Goal: Task Accomplishment & Management: Use online tool/utility

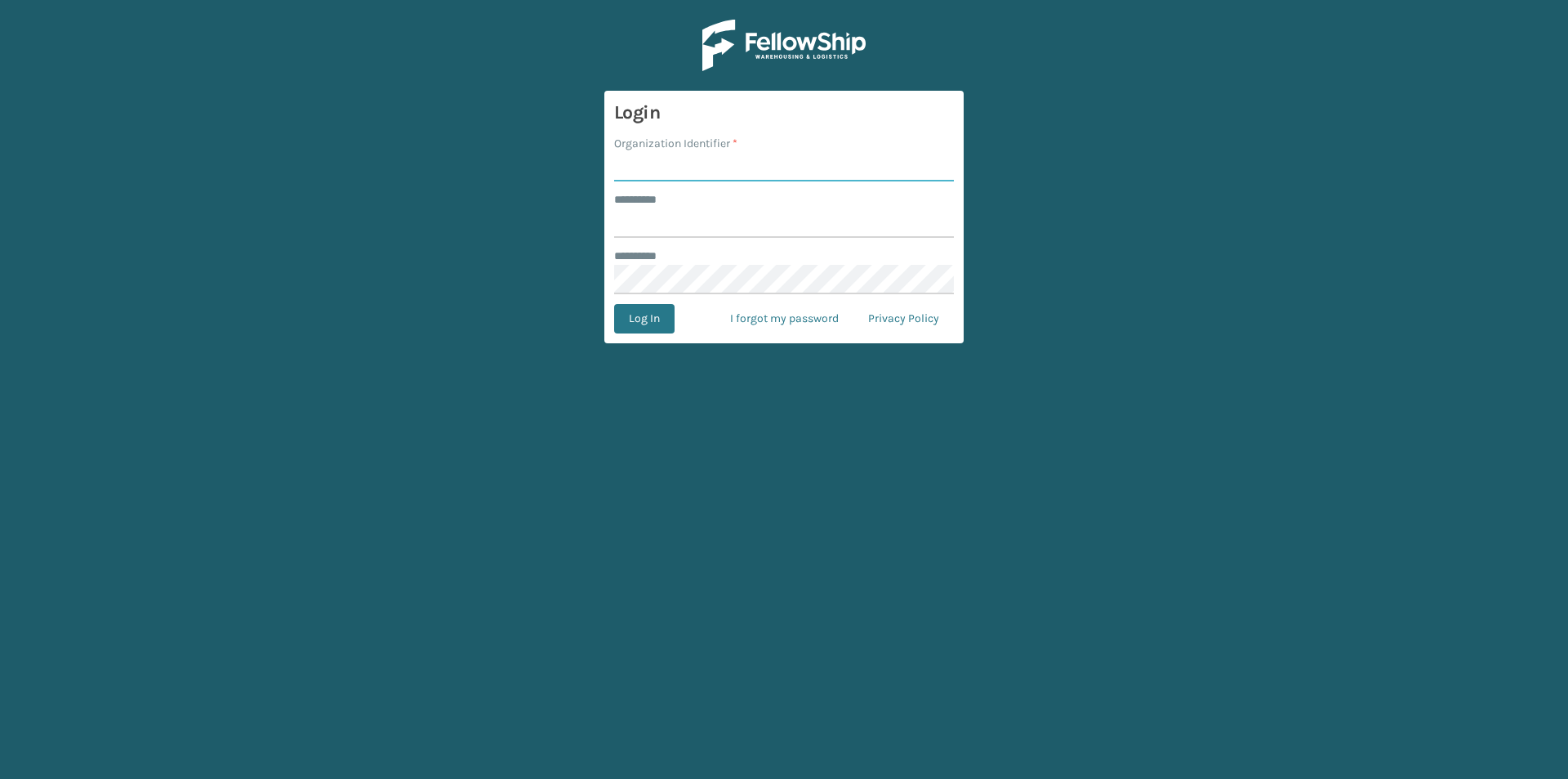
click at [680, 159] on input "Organization Identifier *" at bounding box center [784, 166] width 339 height 29
type input "FELLOWSHIP - WEST"
click at [664, 239] on form "Login Organization Identifier * FELLOWSHIP - WEST ******** * ******** * Log In …" at bounding box center [784, 217] width 359 height 253
click at [680, 227] on input "******** *" at bounding box center [784, 222] width 339 height 29
type input "******"
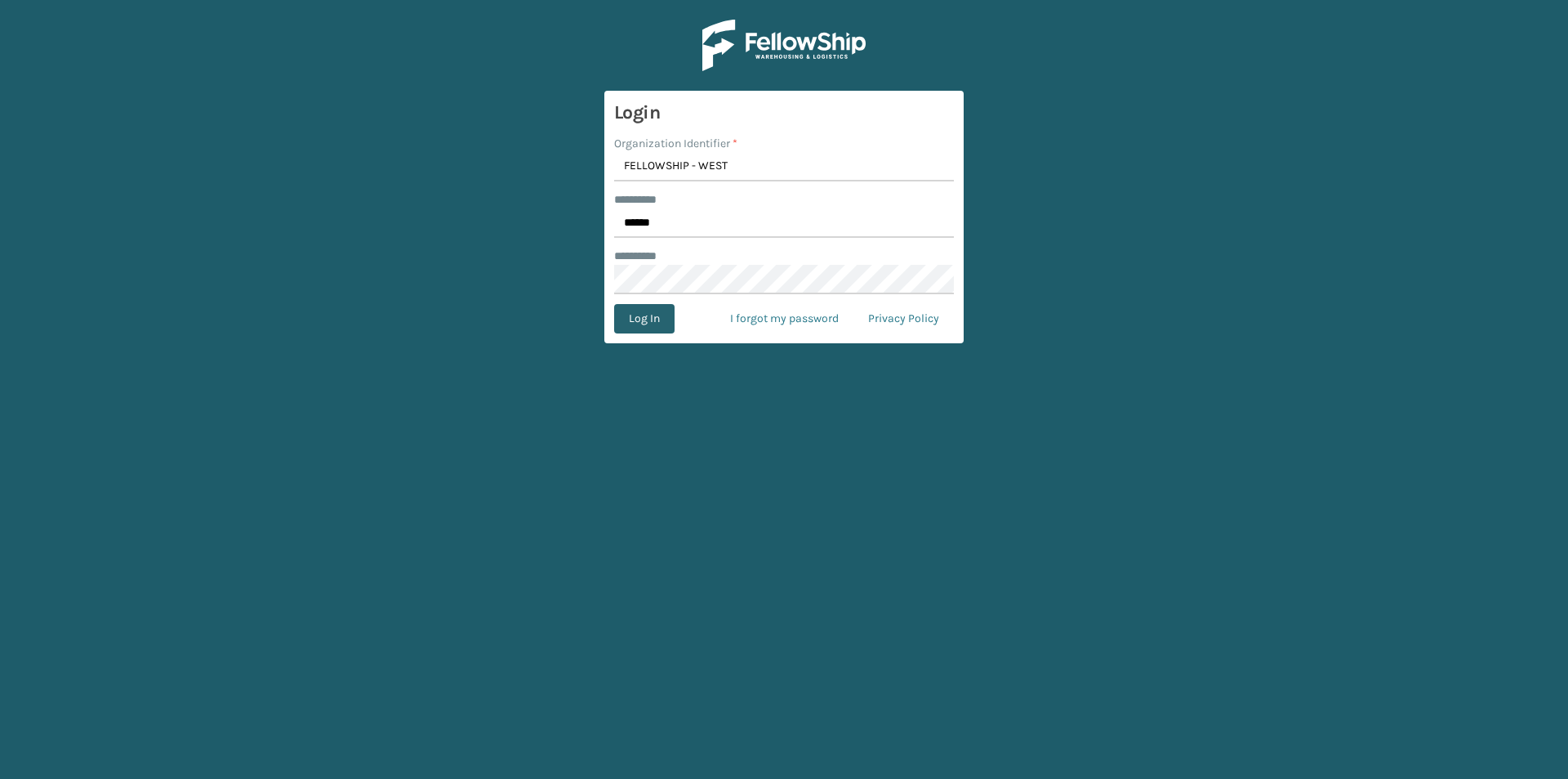
click at [650, 320] on button "Log In" at bounding box center [645, 318] width 61 height 29
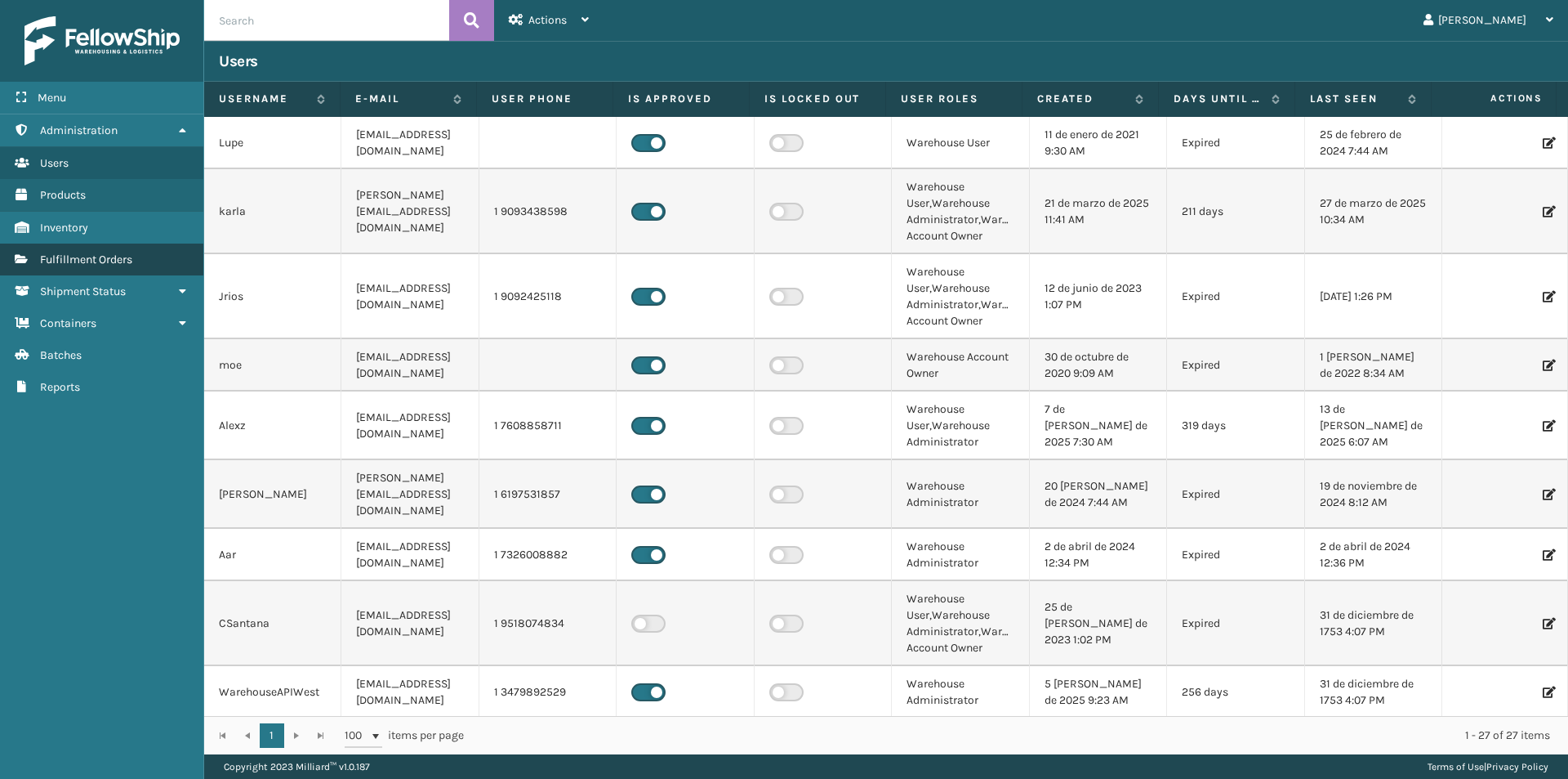
click at [152, 254] on link "Fulfillment Orders" at bounding box center [102, 260] width 204 height 32
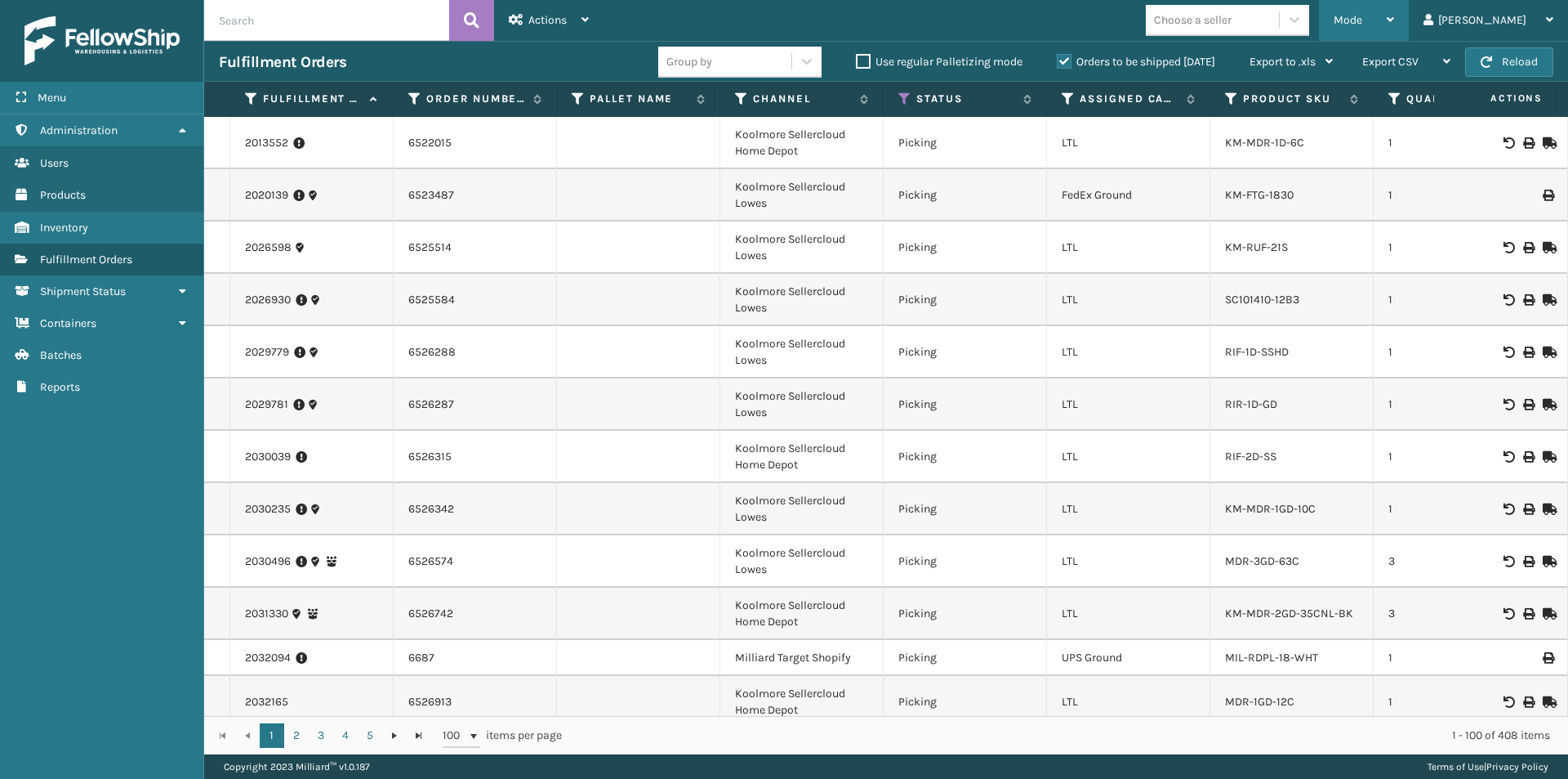
click at [1394, 21] on icon at bounding box center [1390, 20] width 7 height 12
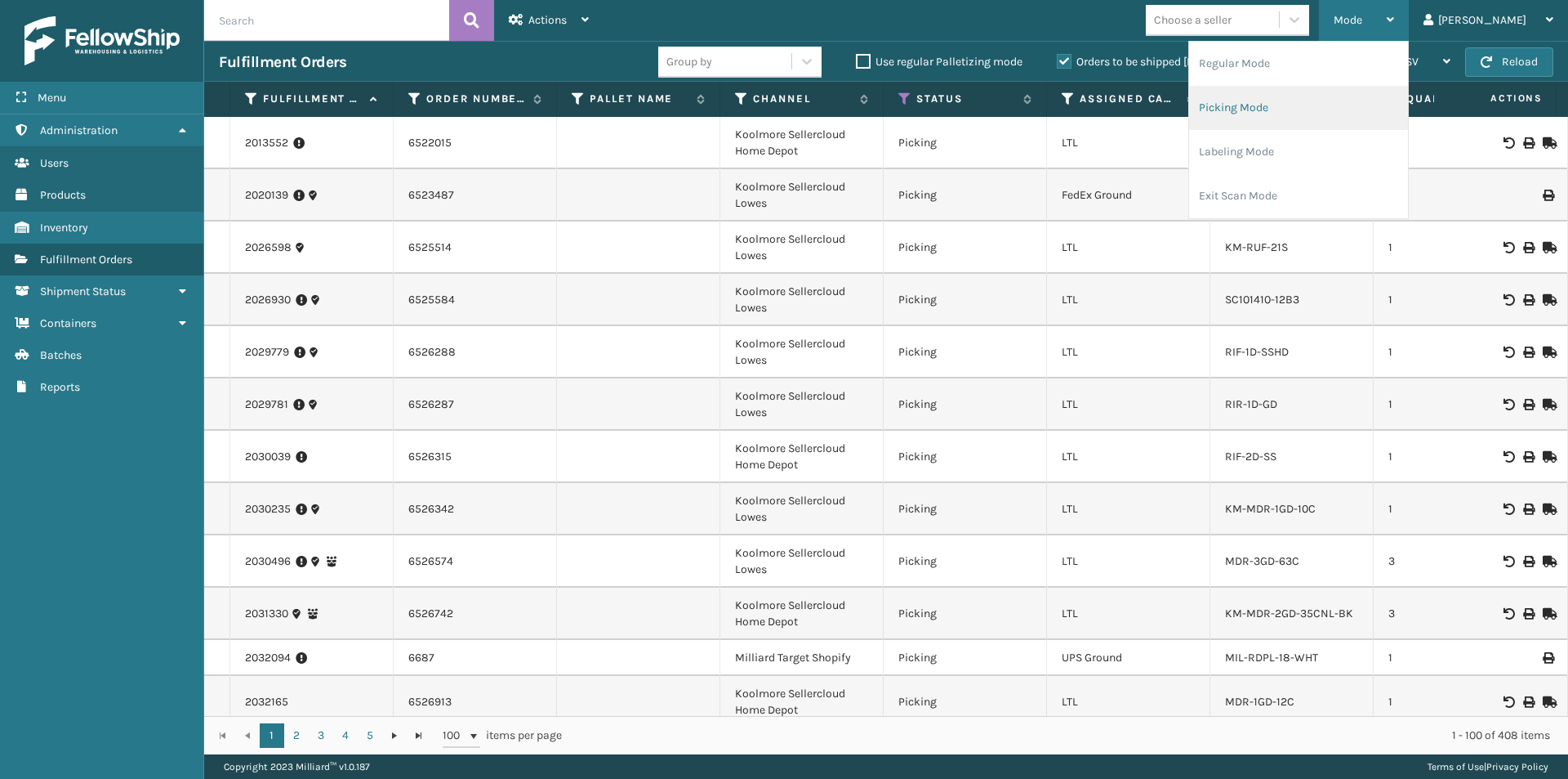
click at [1319, 105] on li "Picking Mode" at bounding box center [1298, 107] width 219 height 44
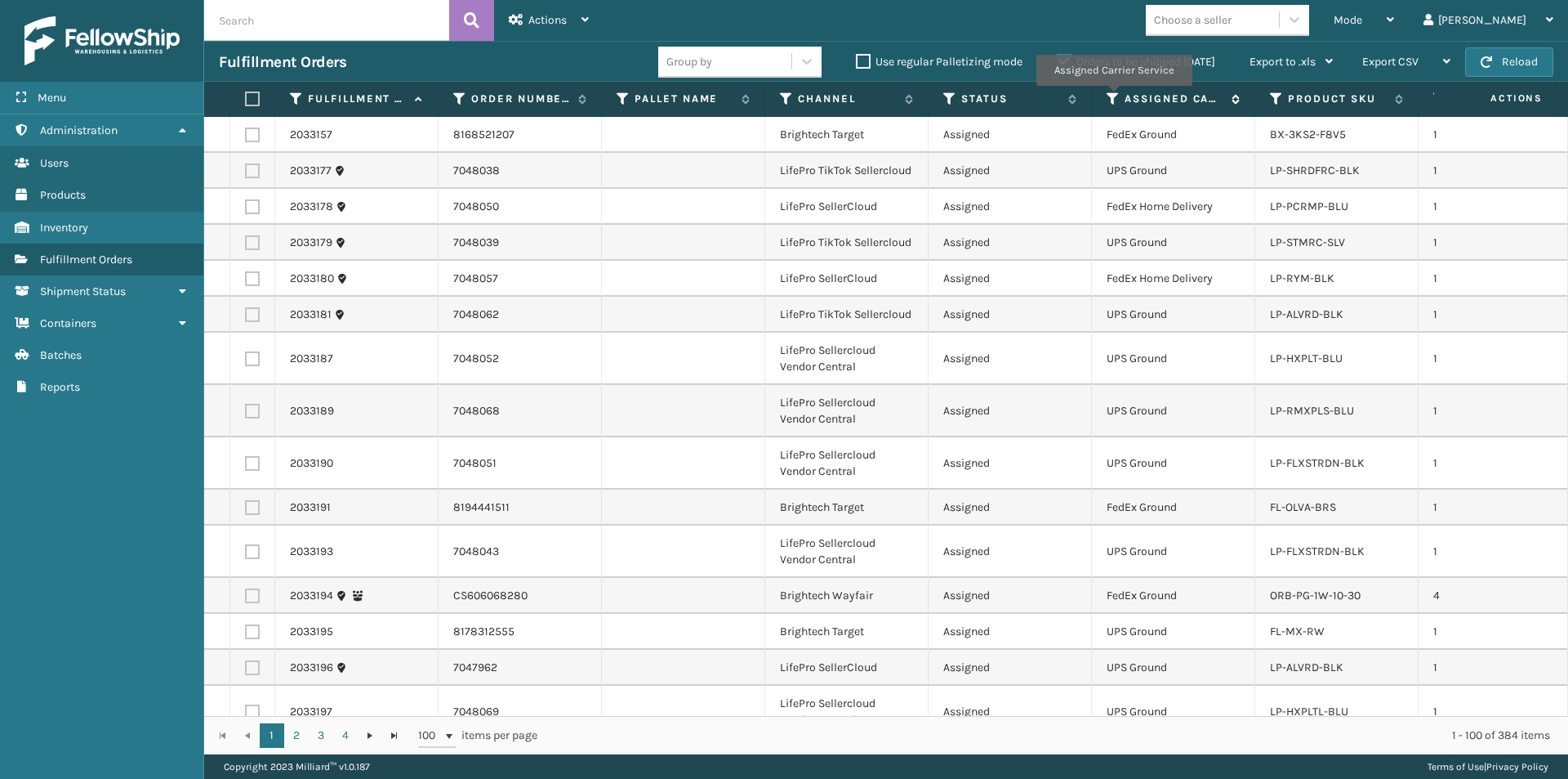
click at [1113, 97] on icon at bounding box center [1113, 98] width 13 height 14
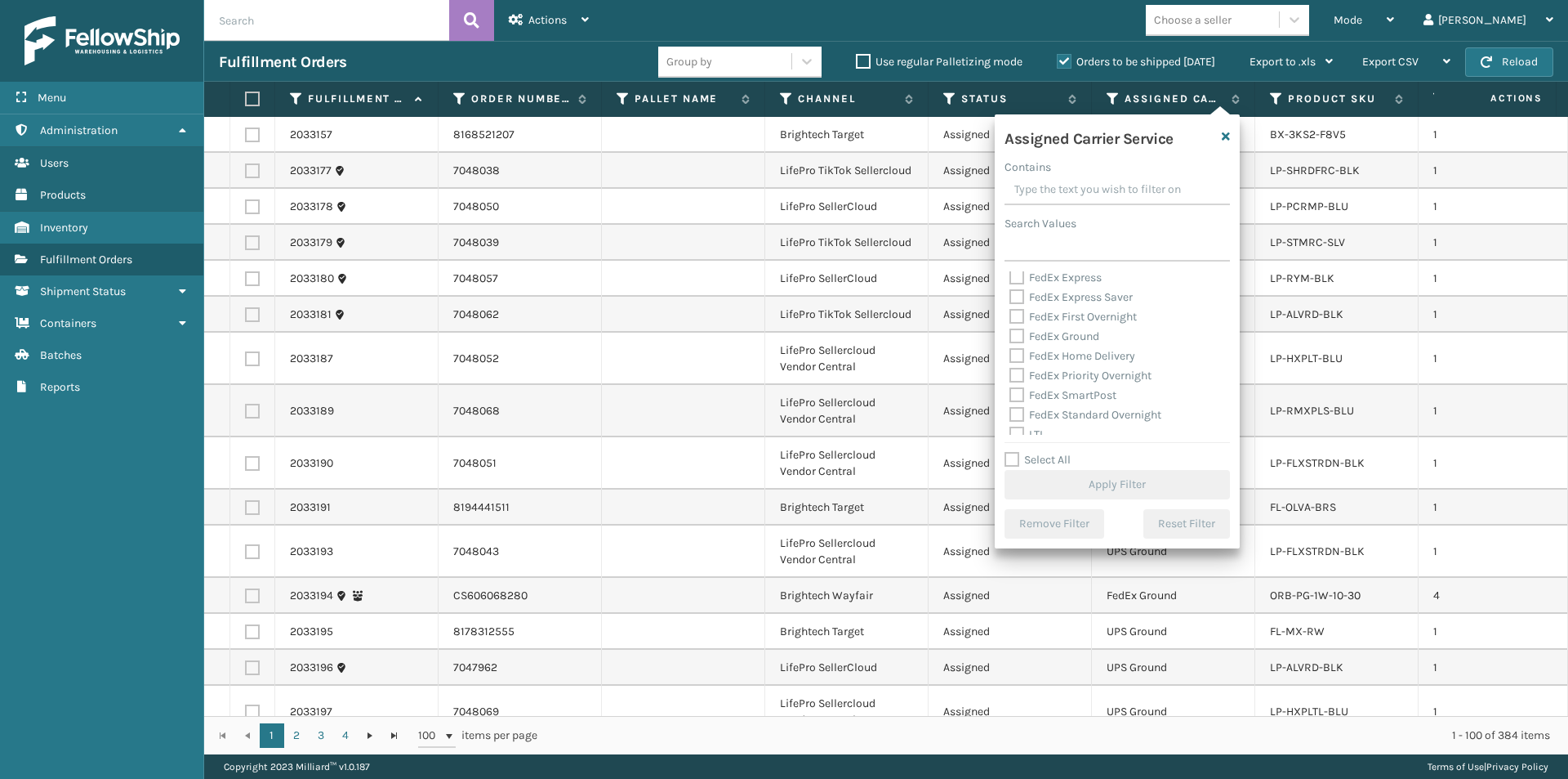
scroll to position [245, 0]
click at [1015, 348] on label "UPS 2nd Day Air" at bounding box center [1059, 349] width 100 height 14
click at [1010, 348] on input "UPS 2nd Day Air" at bounding box center [1009, 345] width 1 height 11
checkbox input "true"
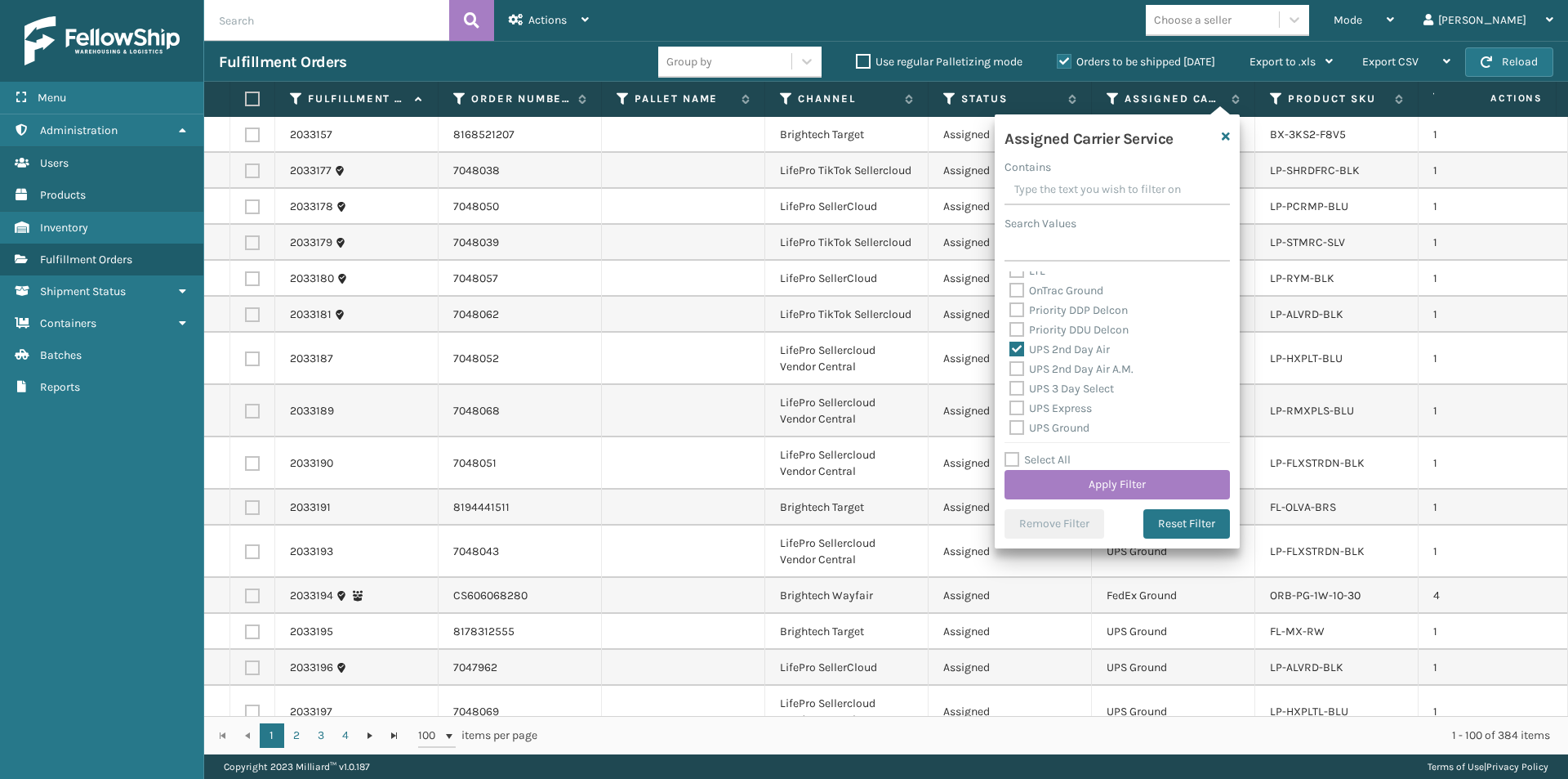
click at [1012, 373] on label "UPS 2nd Day Air A.M." at bounding box center [1071, 369] width 124 height 14
click at [1010, 370] on input "UPS 2nd Day Air A.M." at bounding box center [1009, 364] width 1 height 11
checkbox input "true"
click at [1015, 406] on label "UPS Express" at bounding box center [1050, 408] width 82 height 14
click at [1010, 406] on input "UPS Express" at bounding box center [1009, 404] width 1 height 11
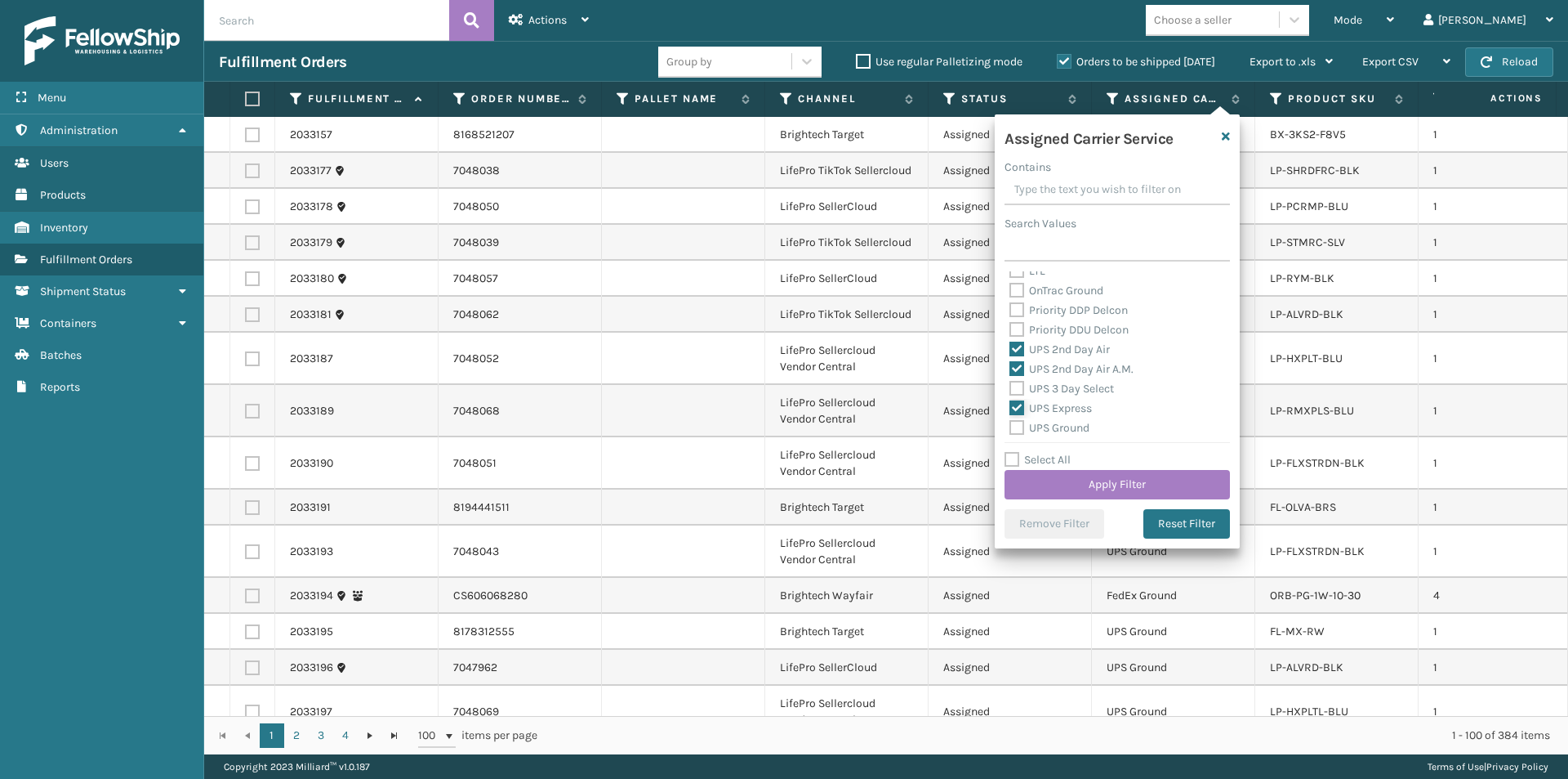
checkbox input "true"
click at [1017, 361] on label "UPS Next Day Air" at bounding box center [1061, 365] width 104 height 14
click at [1010, 361] on input "UPS Next Day Air" at bounding box center [1009, 362] width 1 height 11
checkbox input "true"
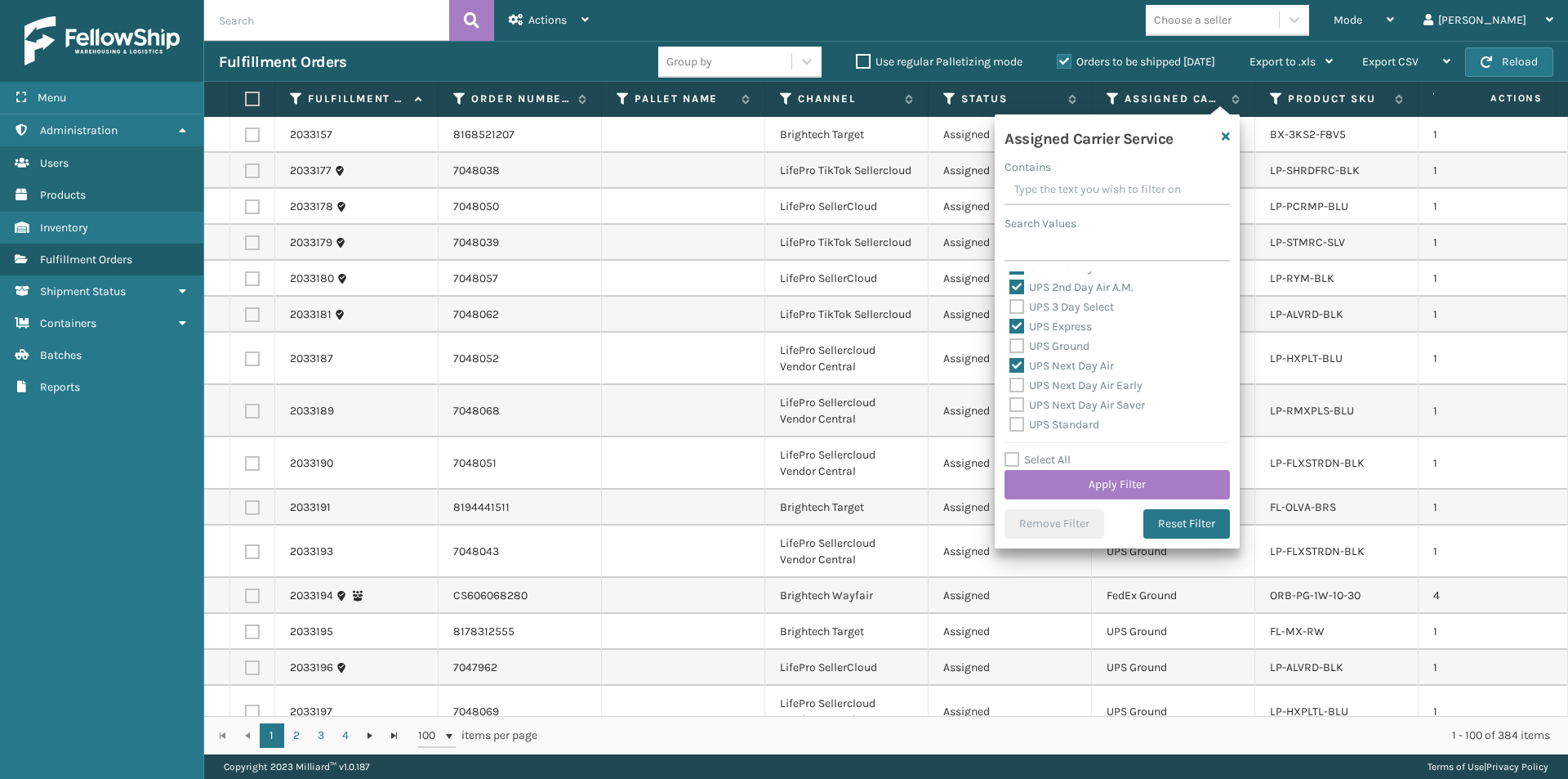
click at [1020, 384] on label "UPS Next Day Air Early" at bounding box center [1075, 385] width 133 height 14
click at [1010, 384] on input "UPS Next Day Air Early" at bounding box center [1009, 381] width 1 height 11
checkbox input "true"
click at [1018, 405] on label "UPS Next Day Air Saver" at bounding box center [1077, 405] width 136 height 14
click at [1010, 405] on input "UPS Next Day Air Saver" at bounding box center [1009, 401] width 1 height 11
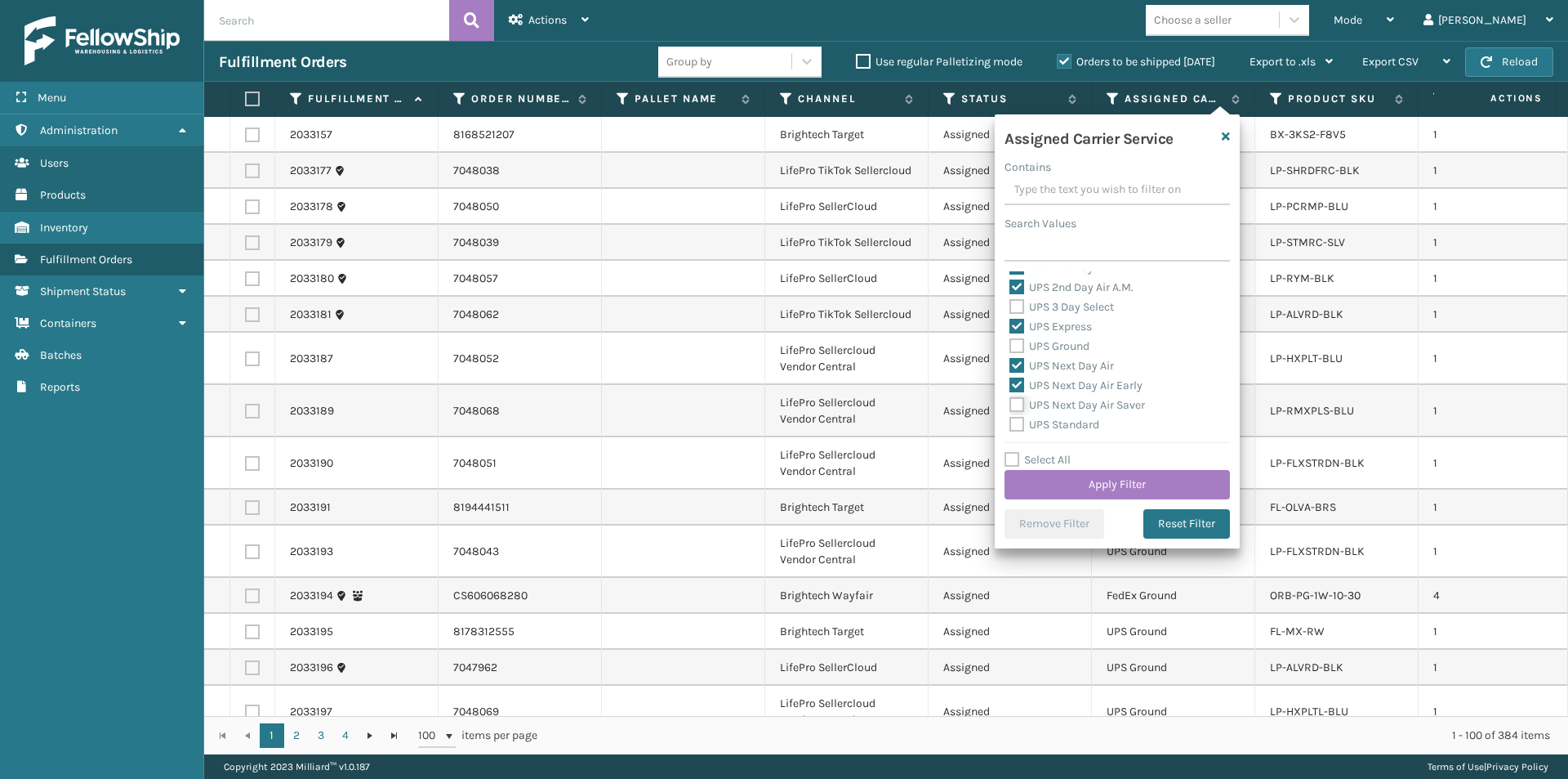
checkbox input "true"
click at [1146, 482] on button "Apply Filter" at bounding box center [1117, 484] width 225 height 29
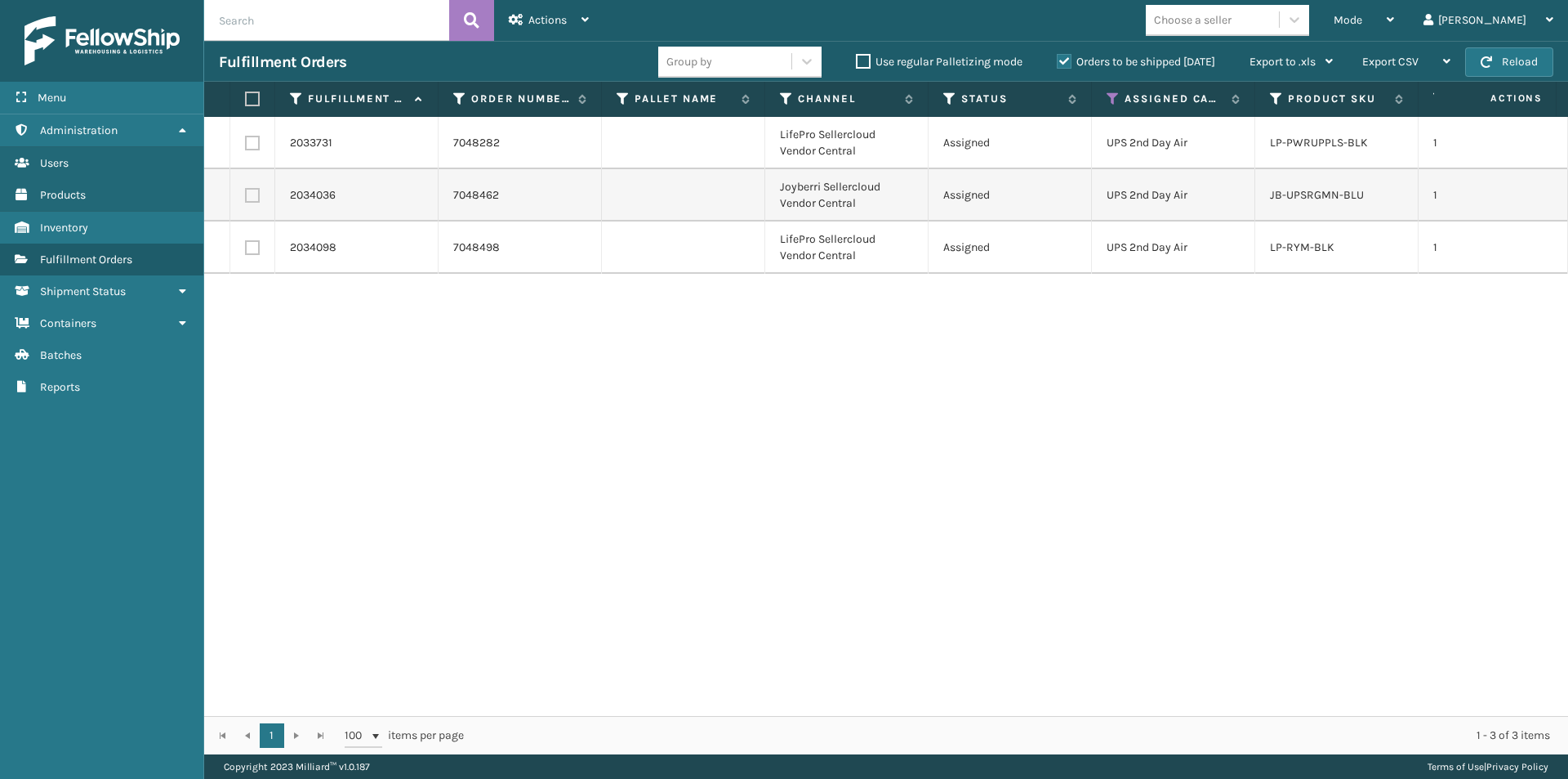
click at [244, 145] on td at bounding box center [253, 143] width 45 height 53
click at [257, 138] on label at bounding box center [252, 143] width 14 height 14
click at [246, 138] on input "checkbox" at bounding box center [245, 141] width 1 height 11
checkbox input "true"
click at [254, 251] on label at bounding box center [252, 247] width 14 height 14
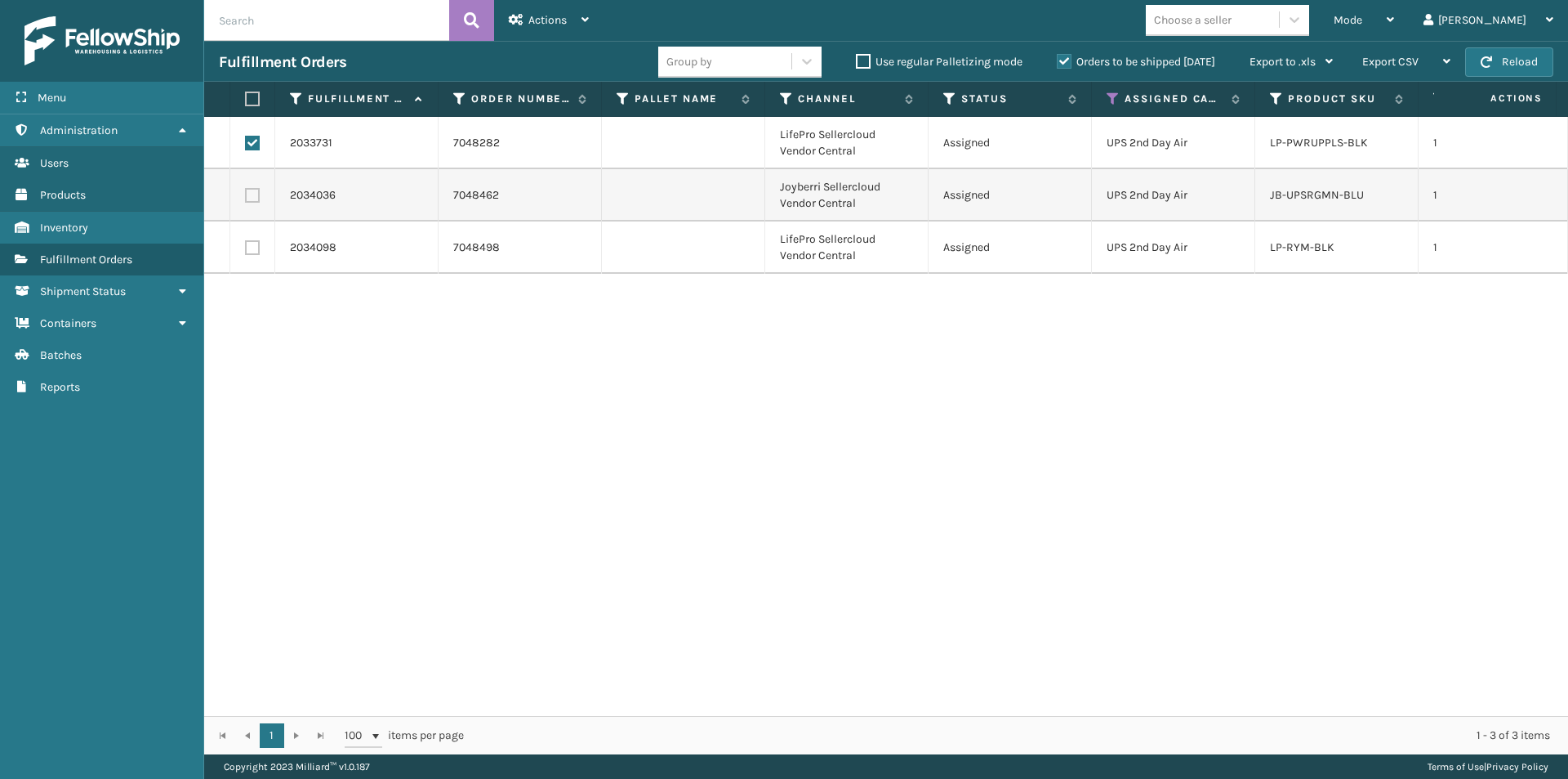
click at [246, 251] on input "checkbox" at bounding box center [245, 246] width 1 height 11
checkbox input "true"
click at [585, 14] on icon at bounding box center [585, 20] width 7 height 12
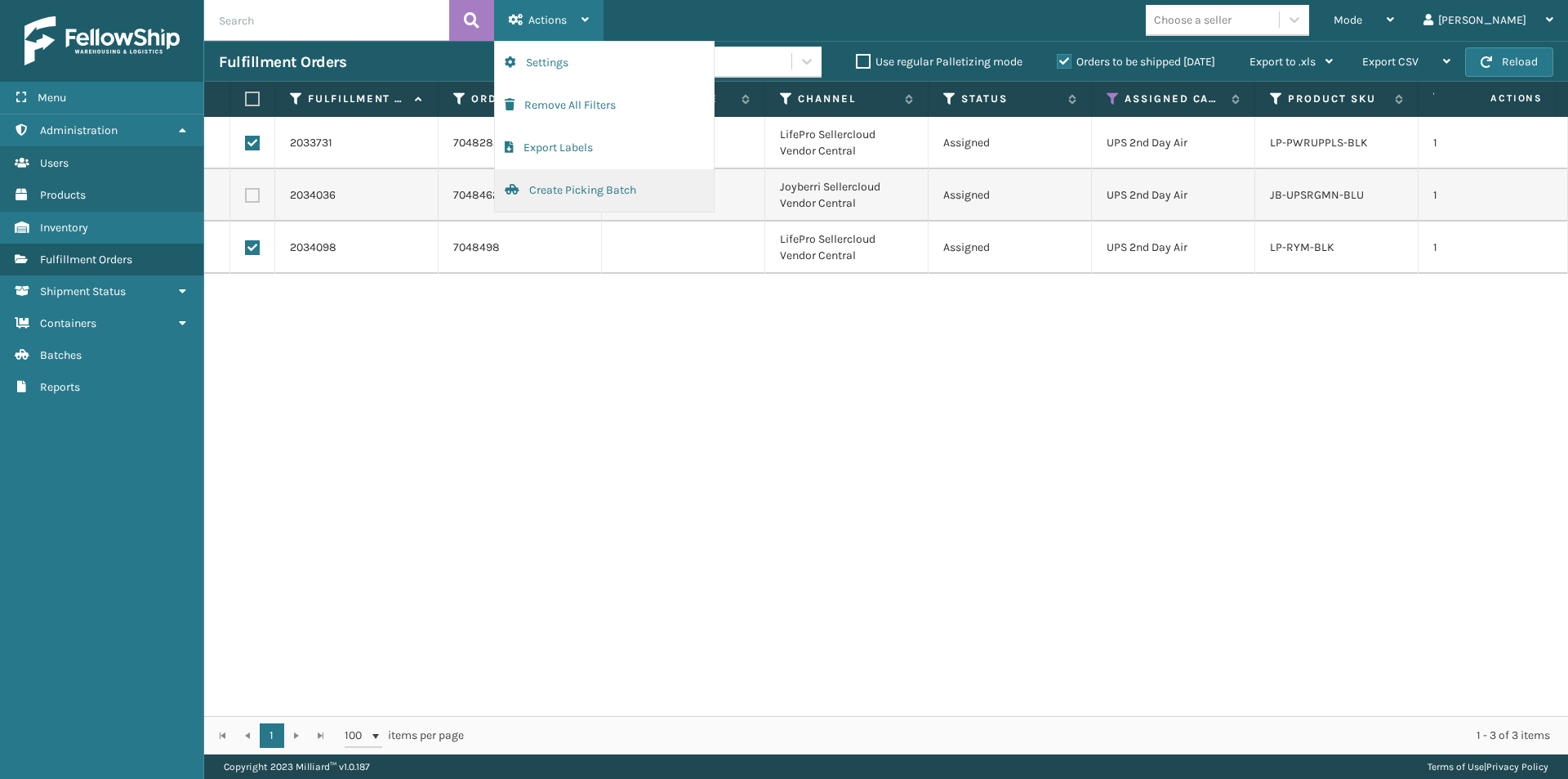
click at [585, 196] on button "Create Picking Batch" at bounding box center [604, 190] width 219 height 43
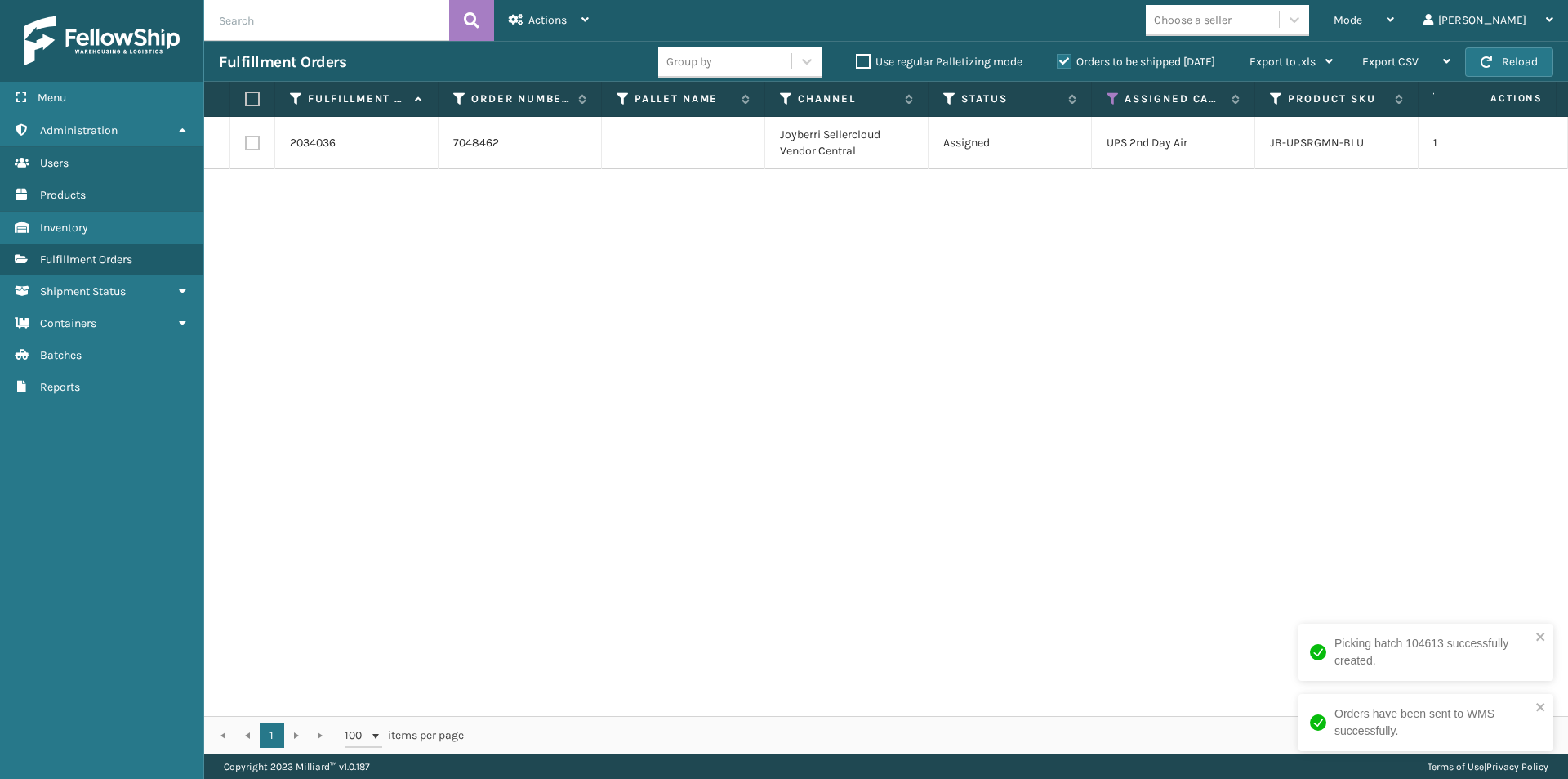
click at [247, 142] on label at bounding box center [252, 143] width 14 height 14
click at [246, 142] on input "checkbox" at bounding box center [245, 141] width 1 height 11
checkbox input "true"
click at [588, 24] on icon at bounding box center [585, 20] width 7 height 12
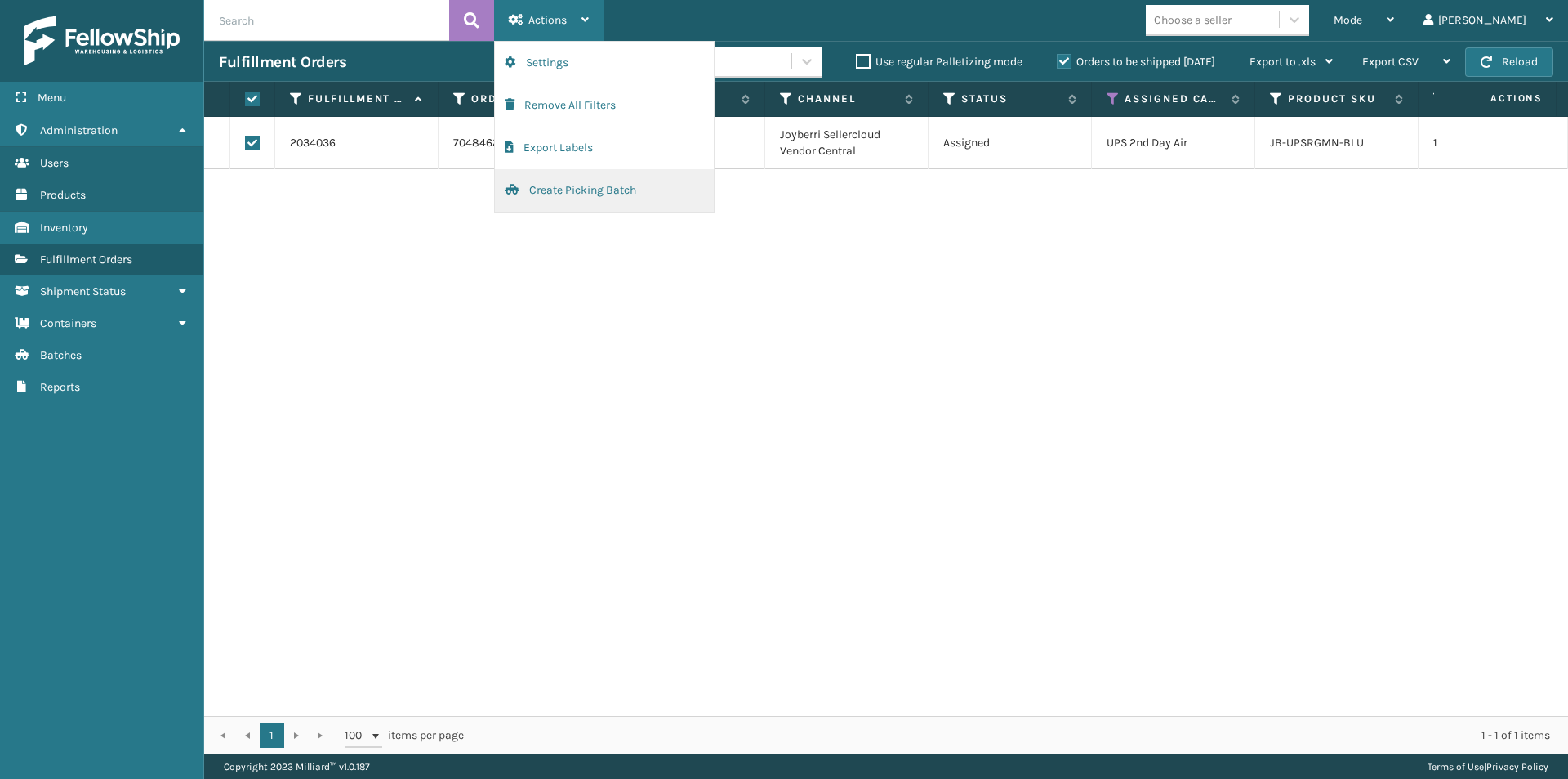
click at [579, 191] on button "Create Picking Batch" at bounding box center [604, 190] width 219 height 43
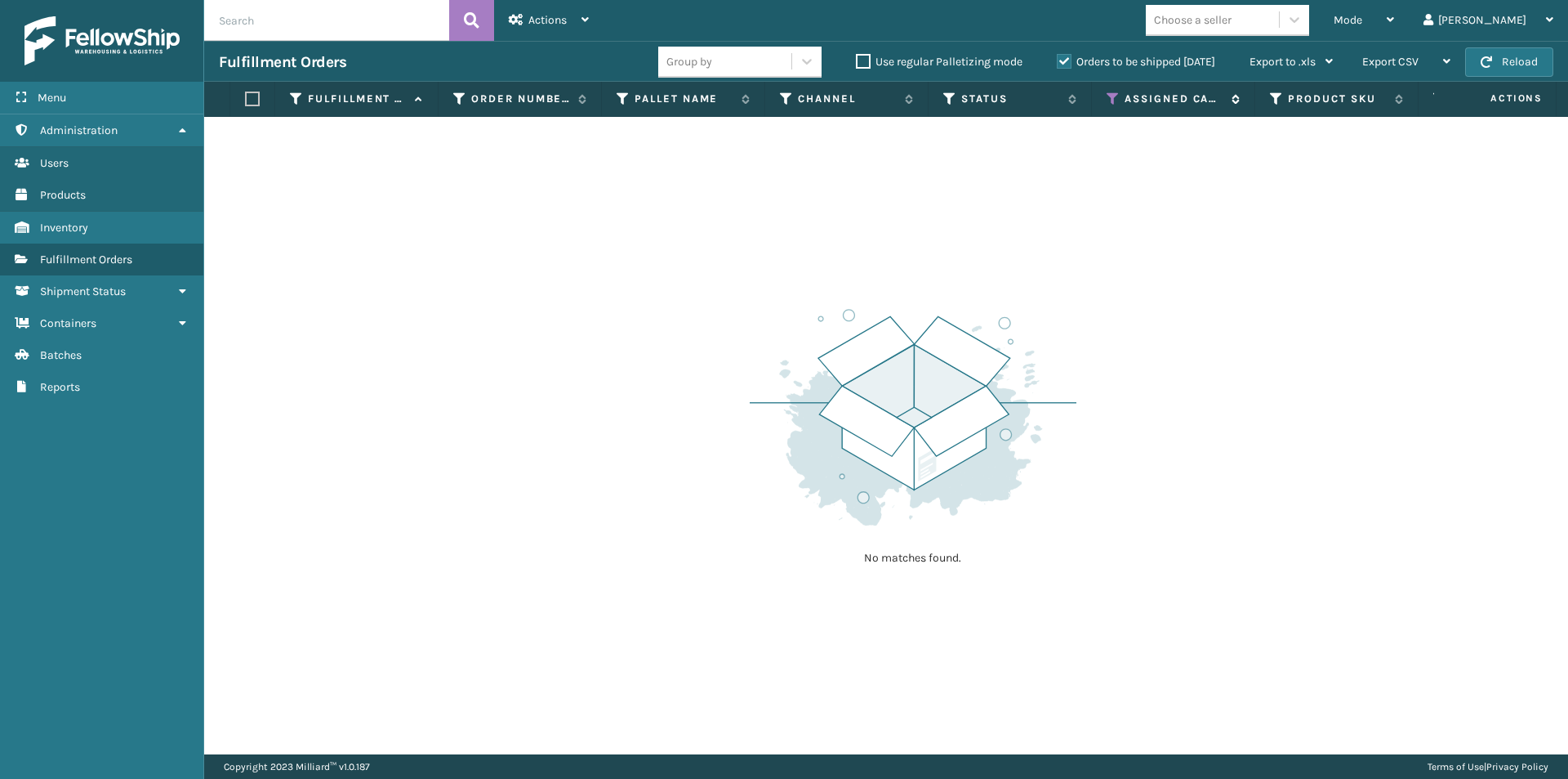
click at [1113, 98] on icon at bounding box center [1113, 98] width 13 height 14
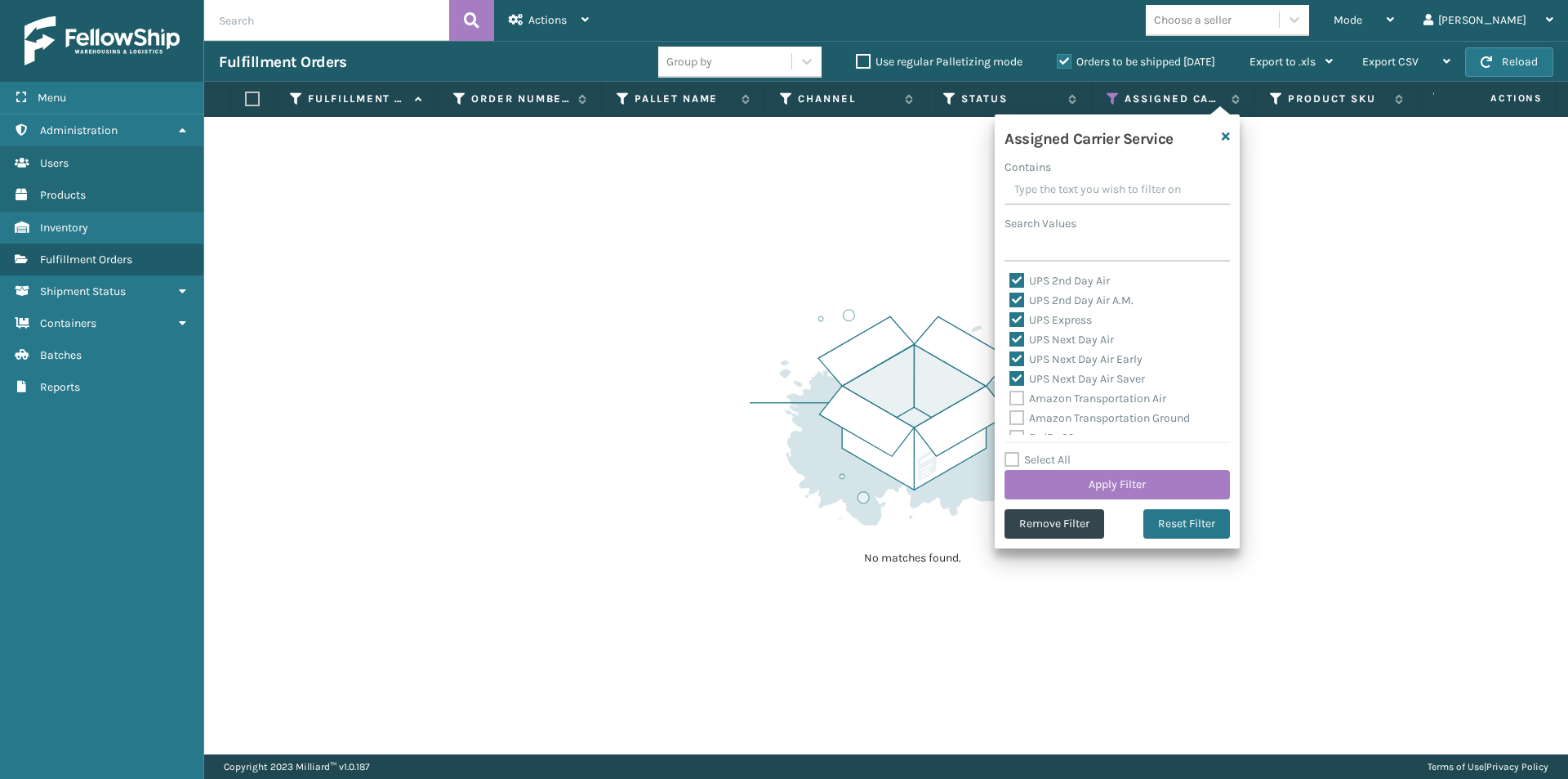
click at [1018, 276] on label "UPS 2nd Day Air" at bounding box center [1059, 281] width 100 height 14
click at [1010, 276] on input "UPS 2nd Day Air" at bounding box center [1009, 277] width 1 height 11
checkbox input "false"
click at [1013, 298] on label "UPS 2nd Day Air A.M." at bounding box center [1071, 300] width 124 height 14
click at [1010, 298] on input "UPS 2nd Day Air A.M." at bounding box center [1009, 297] width 1 height 11
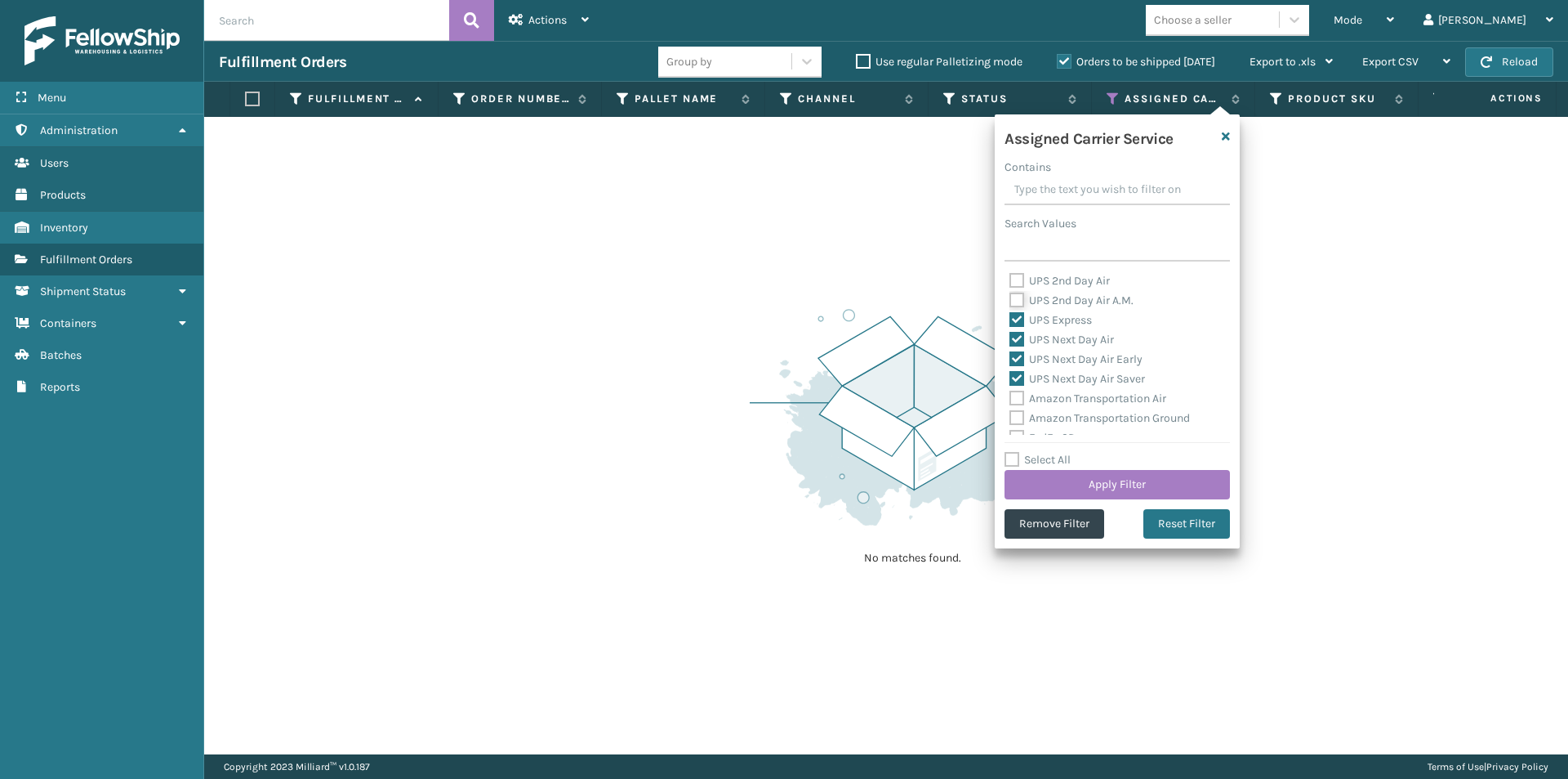
checkbox input "false"
click at [1016, 322] on label "UPS Express" at bounding box center [1050, 320] width 82 height 14
click at [1010, 321] on input "UPS Express" at bounding box center [1009, 316] width 1 height 11
checkbox input "false"
click at [1013, 339] on label "UPS Next Day Air" at bounding box center [1061, 339] width 104 height 14
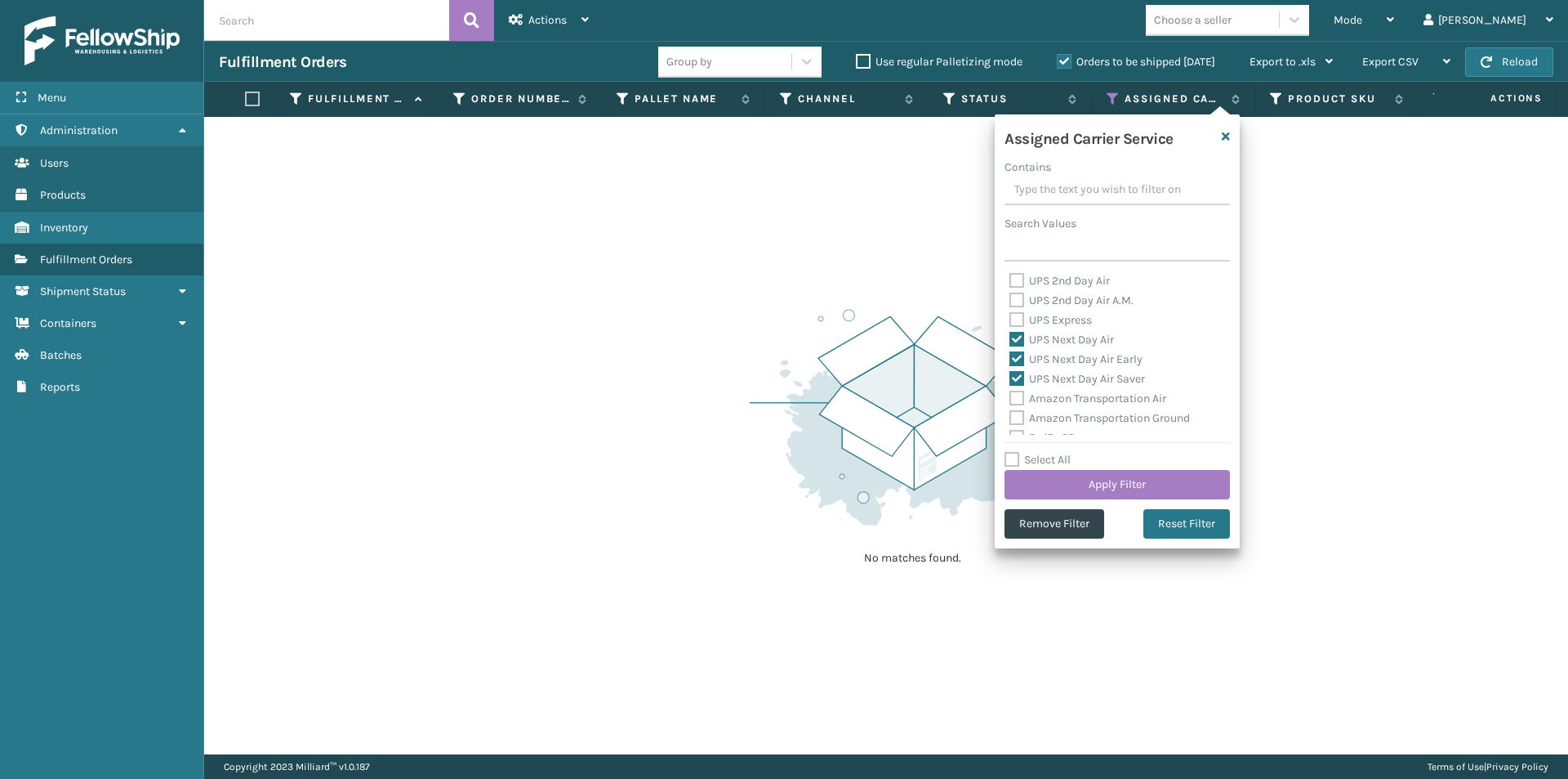
click at [1010, 339] on input "UPS Next Day Air" at bounding box center [1009, 335] width 1 height 11
checkbox input "false"
click at [1013, 353] on label "UPS Next Day Air Early" at bounding box center [1075, 359] width 133 height 14
click at [1010, 353] on input "UPS Next Day Air Early" at bounding box center [1009, 355] width 1 height 11
checkbox input "false"
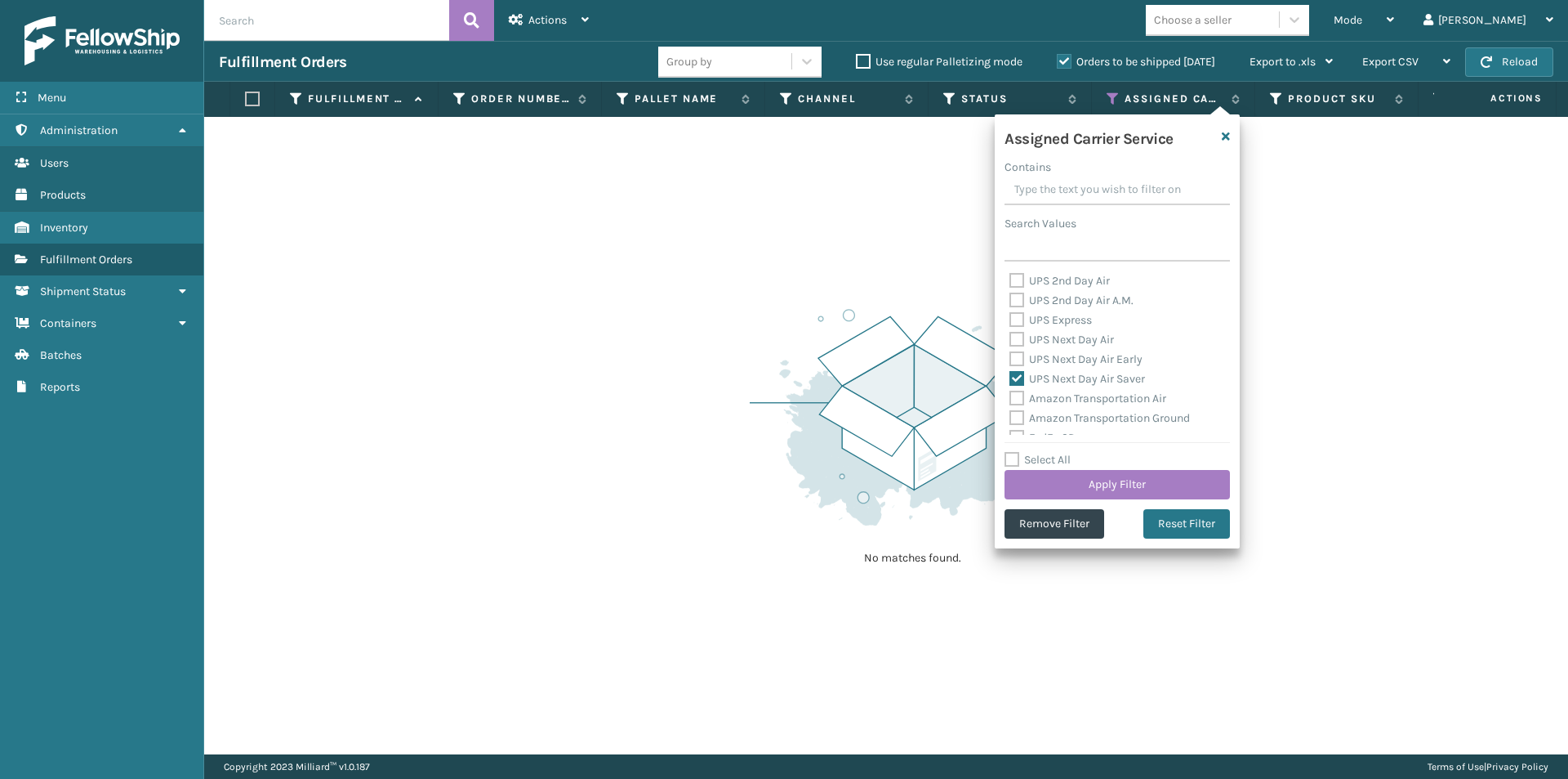
click at [1012, 380] on label "UPS Next Day Air Saver" at bounding box center [1077, 379] width 136 height 14
click at [1010, 380] on input "UPS Next Day Air Saver" at bounding box center [1009, 374] width 1 height 11
checkbox input "false"
click at [1354, 313] on div "No matches found." at bounding box center [886, 435] width 1364 height 637
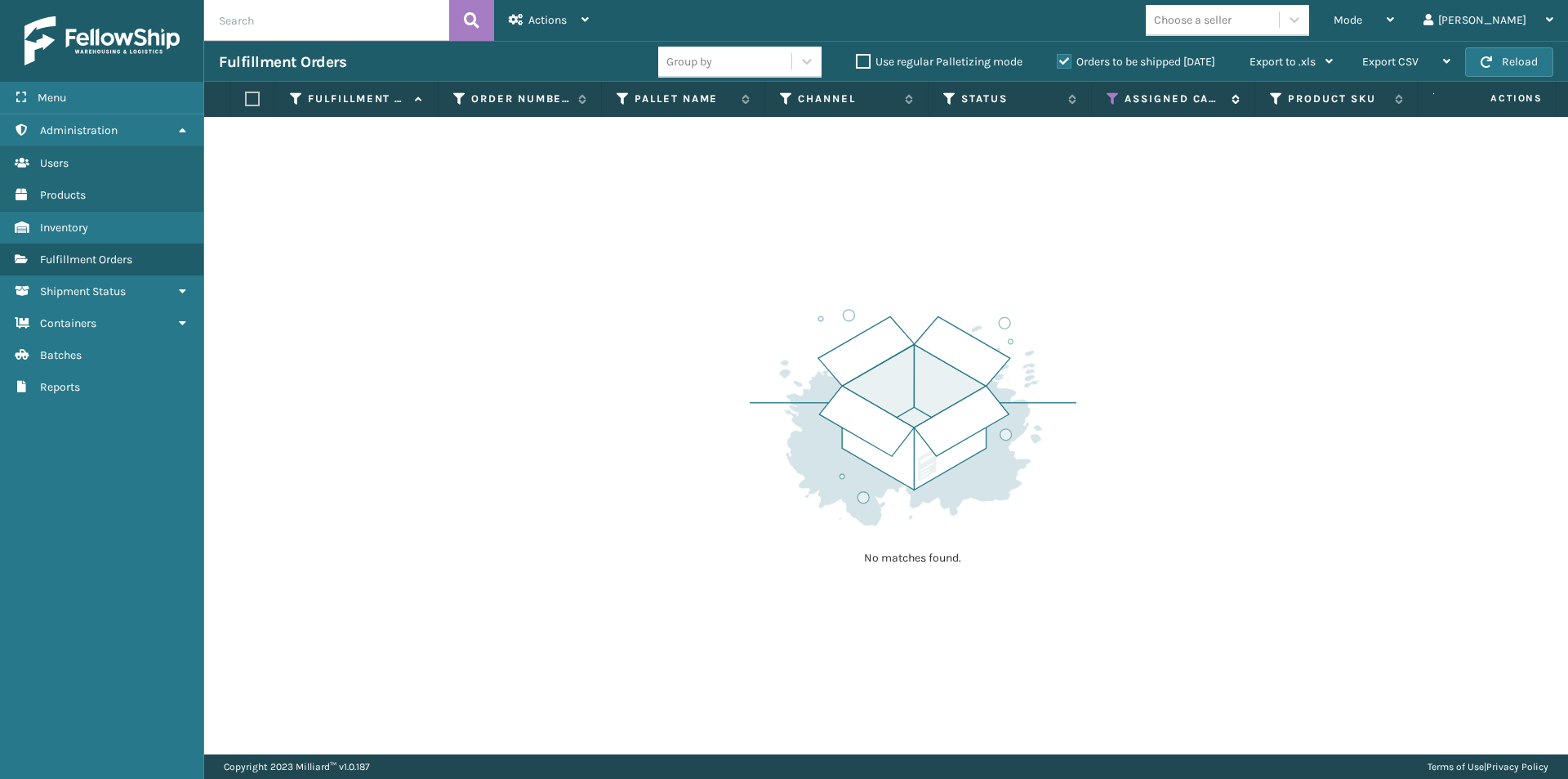
click at [1113, 94] on icon at bounding box center [1113, 98] width 13 height 14
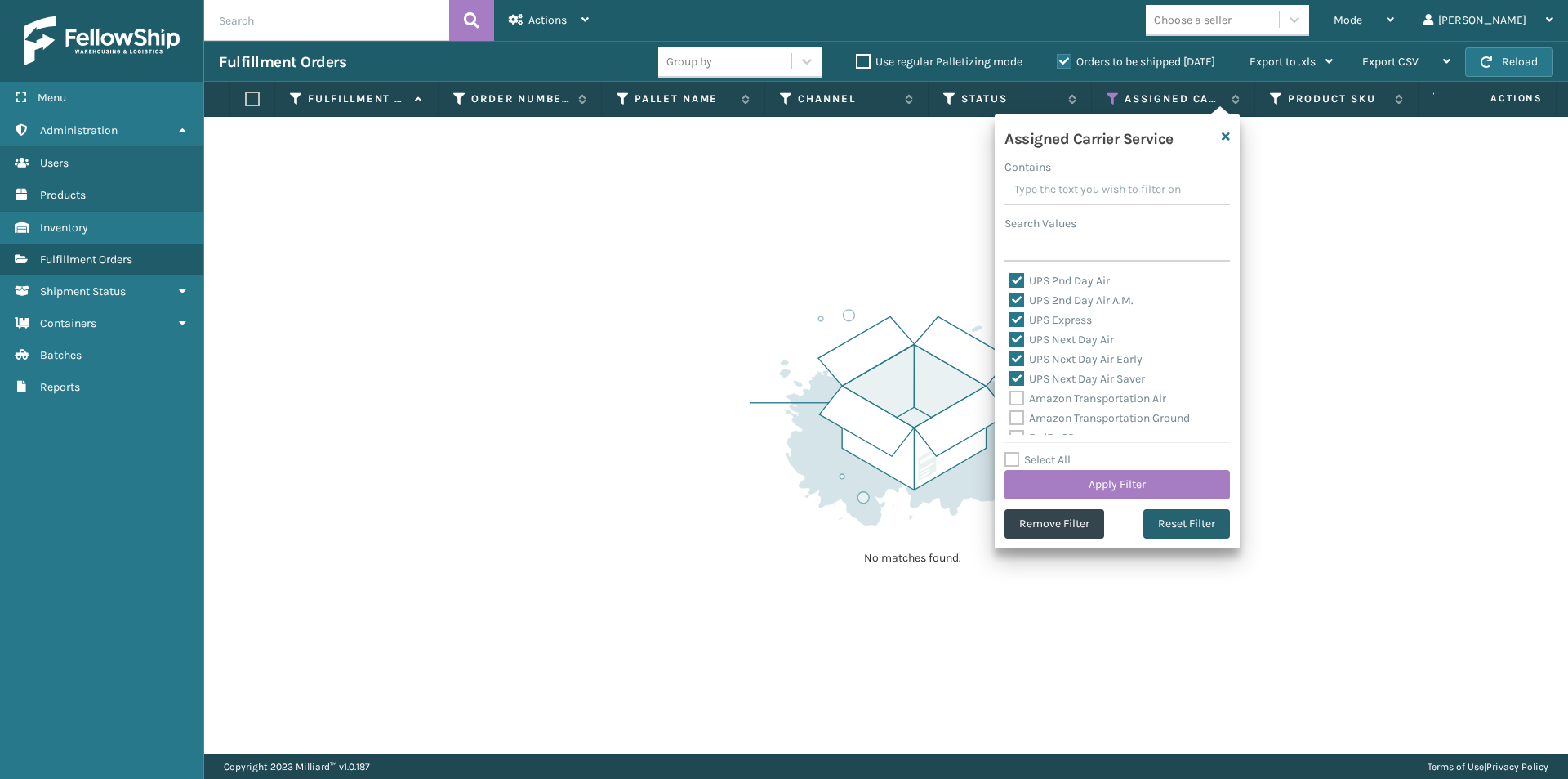
click at [1191, 522] on button "Reset Filter" at bounding box center [1186, 524] width 87 height 29
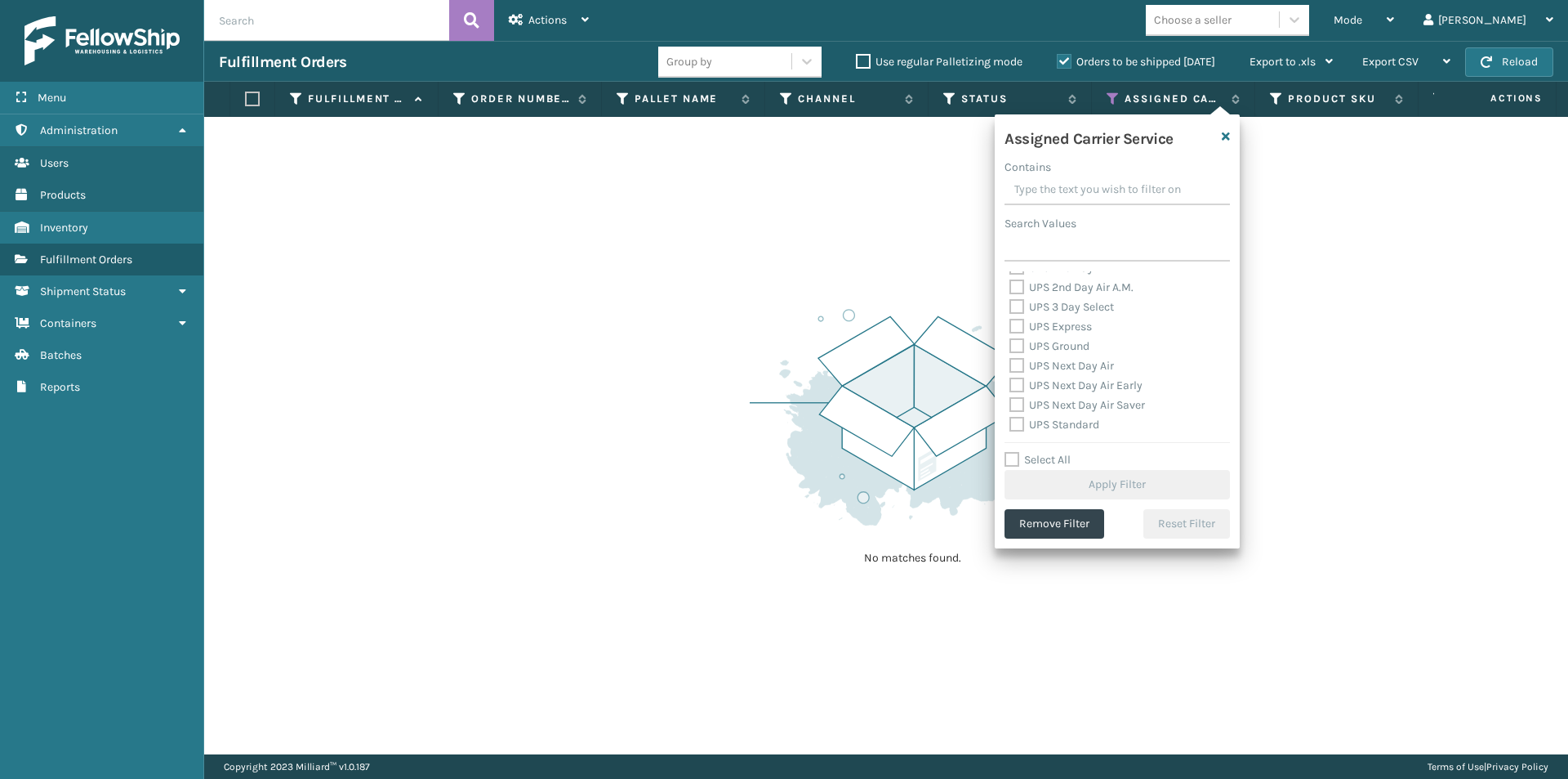
scroll to position [245, 0]
click at [1022, 347] on label "UPS 2nd Day Air" at bounding box center [1059, 349] width 100 height 14
click at [1010, 347] on input "UPS 2nd Day Air" at bounding box center [1009, 345] width 1 height 11
checkbox input "true"
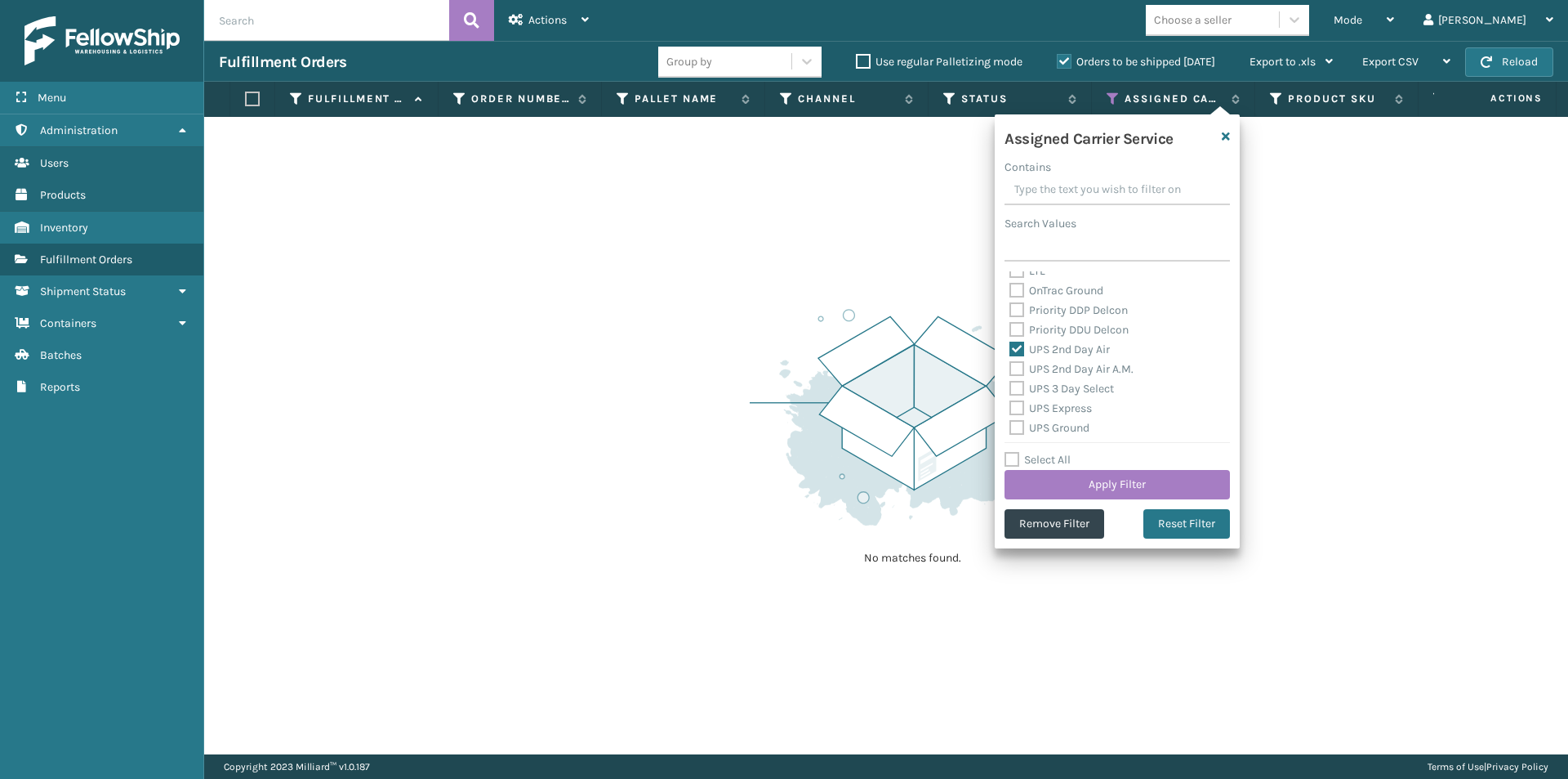
click at [1017, 368] on label "UPS 2nd Day Air A.M." at bounding box center [1071, 369] width 124 height 14
click at [1010, 368] on input "UPS 2nd Day Air A.M." at bounding box center [1009, 364] width 1 height 11
checkbox input "true"
click at [1013, 388] on label "UPS 3 Day Select" at bounding box center [1061, 389] width 104 height 14
click at [1010, 388] on input "UPS 3 Day Select" at bounding box center [1009, 384] width 1 height 11
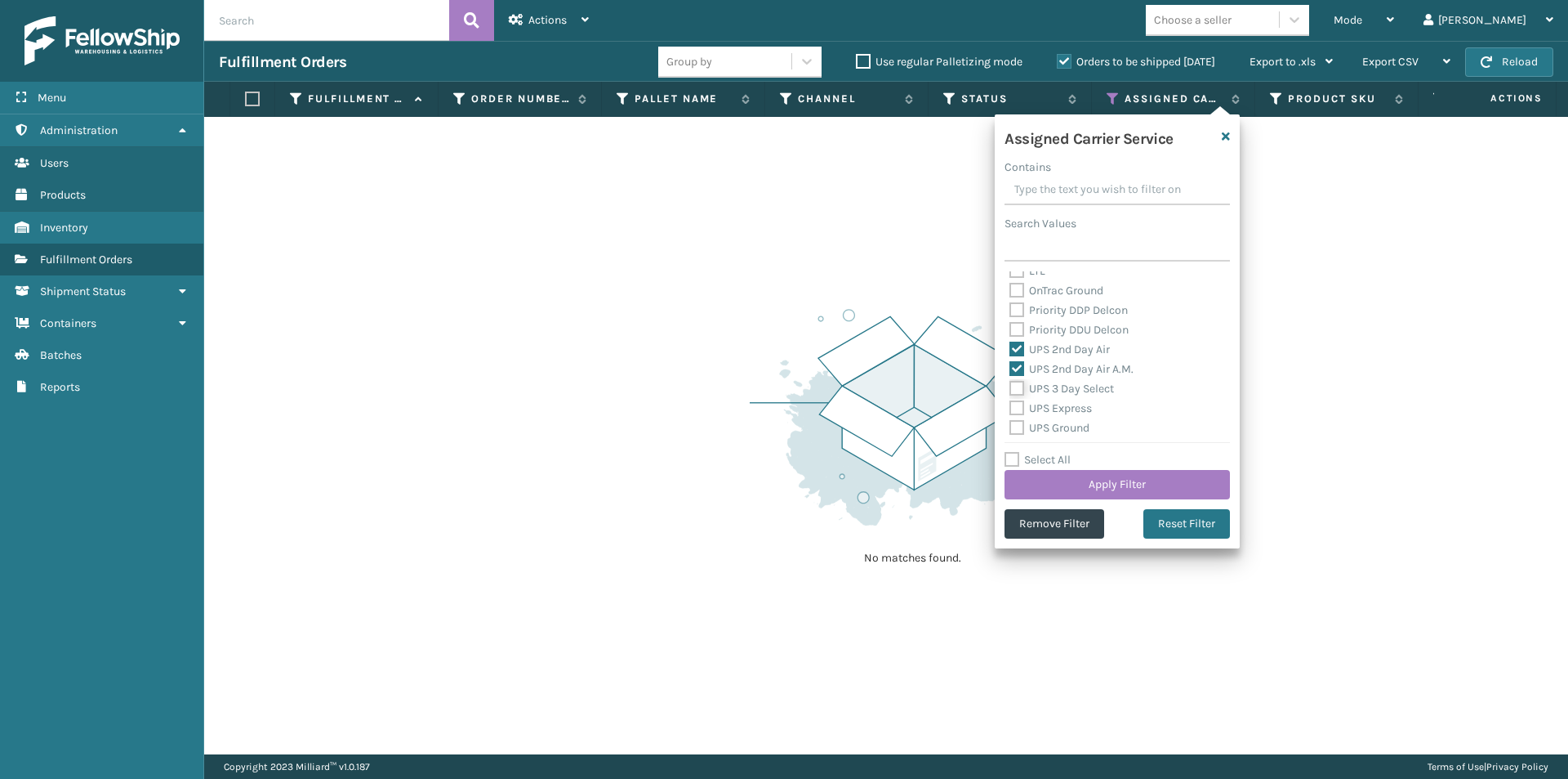
checkbox input "true"
click at [1016, 405] on label "UPS Express" at bounding box center [1050, 408] width 82 height 14
click at [1010, 405] on input "UPS Express" at bounding box center [1009, 404] width 1 height 11
checkbox input "true"
click at [1017, 423] on label "UPS Ground" at bounding box center [1049, 428] width 80 height 14
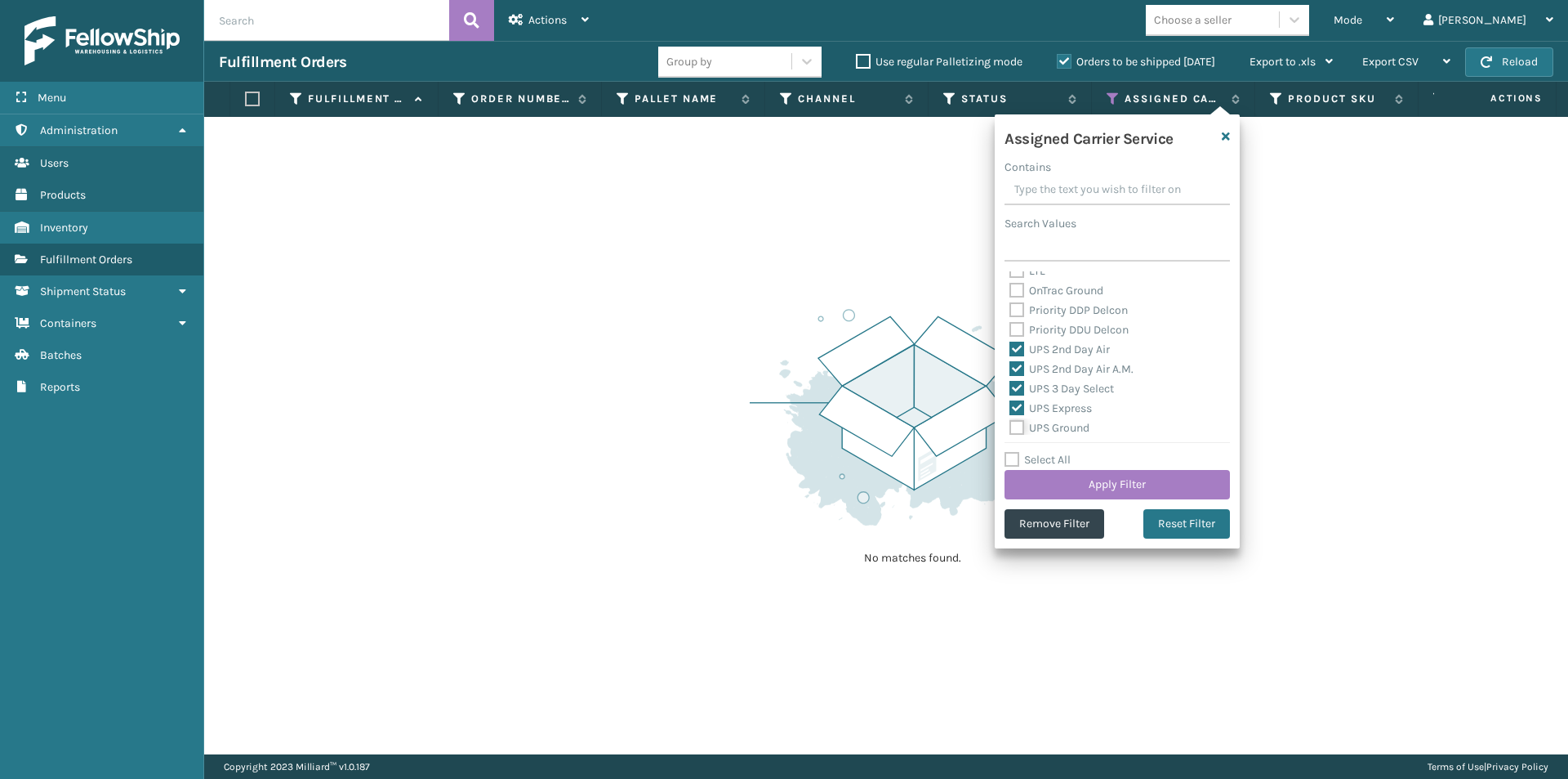
click at [1010, 423] on input "UPS Ground" at bounding box center [1009, 423] width 1 height 11
checkbox input "true"
click at [1018, 366] on label "UPS Next Day Air" at bounding box center [1061, 365] width 104 height 14
click at [1010, 366] on input "UPS Next Day Air" at bounding box center [1009, 362] width 1 height 11
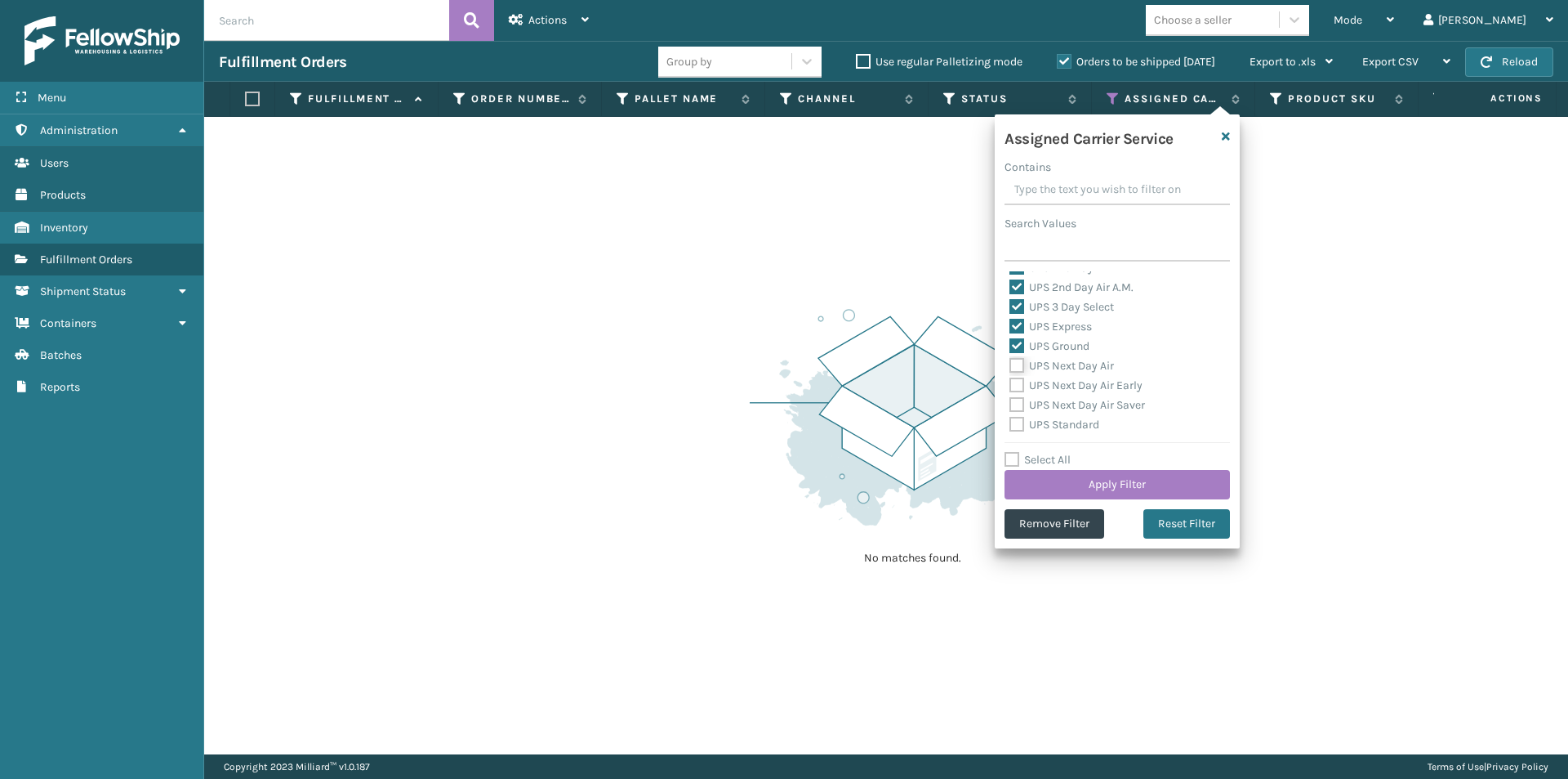
checkbox input "true"
click at [1013, 383] on label "UPS Next Day Air Early" at bounding box center [1075, 385] width 133 height 14
click at [1010, 383] on input "UPS Next Day Air Early" at bounding box center [1009, 381] width 1 height 11
checkbox input "true"
click at [1017, 405] on label "UPS Next Day Air Saver" at bounding box center [1077, 405] width 136 height 14
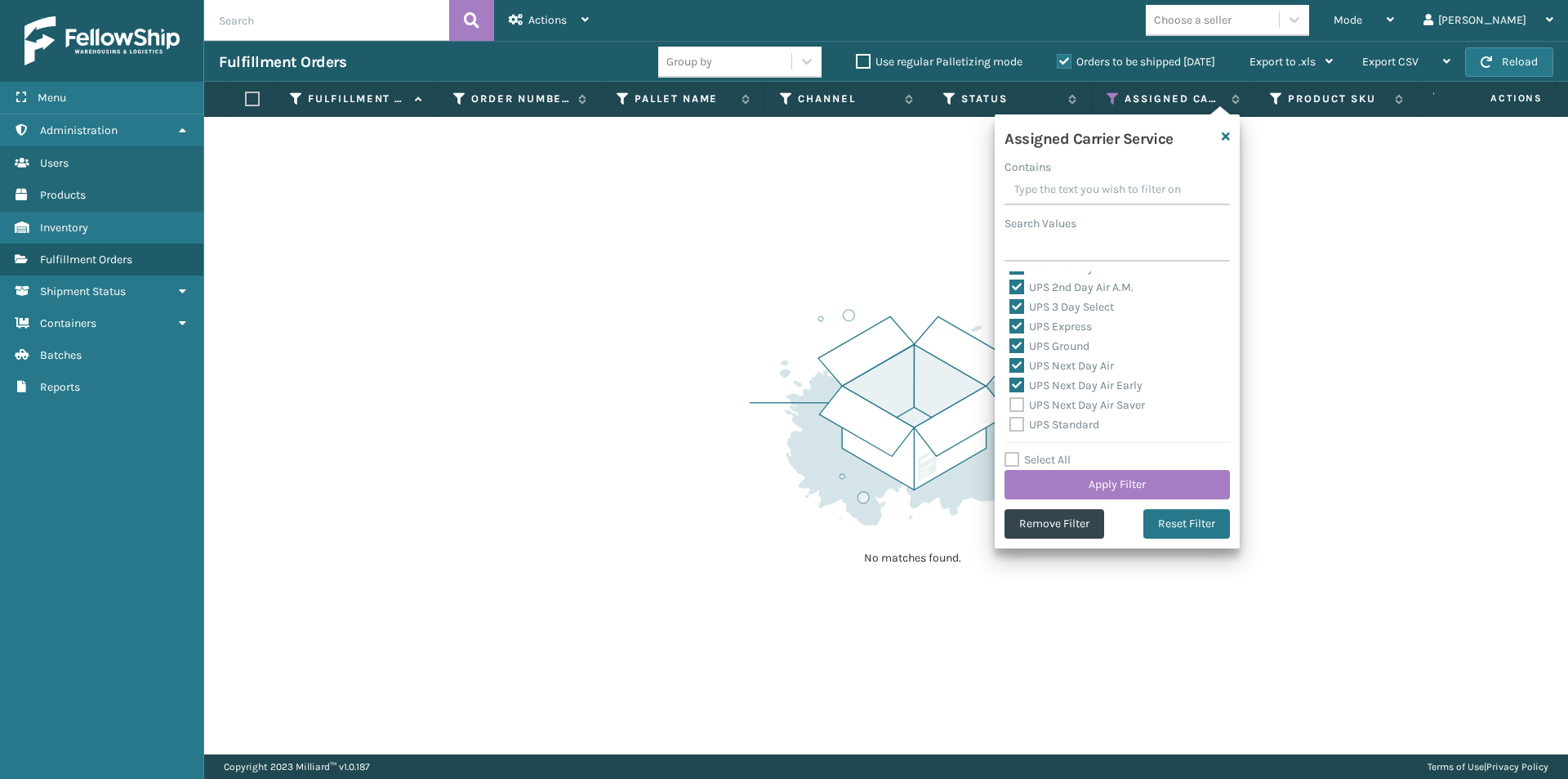
click at [1010, 405] on input "UPS Next Day Air Saver" at bounding box center [1009, 401] width 1 height 11
checkbox input "true"
click at [1019, 422] on label "UPS Standard" at bounding box center [1054, 424] width 90 height 14
click at [1010, 422] on input "UPS Standard" at bounding box center [1009, 421] width 1 height 11
checkbox input "true"
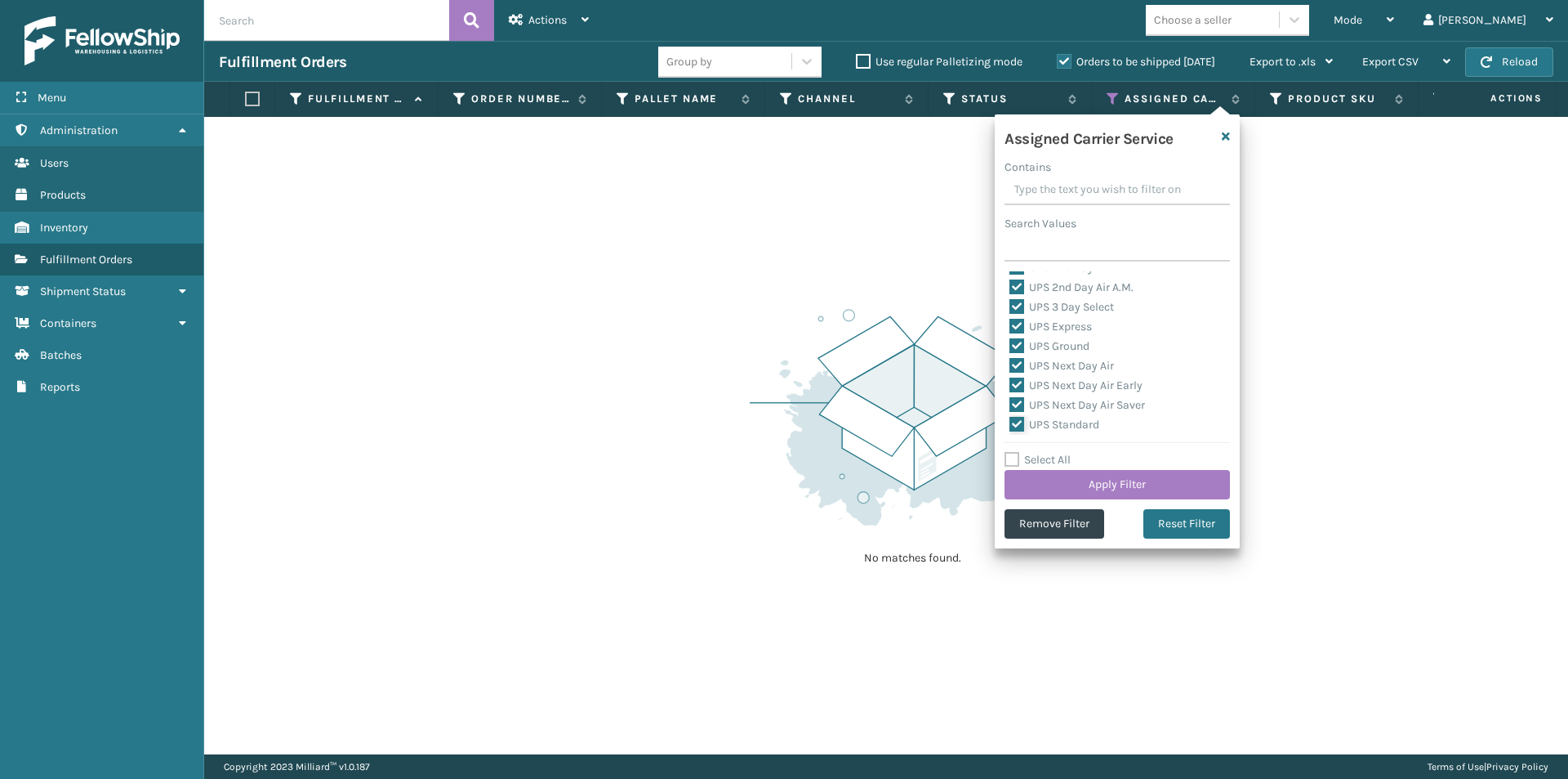
scroll to position [408, 0]
click at [1122, 481] on button "Apply Filter" at bounding box center [1117, 484] width 225 height 29
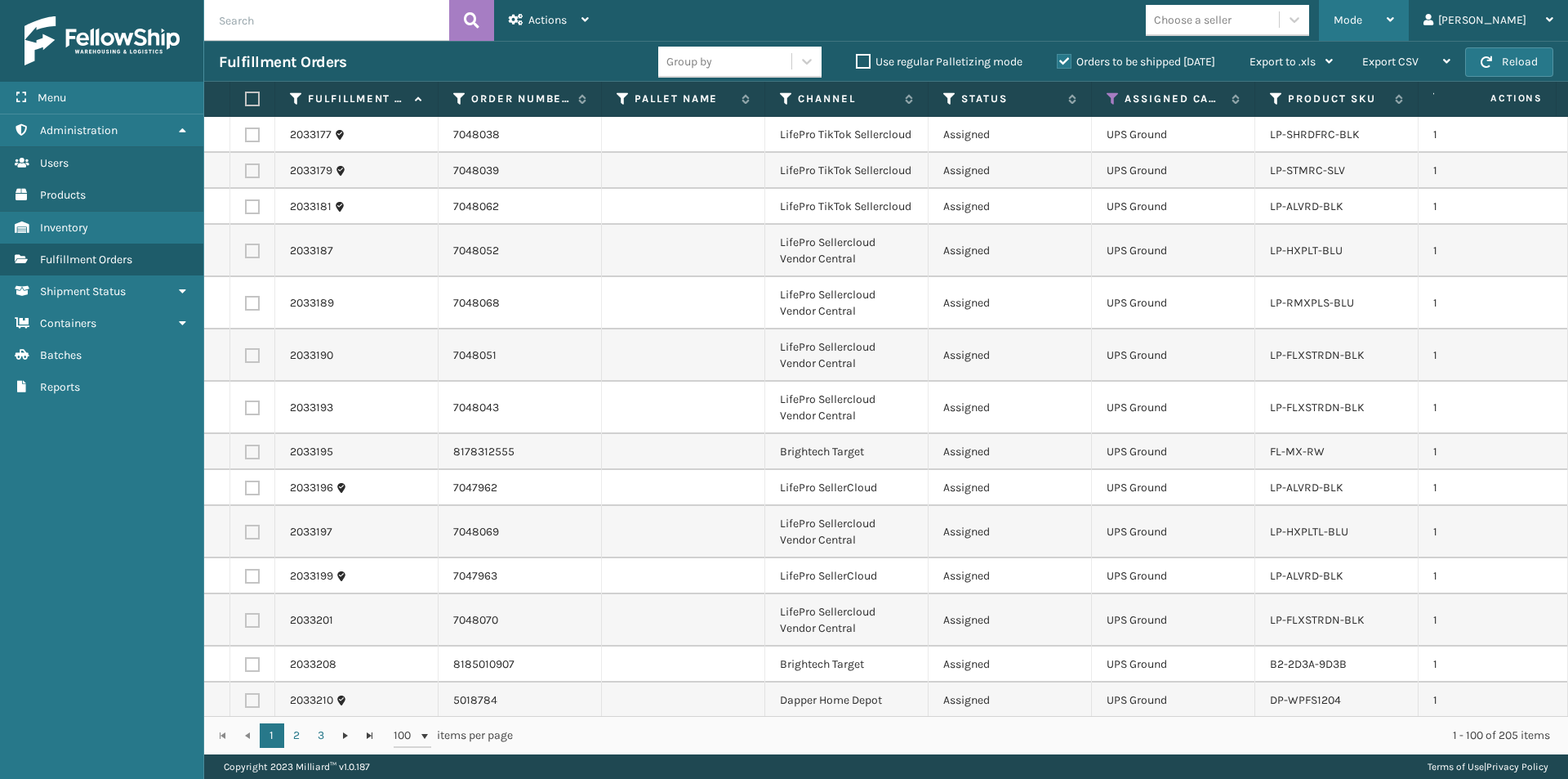
click at [1394, 20] on icon at bounding box center [1390, 20] width 7 height 12
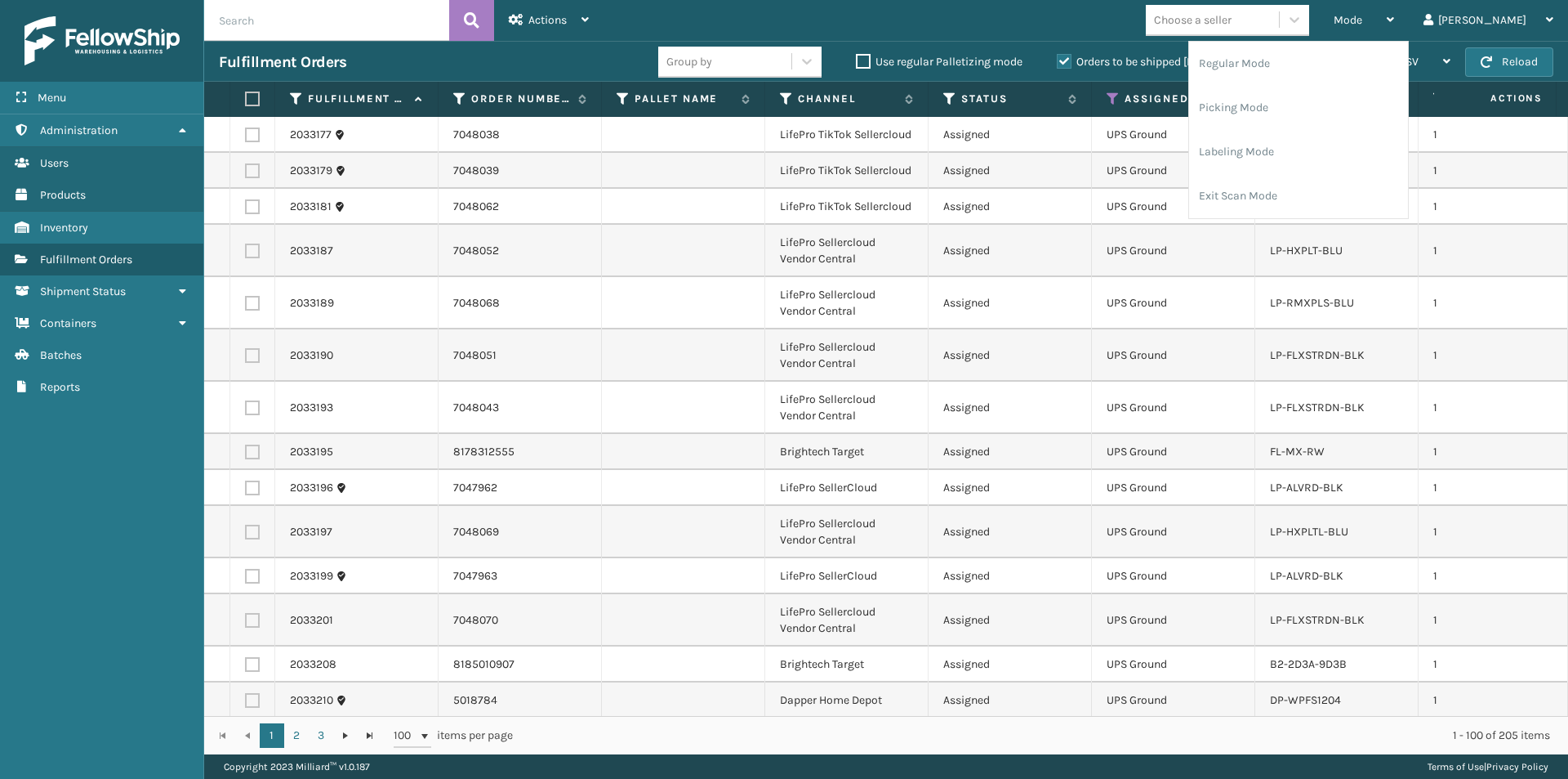
click at [1111, 25] on div "Mode Regular Mode Picking Mode Labeling Mode Exit Scan Mode Choose a seller [PE…" at bounding box center [1086, 21] width 964 height 41
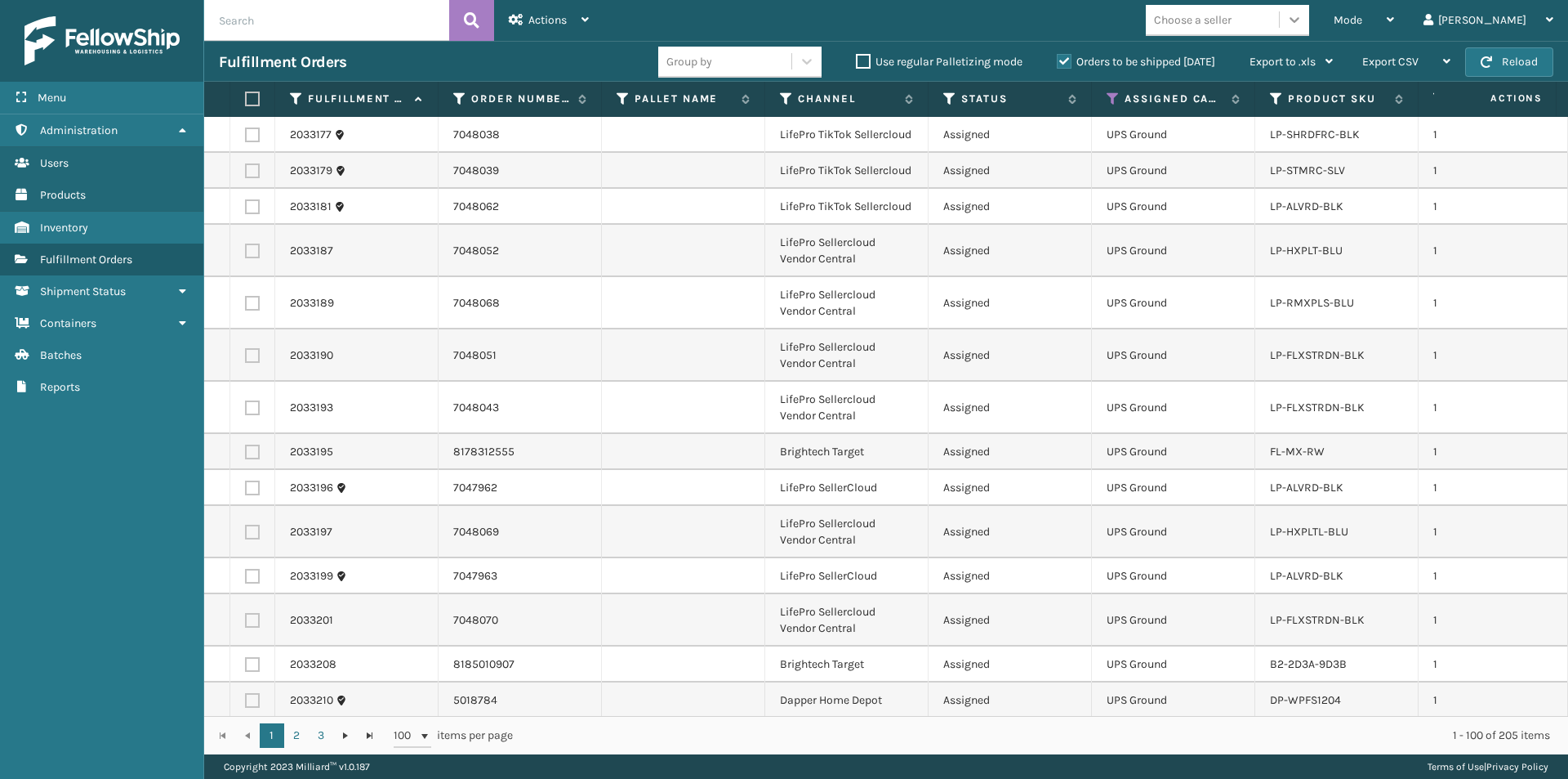
click at [1303, 19] on icon at bounding box center [1294, 20] width 16 height 16
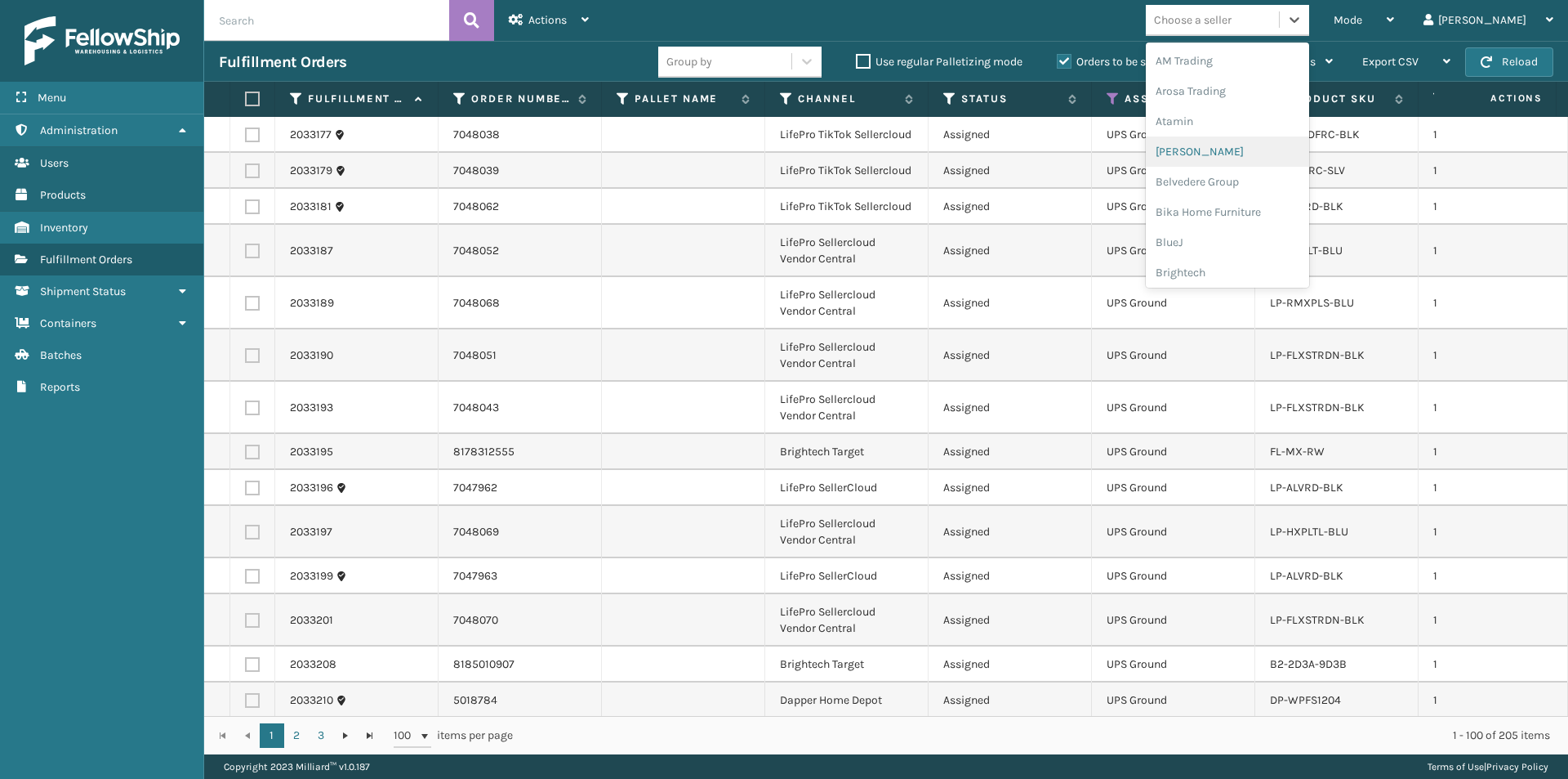
click at [1255, 158] on div "[PERSON_NAME]" at bounding box center [1227, 152] width 163 height 30
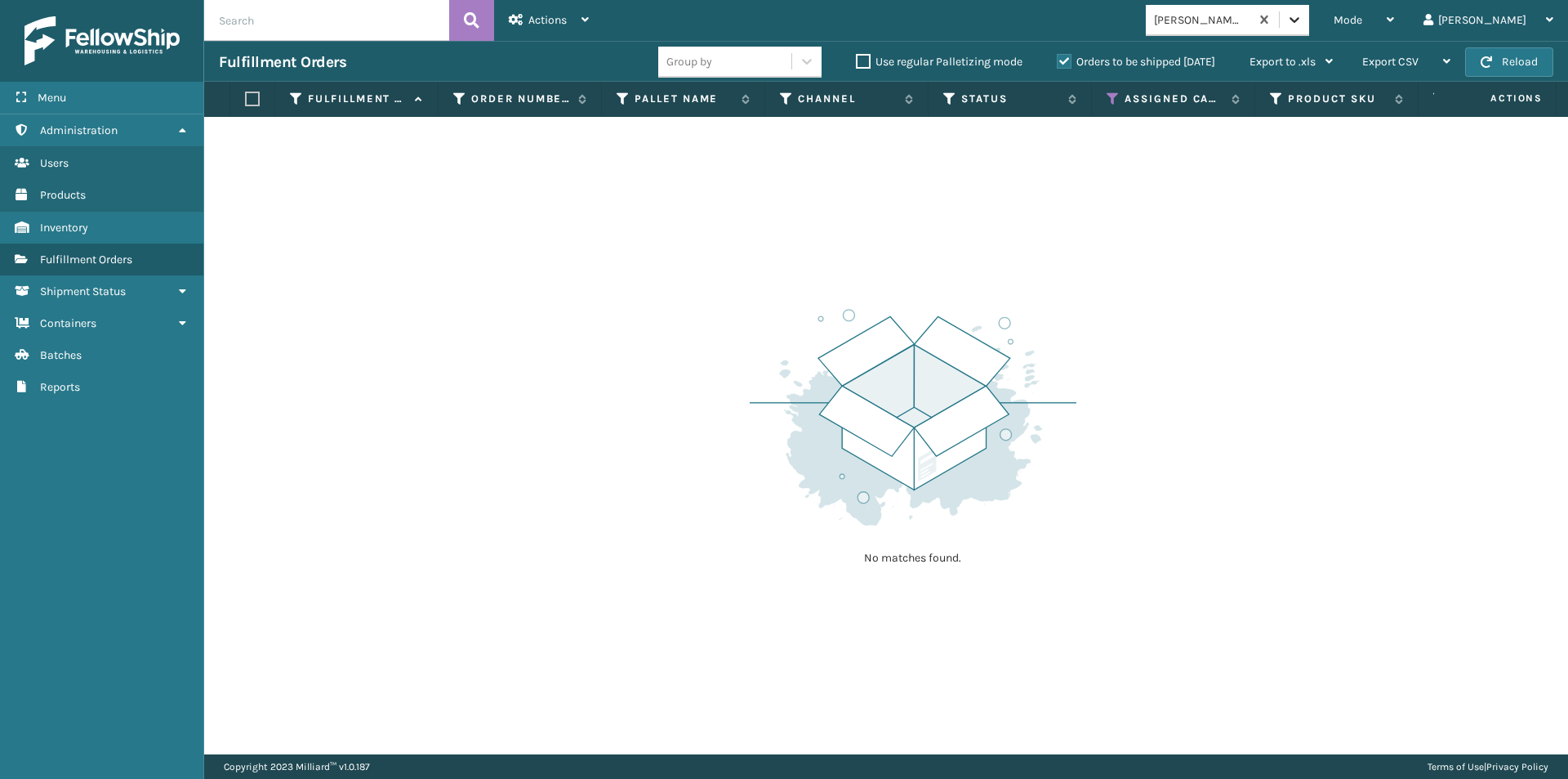
click at [1303, 19] on icon at bounding box center [1294, 20] width 16 height 16
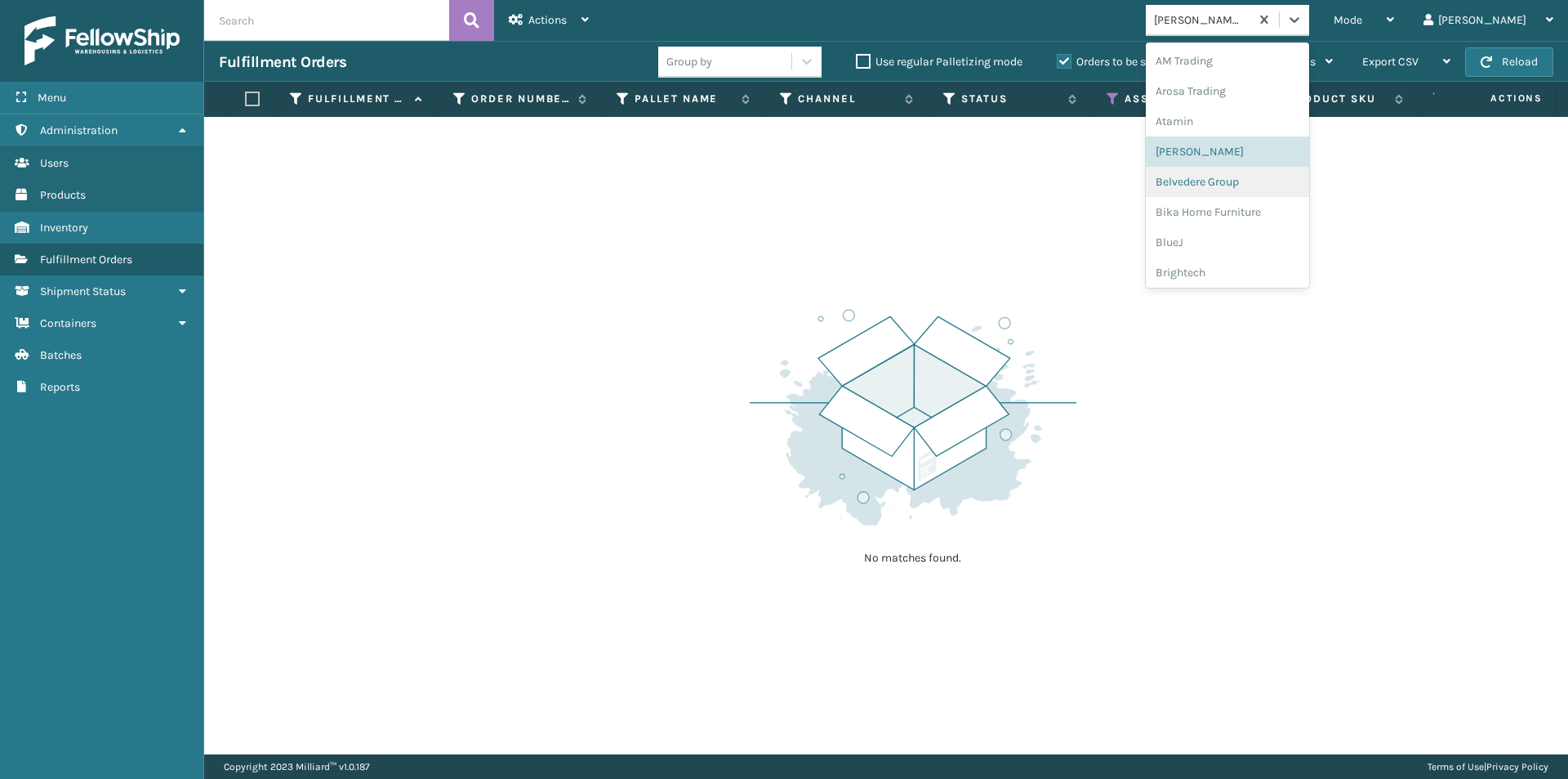
click at [1247, 183] on div "Belvedere Group" at bounding box center [1227, 182] width 163 height 30
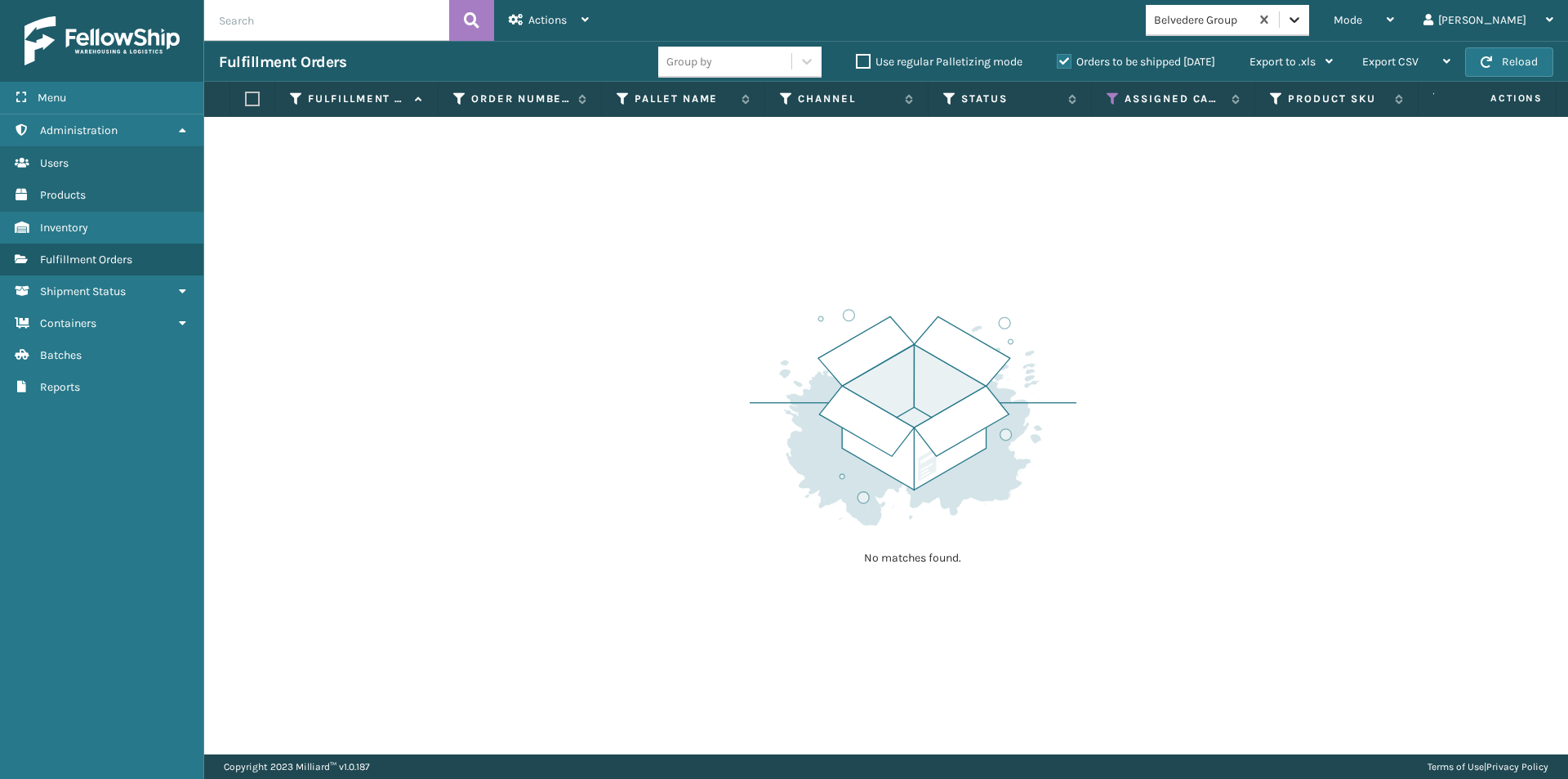
click at [1303, 15] on icon at bounding box center [1294, 20] width 16 height 16
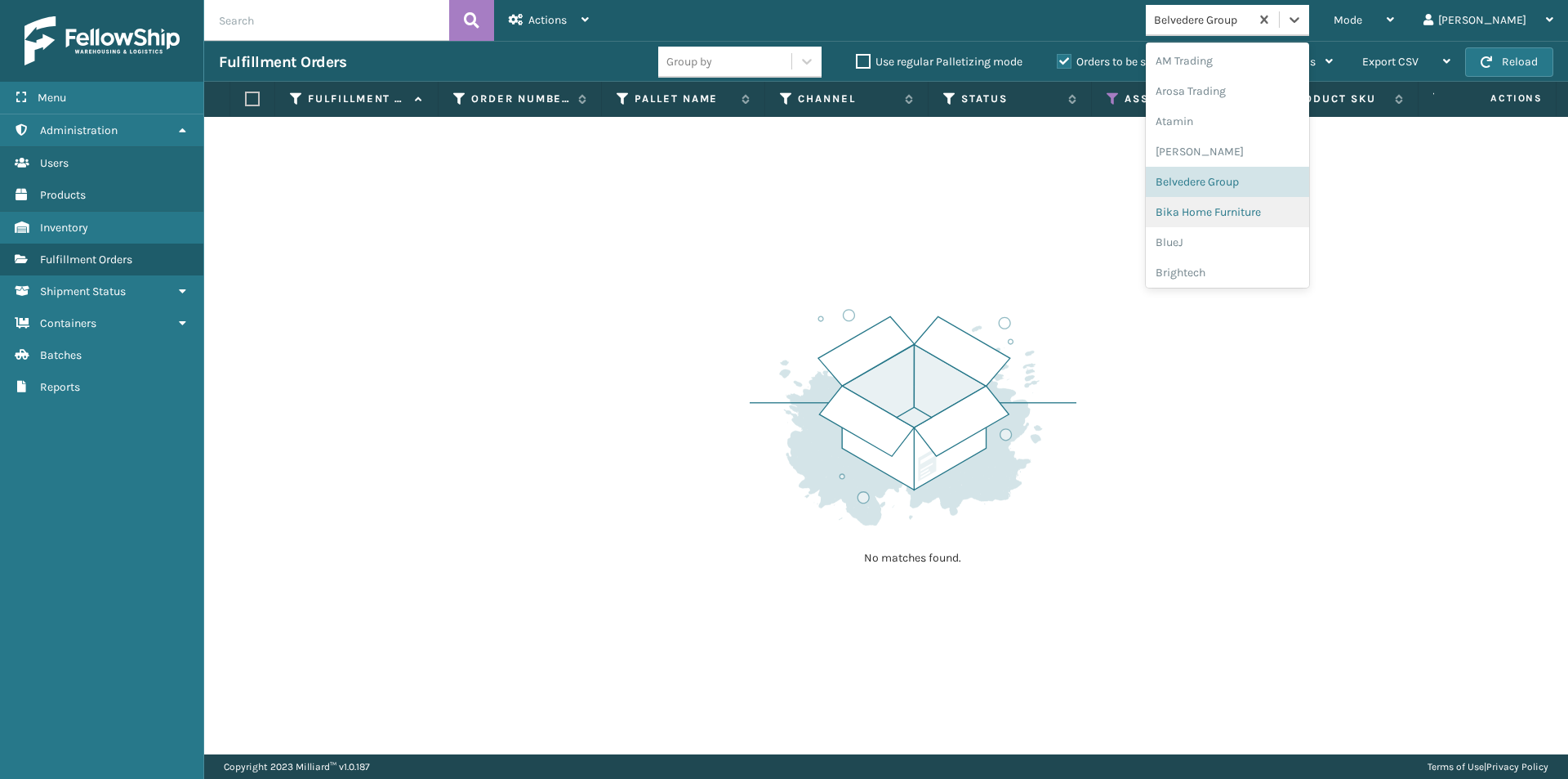
click at [1259, 210] on div "Bika Home Furniture" at bounding box center [1227, 212] width 163 height 30
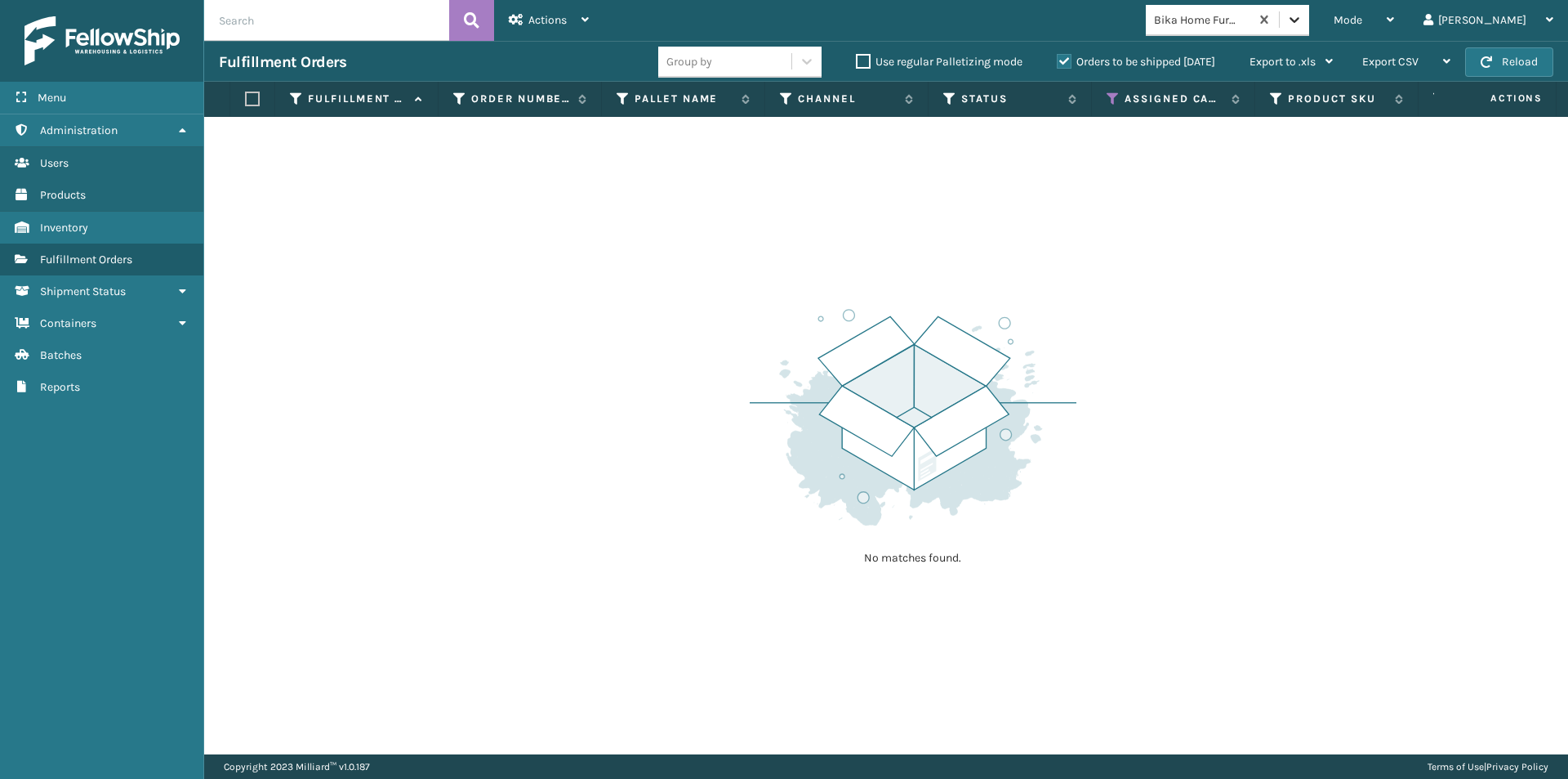
click at [1303, 21] on icon at bounding box center [1294, 20] width 16 height 16
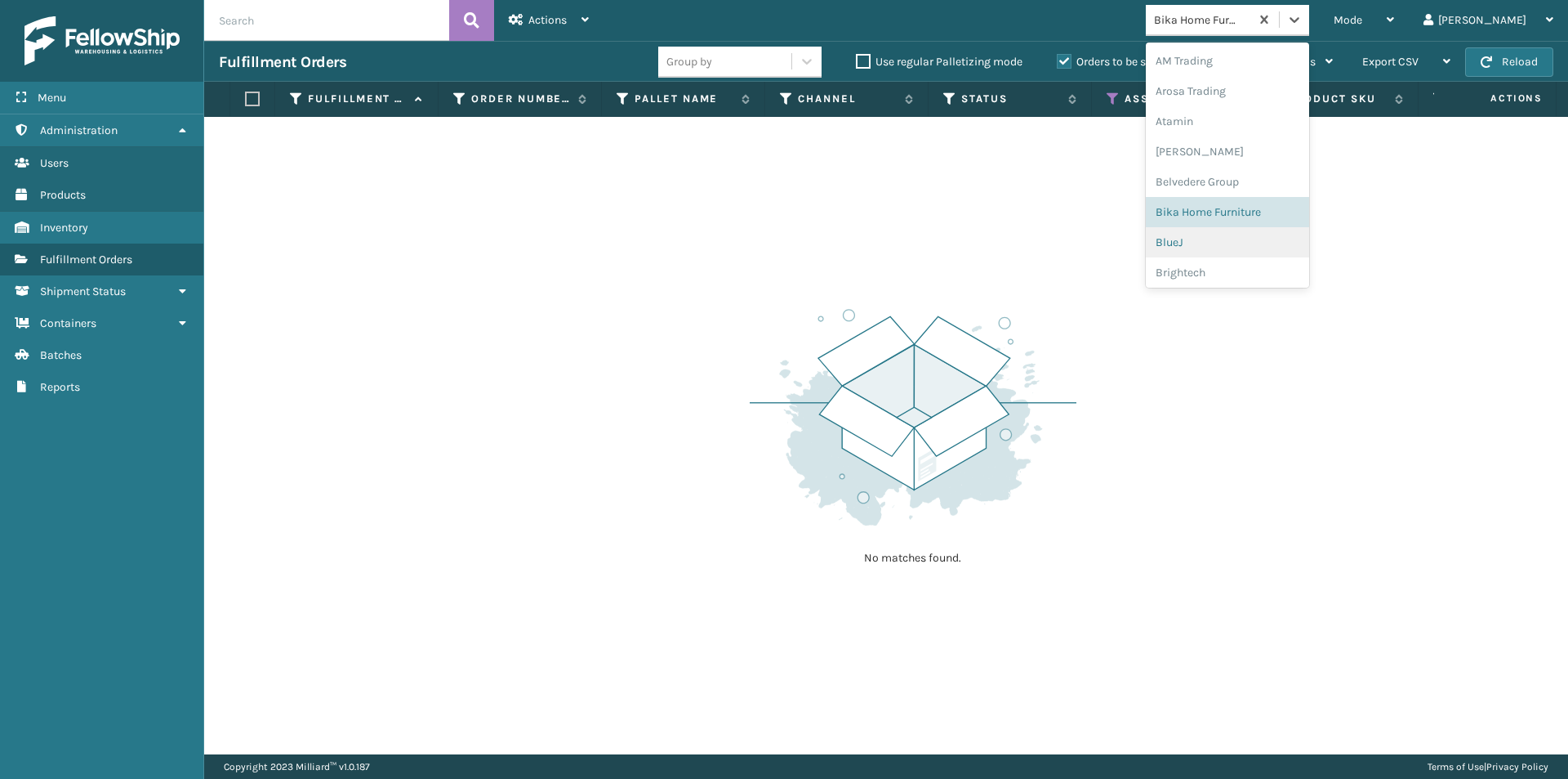
click at [1257, 237] on div "BlueJ" at bounding box center [1227, 242] width 163 height 30
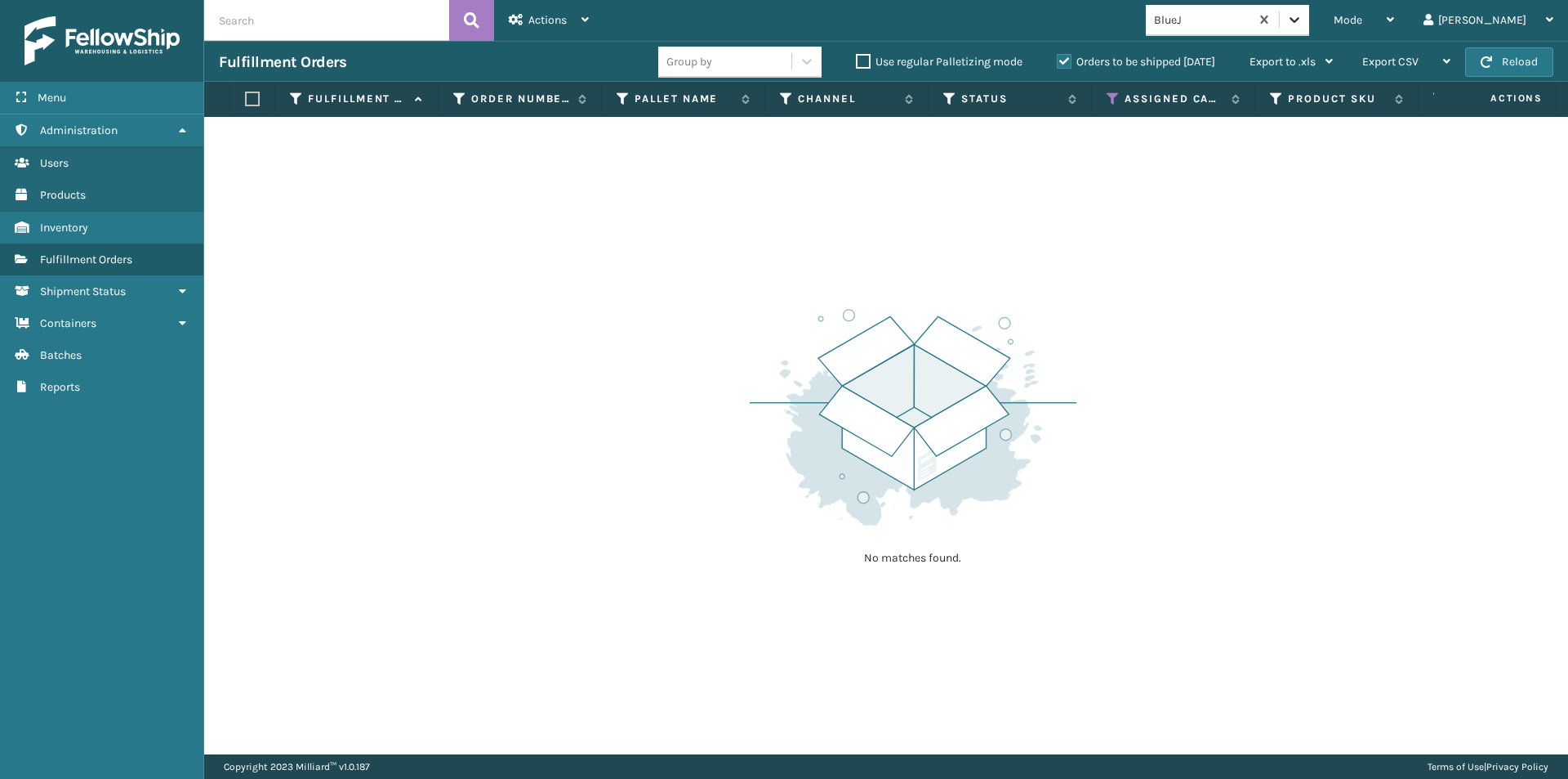
click at [1303, 25] on icon at bounding box center [1294, 20] width 16 height 16
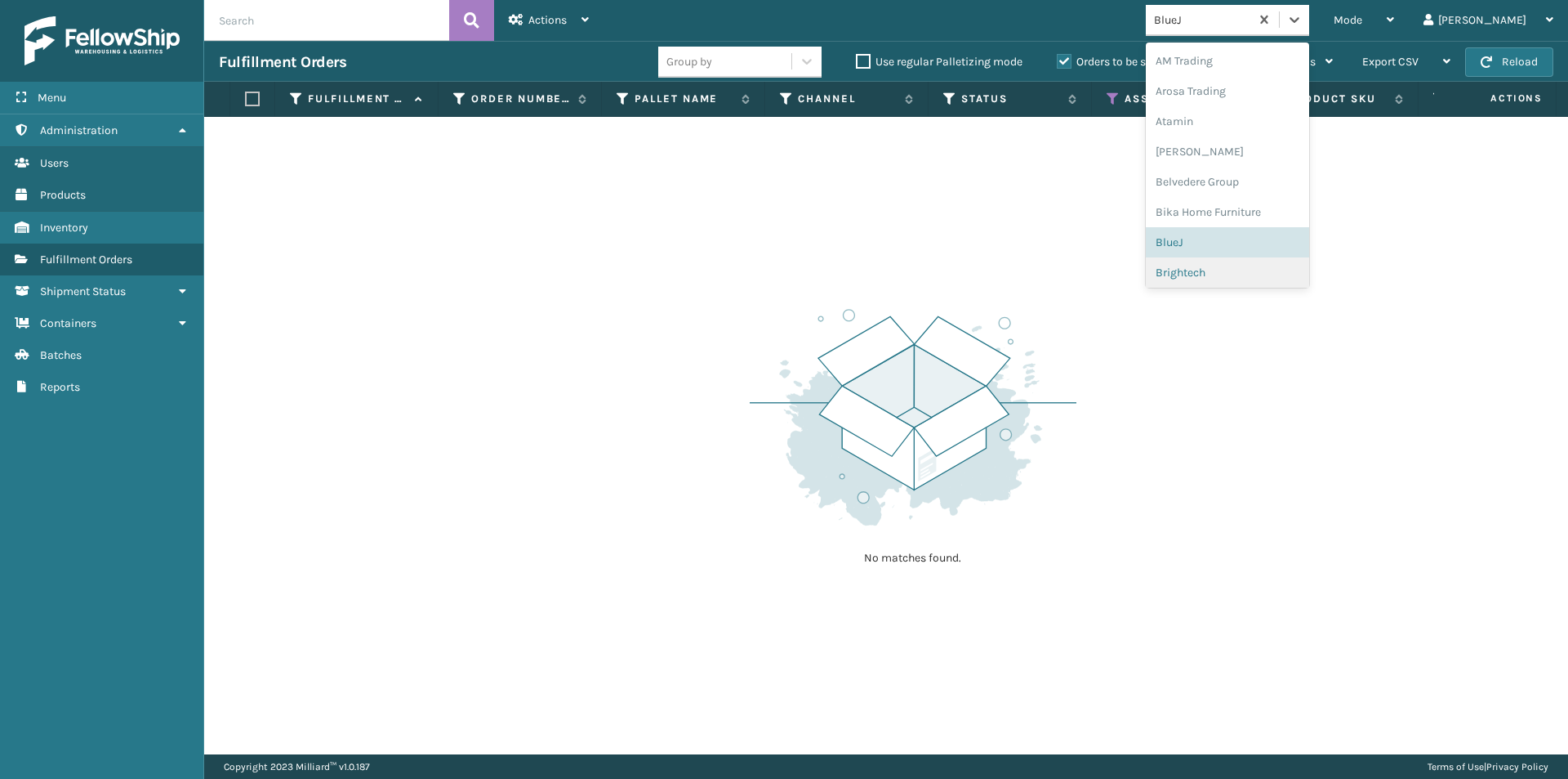
click at [1254, 269] on div "Brightech" at bounding box center [1227, 272] width 163 height 30
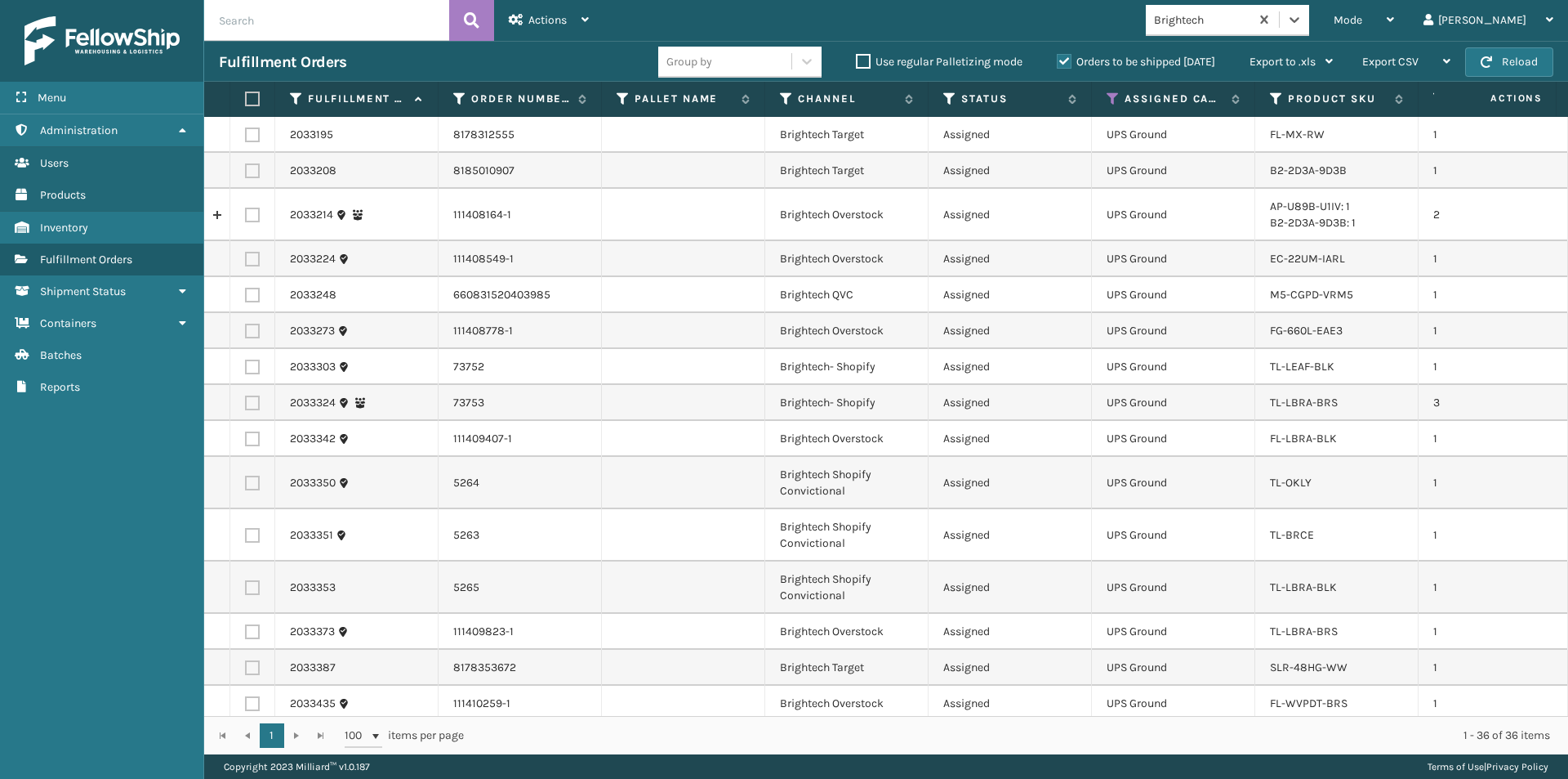
click at [254, 99] on label at bounding box center [249, 98] width 10 height 14
click at [246, 99] on input "checkbox" at bounding box center [245, 99] width 1 height 11
checkbox input "true"
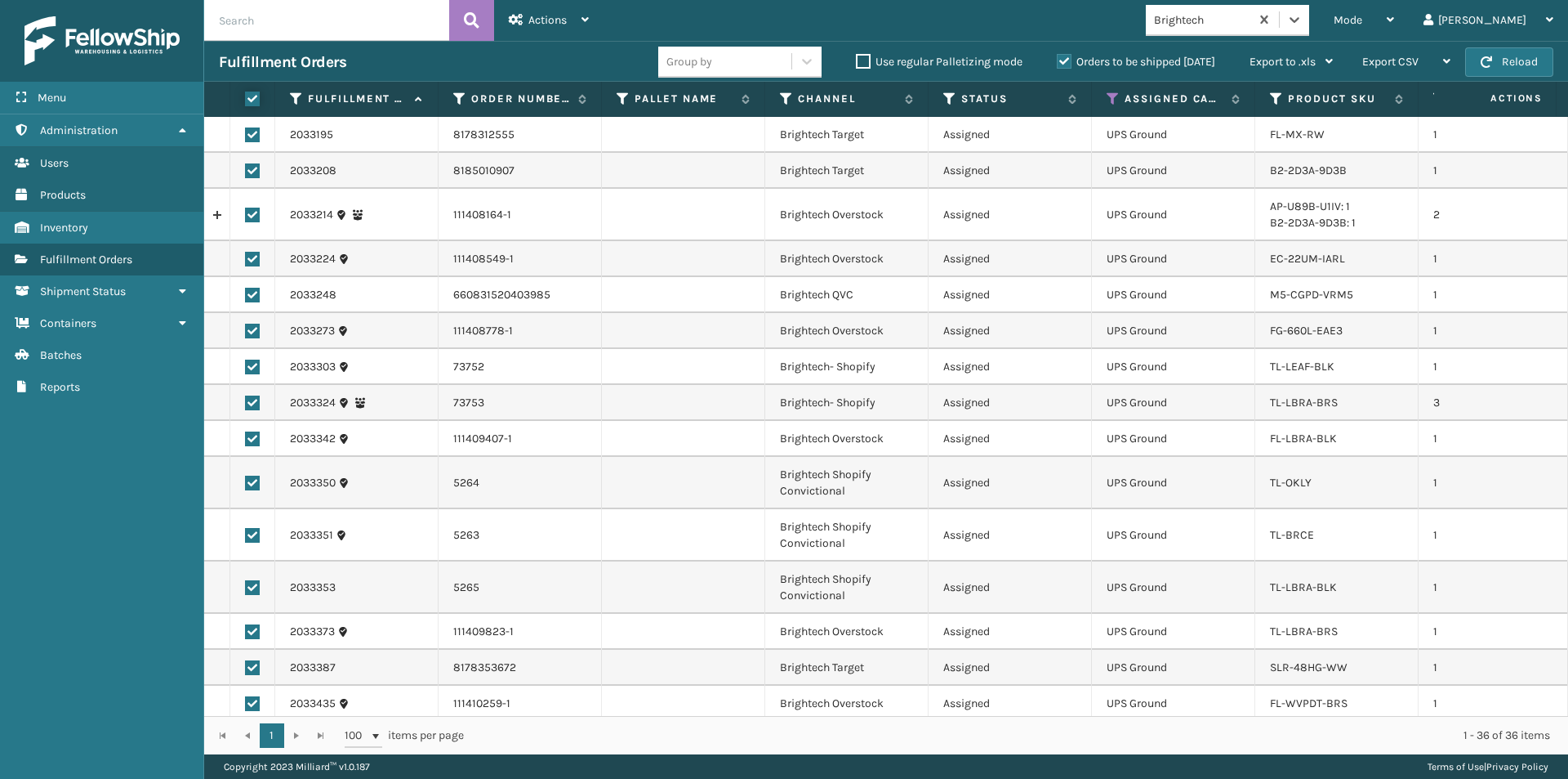
checkbox input "true"
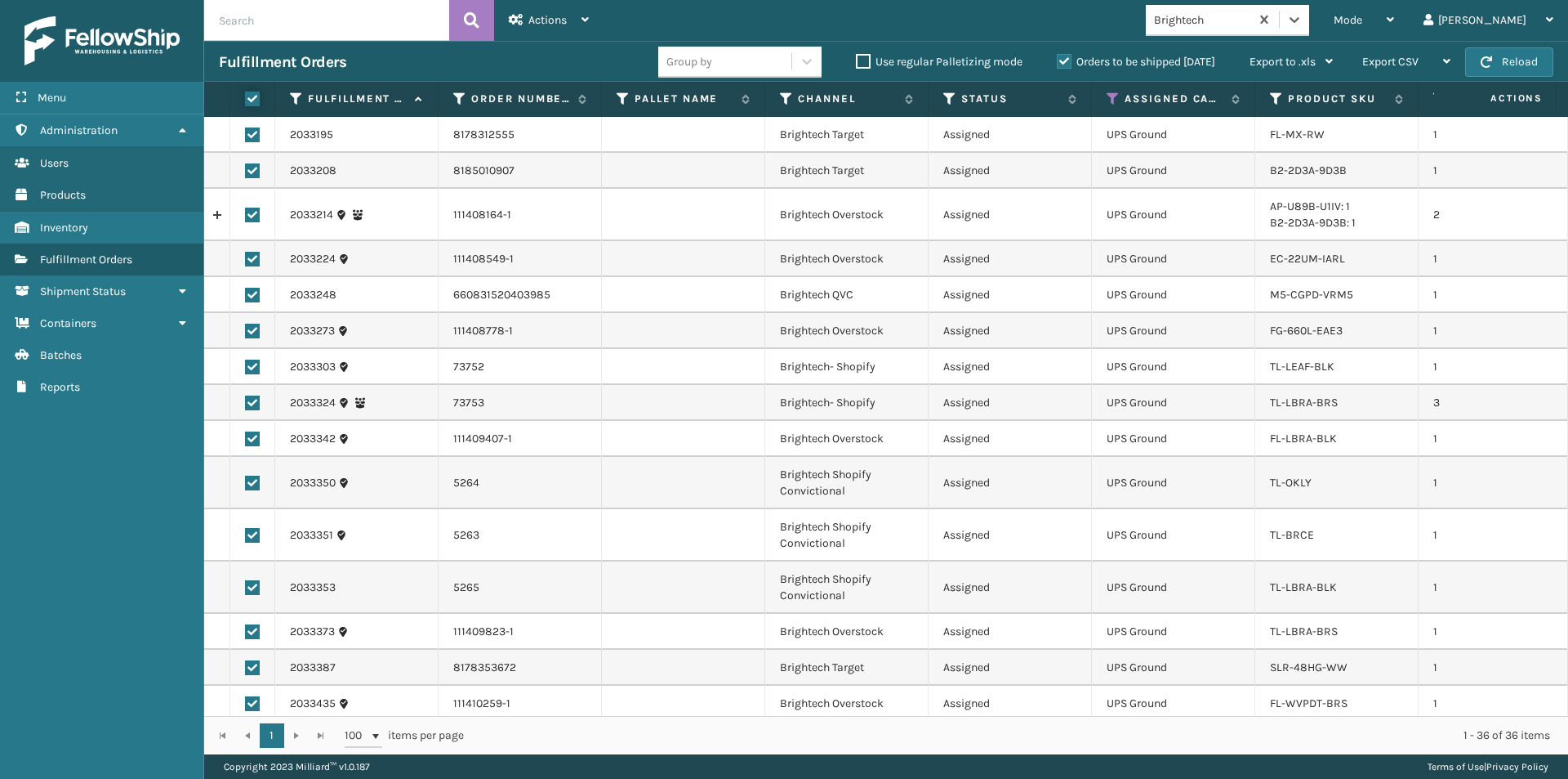
checkbox input "true"
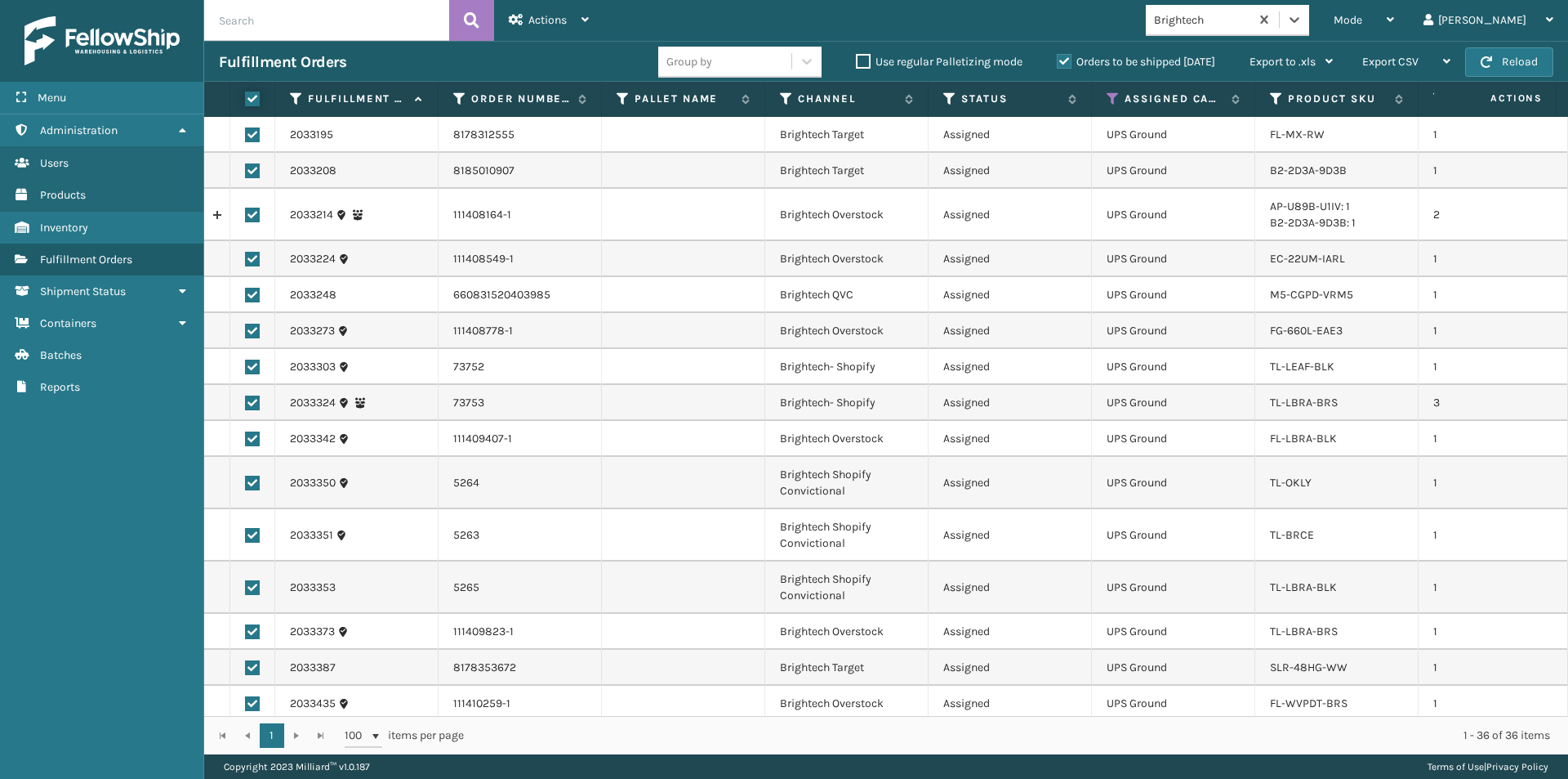
checkbox input "true"
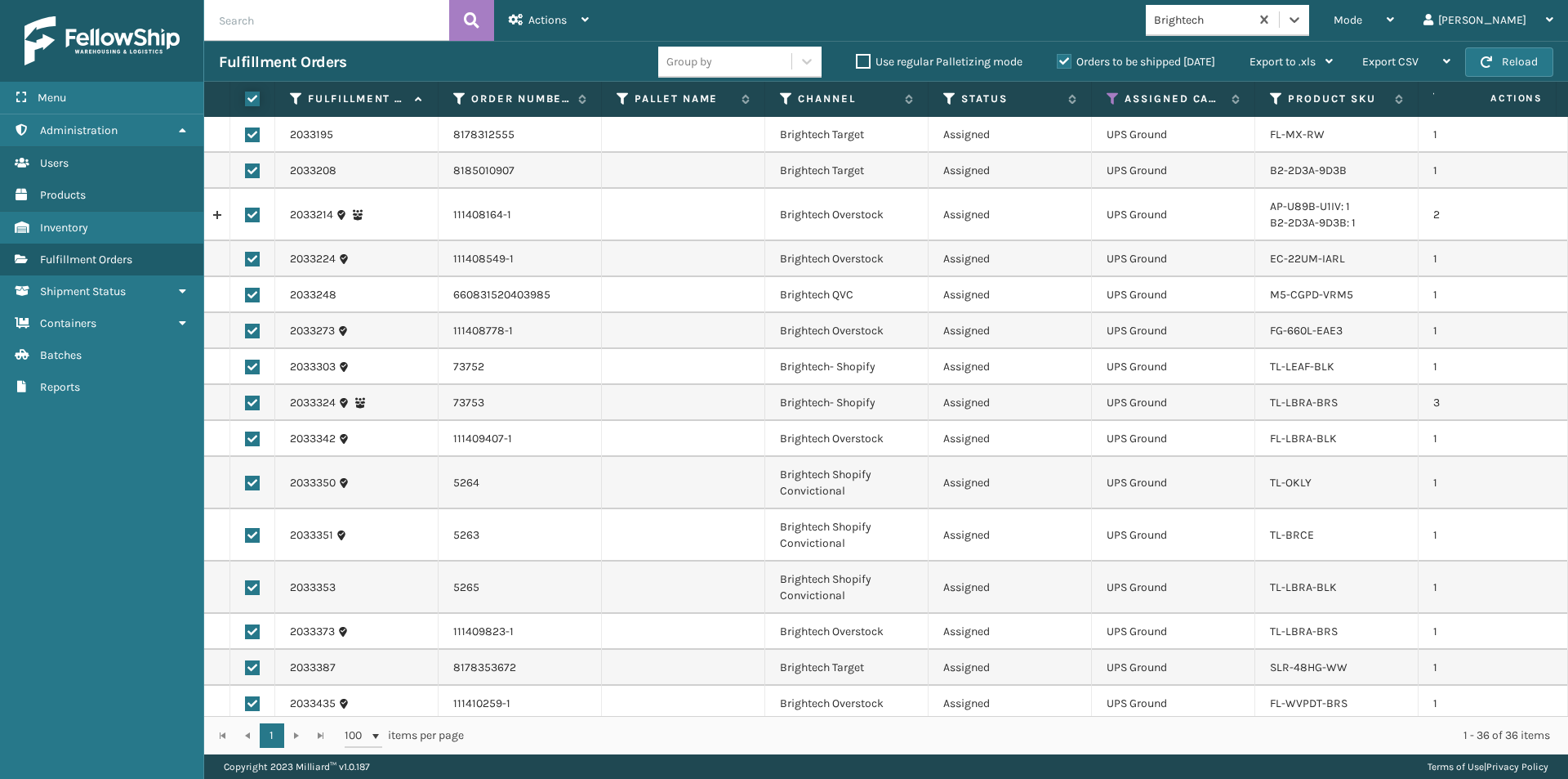
checkbox input "true"
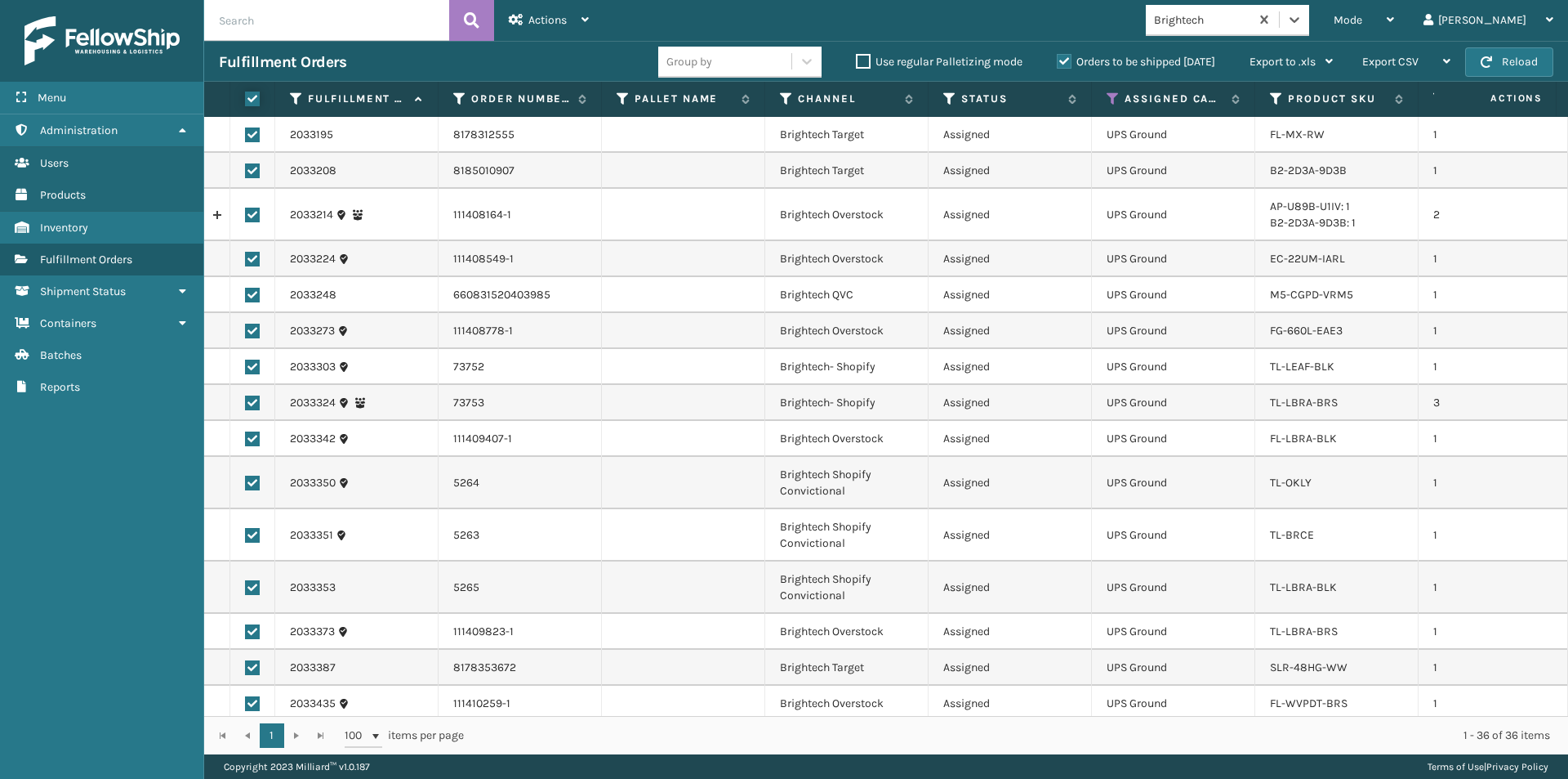
checkbox input "true"
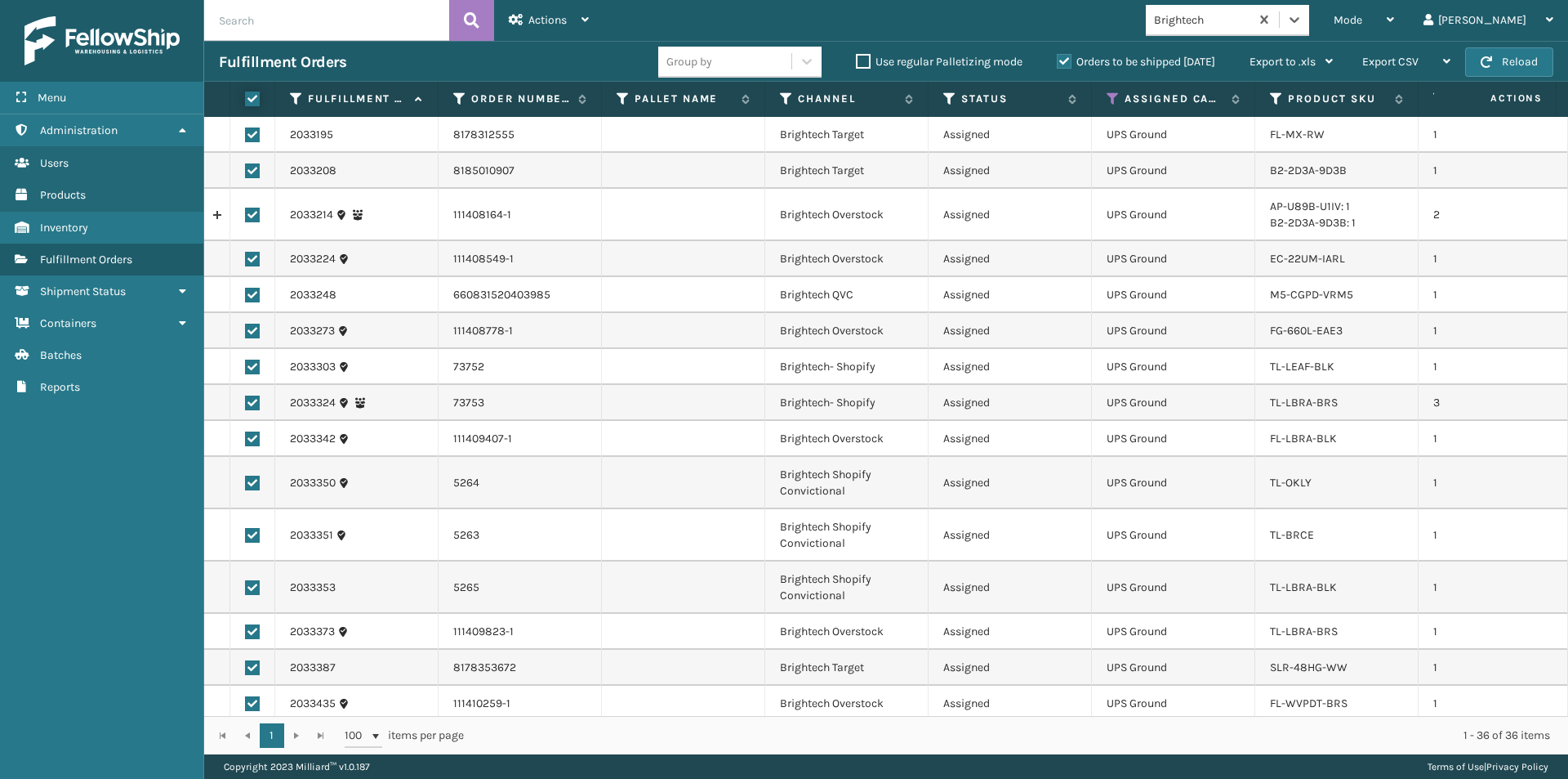
checkbox input "true"
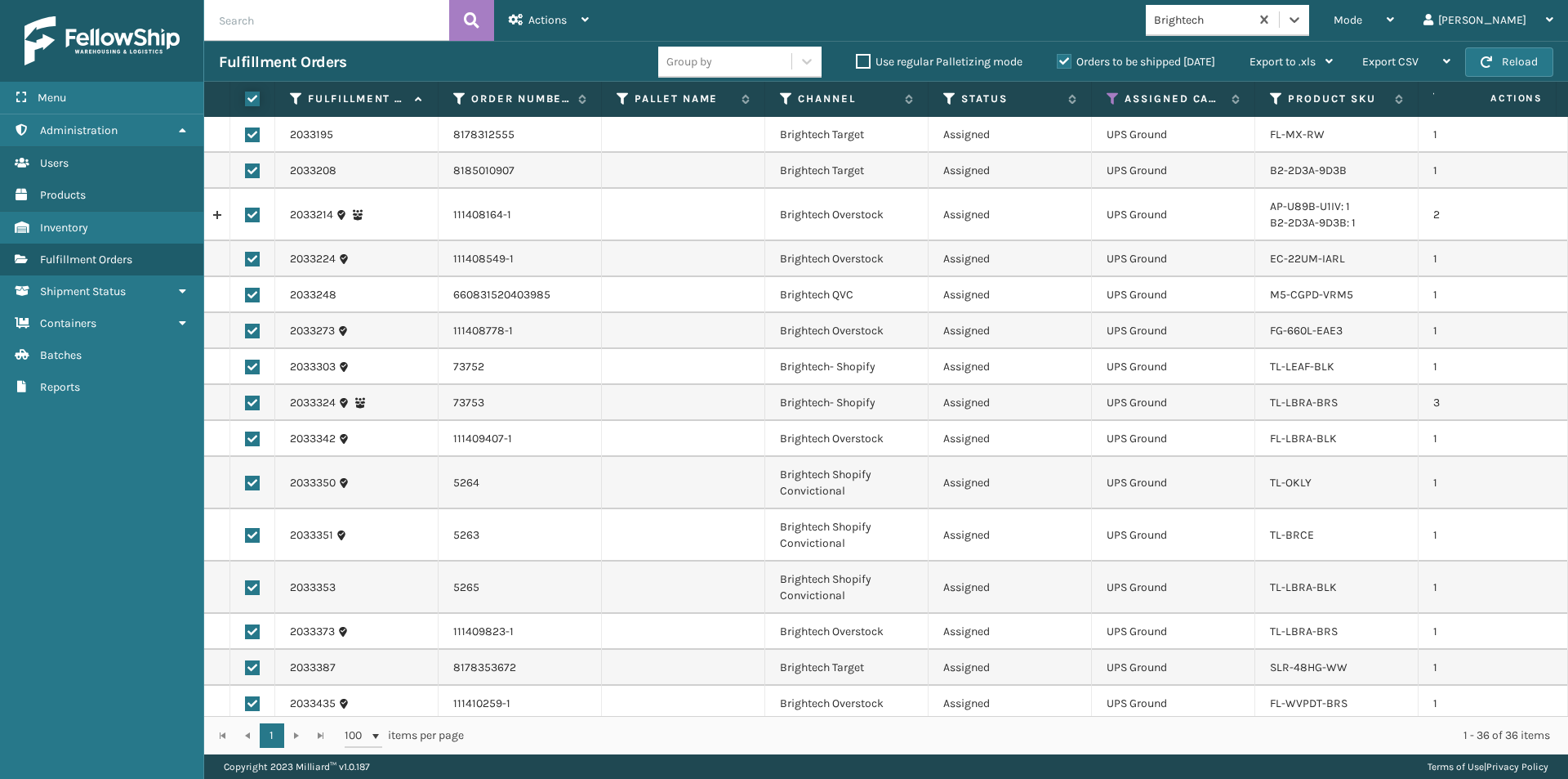
checkbox input "true"
click at [588, 18] on icon at bounding box center [585, 20] width 7 height 12
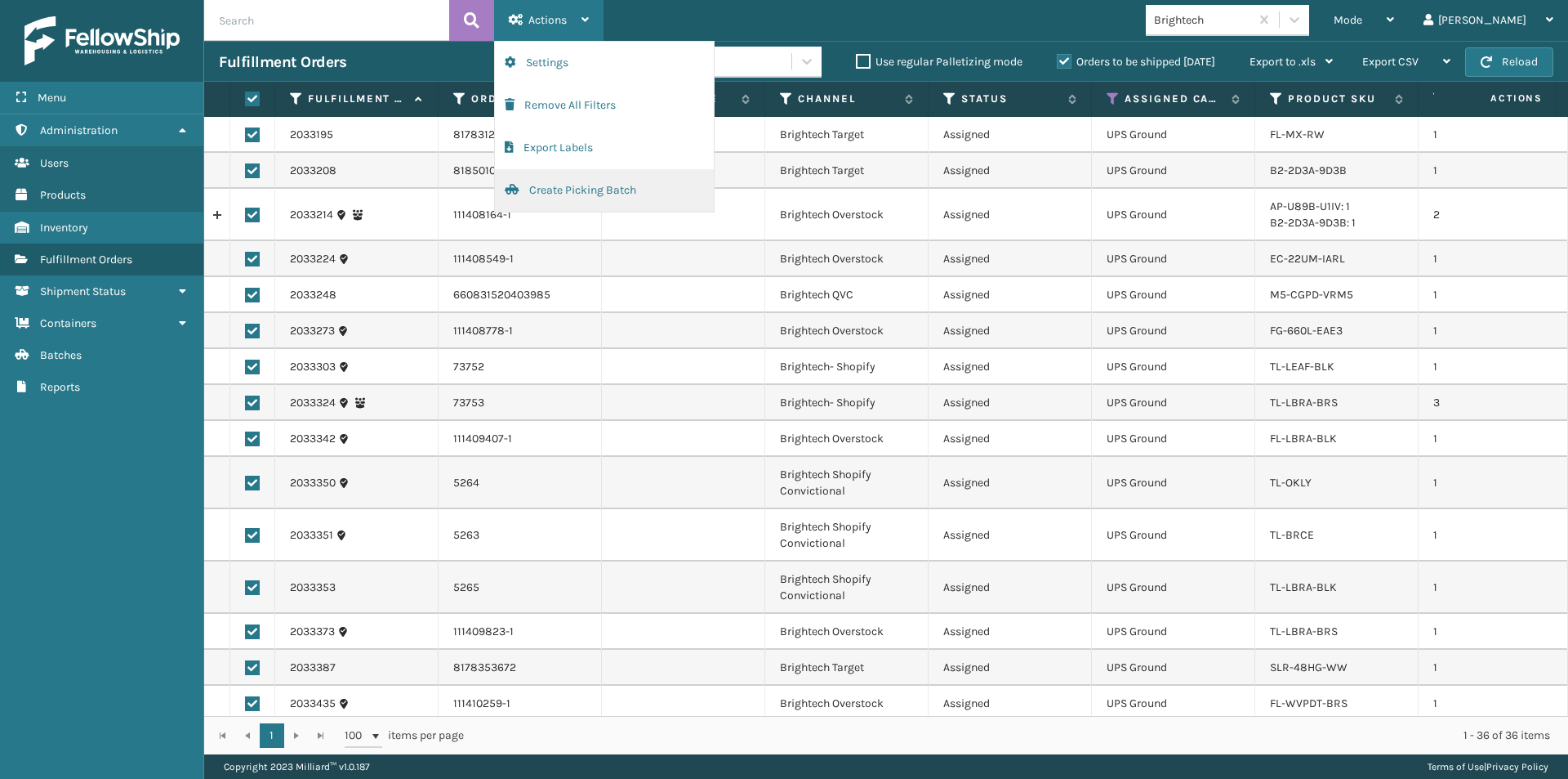
click at [578, 188] on button "Create Picking Batch" at bounding box center [604, 190] width 219 height 43
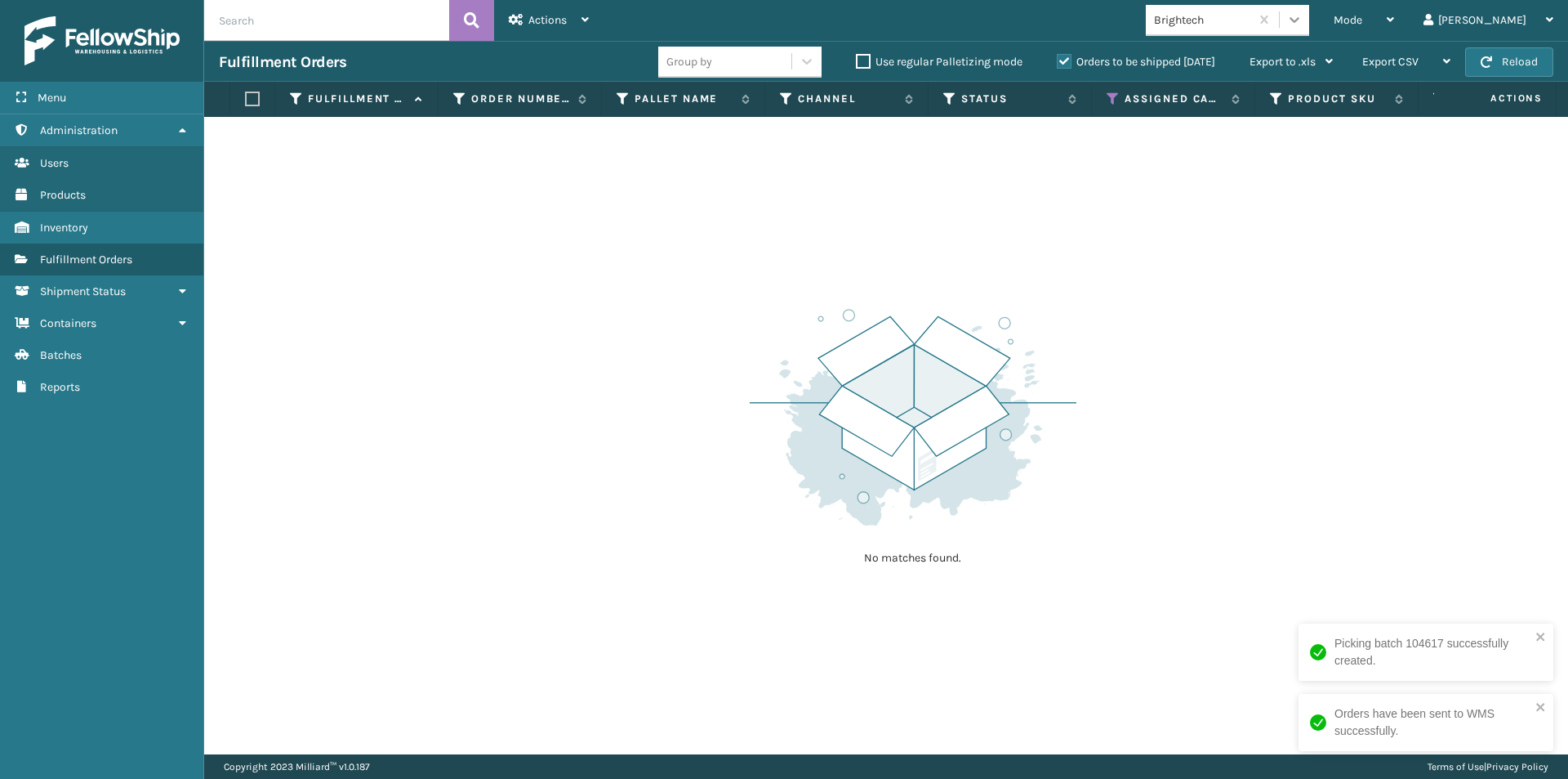
click at [1309, 29] on div at bounding box center [1294, 19] width 29 height 29
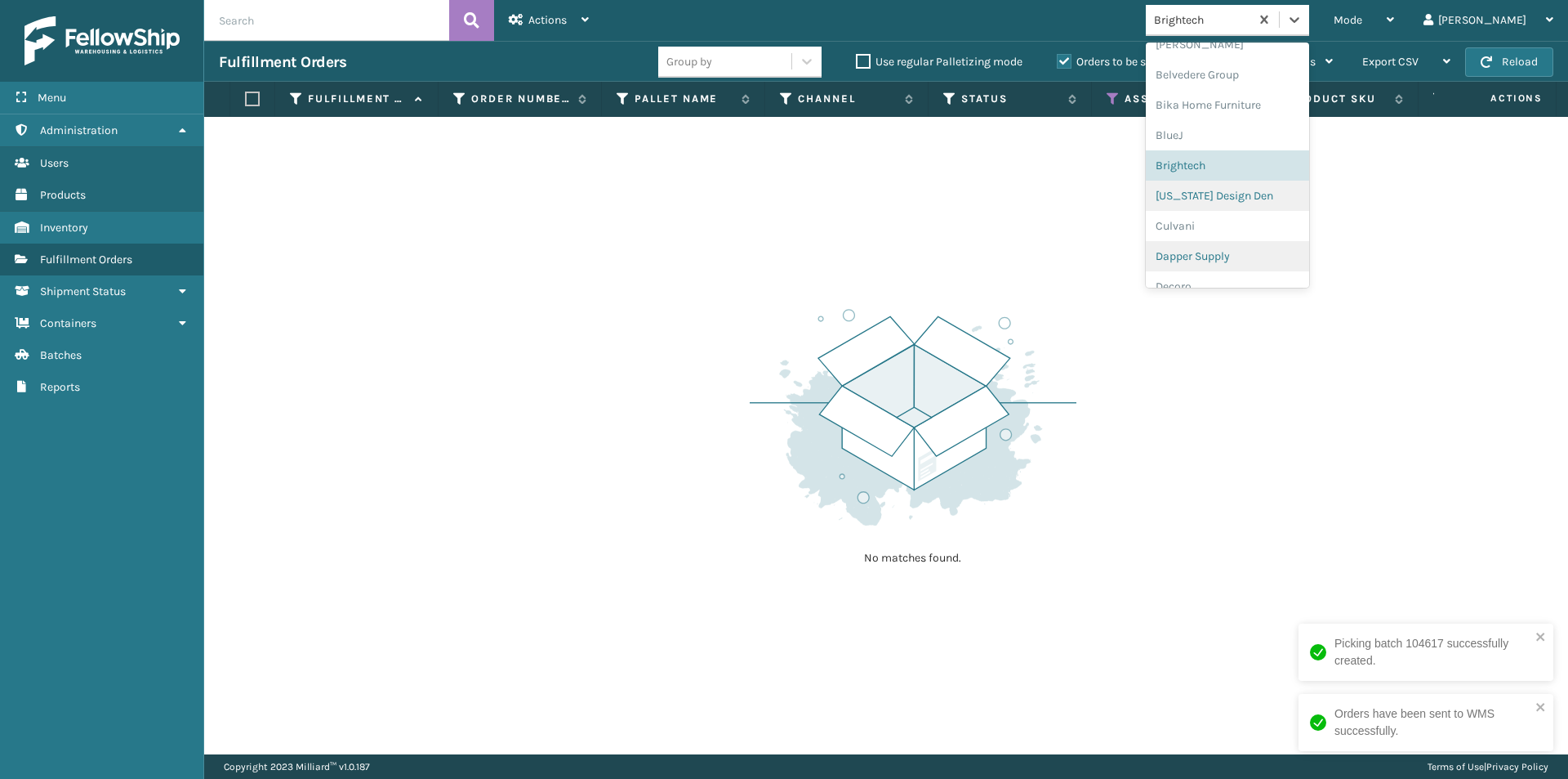
scroll to position [108, 0]
click at [1261, 192] on div "[US_STATE] Design Den" at bounding box center [1227, 195] width 163 height 30
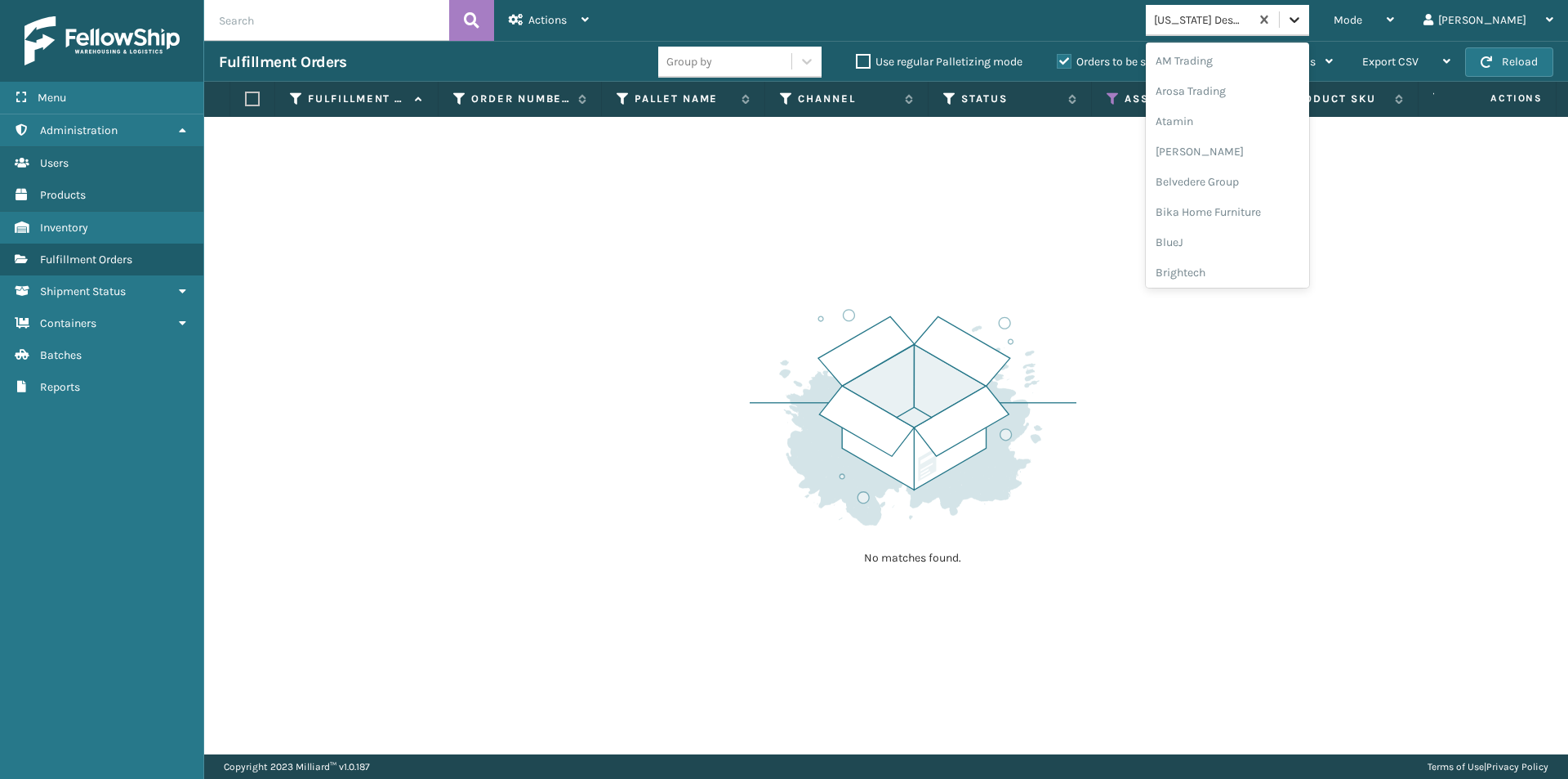
click at [1303, 24] on icon at bounding box center [1294, 20] width 16 height 16
click at [1256, 222] on div "Culvani" at bounding box center [1227, 211] width 163 height 30
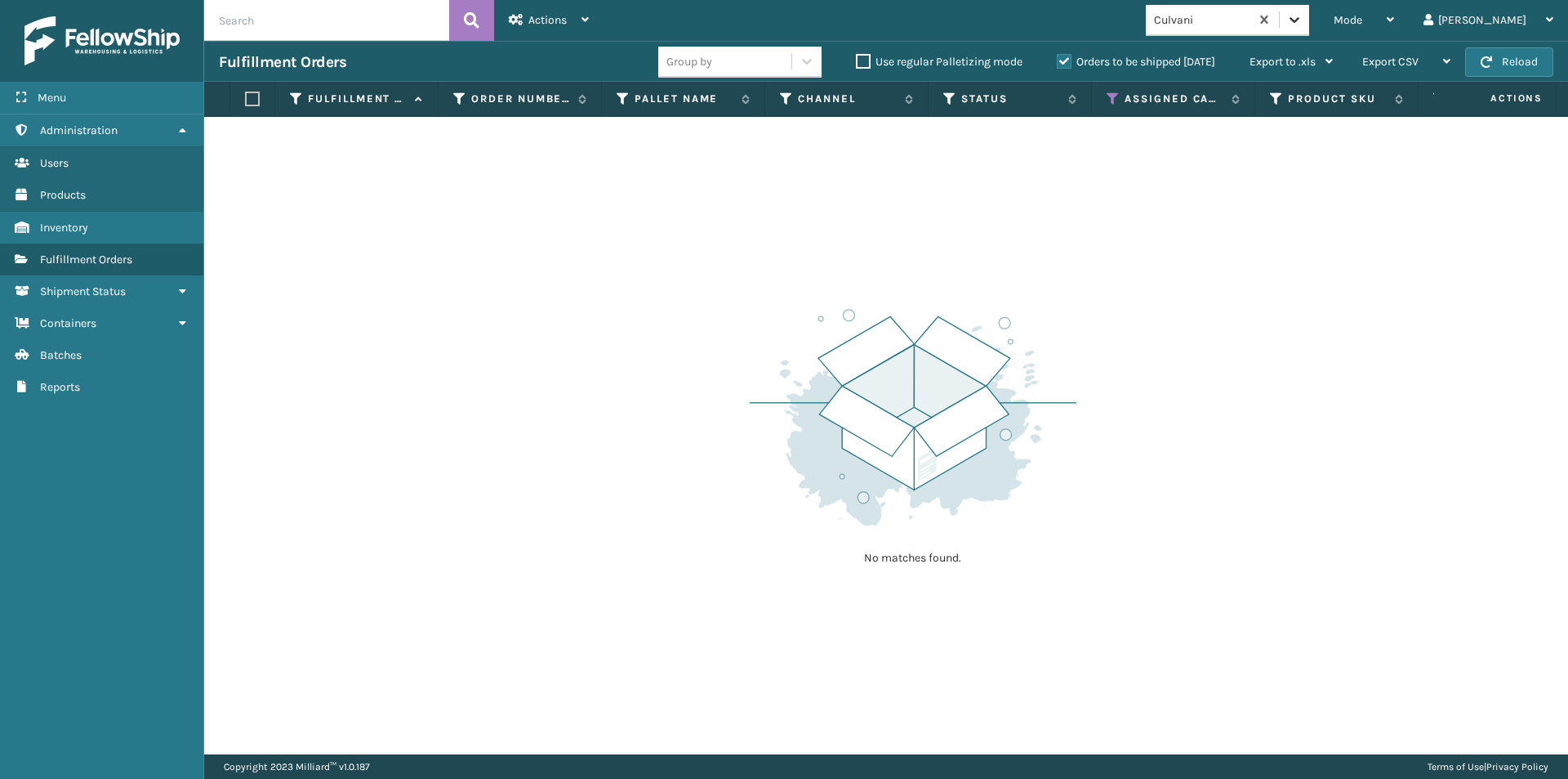
click at [1309, 28] on div at bounding box center [1294, 19] width 29 height 29
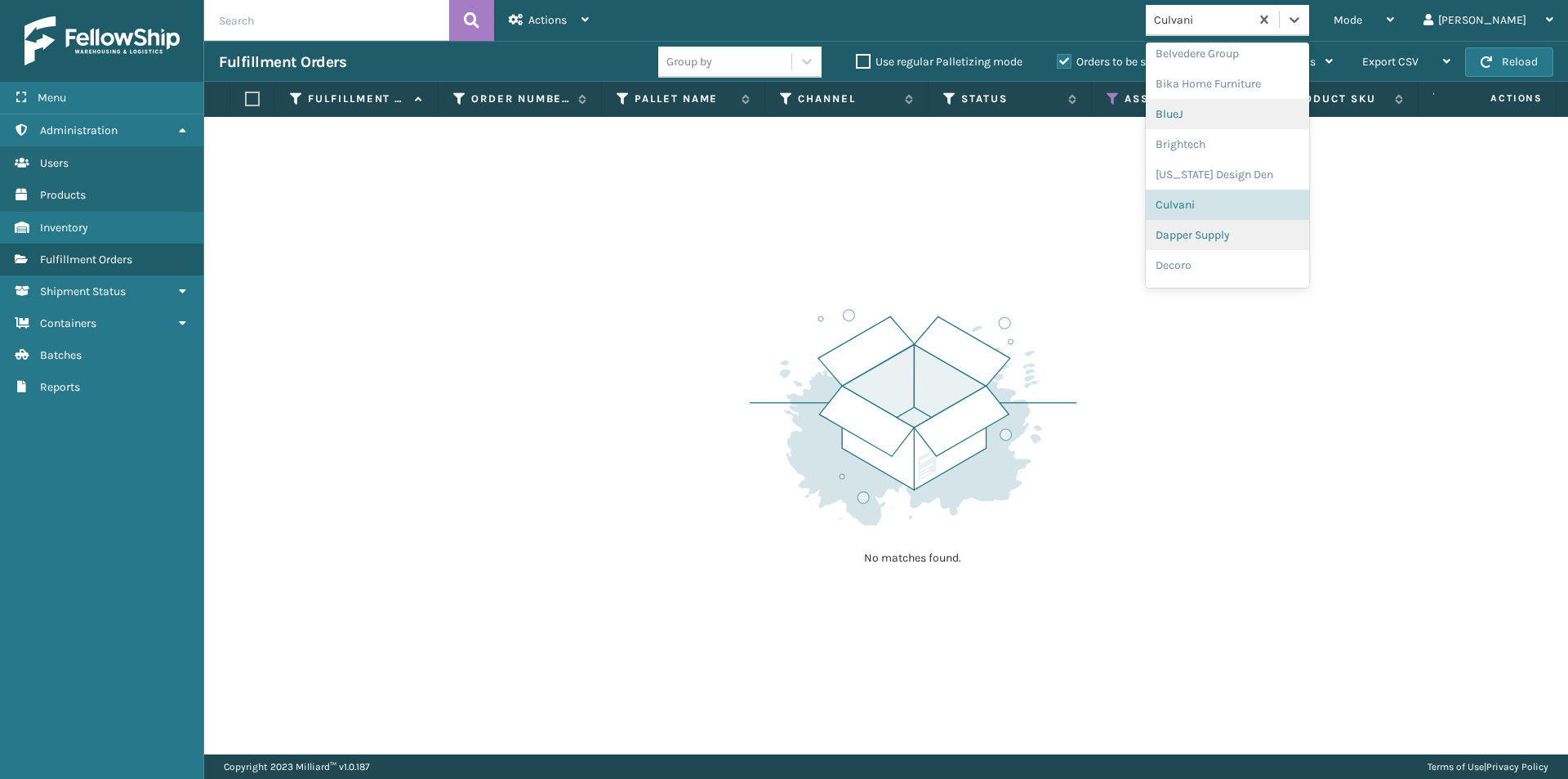
scroll to position [152, 0]
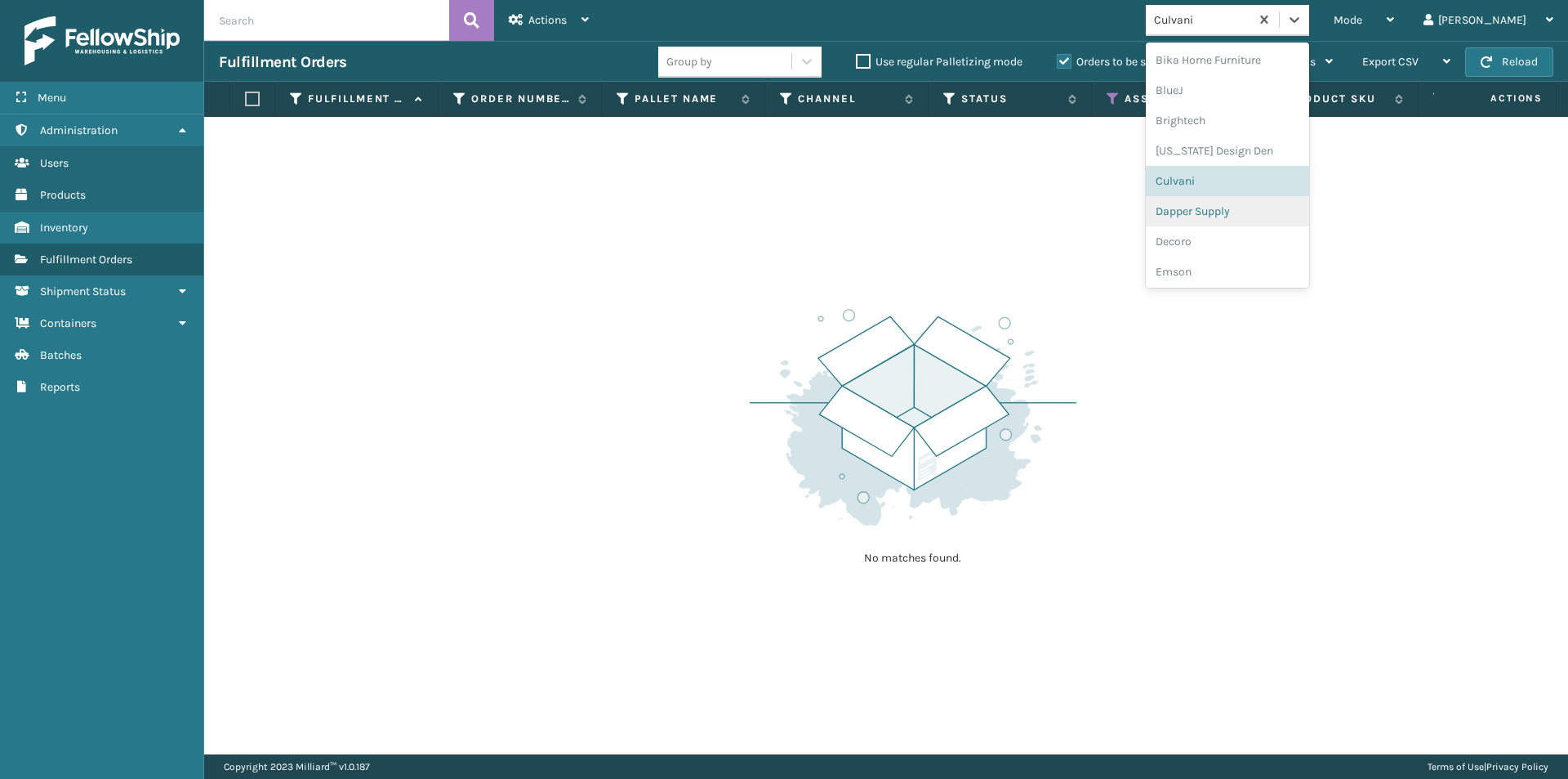
click at [1251, 222] on div "Dapper Supply" at bounding box center [1227, 211] width 163 height 30
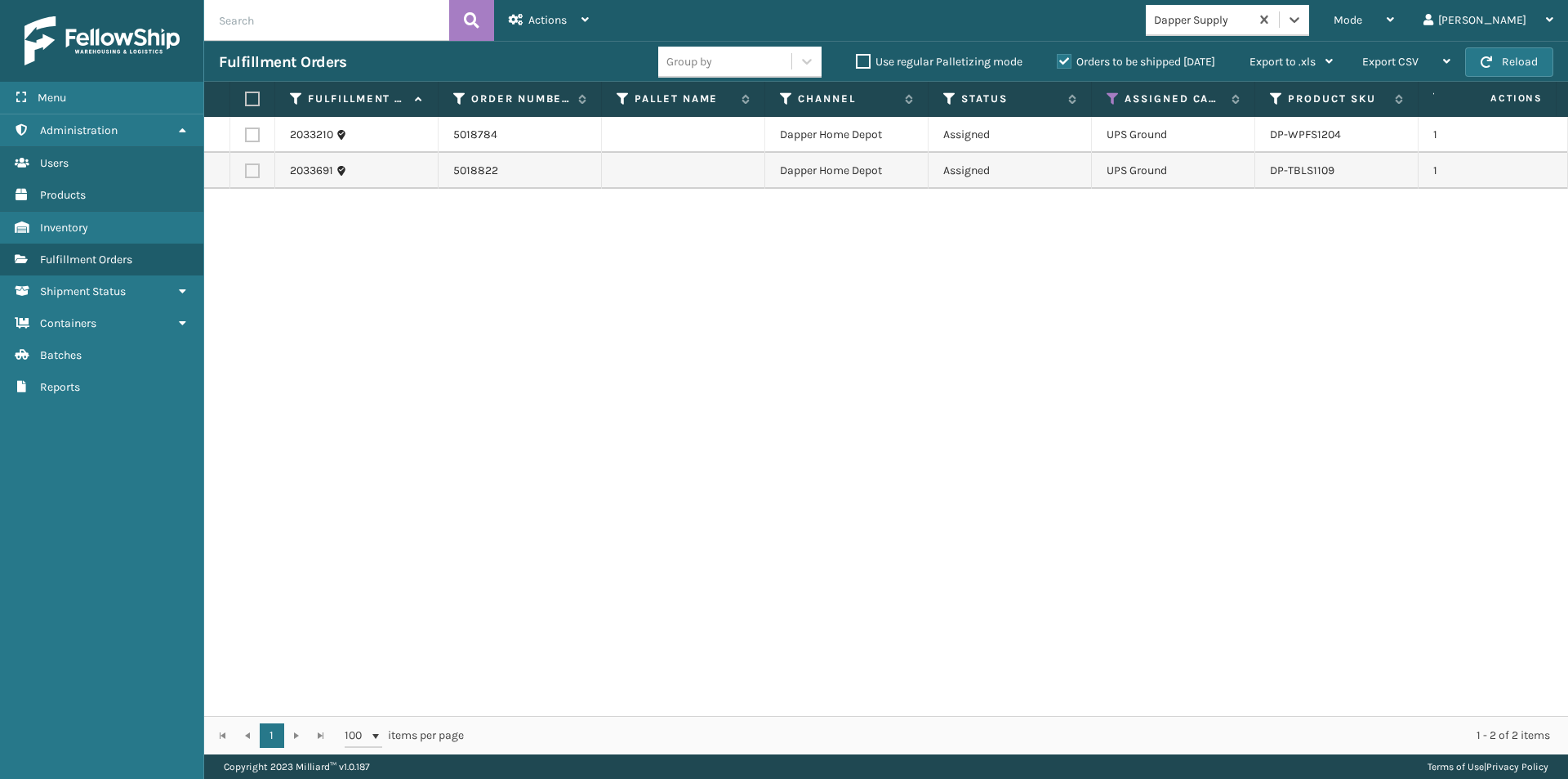
click at [254, 96] on label at bounding box center [249, 98] width 10 height 14
click at [246, 96] on input "checkbox" at bounding box center [245, 99] width 1 height 11
checkbox input "true"
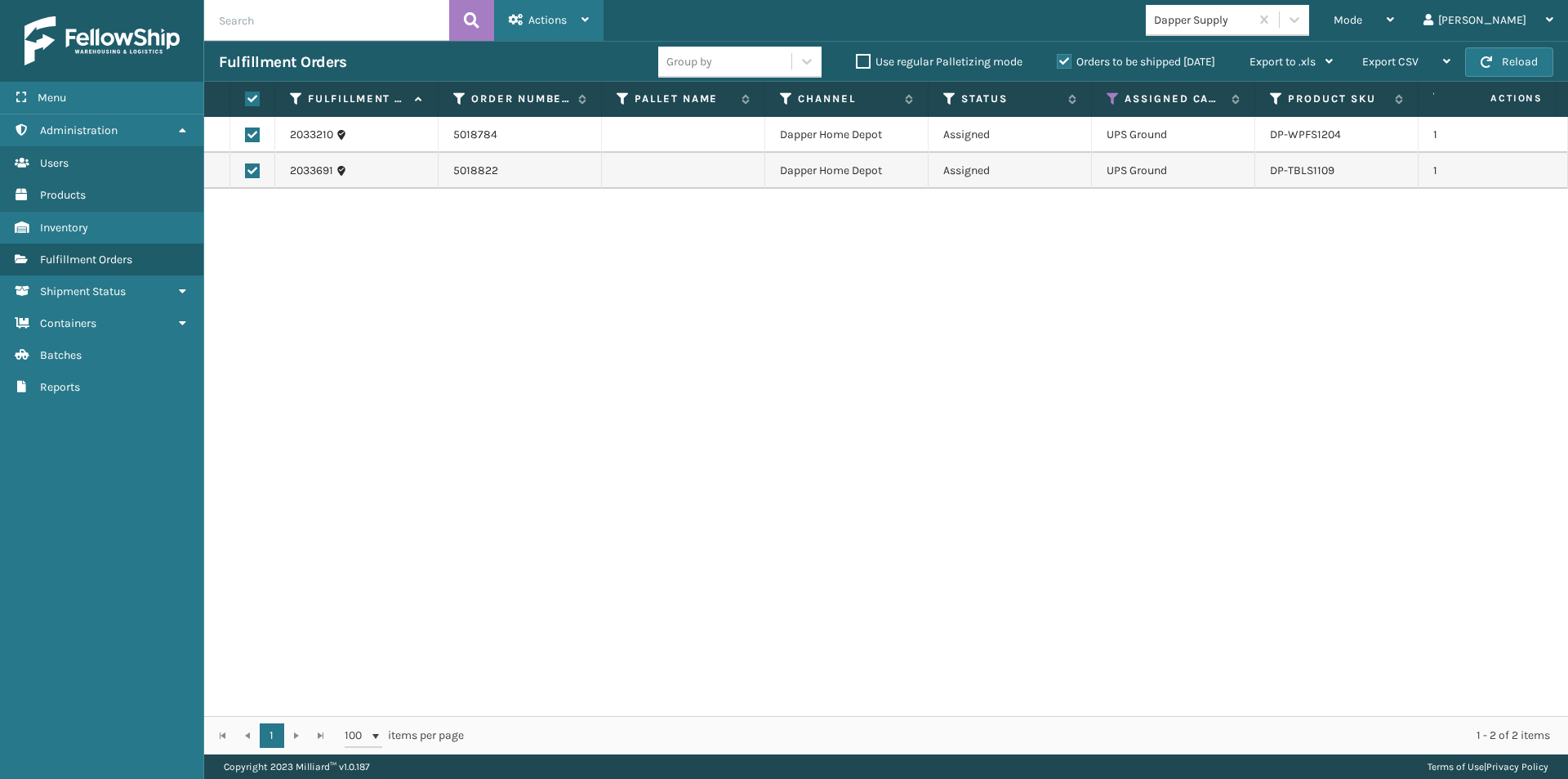
click at [583, 21] on icon at bounding box center [585, 20] width 7 height 12
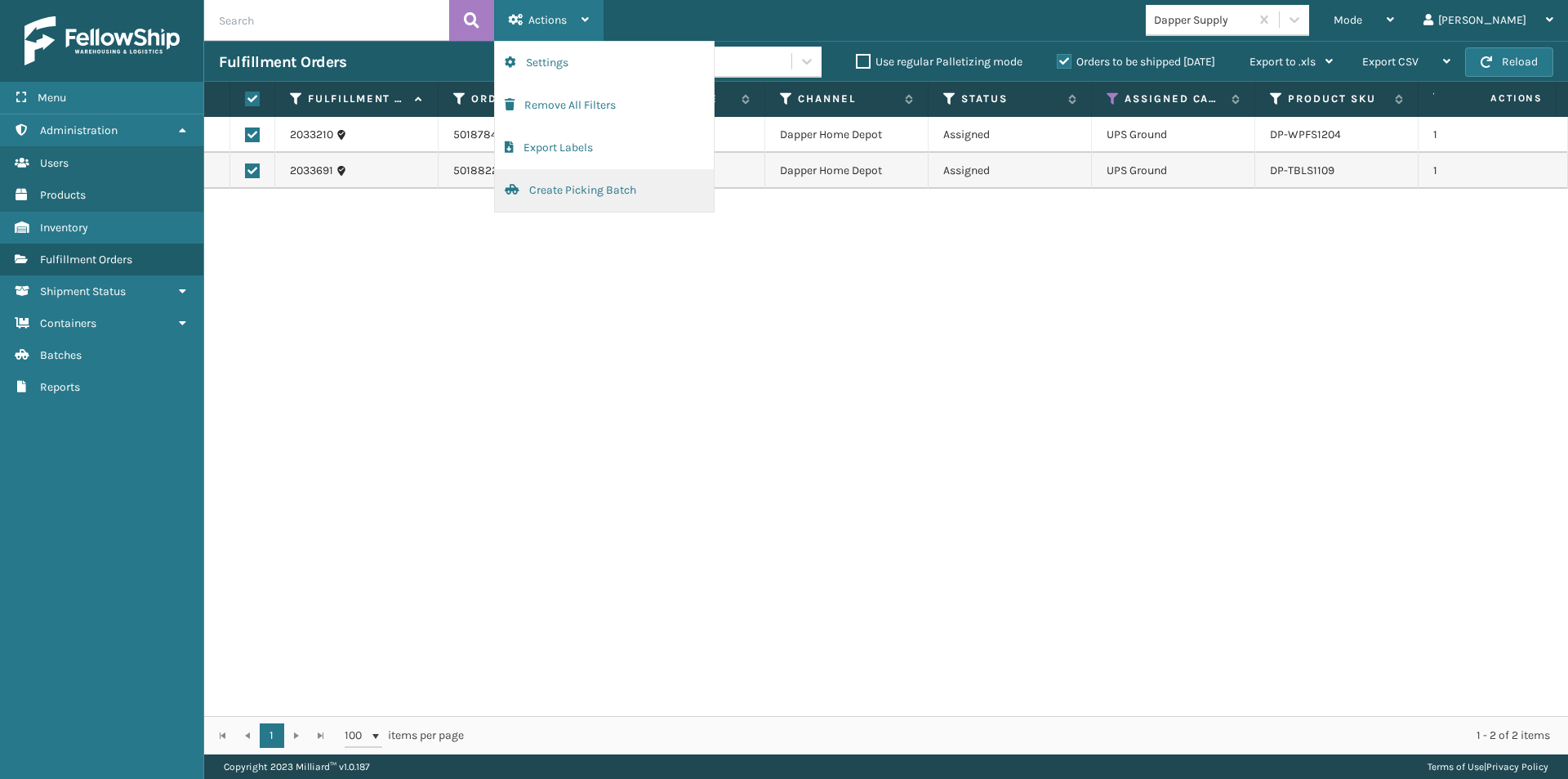
click at [562, 182] on button "Create Picking Batch" at bounding box center [604, 190] width 219 height 43
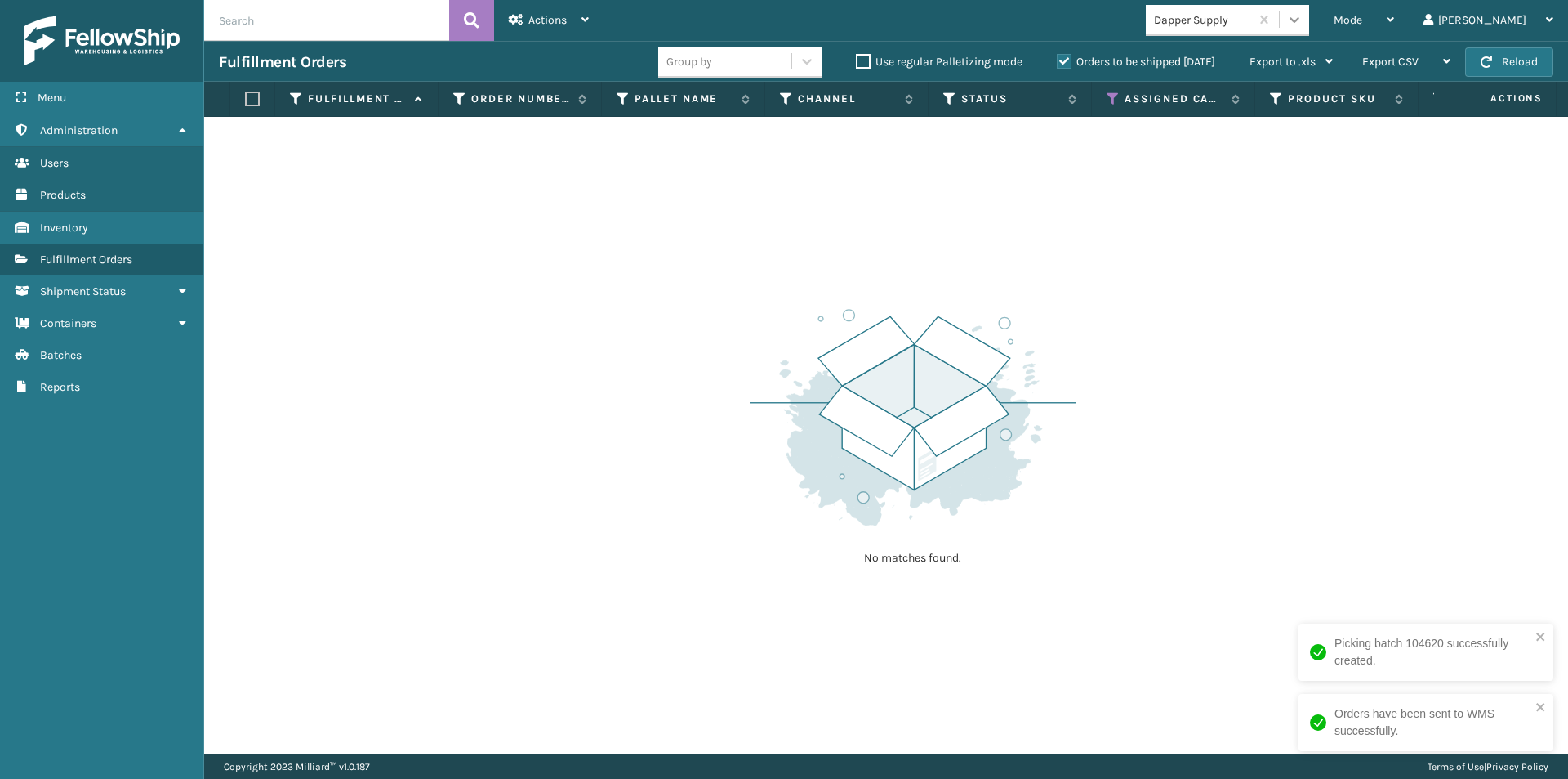
click at [1303, 22] on icon at bounding box center [1294, 20] width 16 height 16
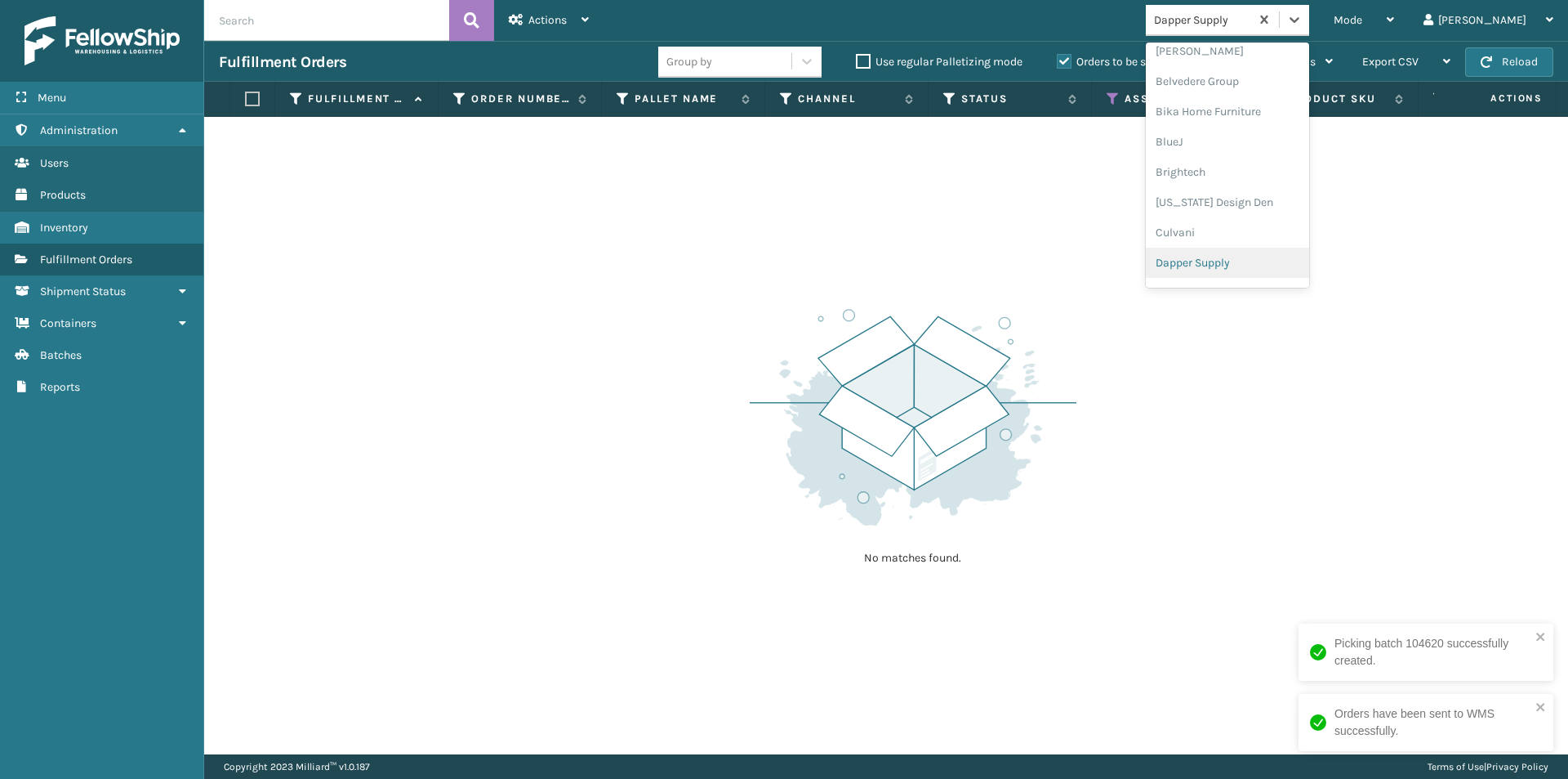
scroll to position [182, 0]
click at [1266, 215] on div "Decoro" at bounding box center [1227, 211] width 163 height 30
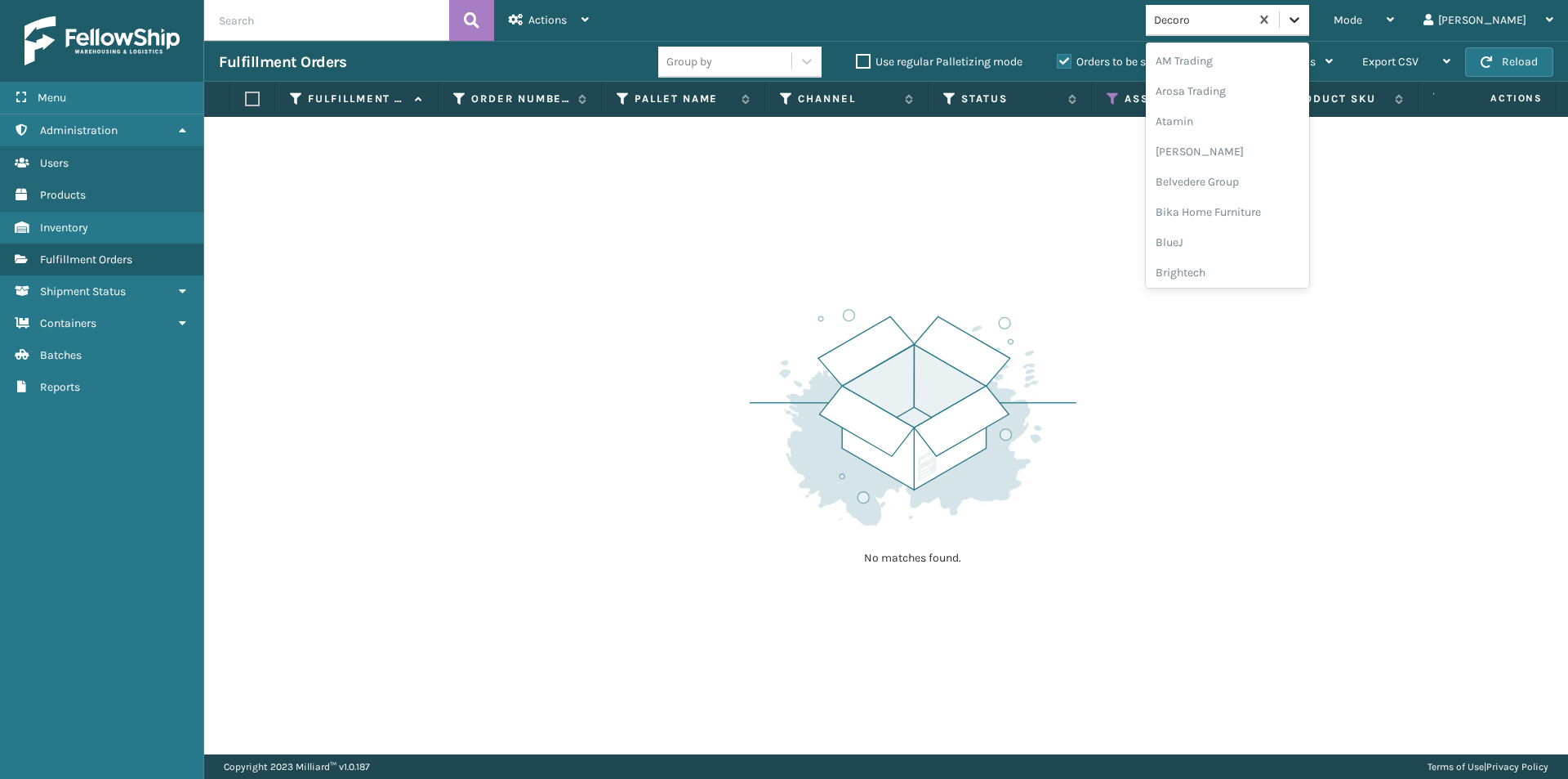
click at [1303, 23] on icon at bounding box center [1294, 20] width 16 height 16
click at [1254, 210] on div "Emson" at bounding box center [1227, 211] width 163 height 30
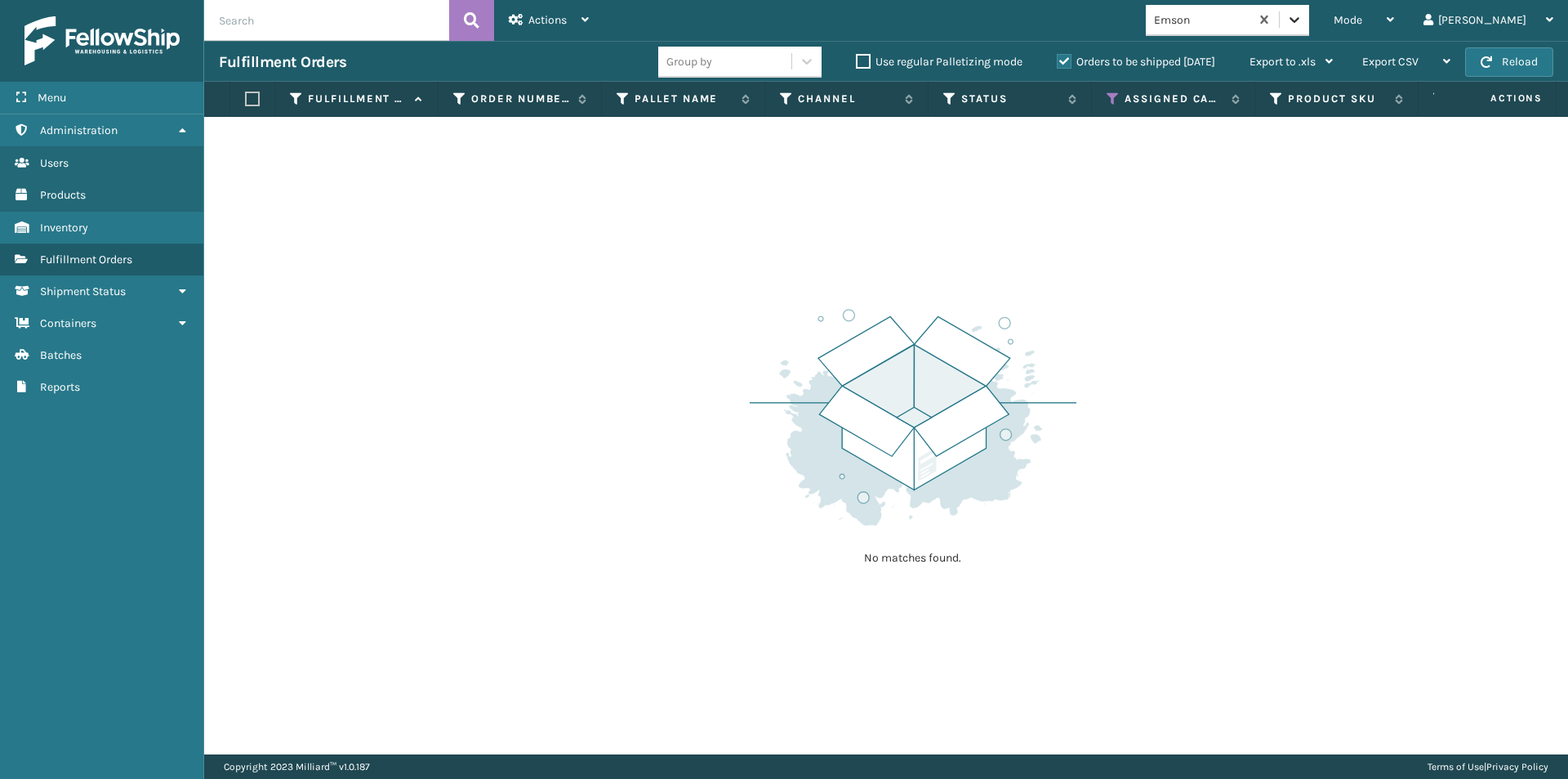
click at [1303, 14] on icon at bounding box center [1294, 20] width 16 height 16
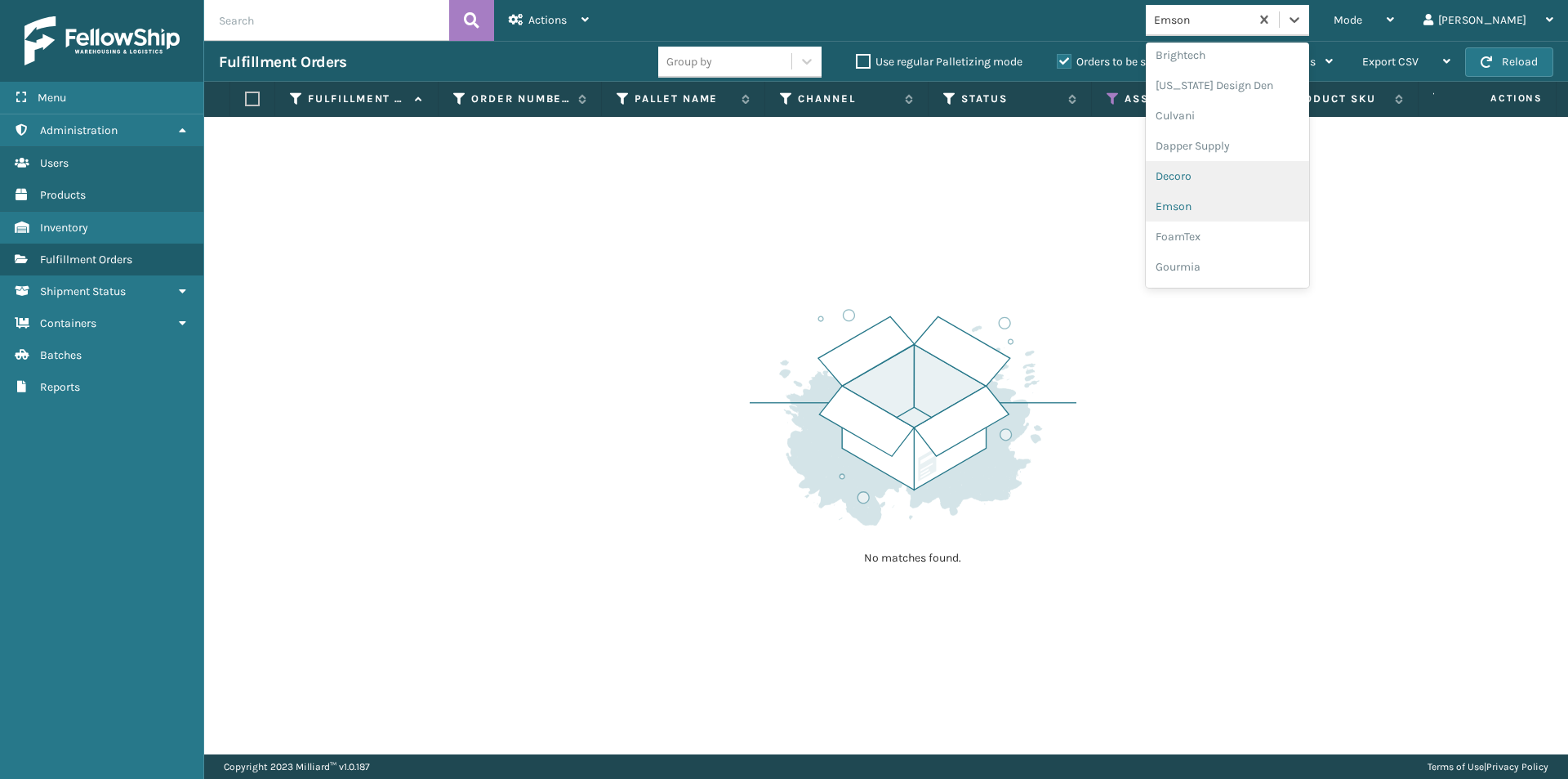
scroll to position [243, 0]
click at [1274, 213] on div "FoamTex" at bounding box center [1227, 211] width 163 height 30
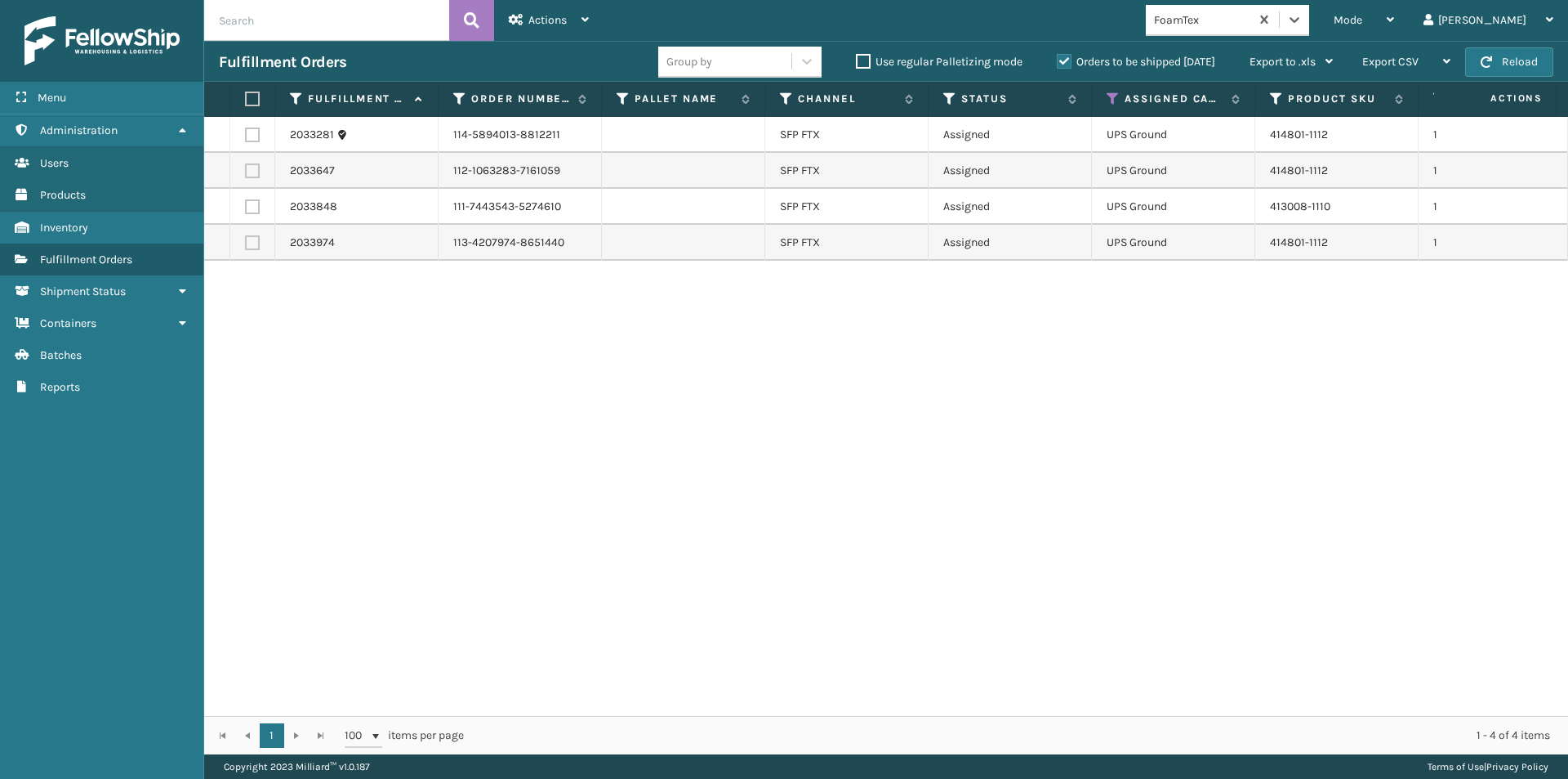
click at [254, 98] on label at bounding box center [249, 98] width 10 height 14
click at [246, 98] on input "checkbox" at bounding box center [245, 99] width 1 height 11
checkbox input "true"
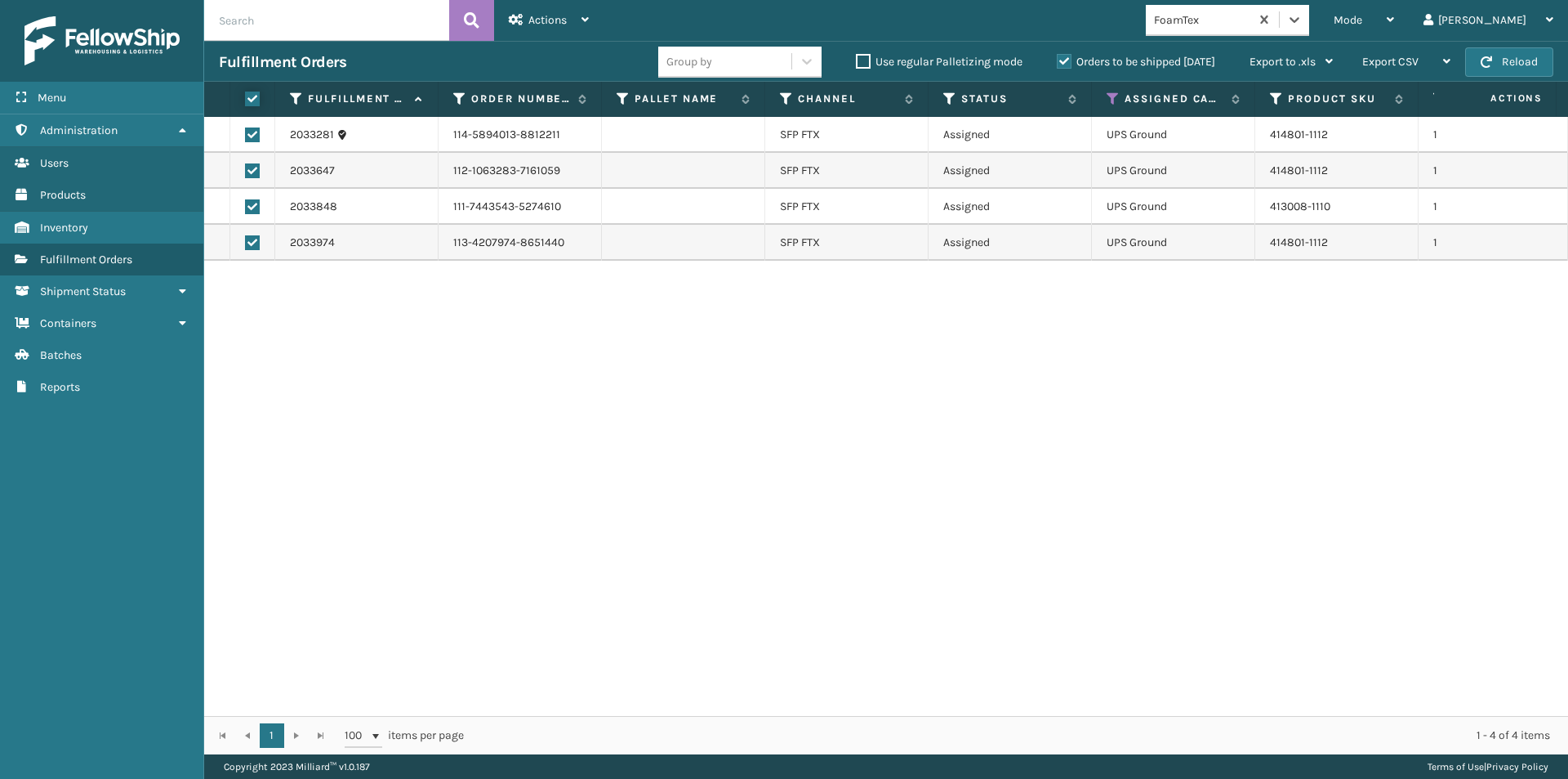
checkbox input "true"
click at [589, 17] on div "Actions Settings Remove All Filters Export Labels Create Picking Batch" at bounding box center [548, 21] width 110 height 41
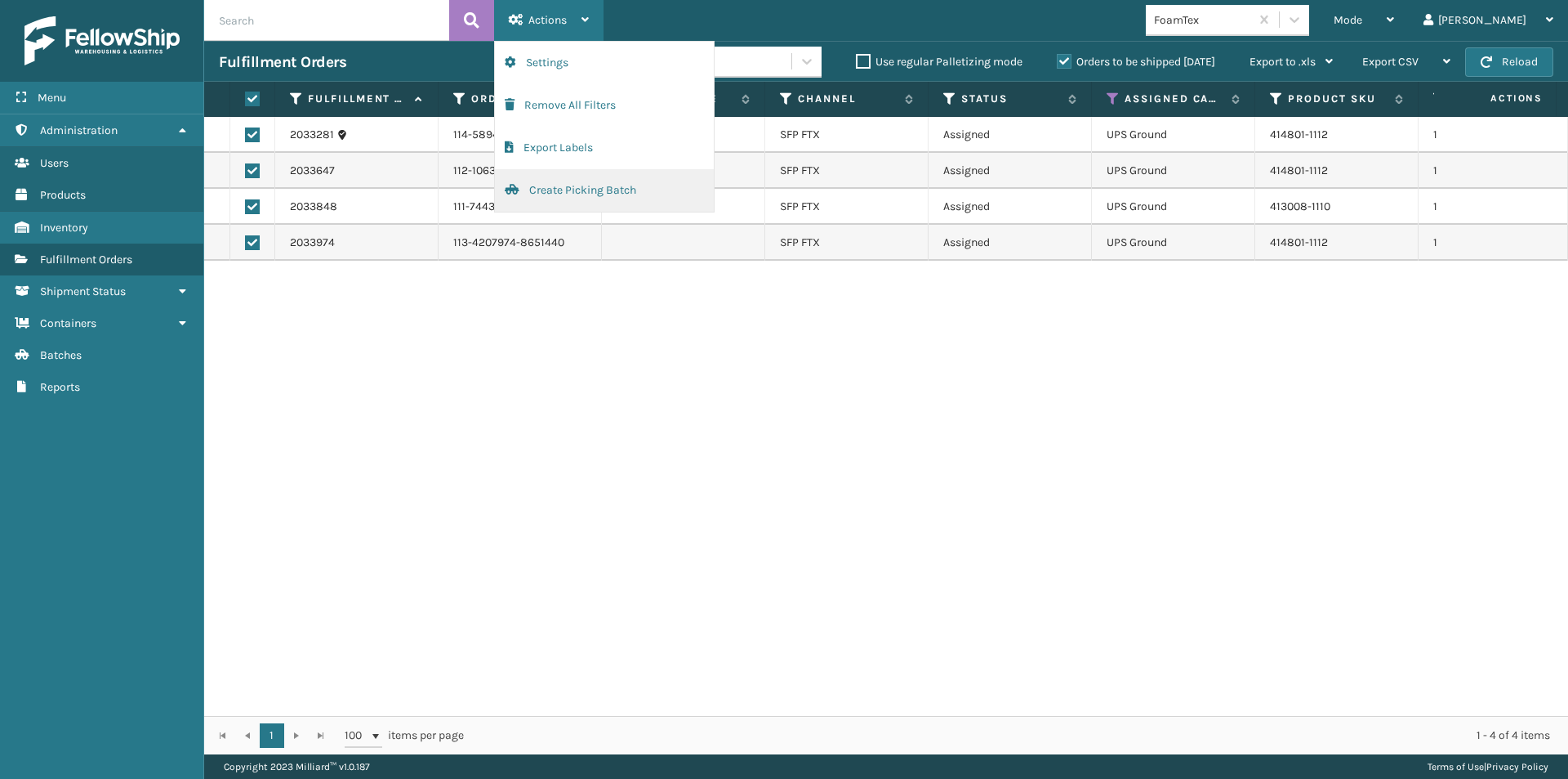
click at [565, 187] on button "Create Picking Batch" at bounding box center [604, 190] width 219 height 43
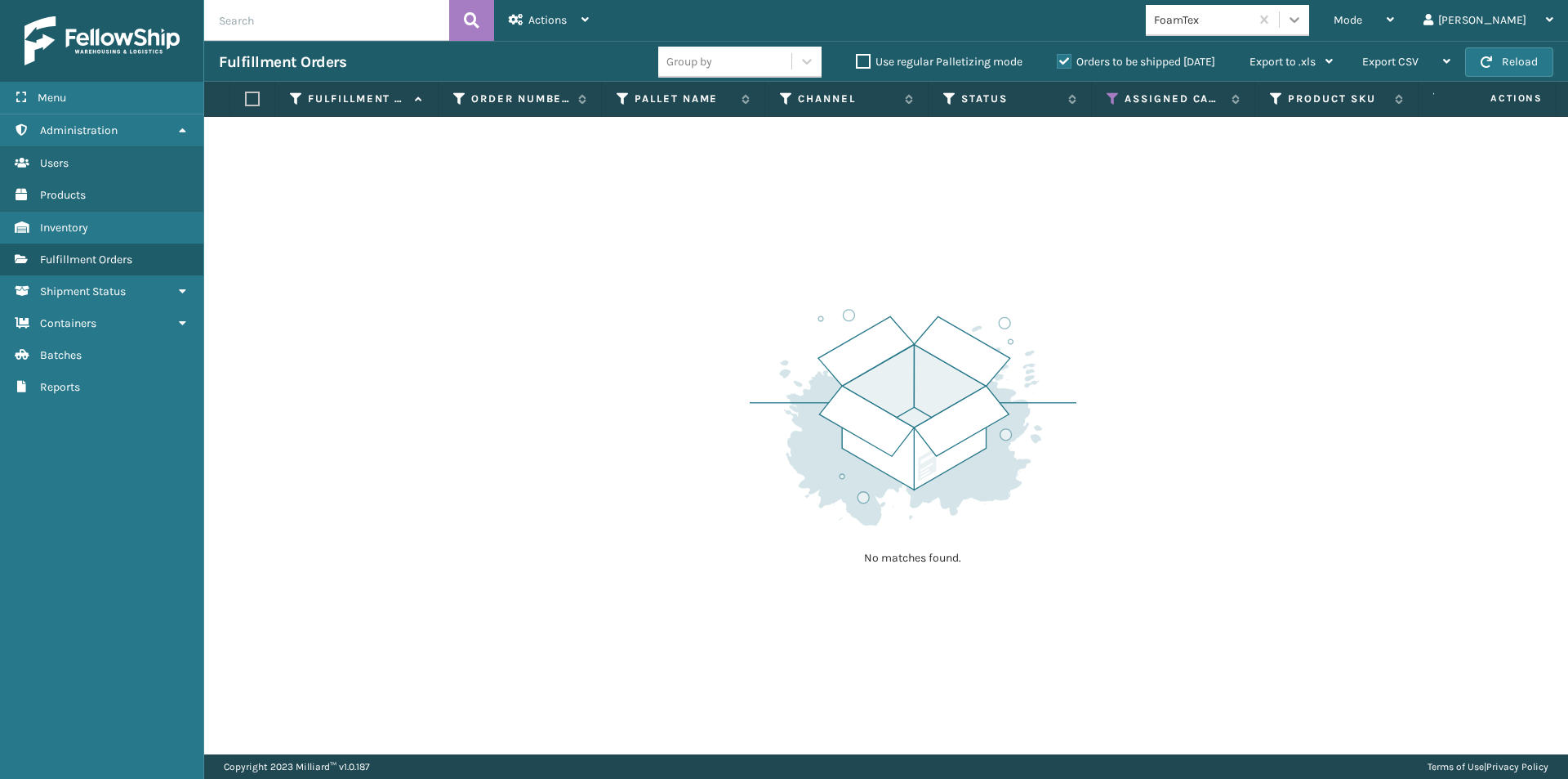
click at [1309, 20] on div at bounding box center [1294, 19] width 29 height 29
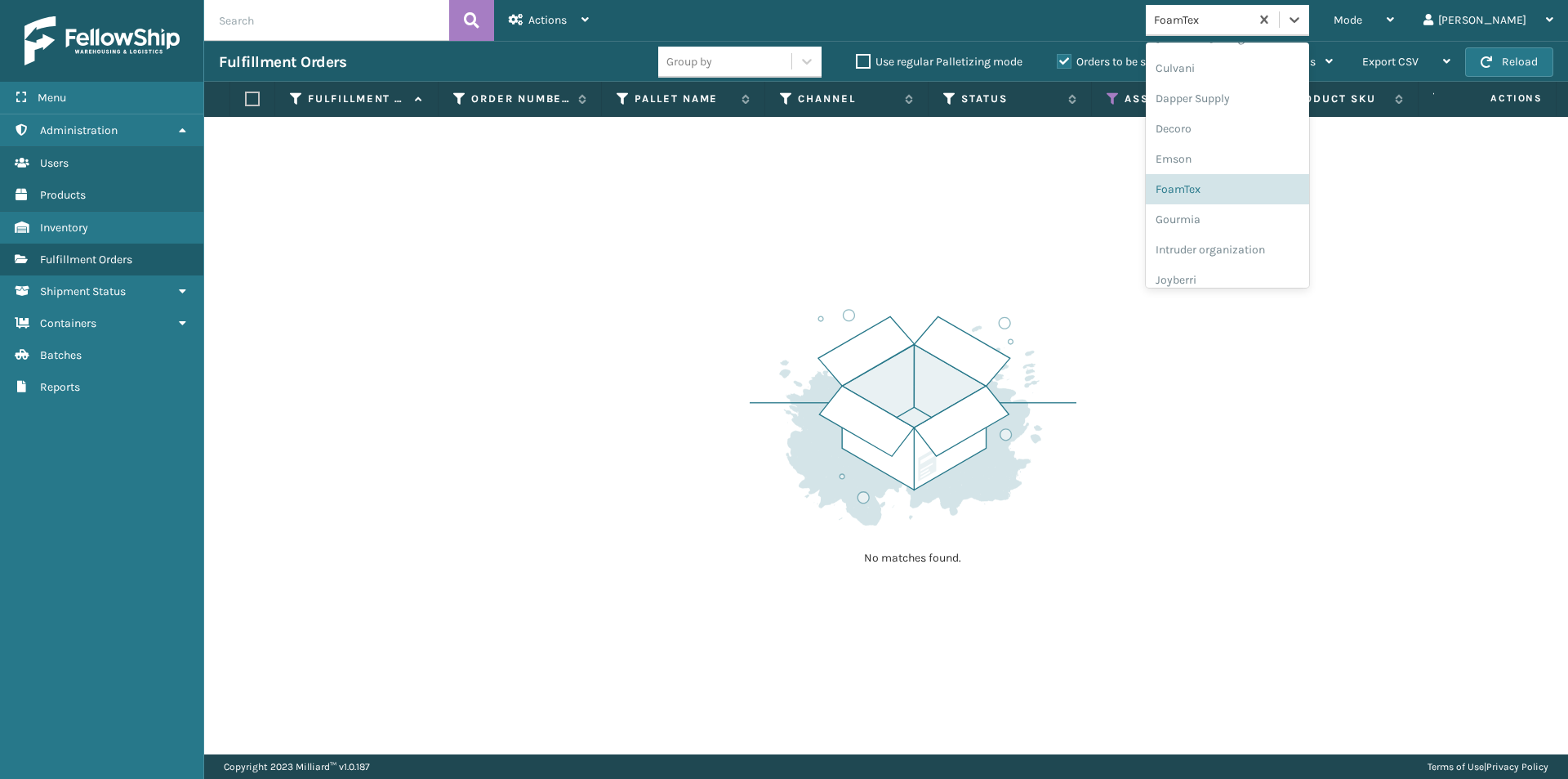
scroll to position [289, 0]
click at [1249, 260] on div "Joyberri" at bounding box center [1227, 255] width 163 height 30
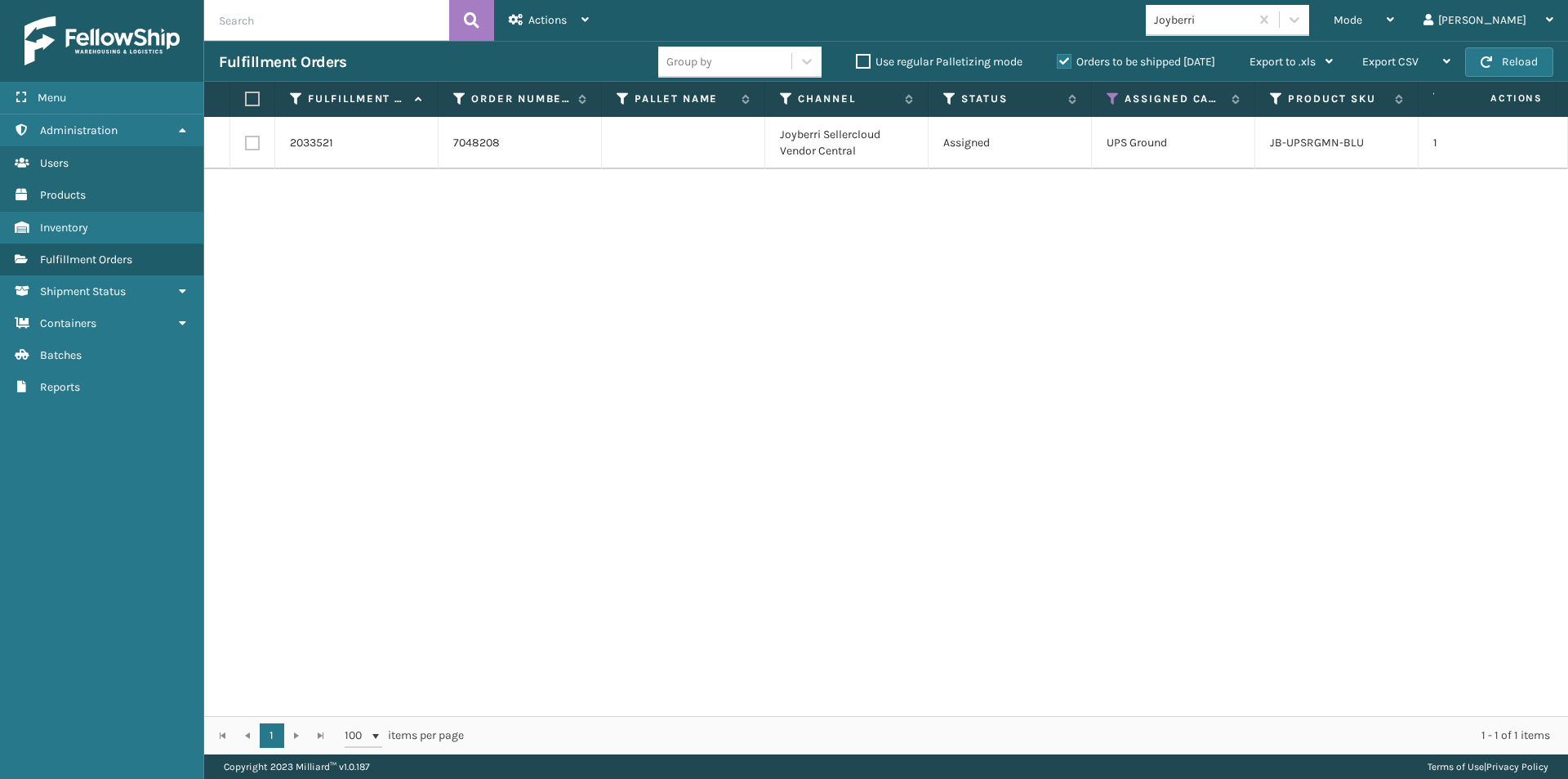
click at [254, 101] on label at bounding box center [249, 98] width 10 height 14
click at [246, 101] on input "checkbox" at bounding box center [245, 99] width 1 height 11
checkbox input "true"
click at [588, 27] on div "Actions" at bounding box center [549, 21] width 80 height 41
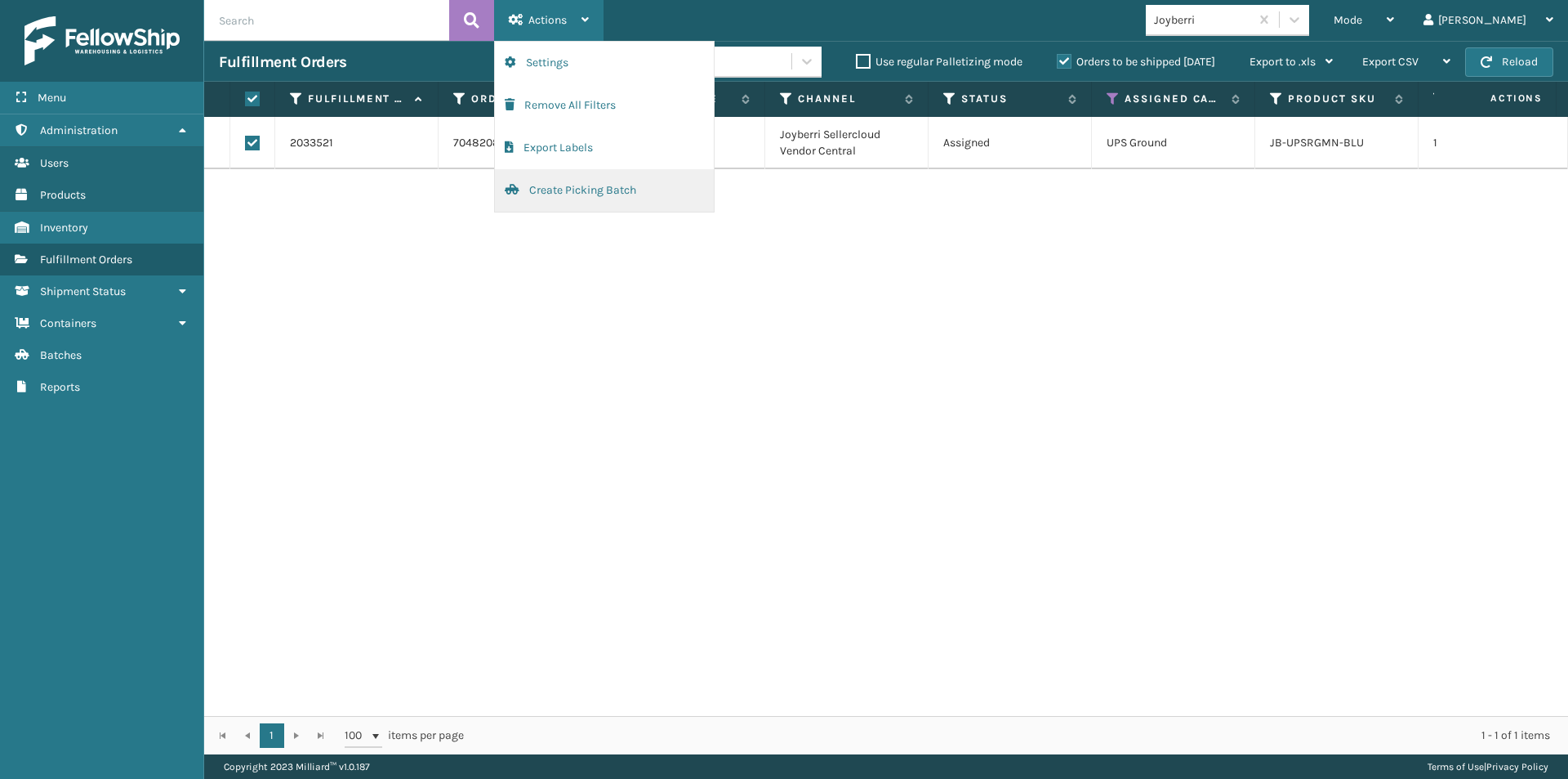
click at [616, 190] on button "Create Picking Batch" at bounding box center [604, 190] width 219 height 43
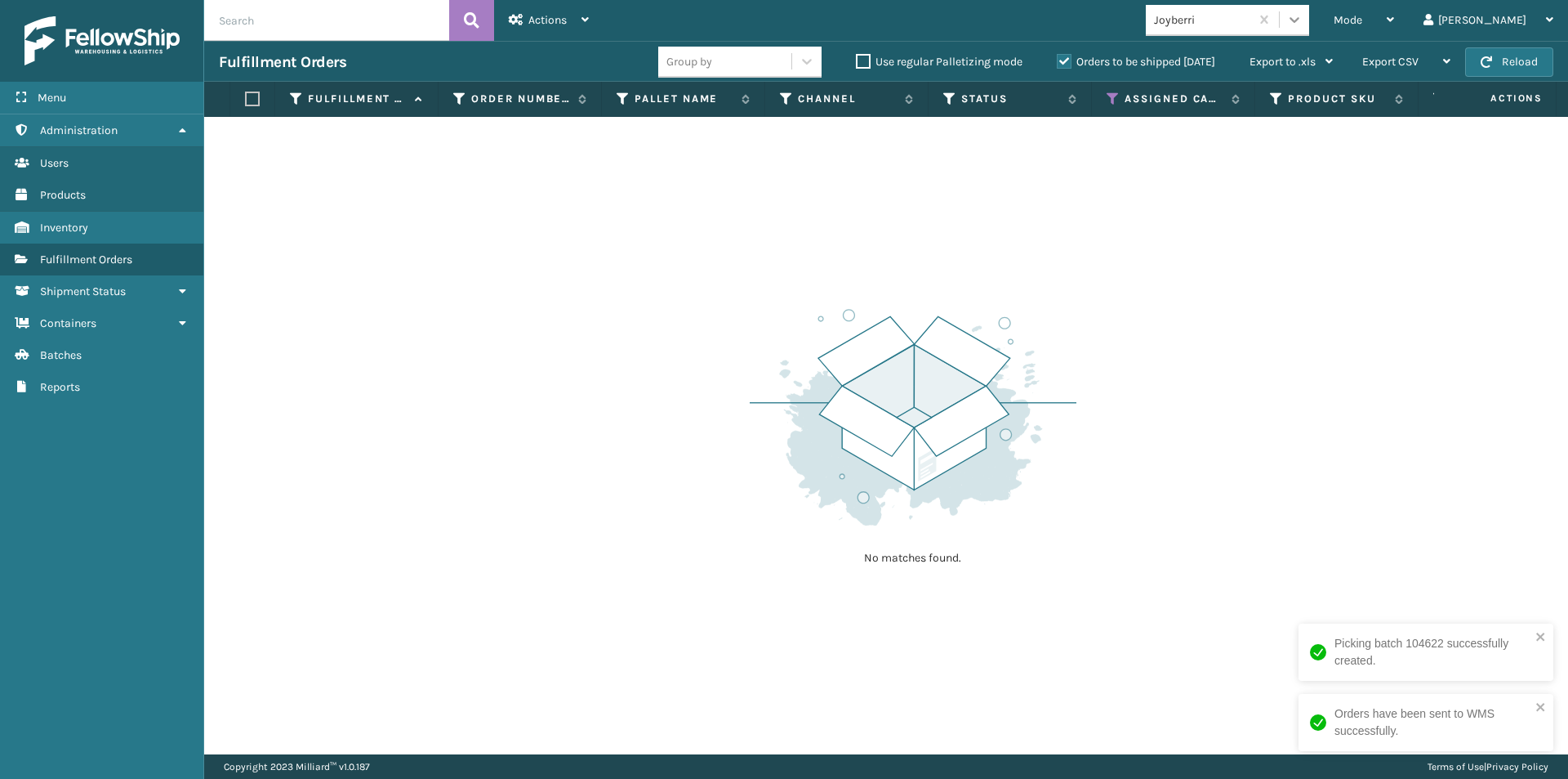
click at [1303, 22] on icon at bounding box center [1294, 20] width 16 height 16
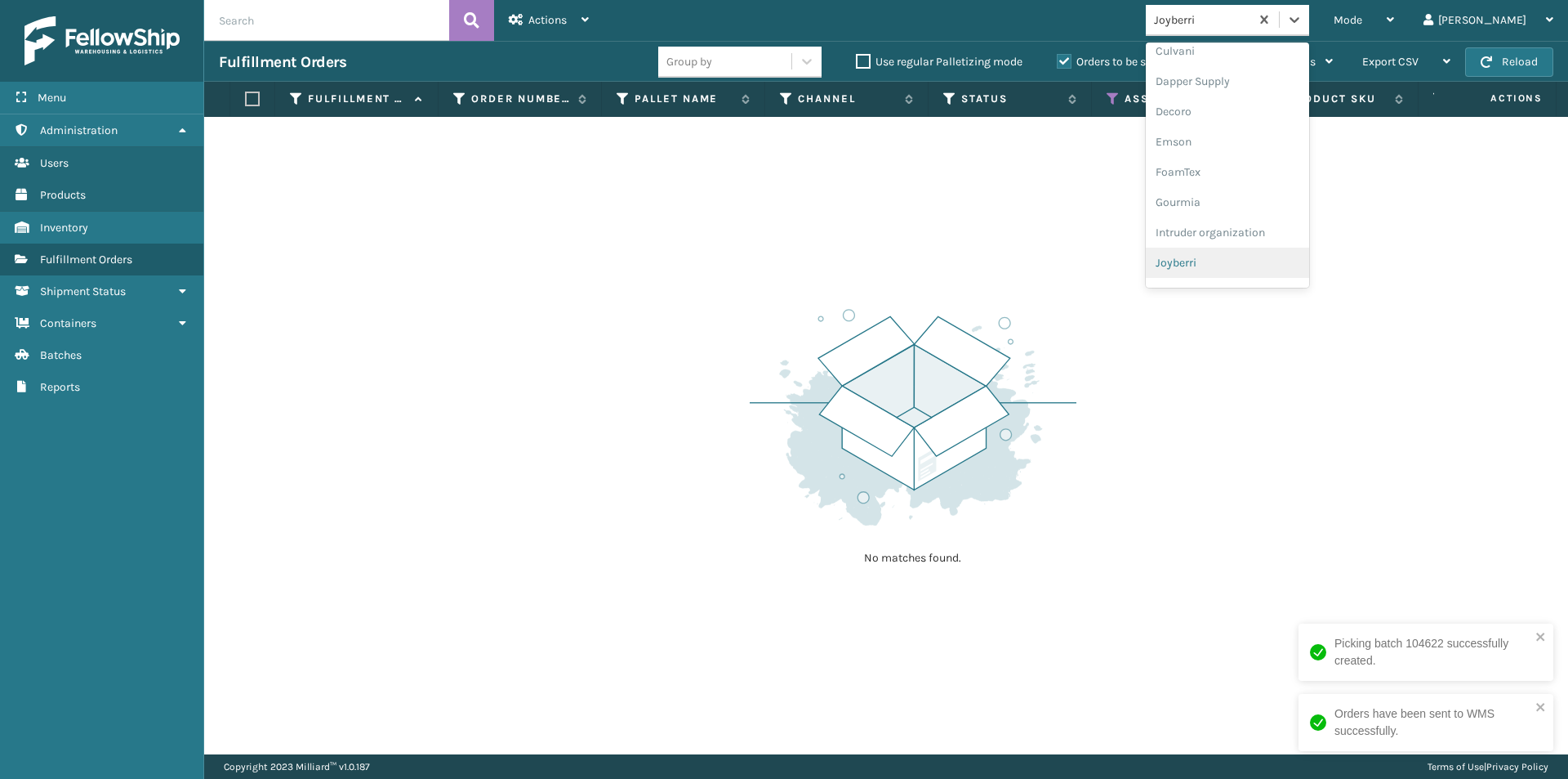
scroll to position [364, 0]
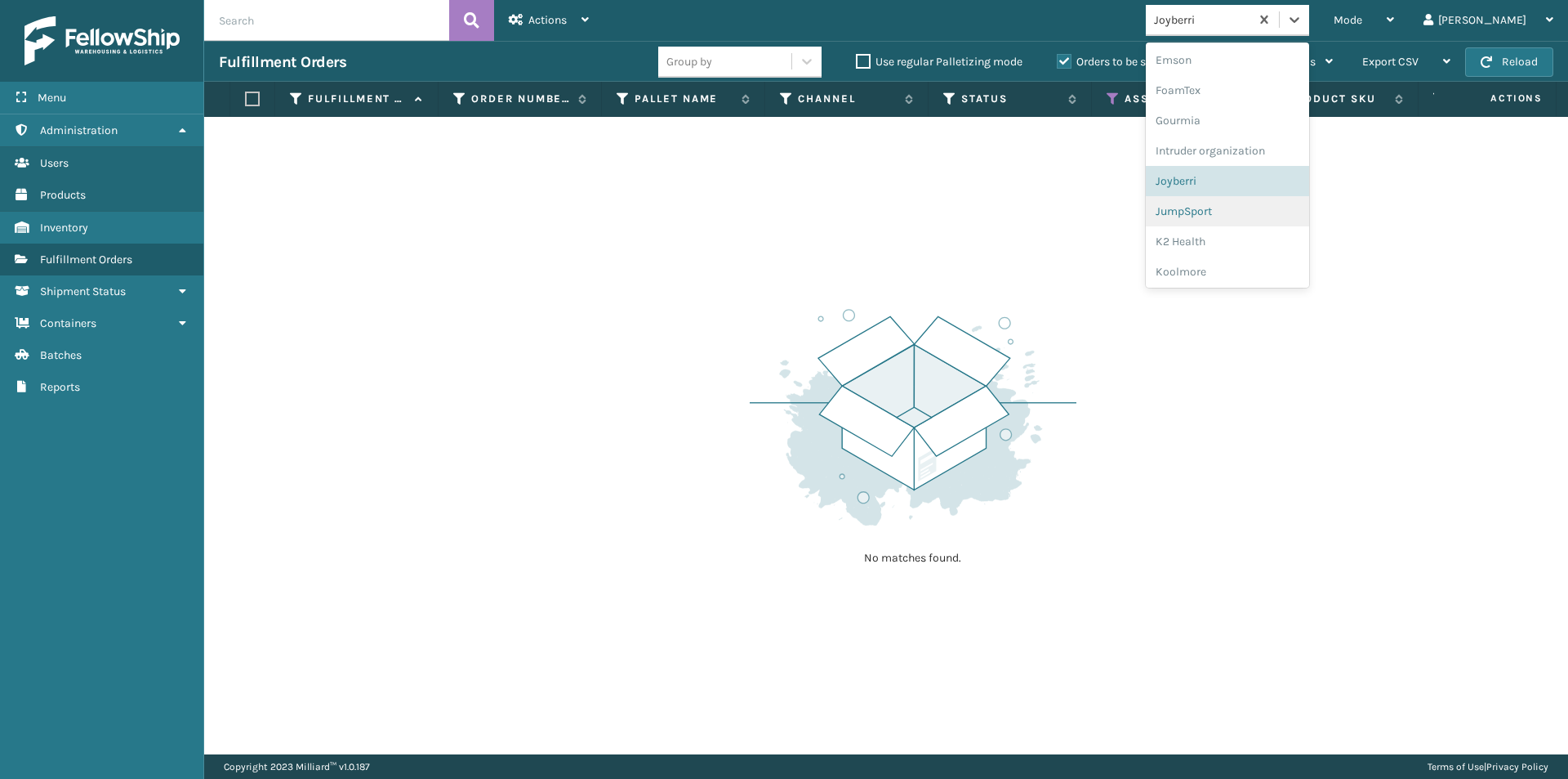
click at [1282, 217] on div "JumpSport" at bounding box center [1227, 211] width 163 height 30
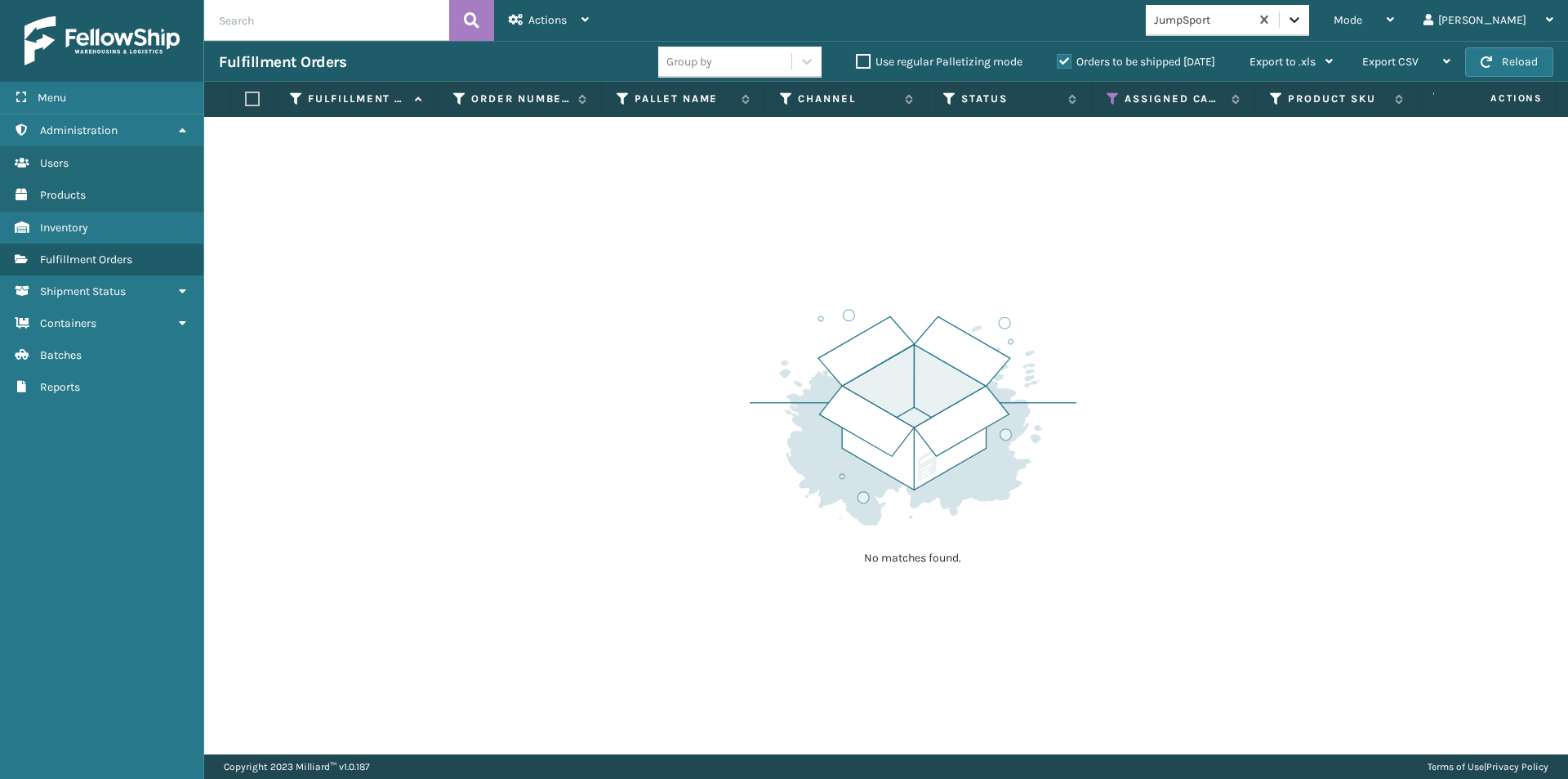
click at [1299, 21] on icon at bounding box center [1294, 20] width 10 height 5
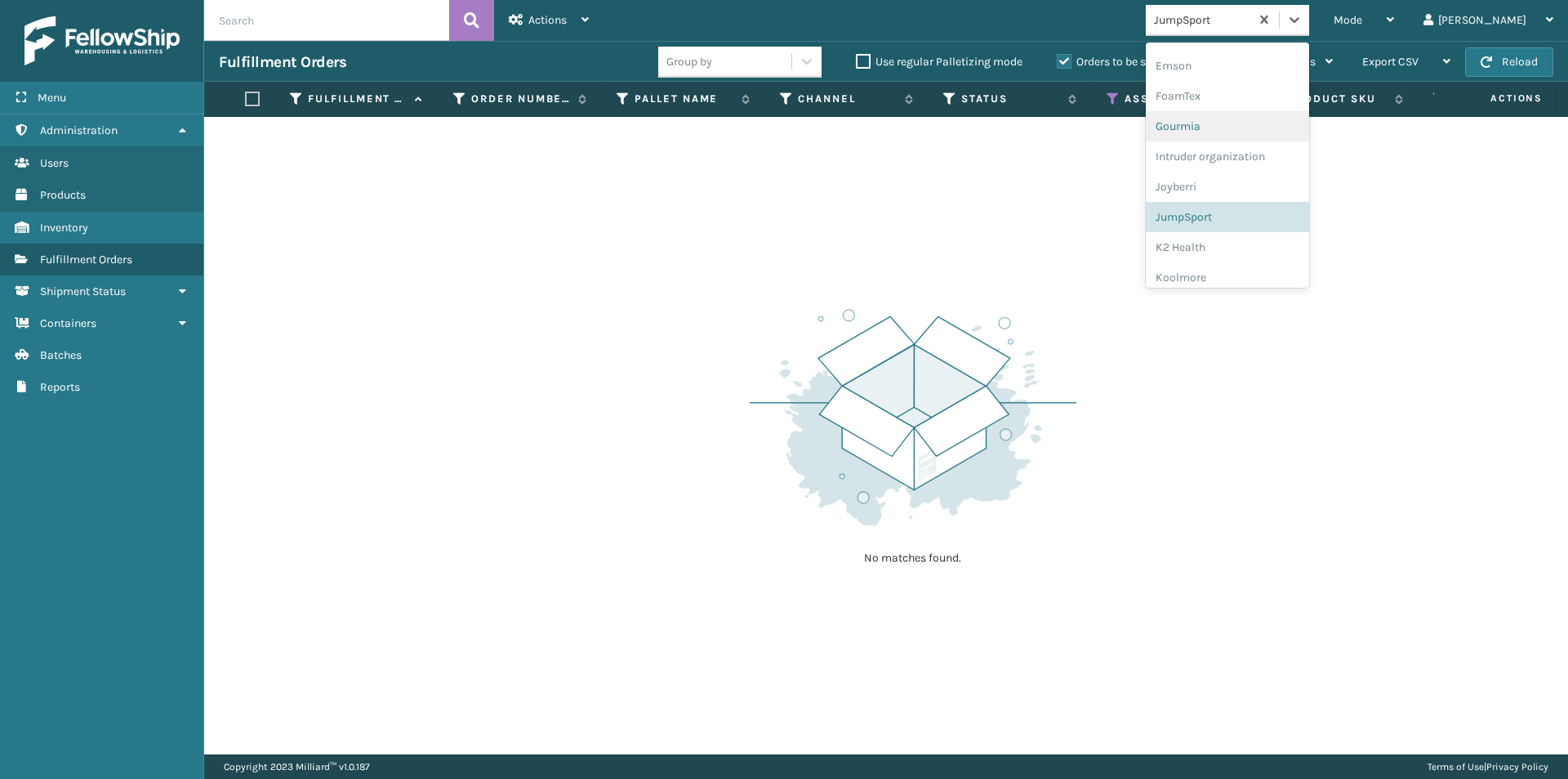
scroll to position [475, 0]
click at [1258, 134] on div "K2 Health" at bounding box center [1227, 130] width 163 height 30
click at [1303, 21] on icon at bounding box center [1294, 20] width 16 height 16
click at [1274, 206] on div "Koolmore" at bounding box center [1227, 211] width 163 height 30
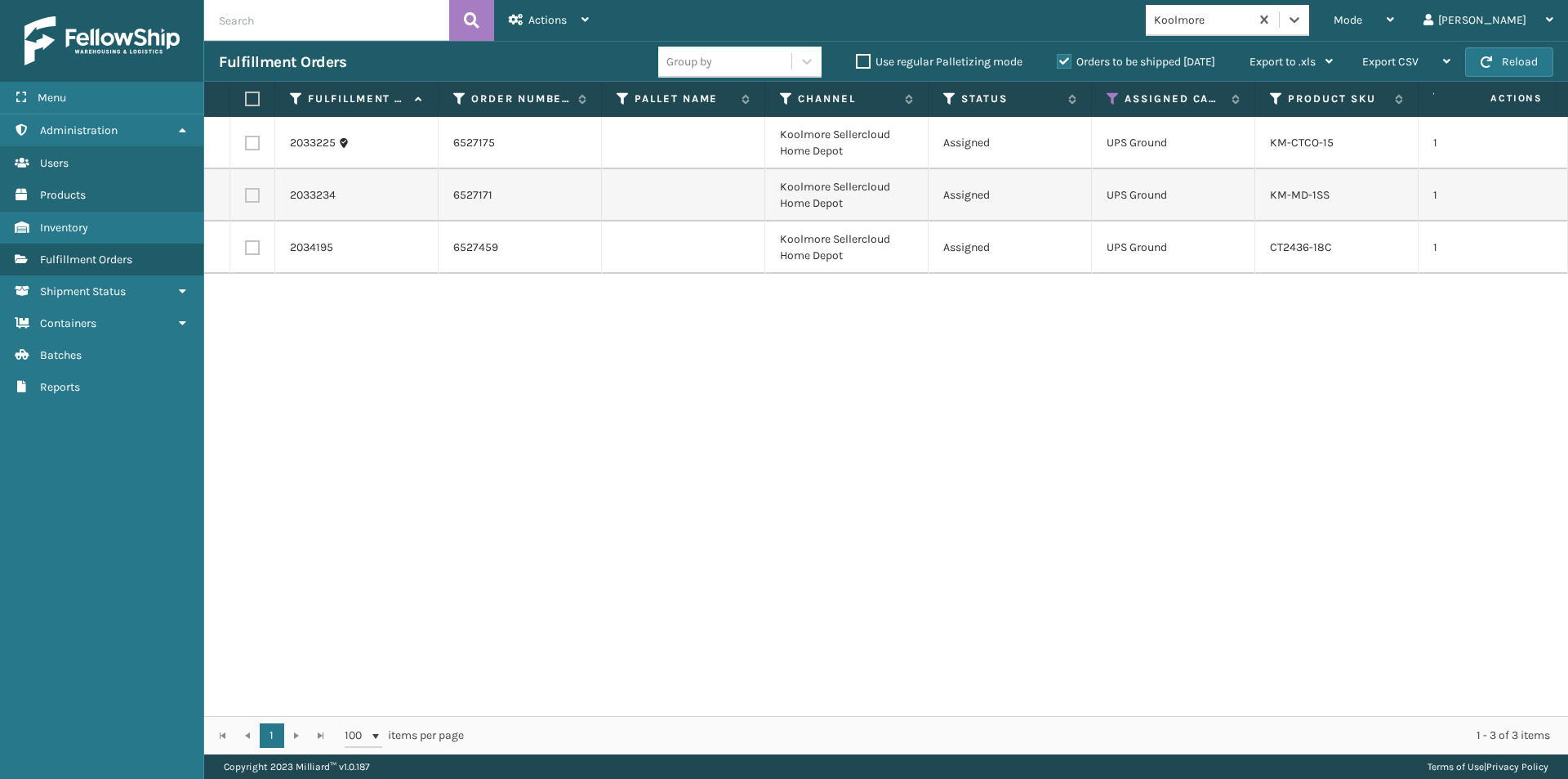
click at [254, 101] on label at bounding box center [249, 98] width 10 height 14
click at [246, 101] on input "checkbox" at bounding box center [245, 99] width 1 height 11
checkbox input "true"
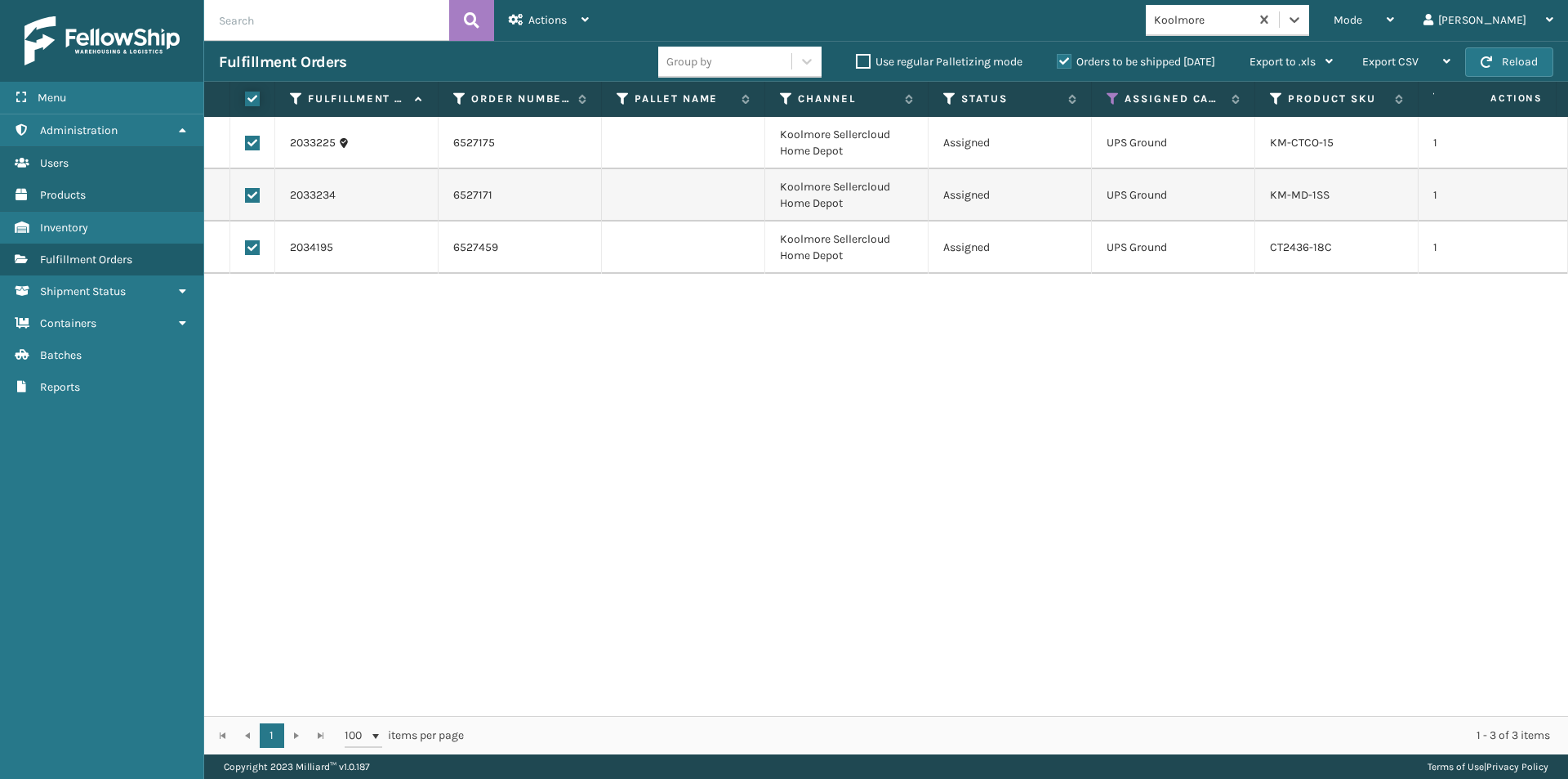
checkbox input "true"
click at [591, 24] on div "Actions Settings Remove All Filters Export Labels Create Picking Batch" at bounding box center [548, 21] width 110 height 41
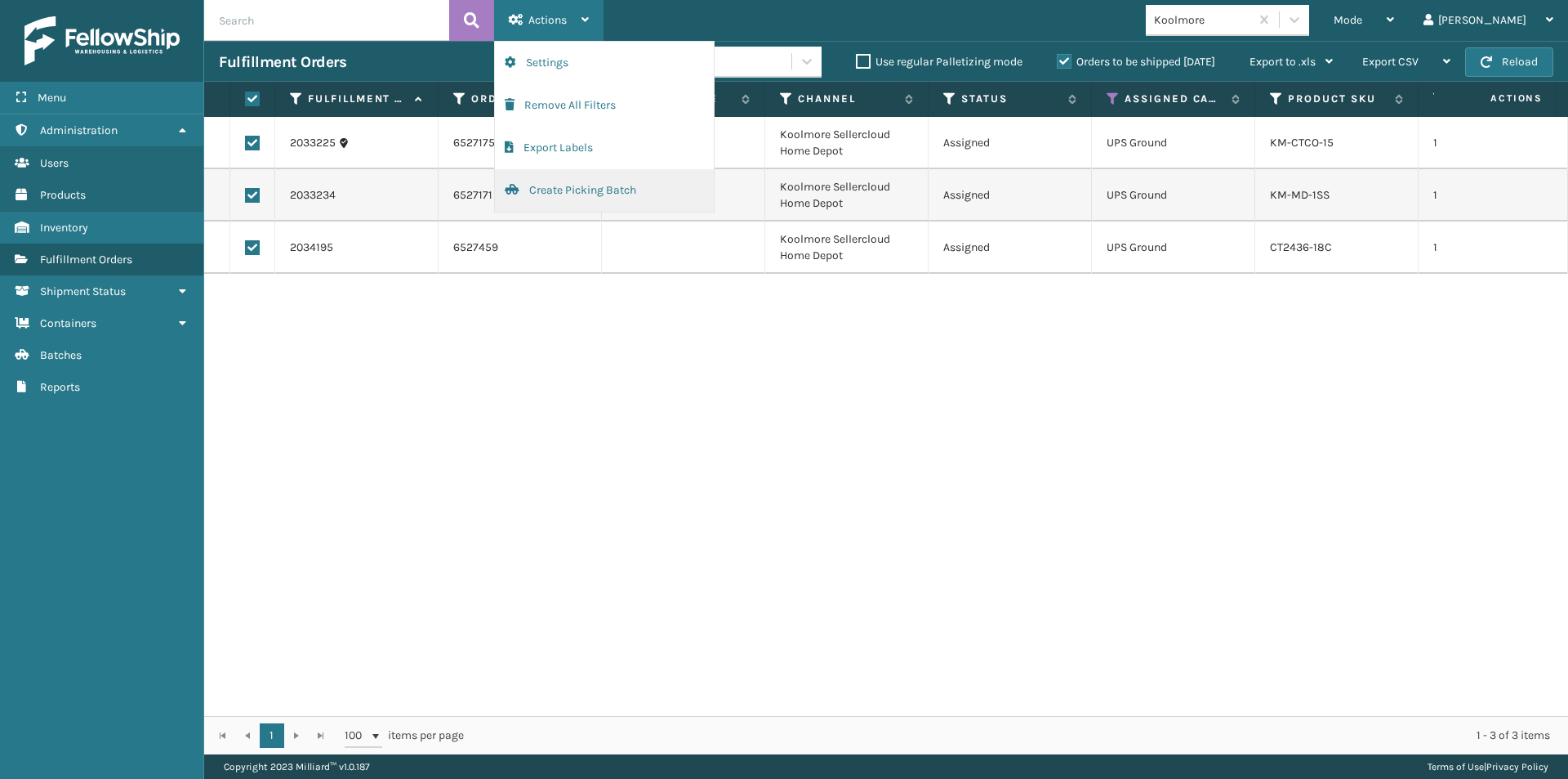
click at [578, 191] on button "Create Picking Batch" at bounding box center [604, 190] width 219 height 43
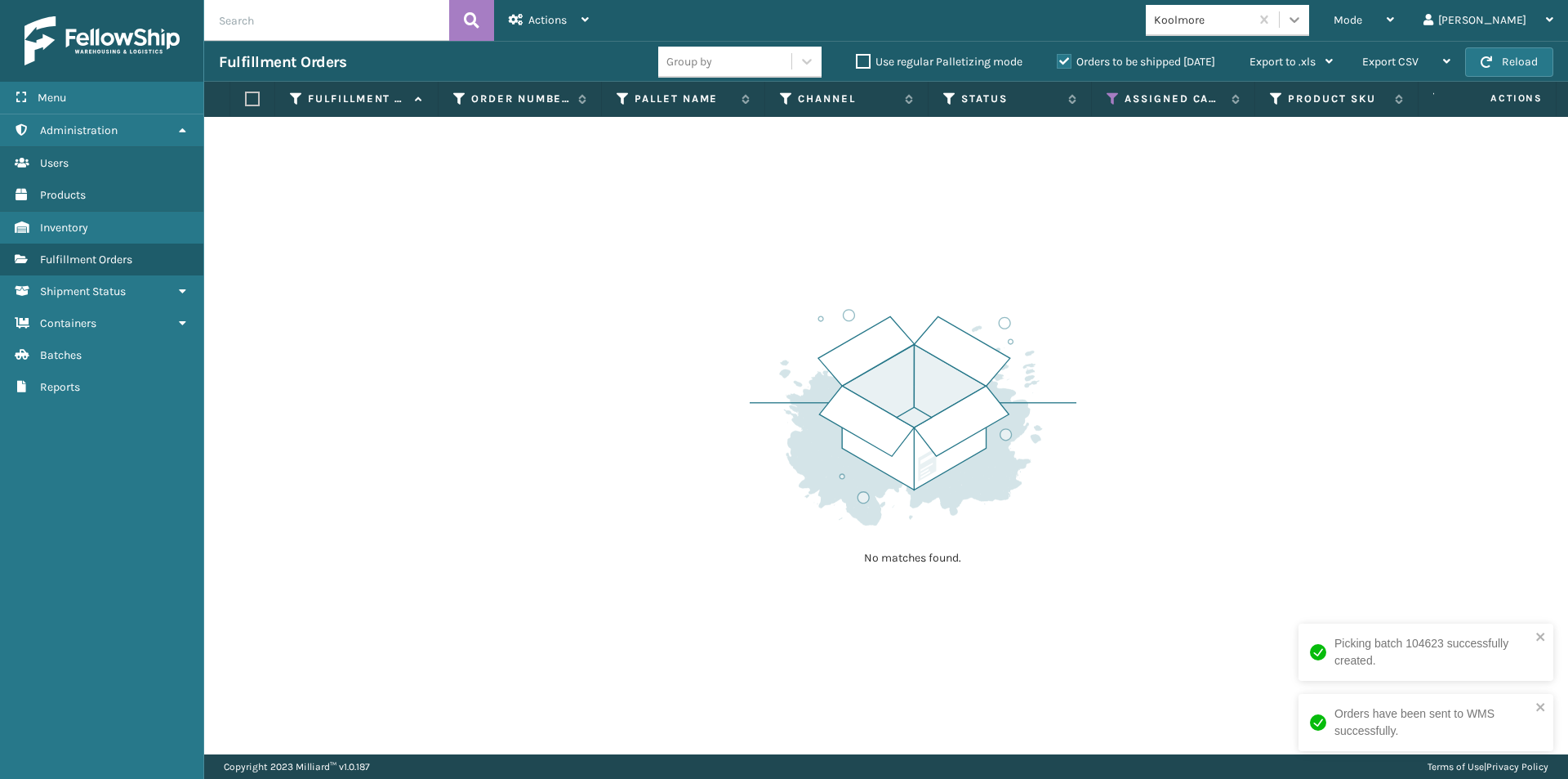
click at [1309, 29] on div at bounding box center [1294, 19] width 29 height 29
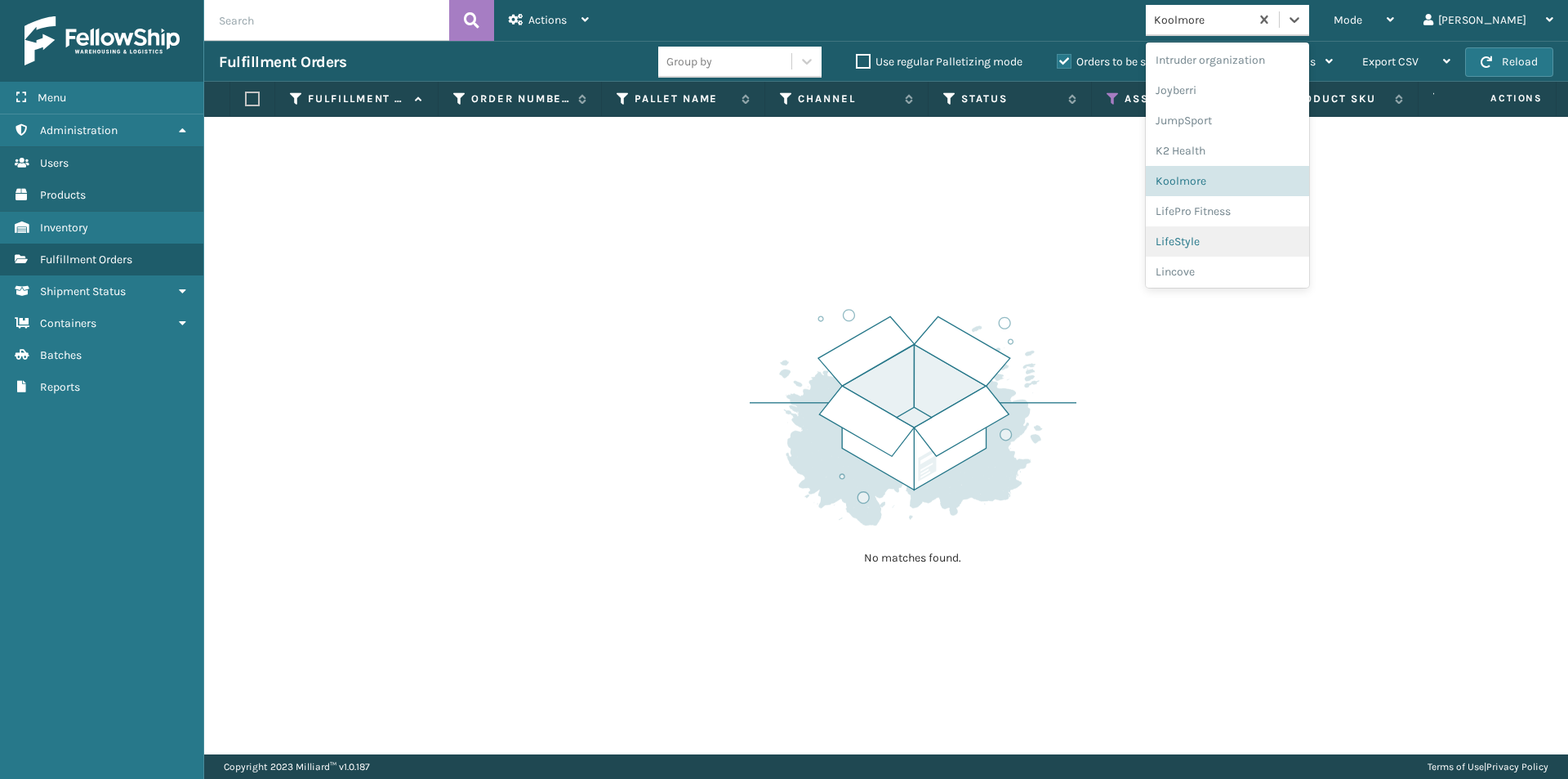
scroll to position [517, 0]
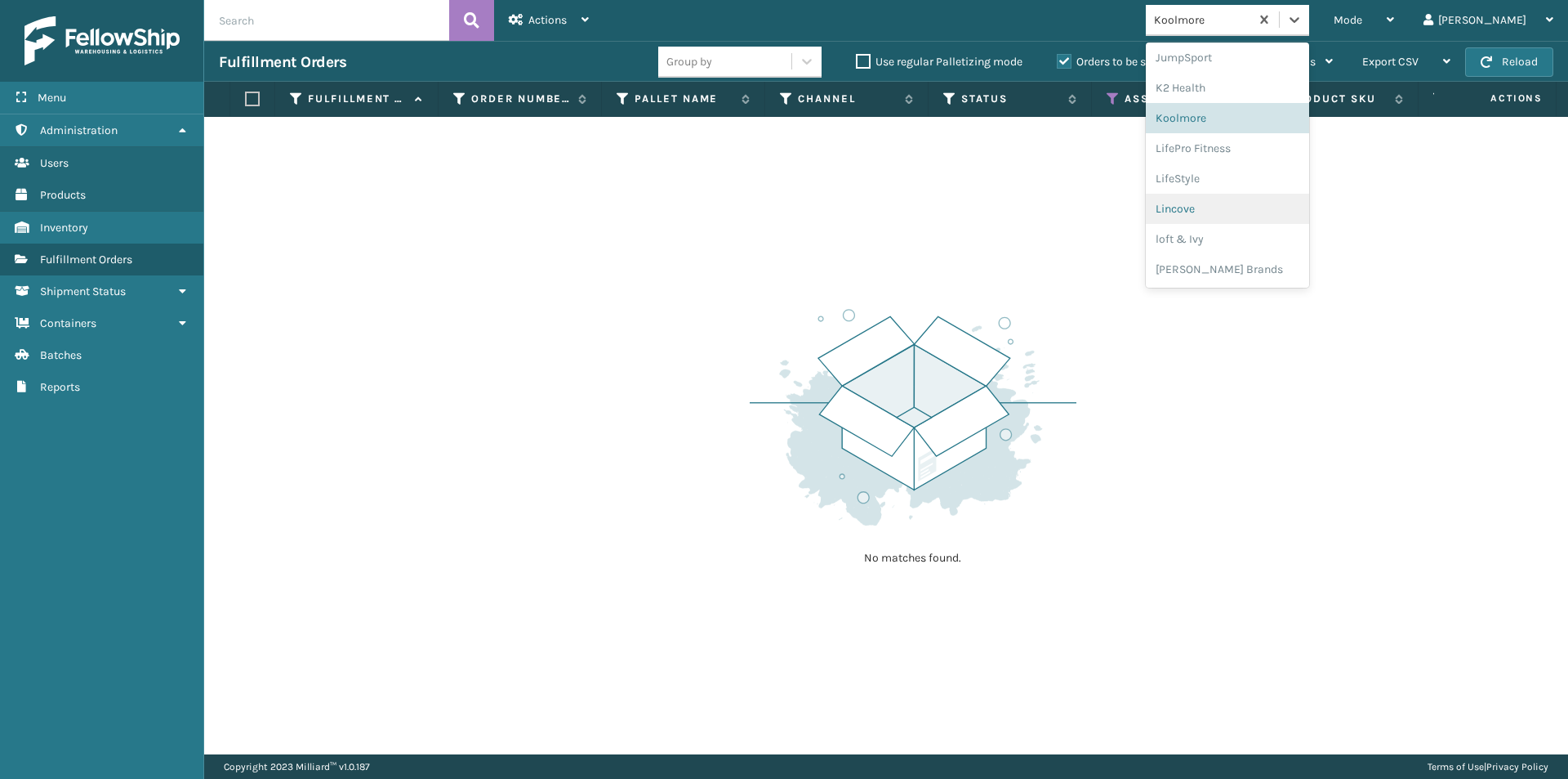
click at [1259, 205] on div "Lincove" at bounding box center [1227, 209] width 163 height 30
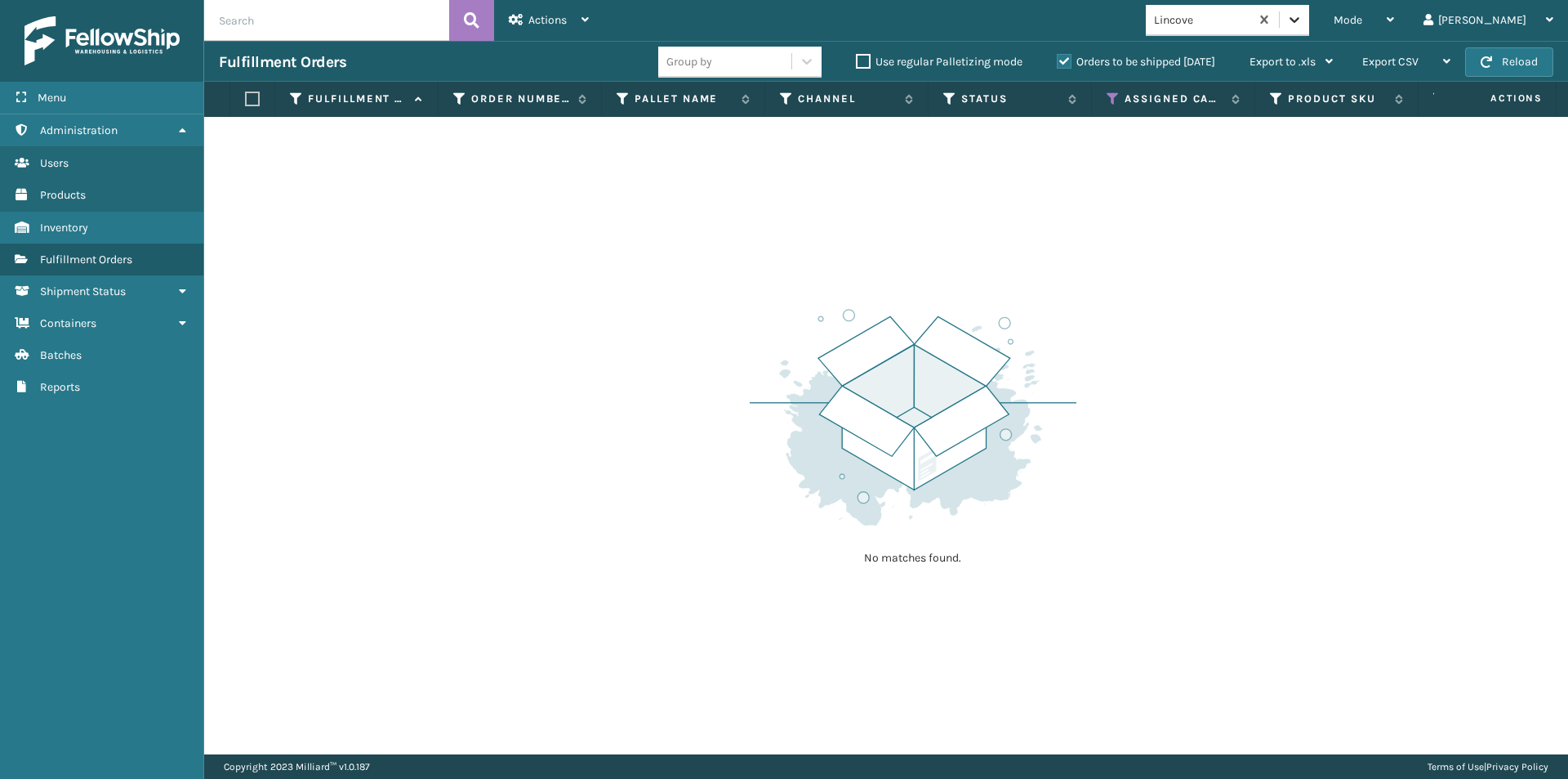
click at [1309, 29] on div at bounding box center [1294, 19] width 29 height 29
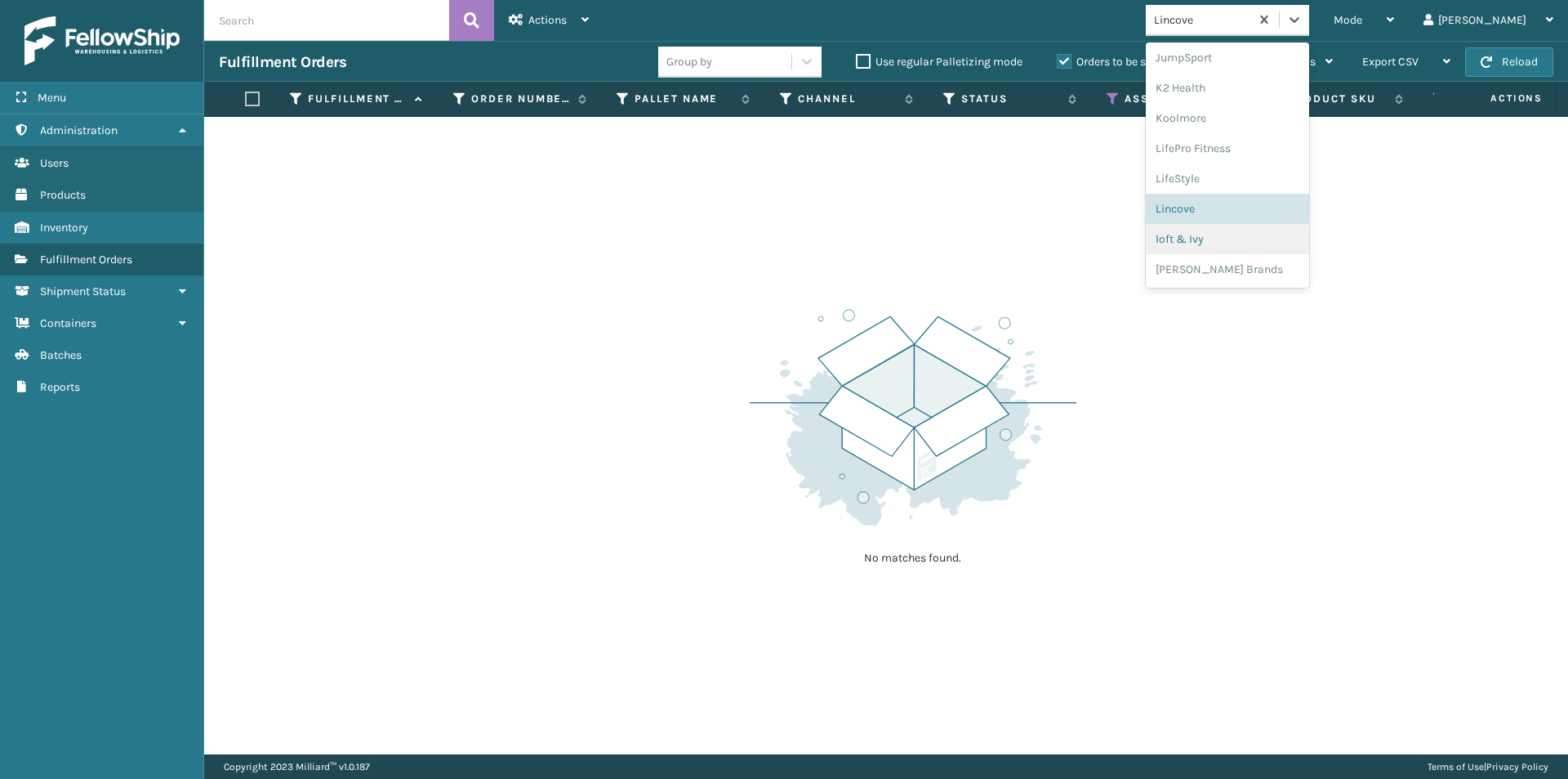
click at [1263, 247] on div "loft & Ivy" at bounding box center [1227, 239] width 163 height 30
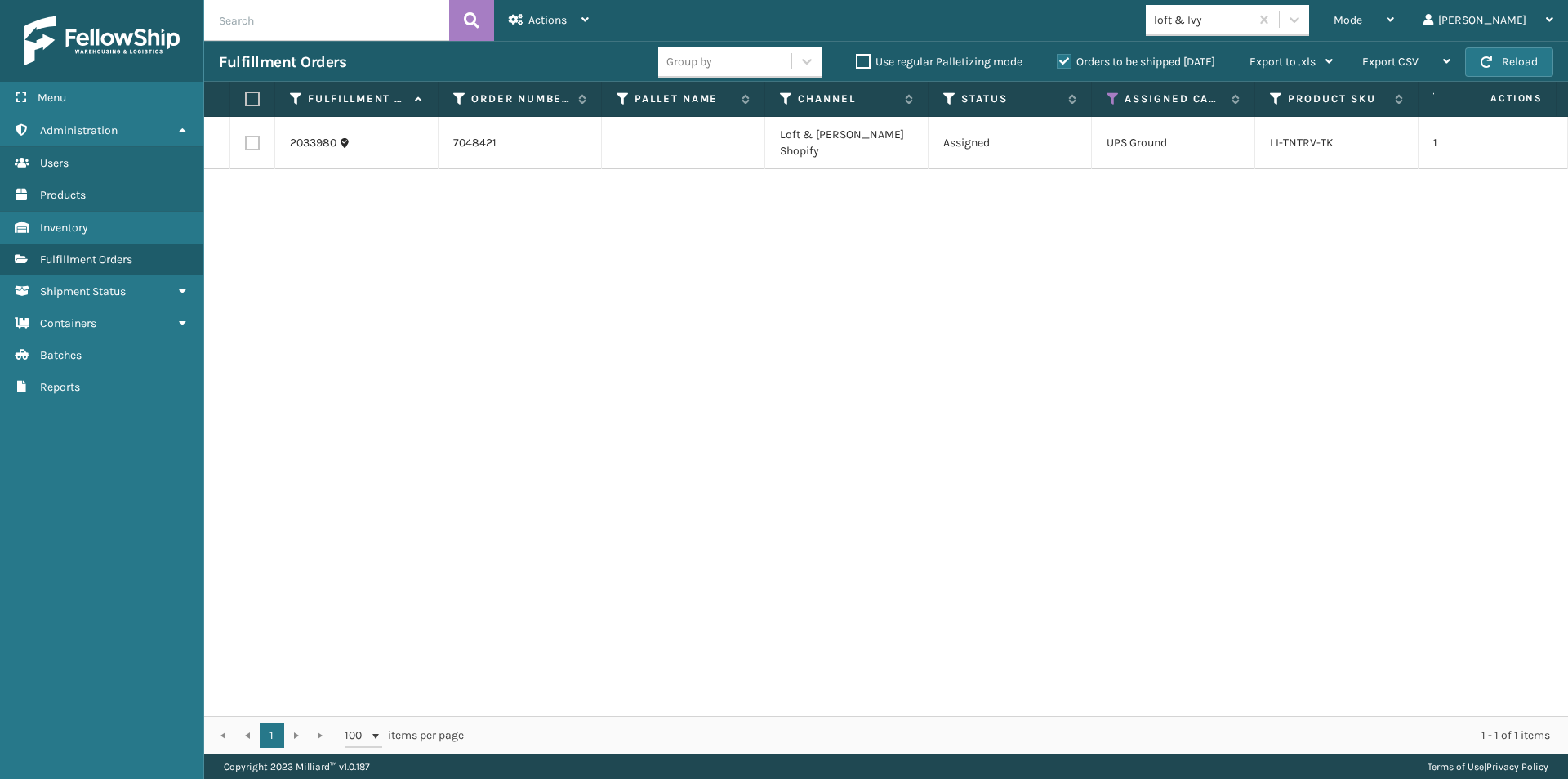
click at [250, 97] on label at bounding box center [249, 98] width 10 height 14
click at [246, 97] on input "checkbox" at bounding box center [245, 99] width 1 height 11
checkbox input "true"
click at [584, 14] on icon at bounding box center [585, 20] width 7 height 12
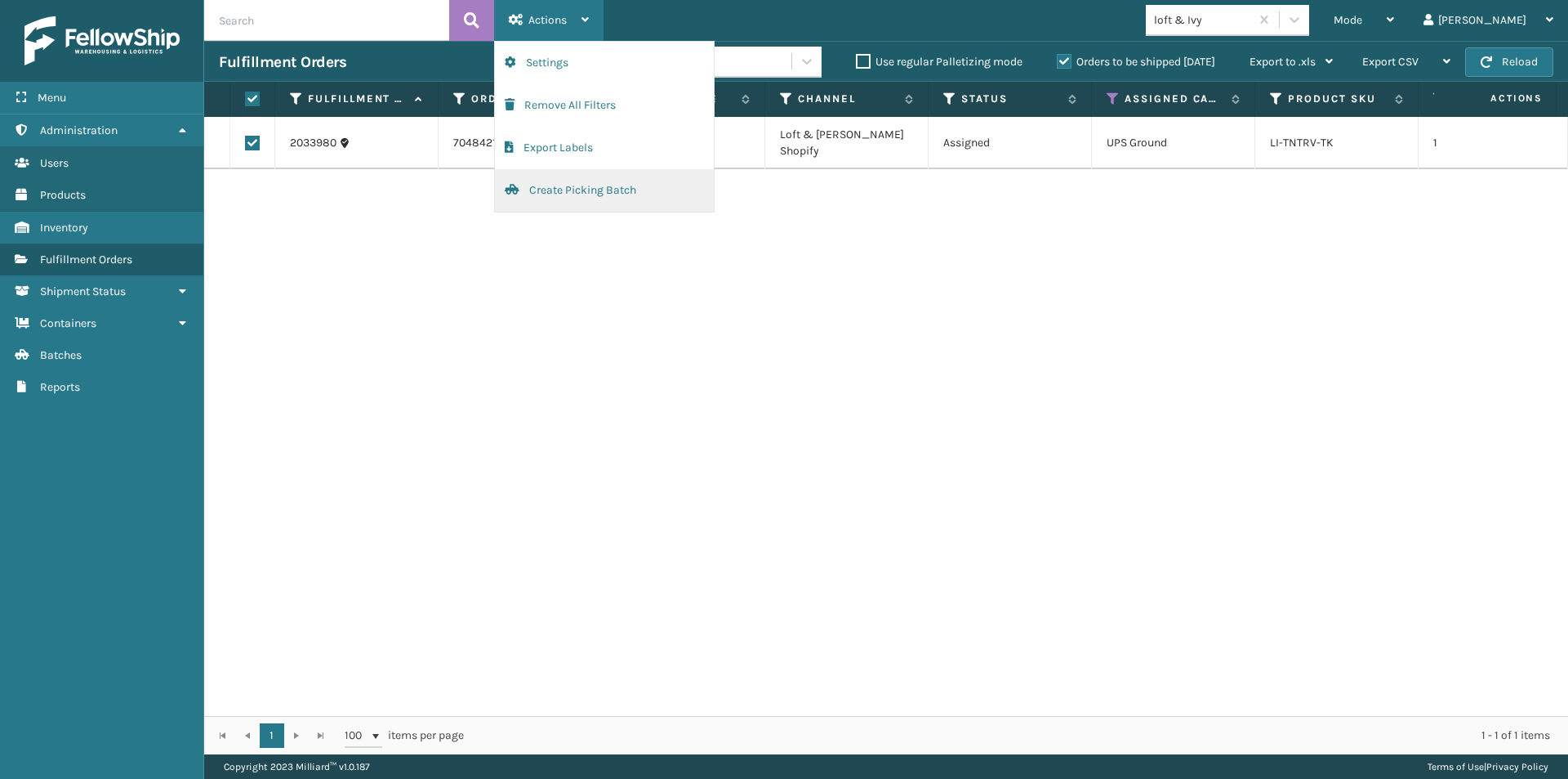
click at [576, 186] on button "Create Picking Batch" at bounding box center [604, 190] width 219 height 43
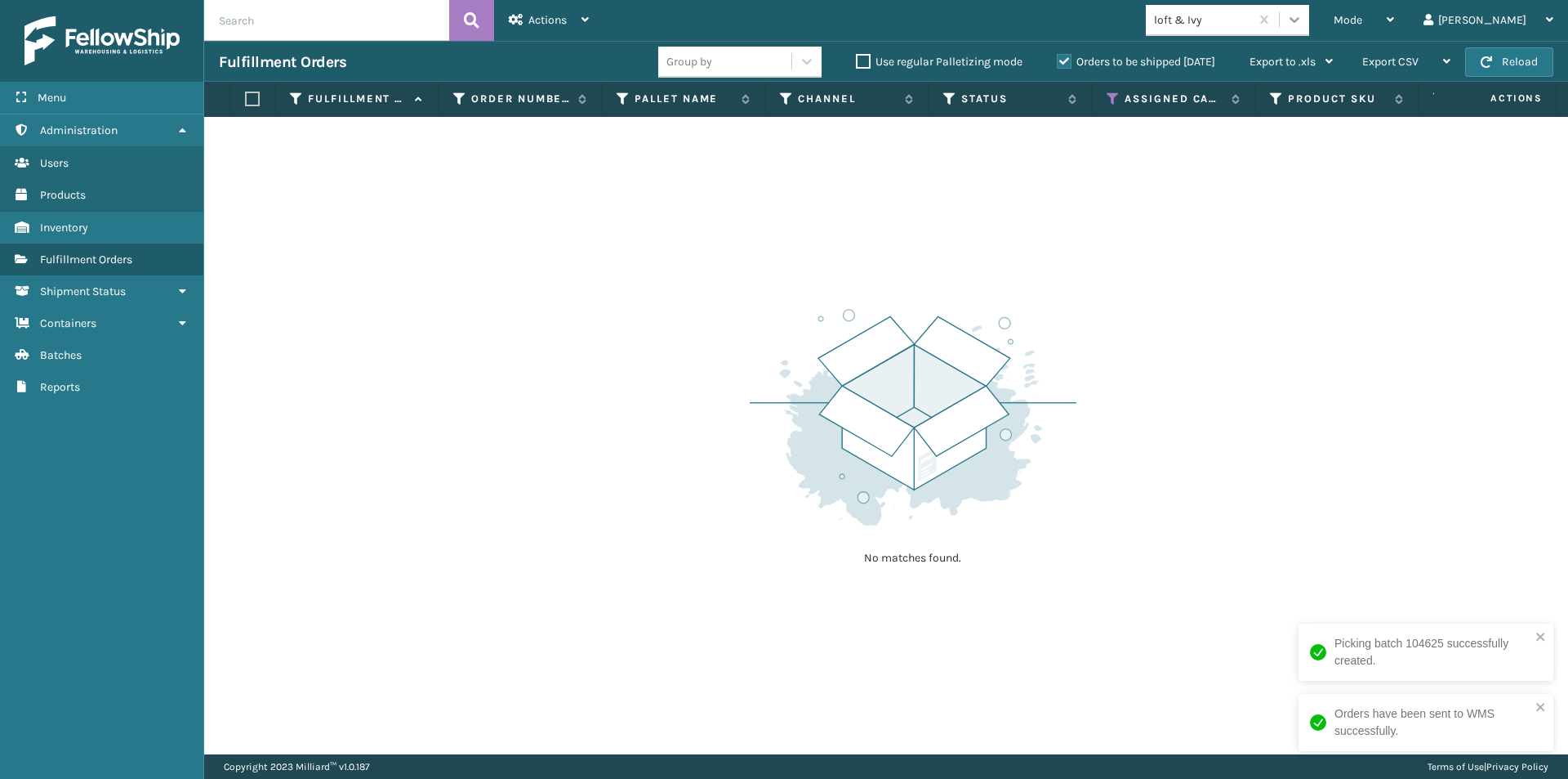
click at [1303, 12] on icon at bounding box center [1294, 20] width 16 height 16
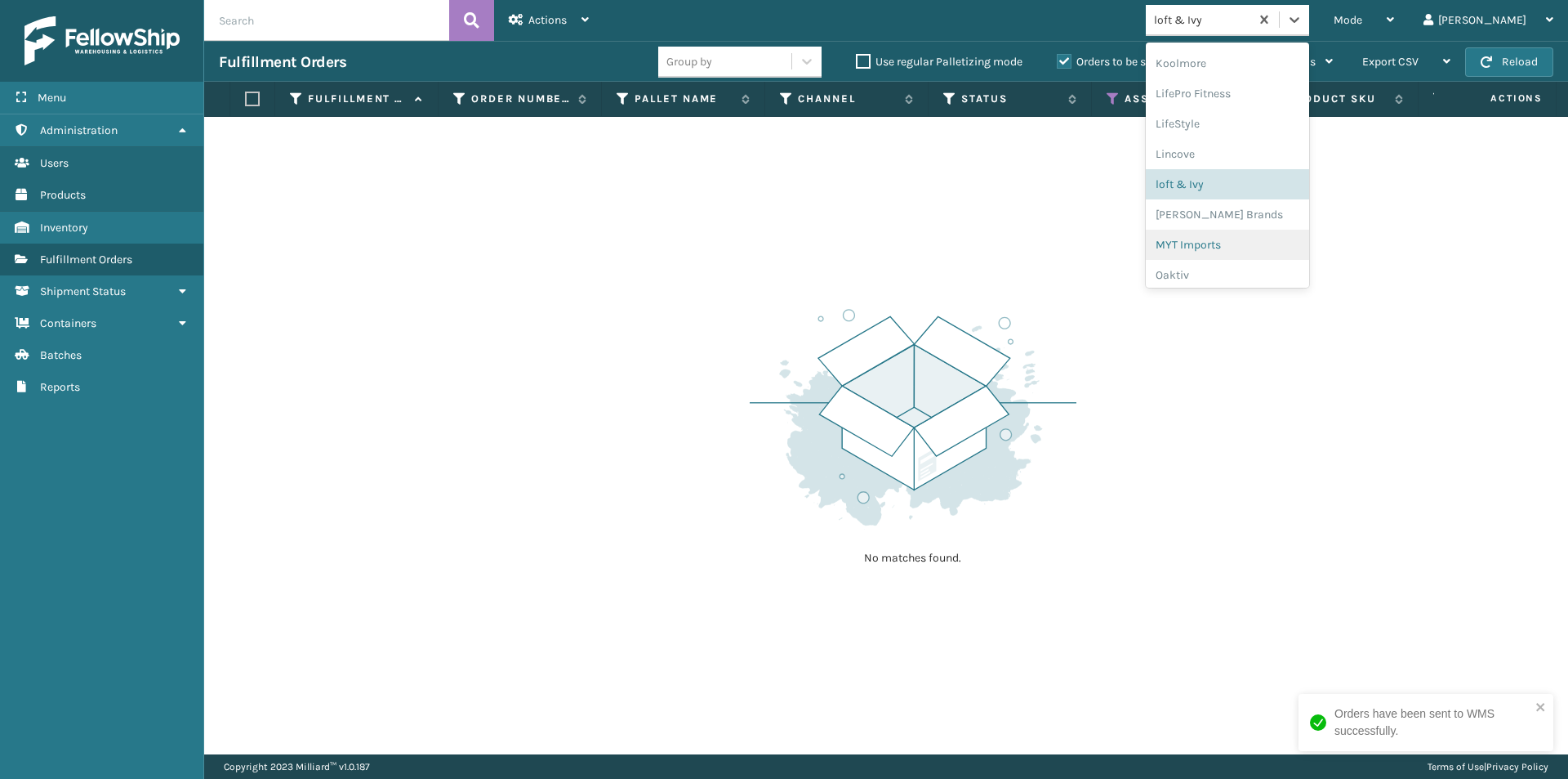
scroll to position [654, 0]
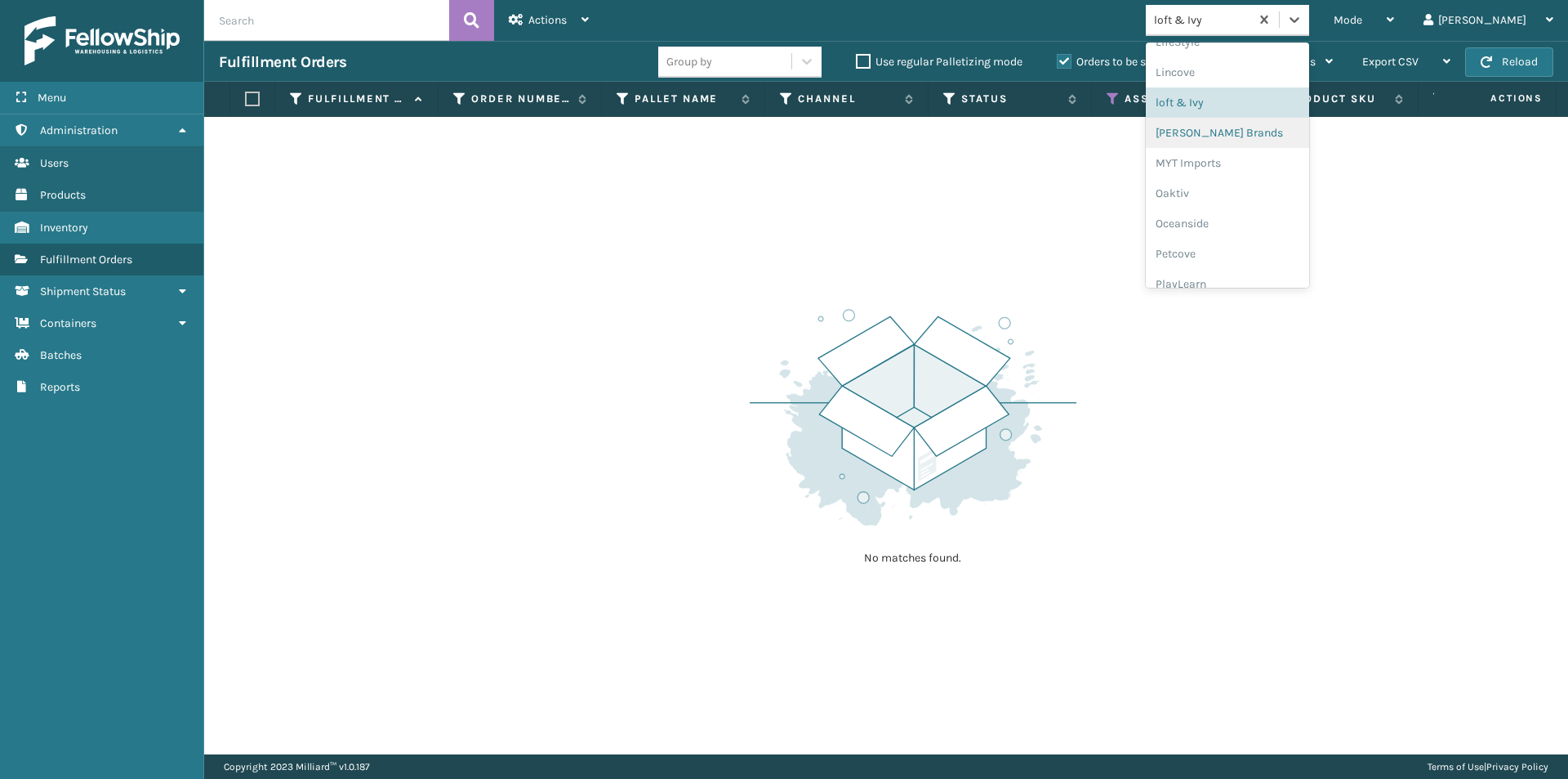
click at [1247, 130] on div "[PERSON_NAME] Brands" at bounding box center [1227, 133] width 163 height 30
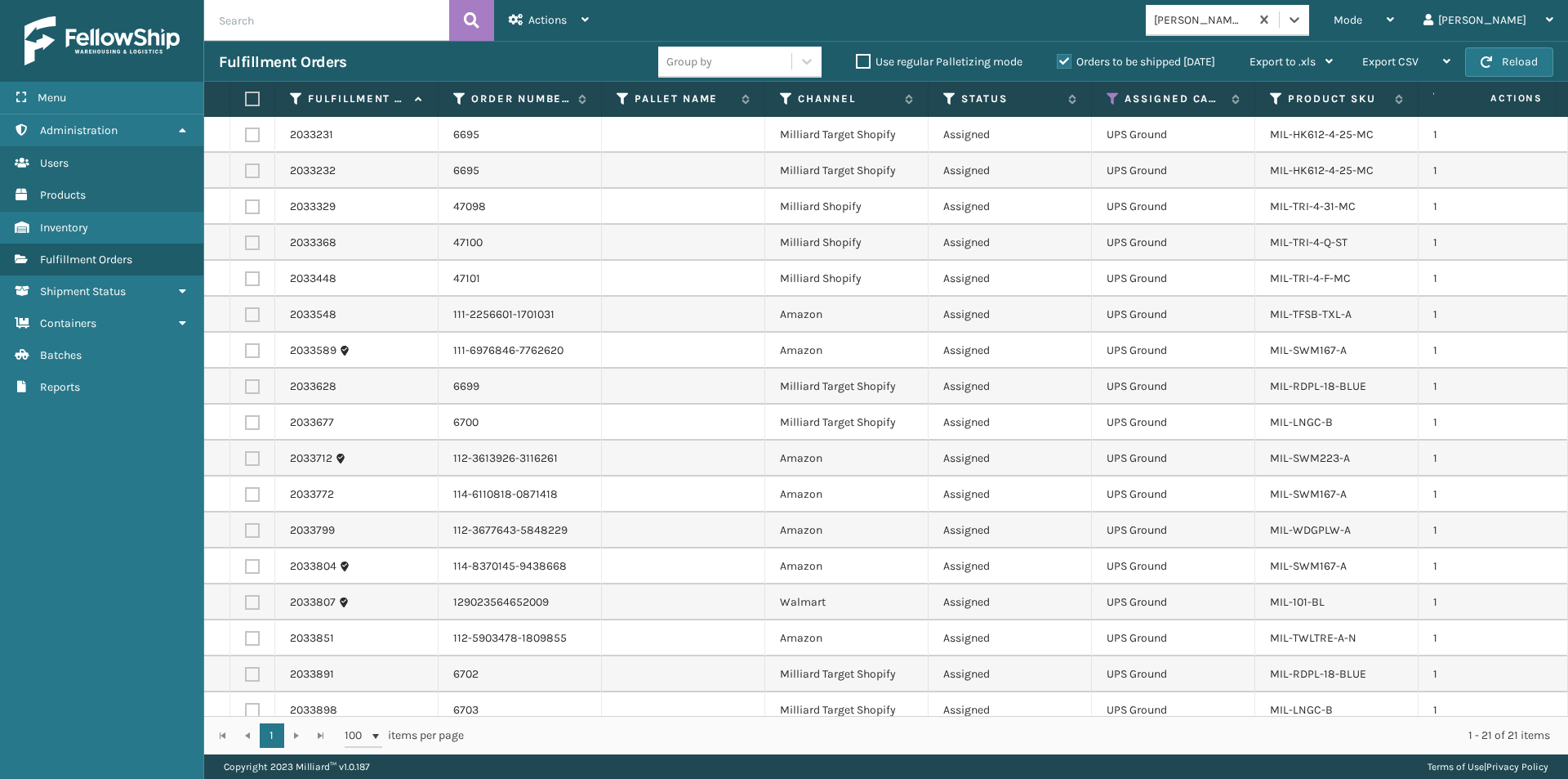
click at [253, 99] on label at bounding box center [249, 98] width 10 height 14
click at [246, 99] on input "checkbox" at bounding box center [245, 99] width 1 height 11
checkbox input "true"
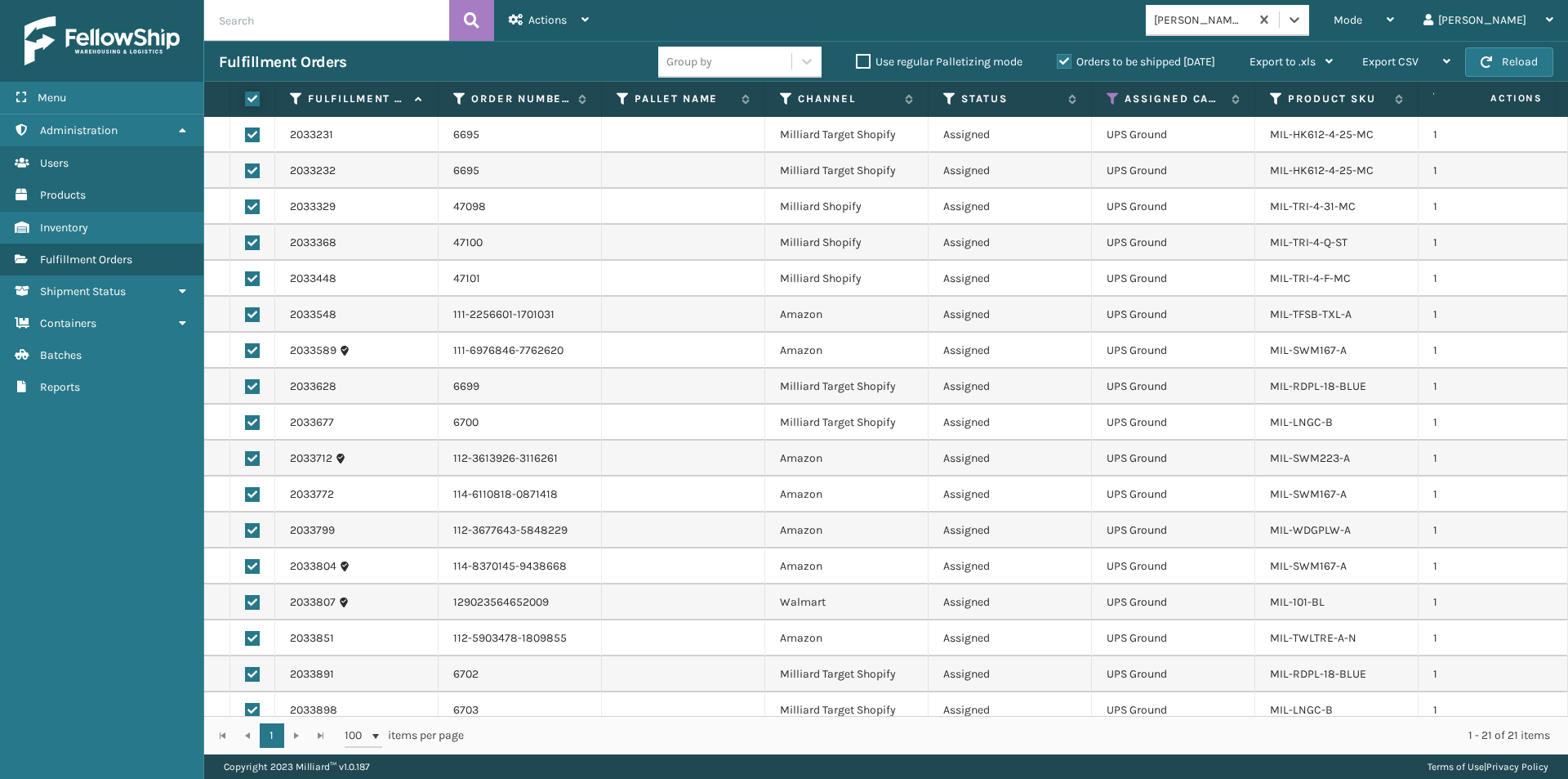
checkbox input "true"
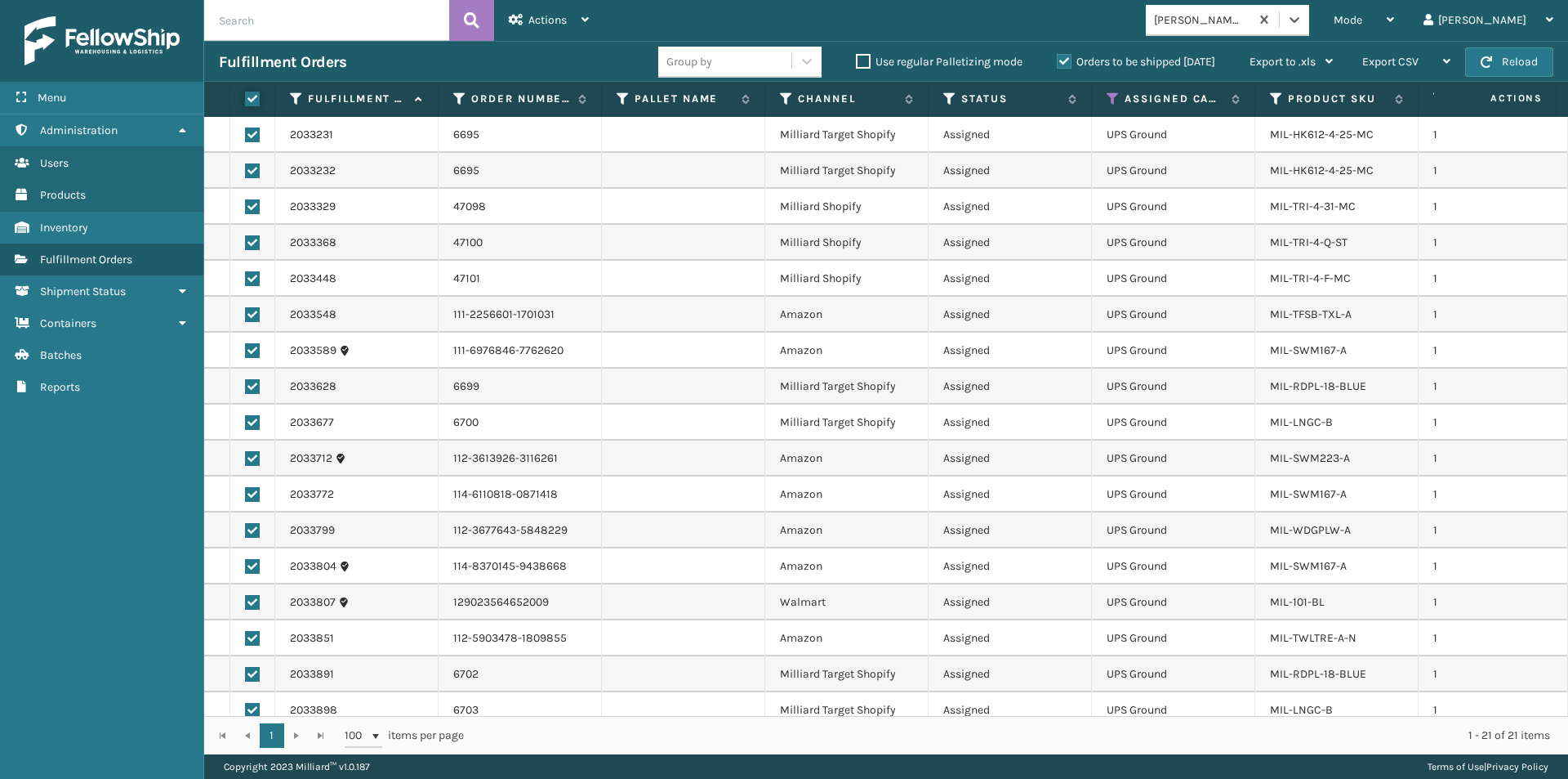
checkbox input "true"
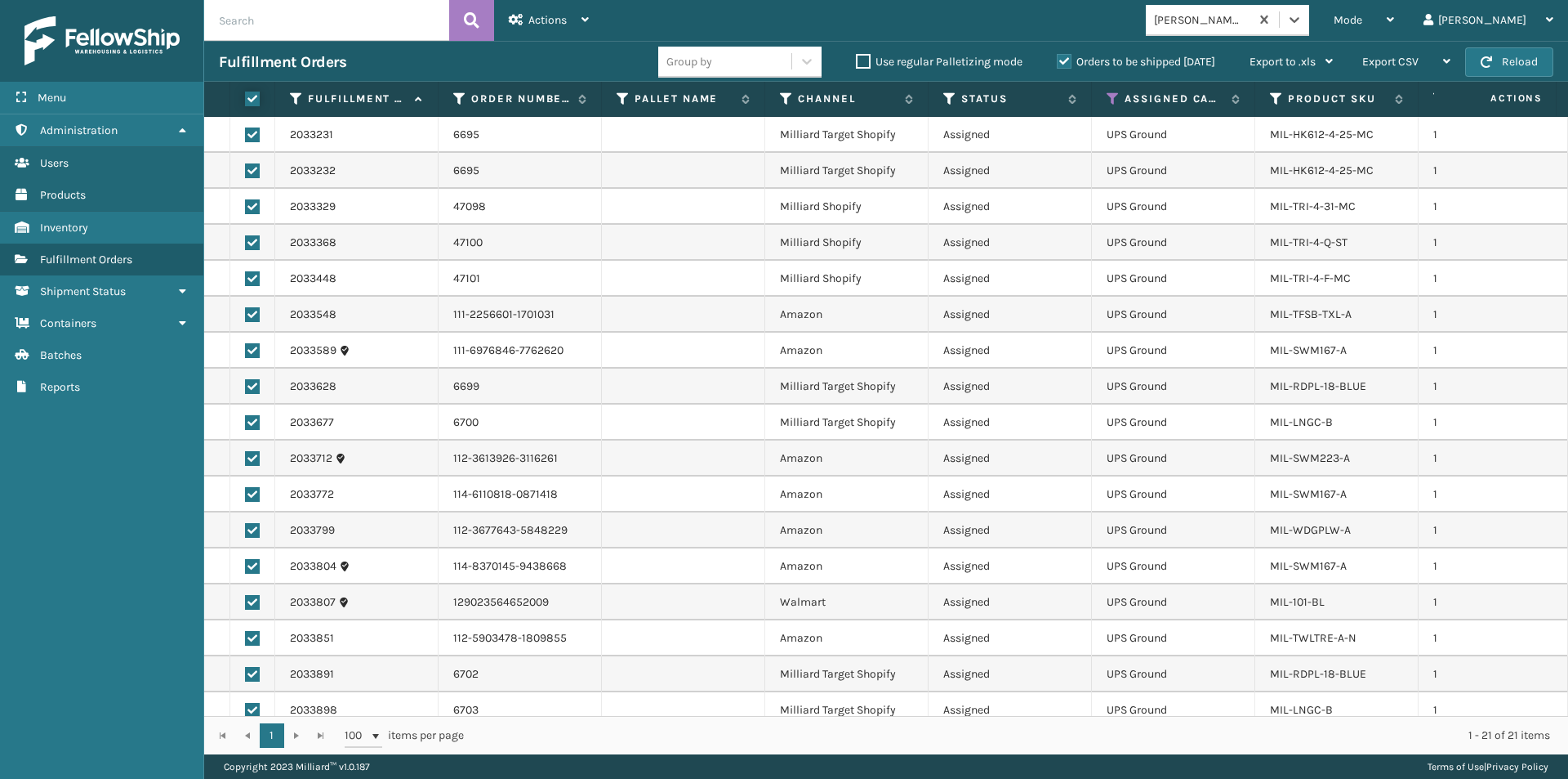
checkbox input "true"
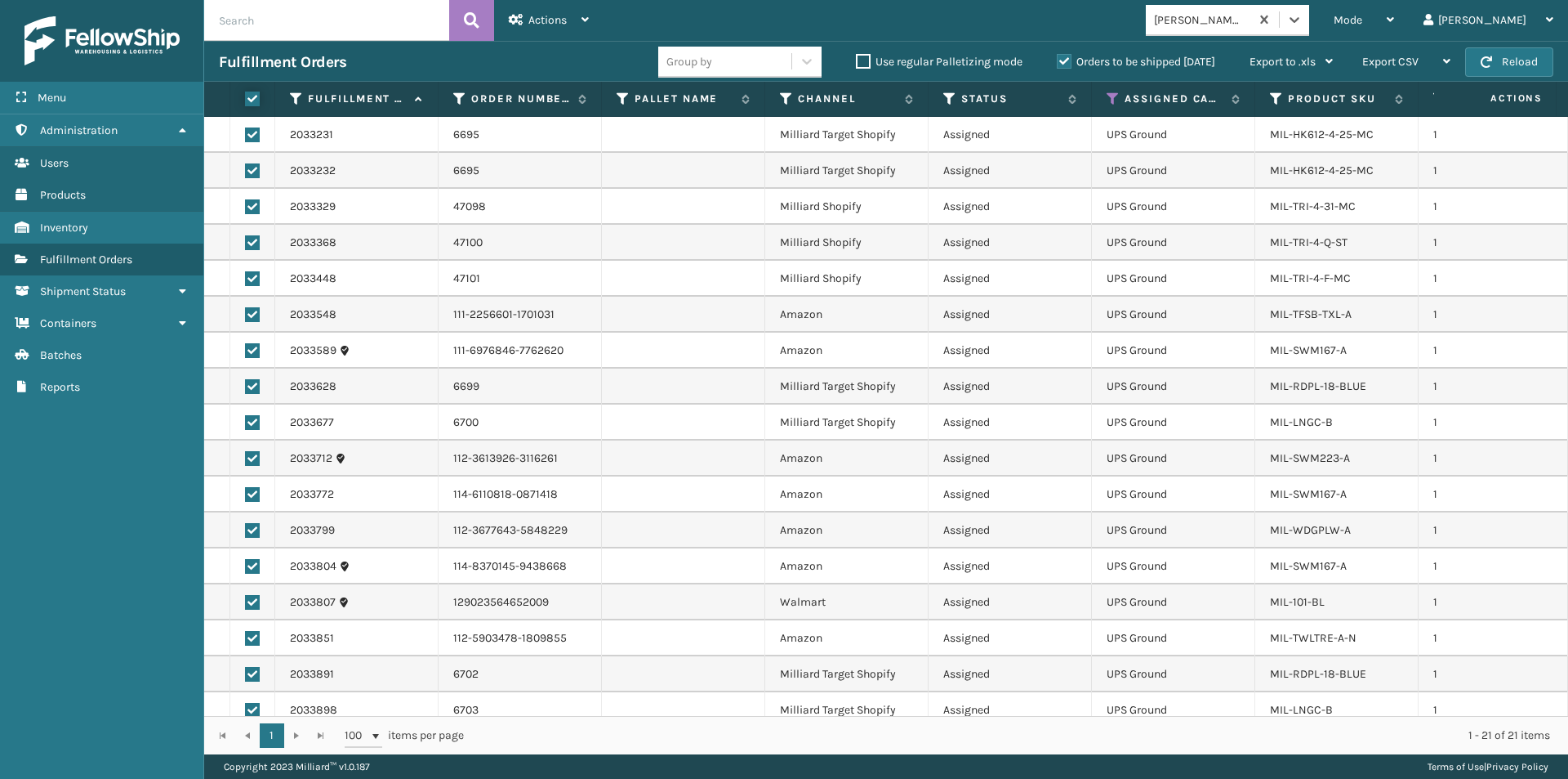
checkbox input "true"
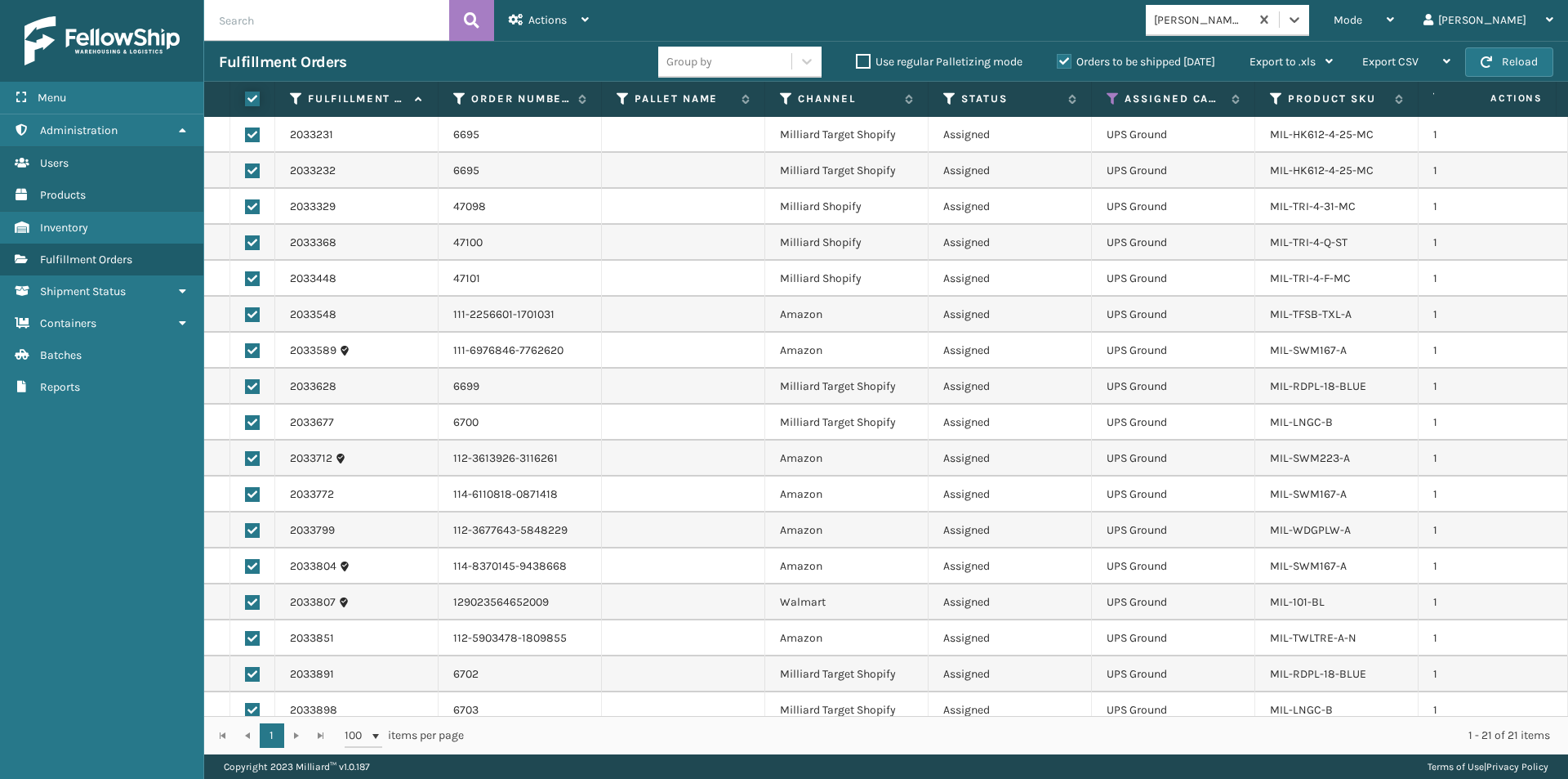
checkbox input "true"
click at [589, 22] on div "Actions Settings Remove All Filters Export Labels Create Picking Batch" at bounding box center [548, 21] width 110 height 41
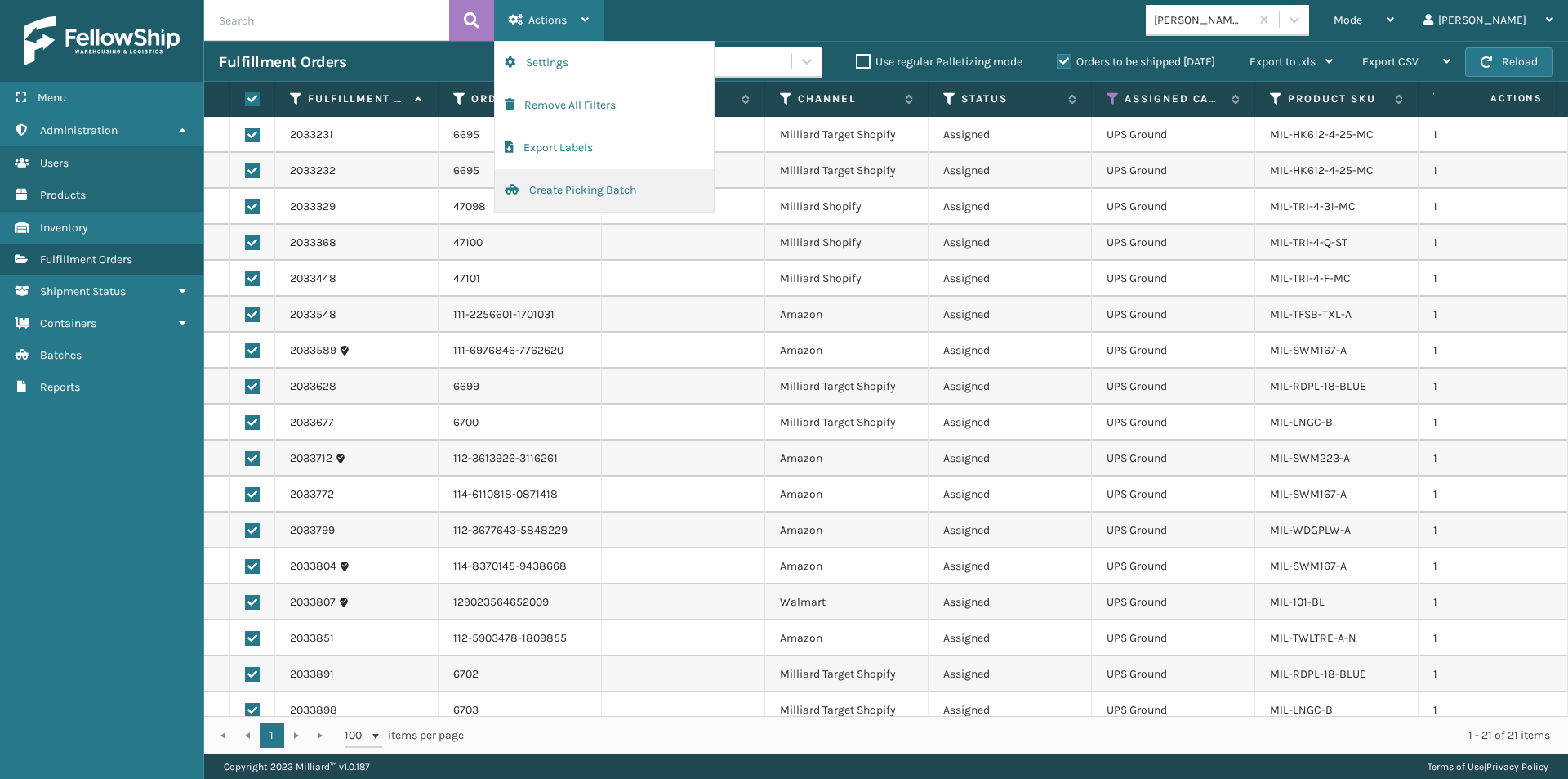
click at [562, 189] on button "Create Picking Batch" at bounding box center [604, 190] width 219 height 43
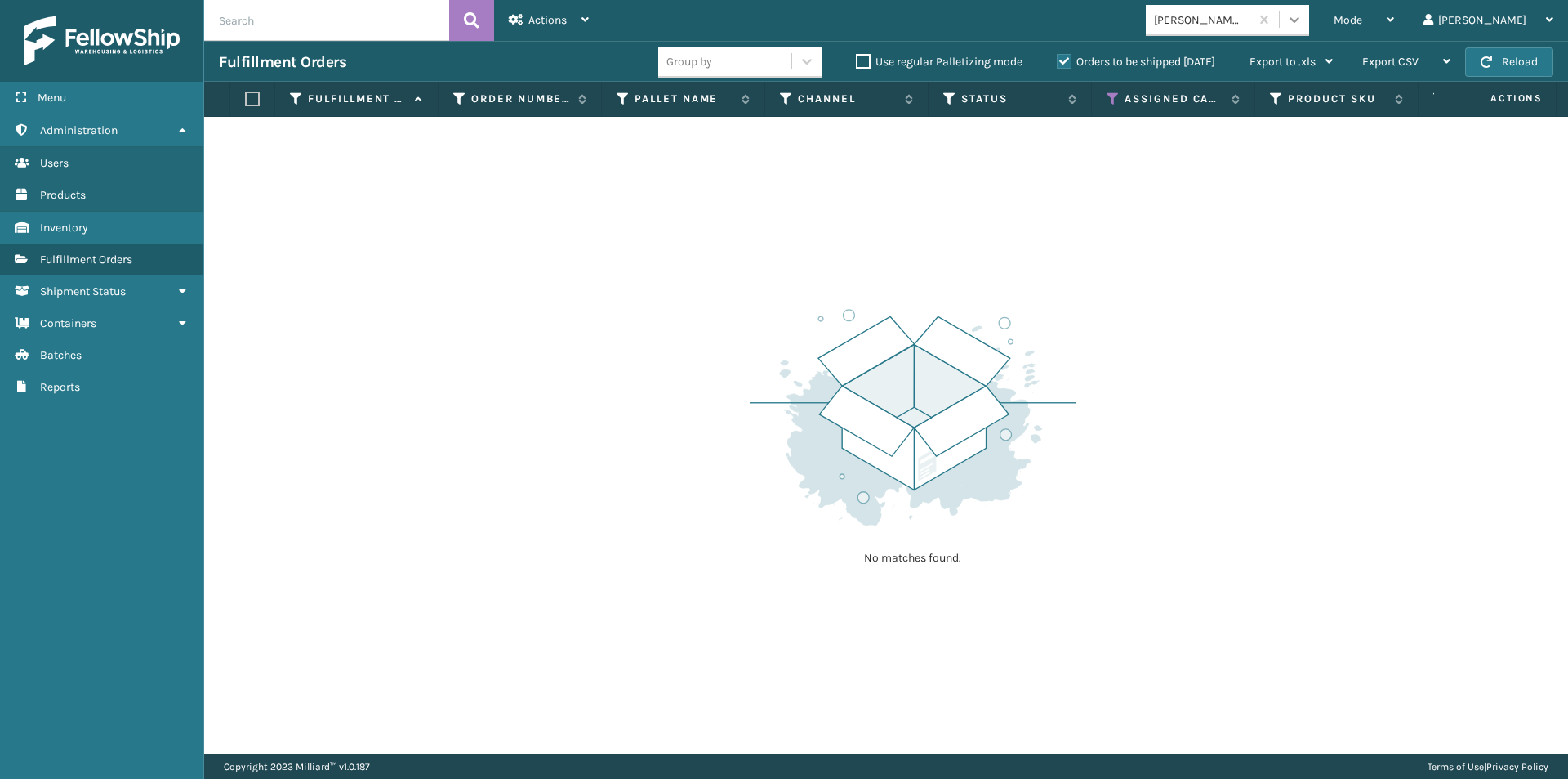
click at [1303, 17] on icon at bounding box center [1294, 20] width 16 height 16
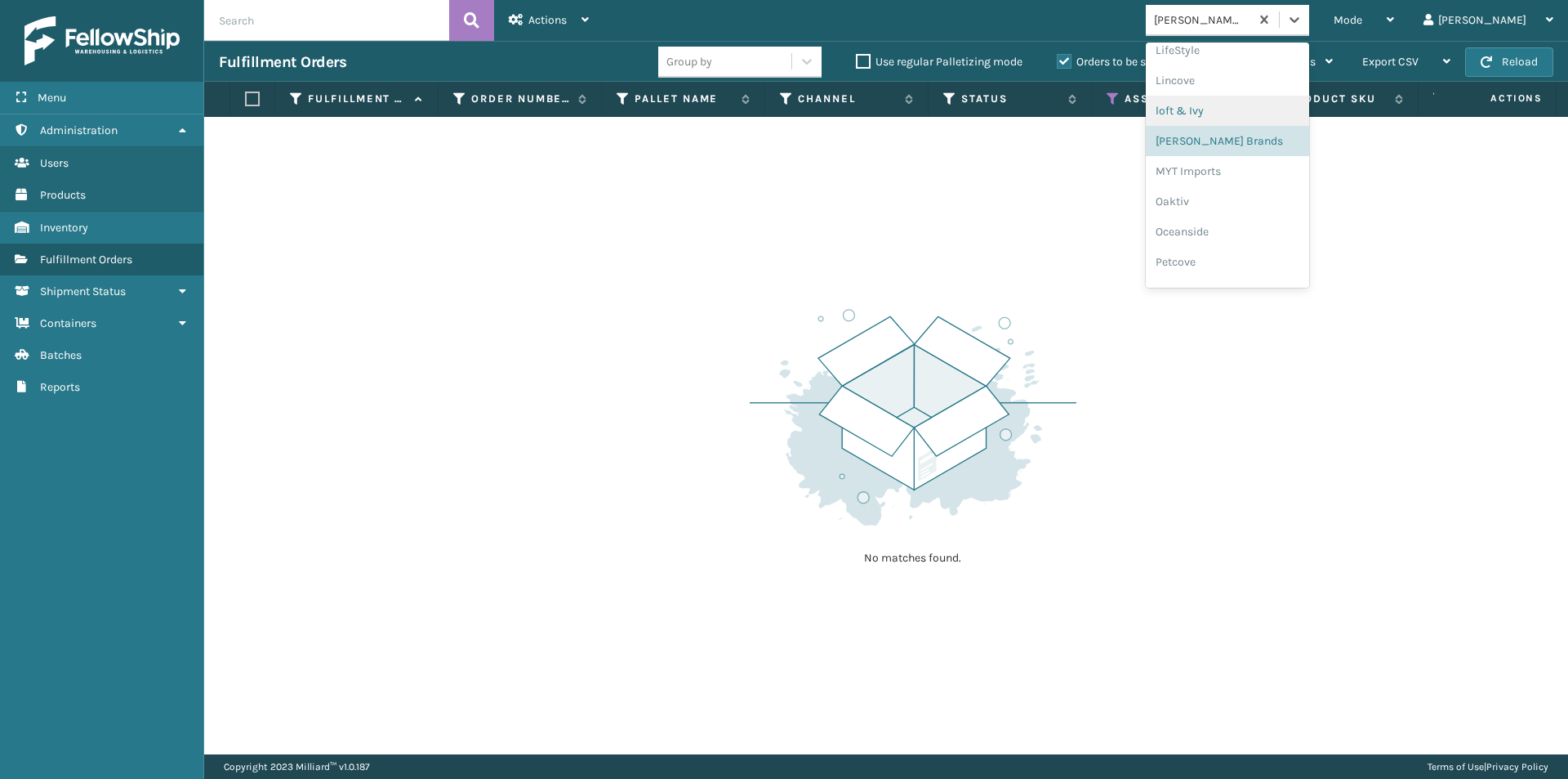
scroll to position [681, 0]
click at [1253, 165] on div "Oaktiv" at bounding box center [1227, 166] width 163 height 30
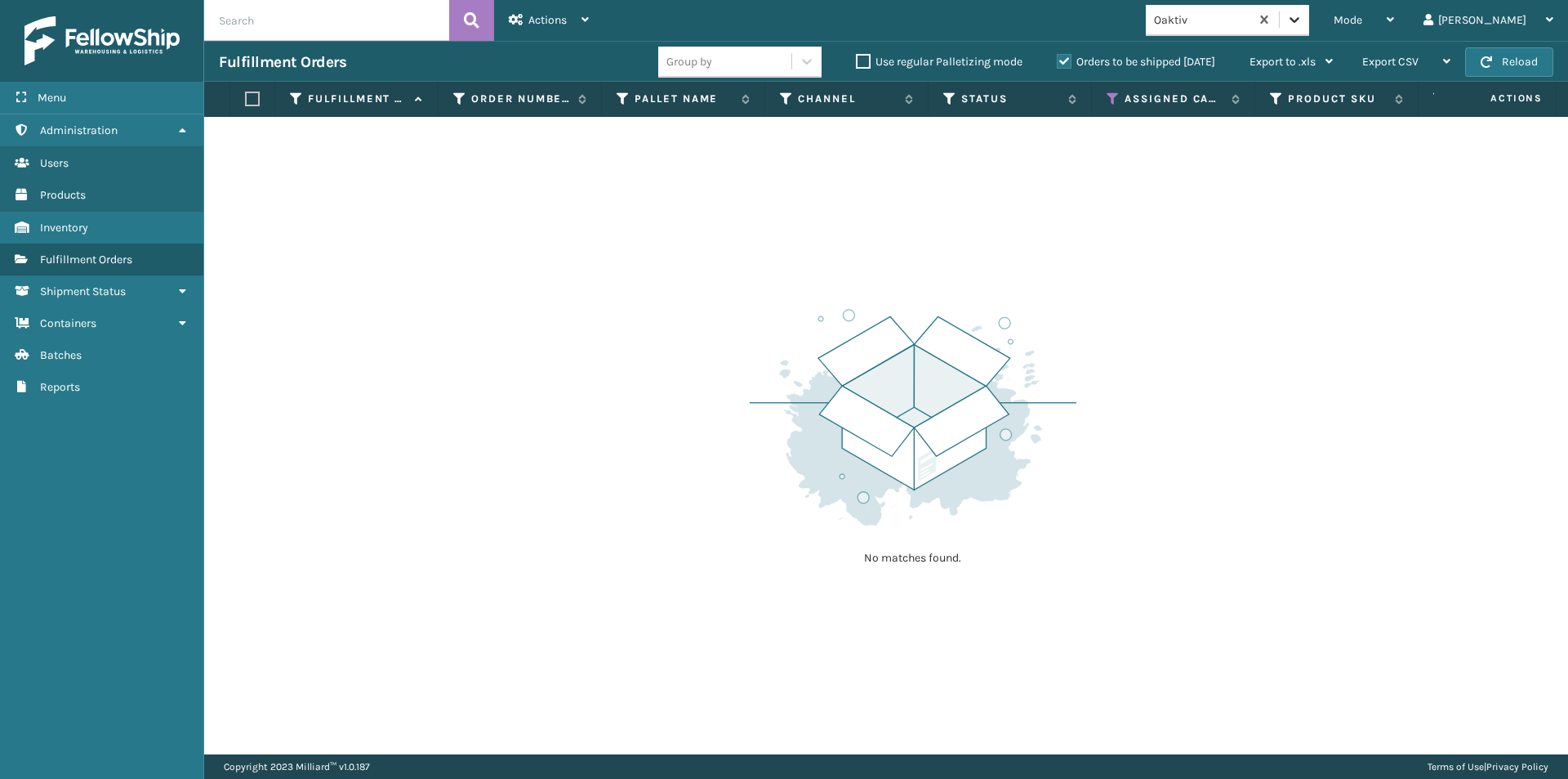
click at [1303, 16] on icon at bounding box center [1294, 20] width 16 height 16
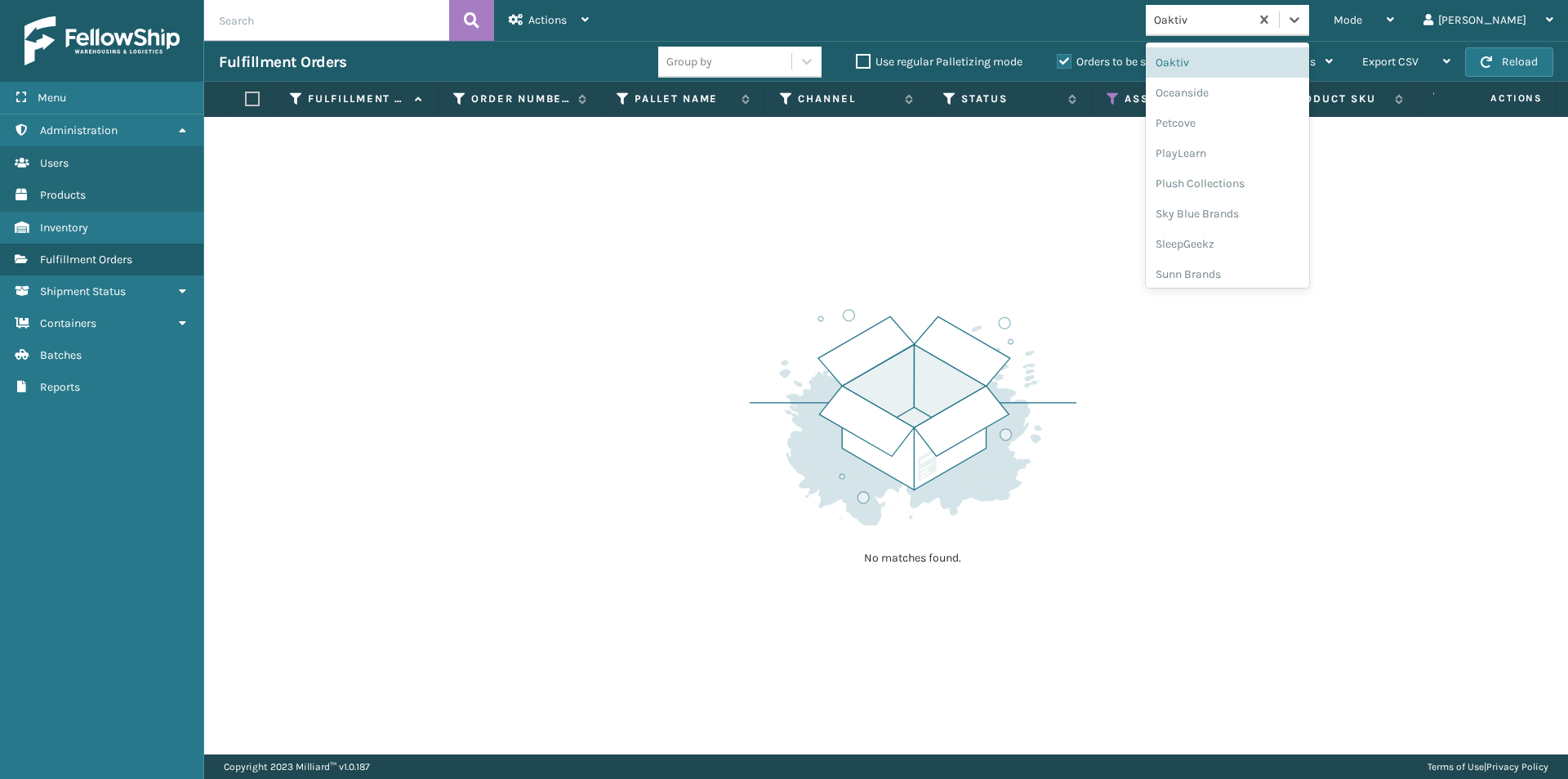
scroll to position [789, 0]
click at [1257, 98] on div "Oceanside" at bounding box center [1227, 88] width 163 height 30
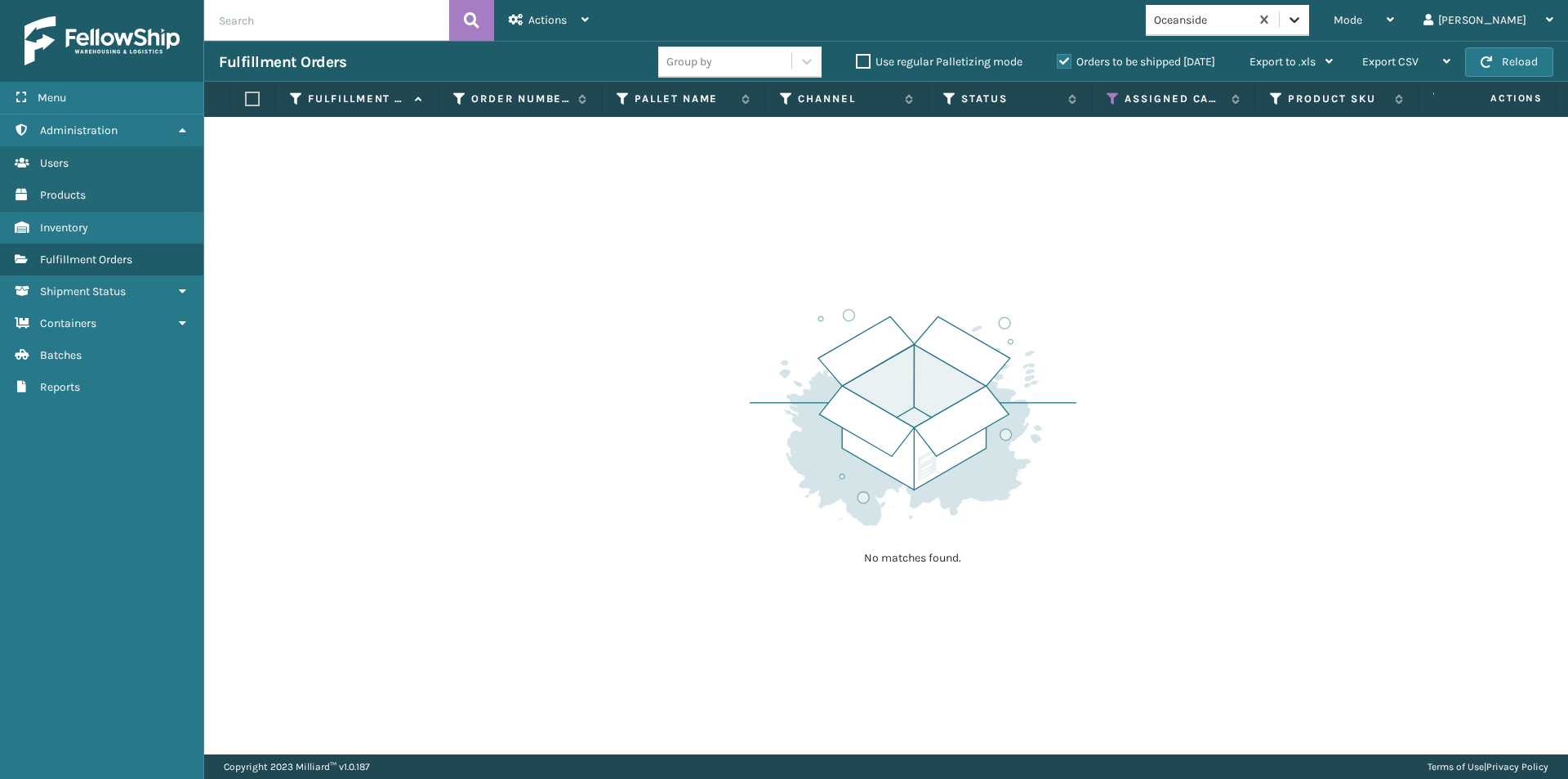
click at [1303, 19] on icon at bounding box center [1294, 20] width 16 height 16
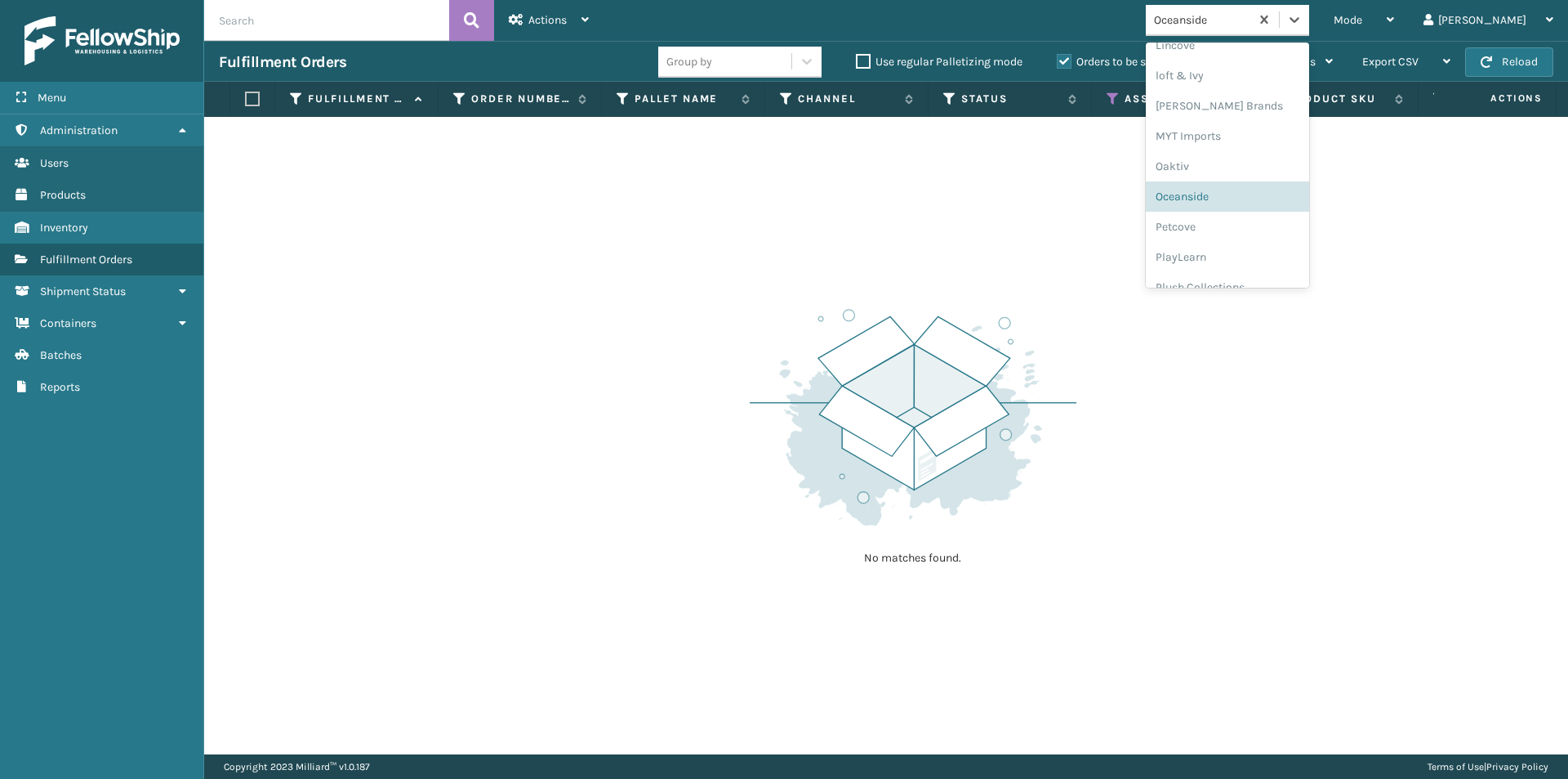
scroll to position [762, 0]
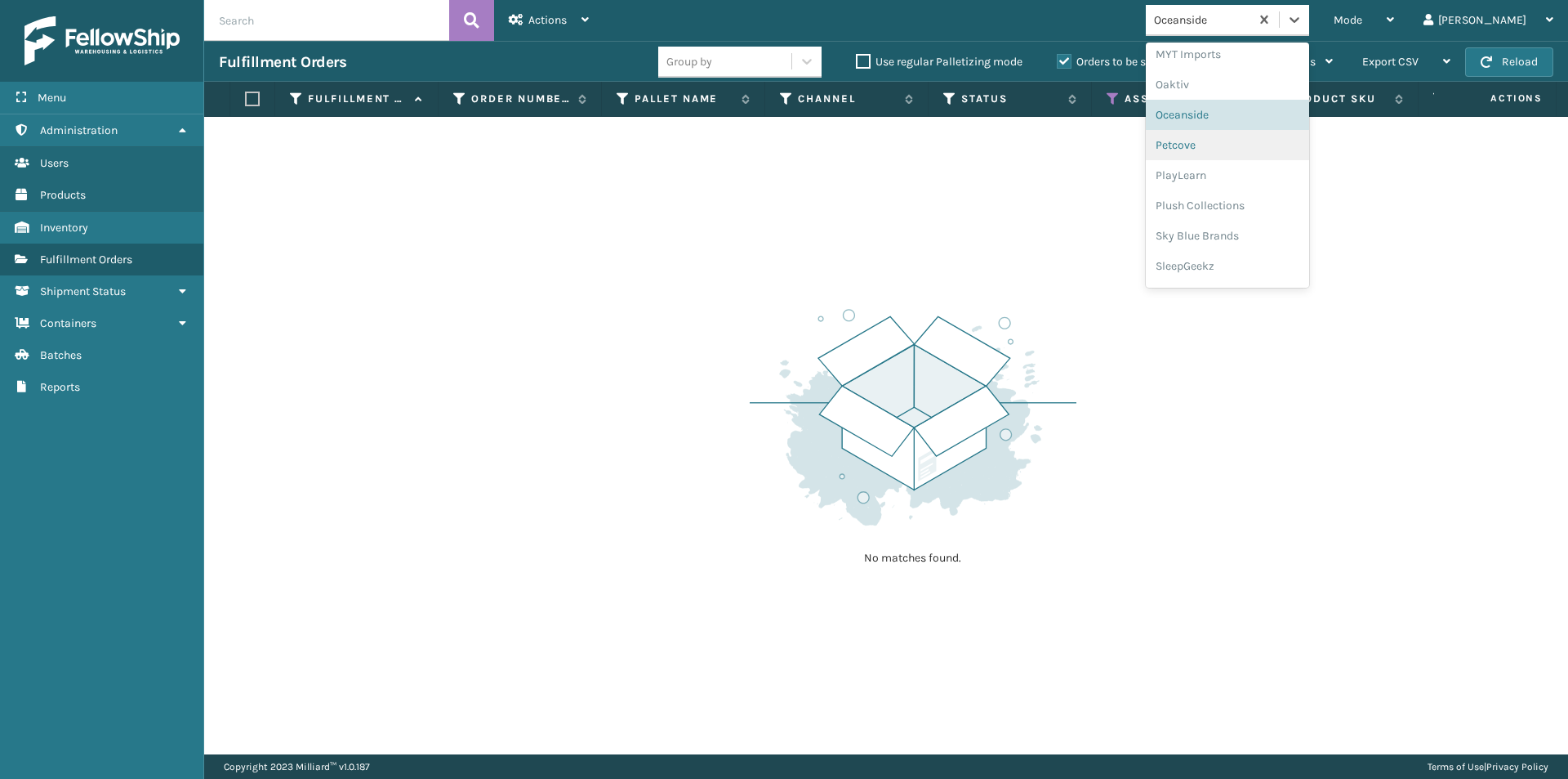
click at [1282, 152] on div "Petcove" at bounding box center [1227, 145] width 163 height 30
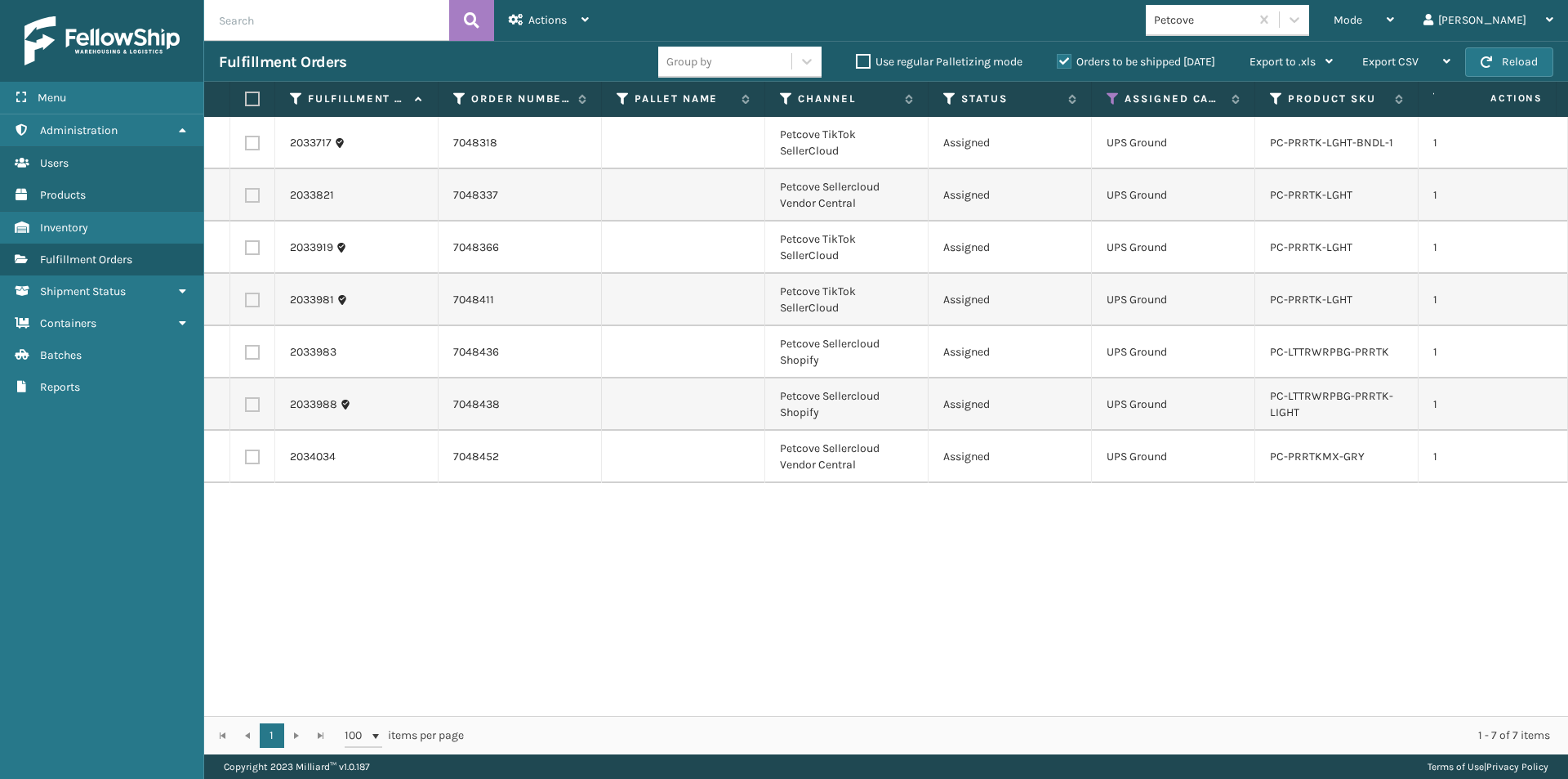
click at [254, 105] on label at bounding box center [249, 98] width 10 height 14
click at [246, 105] on input "checkbox" at bounding box center [245, 99] width 1 height 11
checkbox input "true"
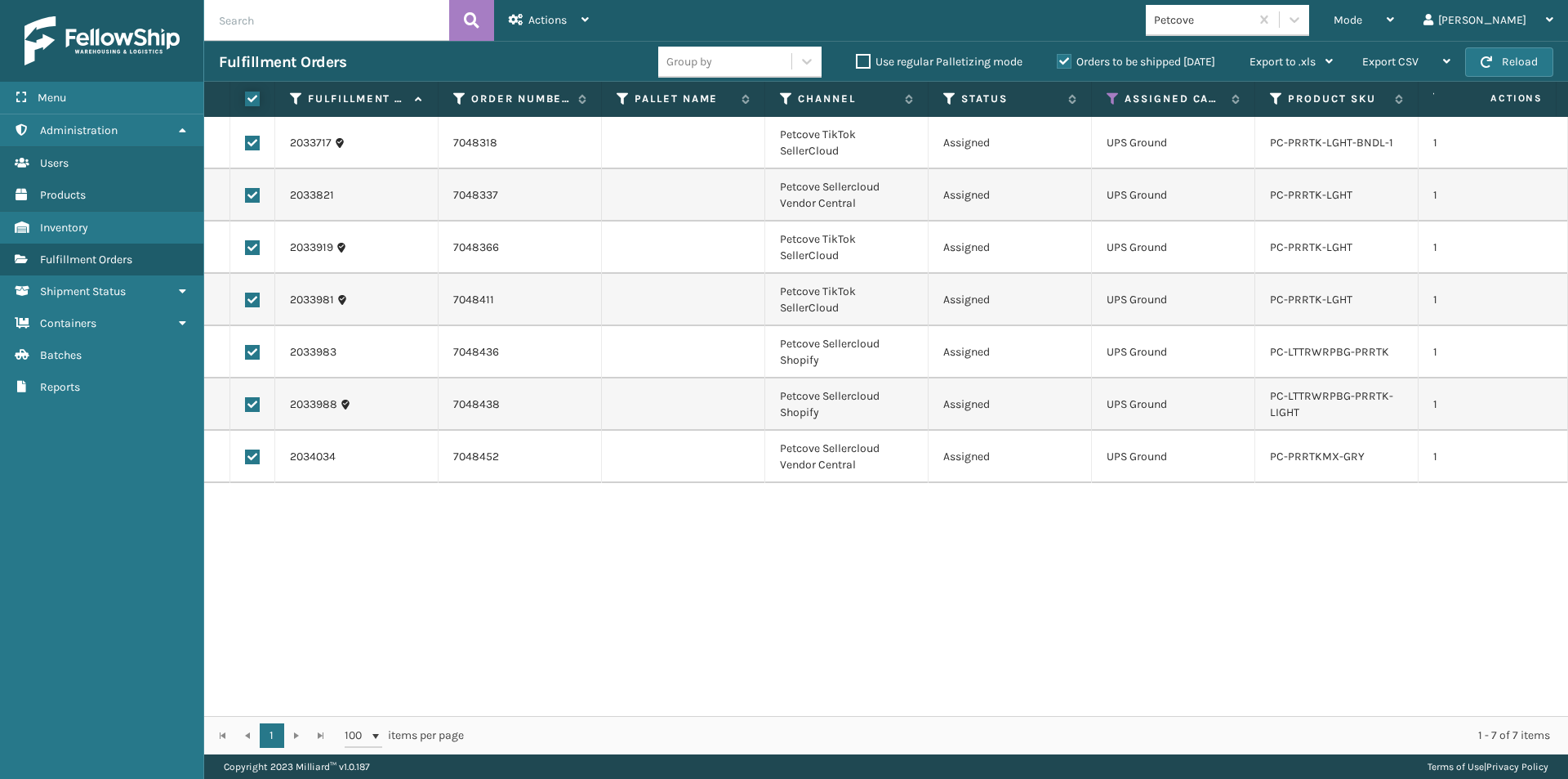
checkbox input "true"
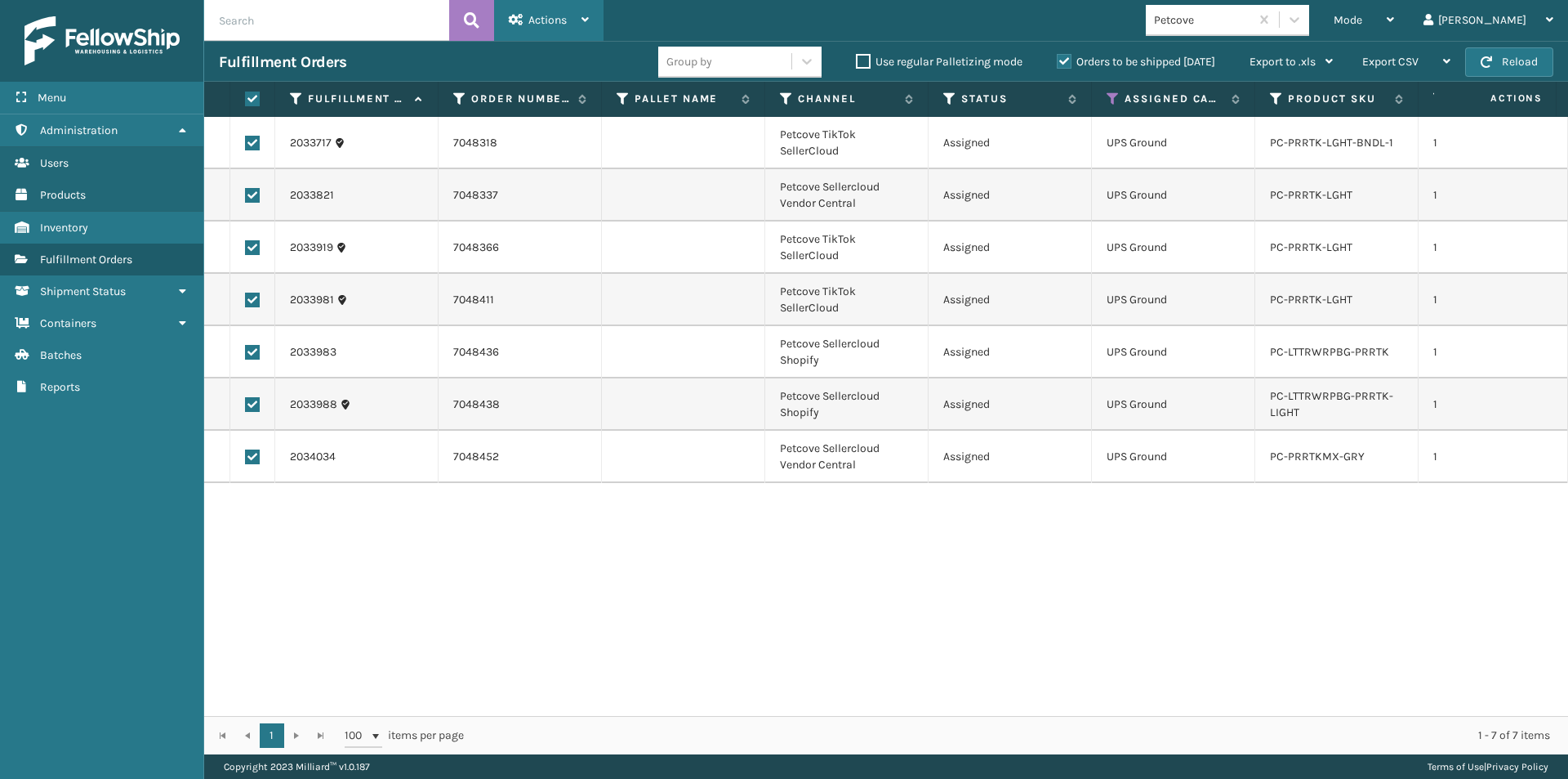
click at [574, 16] on div "Actions" at bounding box center [549, 21] width 80 height 41
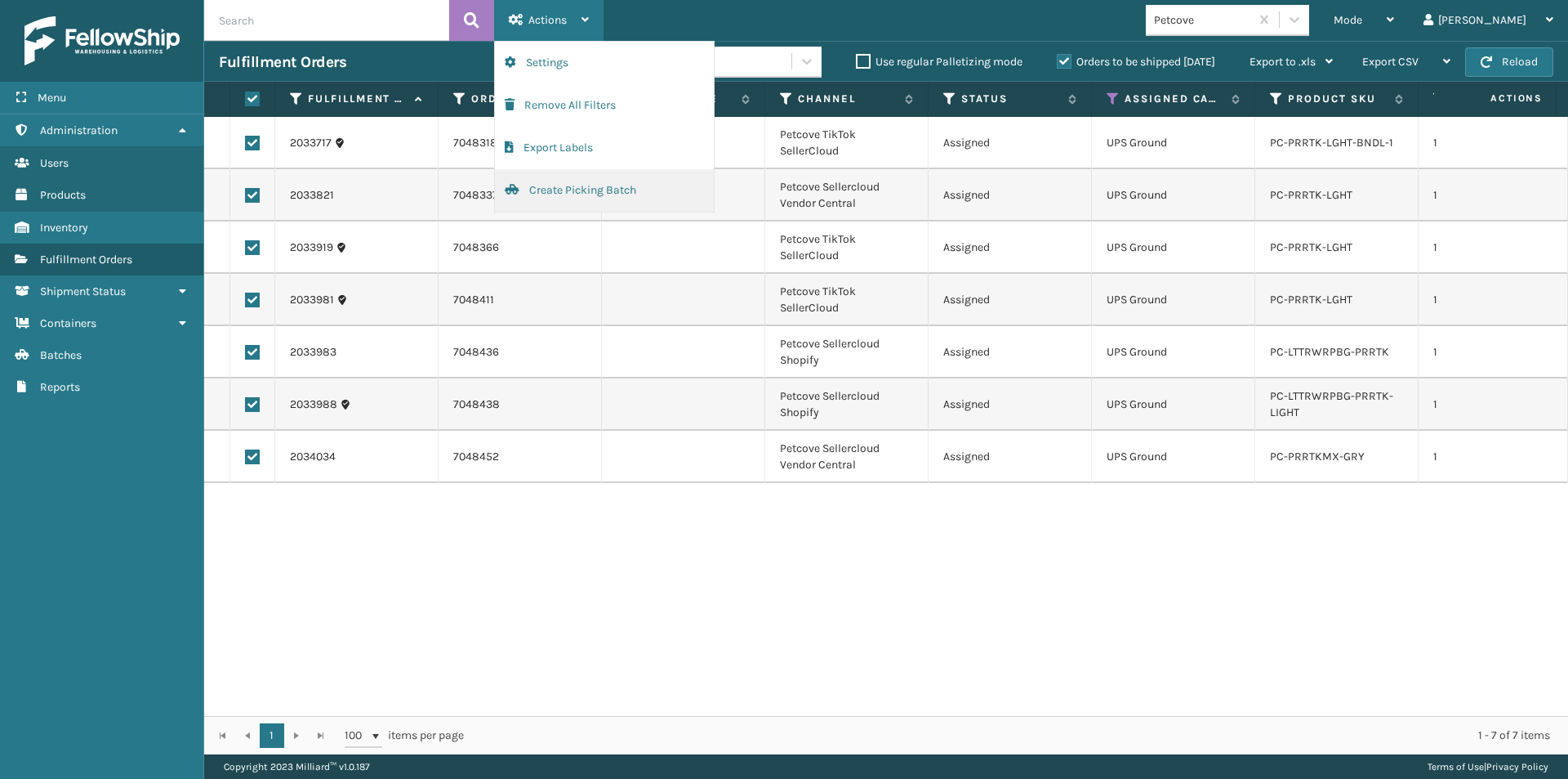
click at [556, 191] on button "Create Picking Batch" at bounding box center [604, 190] width 219 height 43
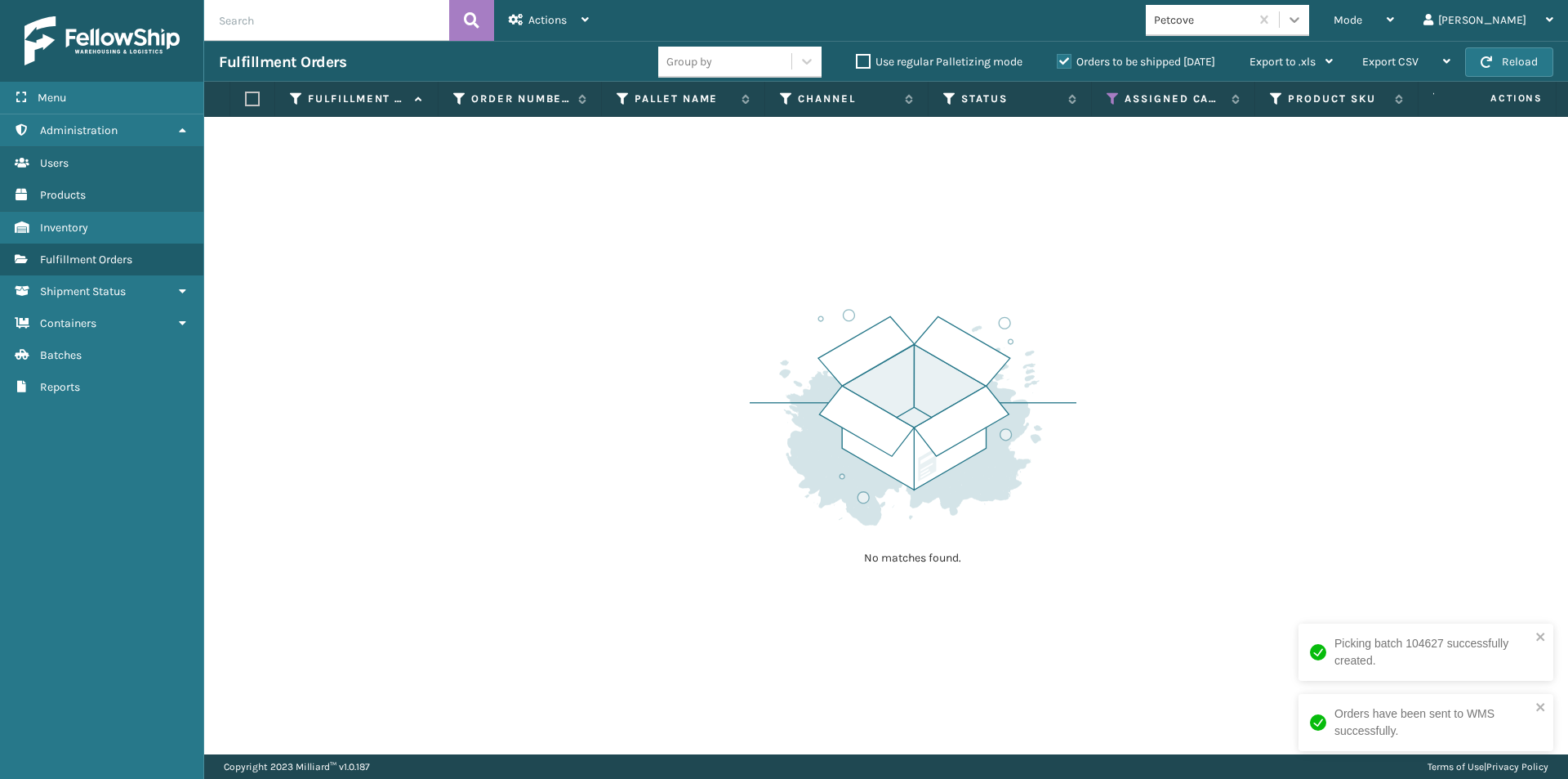
click at [1309, 31] on div at bounding box center [1294, 19] width 29 height 29
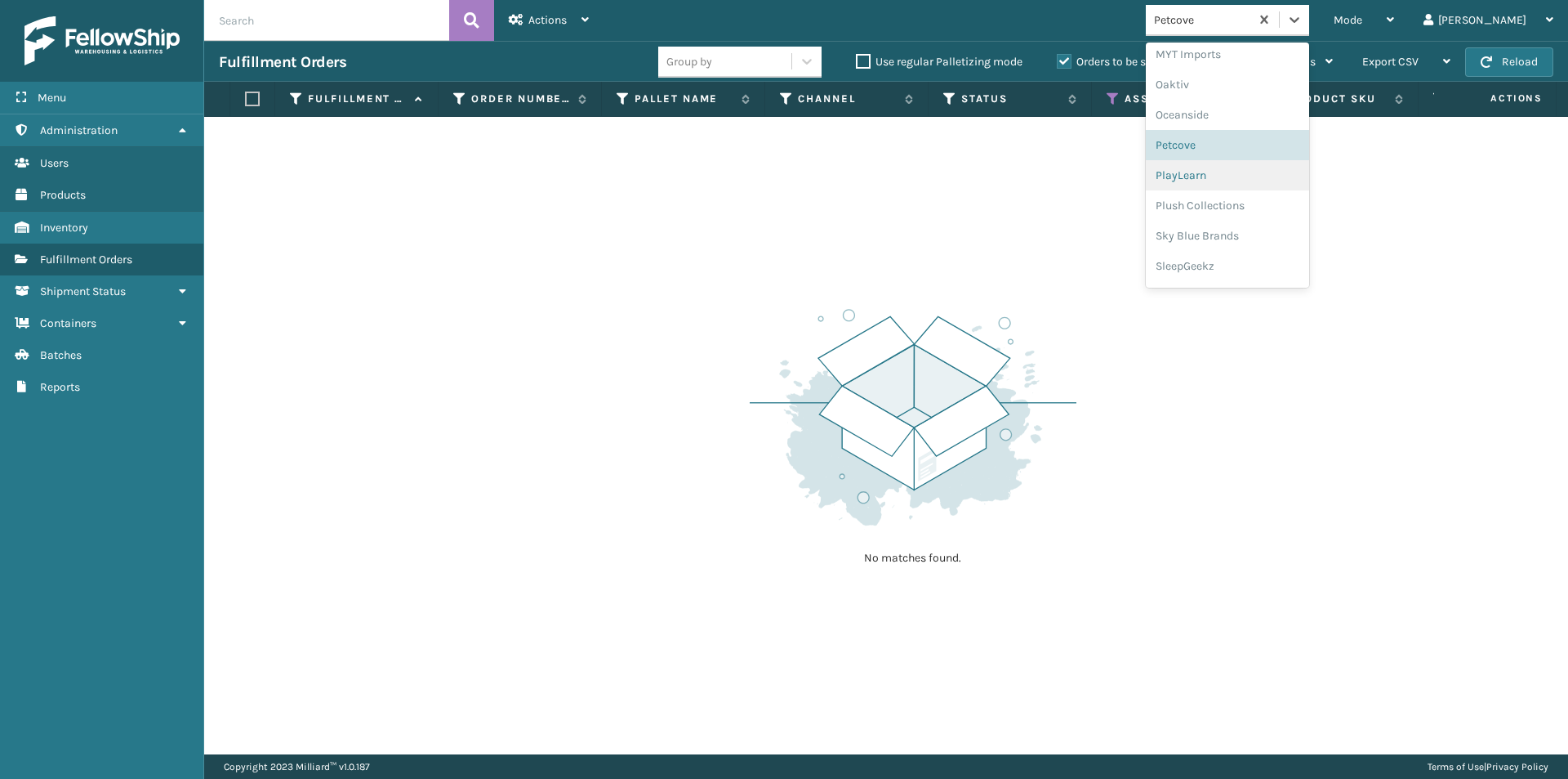
click at [1260, 181] on div "PlayLearn" at bounding box center [1227, 175] width 163 height 30
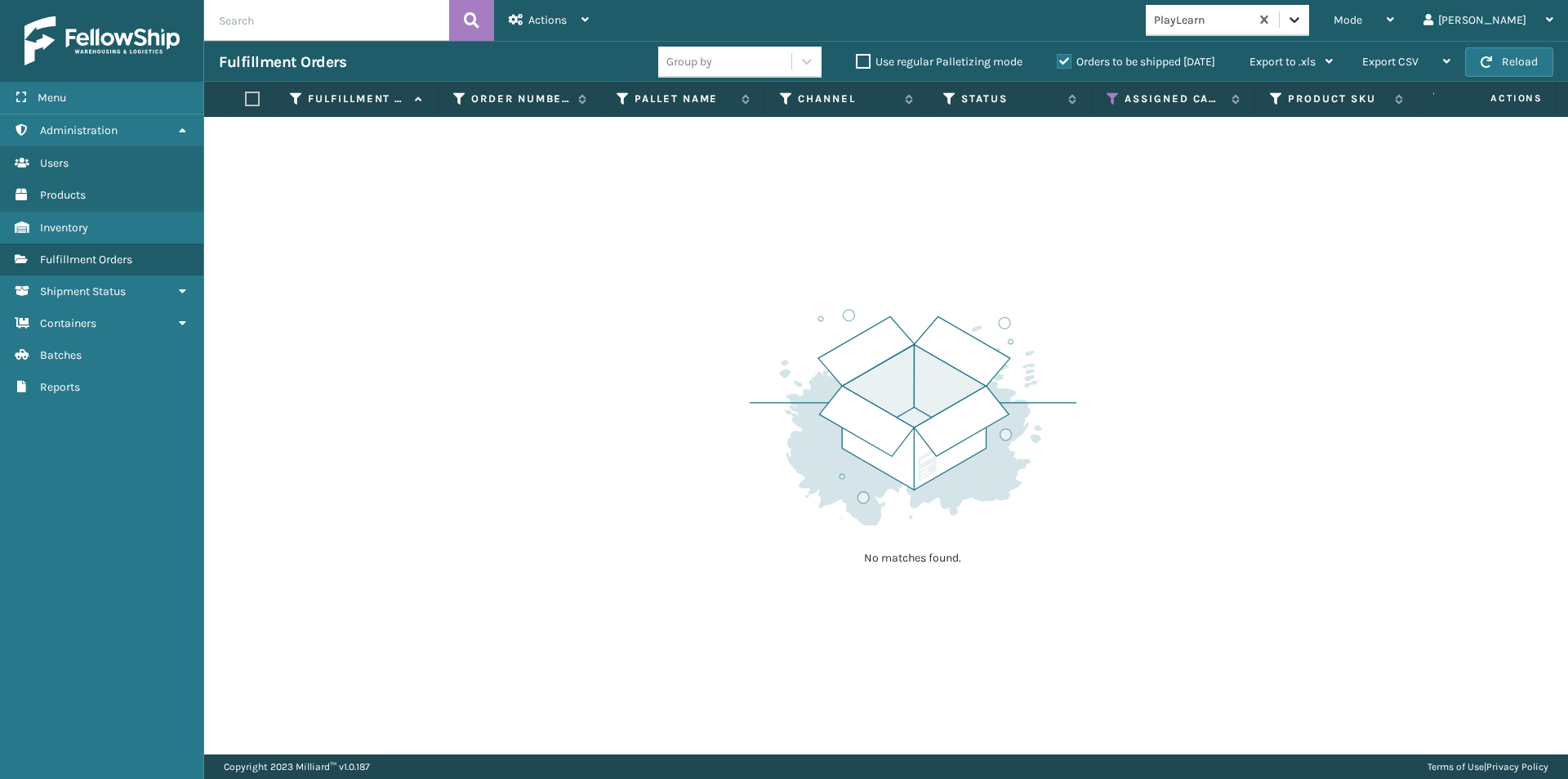
click at [1303, 17] on icon at bounding box center [1294, 20] width 16 height 16
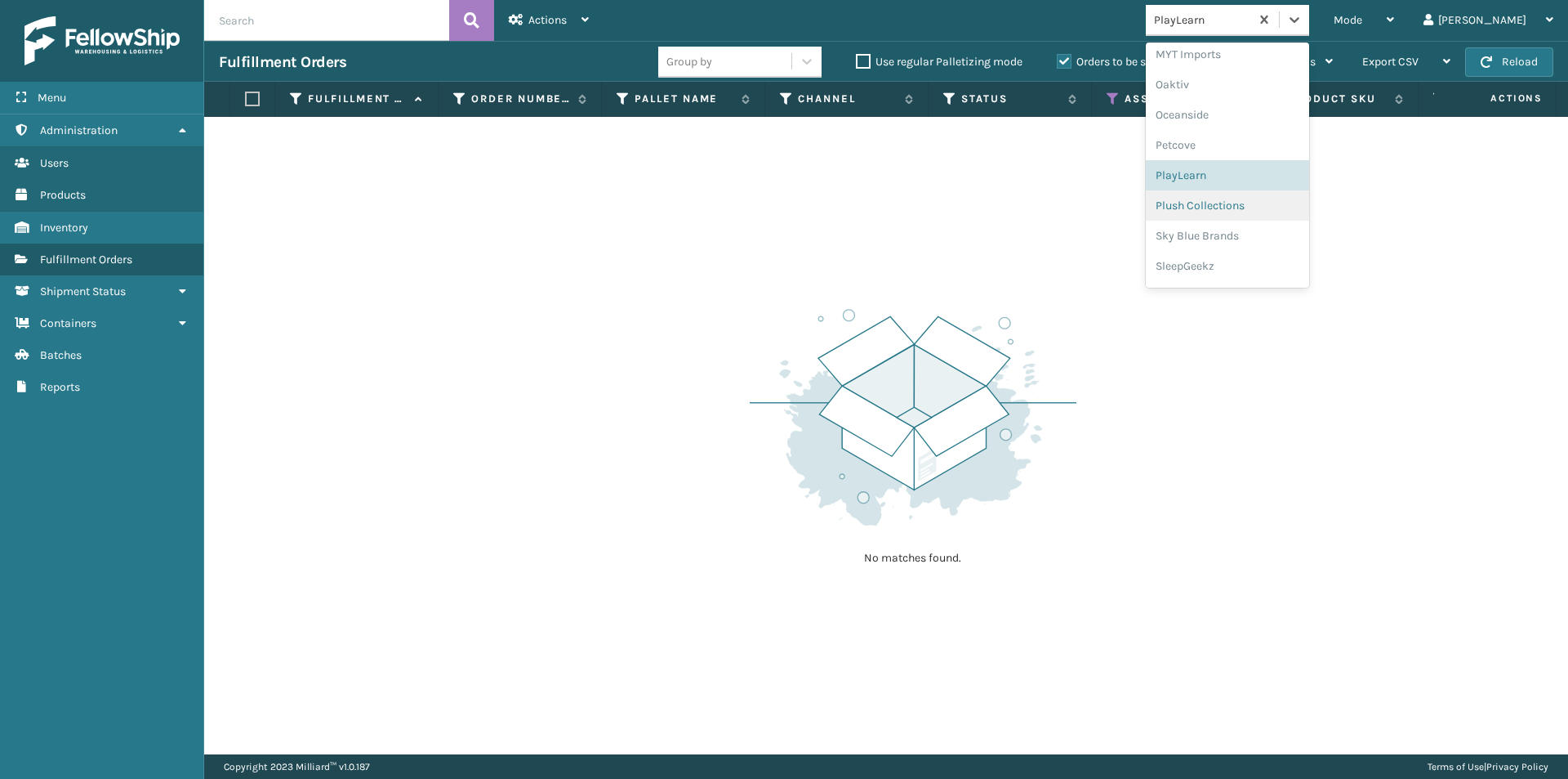
click at [1287, 213] on div "Plush Collections" at bounding box center [1227, 205] width 163 height 30
click at [1303, 24] on icon at bounding box center [1294, 20] width 16 height 16
click at [1273, 247] on div "Sky Blue Brands" at bounding box center [1227, 236] width 163 height 30
click at [1299, 21] on icon at bounding box center [1294, 20] width 10 height 5
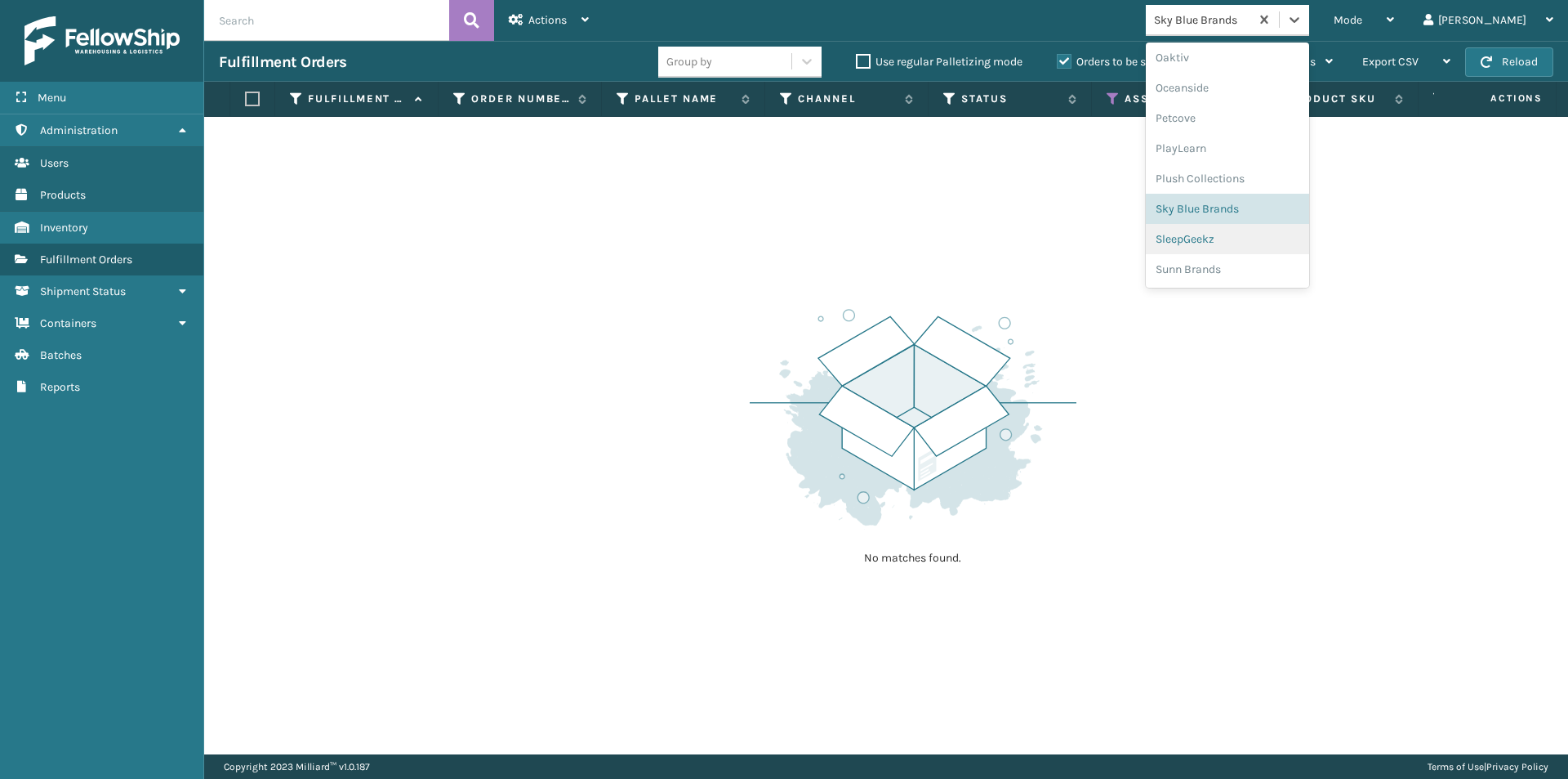
click at [1268, 244] on div "SleepGeekz" at bounding box center [1227, 239] width 163 height 30
click at [1303, 17] on icon at bounding box center [1294, 20] width 16 height 16
click at [1247, 268] on div "Sunn Brands" at bounding box center [1227, 269] width 163 height 30
click at [1303, 19] on icon at bounding box center [1294, 20] width 16 height 16
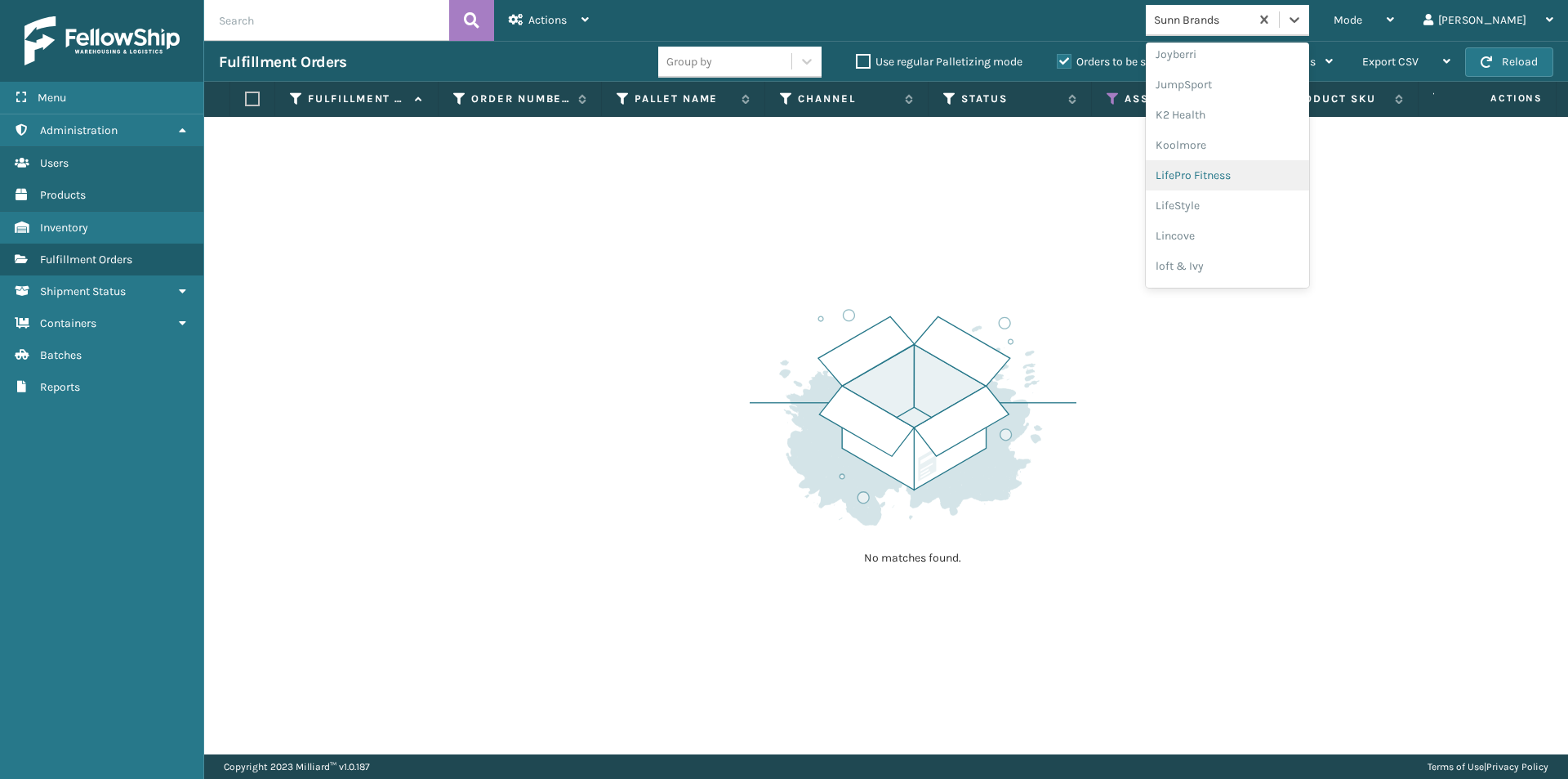
click at [1266, 175] on div "LifePro Fitness" at bounding box center [1227, 175] width 163 height 30
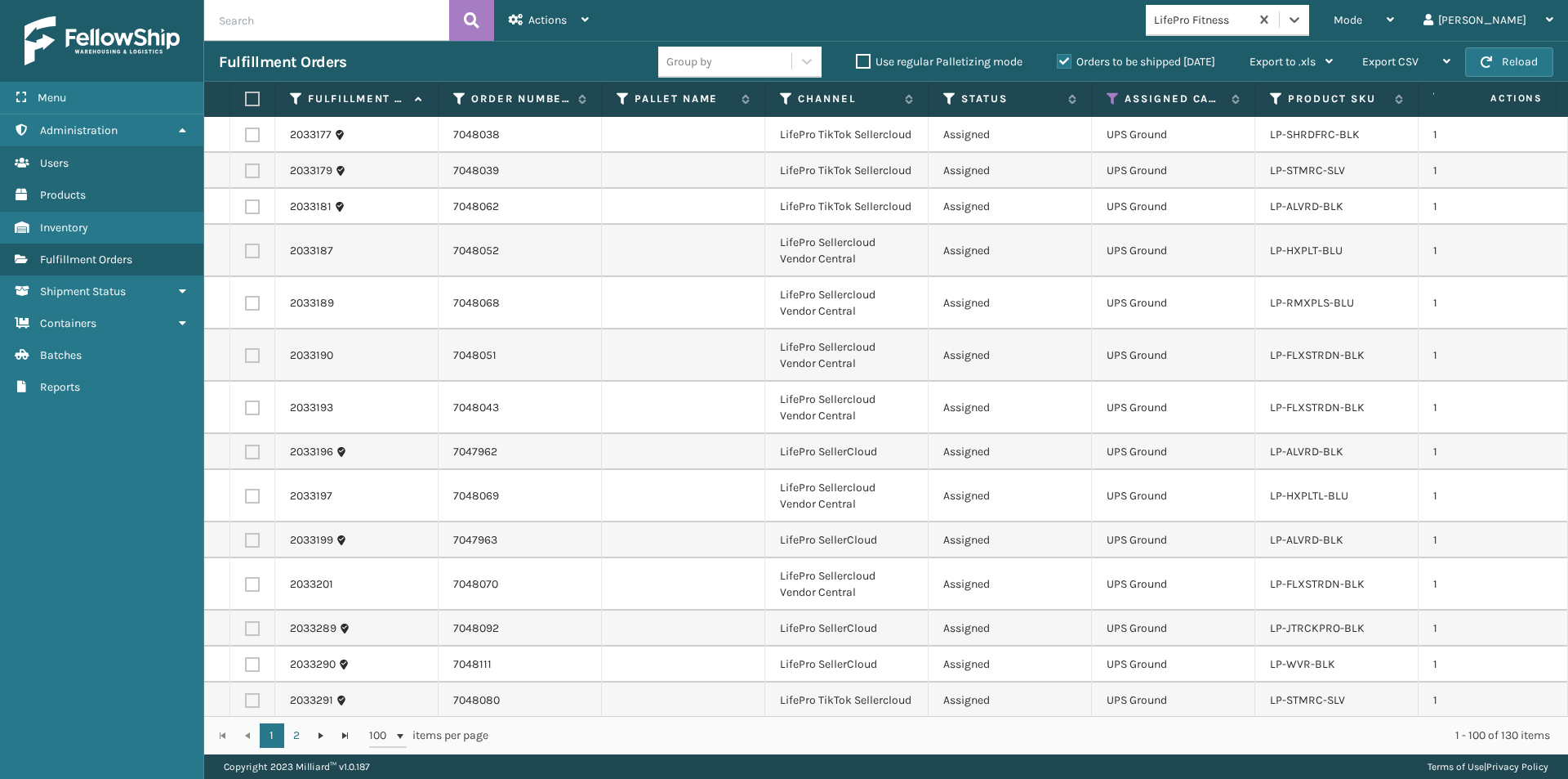
click at [250, 96] on label at bounding box center [249, 98] width 10 height 14
click at [246, 96] on input "checkbox" at bounding box center [245, 99] width 1 height 11
checkbox input "true"
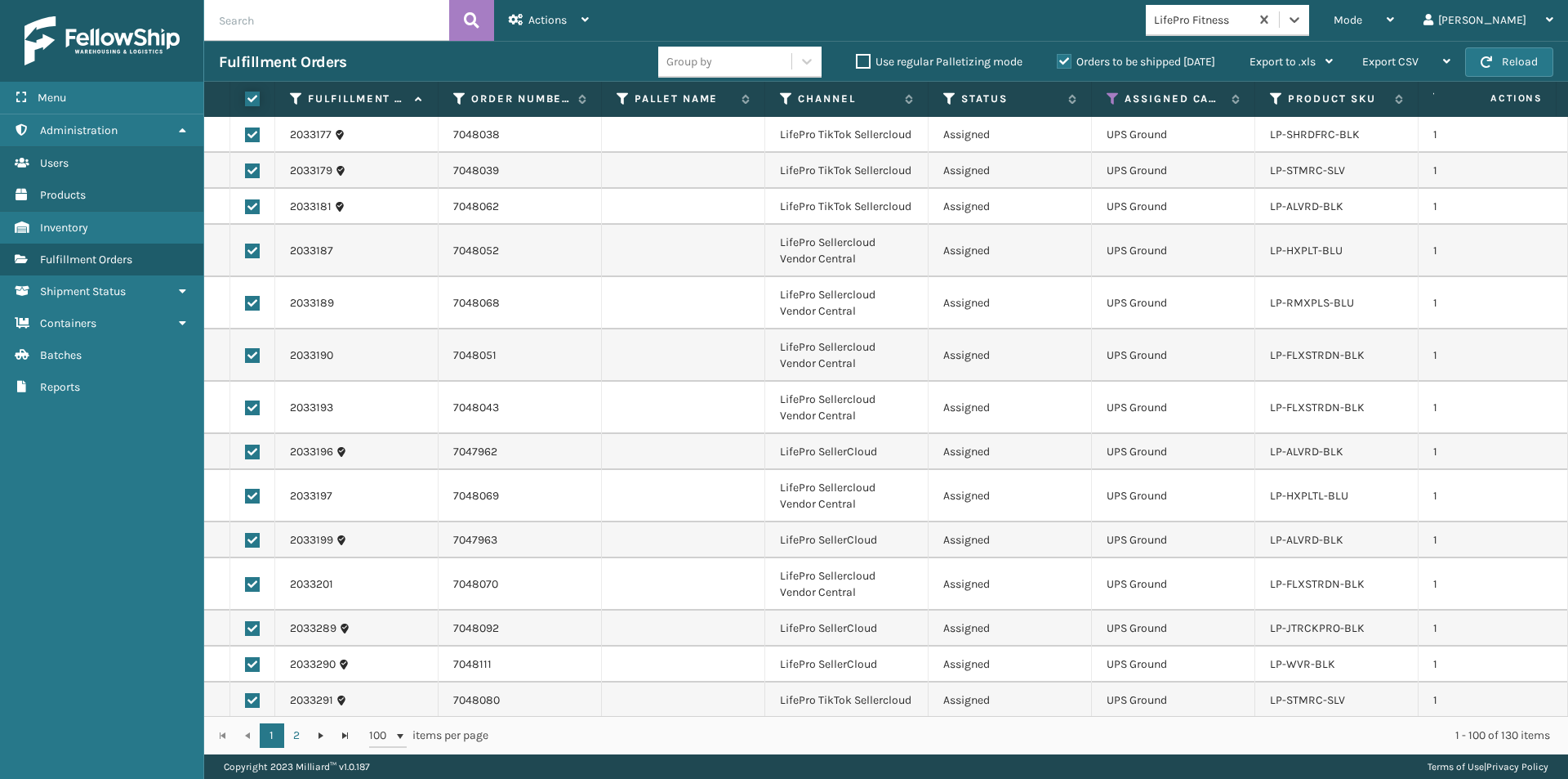
checkbox input "true"
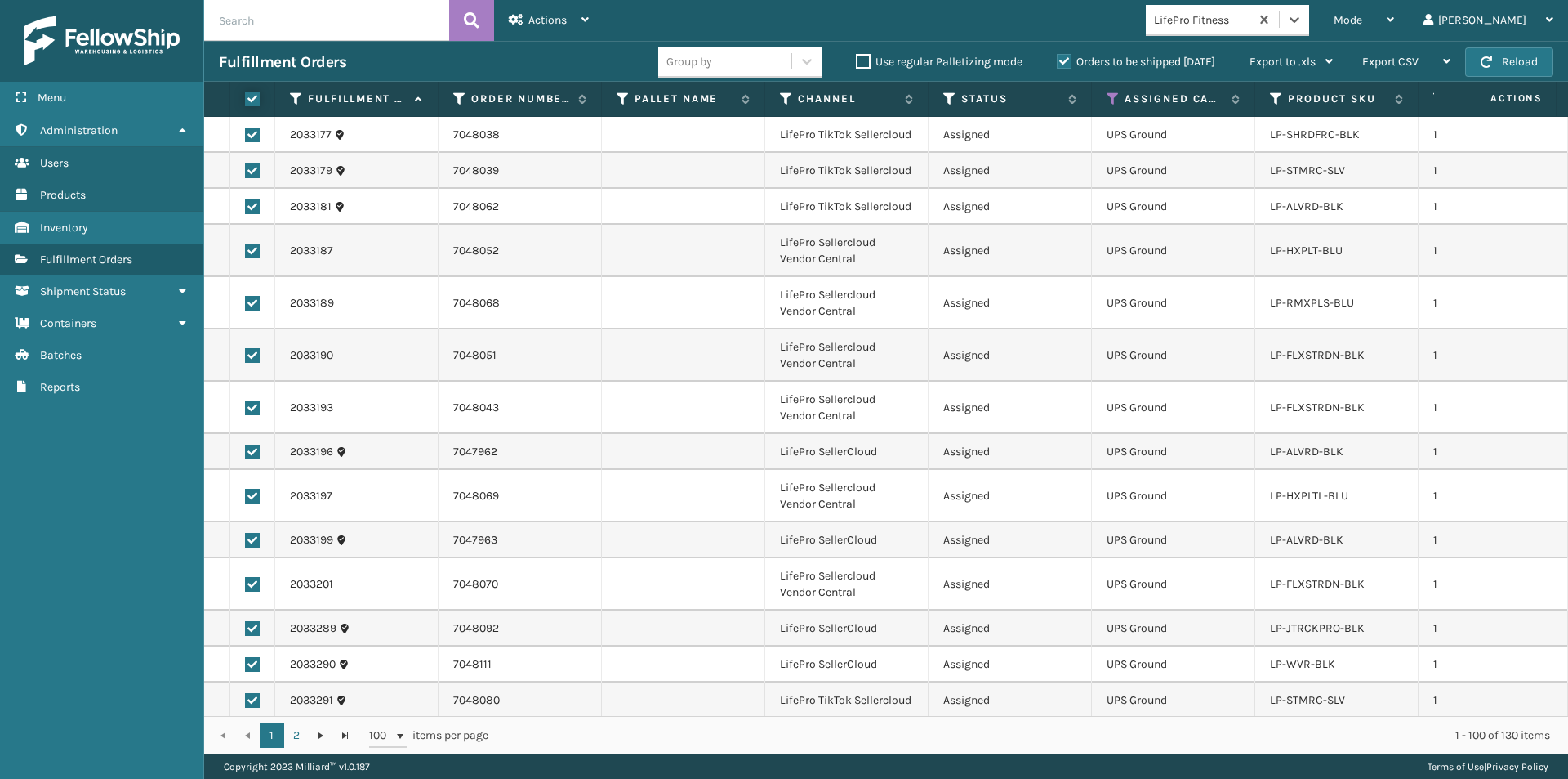
checkbox input "true"
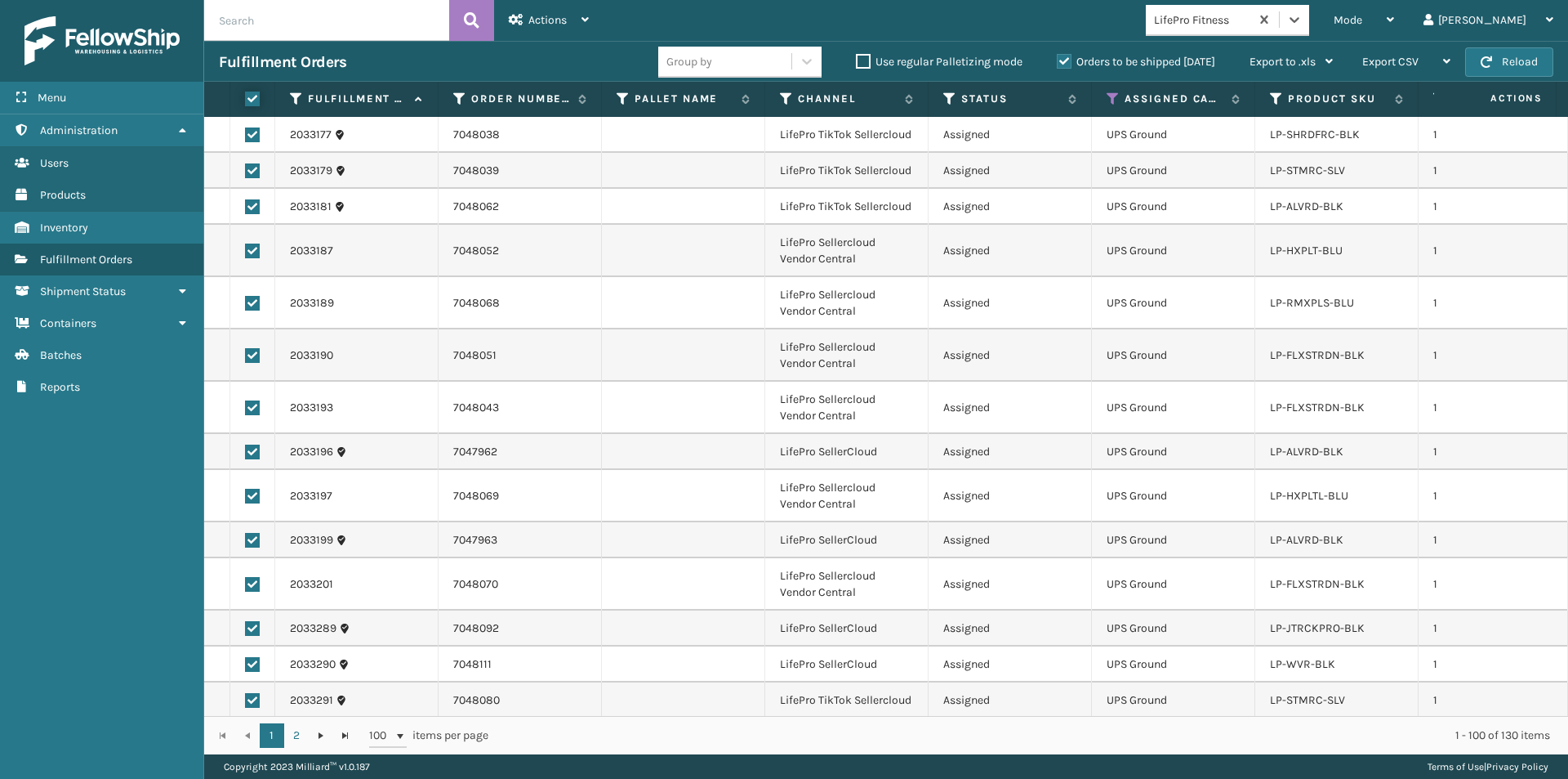
checkbox input "true"
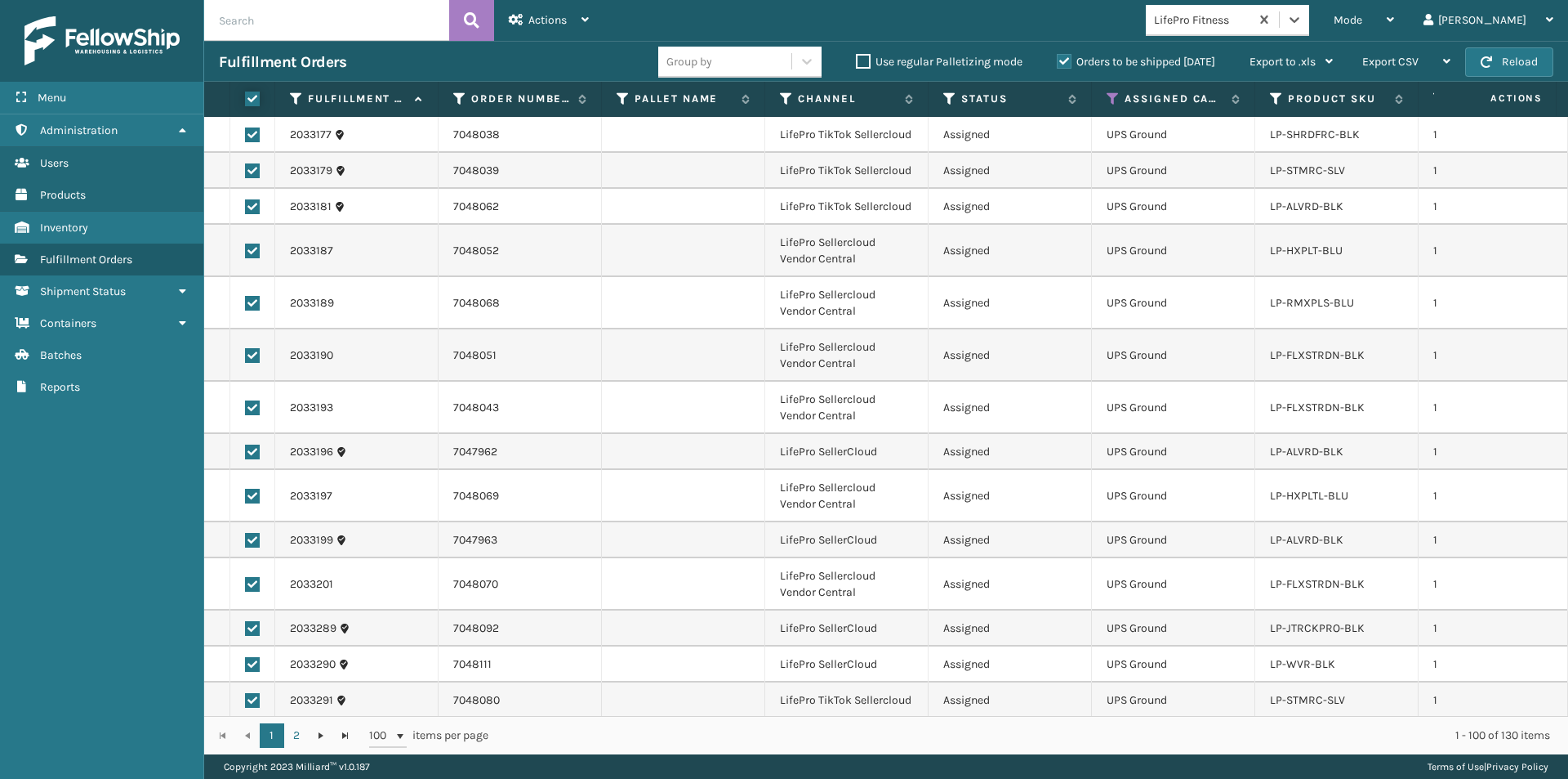
checkbox input "true"
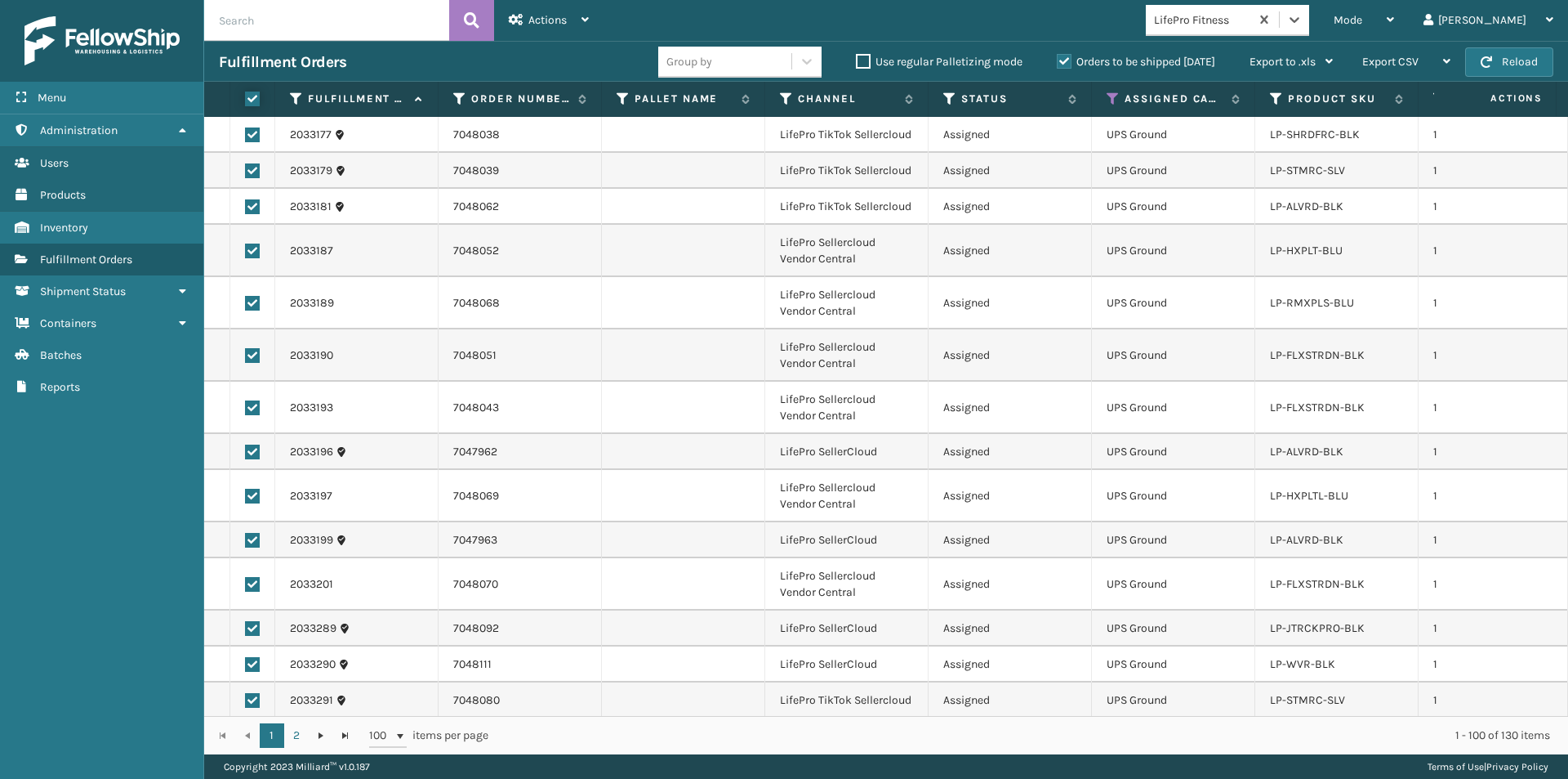
checkbox input "true"
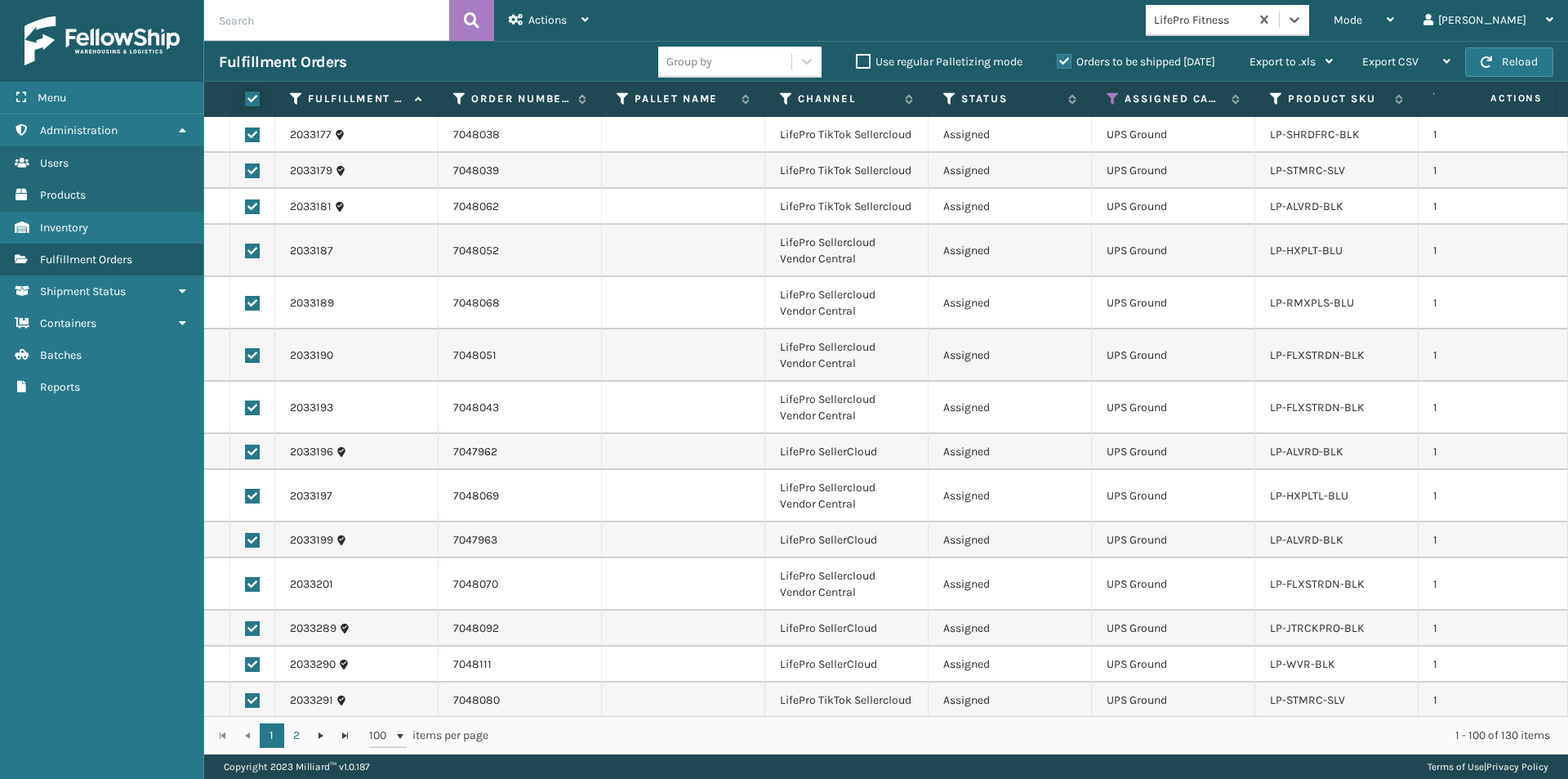
checkbox input "true"
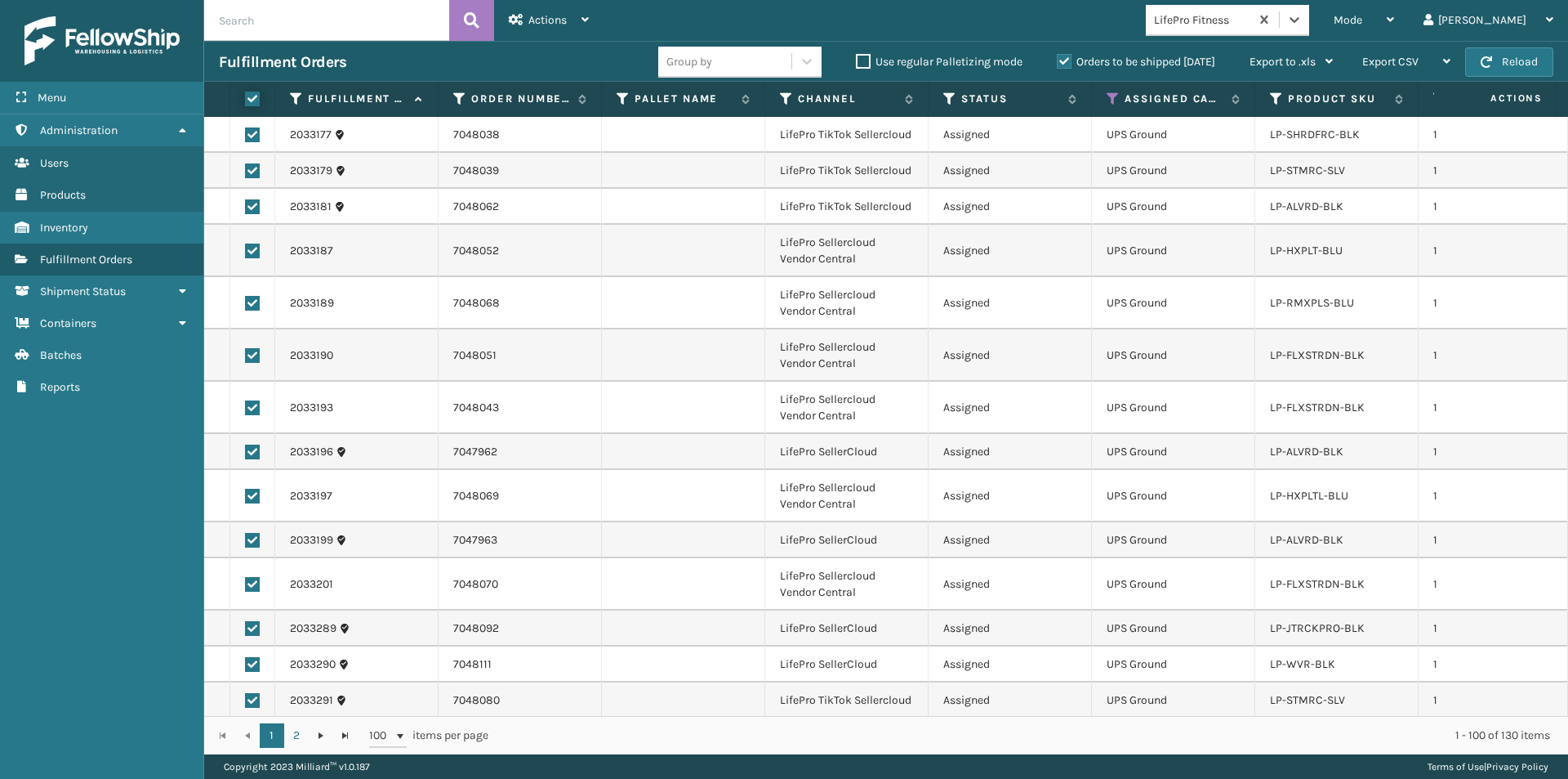
checkbox input "true"
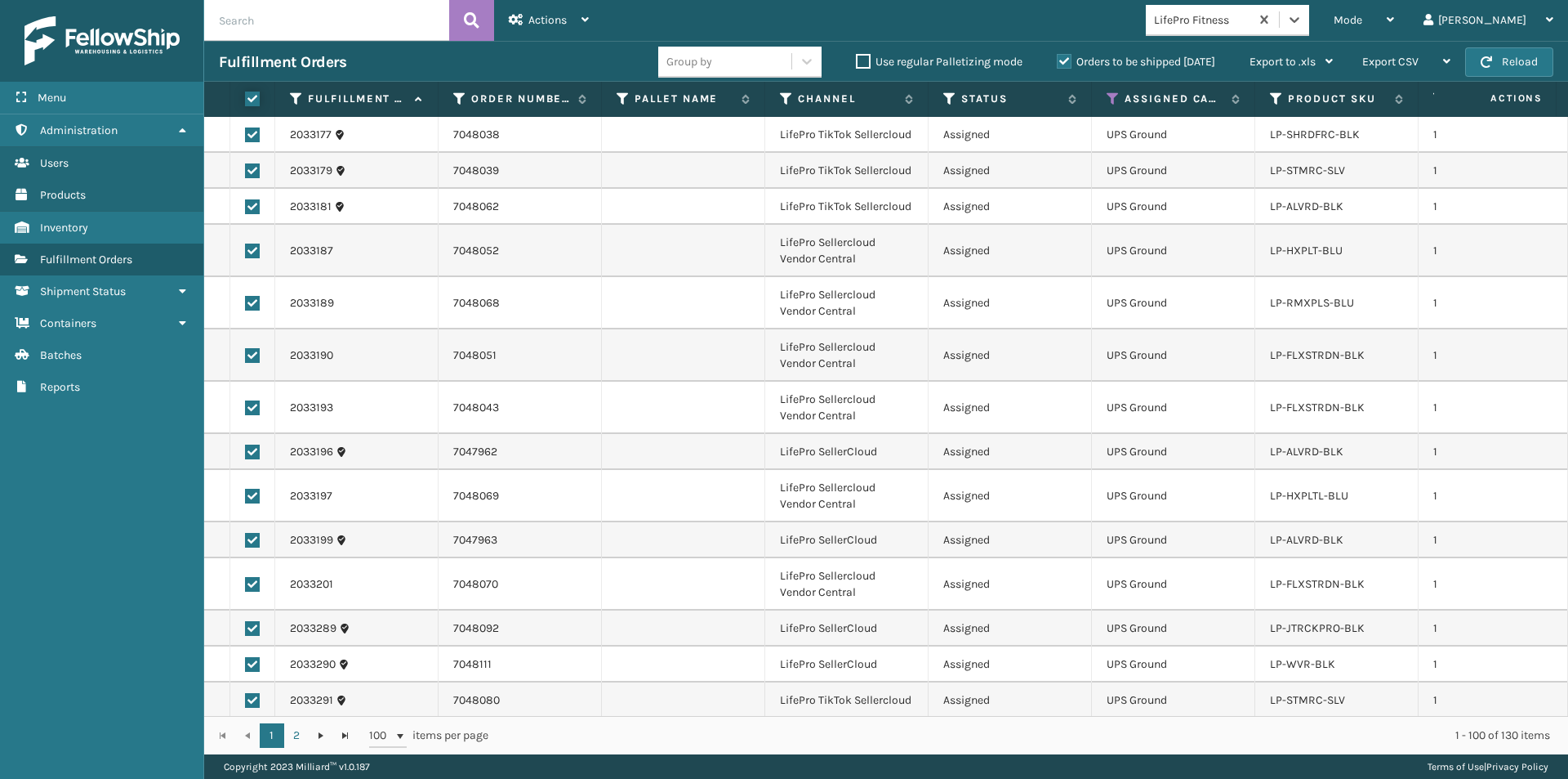
checkbox input "true"
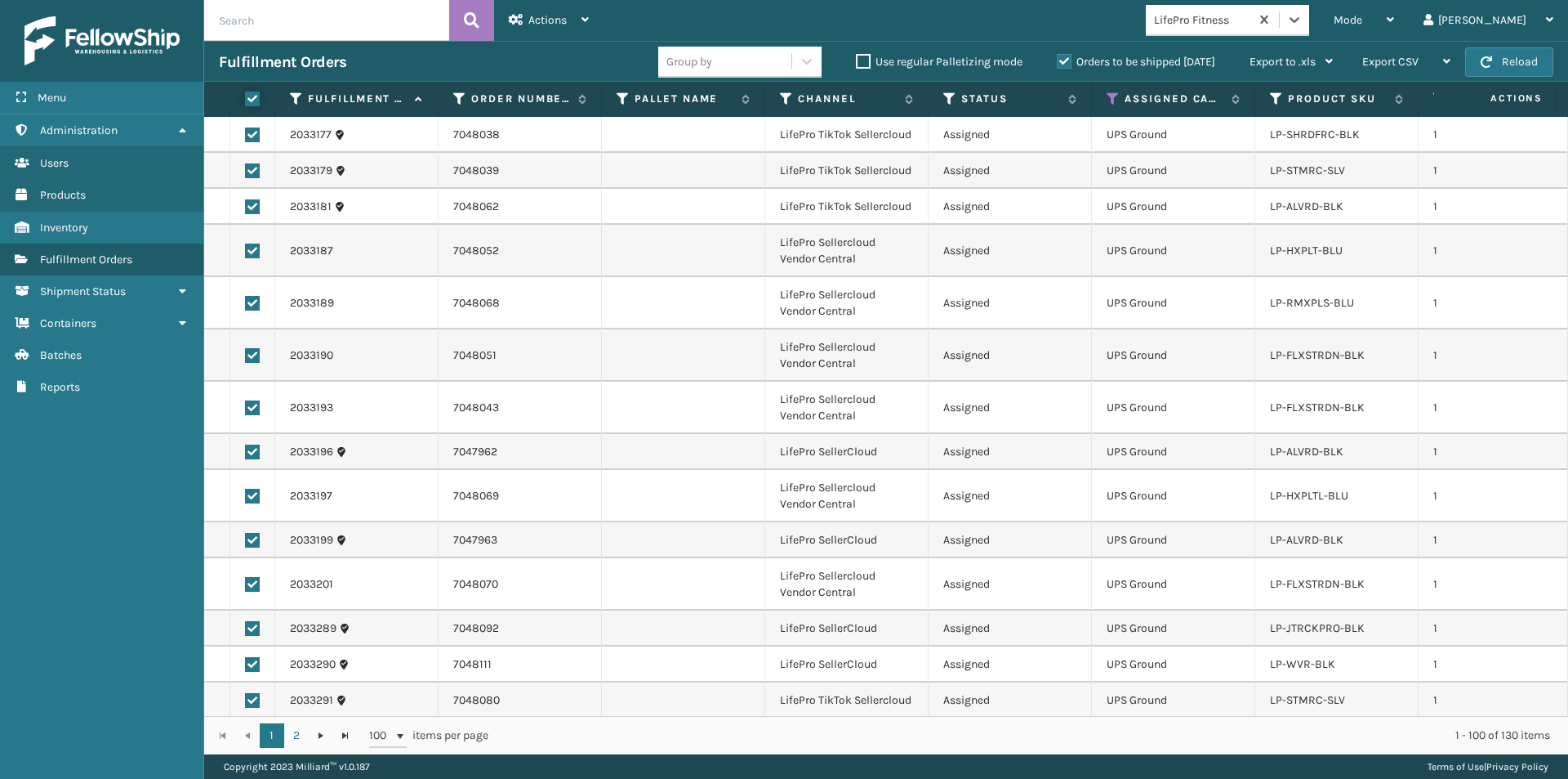
checkbox input "true"
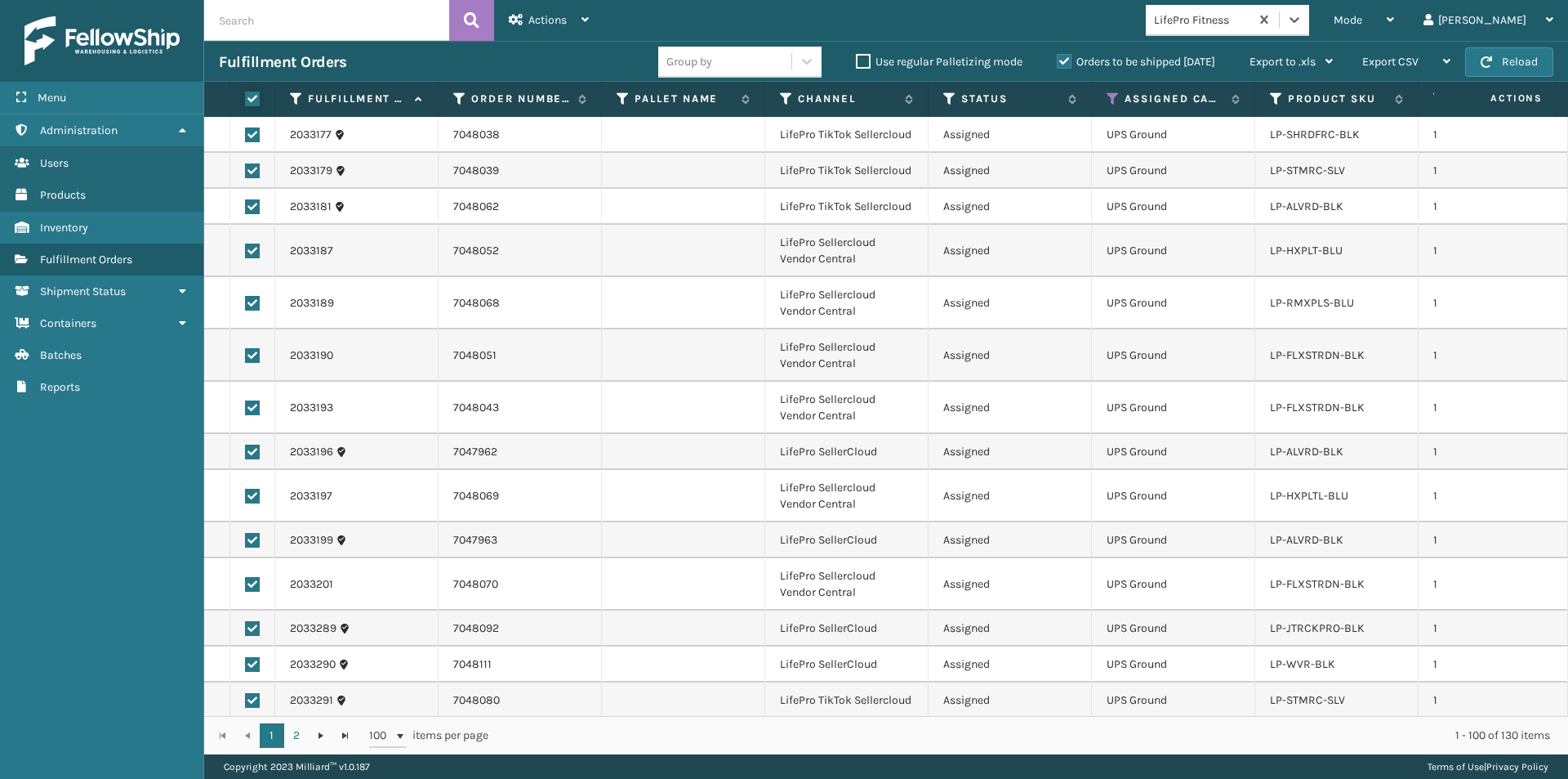
checkbox input "true"
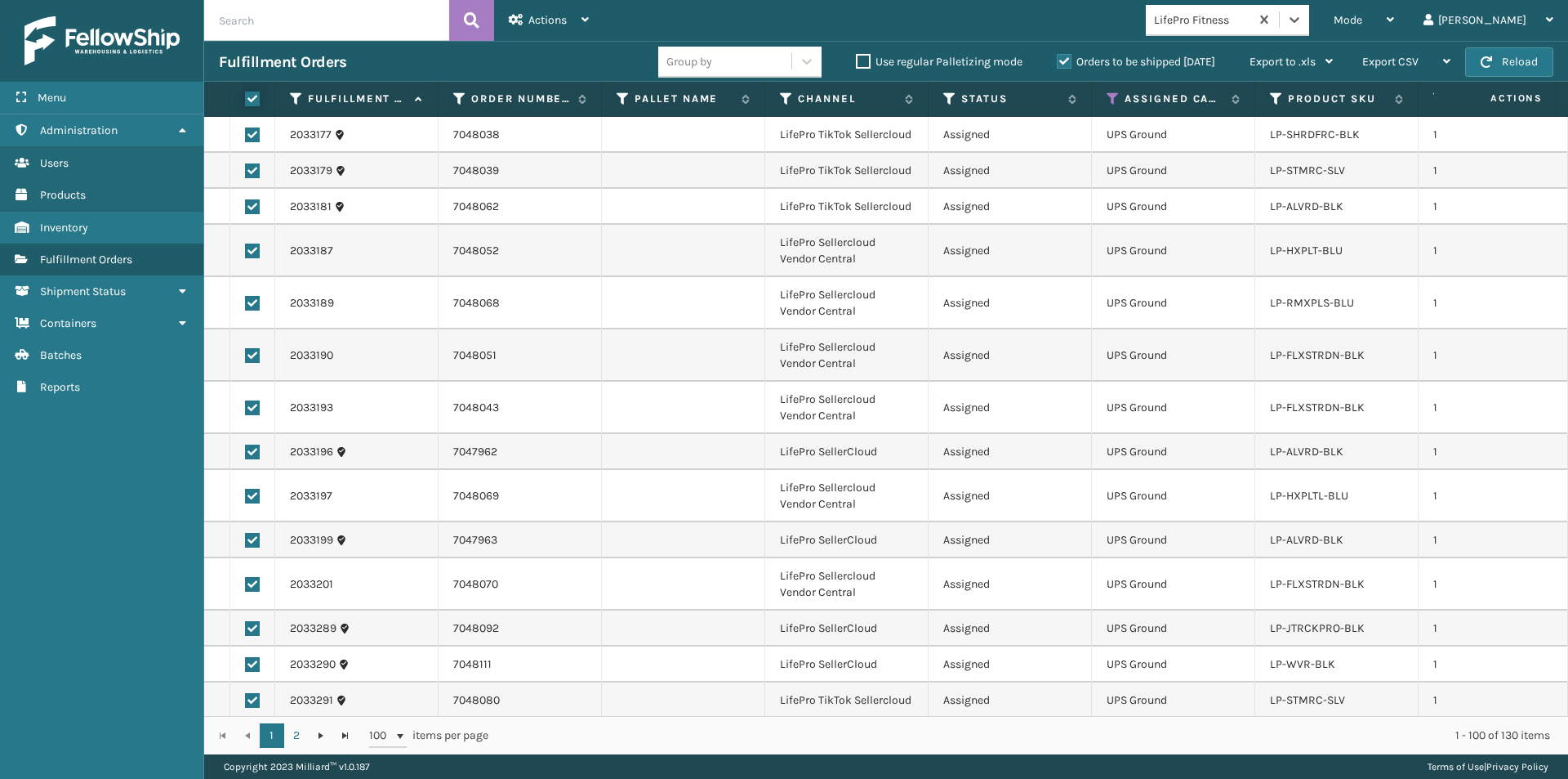
checkbox input "true"
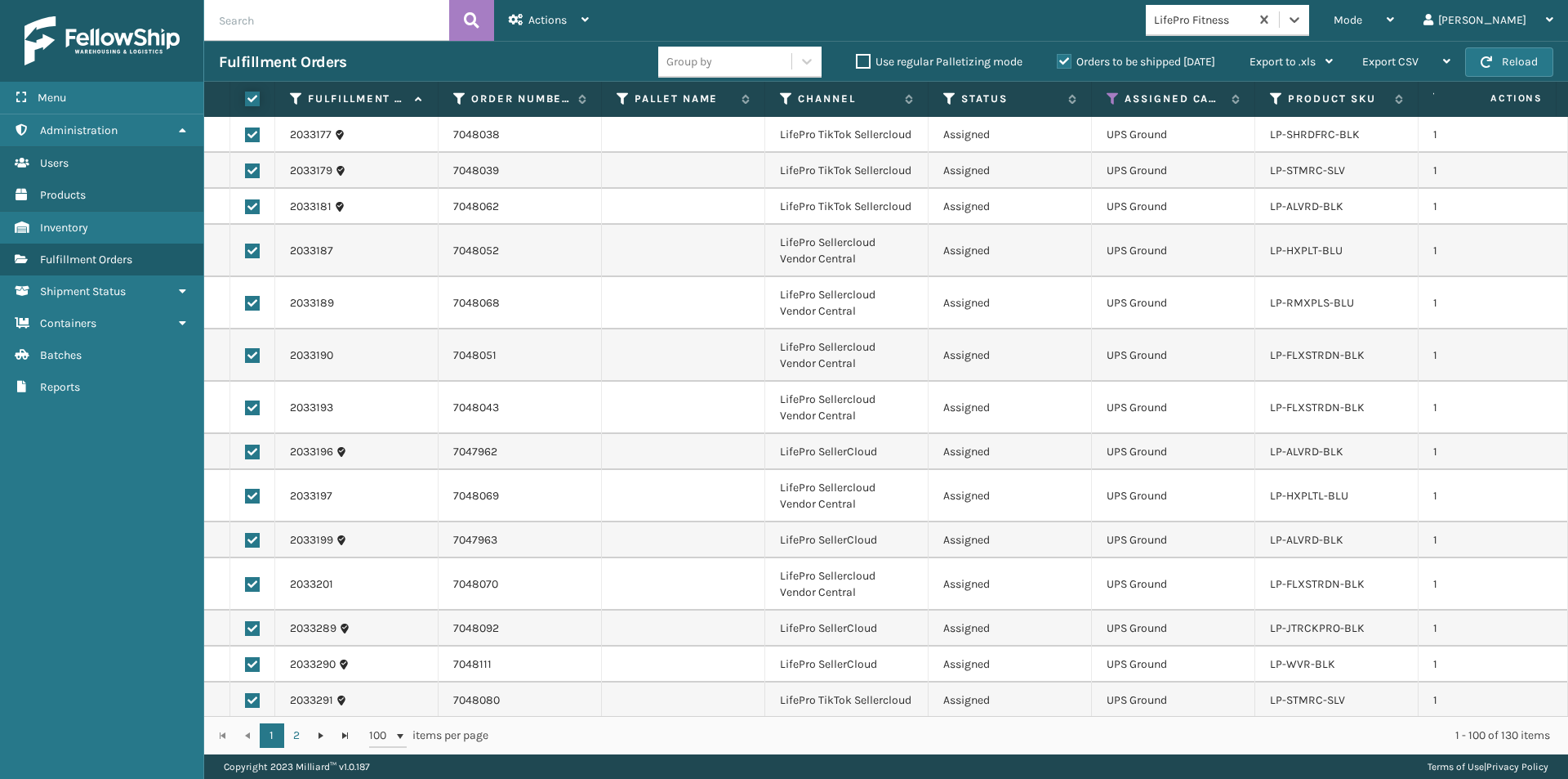
checkbox input "true"
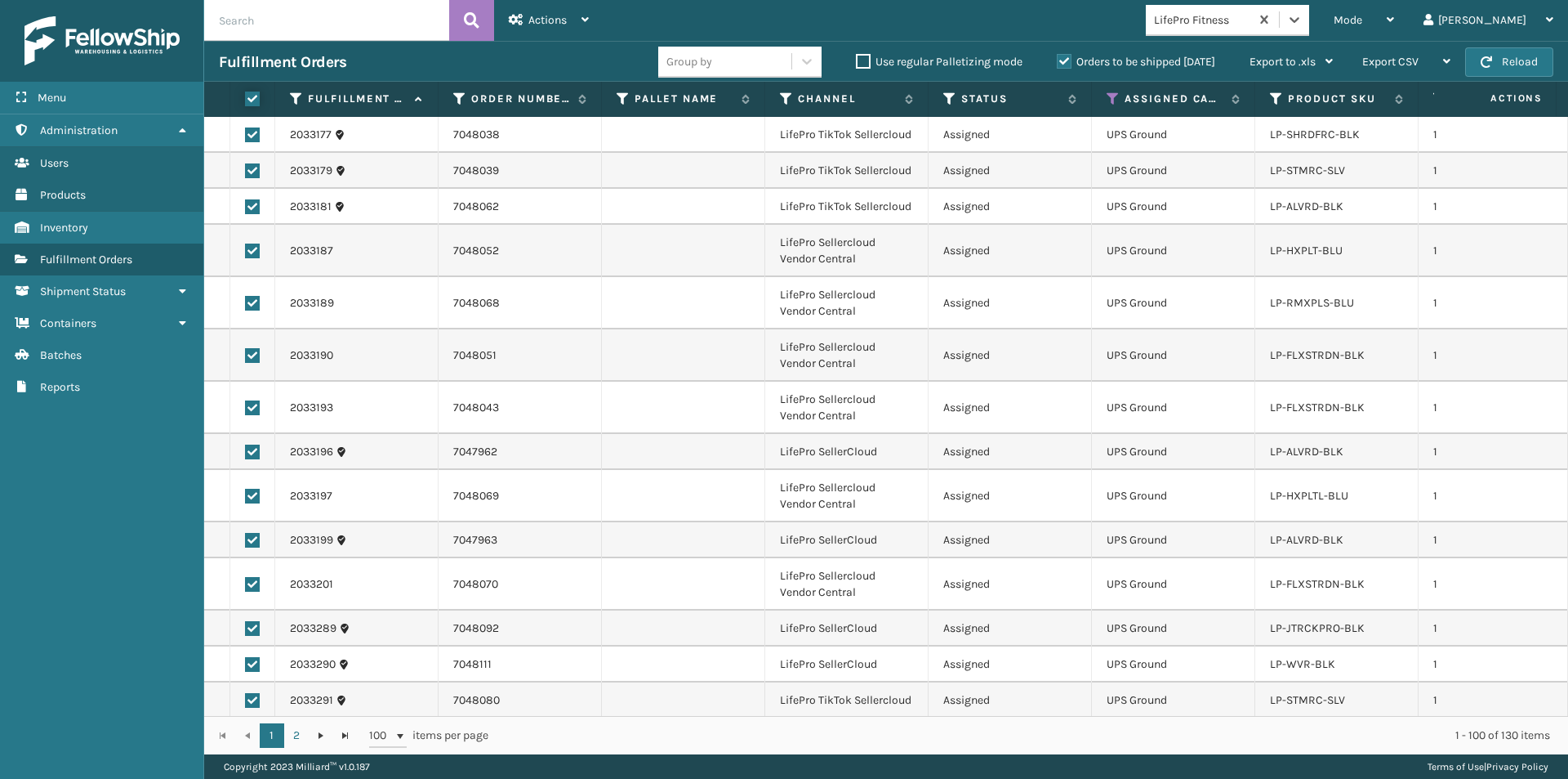
checkbox input "true"
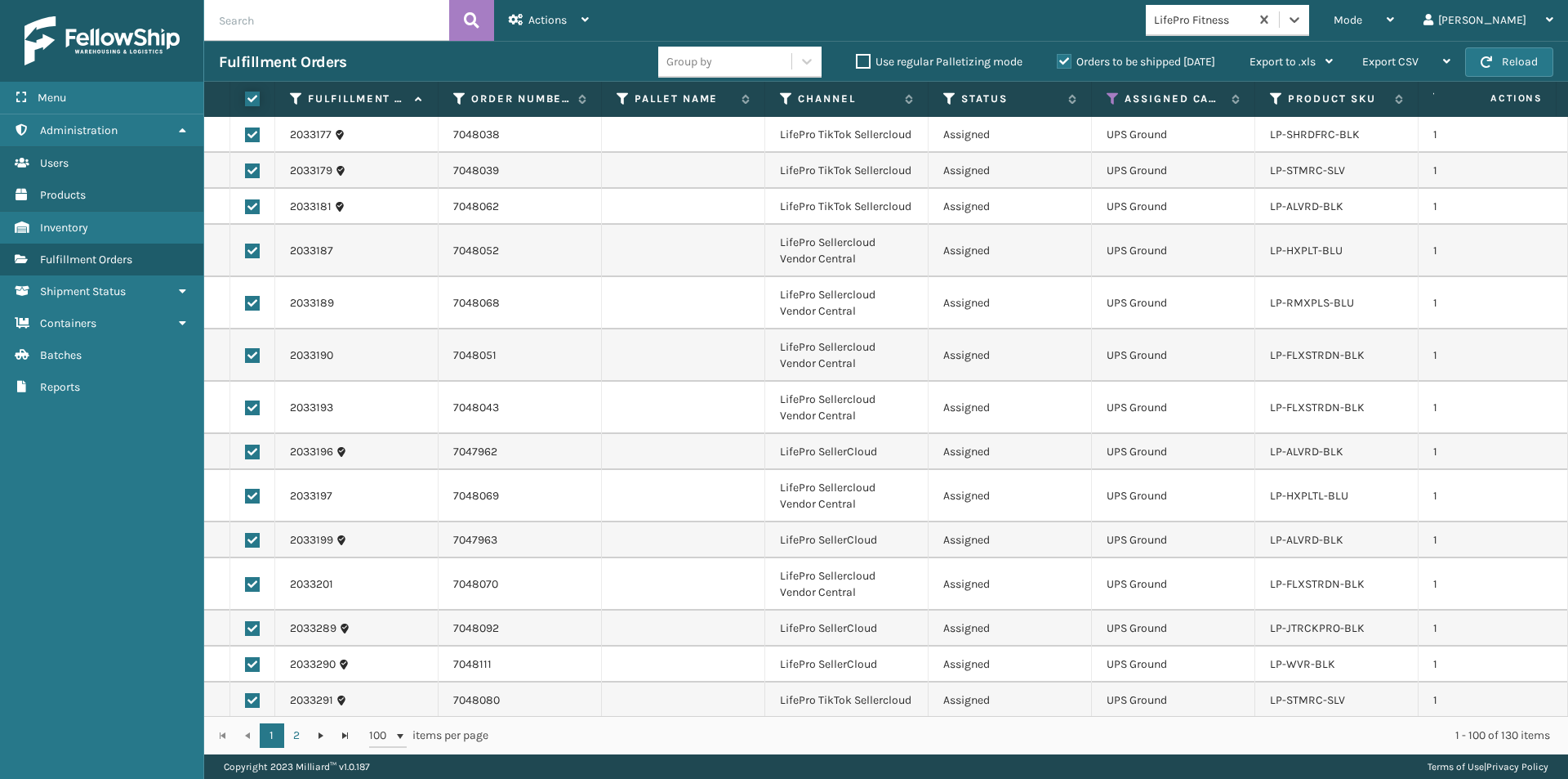
checkbox input "true"
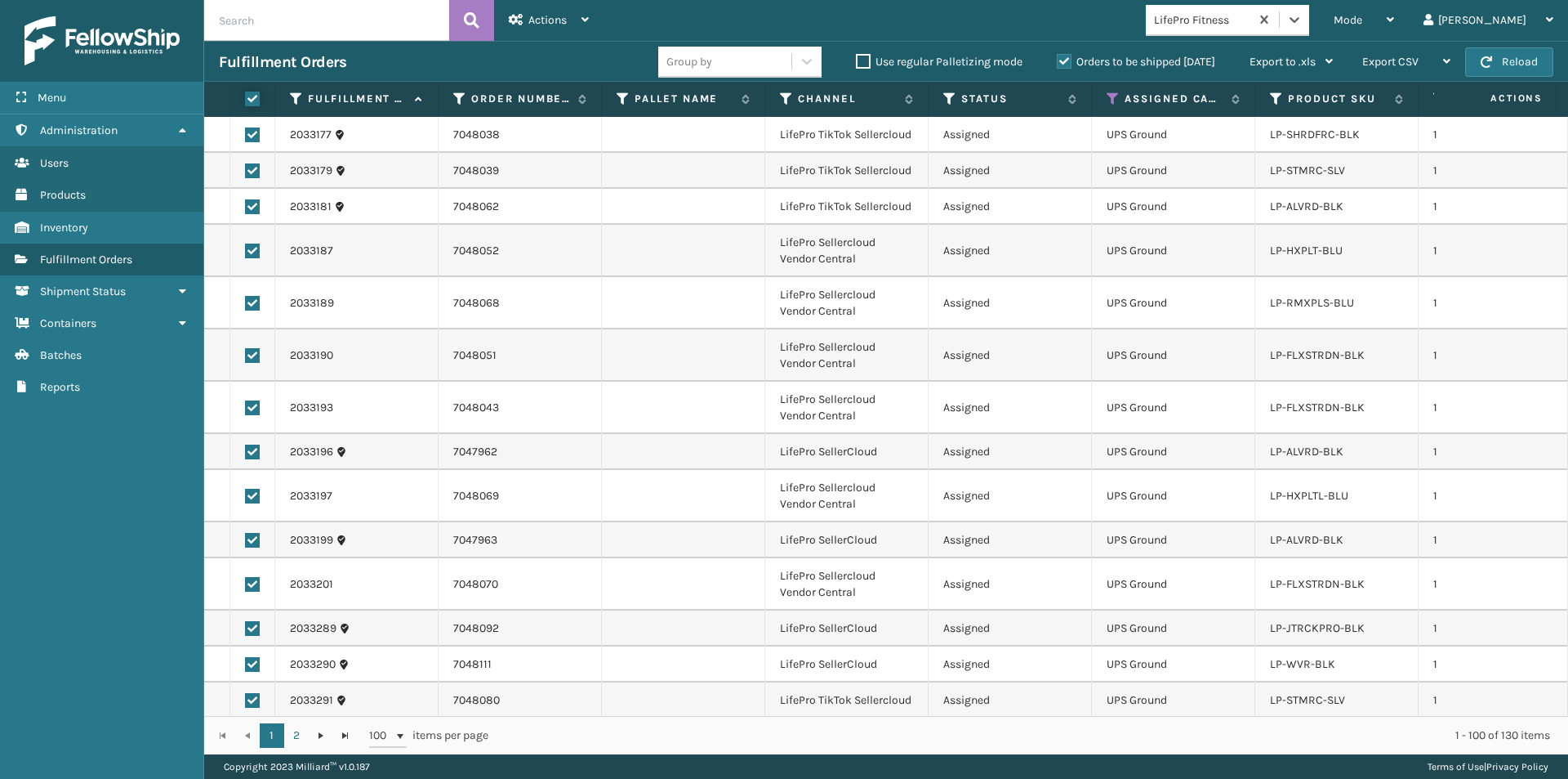
checkbox input "true"
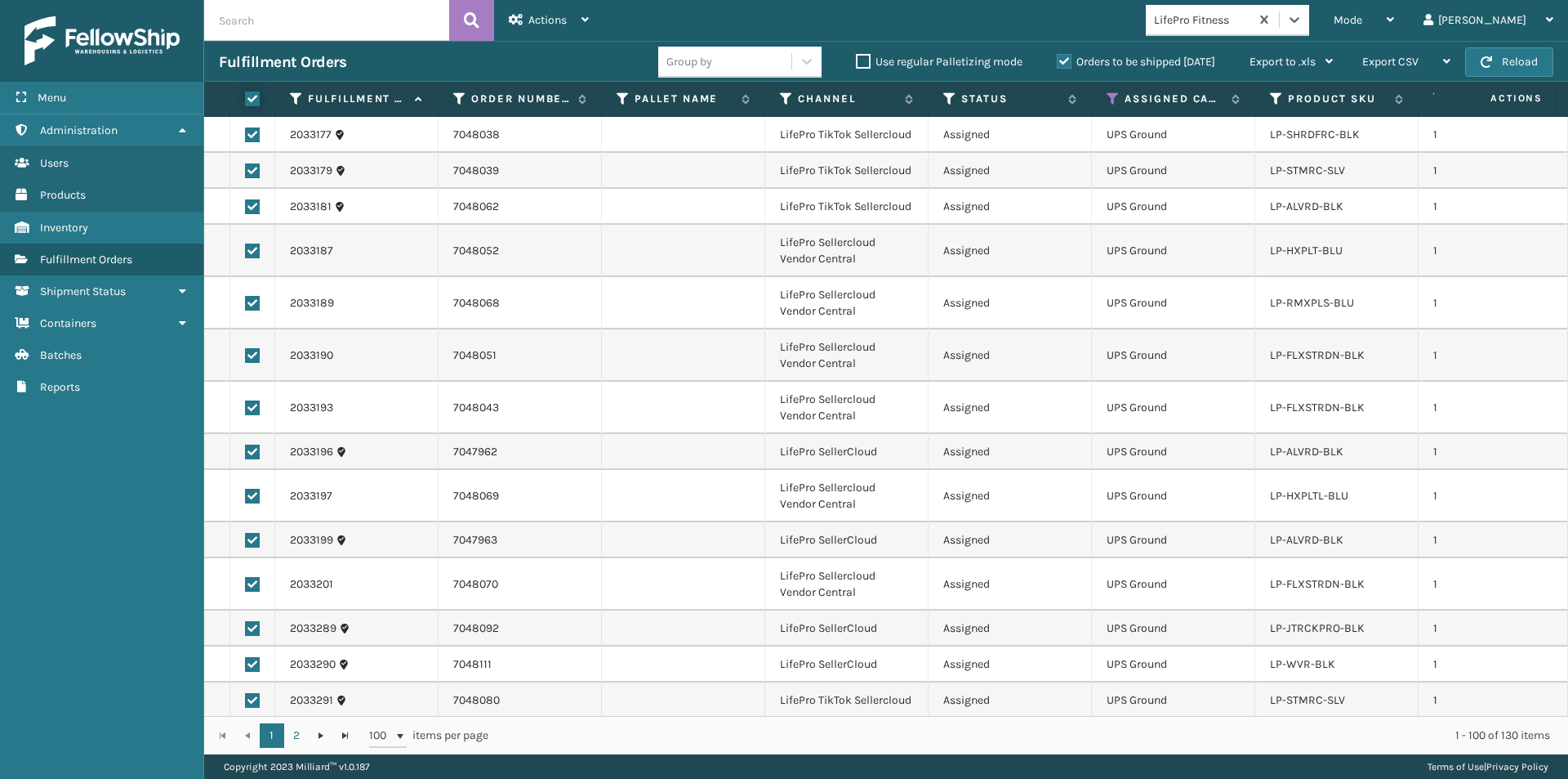
checkbox input "true"
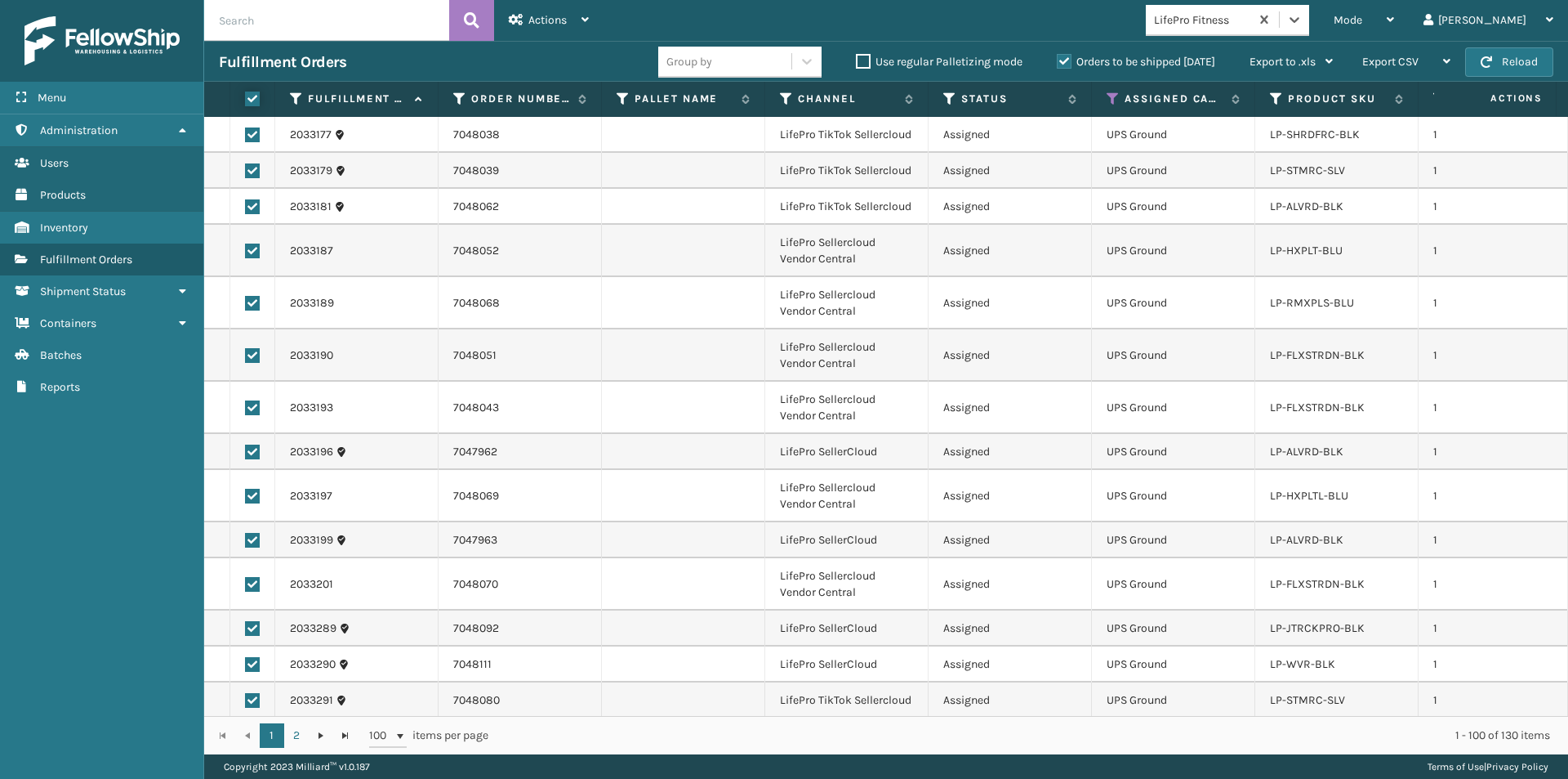
checkbox input "true"
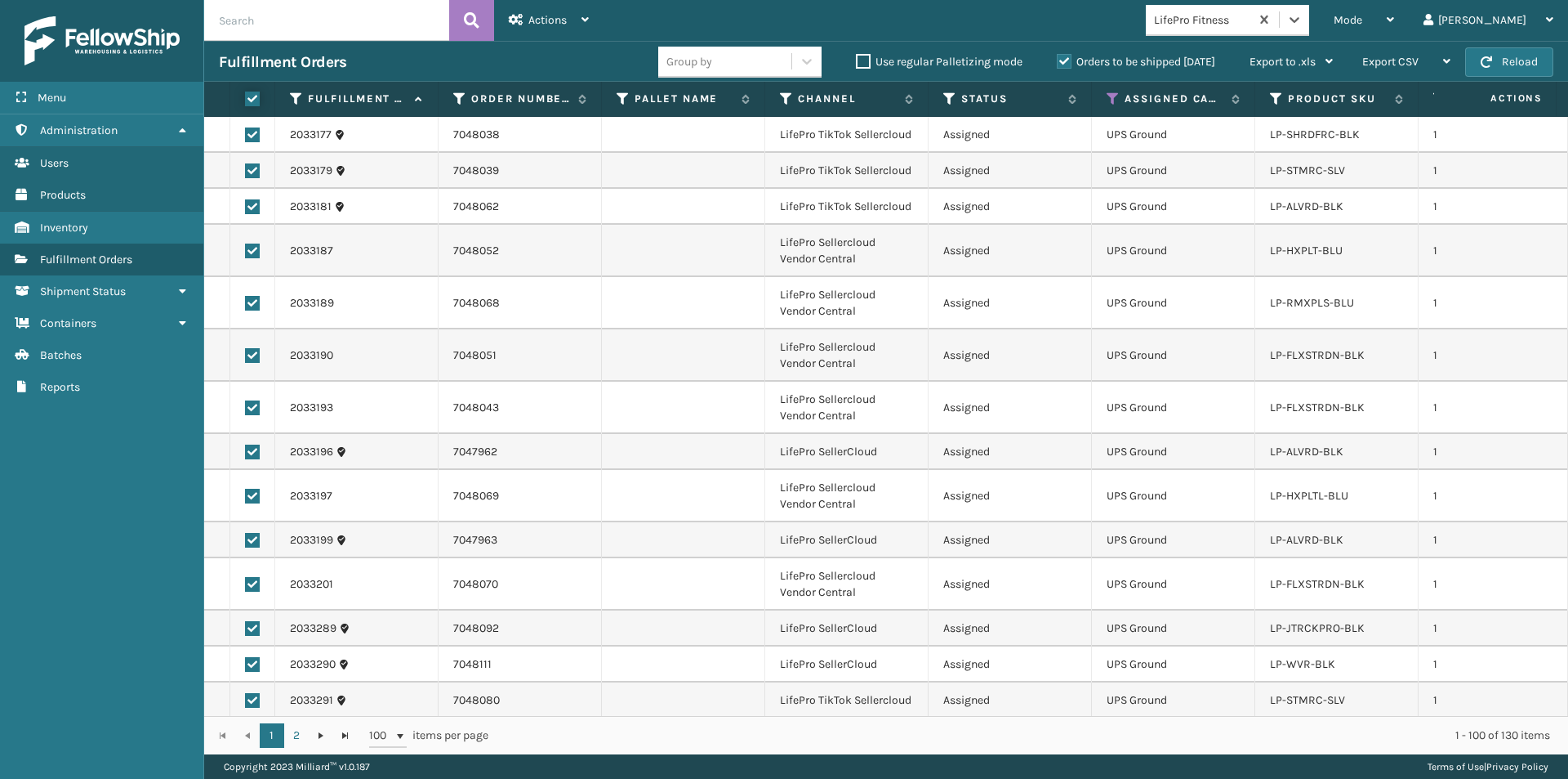
checkbox input "true"
click at [589, 24] on div "Actions Settings Remove All Filters Export Labels Create Picking Batch" at bounding box center [548, 21] width 110 height 41
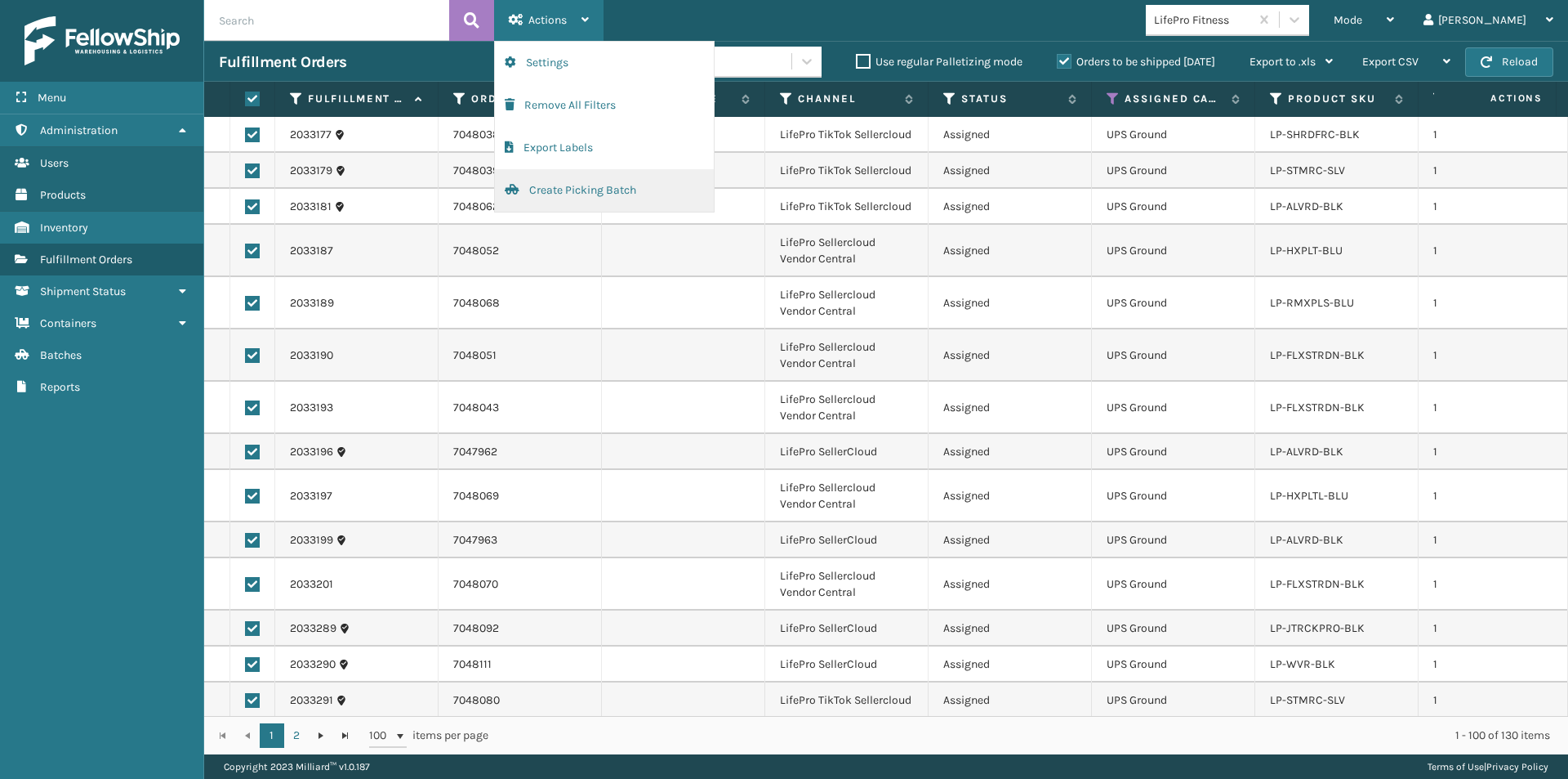
click at [570, 192] on button "Create Picking Batch" at bounding box center [604, 190] width 219 height 43
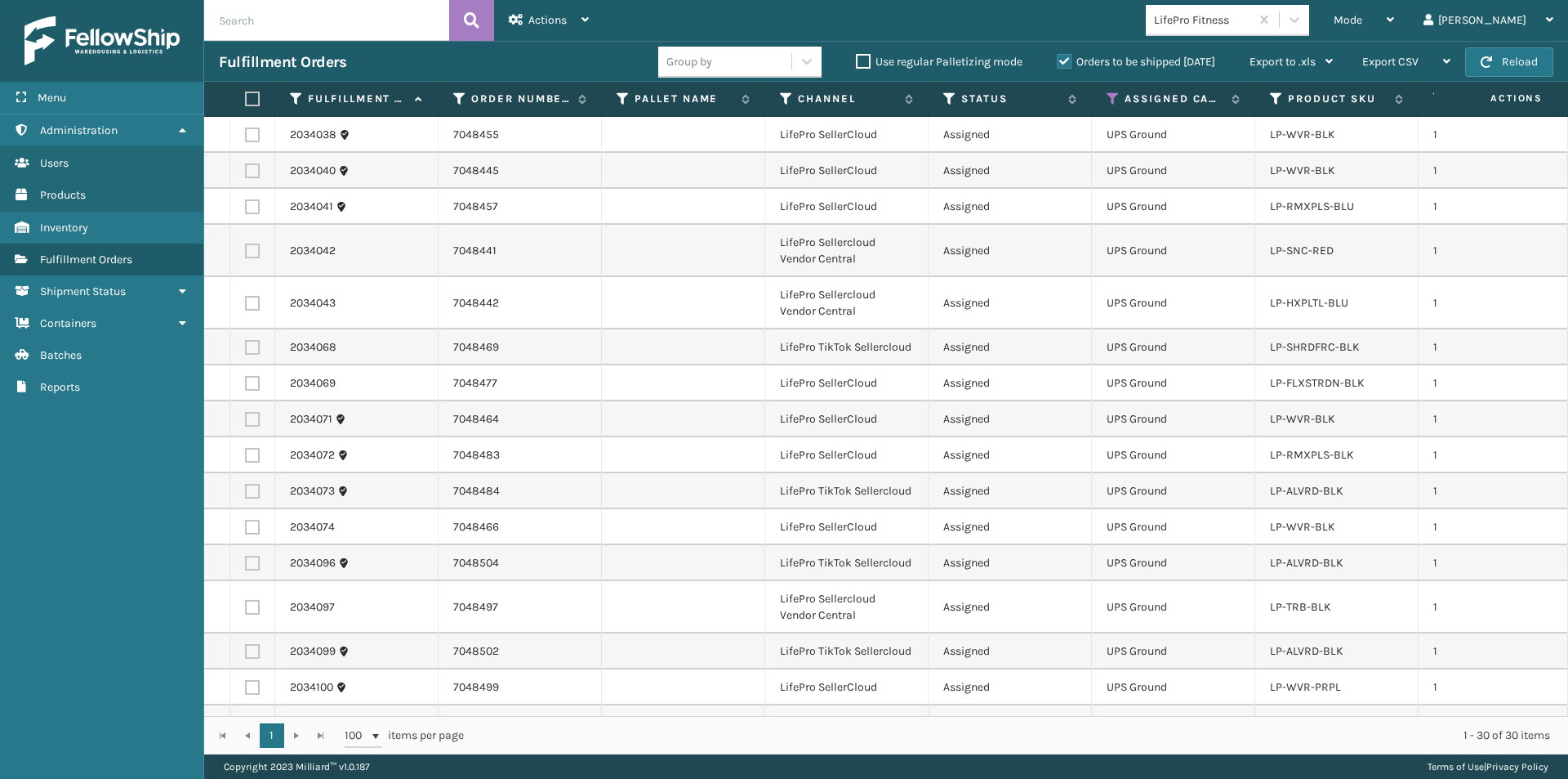
click at [254, 94] on label at bounding box center [249, 98] width 10 height 14
click at [246, 94] on input "checkbox" at bounding box center [245, 99] width 1 height 11
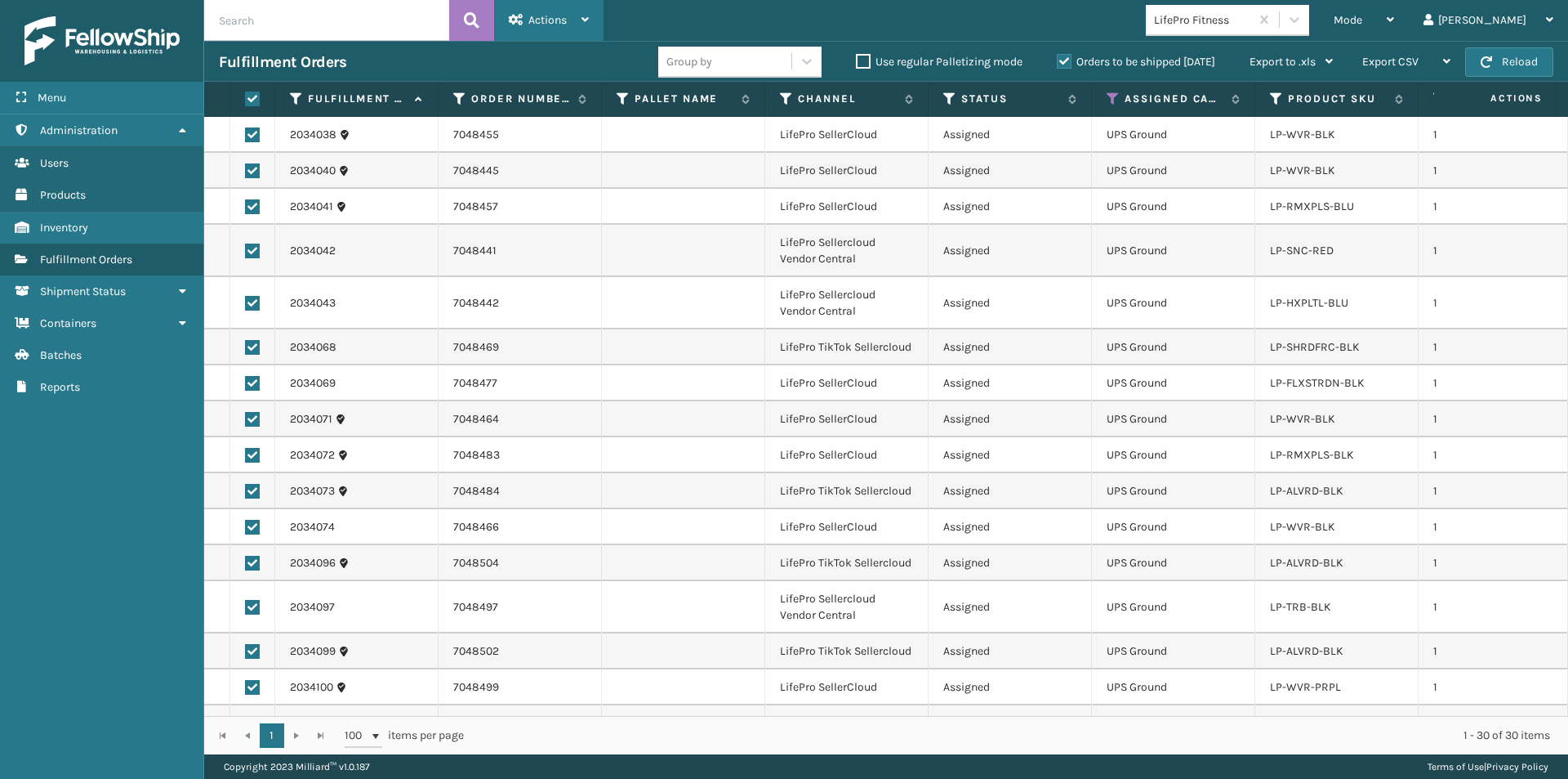
click at [578, 18] on div "Actions" at bounding box center [549, 21] width 80 height 41
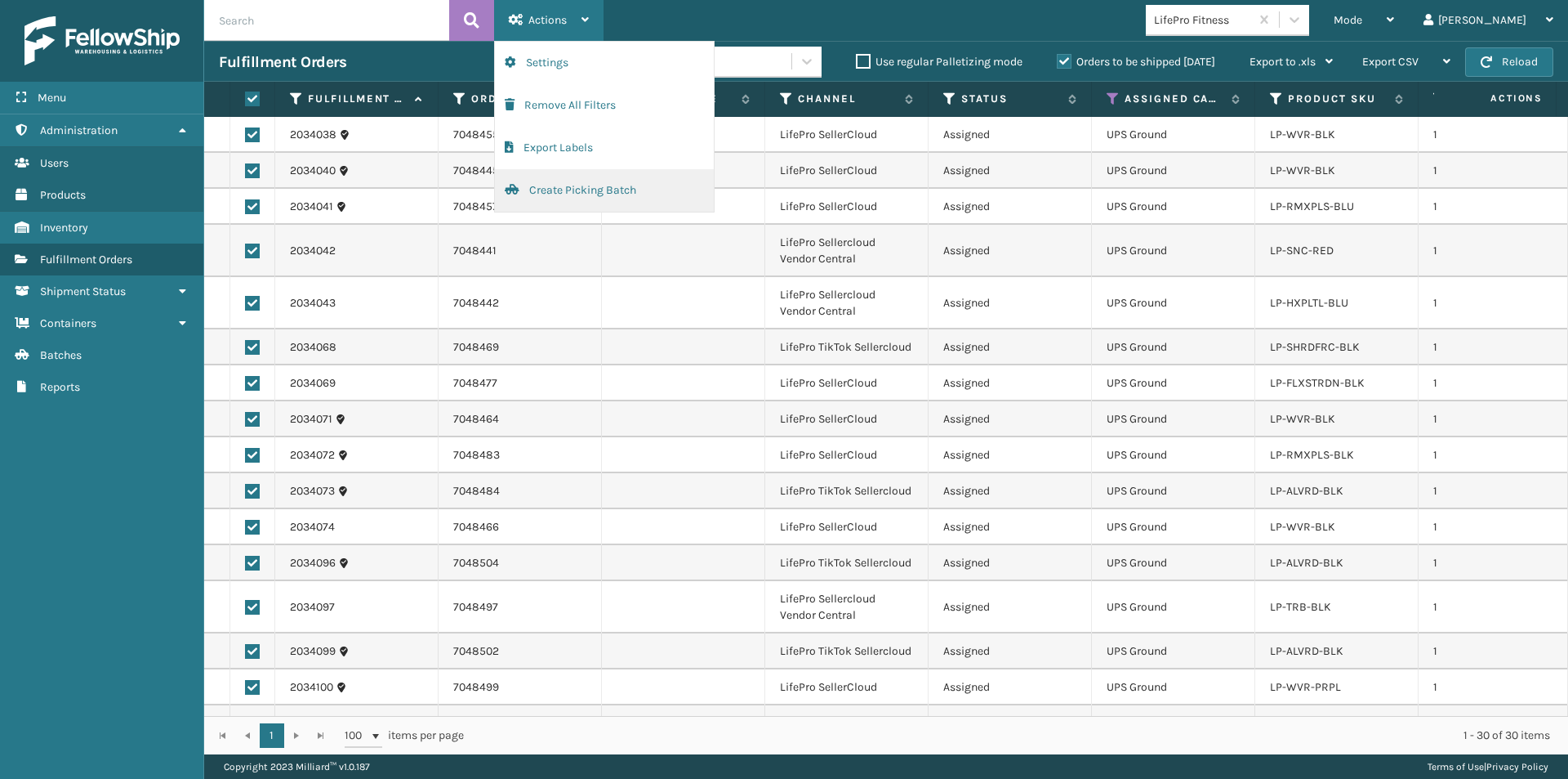
click at [588, 186] on button "Create Picking Batch" at bounding box center [604, 190] width 219 height 43
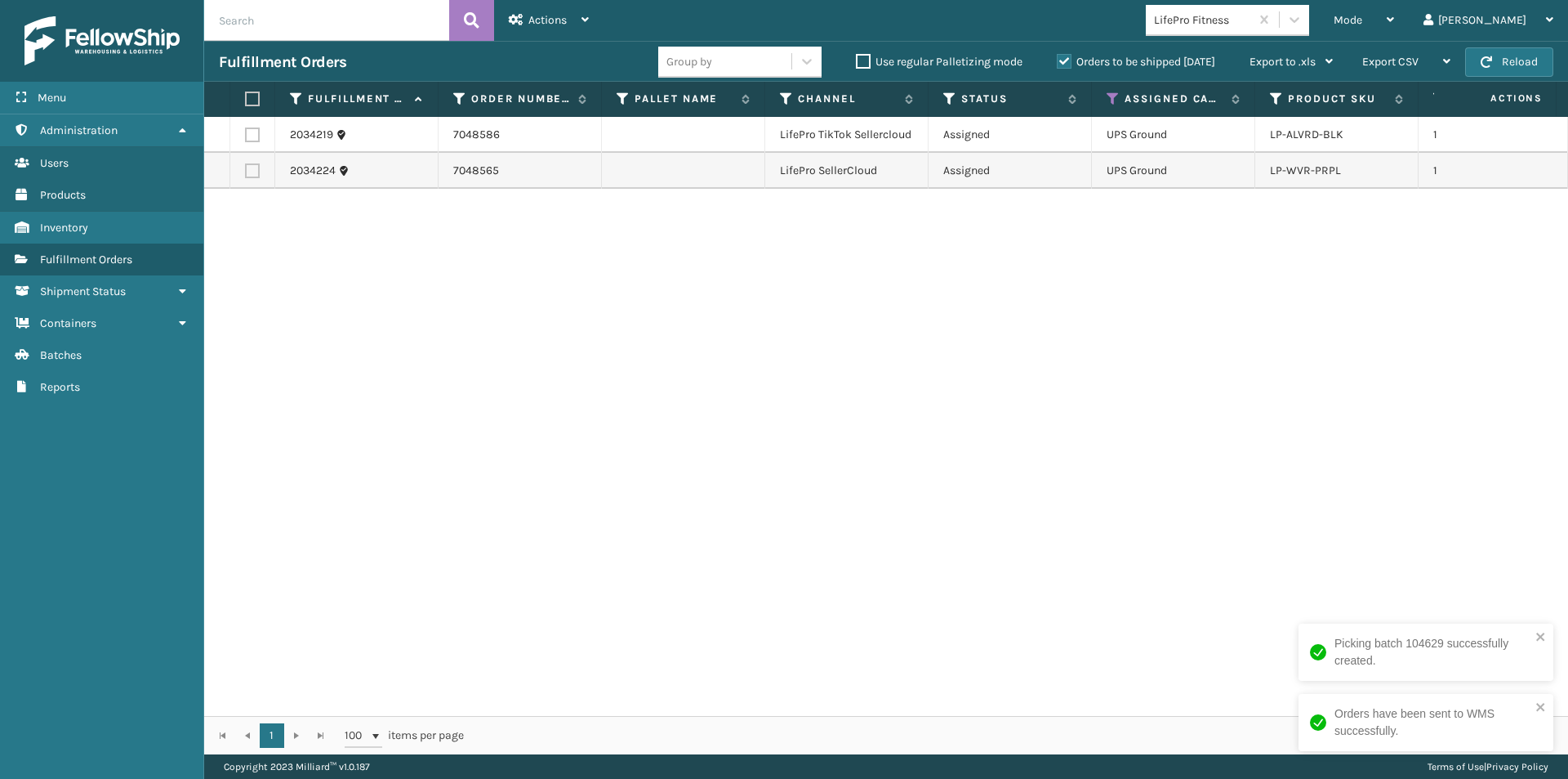
click at [250, 97] on label at bounding box center [249, 98] width 10 height 14
click at [246, 97] on input "checkbox" at bounding box center [245, 99] width 1 height 11
click at [588, 25] on div "Actions" at bounding box center [549, 21] width 80 height 41
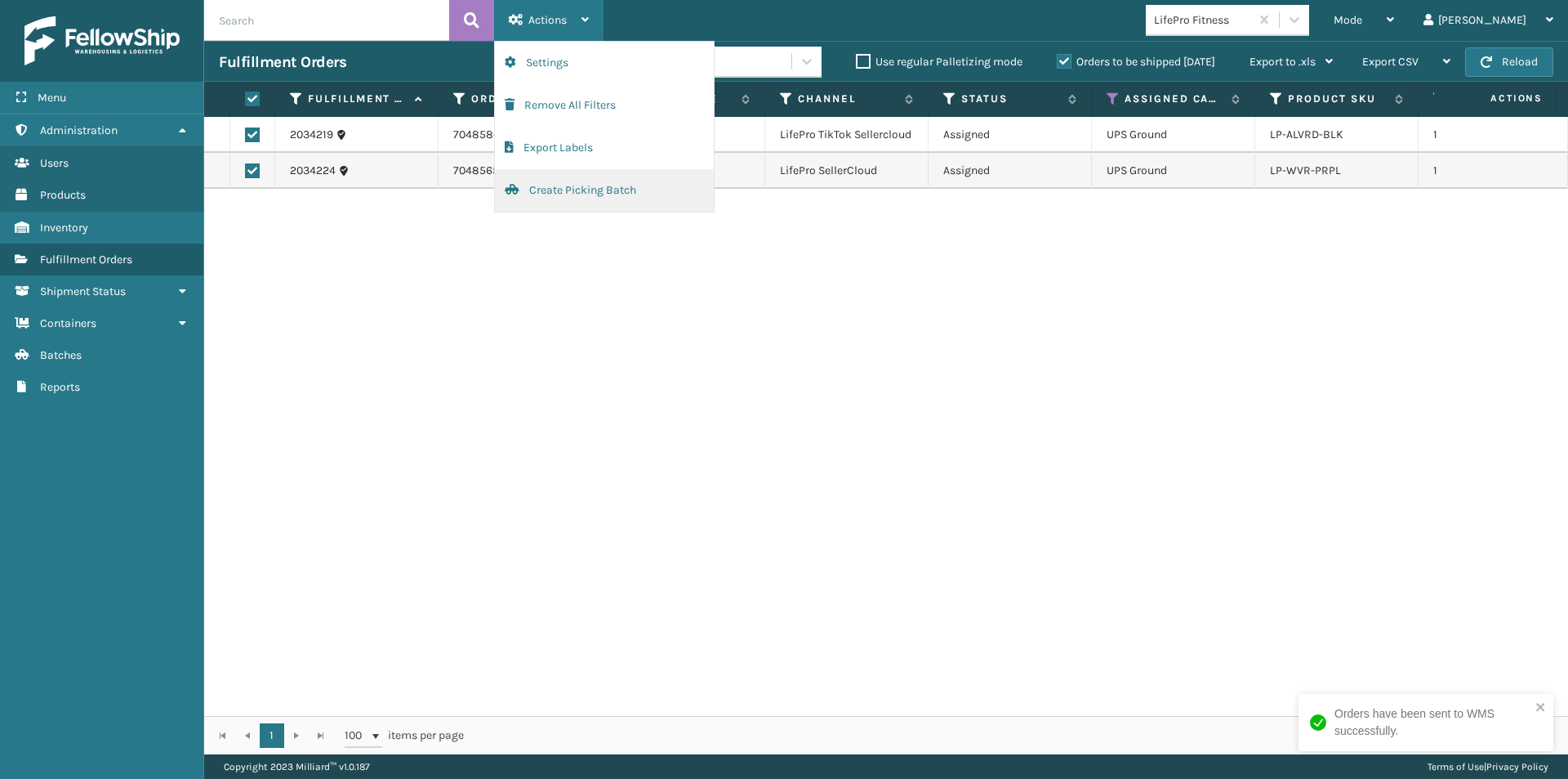
click at [588, 190] on button "Create Picking Batch" at bounding box center [604, 190] width 219 height 43
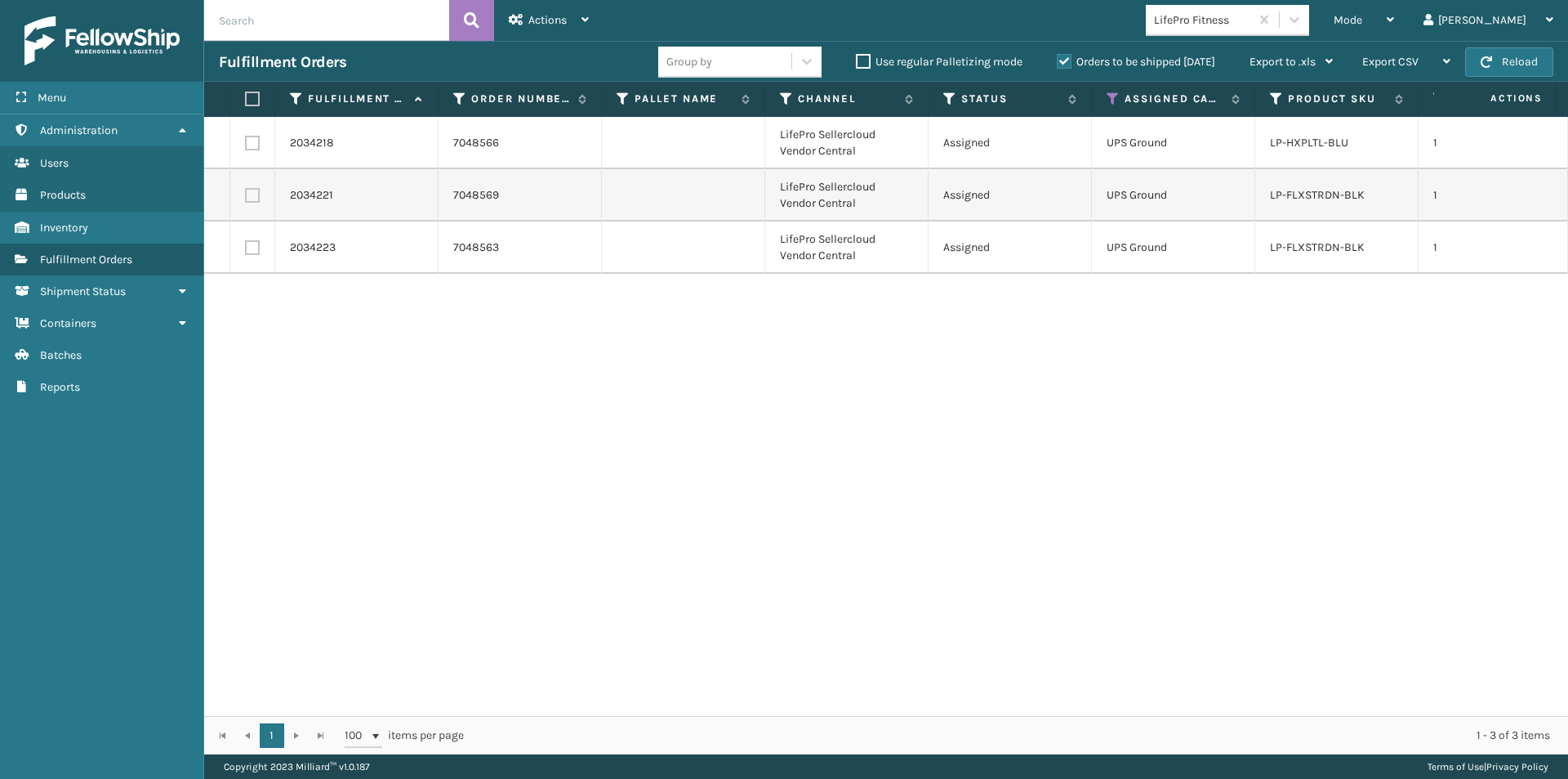
click at [254, 103] on label at bounding box center [249, 98] width 10 height 14
click at [246, 103] on input "checkbox" at bounding box center [245, 99] width 1 height 11
click at [587, 29] on div "Actions" at bounding box center [549, 21] width 80 height 41
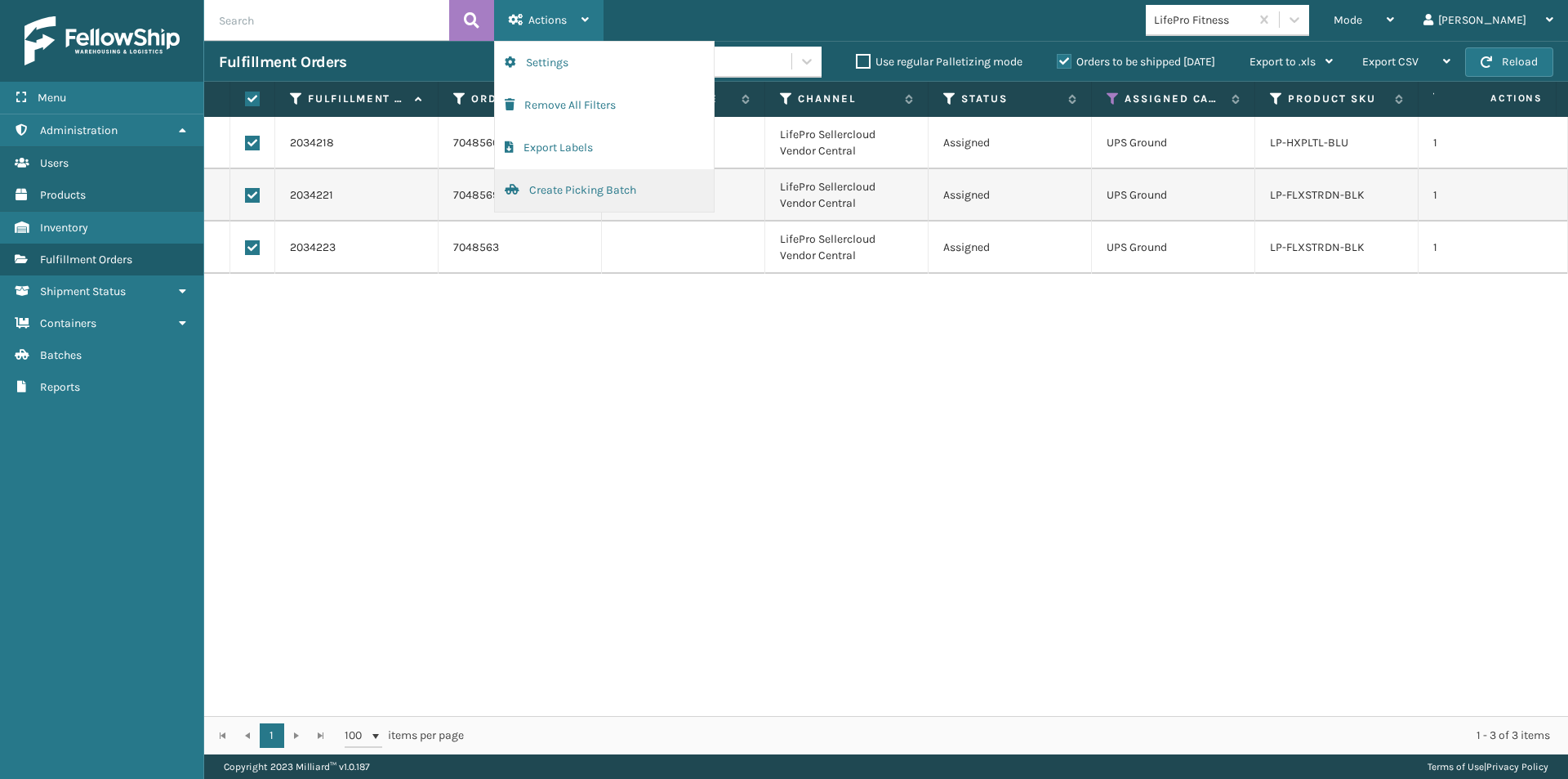
click at [564, 197] on button "Create Picking Batch" at bounding box center [604, 190] width 219 height 43
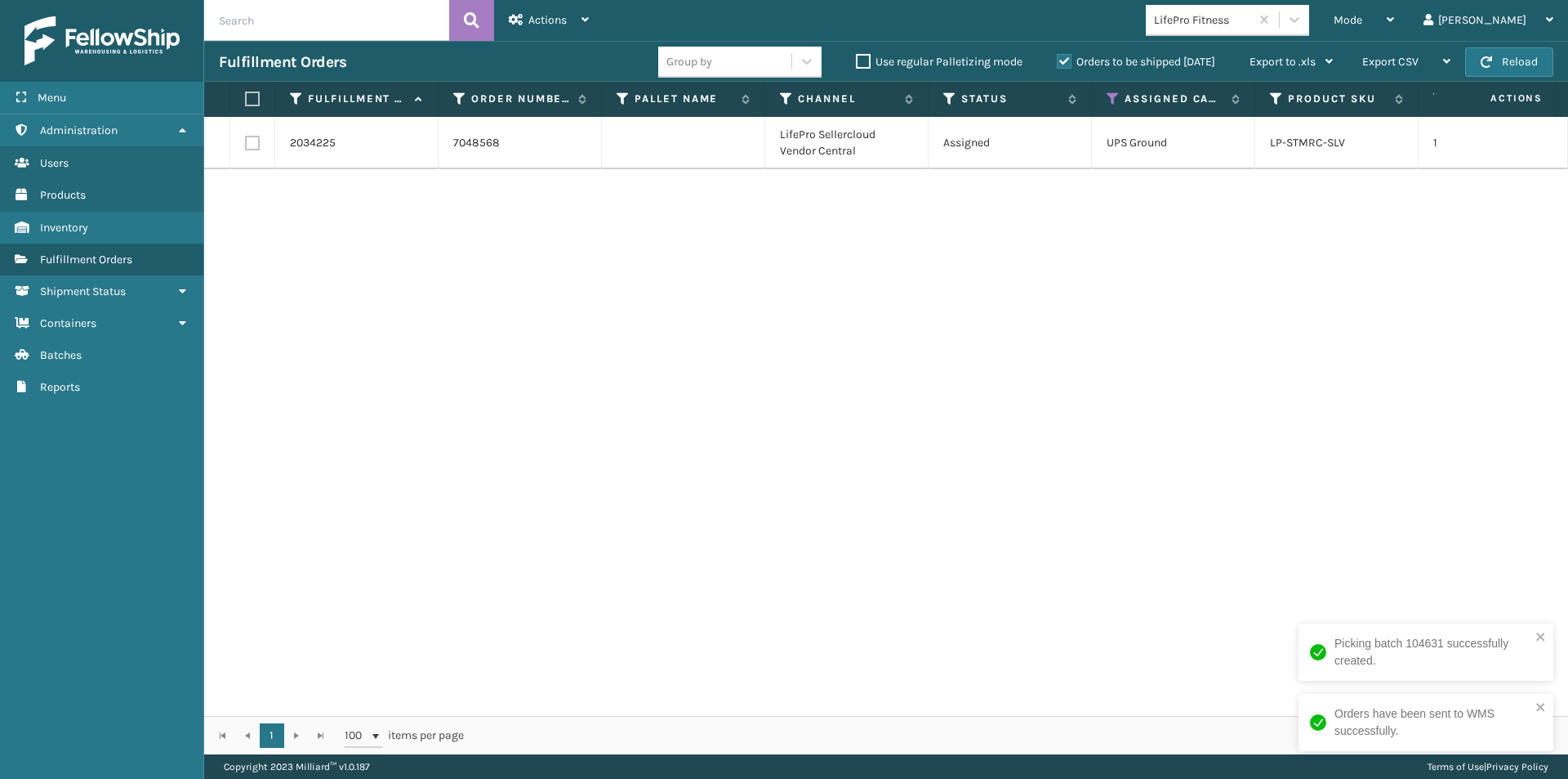
click at [254, 98] on label at bounding box center [249, 98] width 10 height 14
click at [246, 98] on input "checkbox" at bounding box center [245, 99] width 1 height 11
click at [592, 22] on div "Actions Settings Remove All Filters Export Labels Create Picking Batch" at bounding box center [548, 21] width 110 height 41
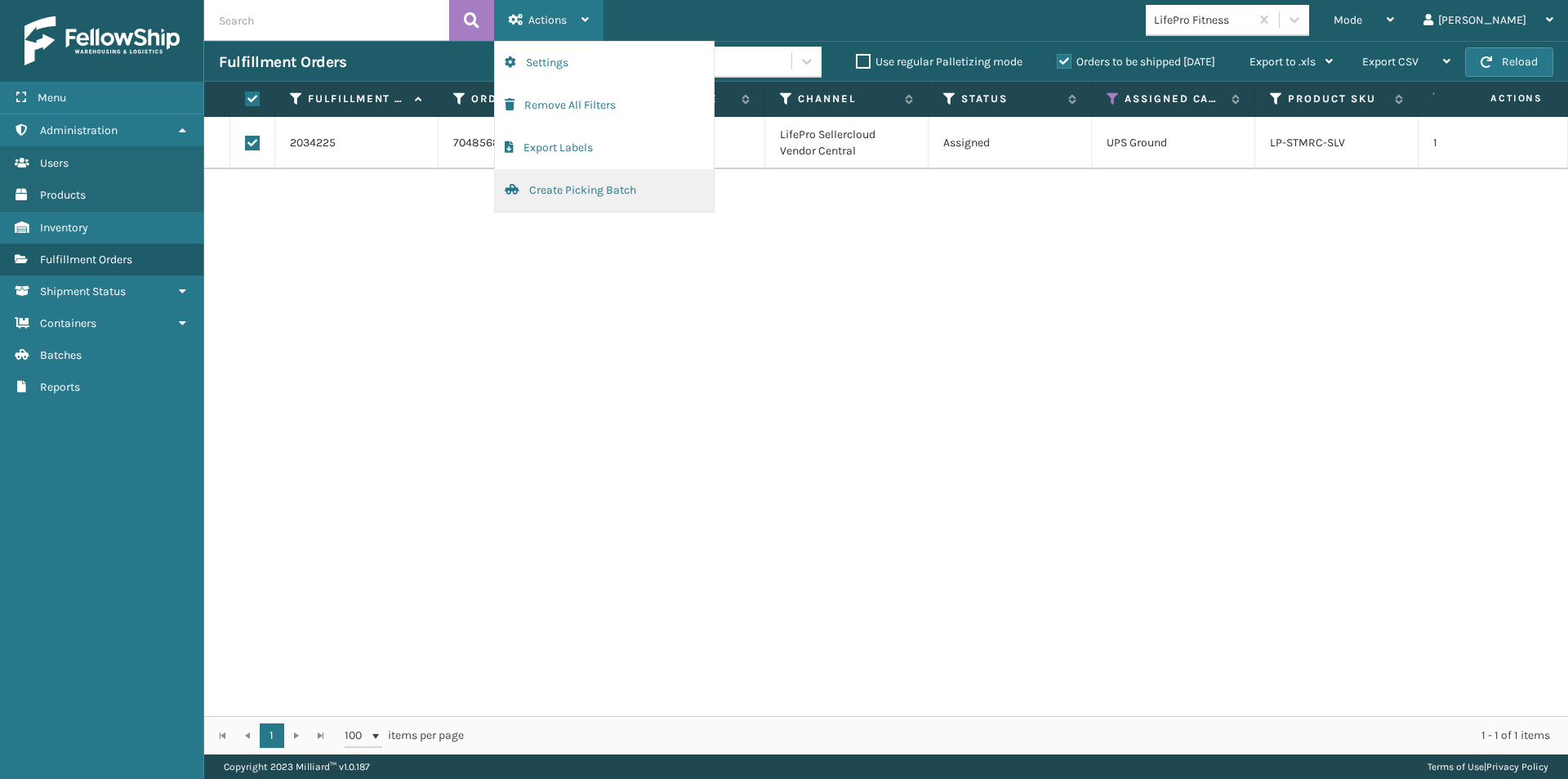
click at [588, 181] on button "Create Picking Batch" at bounding box center [604, 190] width 219 height 43
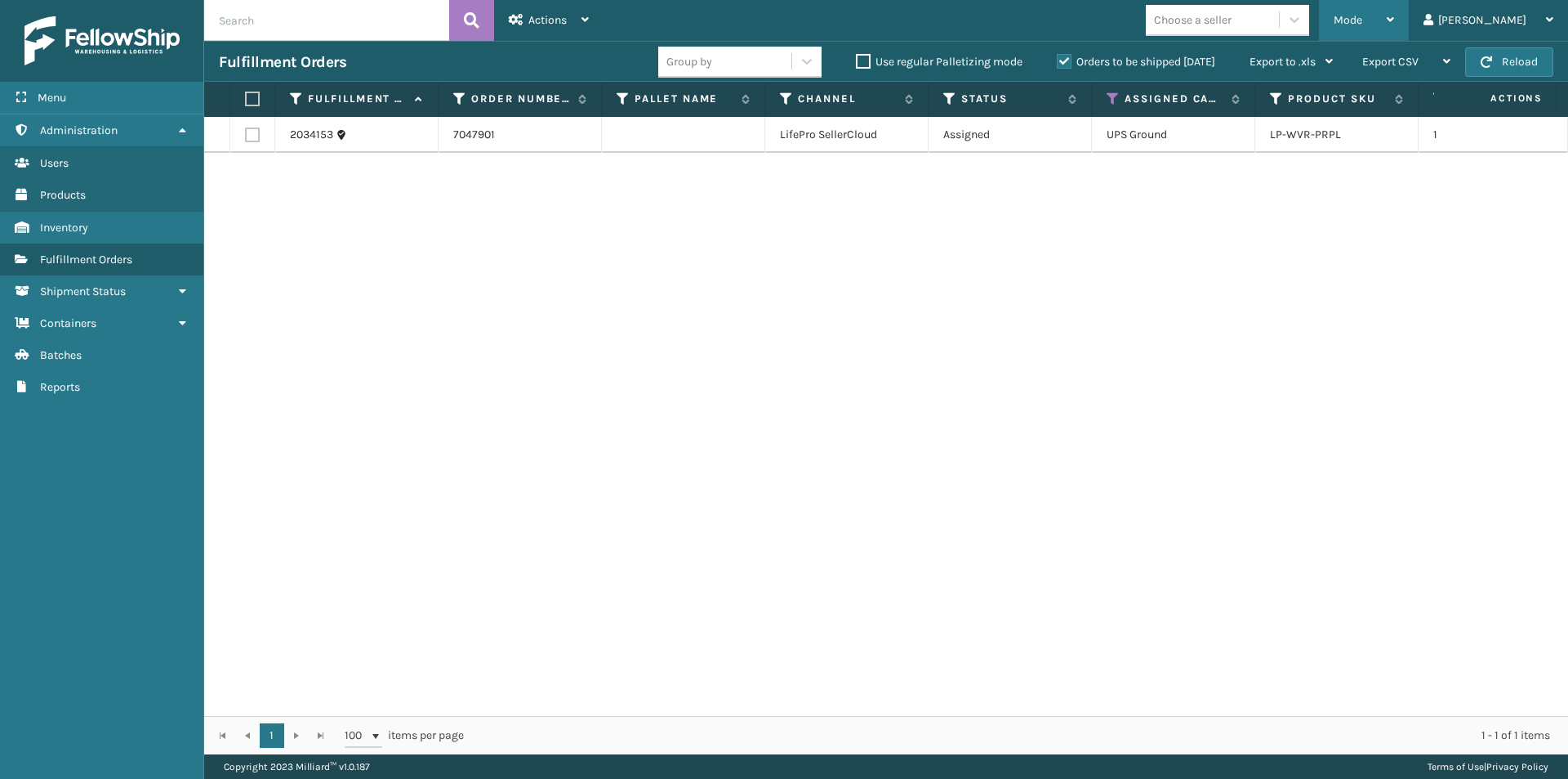
click at [1409, 24] on div "Mode Regular Mode Picking Mode Labeling Mode Exit Scan Mode" at bounding box center [1364, 21] width 90 height 41
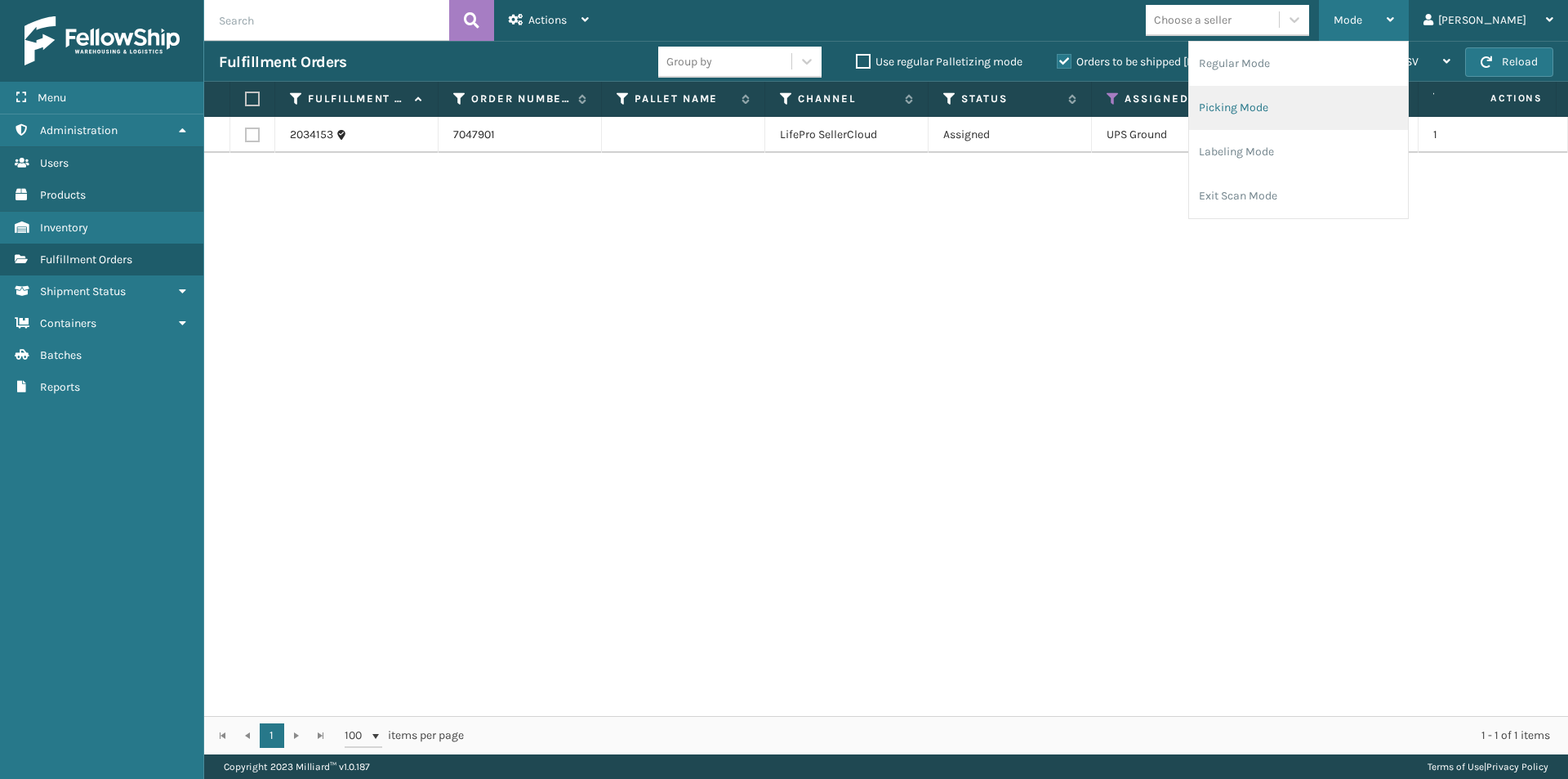
click at [1347, 114] on li "Picking Mode" at bounding box center [1298, 107] width 219 height 44
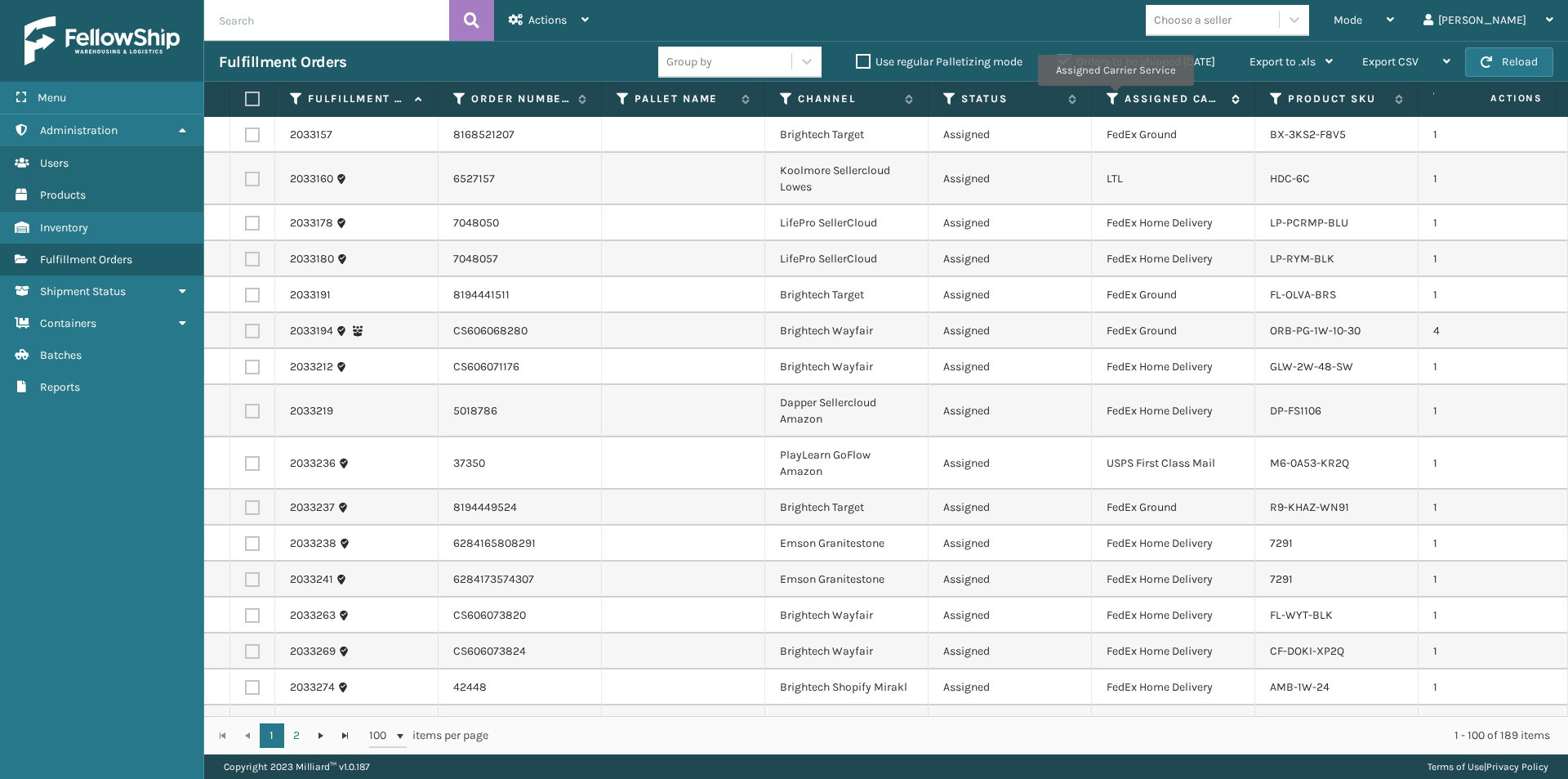
click at [1114, 97] on icon at bounding box center [1113, 98] width 13 height 14
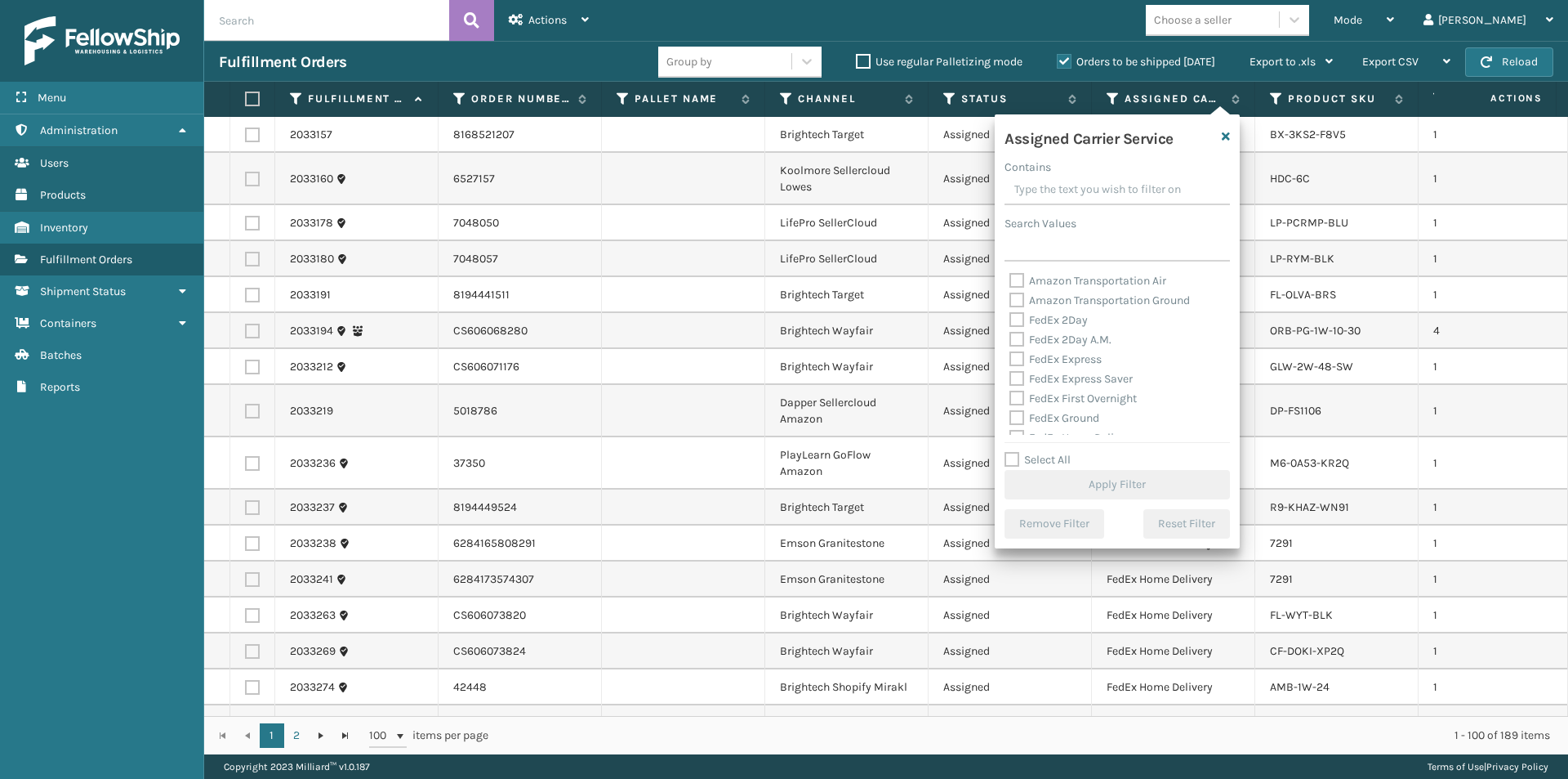
click at [1013, 356] on label "FedEx Express" at bounding box center [1055, 359] width 92 height 14
click at [1010, 356] on input "FedEx Express" at bounding box center [1009, 355] width 1 height 11
click at [1023, 316] on label "FedEx 2Day" at bounding box center [1048, 320] width 79 height 14
click at [1010, 316] on input "FedEx 2Day" at bounding box center [1009, 316] width 1 height 11
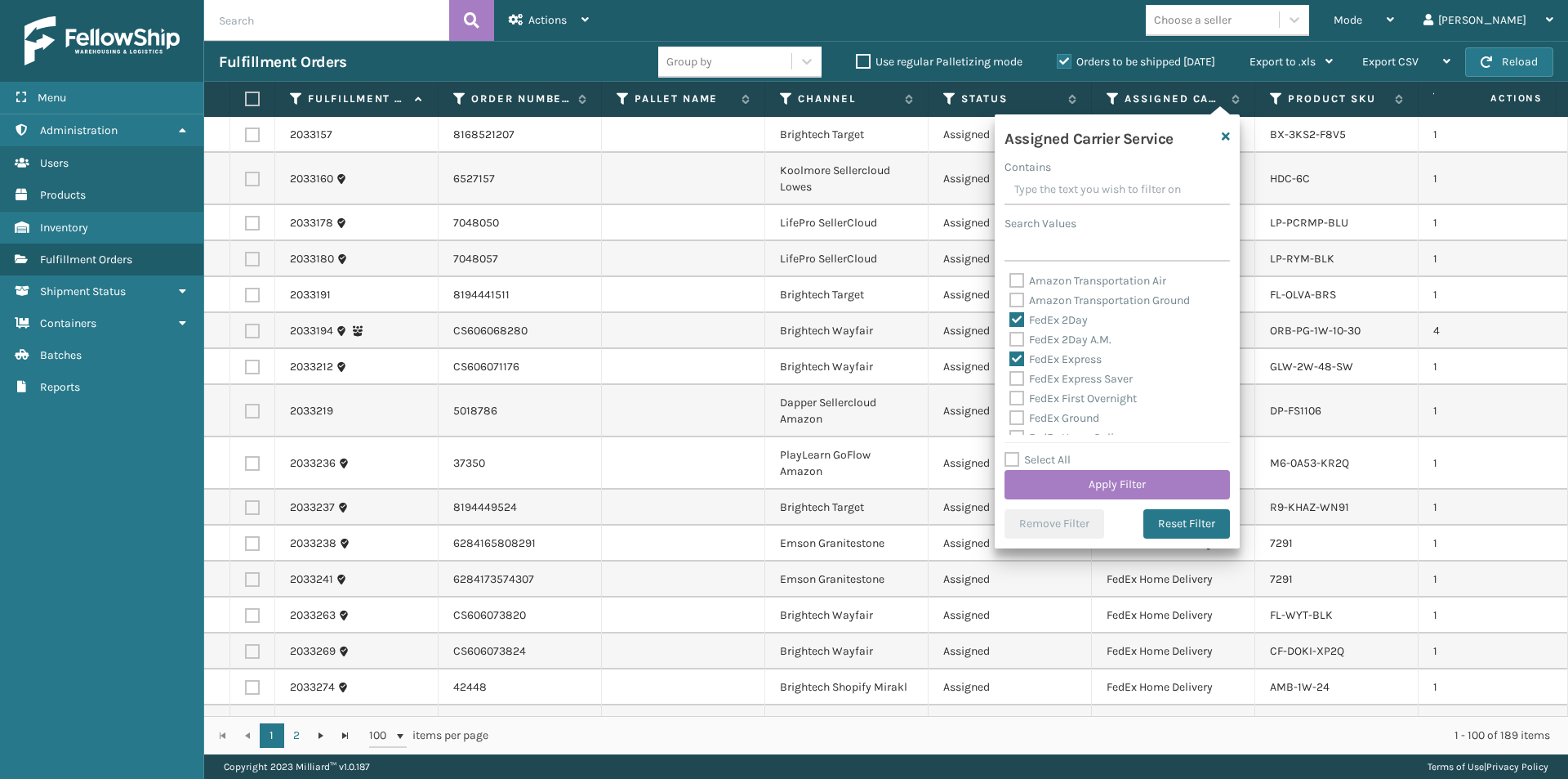
click at [1020, 339] on label "FedEx 2Day A.M." at bounding box center [1060, 339] width 102 height 14
click at [1010, 339] on input "FedEx 2Day A.M." at bounding box center [1009, 335] width 1 height 11
click at [1165, 488] on button "Apply Filter" at bounding box center [1117, 484] width 225 height 29
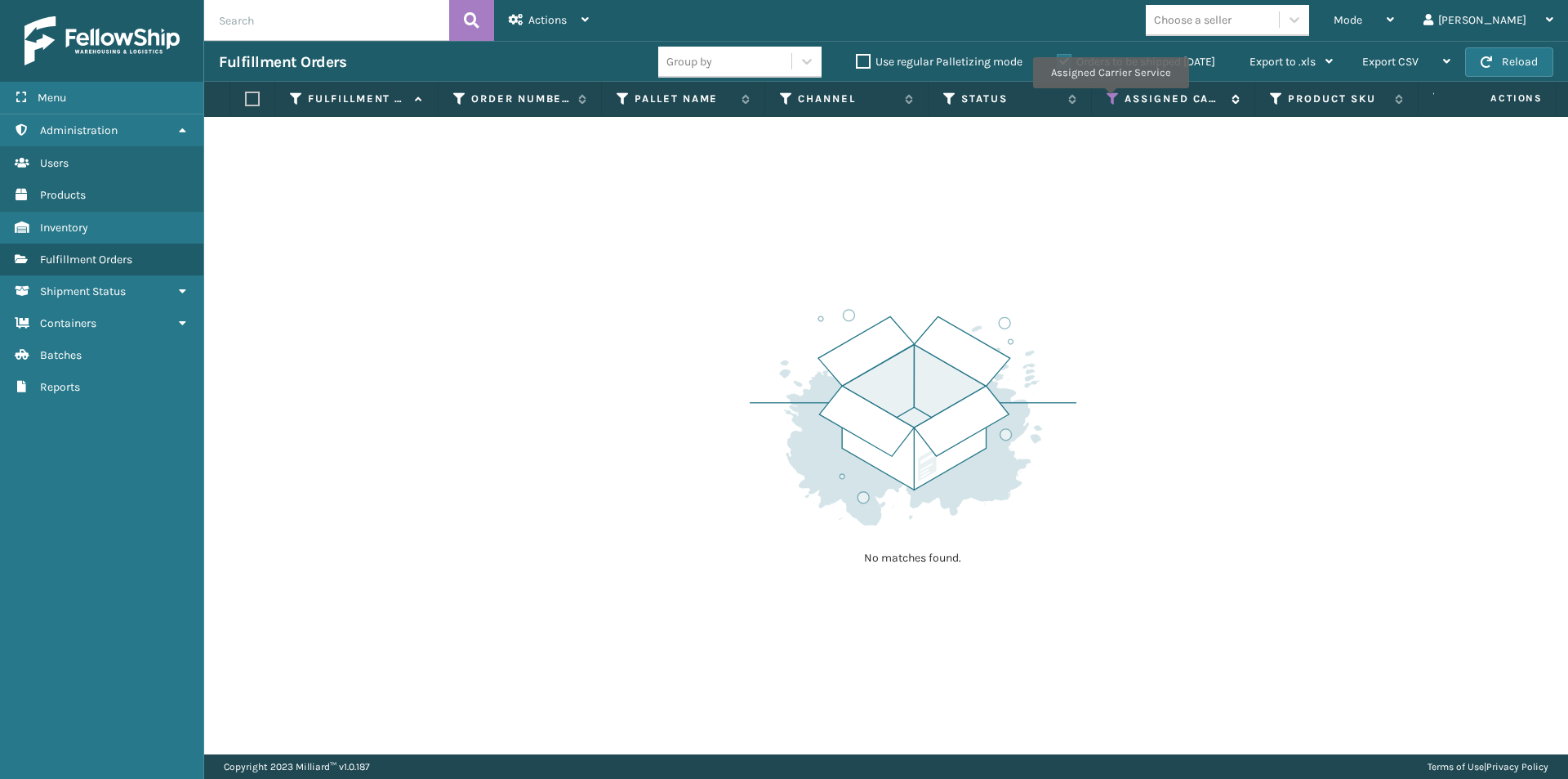
click at [1110, 100] on icon at bounding box center [1113, 98] width 13 height 14
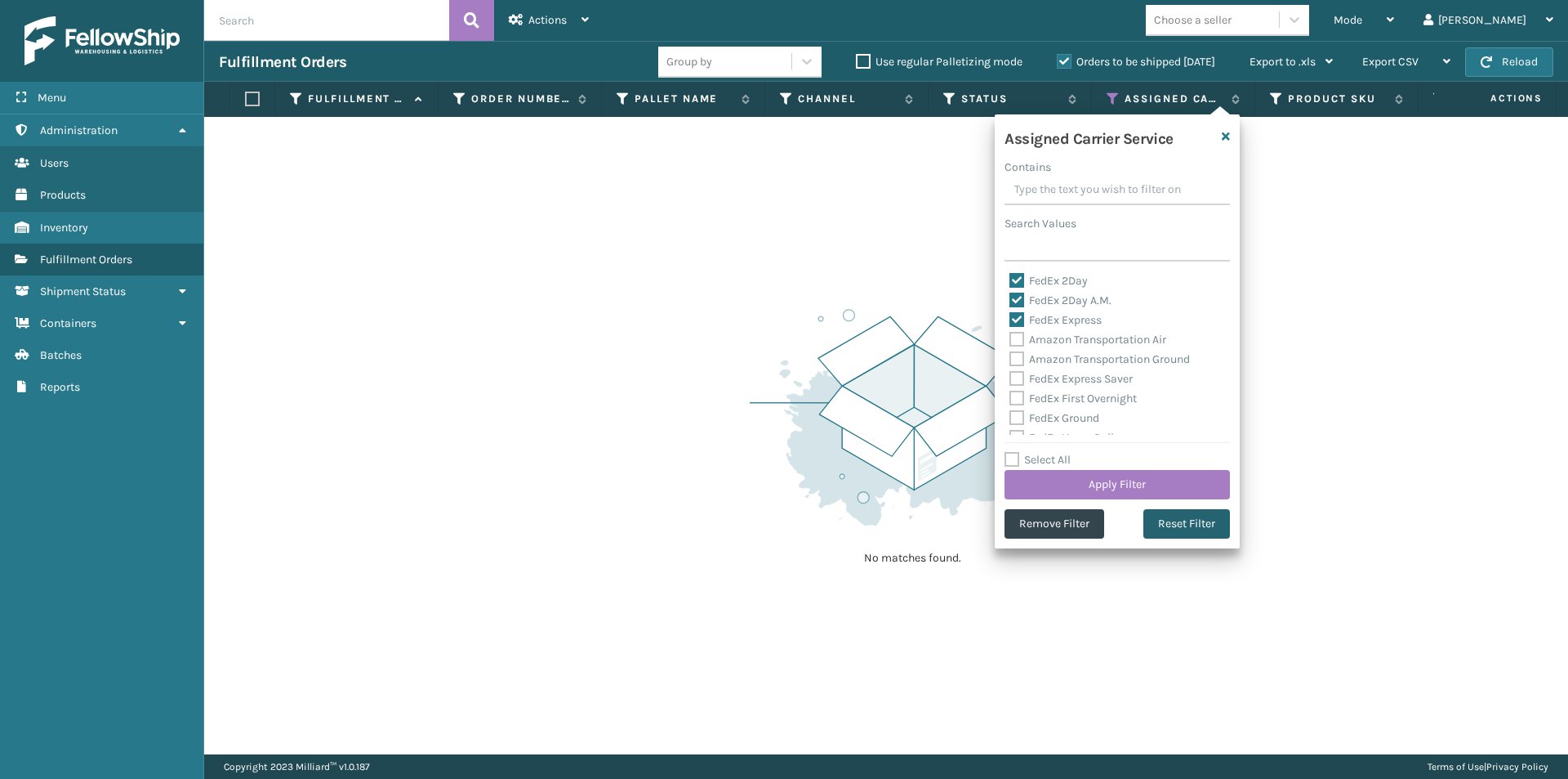
click at [1187, 516] on button "Reset Filter" at bounding box center [1186, 524] width 87 height 29
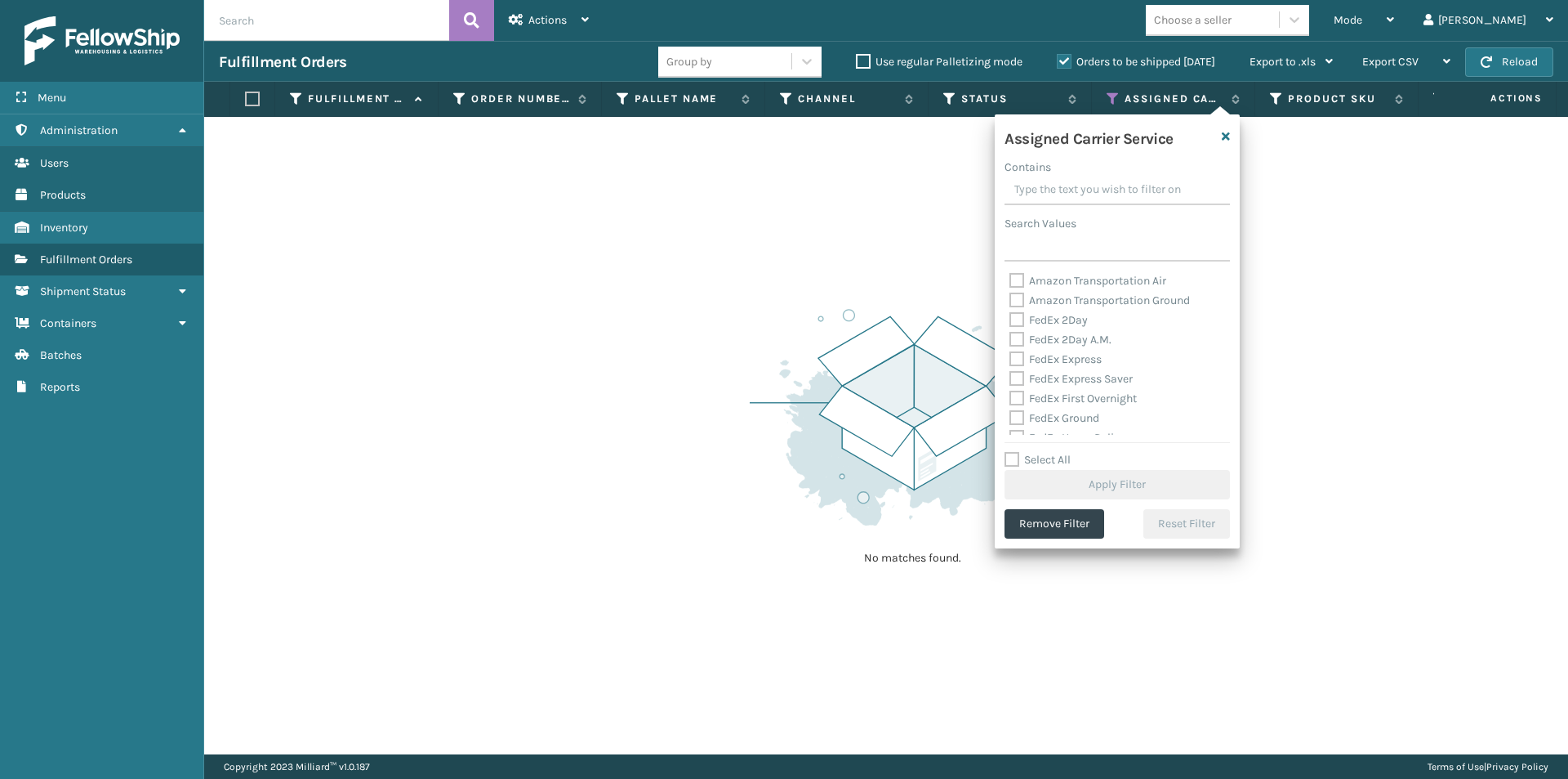
click at [1019, 321] on label "FedEx 2Day" at bounding box center [1048, 320] width 79 height 14
click at [1010, 321] on input "FedEx 2Day" at bounding box center [1009, 316] width 1 height 11
click at [1017, 335] on label "FedEx 2Day A.M." at bounding box center [1060, 339] width 102 height 14
click at [1010, 335] on input "FedEx 2Day A.M." at bounding box center [1009, 335] width 1 height 11
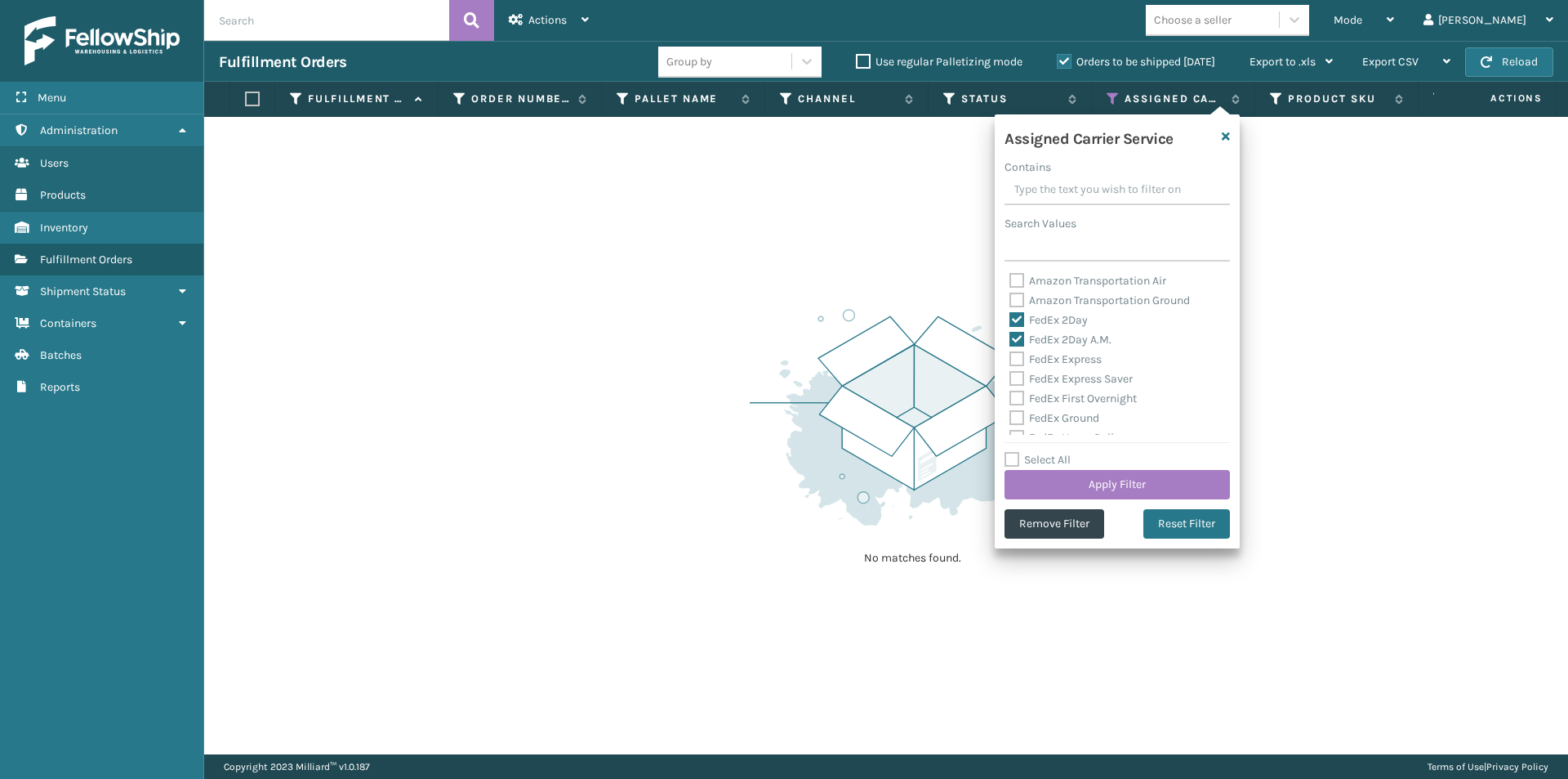
click at [1020, 360] on label "FedEx Express" at bounding box center [1055, 359] width 92 height 14
click at [1010, 360] on input "FedEx Express" at bounding box center [1009, 355] width 1 height 11
click at [1020, 377] on label "FedEx Express Saver" at bounding box center [1071, 379] width 123 height 14
click at [1010, 377] on input "FedEx Express Saver" at bounding box center [1009, 374] width 1 height 11
click at [1014, 399] on label "FedEx First Overnight" at bounding box center [1072, 398] width 128 height 14
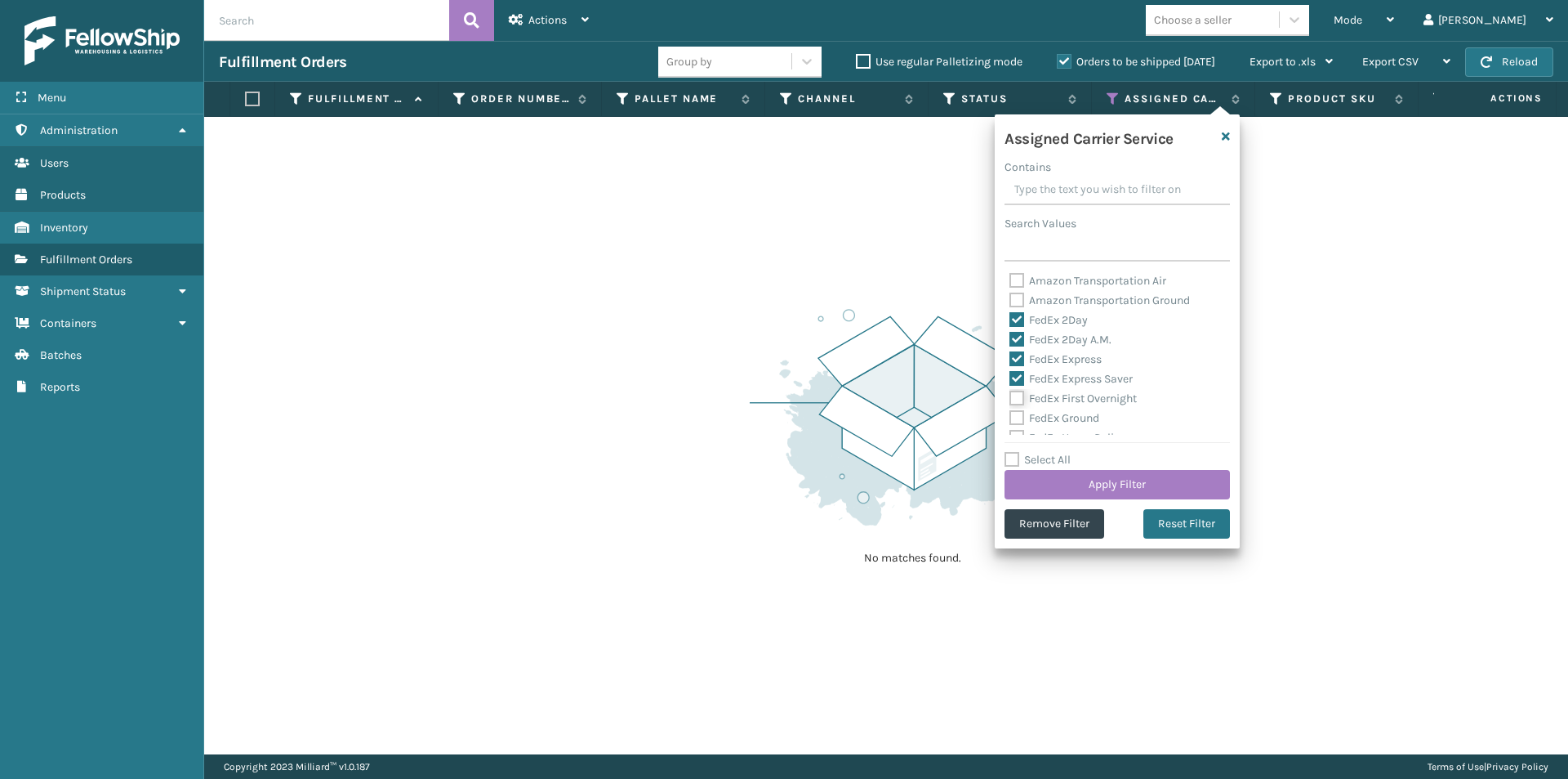
click at [1010, 399] on input "FedEx First Overnight" at bounding box center [1009, 394] width 1 height 11
click at [1019, 336] on label "FedEx Ground" at bounding box center [1054, 337] width 90 height 14
click at [1010, 336] on input "FedEx Ground" at bounding box center [1009, 332] width 1 height 11
click at [1017, 359] on label "FedEx Home Delivery" at bounding box center [1072, 356] width 126 height 14
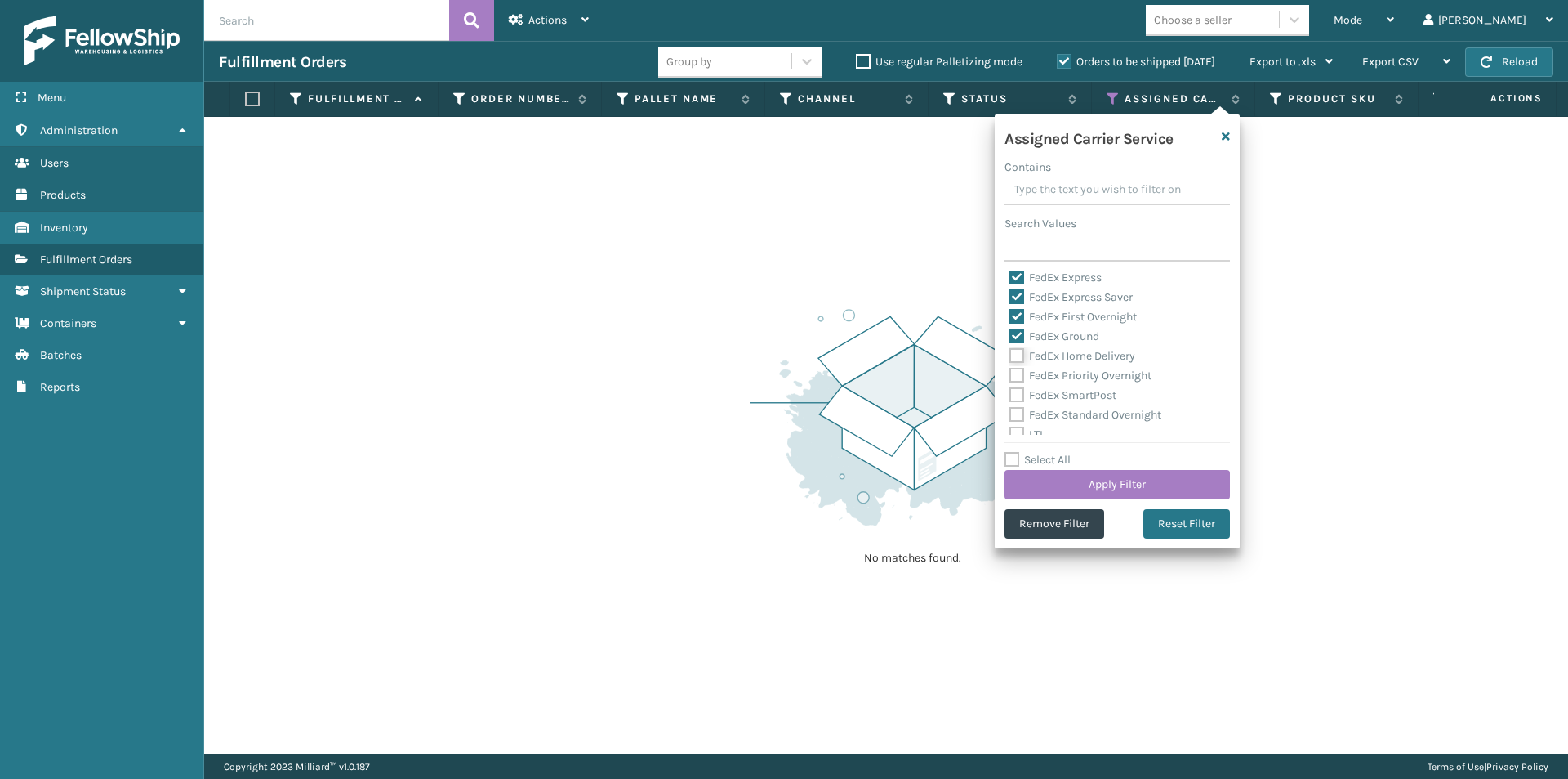
click at [1010, 357] on input "FedEx Home Delivery" at bounding box center [1009, 352] width 1 height 11
click at [1015, 374] on label "FedEx Priority Overnight" at bounding box center [1080, 375] width 142 height 14
click at [1010, 374] on input "FedEx Priority Overnight" at bounding box center [1009, 372] width 1 height 11
click at [1016, 395] on label "FedEx SmartPost" at bounding box center [1063, 395] width 107 height 14
click at [1010, 395] on input "FedEx SmartPost" at bounding box center [1009, 391] width 1 height 11
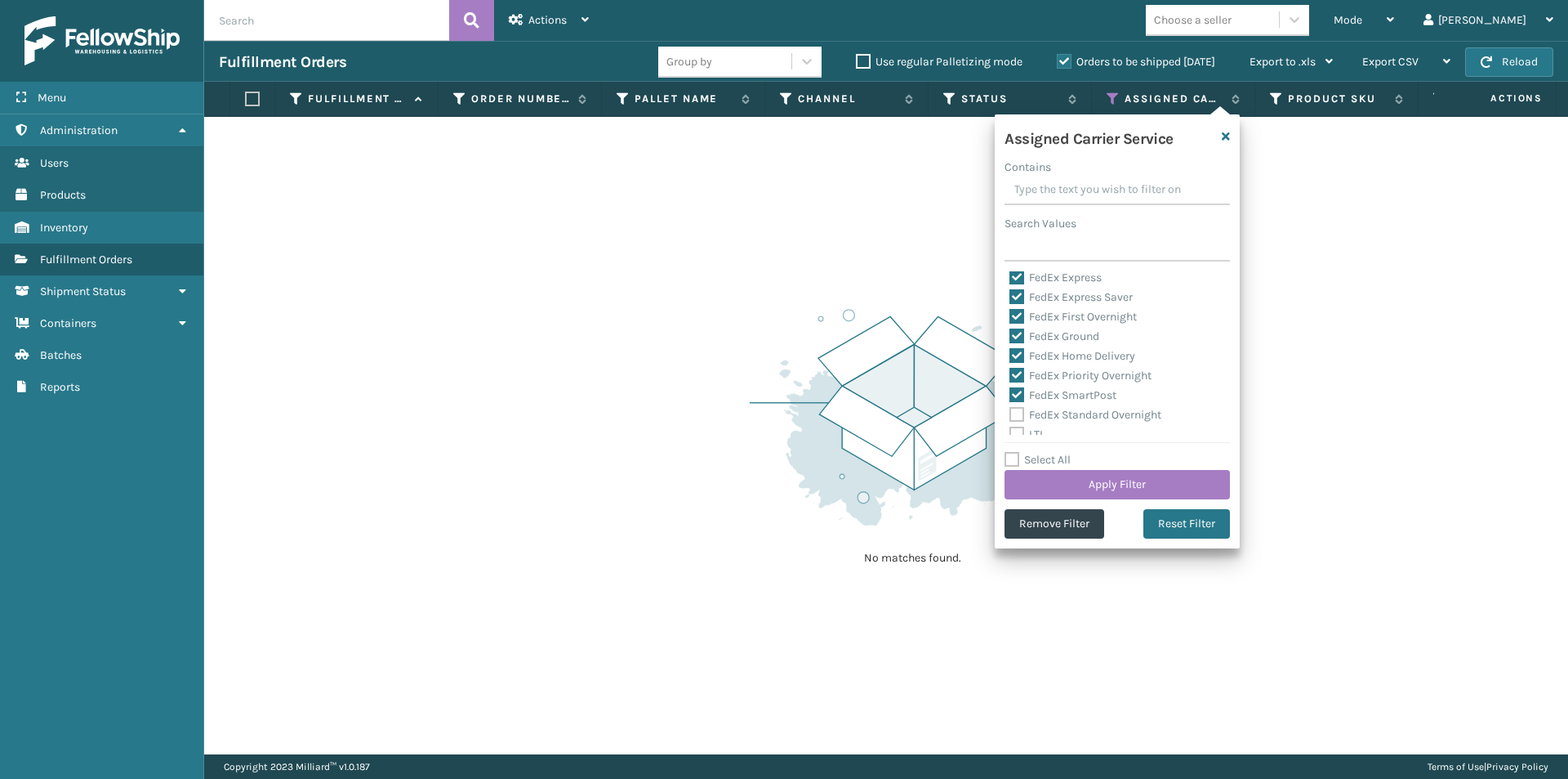
click at [1013, 415] on label "FedEx Standard Overnight" at bounding box center [1085, 415] width 152 height 14
click at [1010, 415] on input "FedEx Standard Overnight" at bounding box center [1009, 411] width 1 height 11
click at [1122, 479] on button "Apply Filter" at bounding box center [1117, 484] width 225 height 29
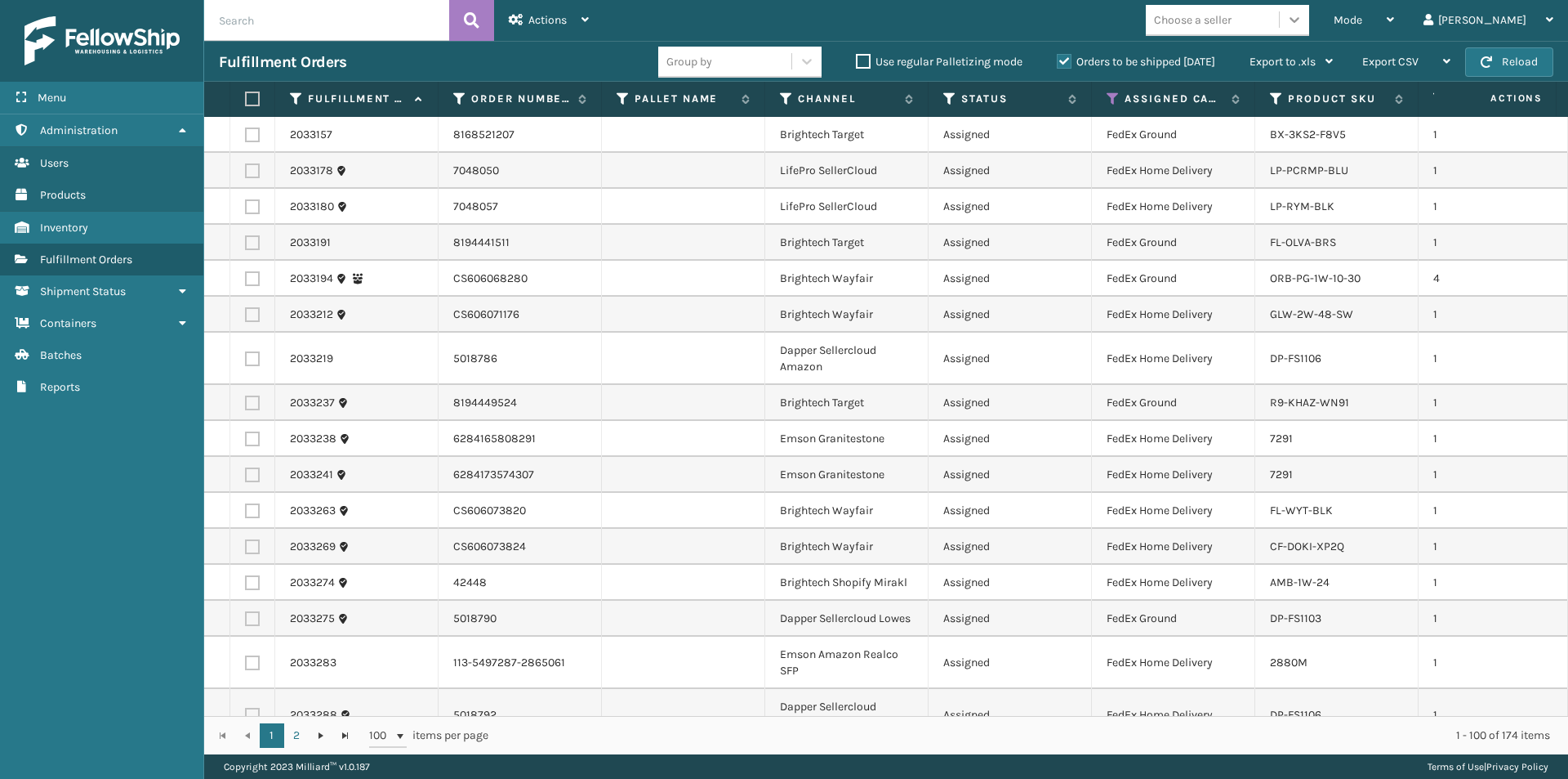
click at [1303, 23] on icon at bounding box center [1294, 20] width 16 height 16
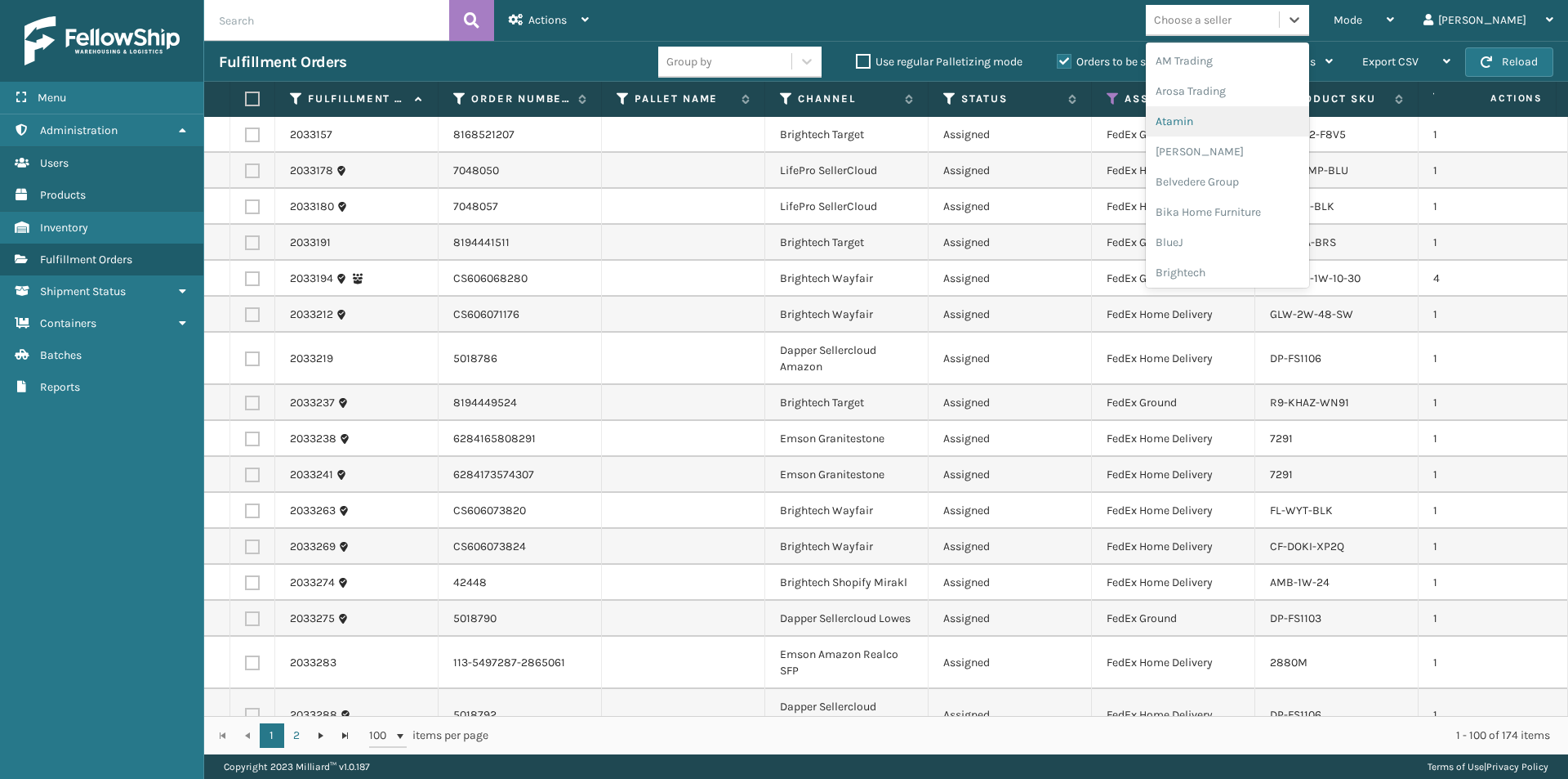
click at [1272, 122] on div "Atamin" at bounding box center [1227, 121] width 163 height 30
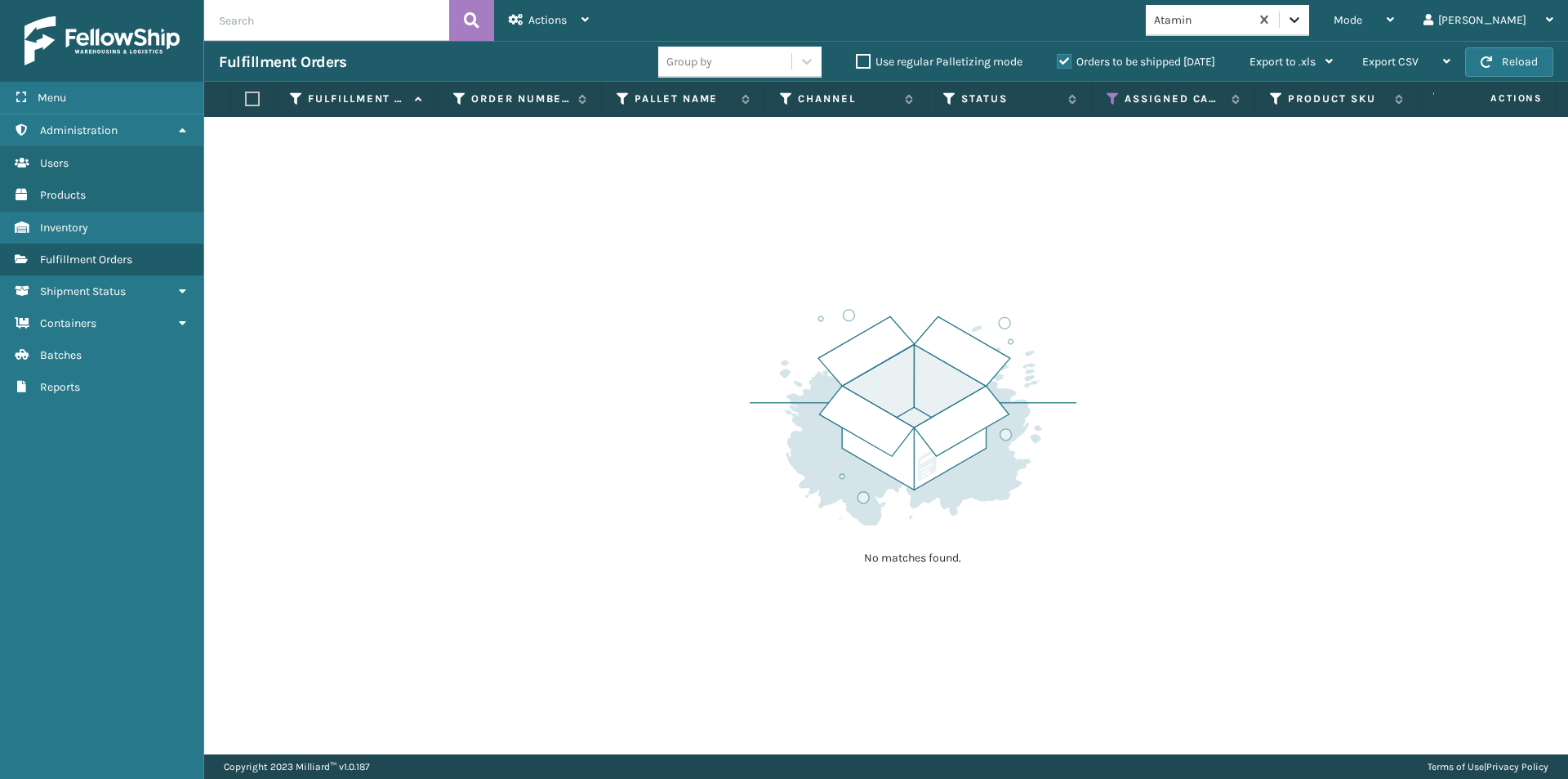
click at [1303, 24] on icon at bounding box center [1294, 20] width 16 height 16
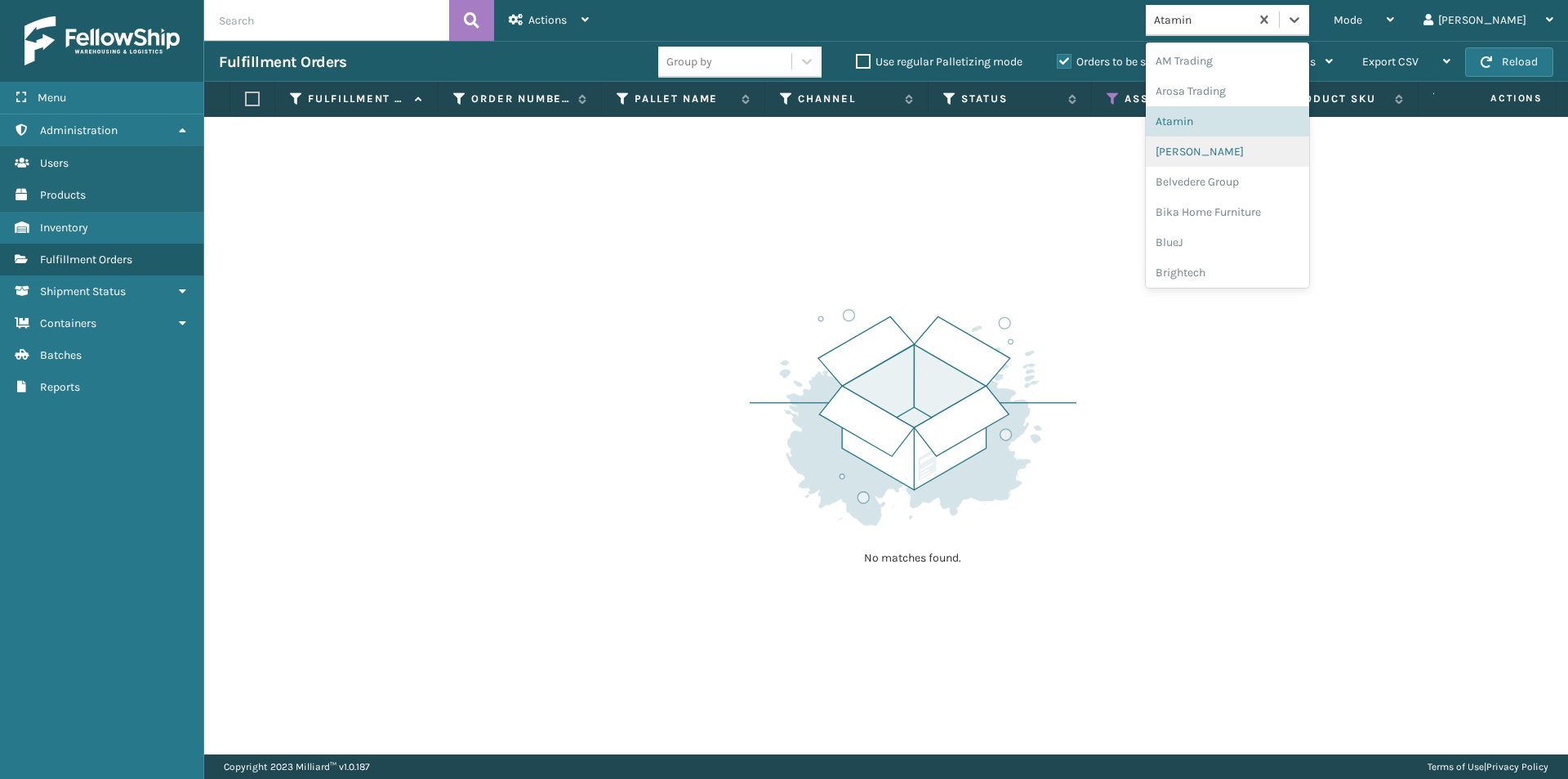
click at [1290, 154] on div "[PERSON_NAME]" at bounding box center [1227, 152] width 163 height 30
click at [1303, 18] on icon at bounding box center [1294, 20] width 16 height 16
click at [1282, 206] on div "Bika Home Furniture" at bounding box center [1227, 212] width 163 height 30
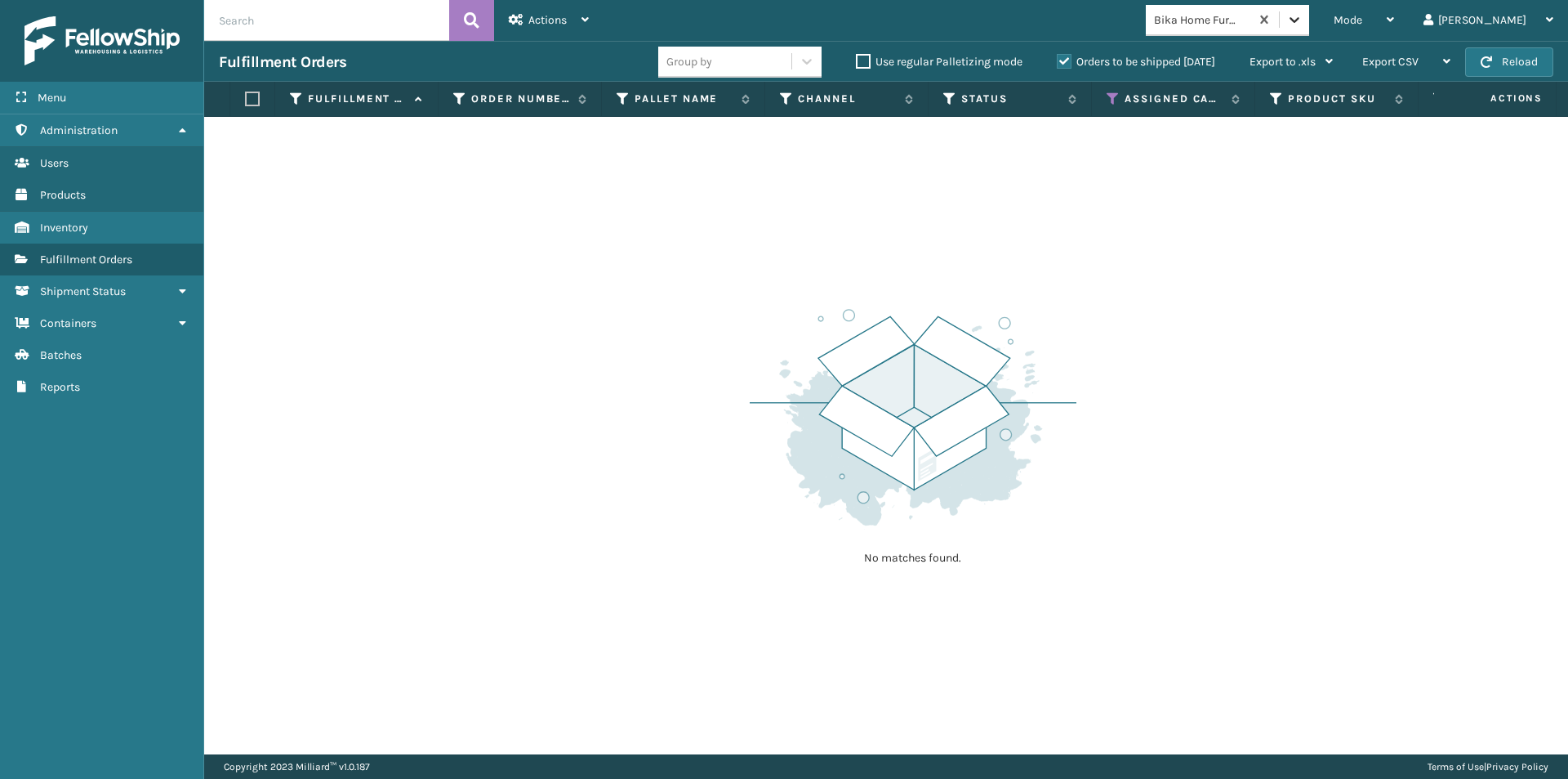
click at [1299, 18] on icon at bounding box center [1294, 20] width 10 height 5
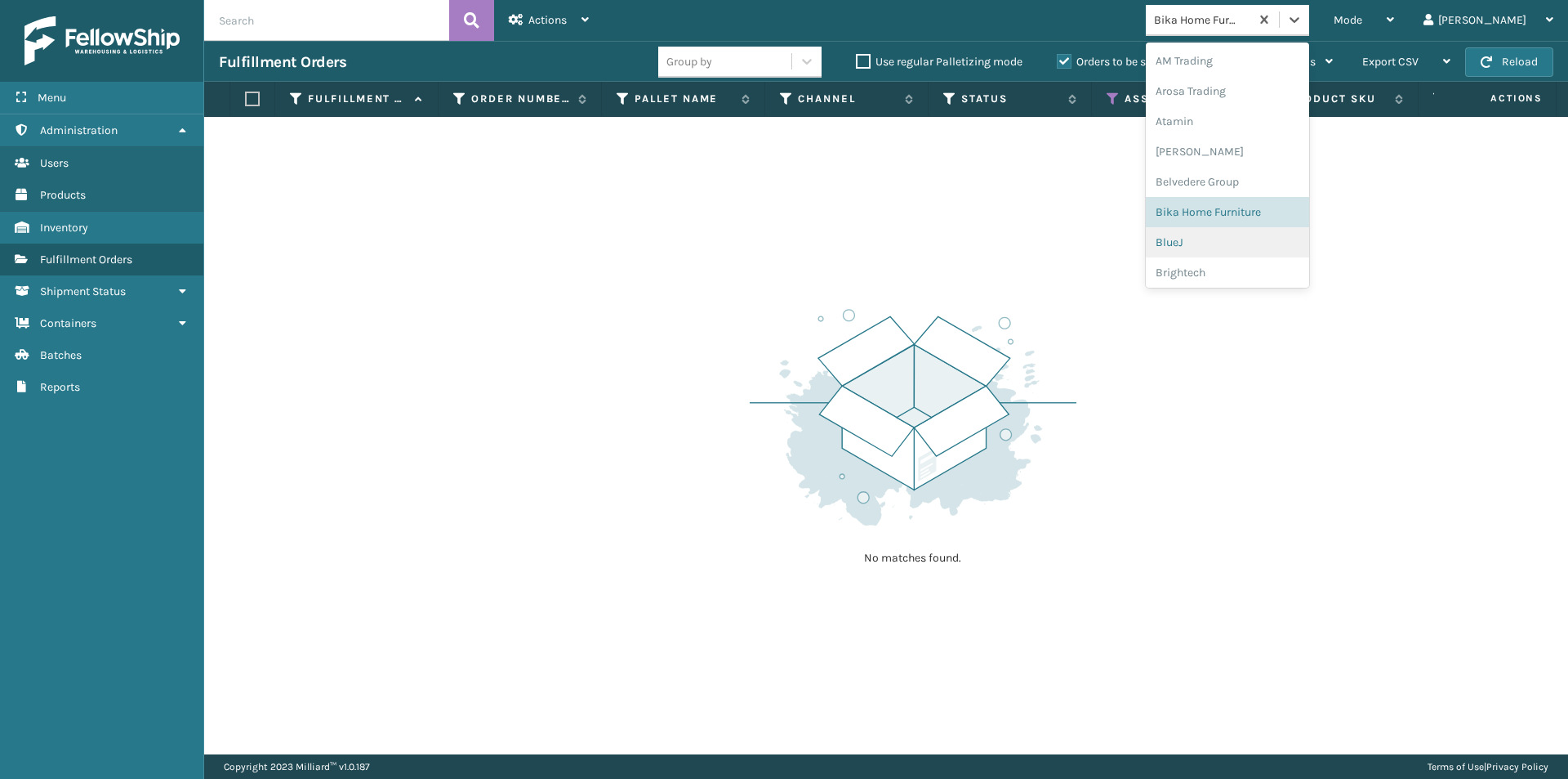
click at [1262, 247] on div "BlueJ" at bounding box center [1227, 242] width 163 height 30
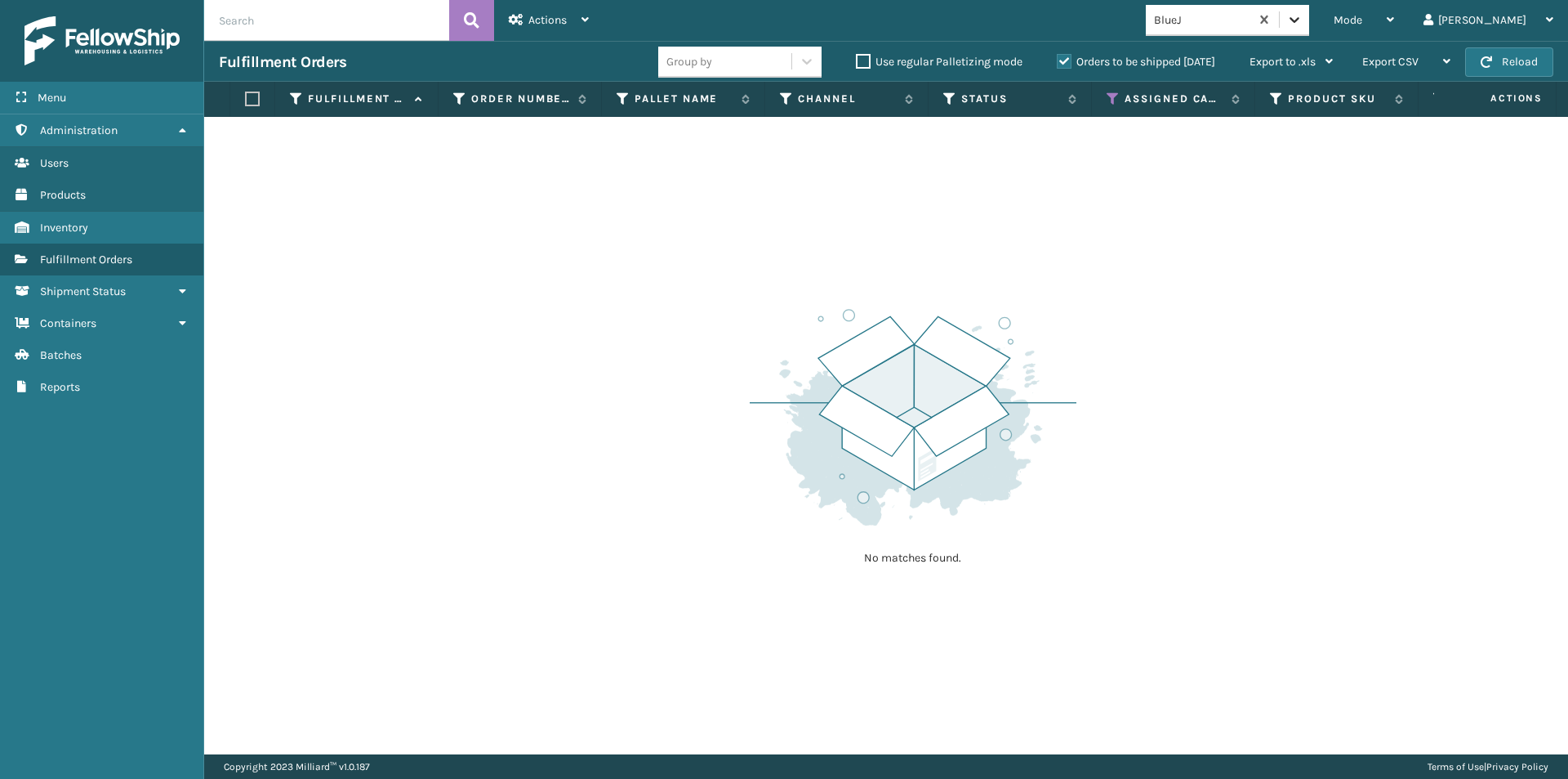
click at [1303, 16] on icon at bounding box center [1294, 20] width 16 height 16
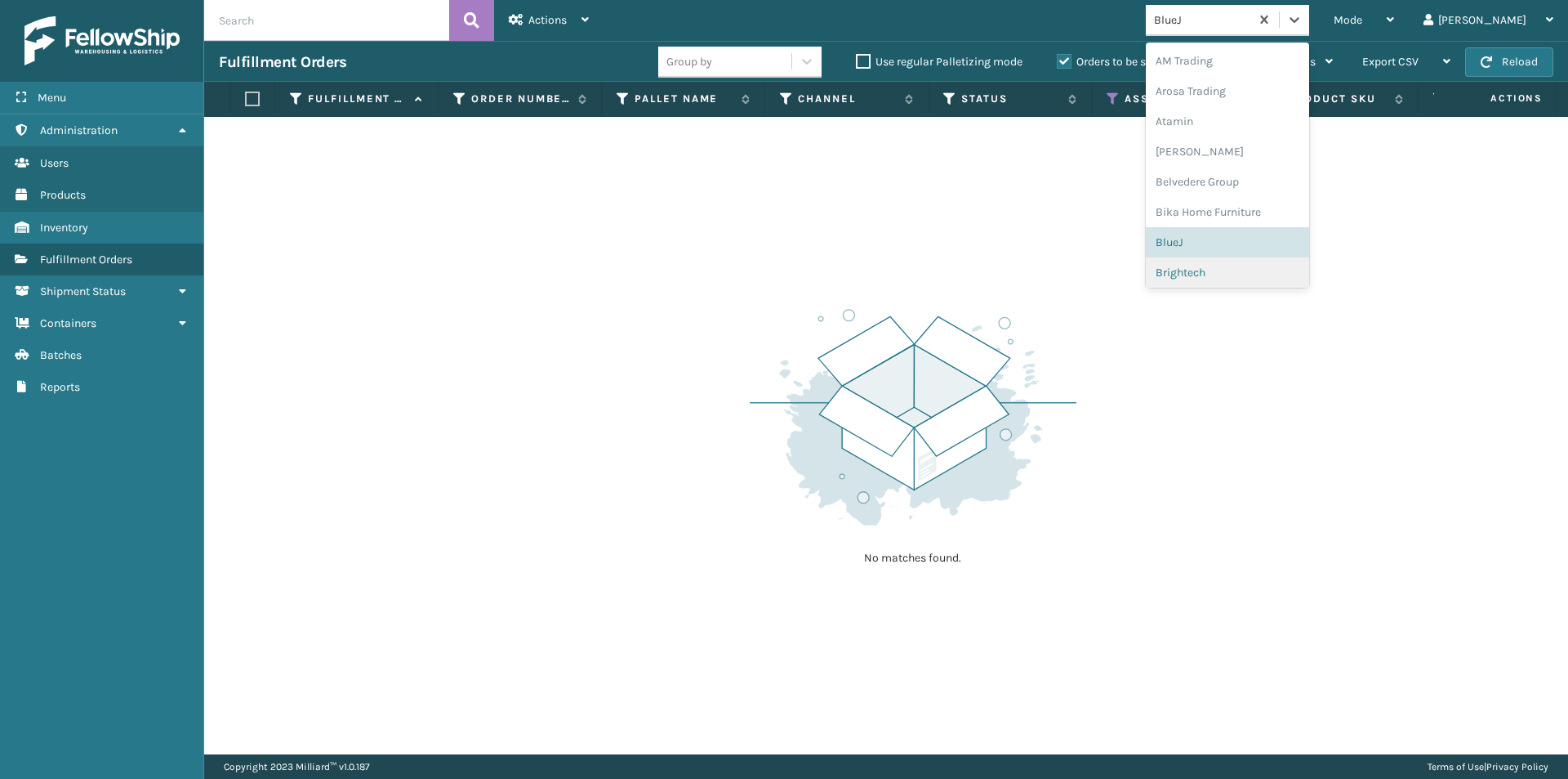
click at [1262, 282] on div "Brightech" at bounding box center [1227, 272] width 163 height 30
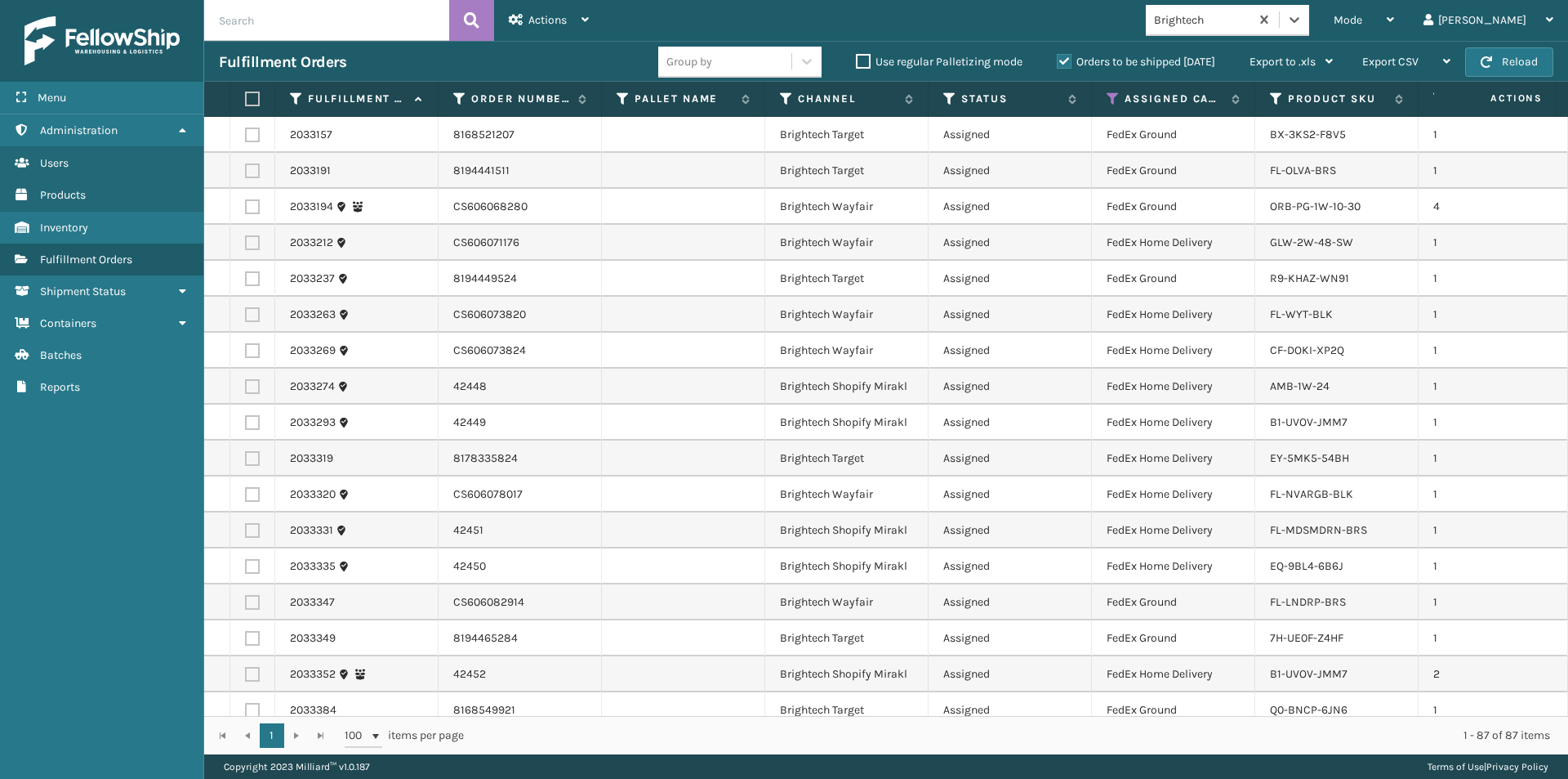
click at [254, 93] on label at bounding box center [249, 98] width 10 height 14
click at [246, 94] on input "checkbox" at bounding box center [245, 99] width 1 height 11
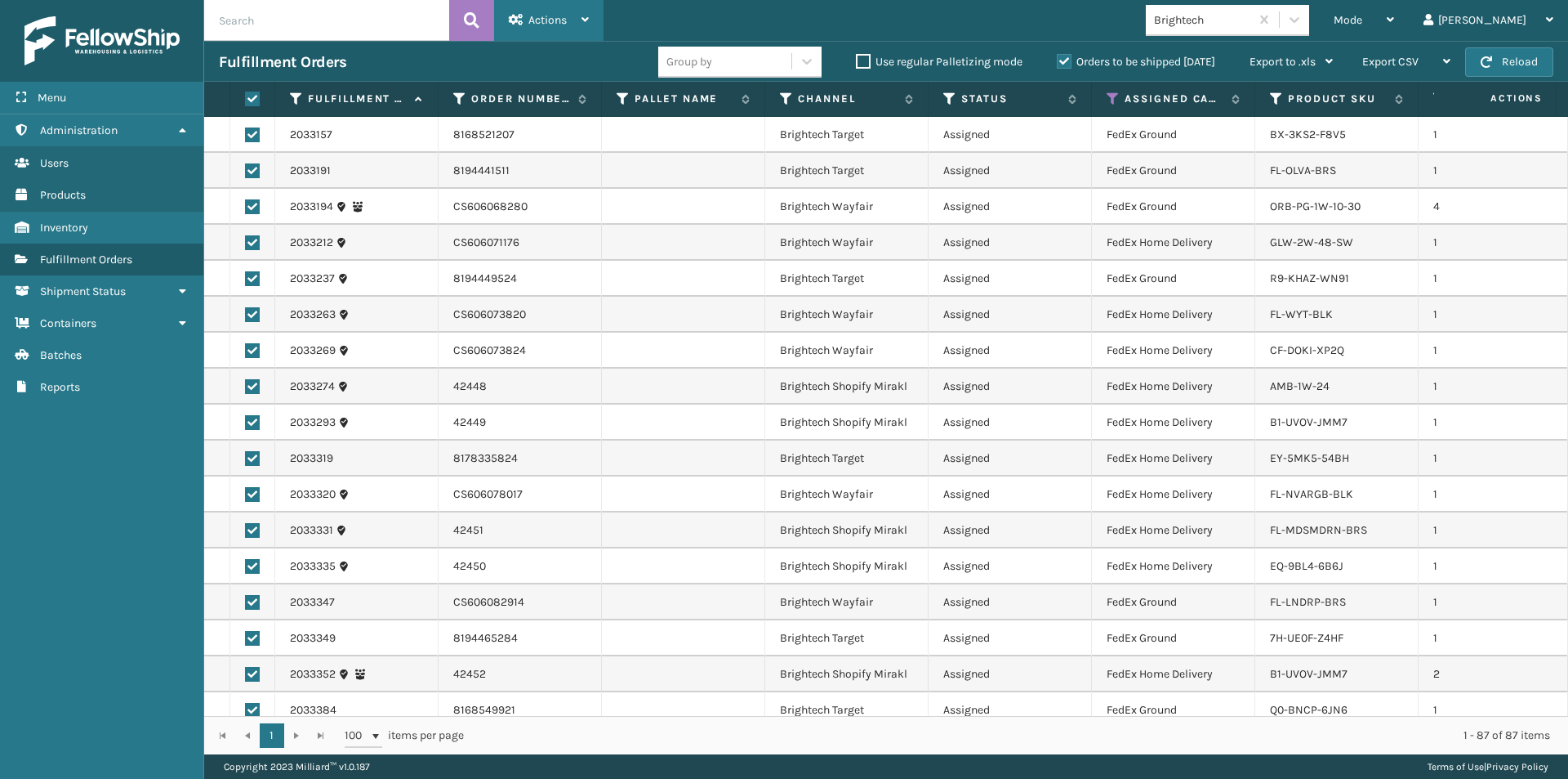
click at [580, 22] on div "Actions" at bounding box center [549, 21] width 80 height 41
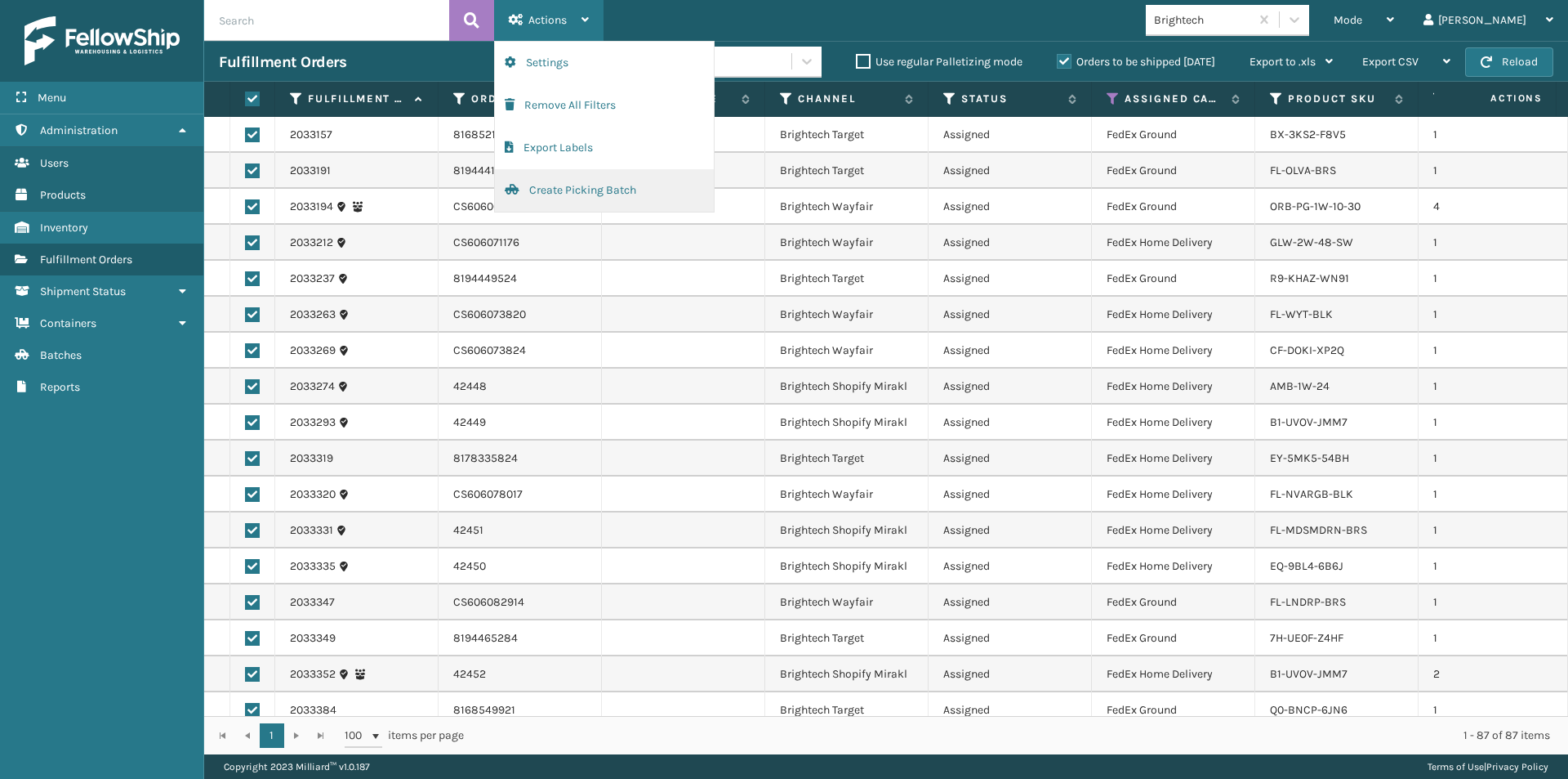
click at [574, 192] on button "Create Picking Batch" at bounding box center [604, 190] width 219 height 43
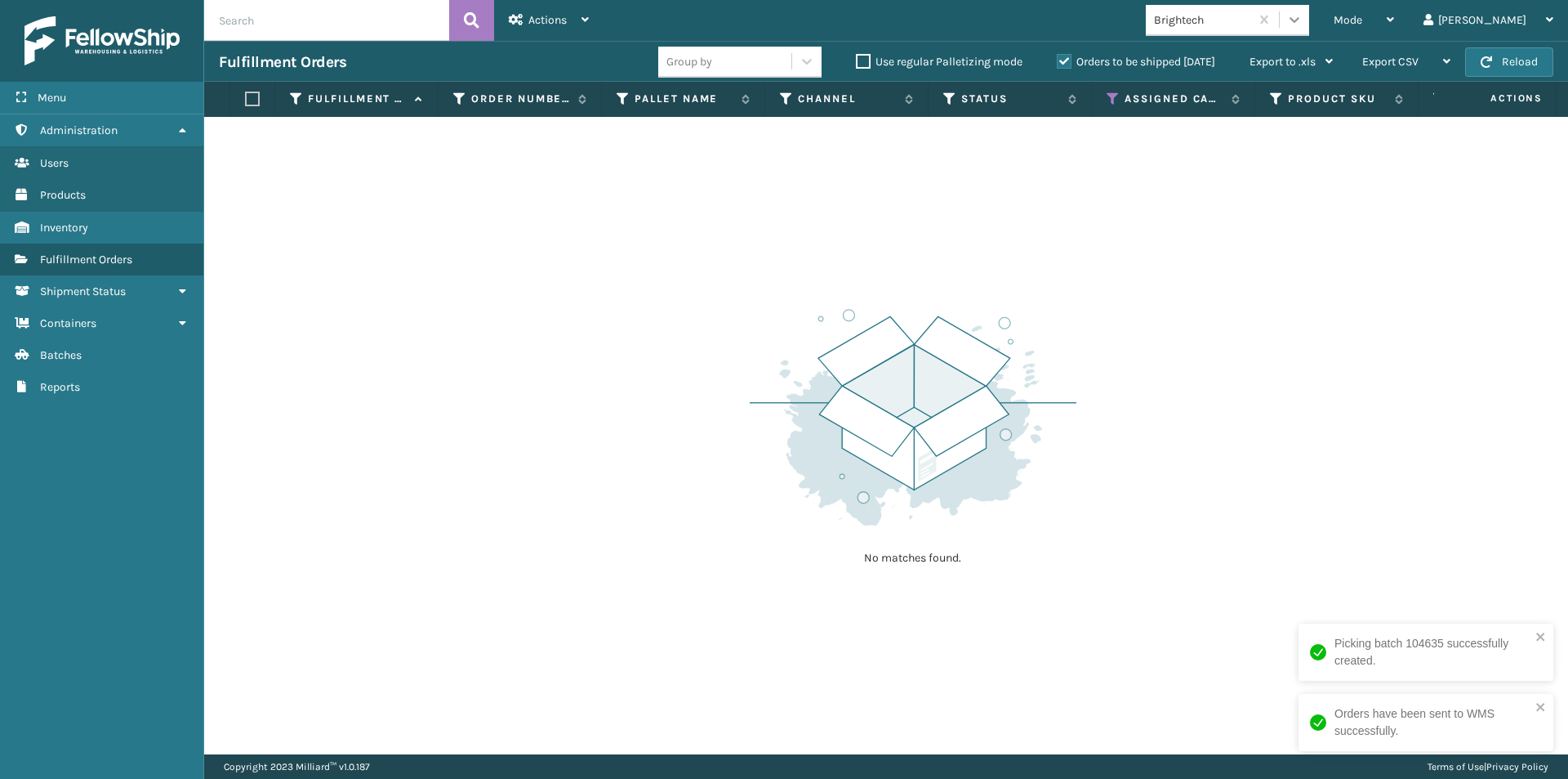
click at [1303, 27] on icon at bounding box center [1294, 20] width 16 height 16
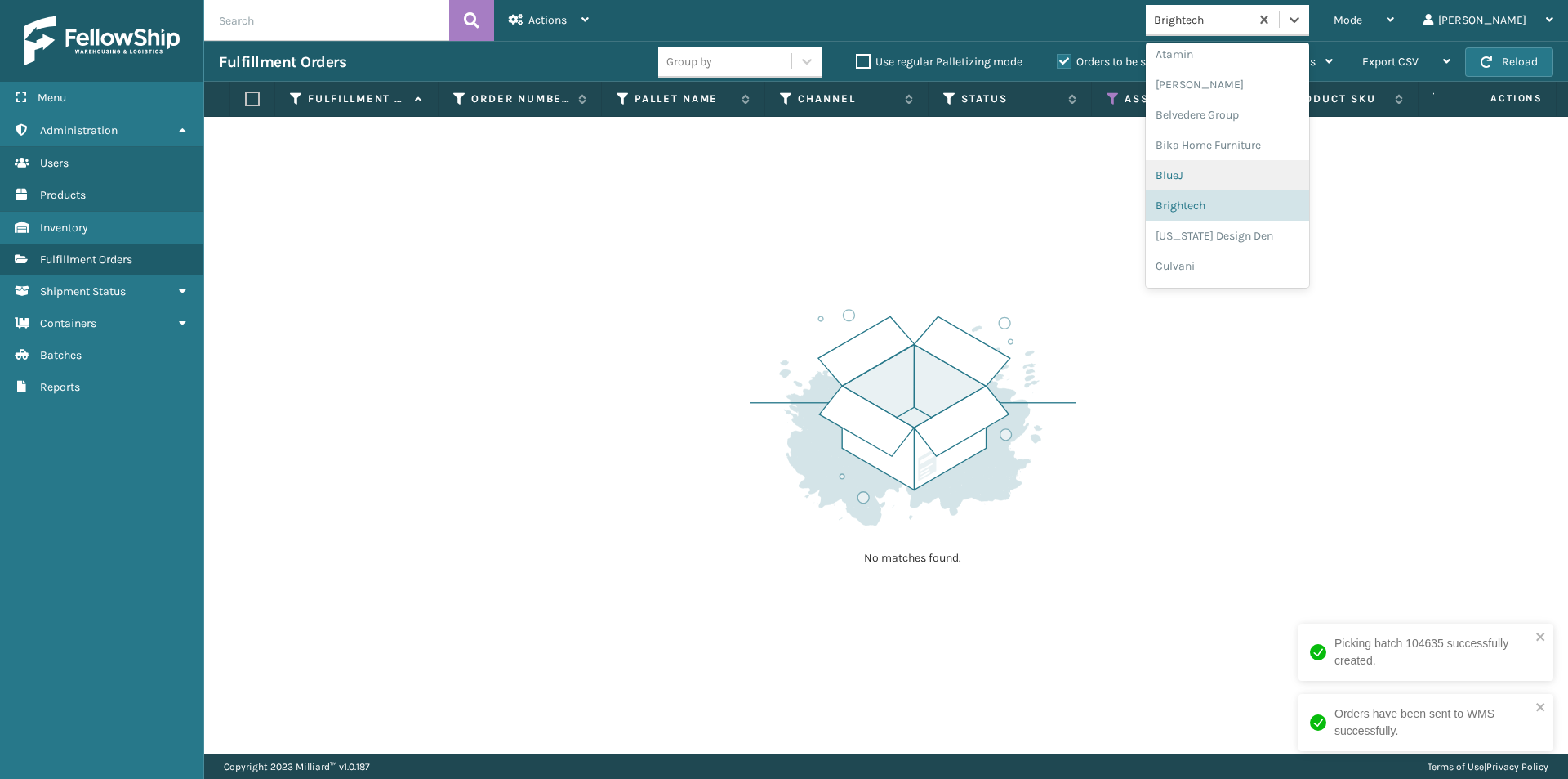
scroll to position [91, 0]
click at [1278, 219] on div "[US_STATE] Design Den" at bounding box center [1227, 211] width 163 height 30
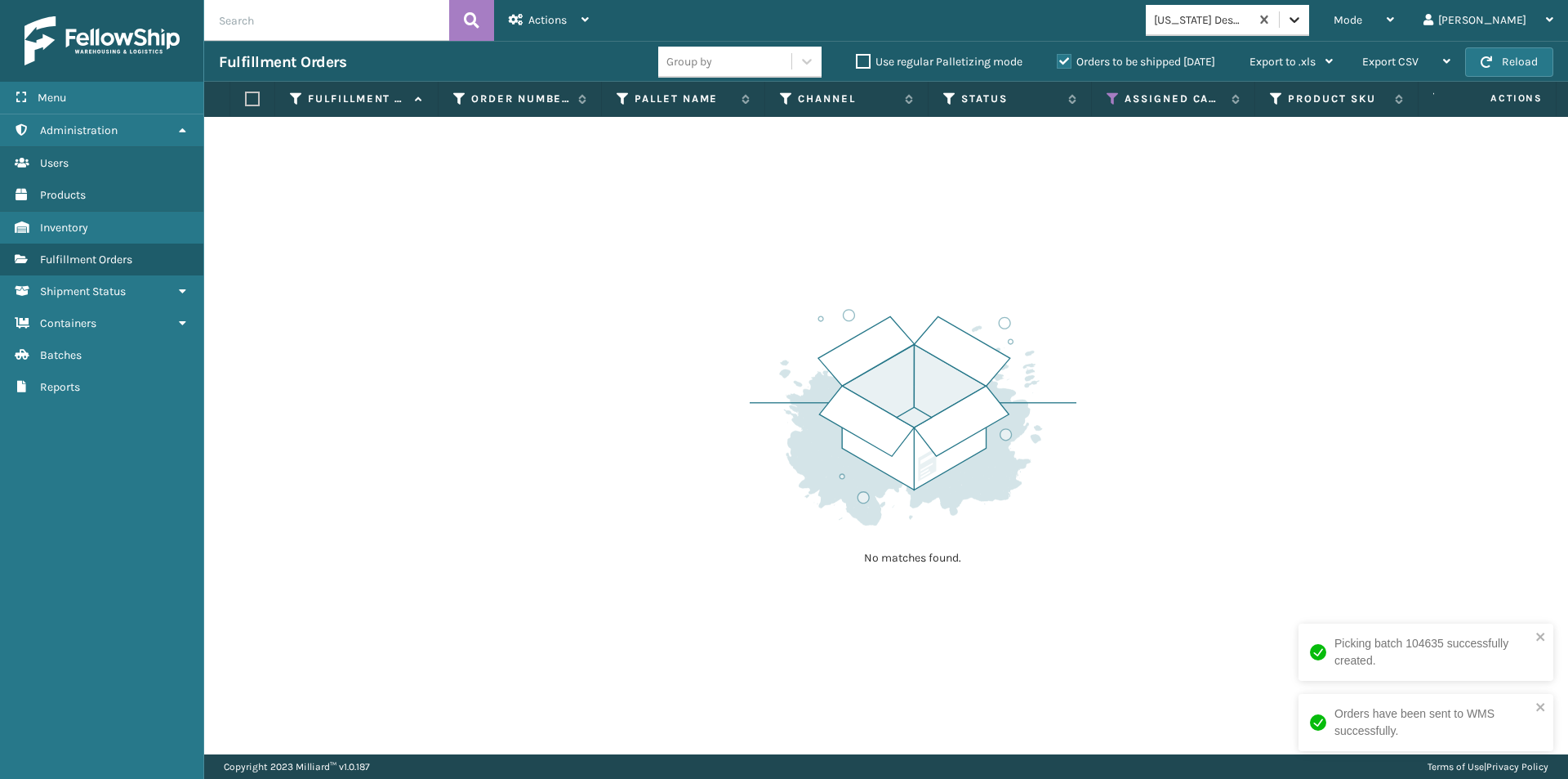
click at [1309, 29] on div at bounding box center [1294, 19] width 29 height 29
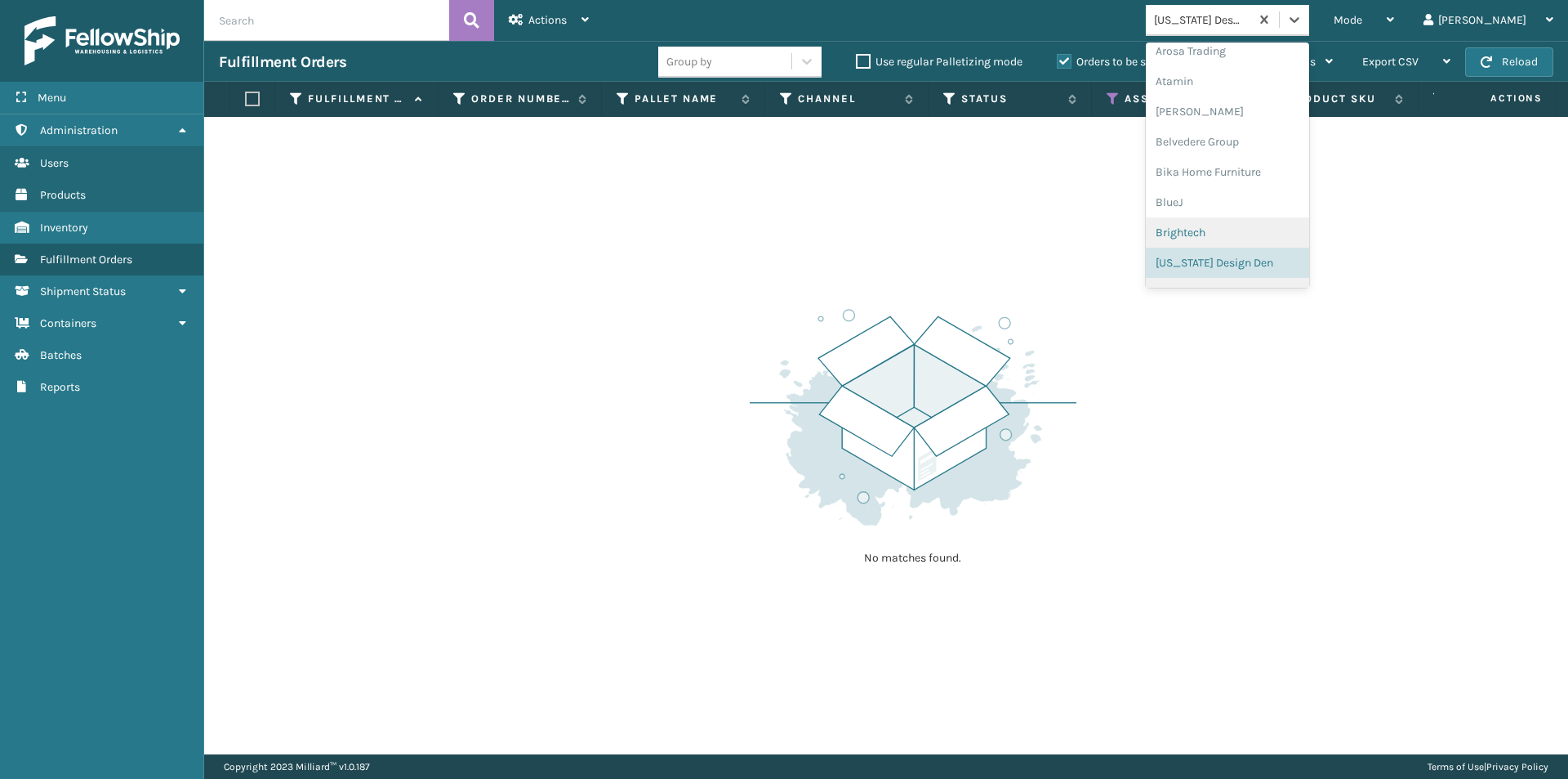
scroll to position [121, 0]
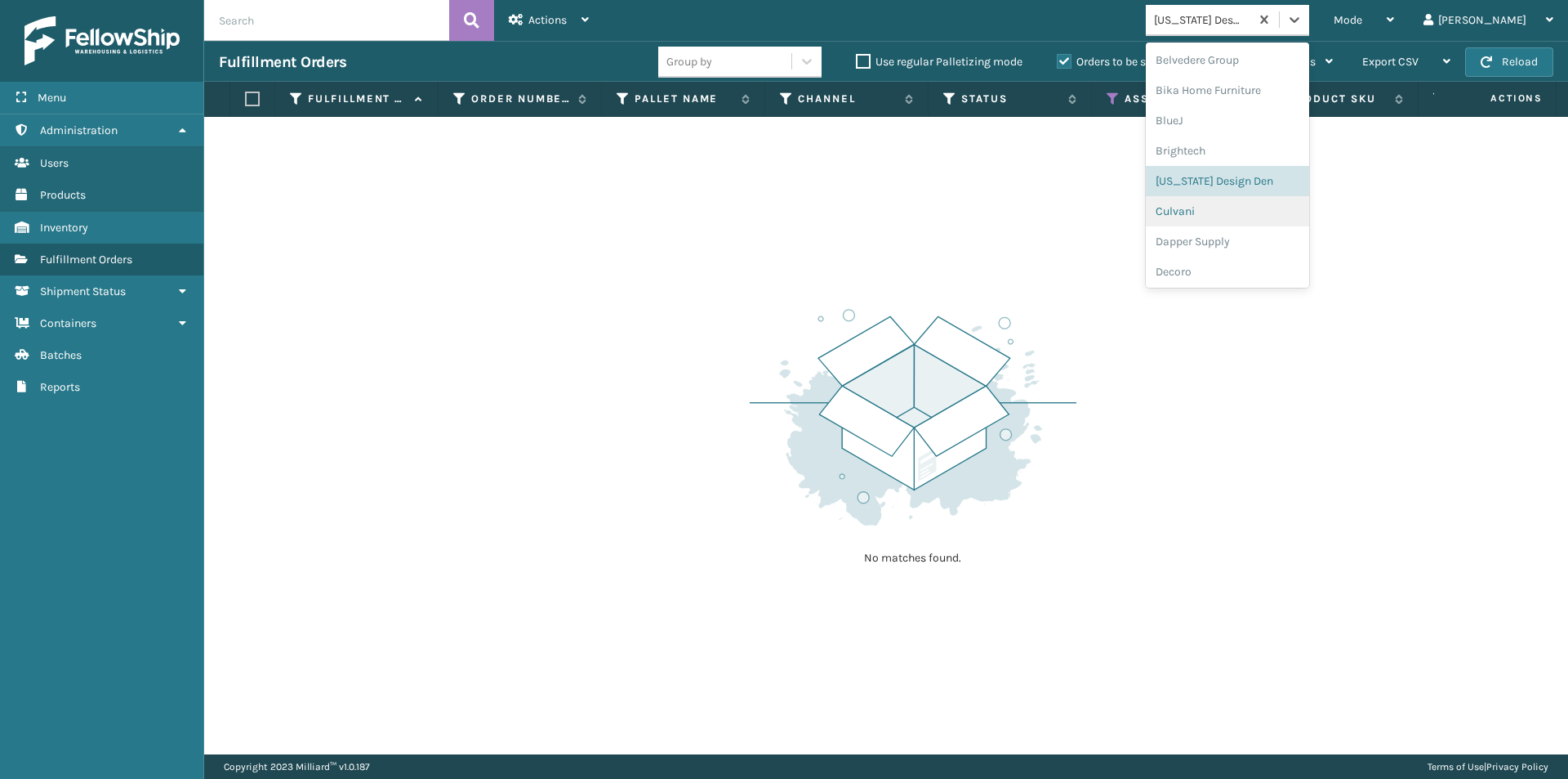
click at [1235, 218] on div "Culvani" at bounding box center [1227, 211] width 163 height 30
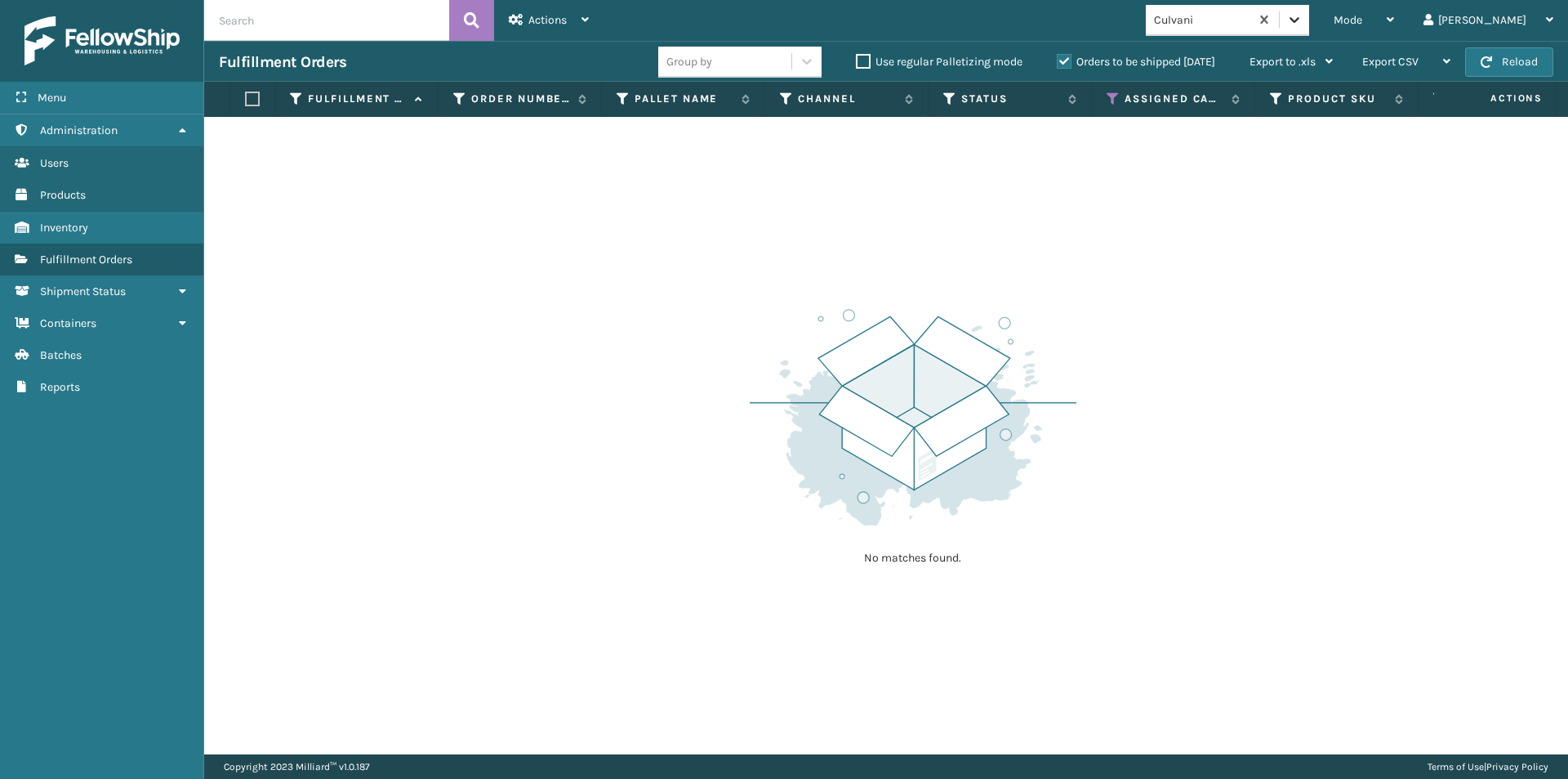
click at [1303, 20] on icon at bounding box center [1294, 20] width 16 height 16
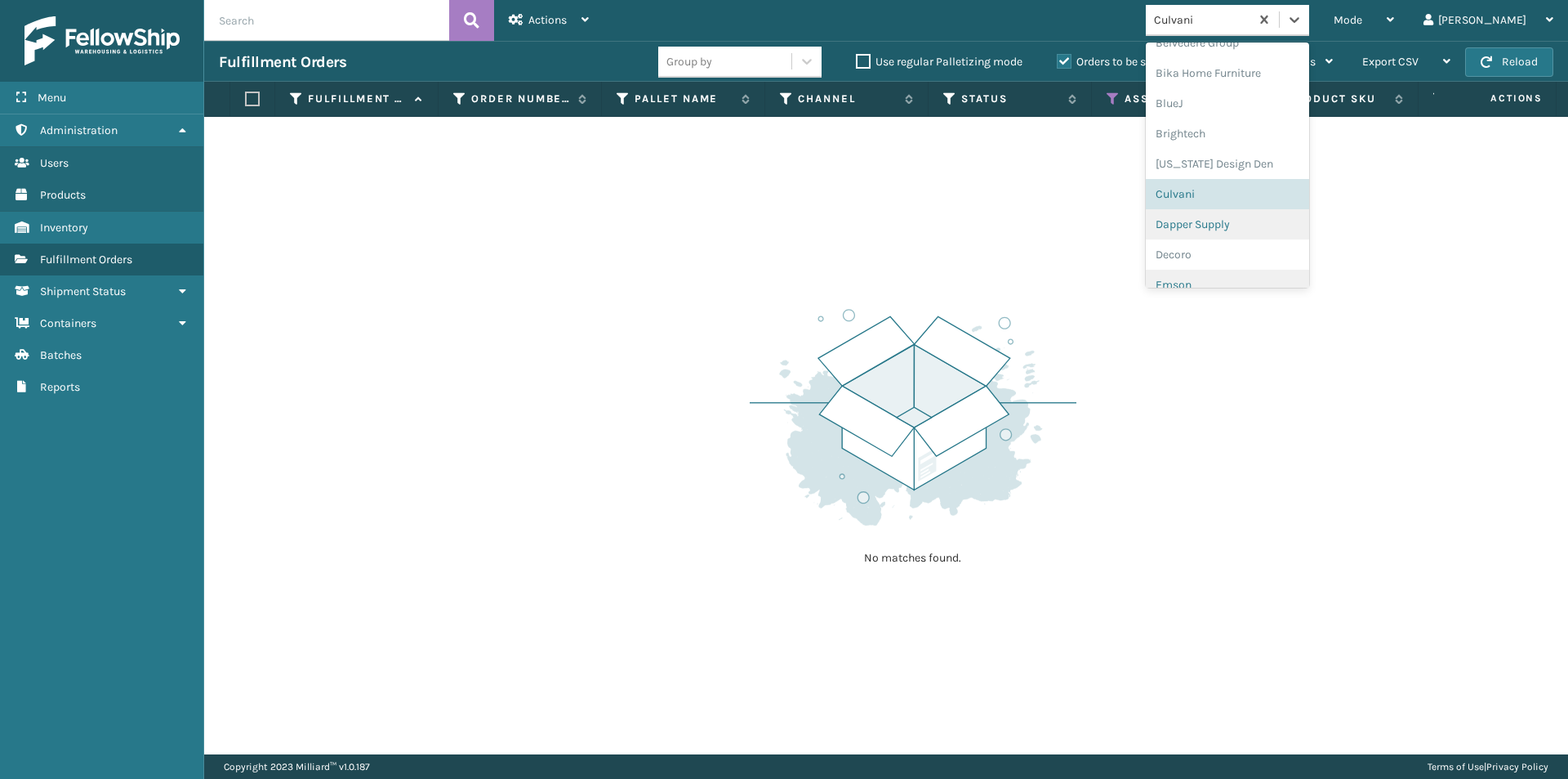
scroll to position [234, 0]
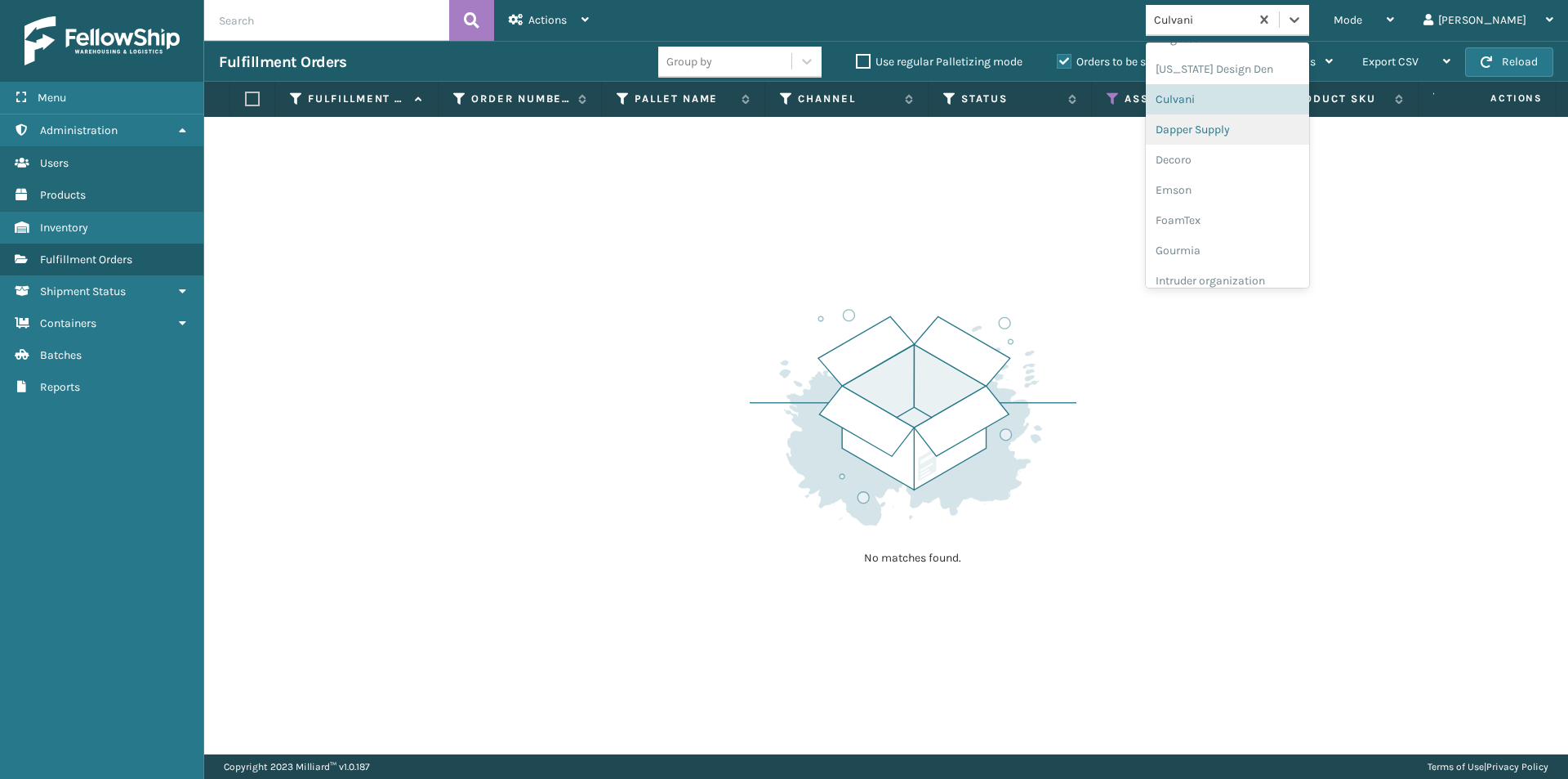
click at [1271, 130] on div "Dapper Supply" at bounding box center [1227, 130] width 163 height 30
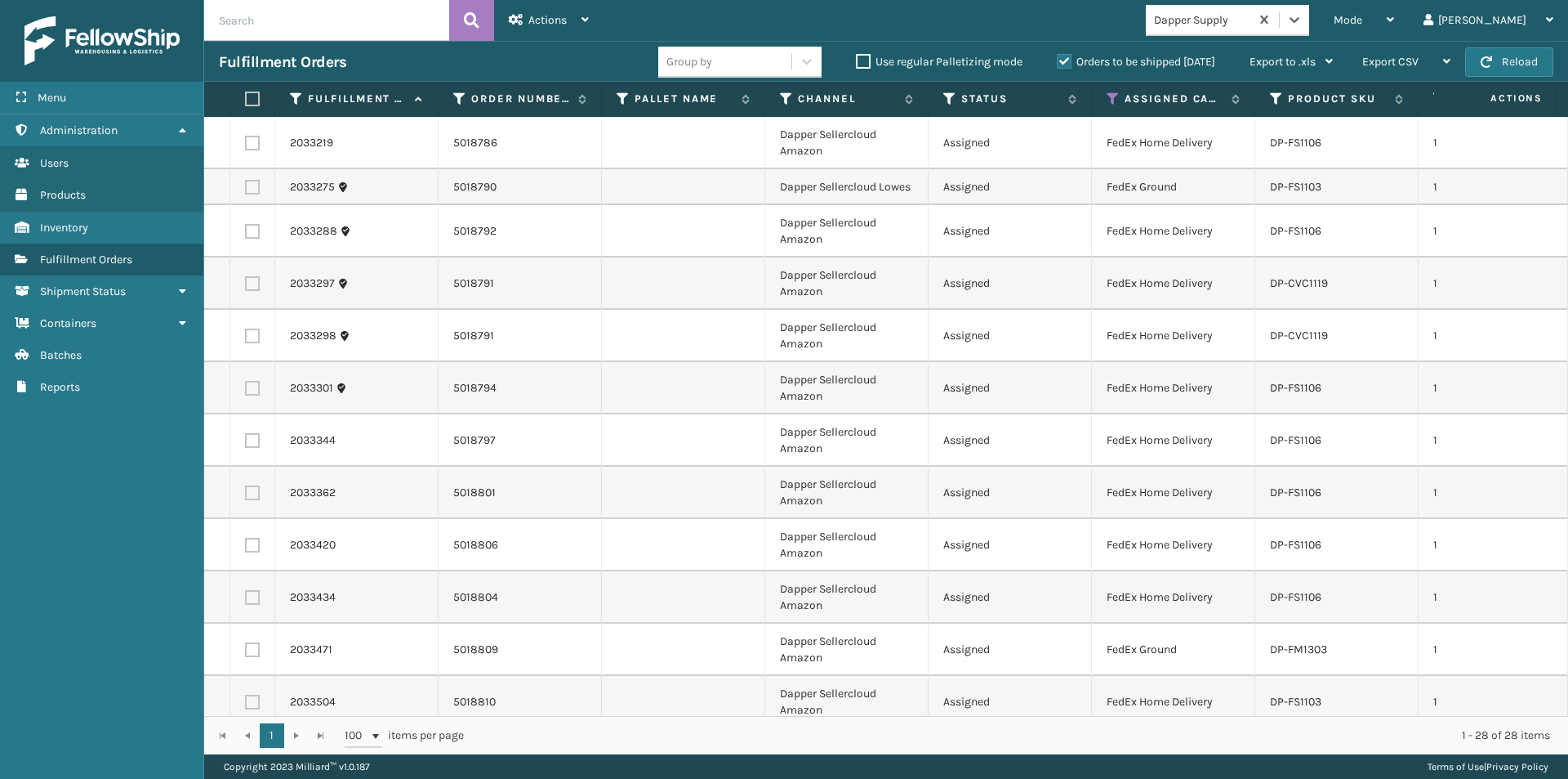
click at [254, 96] on label at bounding box center [249, 98] width 10 height 14
click at [246, 96] on input "checkbox" at bounding box center [245, 99] width 1 height 11
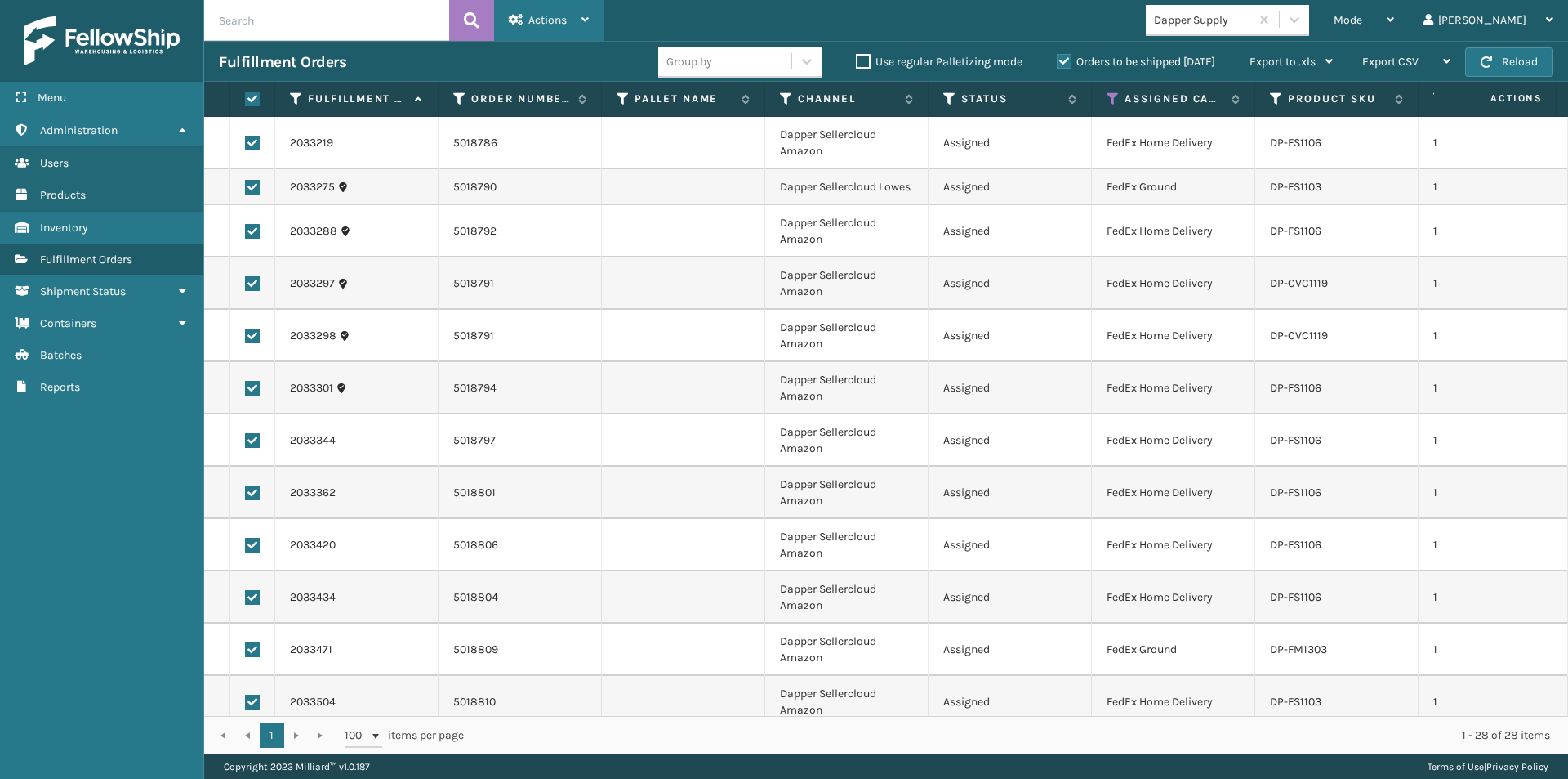
click at [583, 22] on icon at bounding box center [585, 20] width 7 height 12
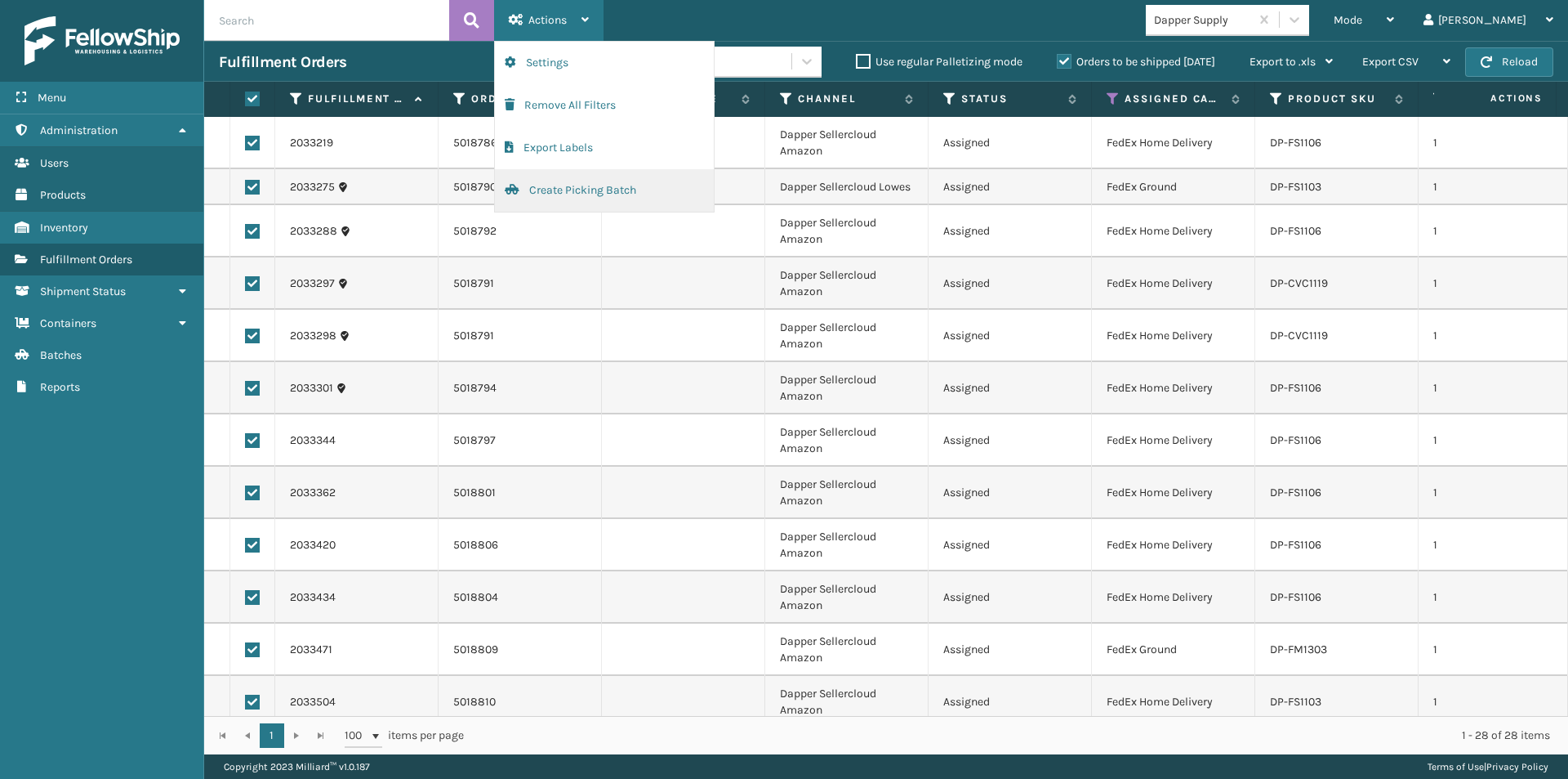
click at [540, 188] on button "Create Picking Batch" at bounding box center [604, 190] width 219 height 43
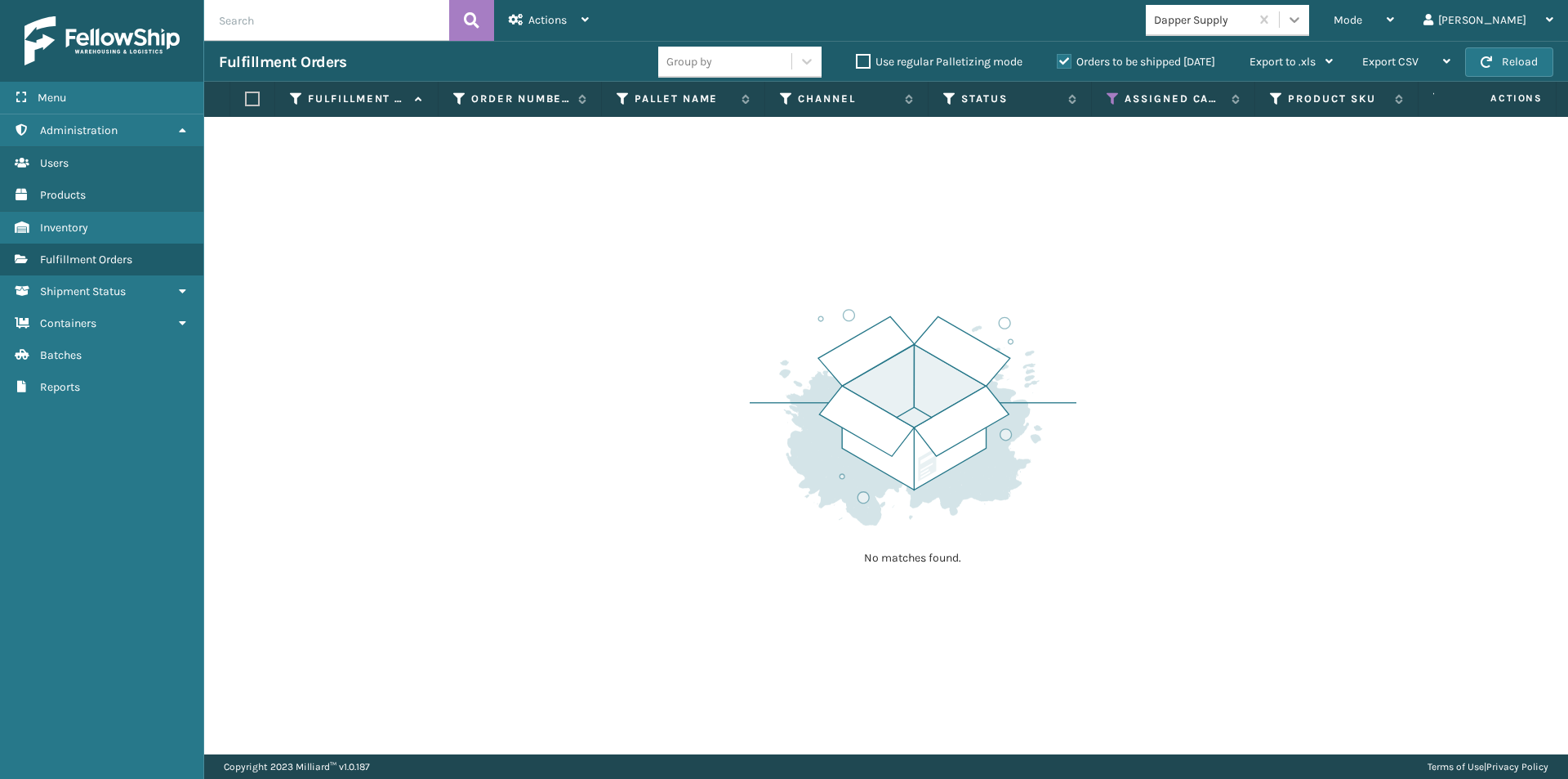
click at [1303, 24] on icon at bounding box center [1294, 20] width 16 height 16
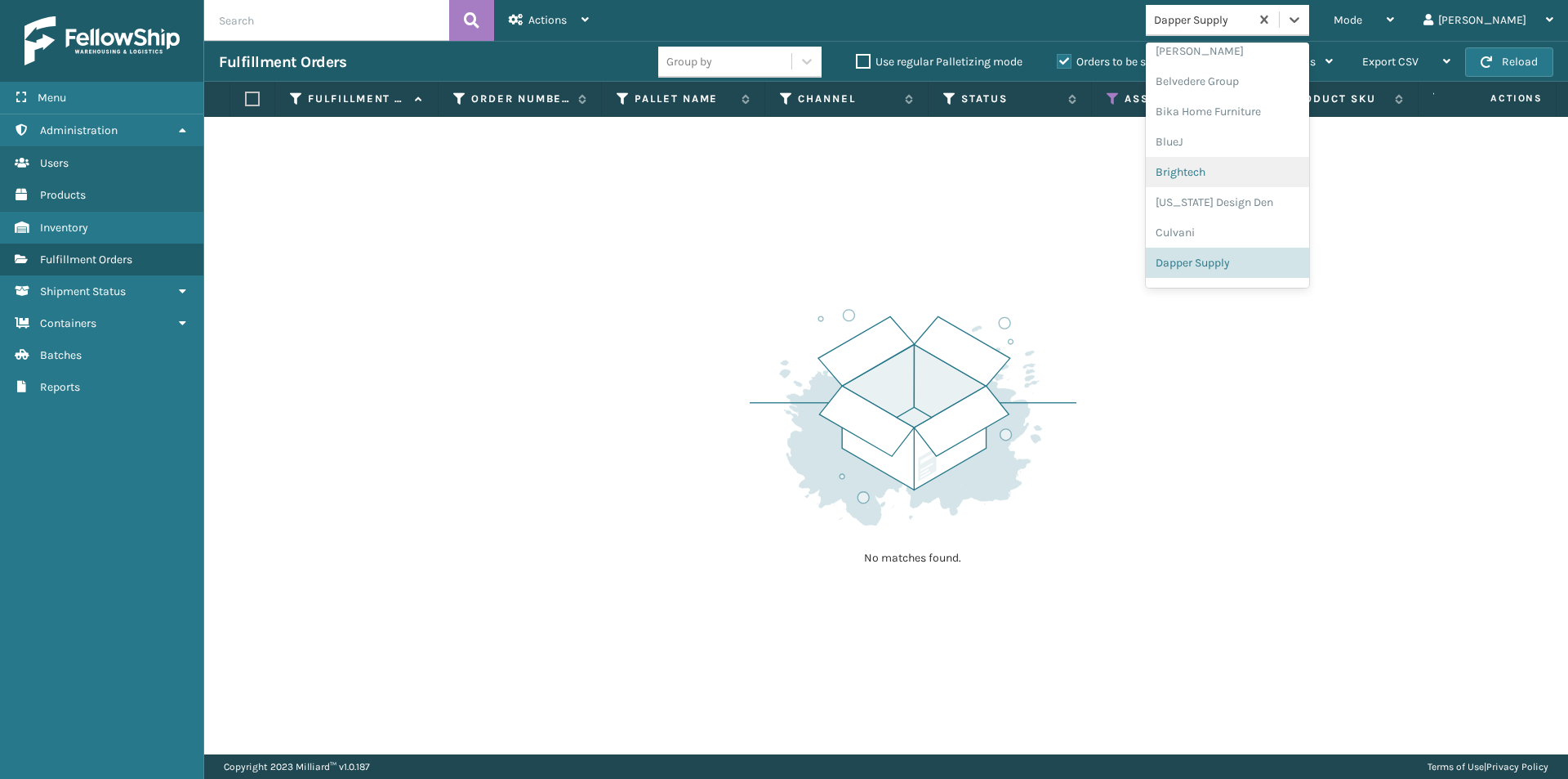
scroll to position [182, 0]
click at [1237, 210] on div "Decoro" at bounding box center [1227, 211] width 163 height 30
click at [1303, 15] on icon at bounding box center [1294, 20] width 16 height 16
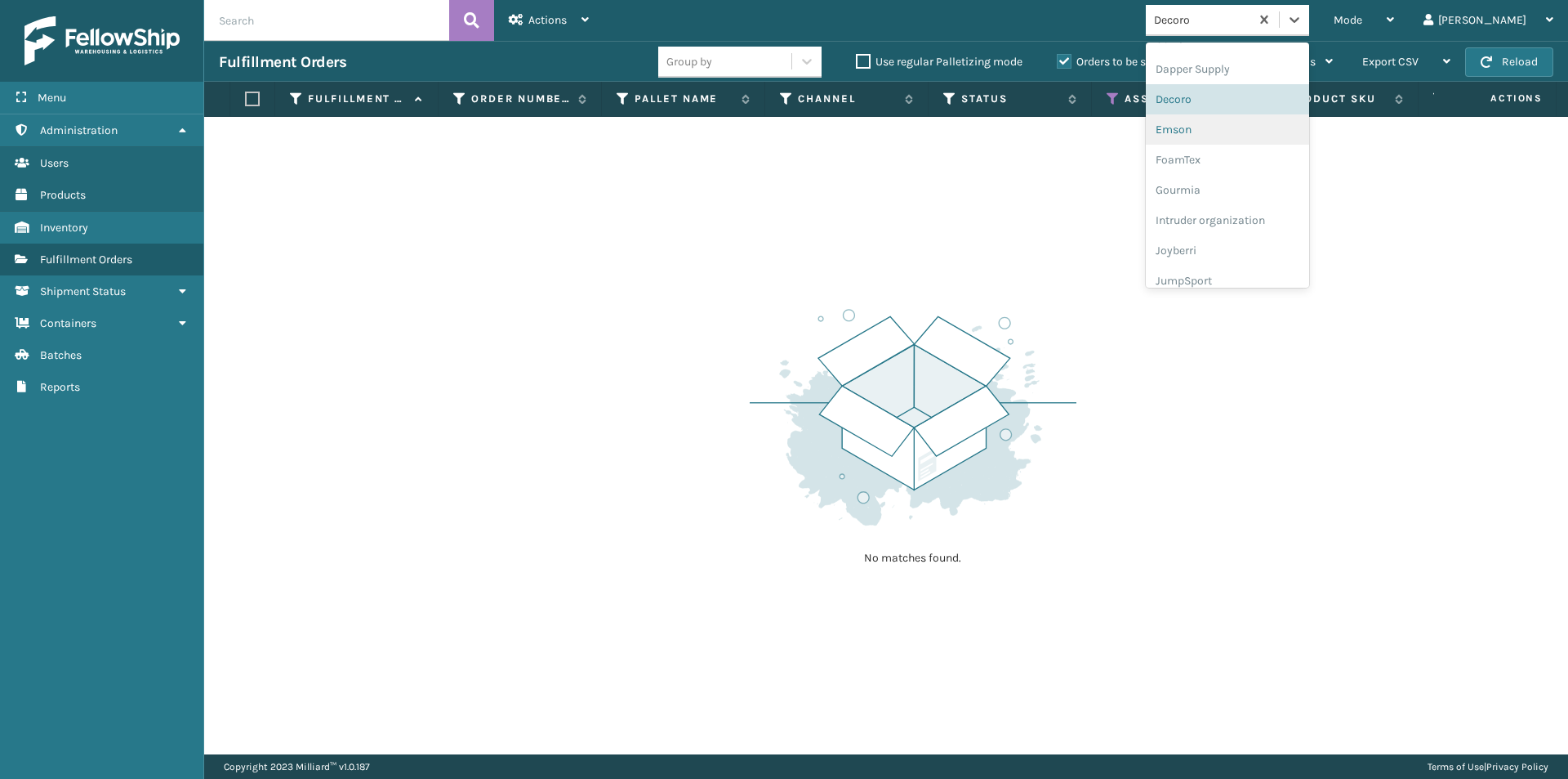
click at [1257, 124] on div "Emson" at bounding box center [1227, 130] width 163 height 30
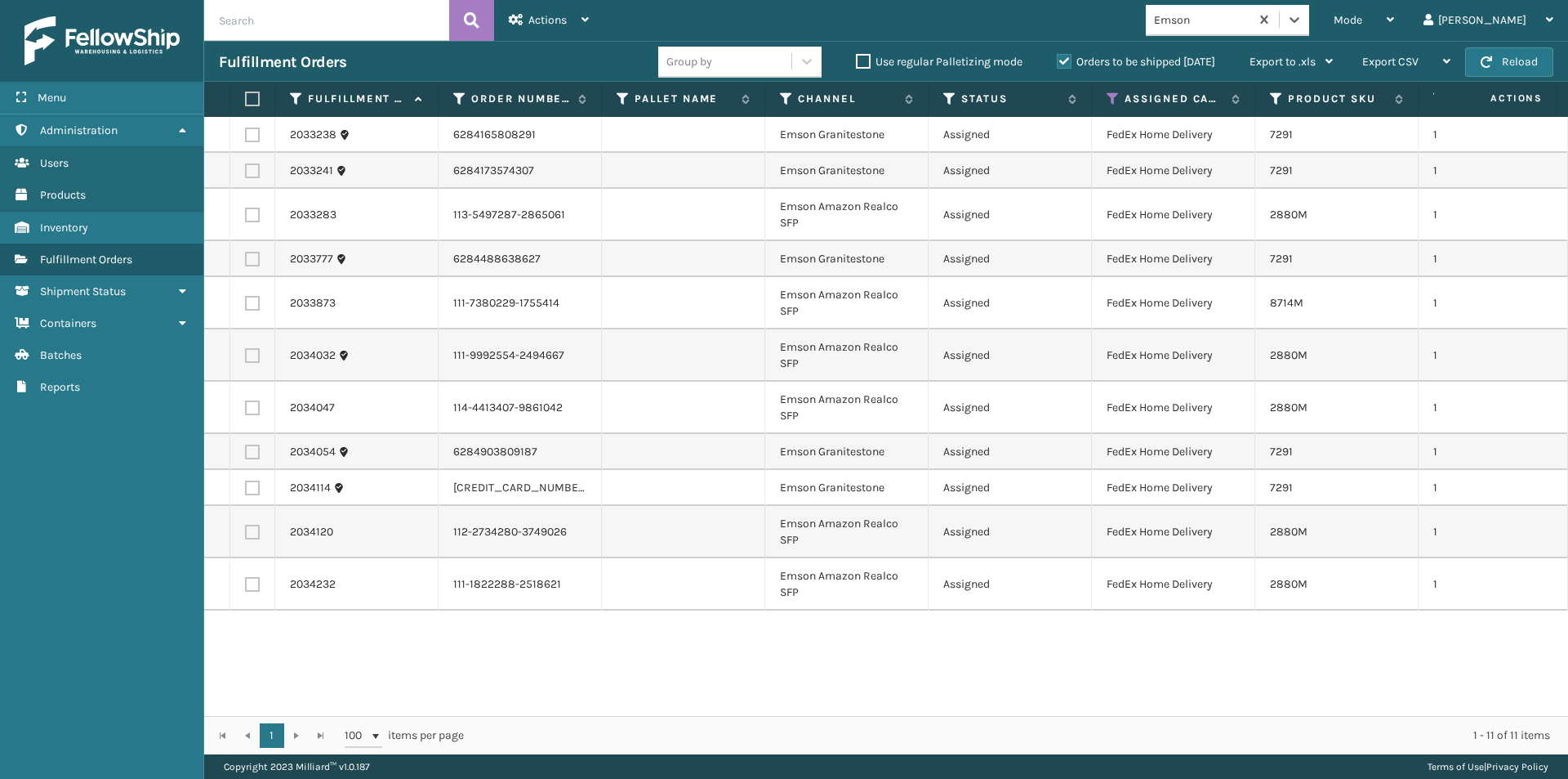
click at [253, 98] on label at bounding box center [249, 98] width 10 height 14
click at [246, 98] on input "checkbox" at bounding box center [245, 99] width 1 height 11
click at [580, 20] on div "Actions" at bounding box center [549, 21] width 80 height 41
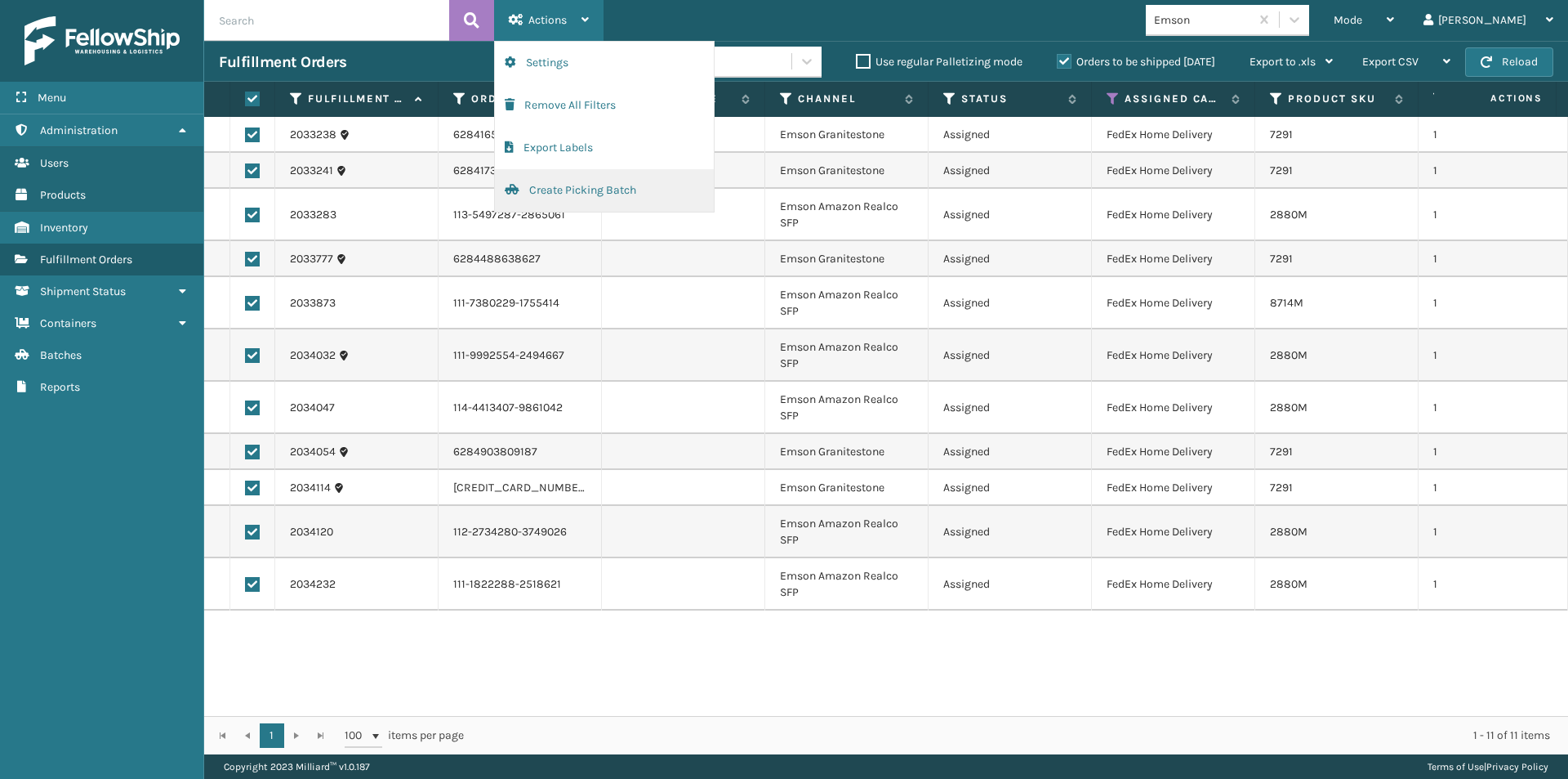
click at [567, 194] on button "Create Picking Batch" at bounding box center [604, 190] width 219 height 43
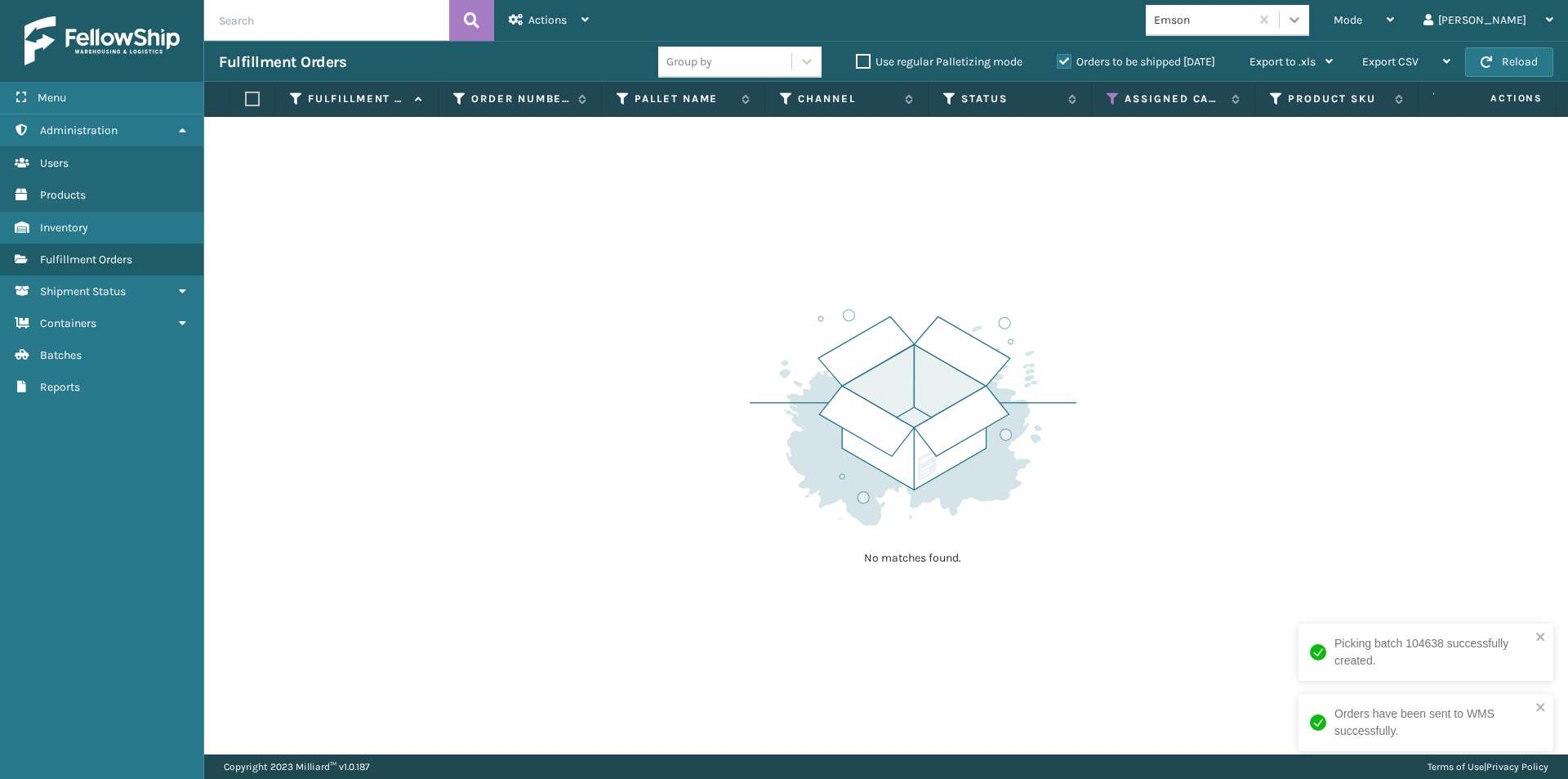
click at [1299, 21] on icon at bounding box center [1294, 20] width 10 height 5
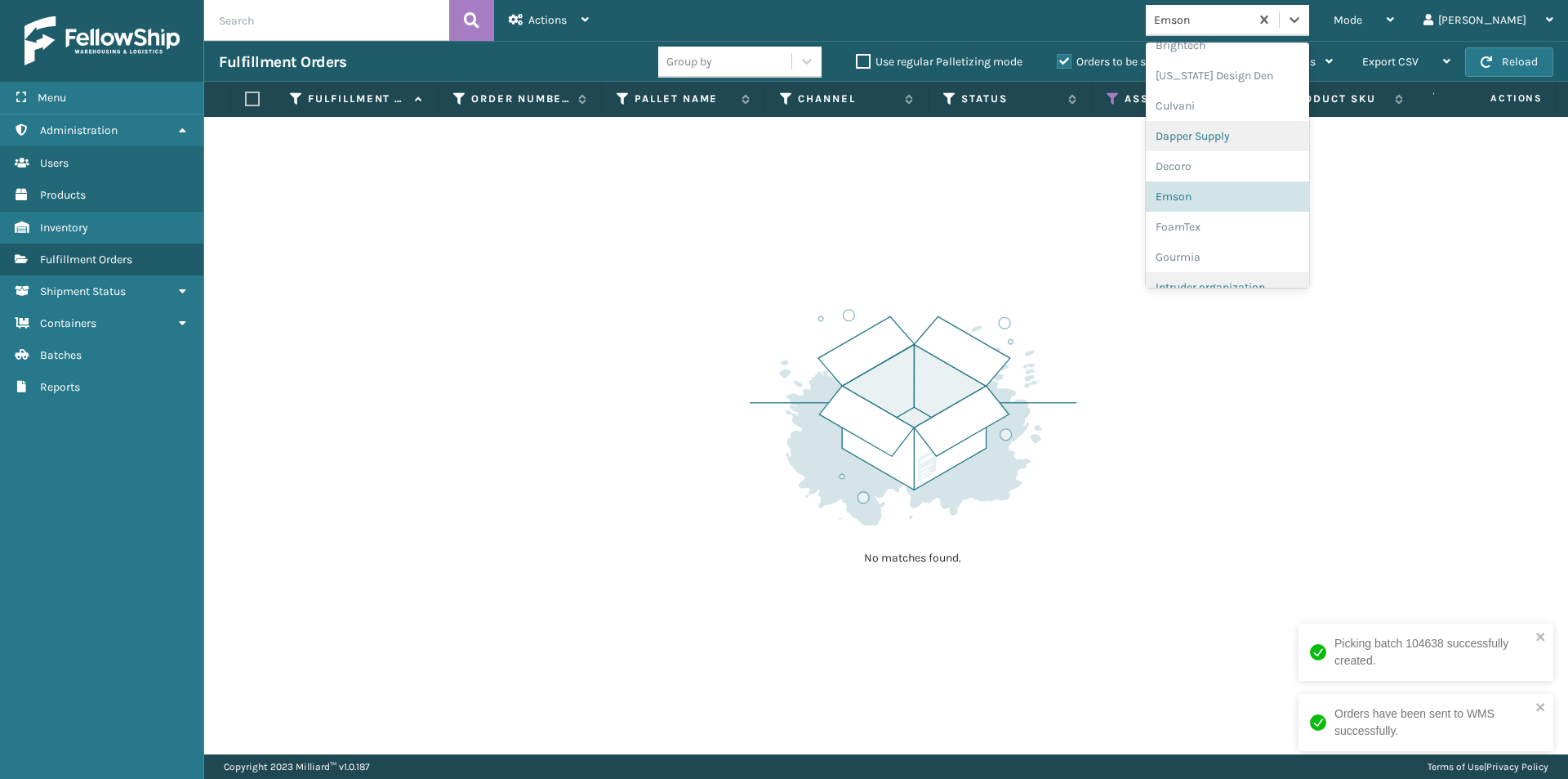
scroll to position [324, 0]
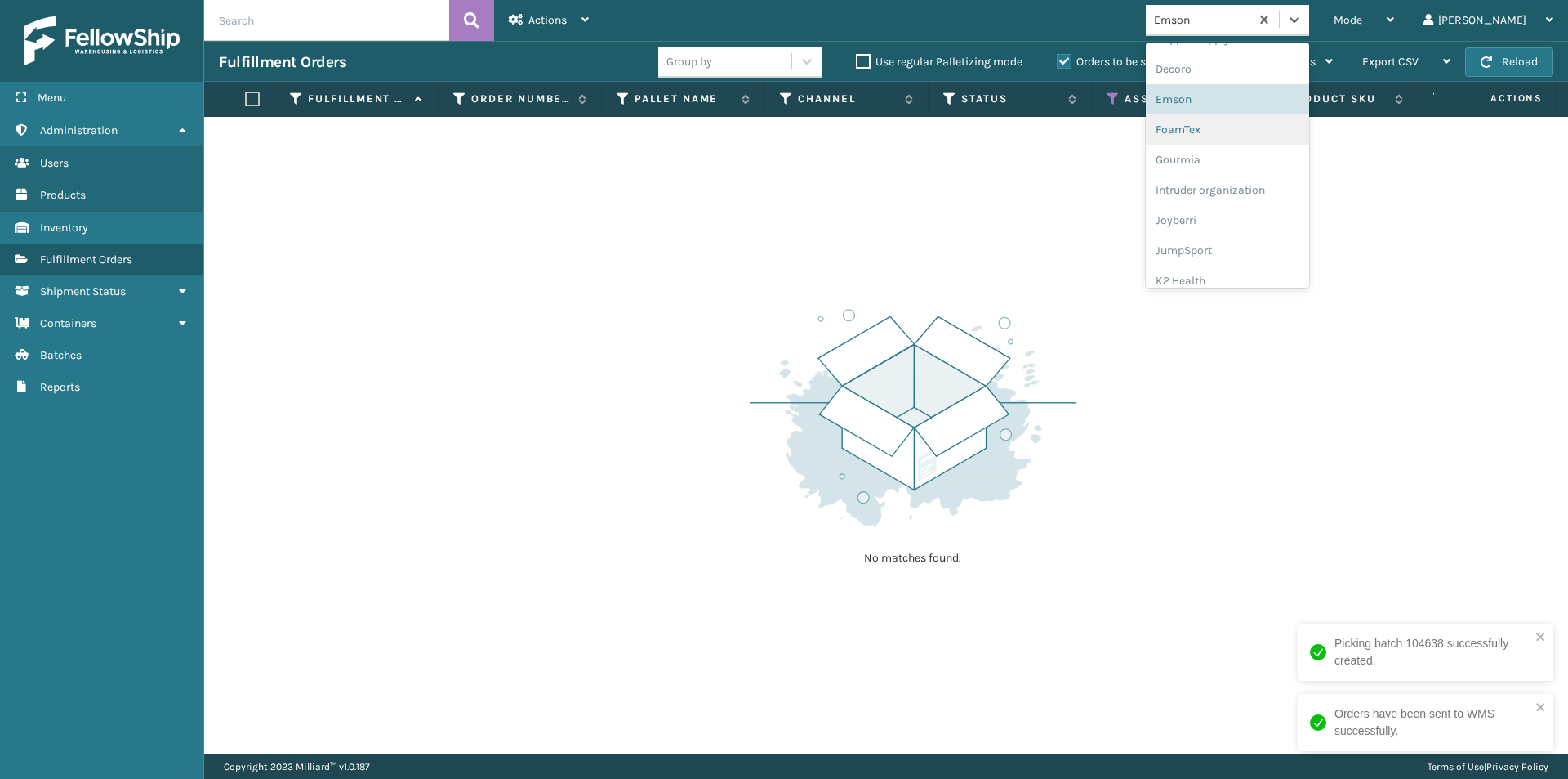
click at [1240, 138] on div "FoamTex" at bounding box center [1227, 130] width 163 height 30
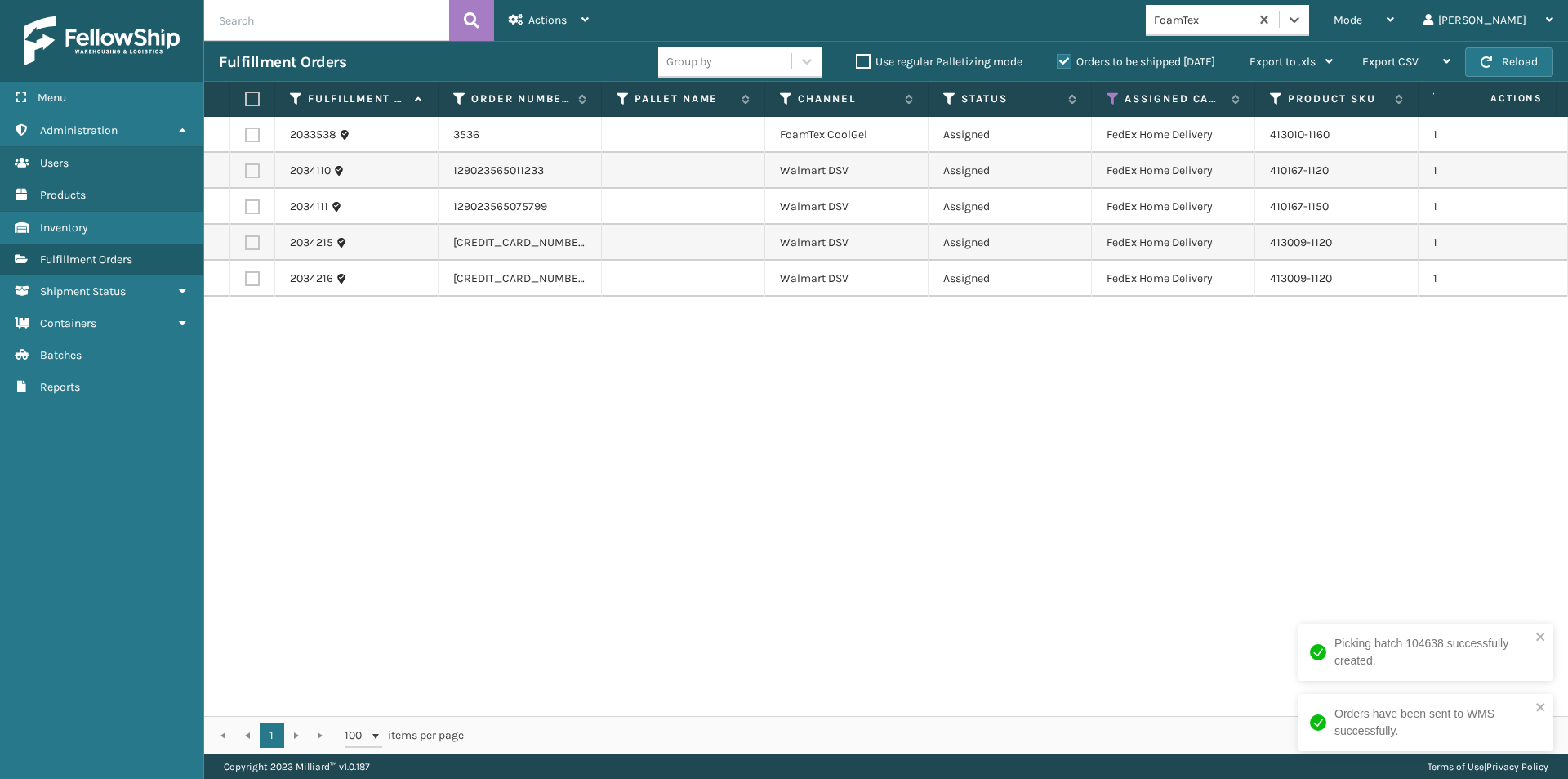
click at [254, 92] on label at bounding box center [249, 98] width 10 height 14
click at [246, 94] on input "checkbox" at bounding box center [245, 99] width 1 height 11
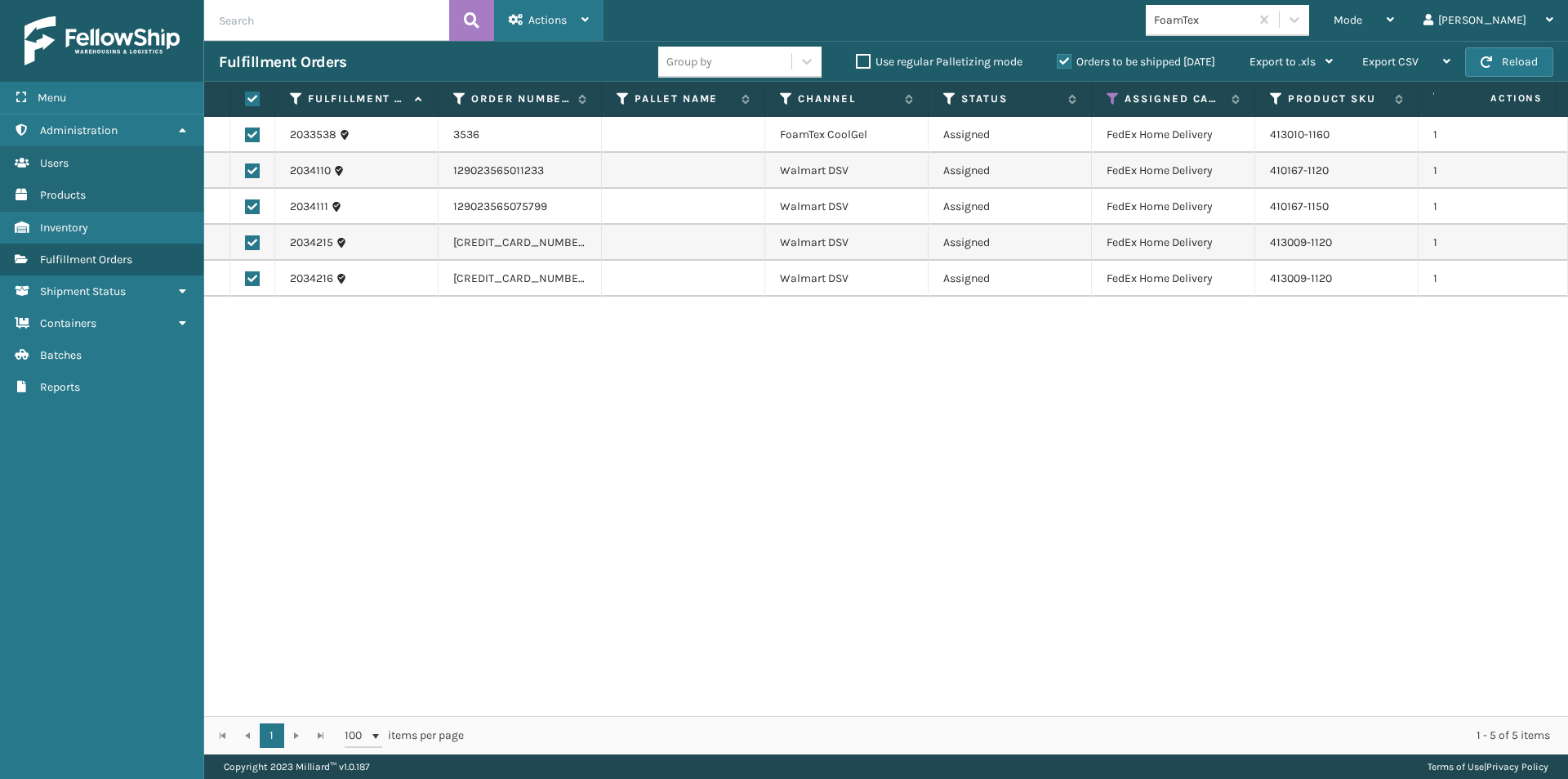
click at [582, 18] on icon at bounding box center [585, 20] width 7 height 12
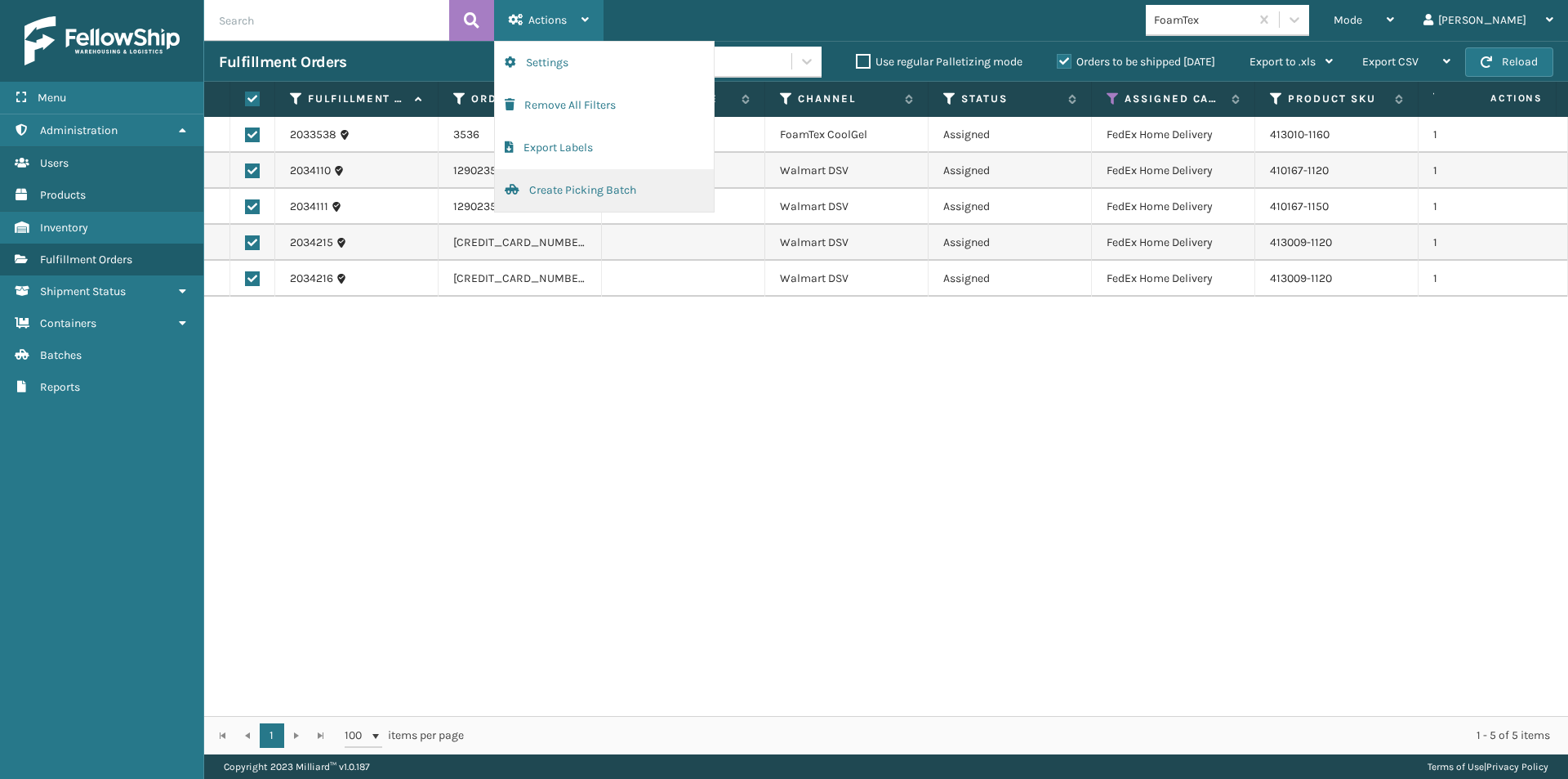
click at [566, 187] on button "Create Picking Batch" at bounding box center [604, 190] width 219 height 43
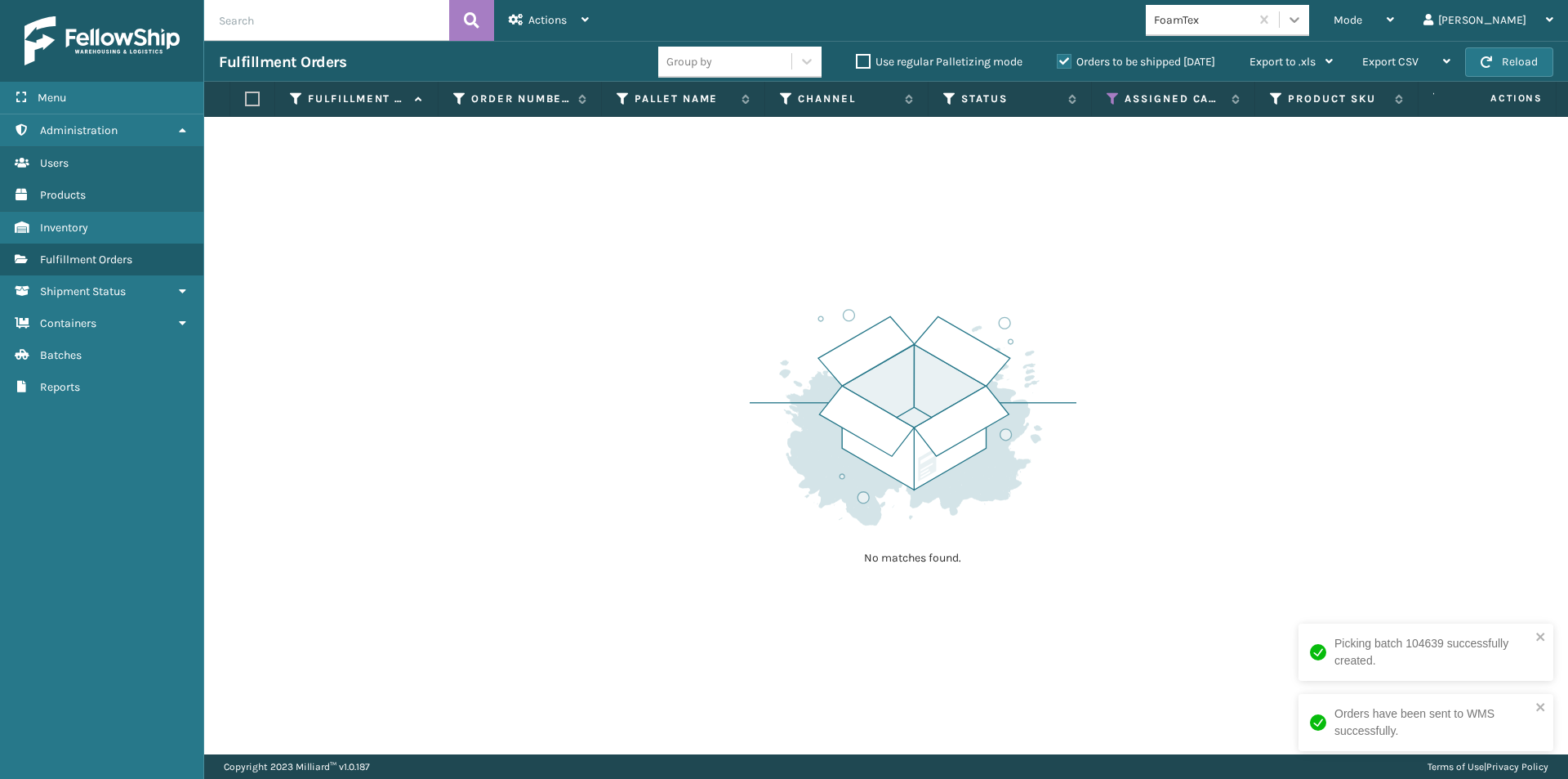
click at [1303, 19] on icon at bounding box center [1294, 20] width 16 height 16
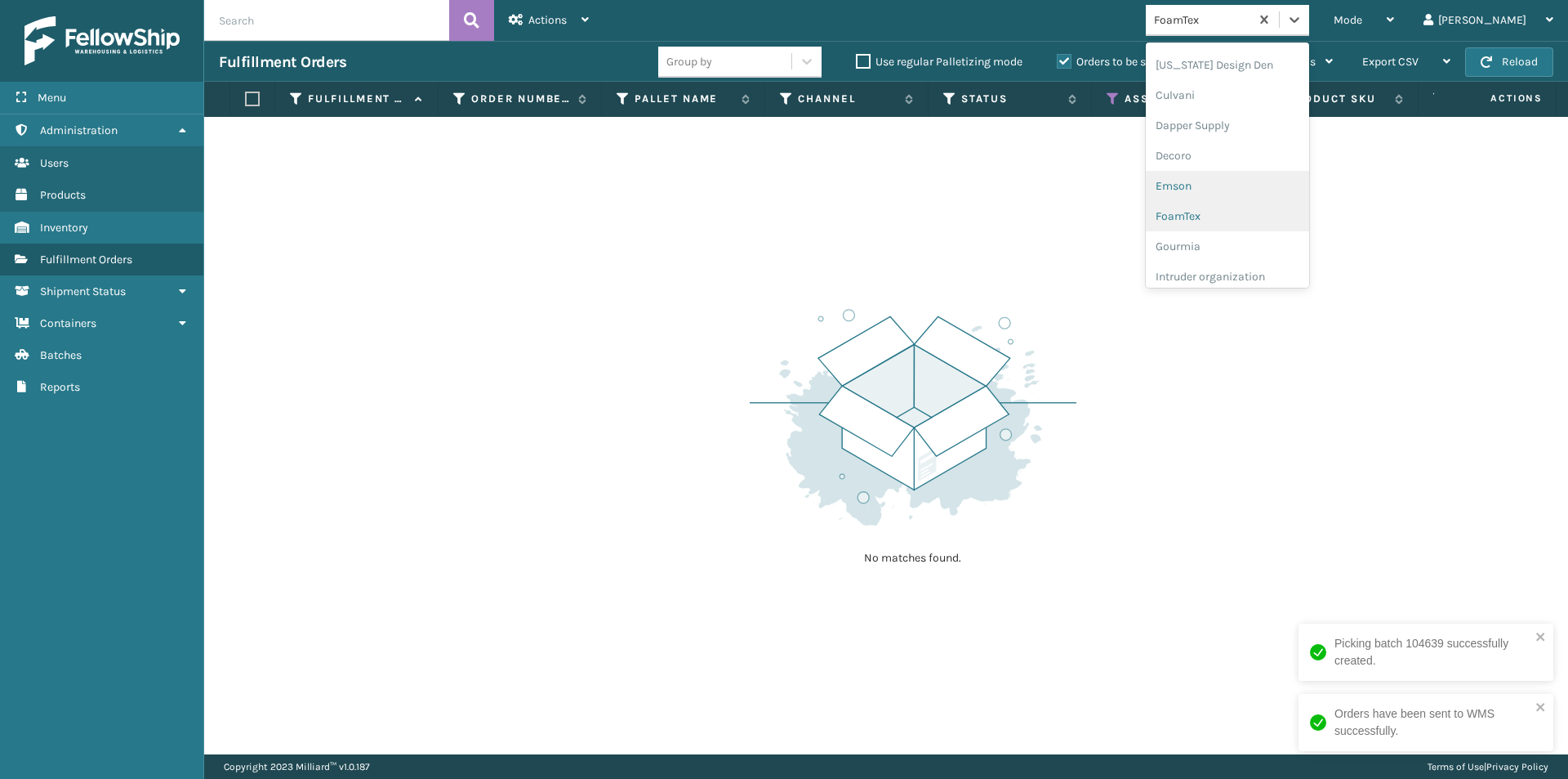
scroll to position [272, 0]
click at [1255, 213] on div "Gourmia" at bounding box center [1227, 211] width 163 height 30
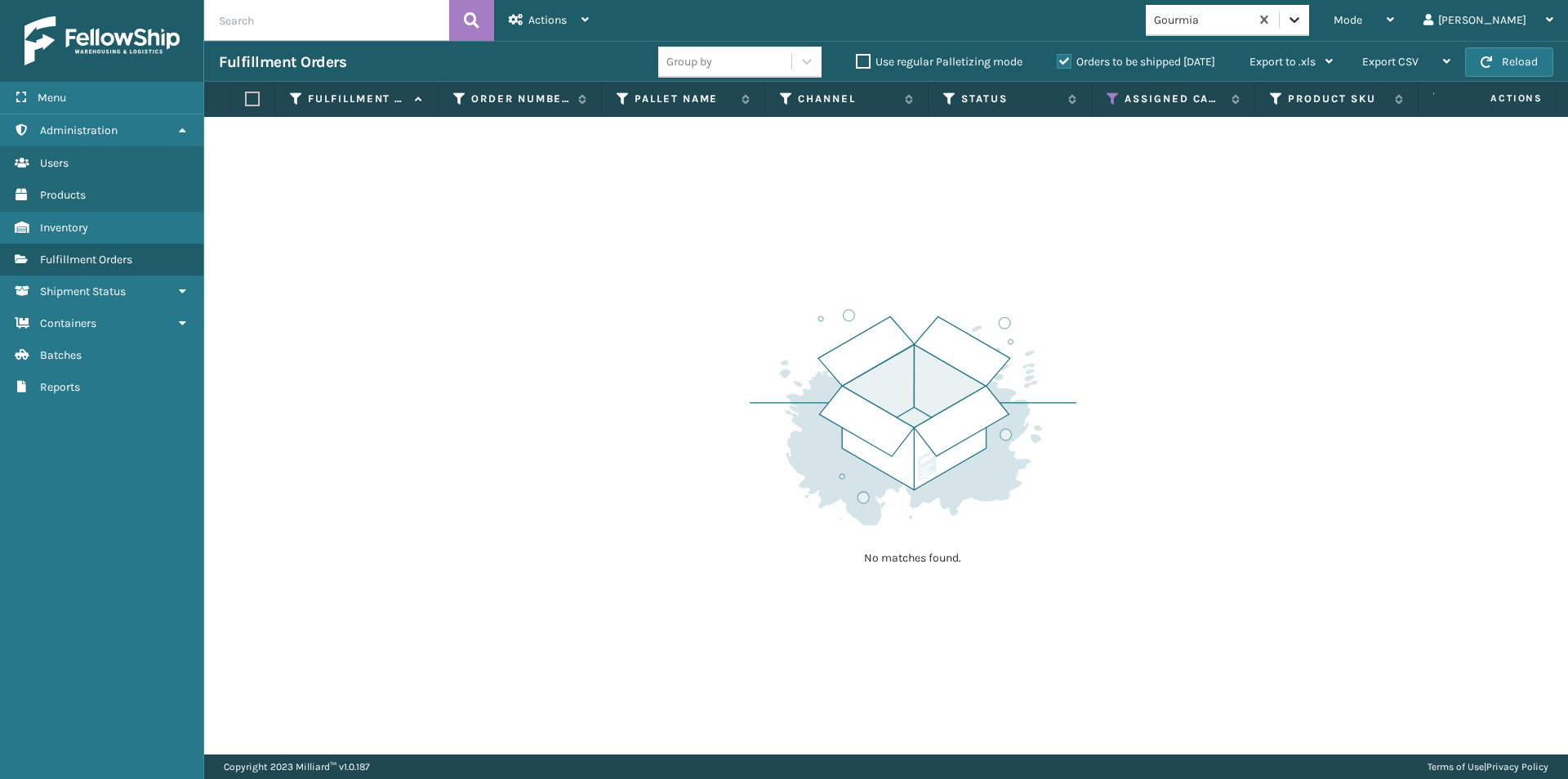
click at [1303, 18] on icon at bounding box center [1294, 20] width 16 height 16
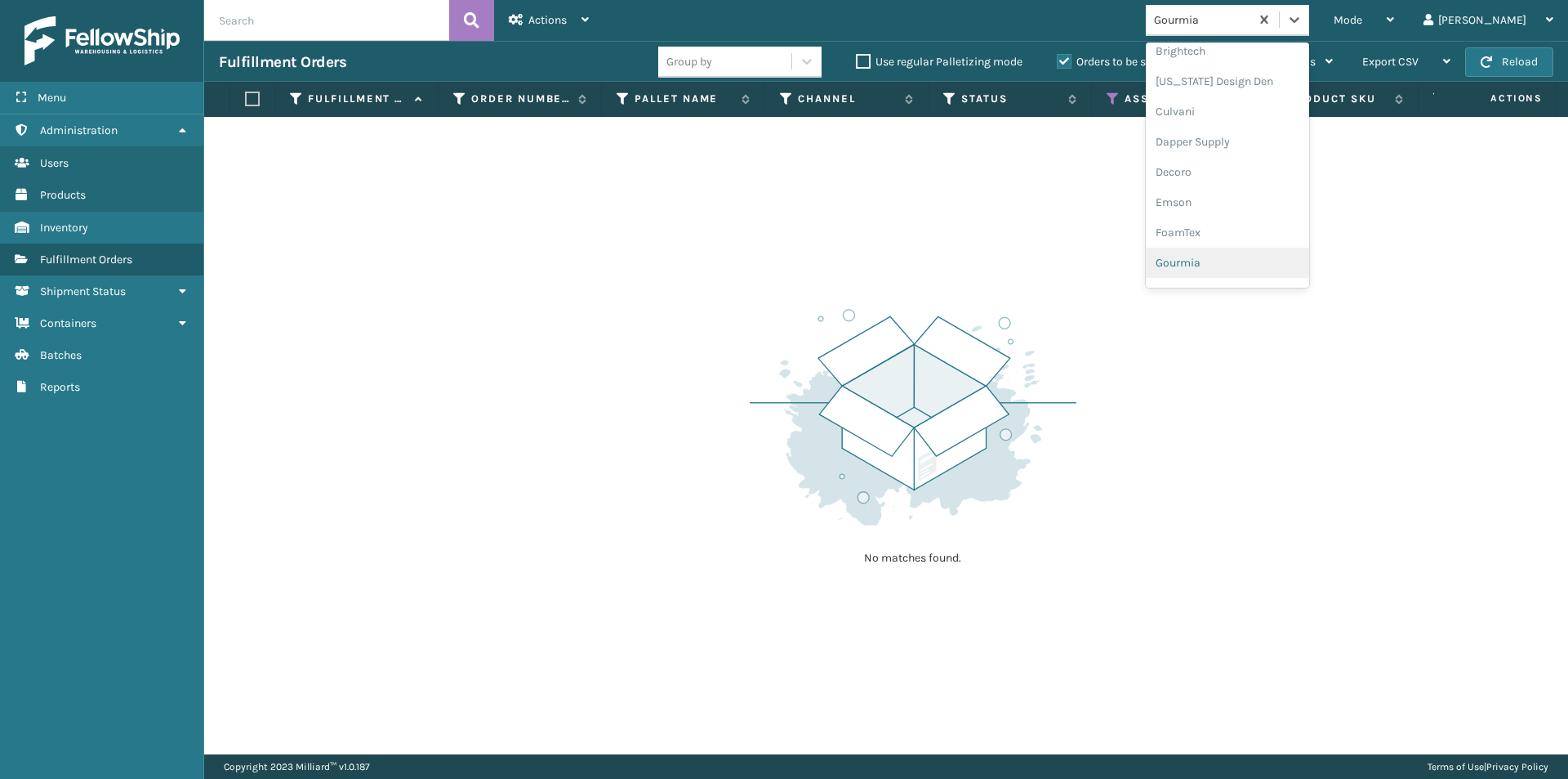
scroll to position [303, 0]
click at [1272, 218] on div "Intruder organization" at bounding box center [1227, 211] width 163 height 30
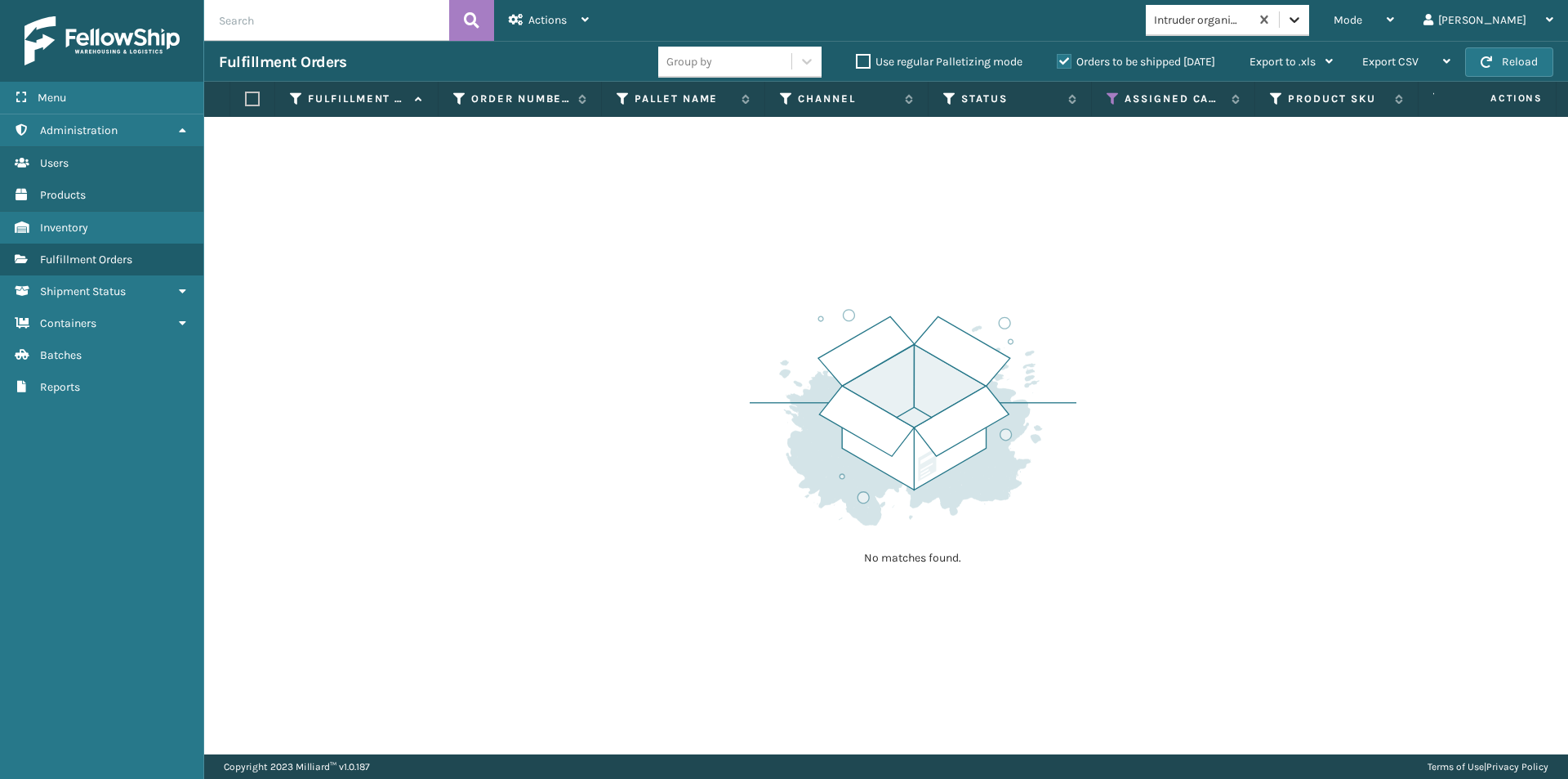
click at [1309, 26] on div at bounding box center [1294, 19] width 29 height 29
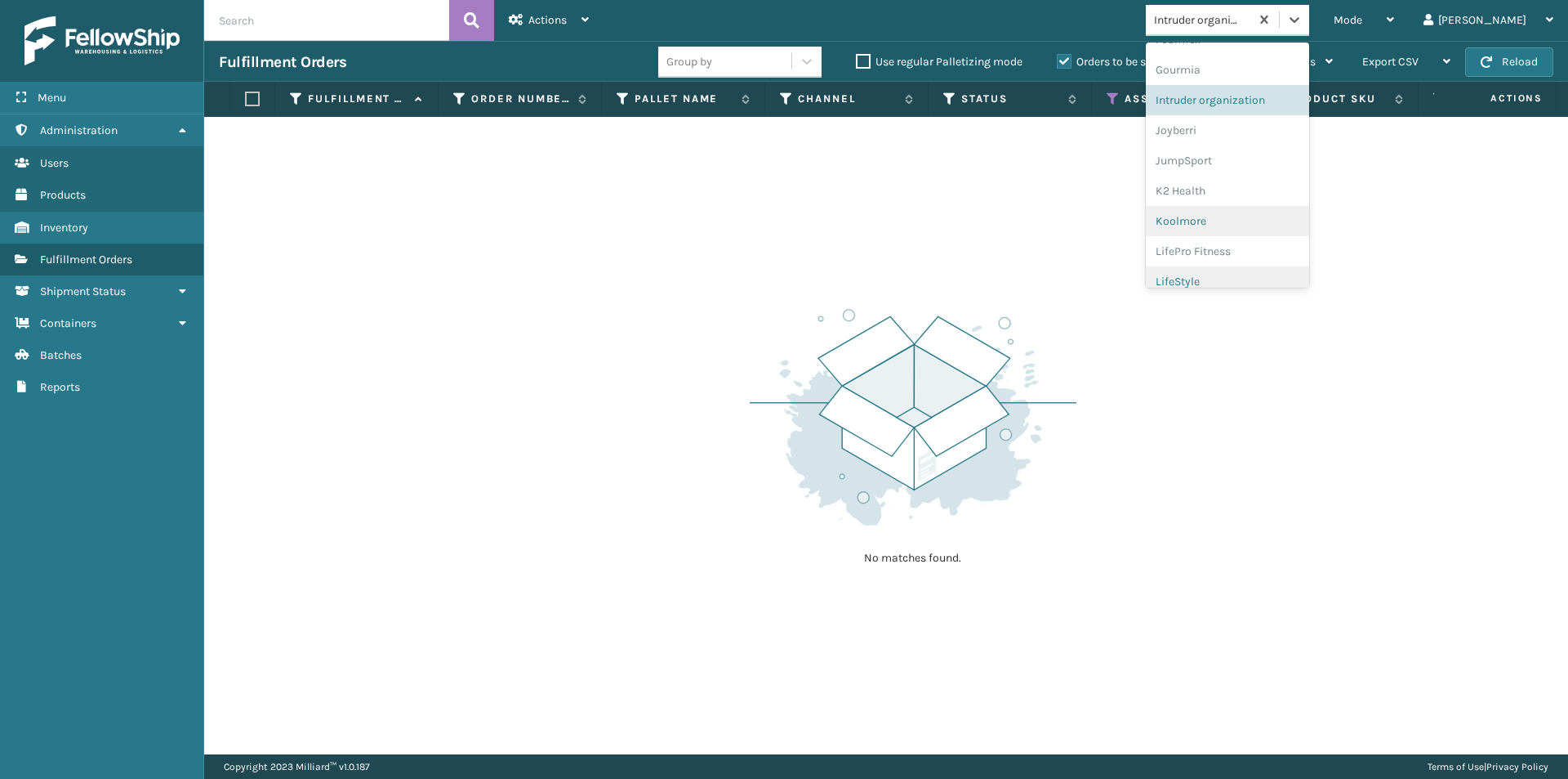
scroll to position [415, 0]
click at [1243, 133] on div "Joyberri" at bounding box center [1227, 130] width 163 height 30
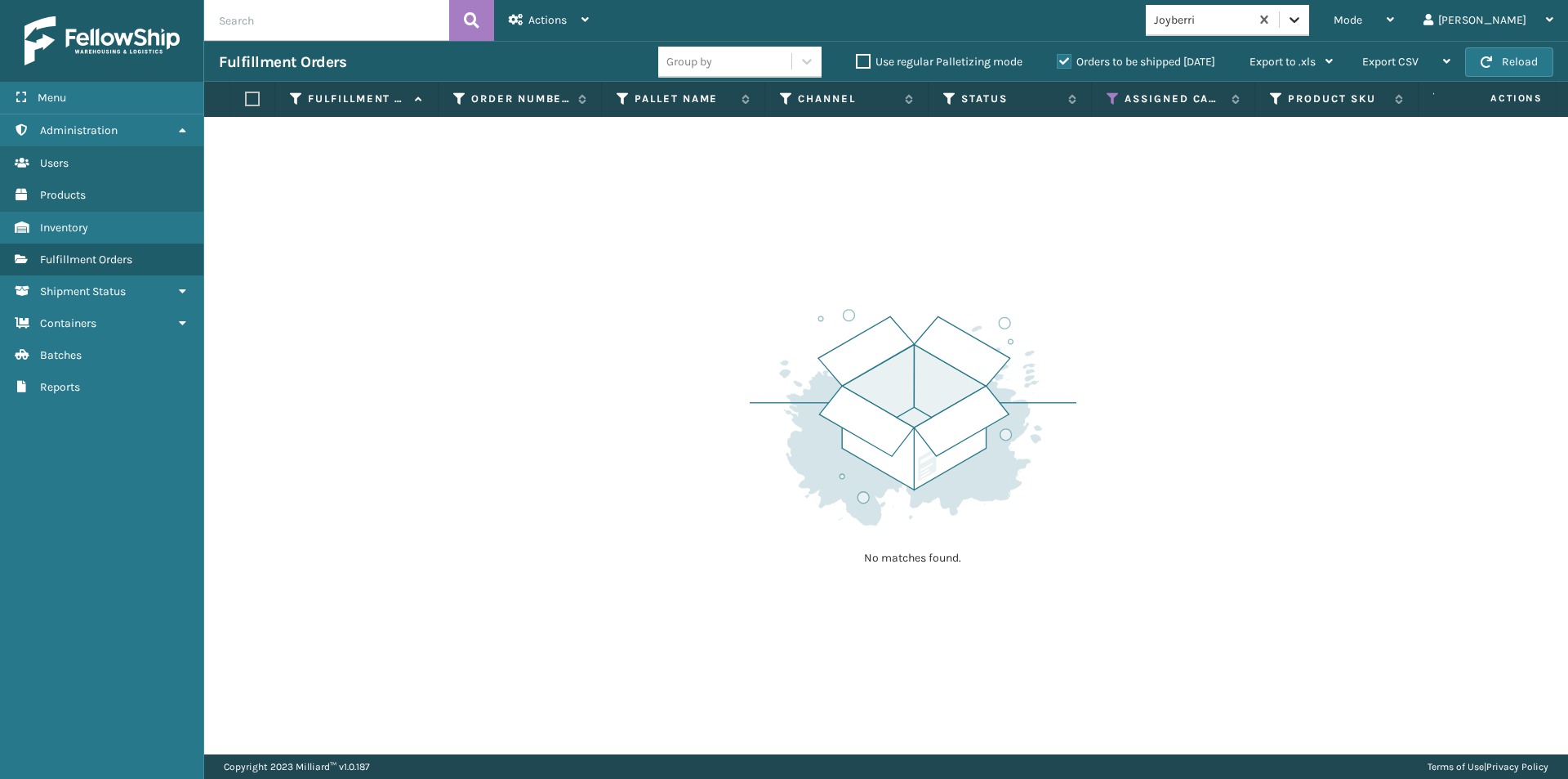
click at [1303, 16] on icon at bounding box center [1294, 20] width 16 height 16
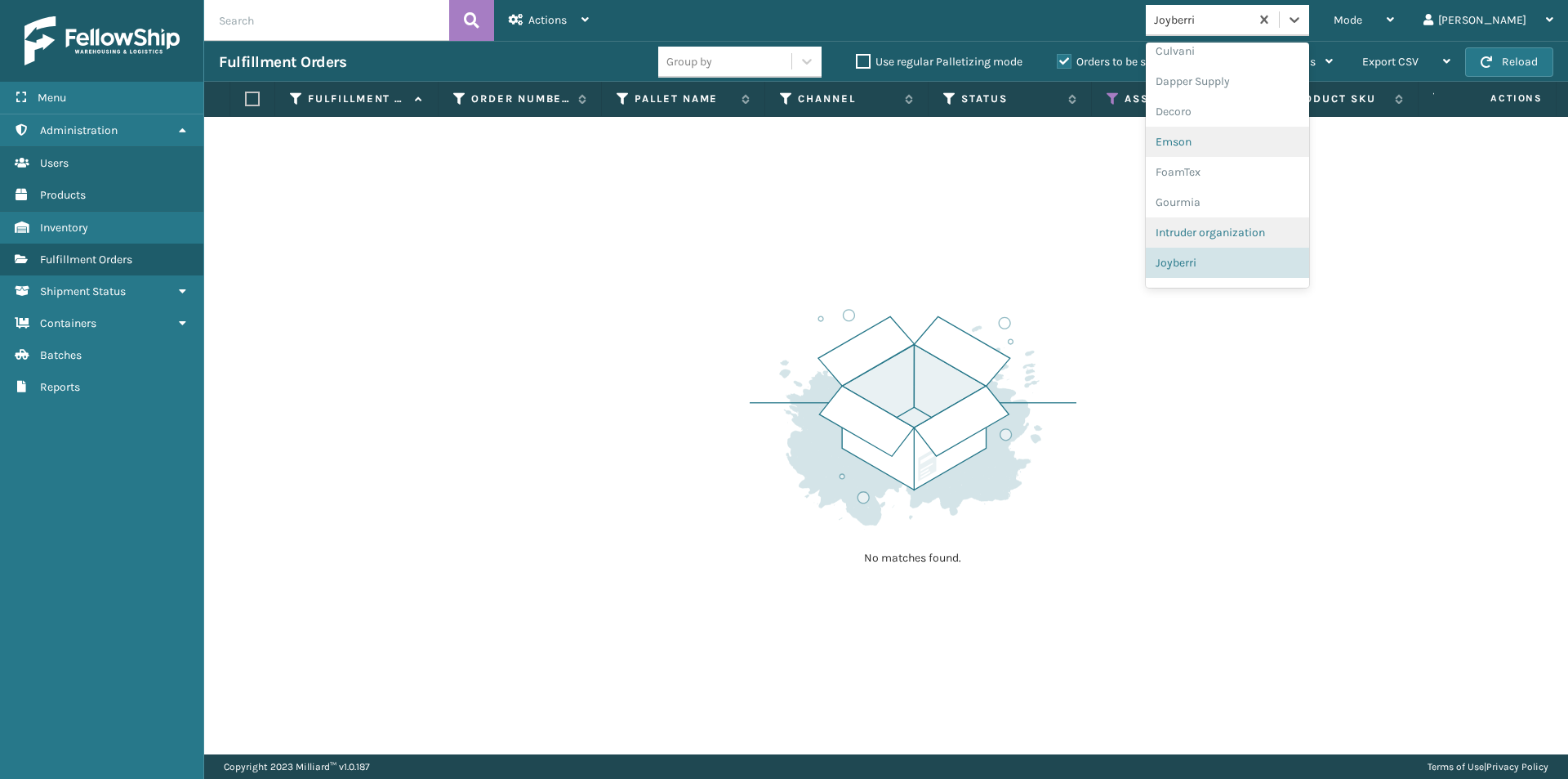
scroll to position [364, 0]
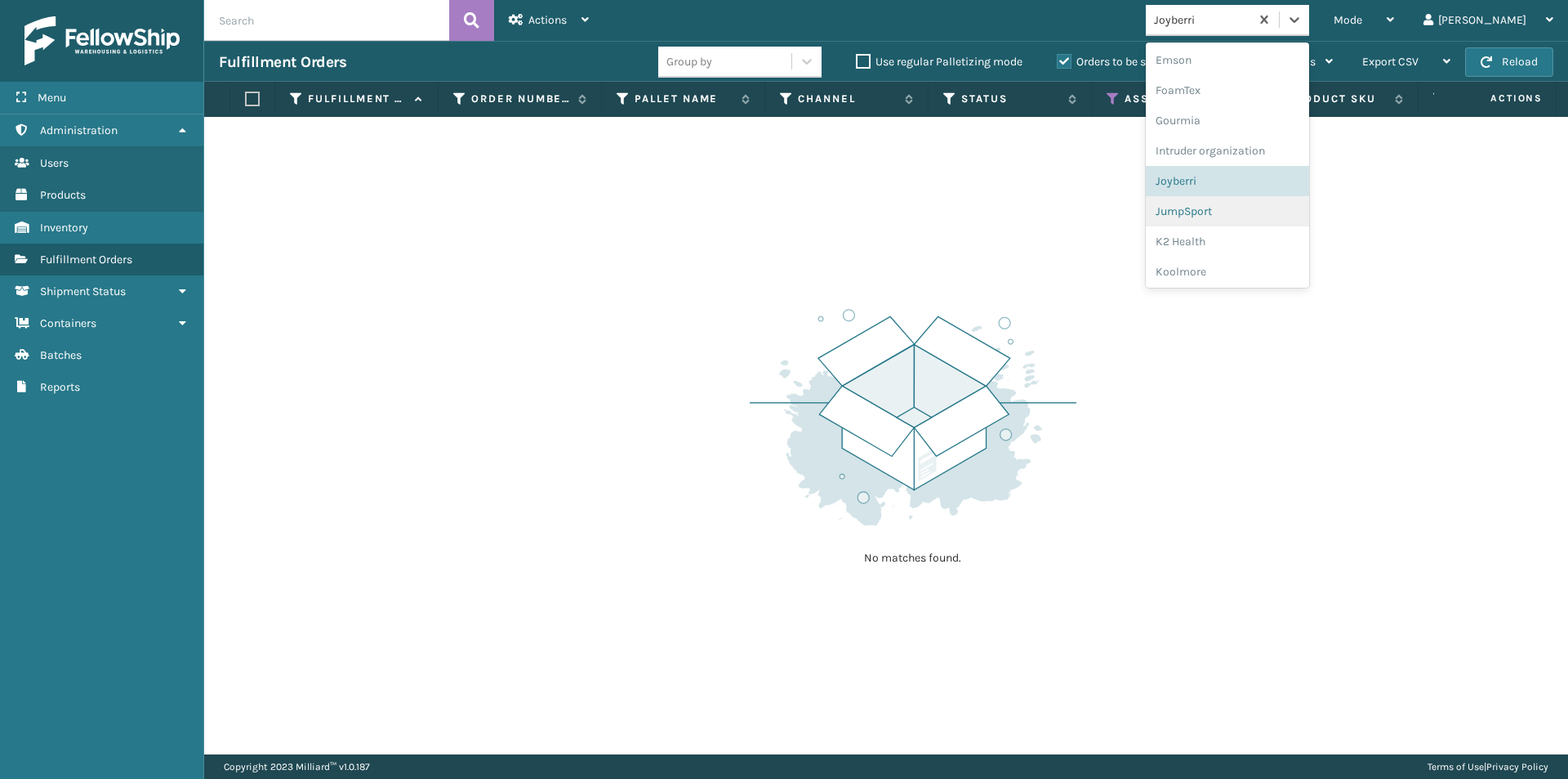
click at [1255, 217] on div "JumpSport" at bounding box center [1227, 211] width 163 height 30
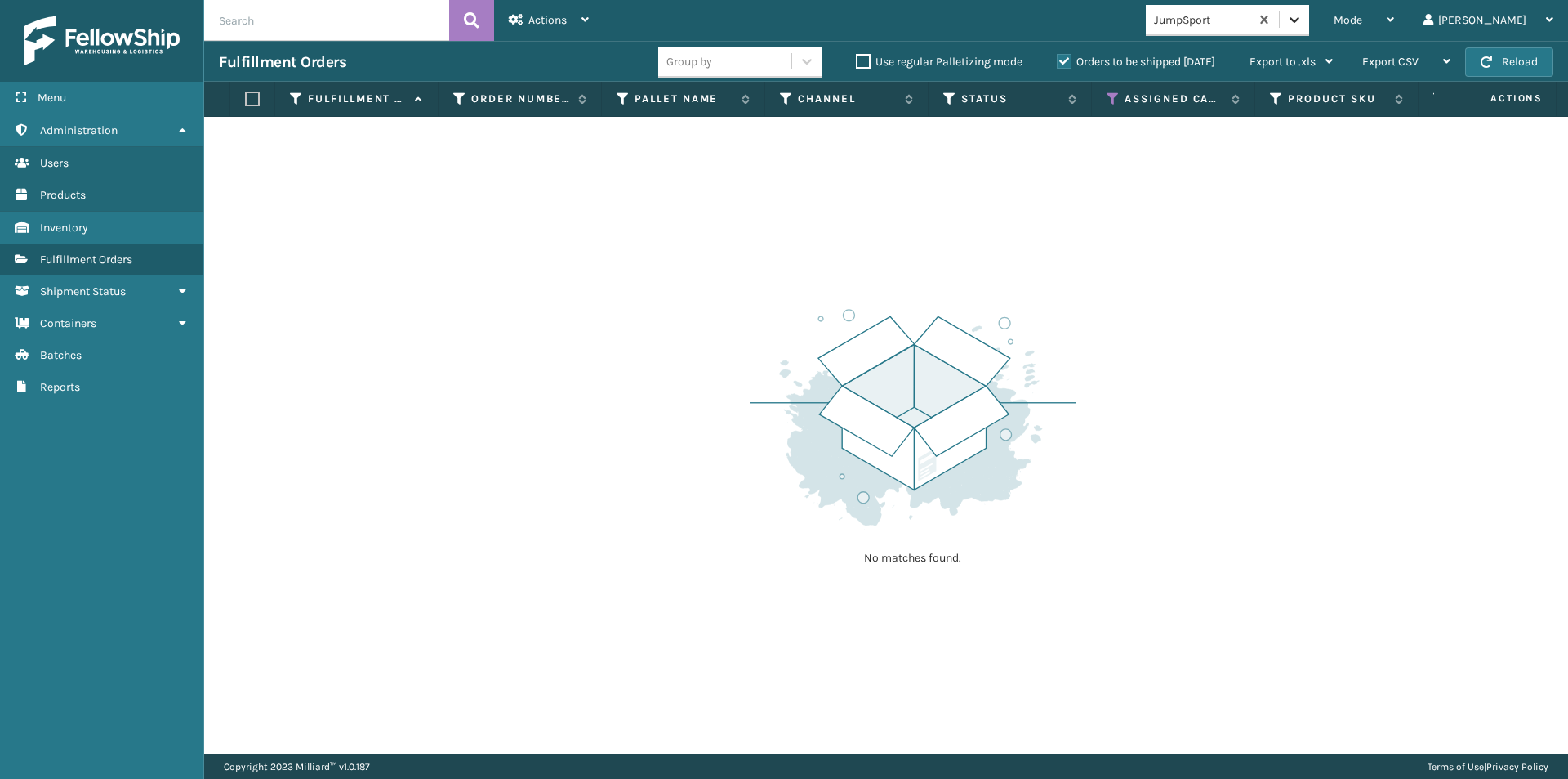
click at [1309, 21] on div at bounding box center [1294, 19] width 29 height 29
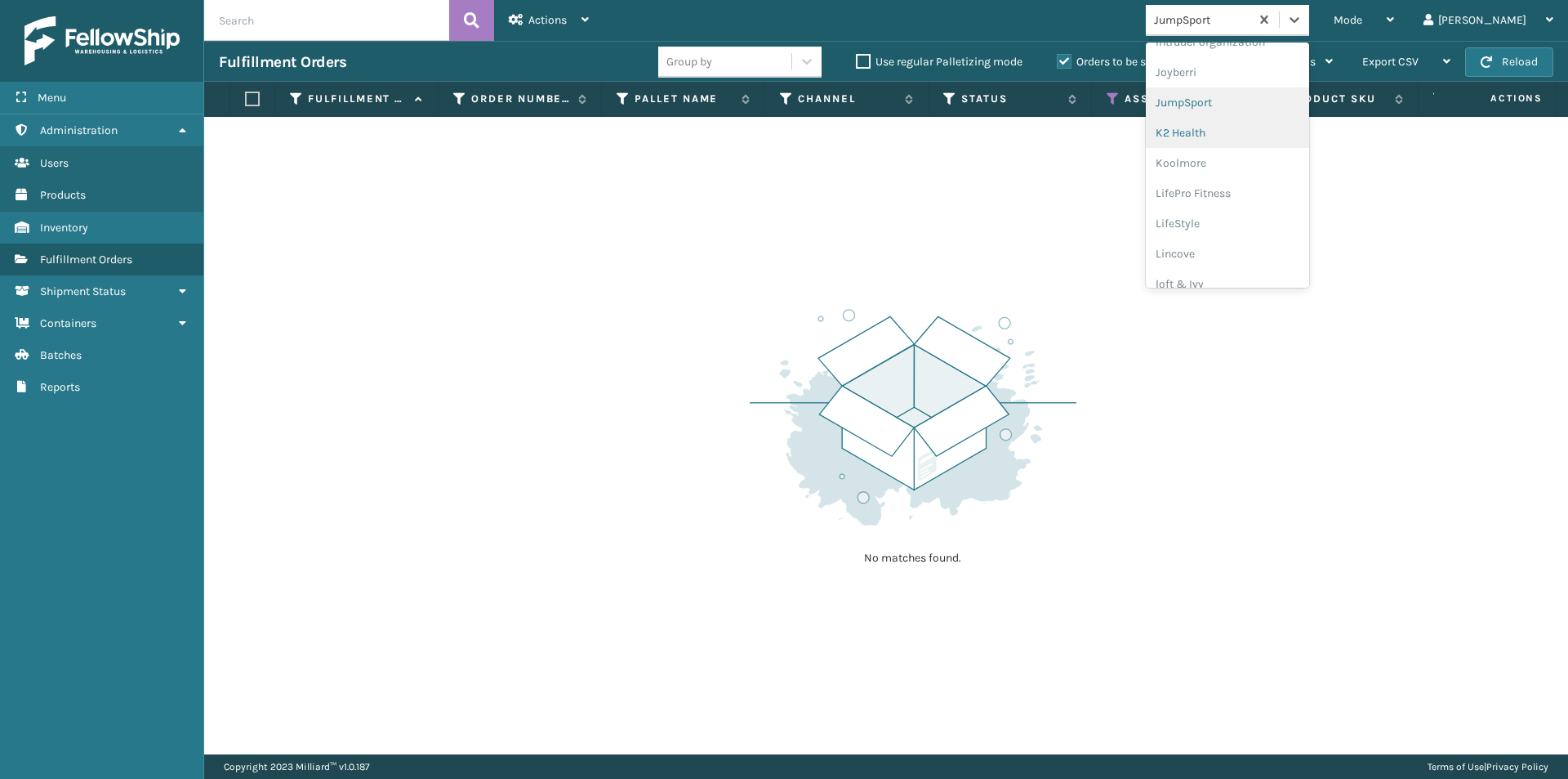
scroll to position [475, 0]
click at [1257, 138] on div "K2 Health" at bounding box center [1227, 130] width 163 height 30
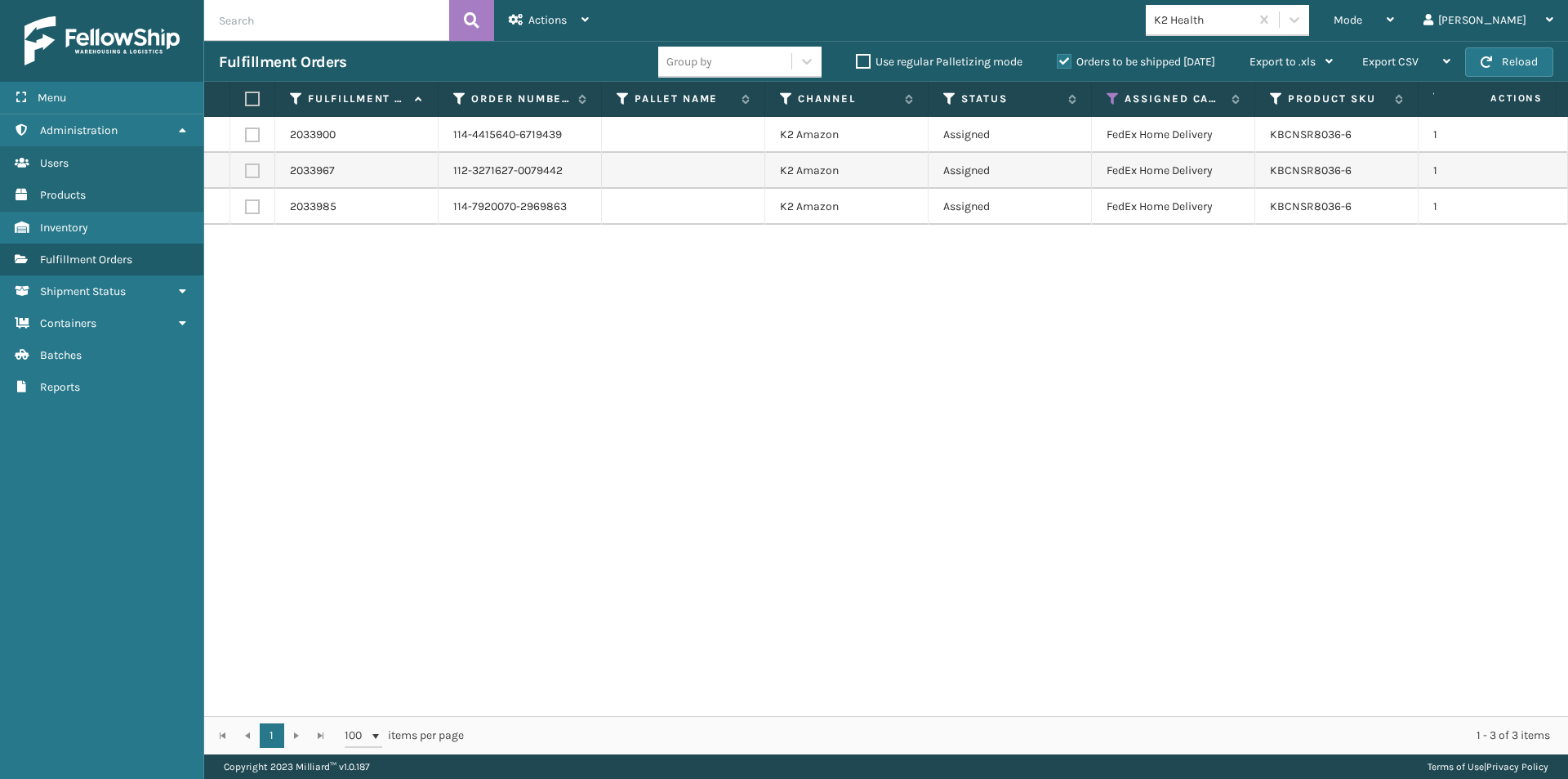
click at [246, 97] on label at bounding box center [249, 98] width 10 height 14
click at [246, 97] on input "checkbox" at bounding box center [245, 99] width 1 height 11
click at [578, 16] on div "Actions" at bounding box center [549, 21] width 80 height 41
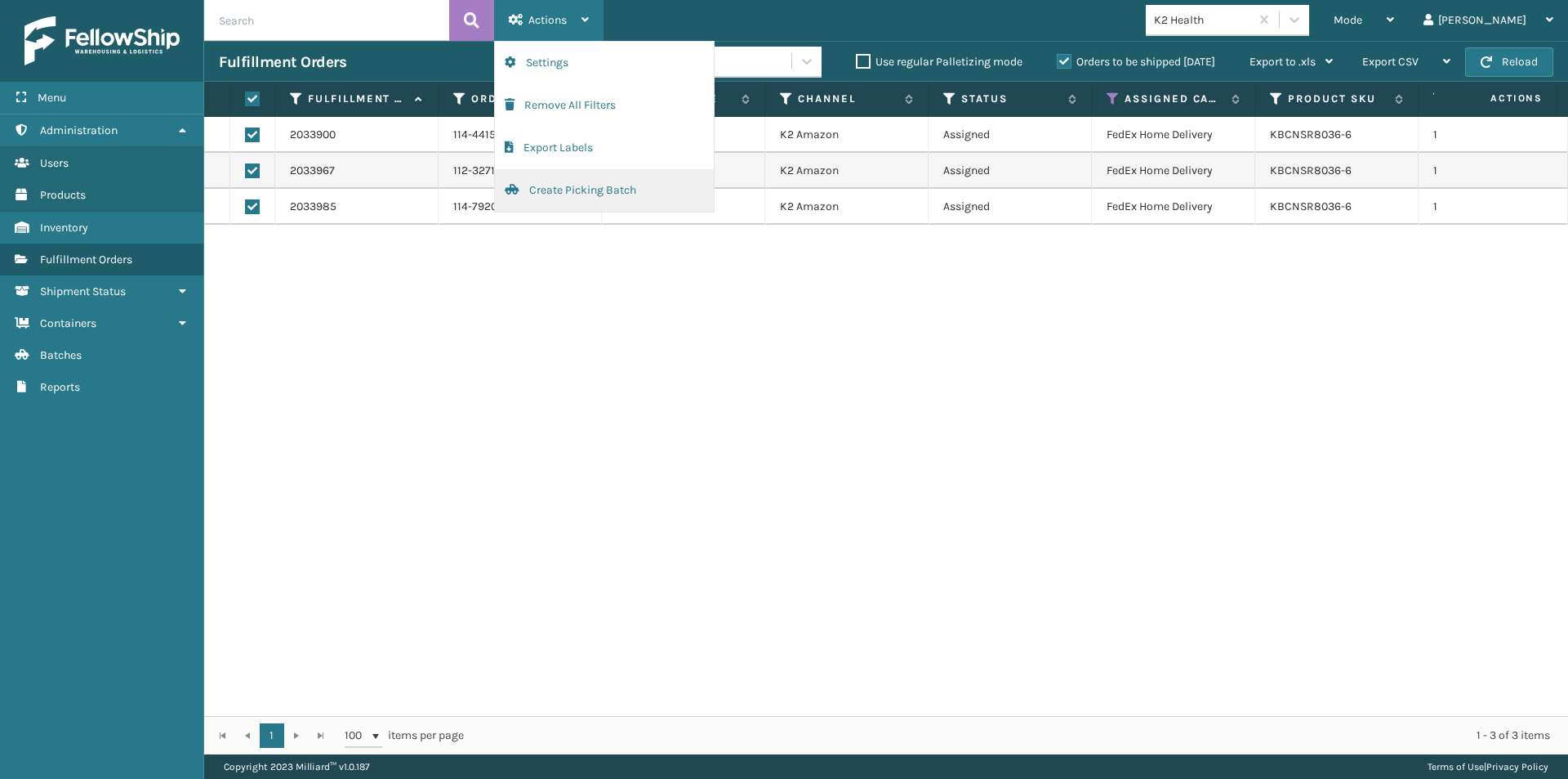
click at [575, 187] on button "Create Picking Batch" at bounding box center [604, 190] width 219 height 43
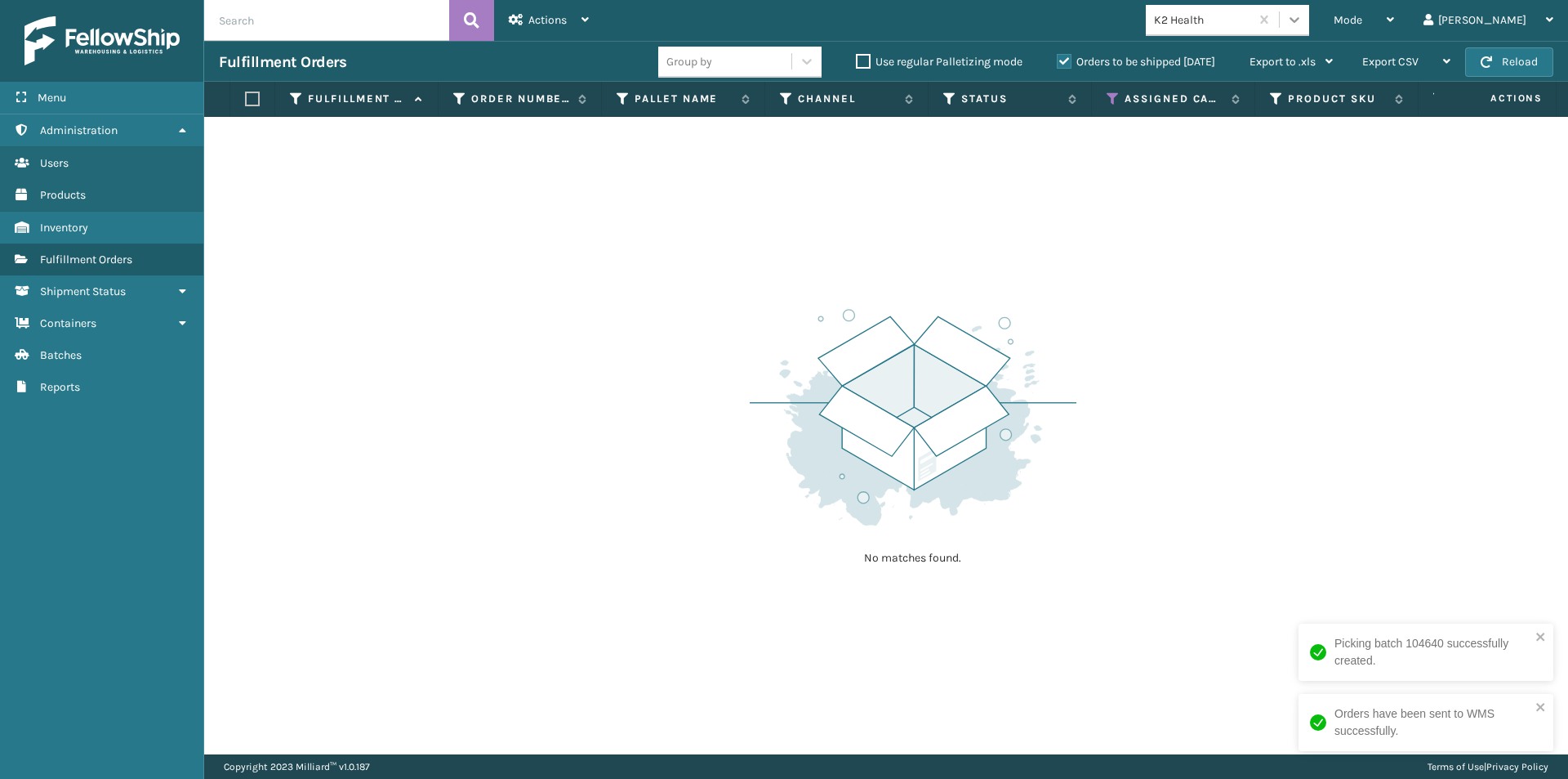
click at [1303, 21] on icon at bounding box center [1294, 20] width 16 height 16
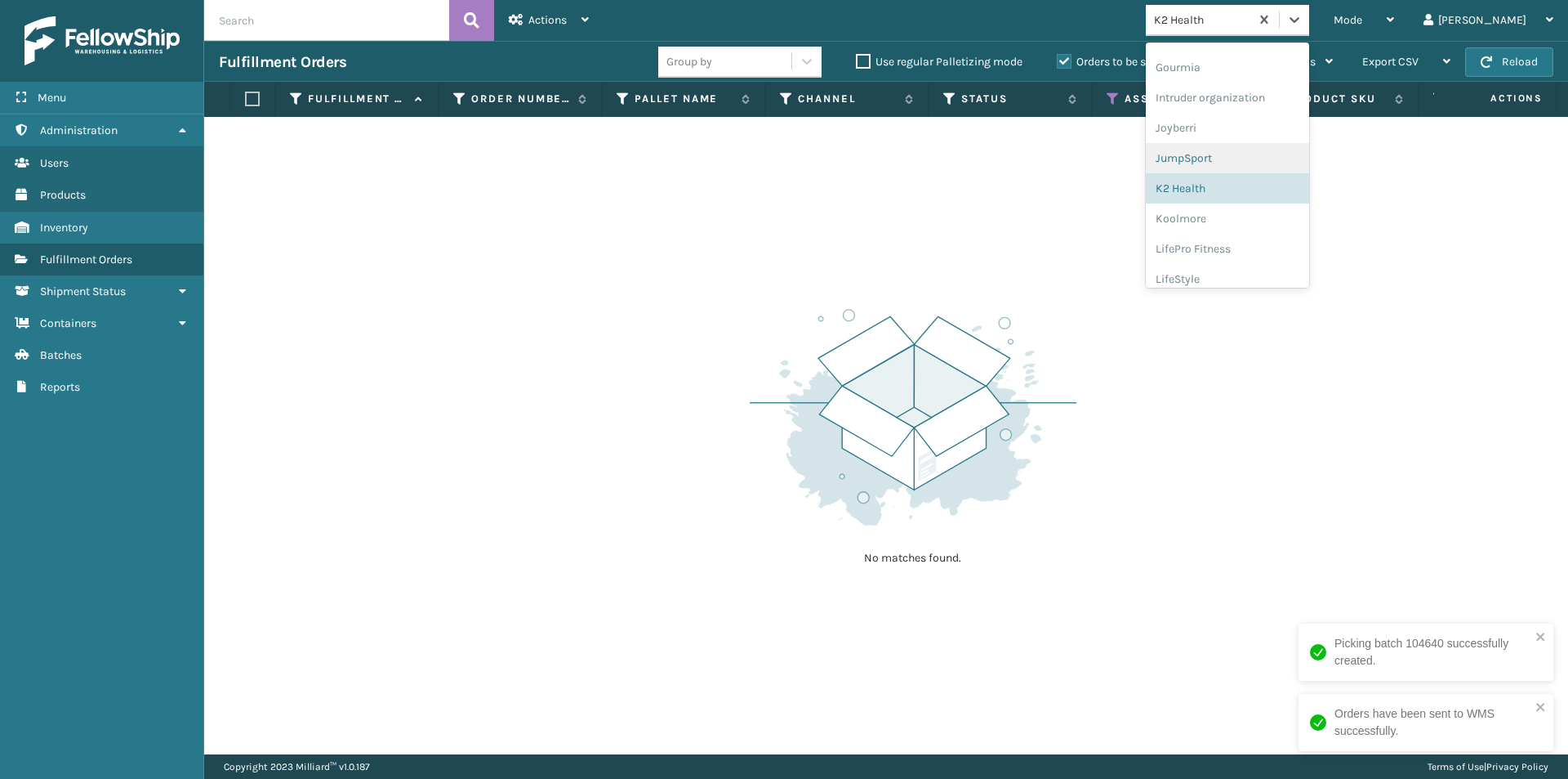
scroll to position [440, 0]
click at [1251, 204] on div "Koolmore" at bounding box center [1227, 195] width 163 height 30
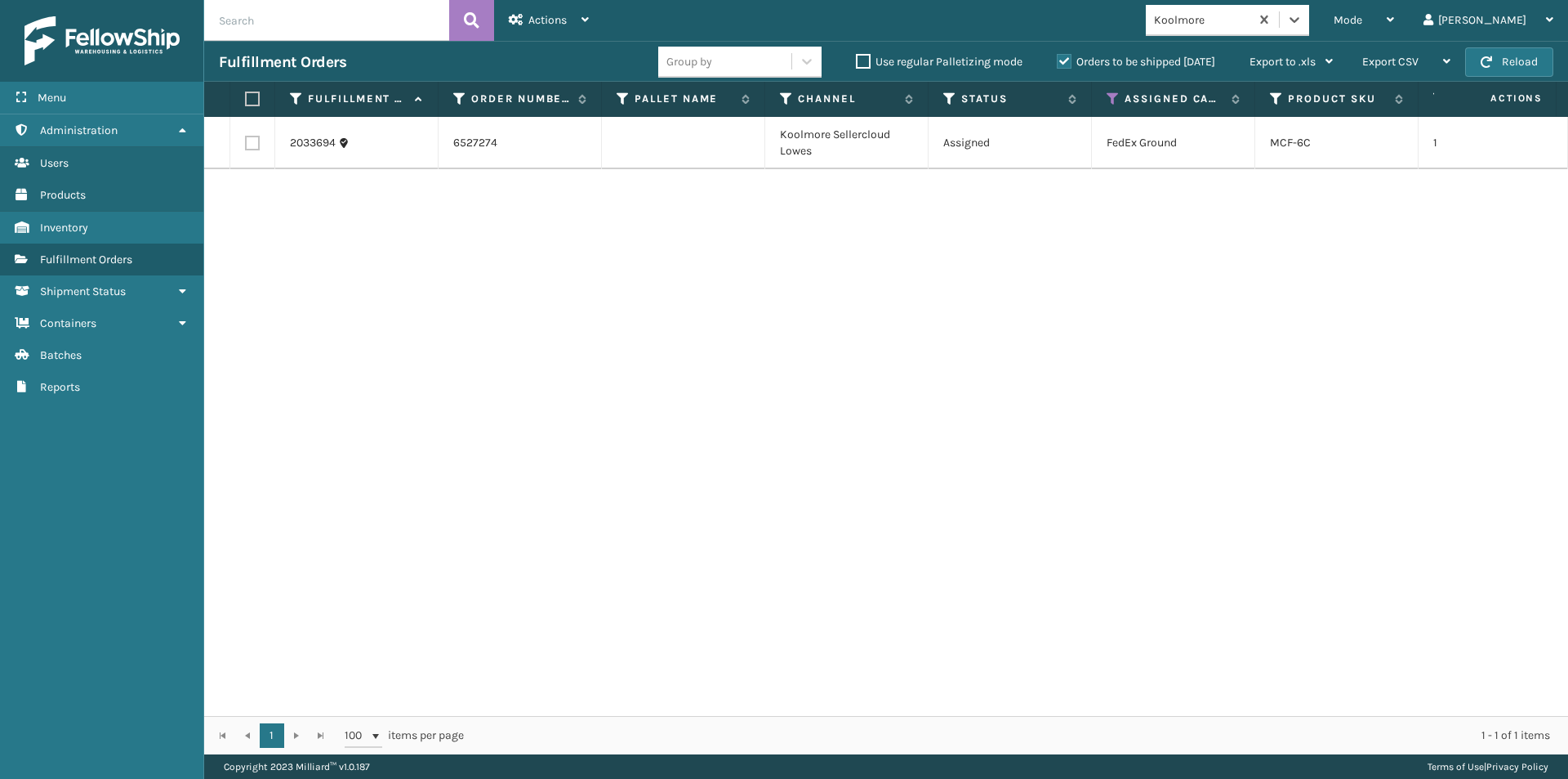
click at [250, 100] on label at bounding box center [249, 98] width 10 height 14
click at [246, 100] on input "checkbox" at bounding box center [245, 99] width 1 height 11
click at [602, 17] on div "Actions Settings Remove All Filters Export Labels Create Picking Batch" at bounding box center [548, 21] width 110 height 41
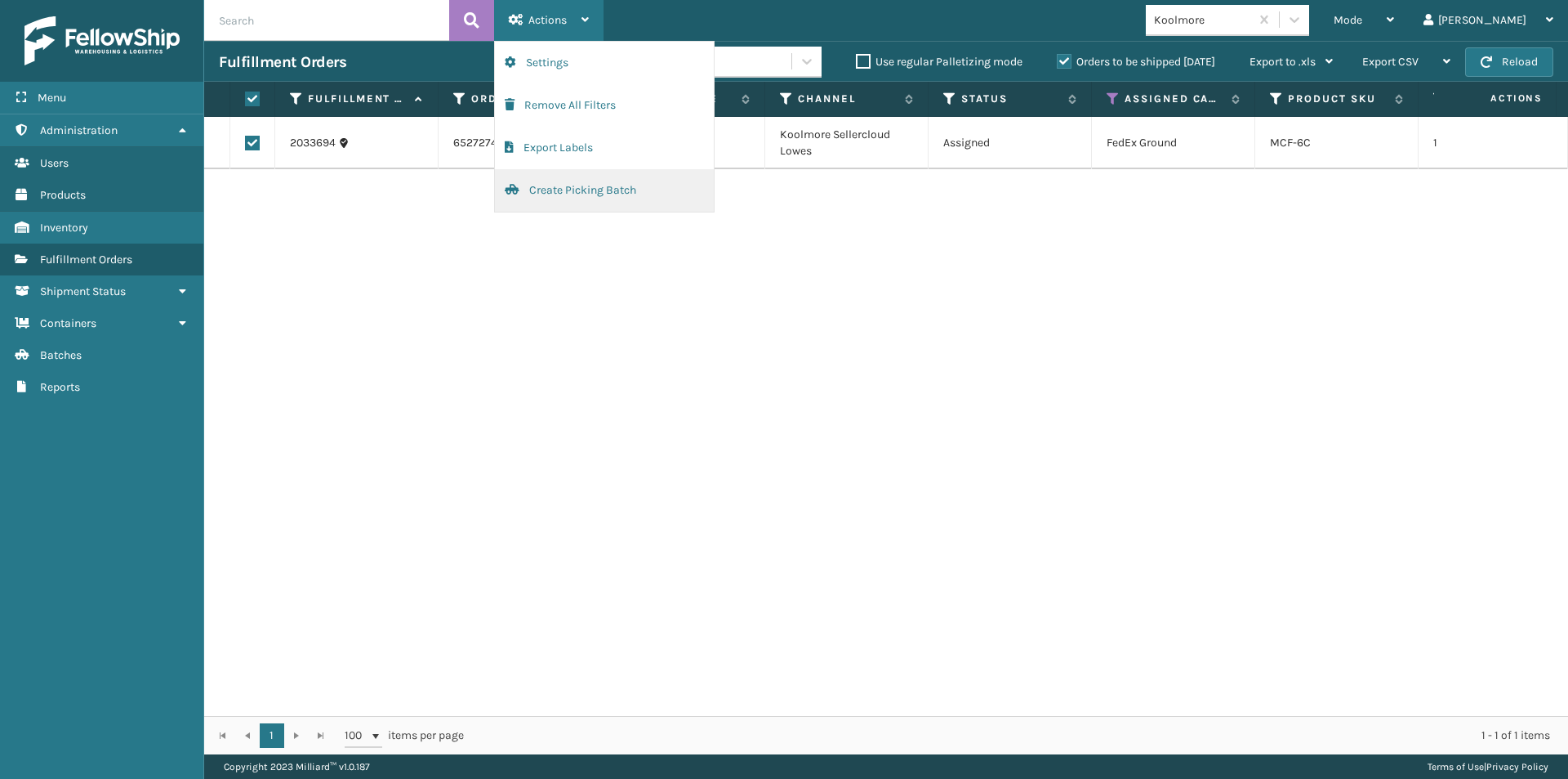
click at [613, 184] on button "Create Picking Batch" at bounding box center [604, 190] width 219 height 43
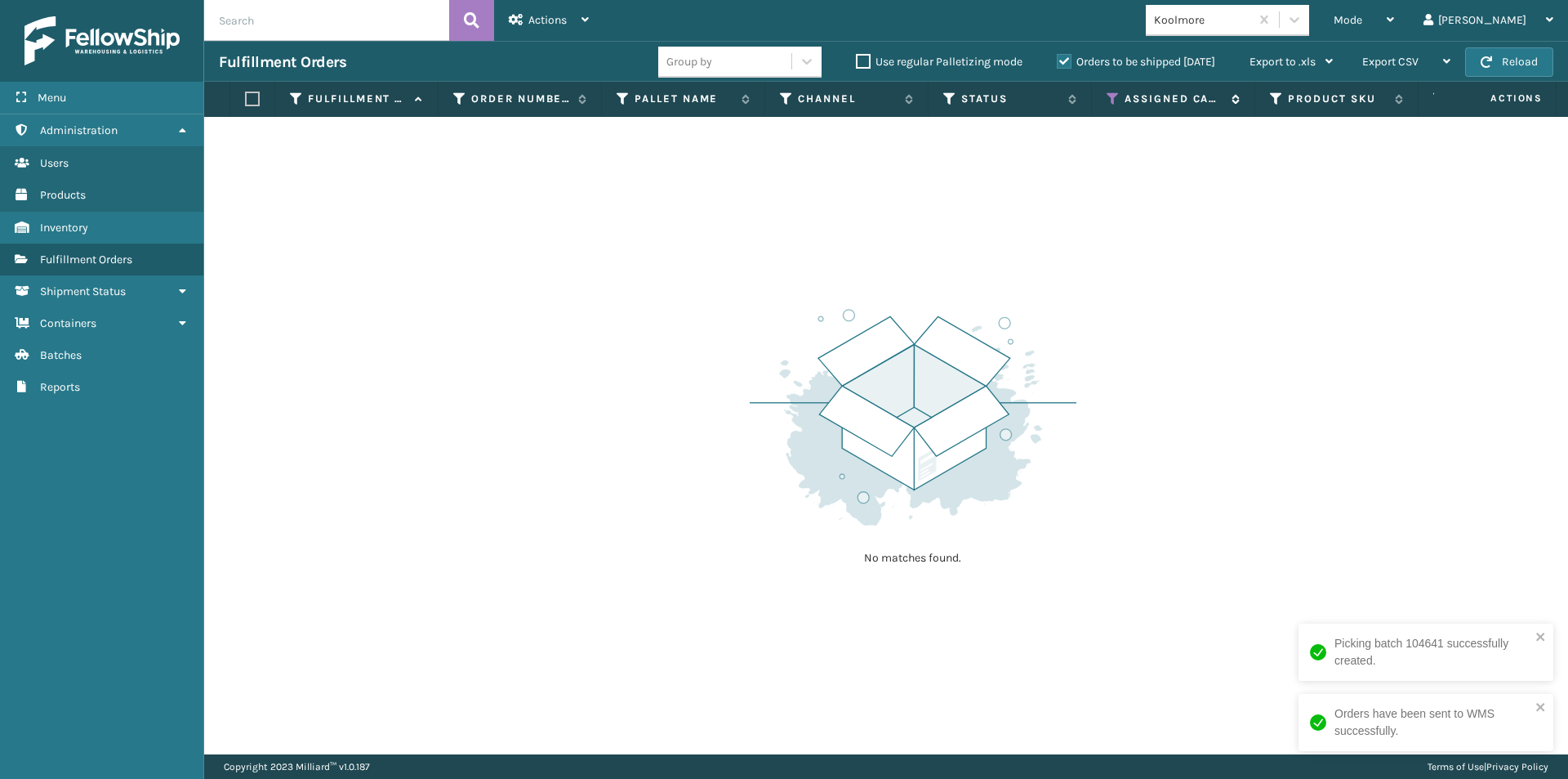
click at [1166, 104] on label "Assigned Carrier Service" at bounding box center [1173, 98] width 99 height 14
click at [1117, 97] on icon at bounding box center [1113, 98] width 13 height 14
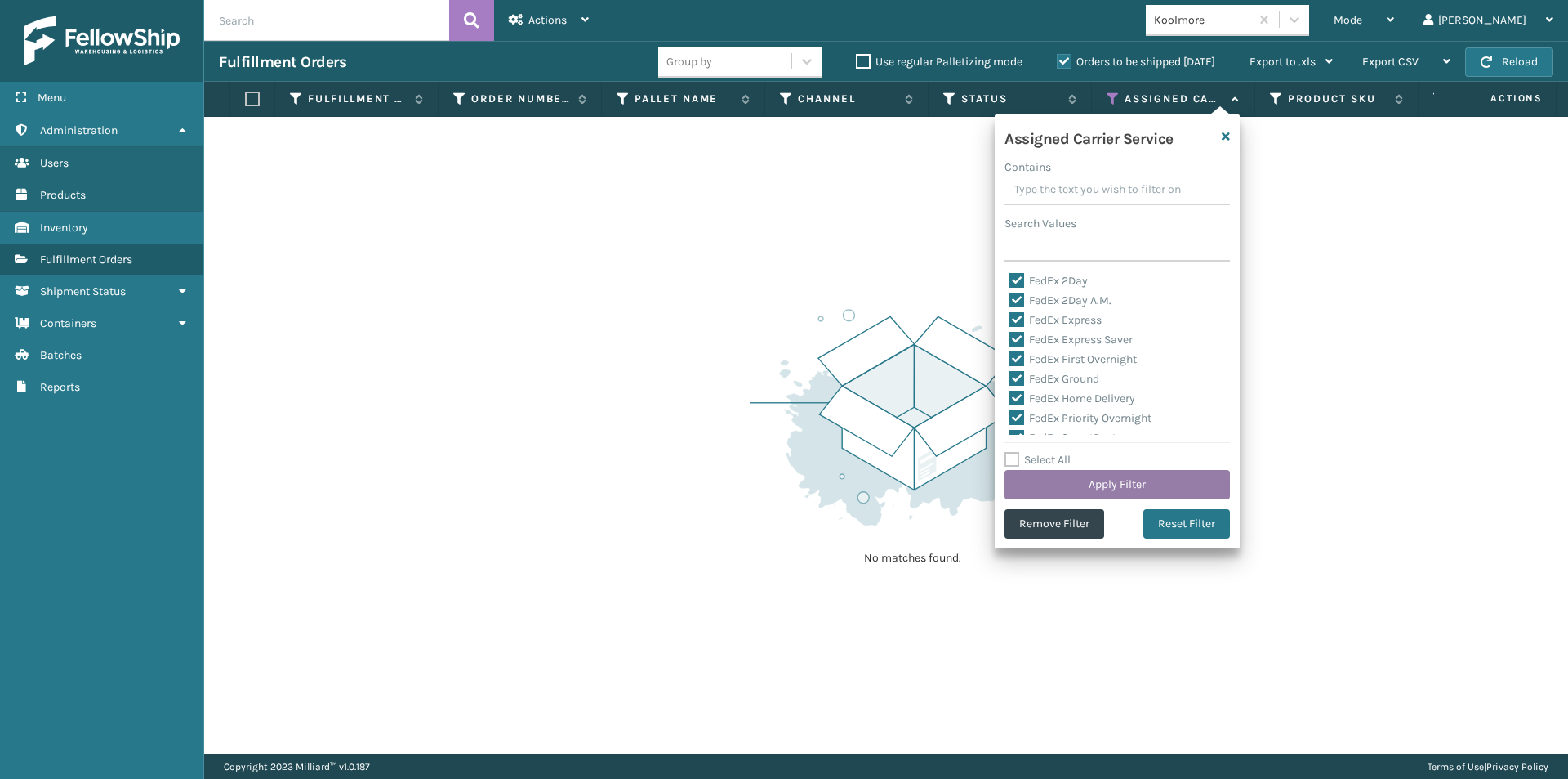
click at [1179, 482] on button "Apply Filter" at bounding box center [1117, 484] width 225 height 29
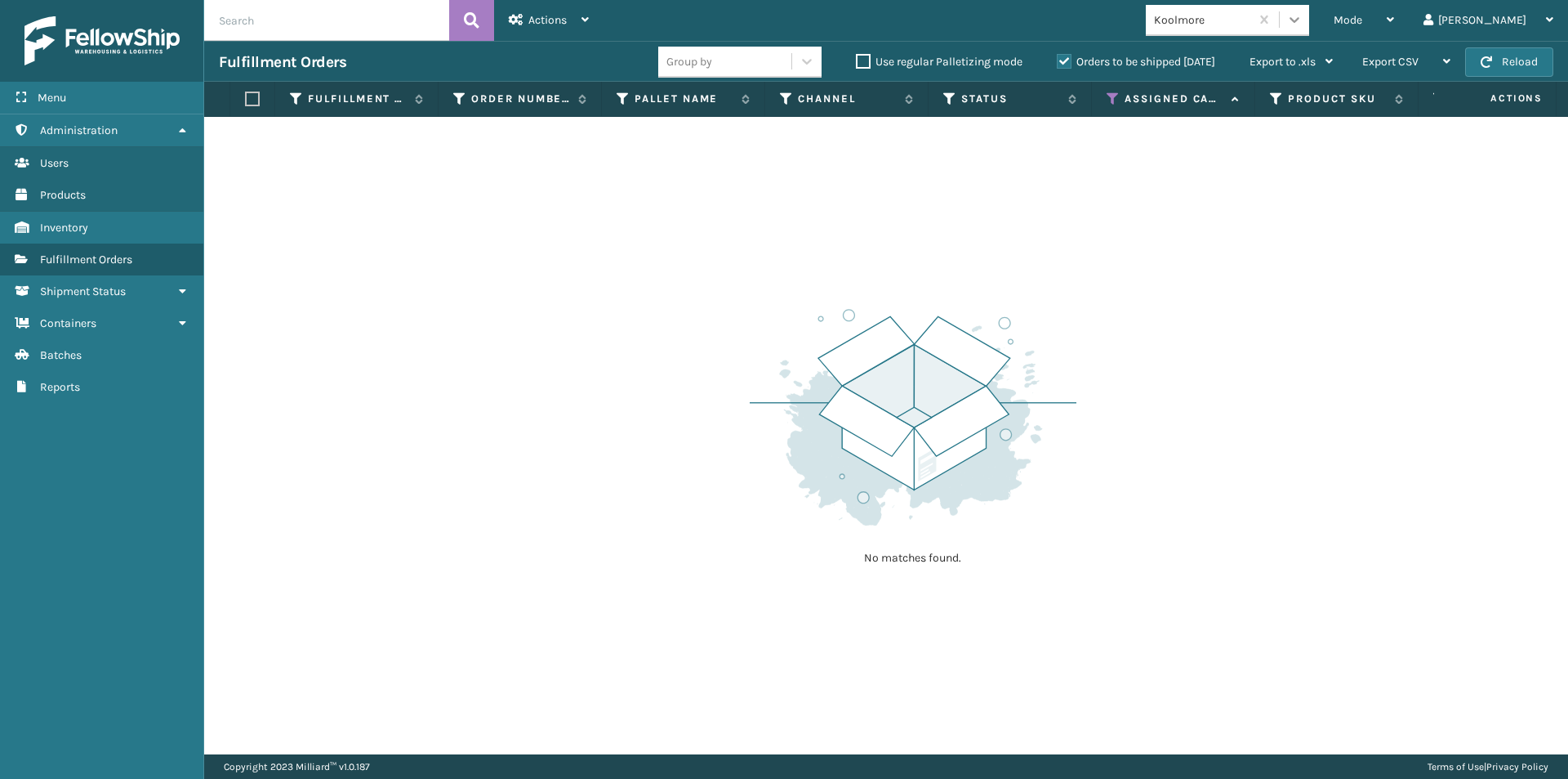
click at [1303, 14] on icon at bounding box center [1294, 20] width 16 height 16
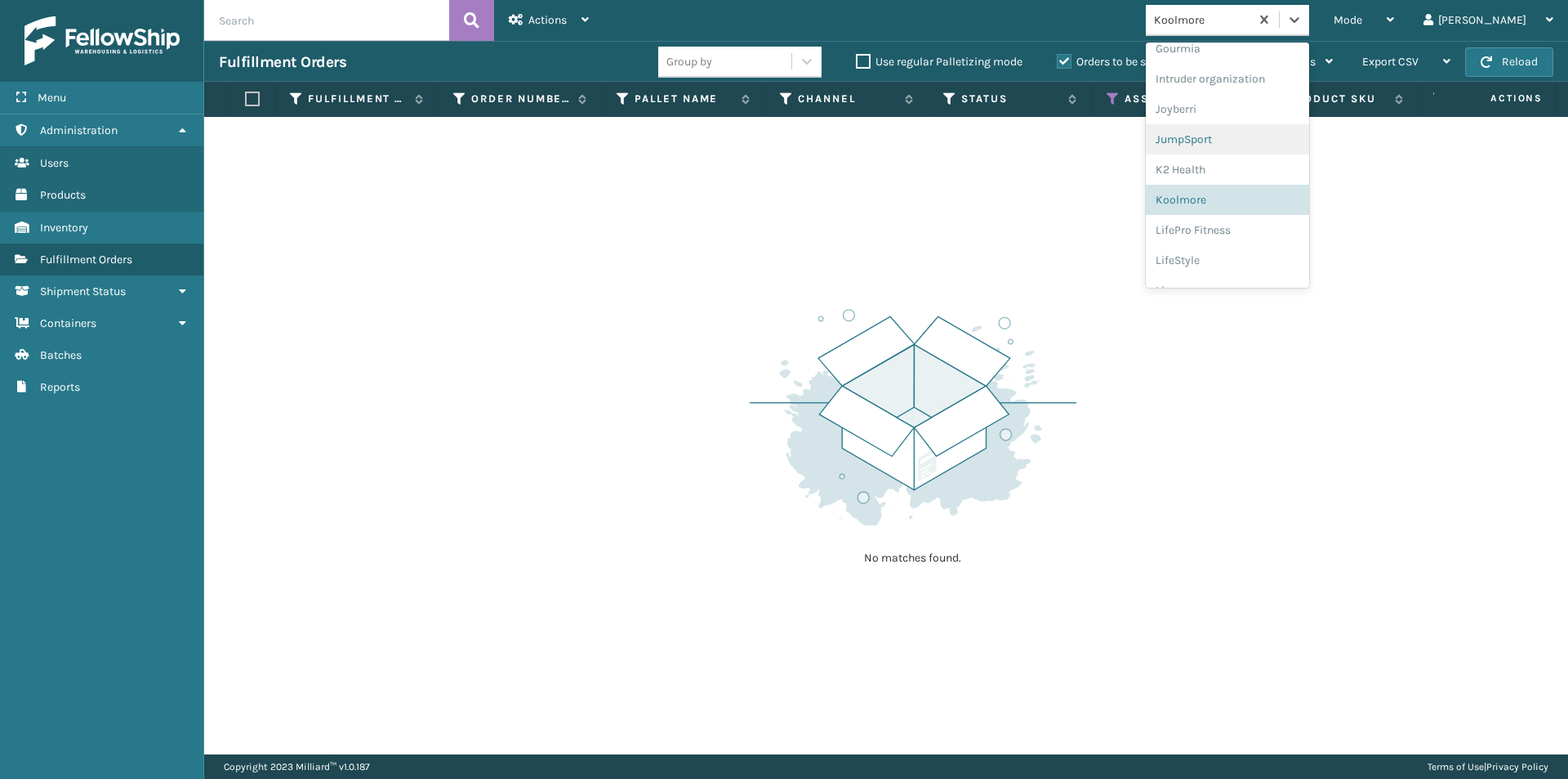
scroll to position [463, 0]
click at [1289, 202] on div "LifePro Fitness" at bounding box center [1227, 203] width 163 height 30
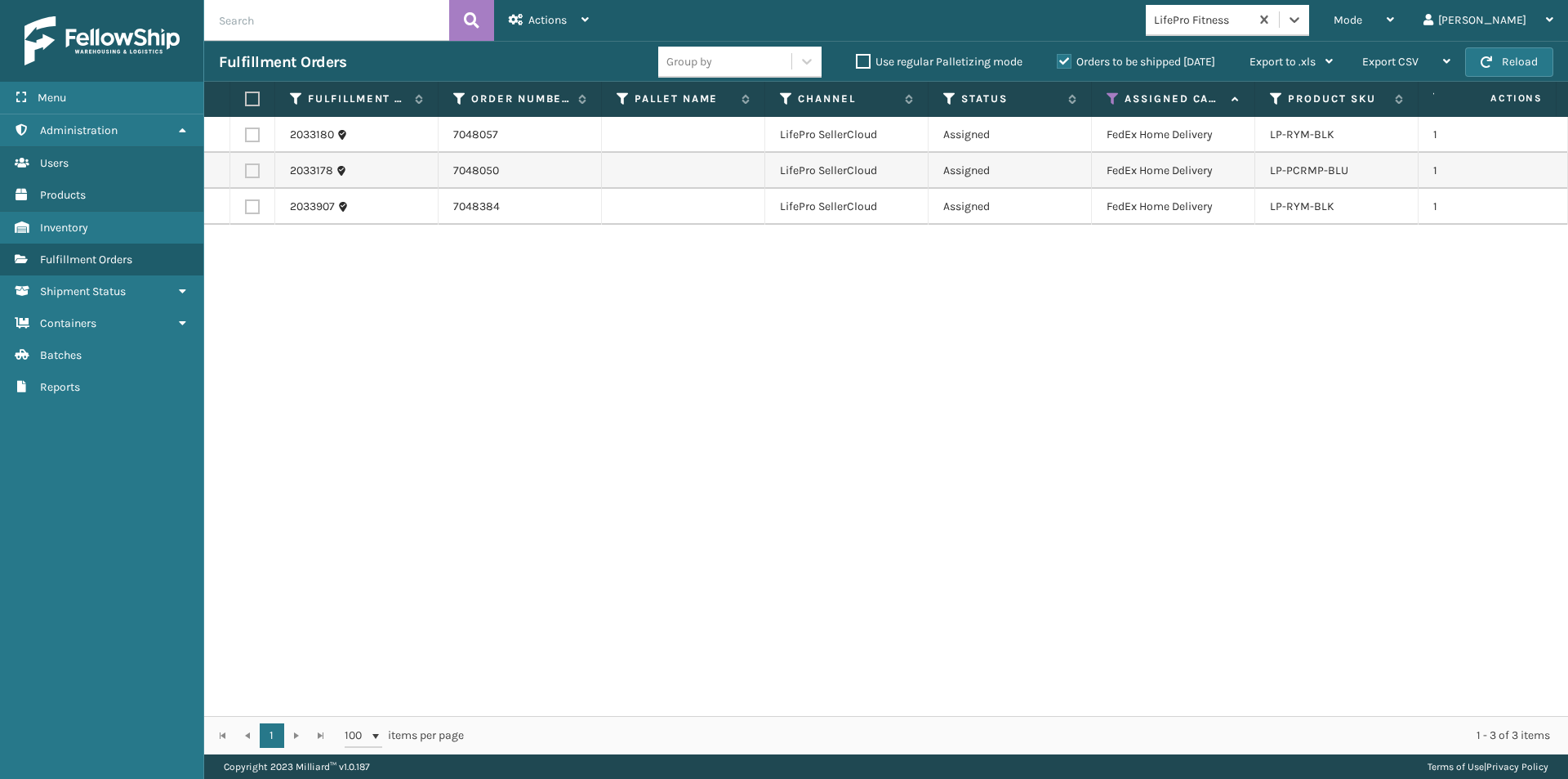
click at [251, 94] on label at bounding box center [249, 98] width 10 height 14
click at [246, 94] on input "checkbox" at bounding box center [245, 99] width 1 height 11
click at [587, 10] on div "Actions" at bounding box center [549, 21] width 80 height 41
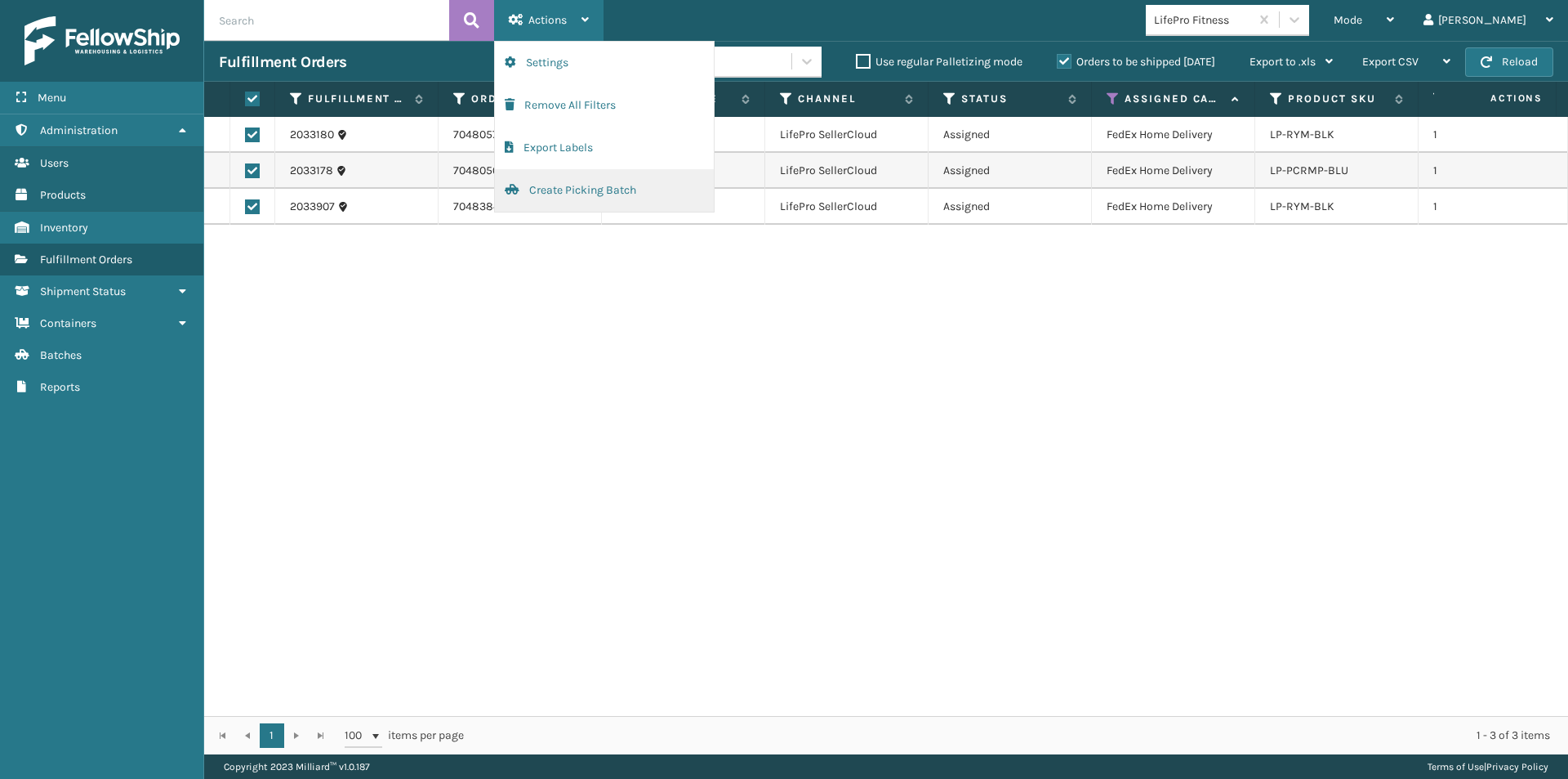
click at [576, 186] on button "Create Picking Batch" at bounding box center [604, 190] width 219 height 43
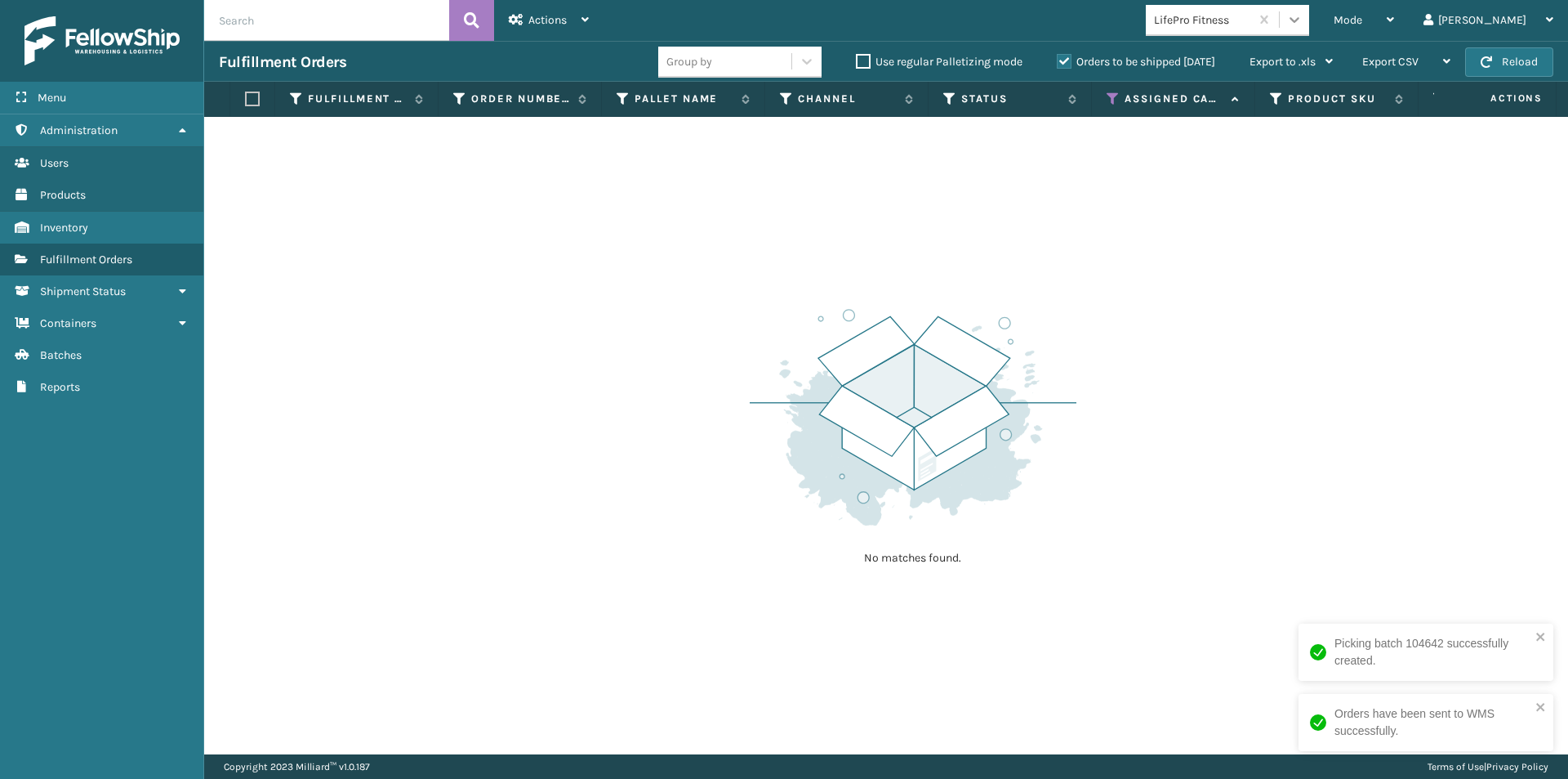
click at [1303, 21] on icon at bounding box center [1294, 20] width 16 height 16
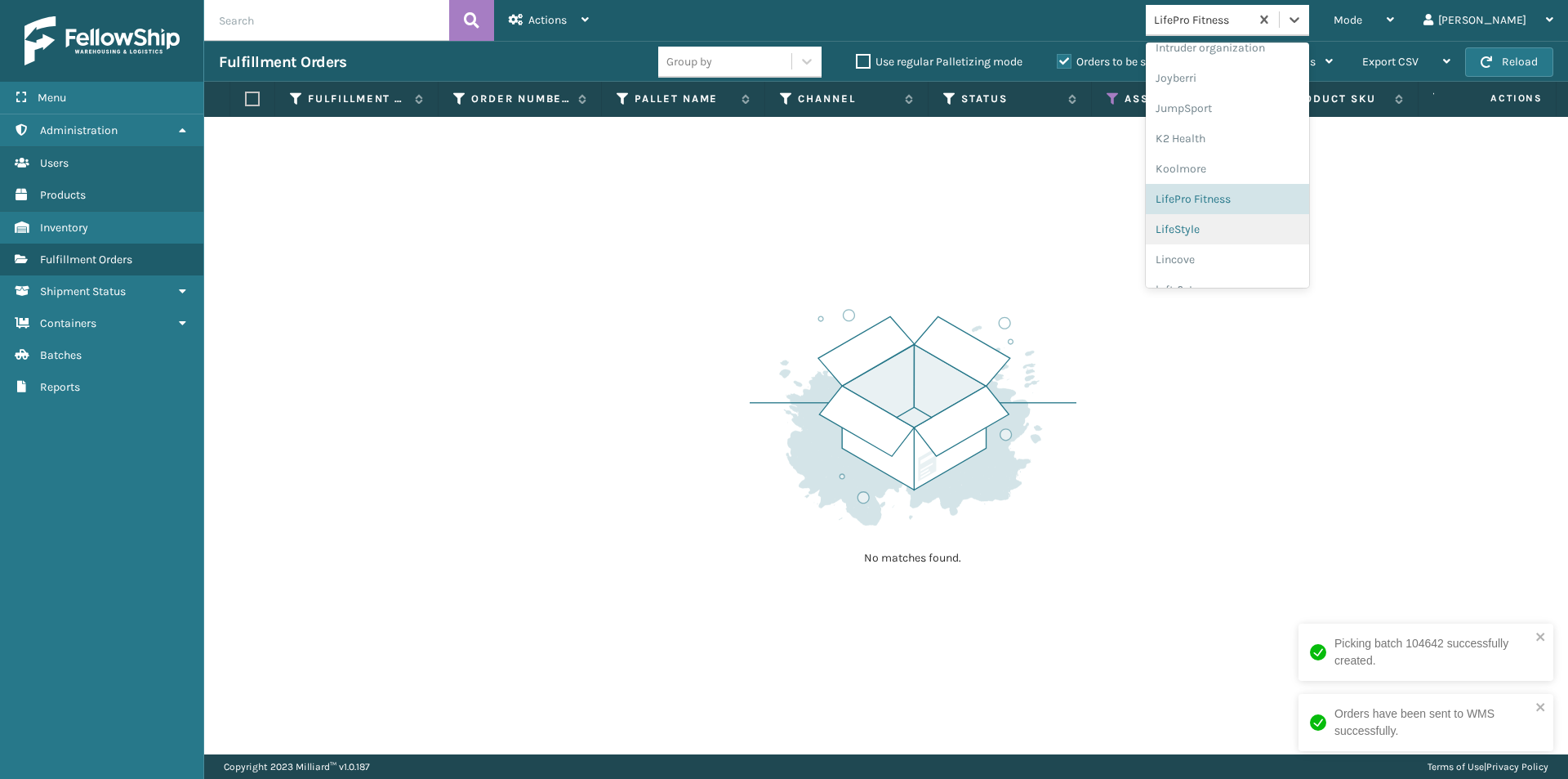
scroll to position [490, 0]
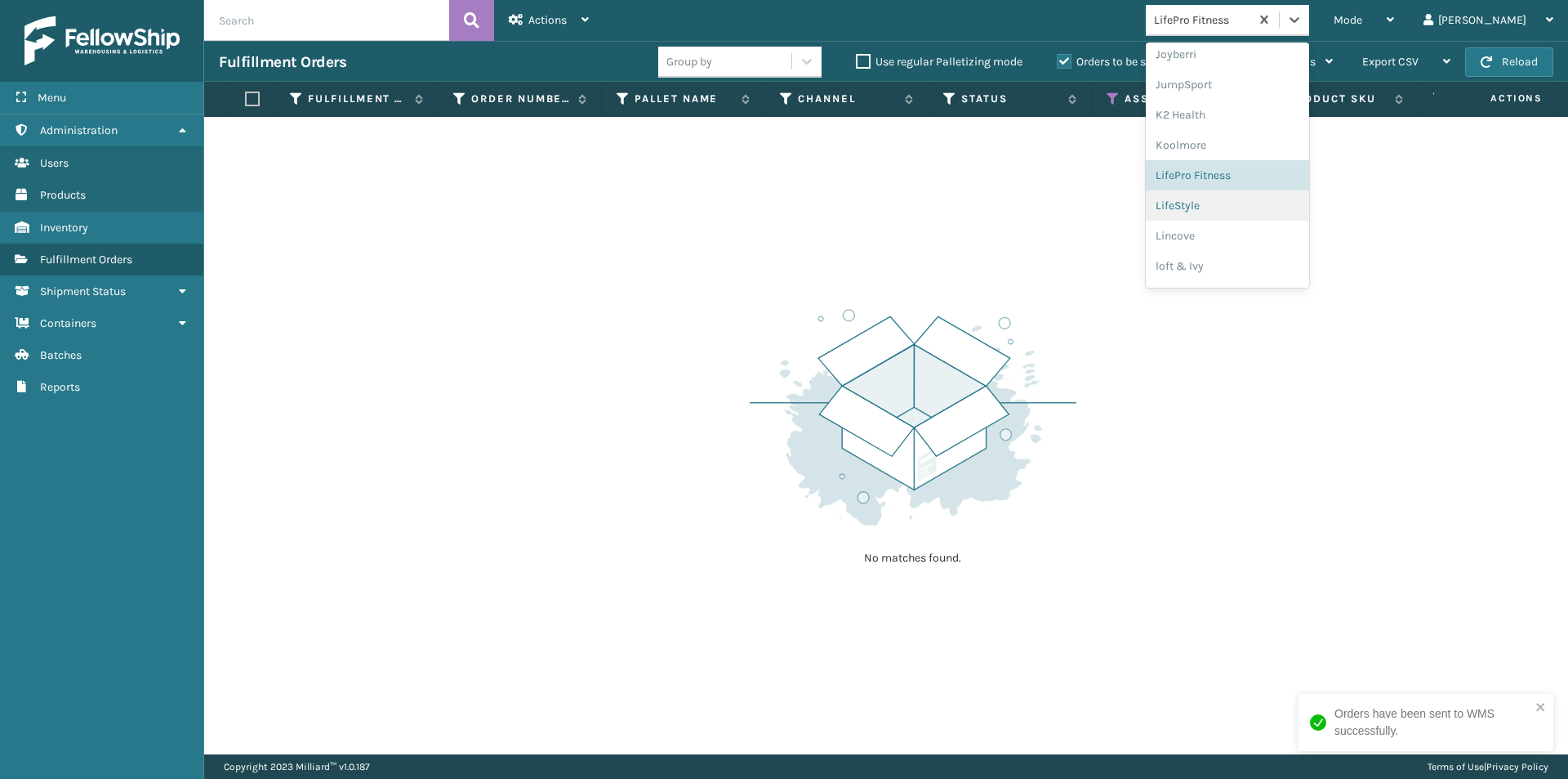
click at [1285, 215] on div "LifeStyle" at bounding box center [1227, 205] width 163 height 30
click at [1303, 23] on icon at bounding box center [1294, 20] width 16 height 16
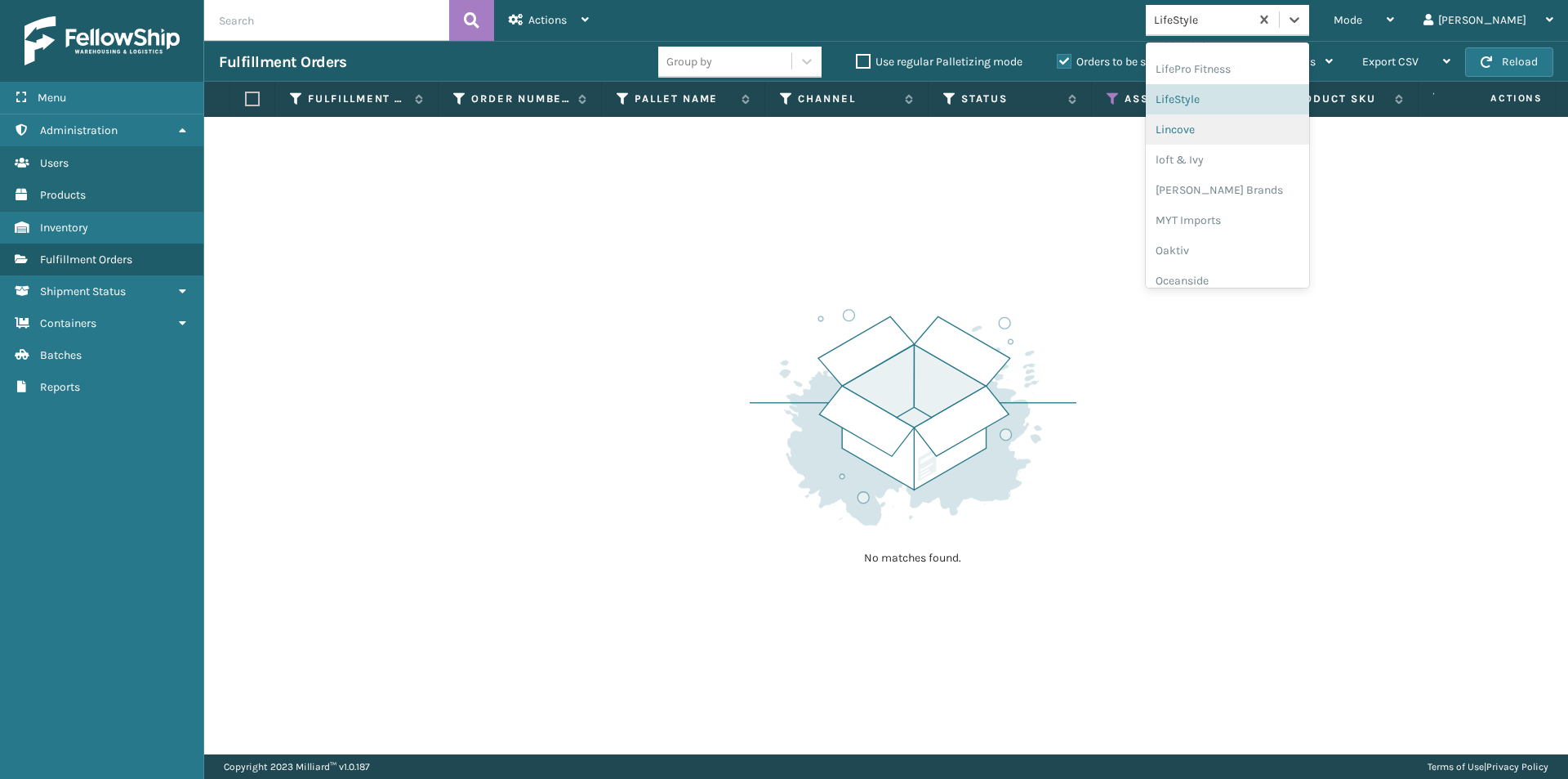
click at [1266, 139] on div "Lincove" at bounding box center [1227, 130] width 163 height 30
click at [1303, 20] on icon at bounding box center [1294, 20] width 16 height 16
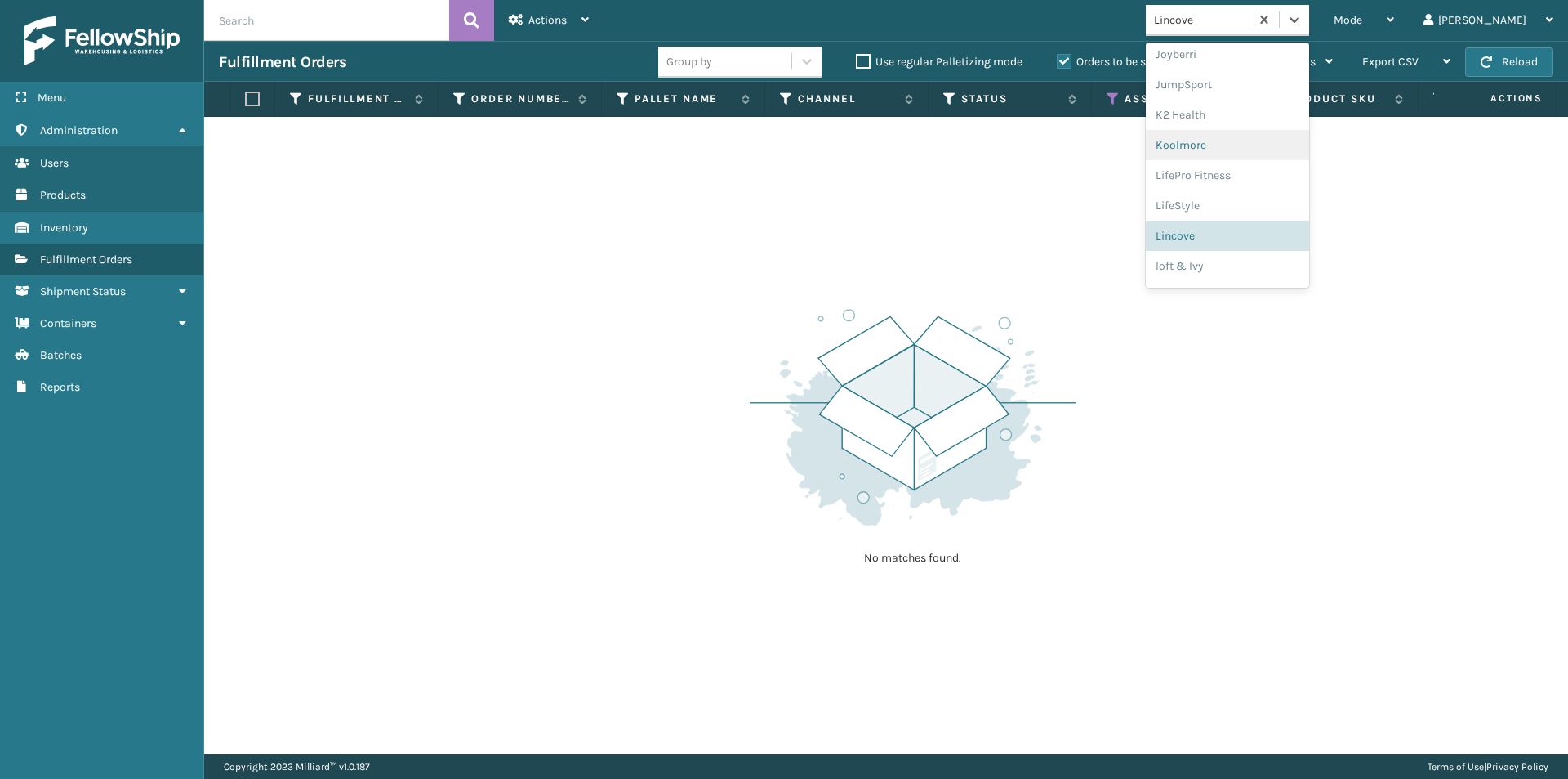
scroll to position [517, 0]
click at [1256, 239] on div "loft & Ivy" at bounding box center [1227, 239] width 163 height 30
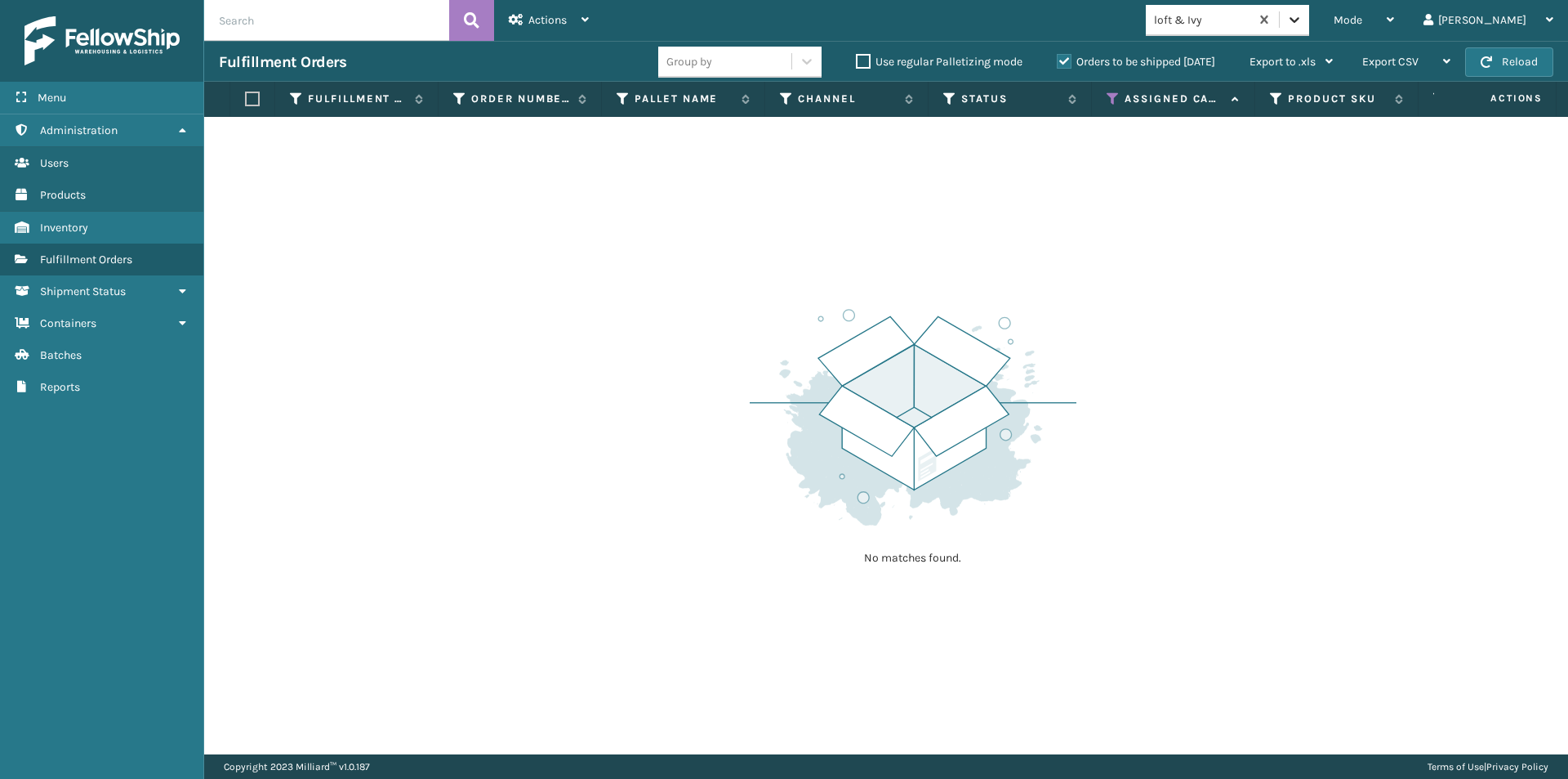
click at [1309, 20] on div at bounding box center [1294, 19] width 29 height 29
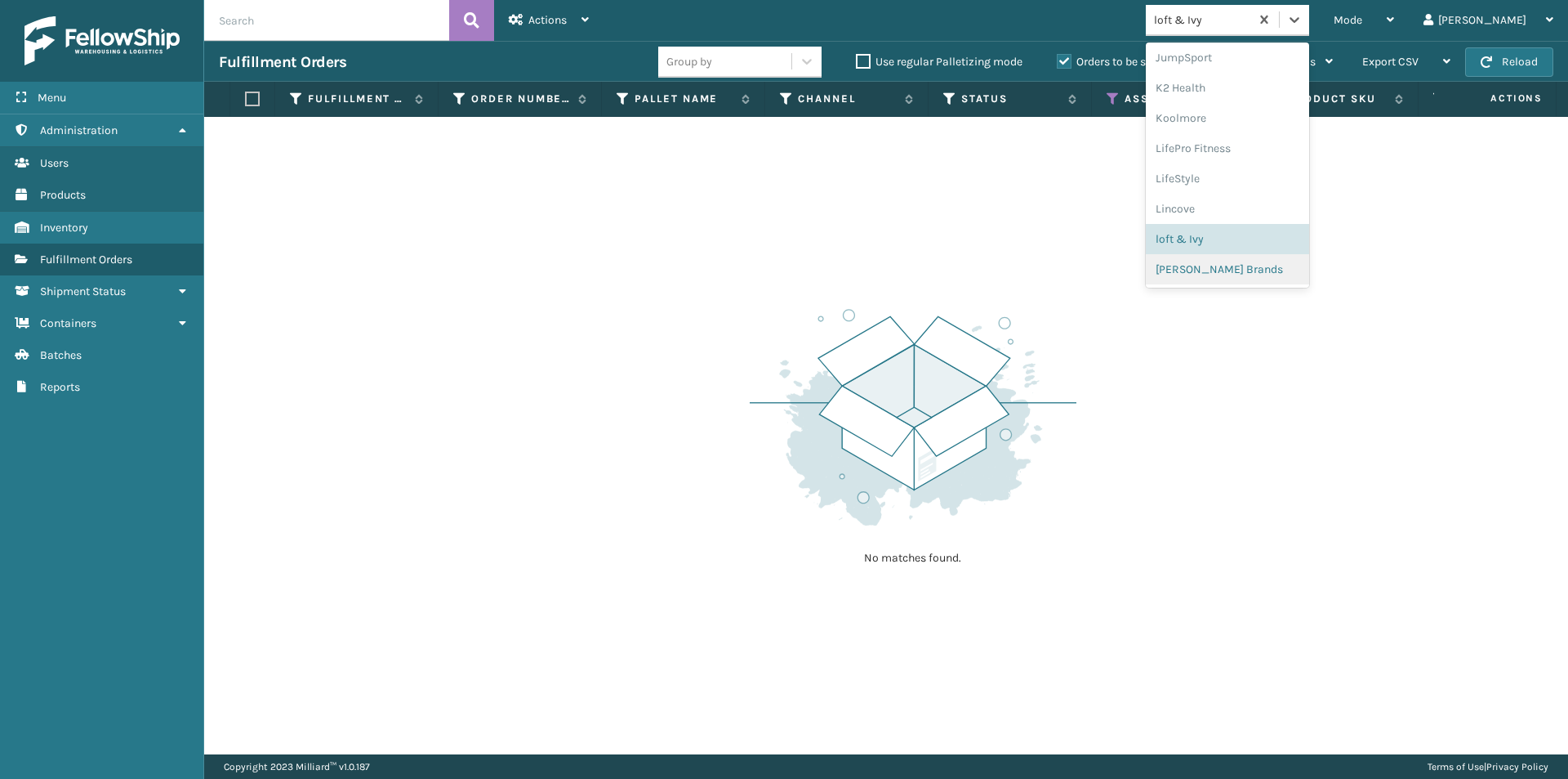
click at [1264, 276] on div "[PERSON_NAME] Brands" at bounding box center [1227, 269] width 163 height 30
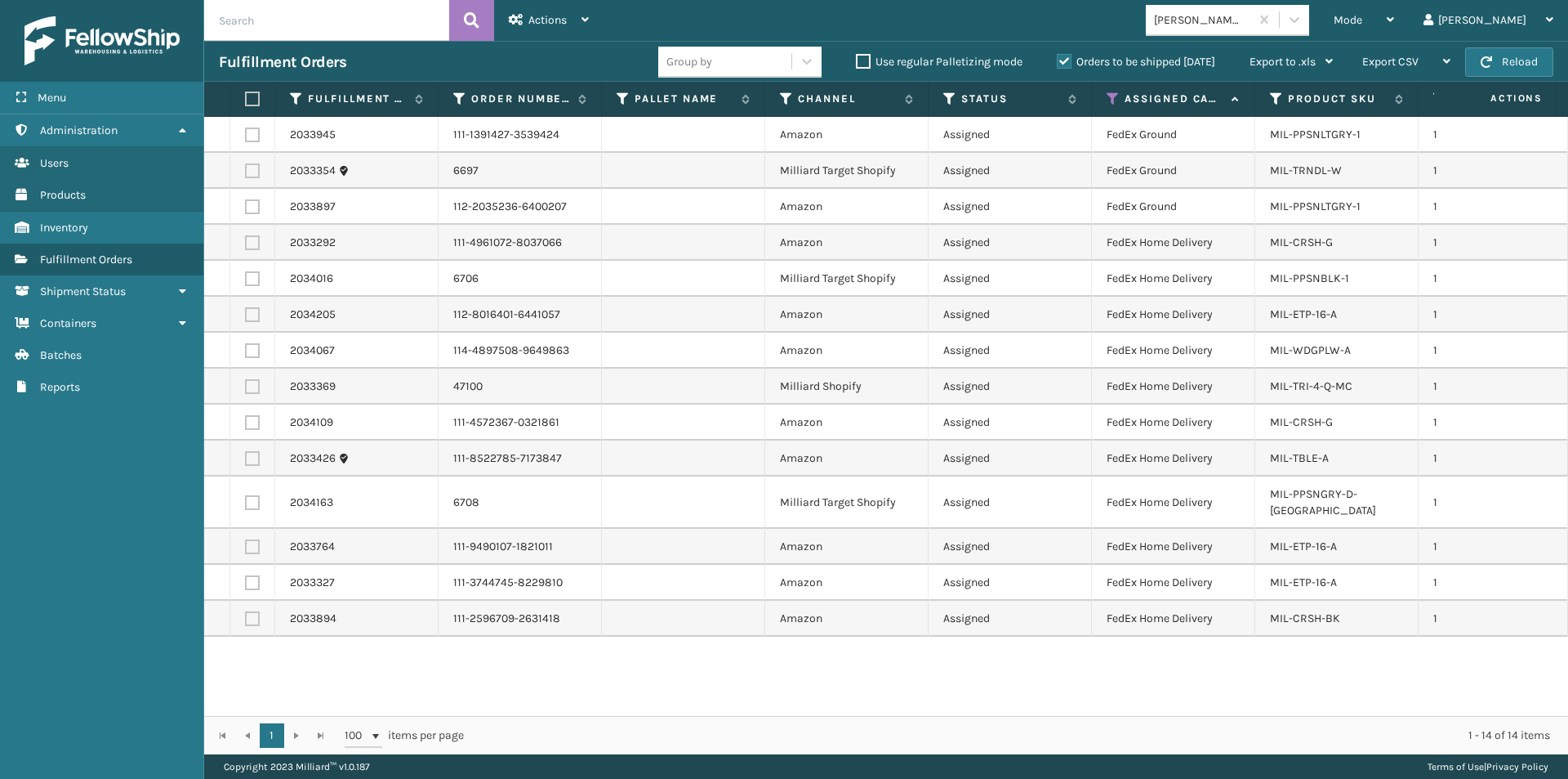
click at [252, 103] on label at bounding box center [249, 98] width 10 height 14
click at [246, 103] on input "checkbox" at bounding box center [245, 99] width 1 height 11
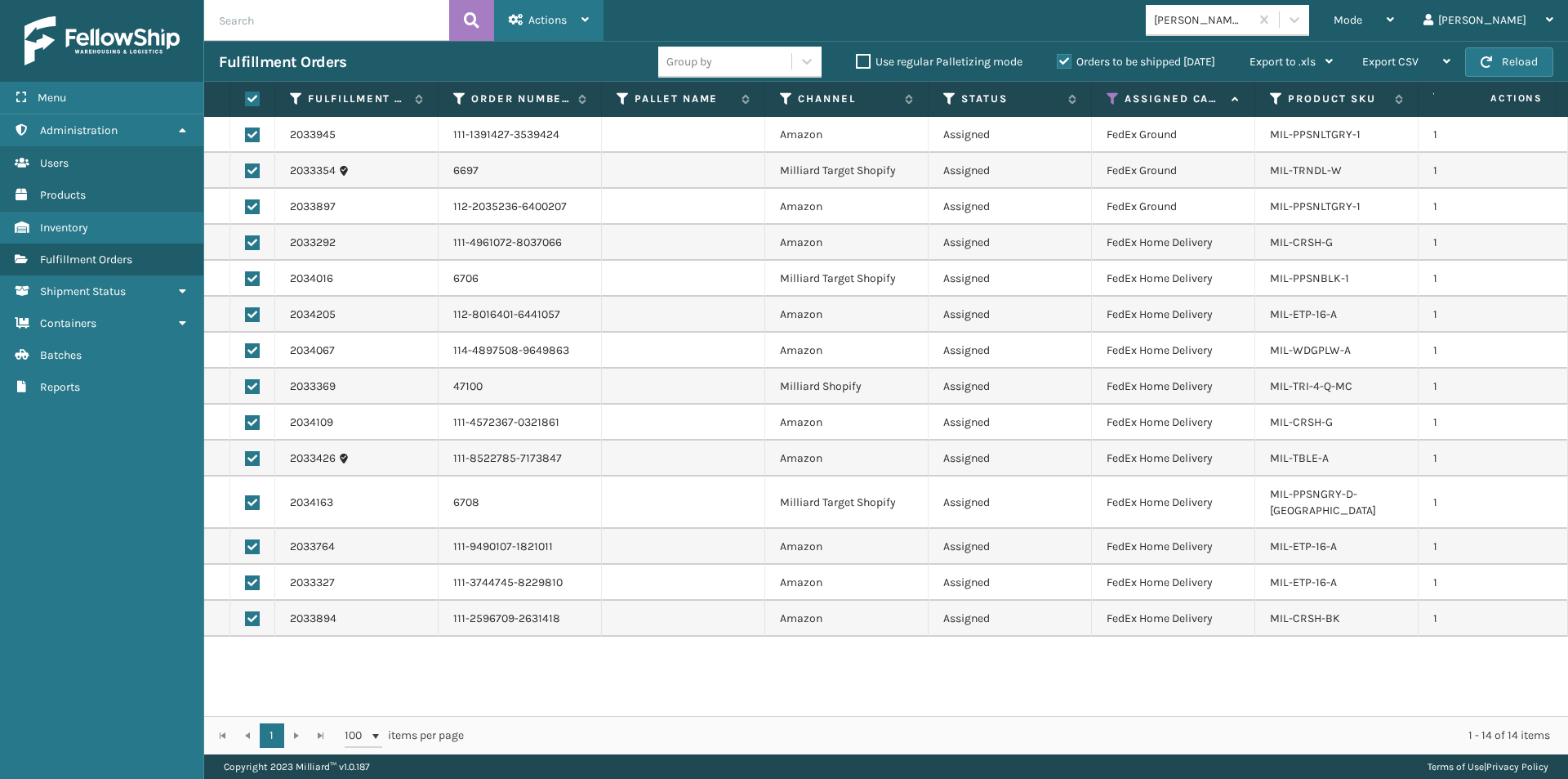
click at [578, 17] on div "Actions" at bounding box center [549, 21] width 80 height 41
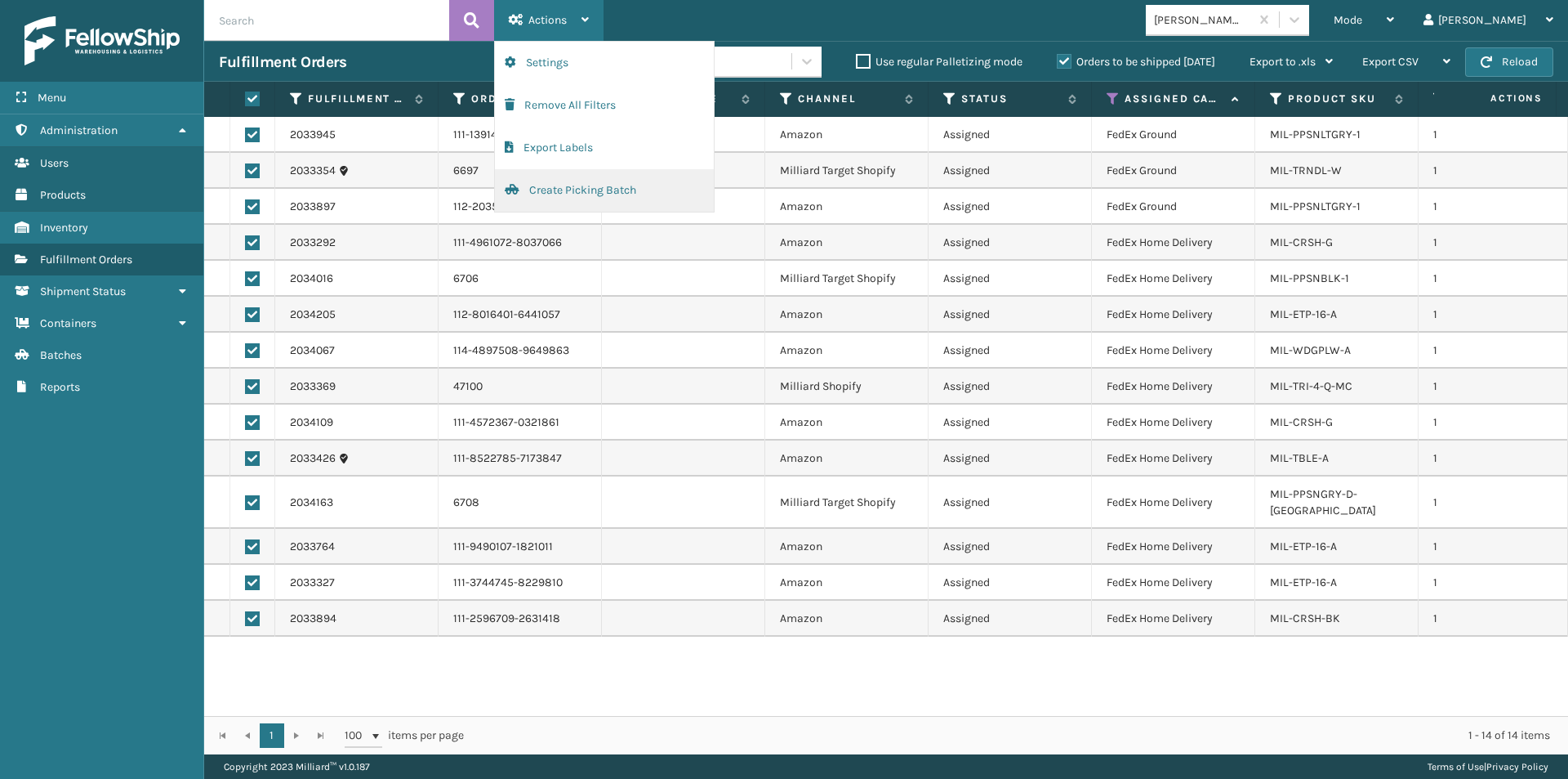
click at [593, 185] on button "Create Picking Batch" at bounding box center [604, 190] width 219 height 43
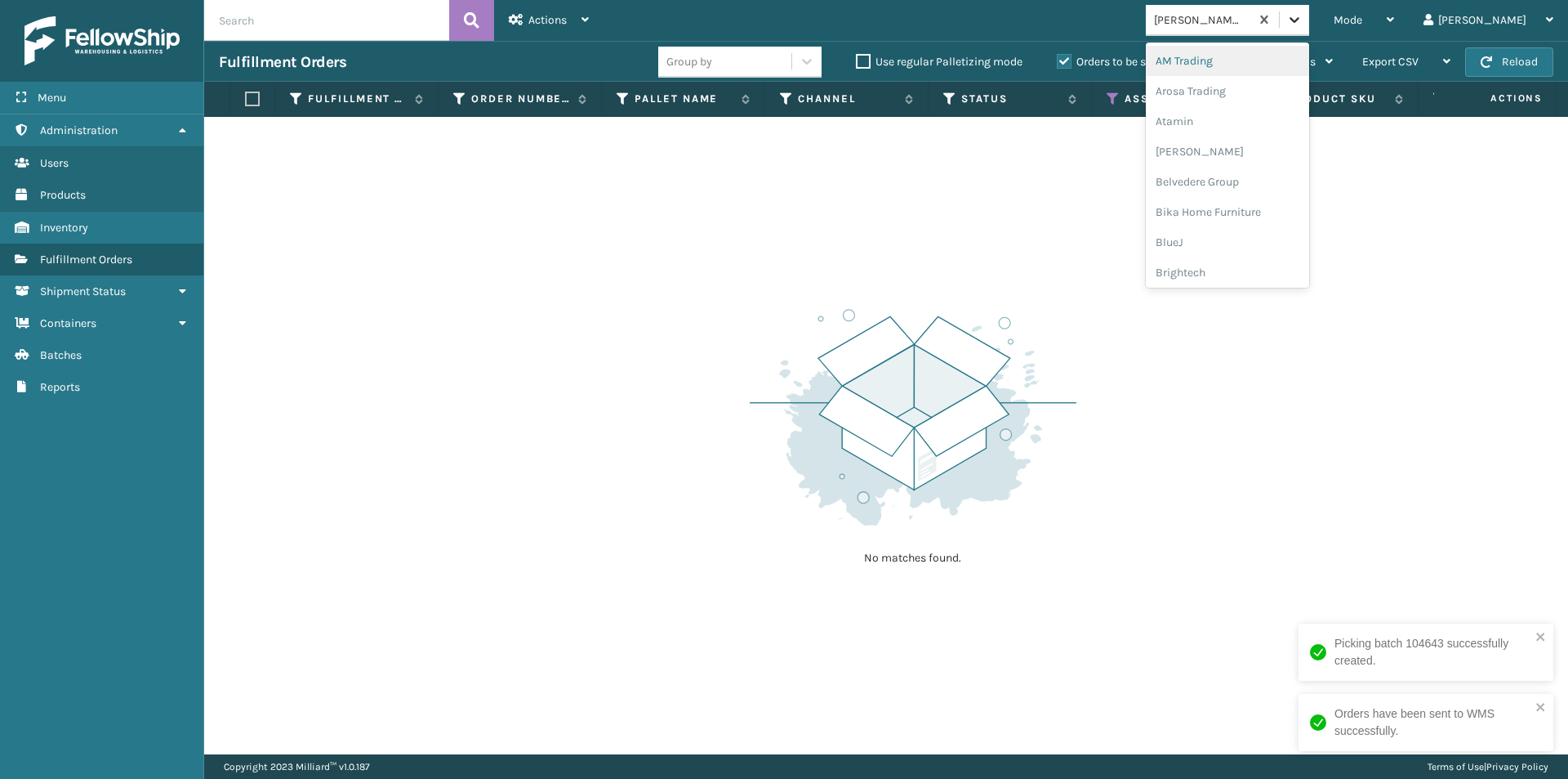
click at [1303, 22] on icon at bounding box center [1294, 20] width 16 height 16
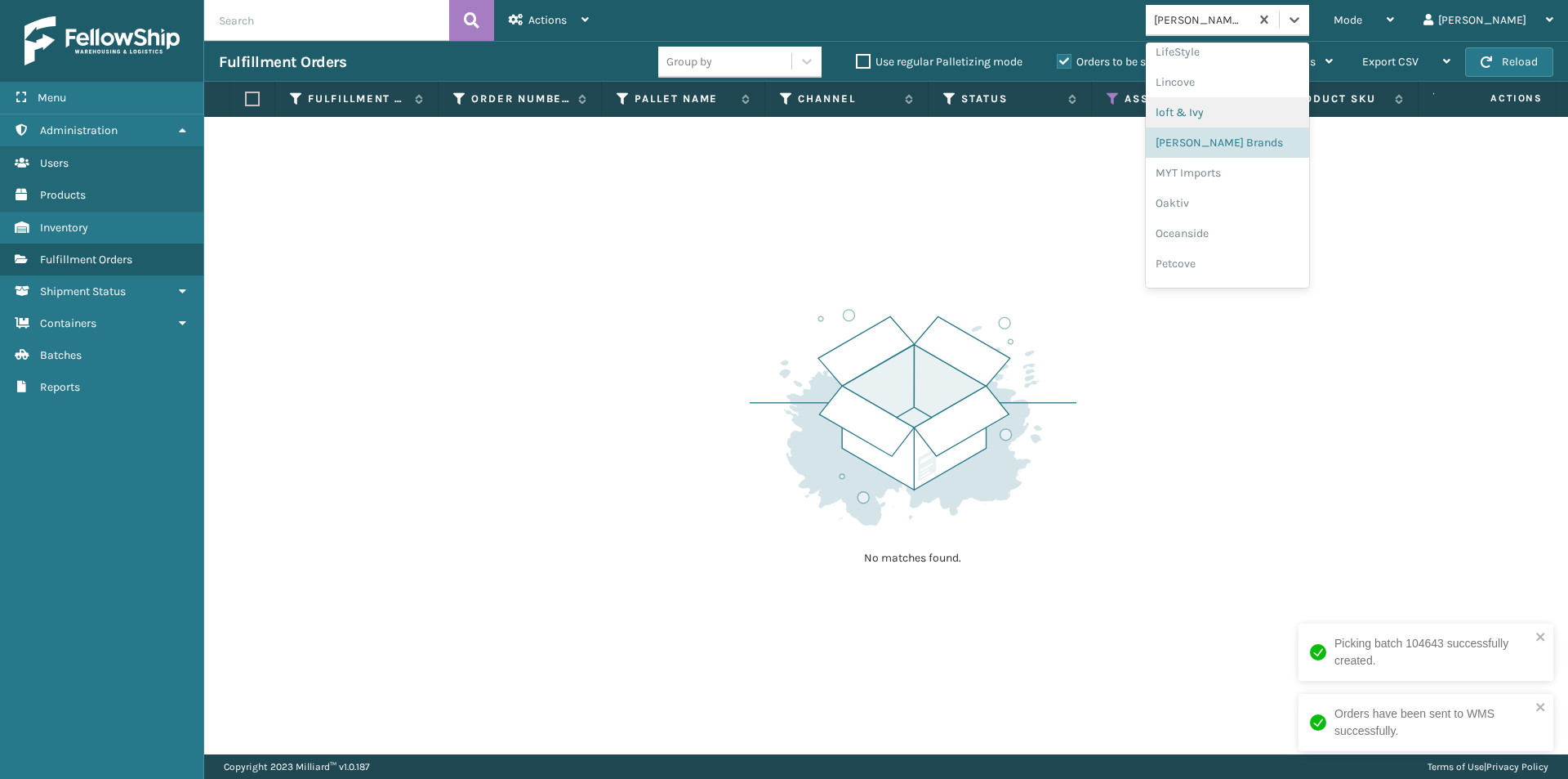
scroll to position [681, 0]
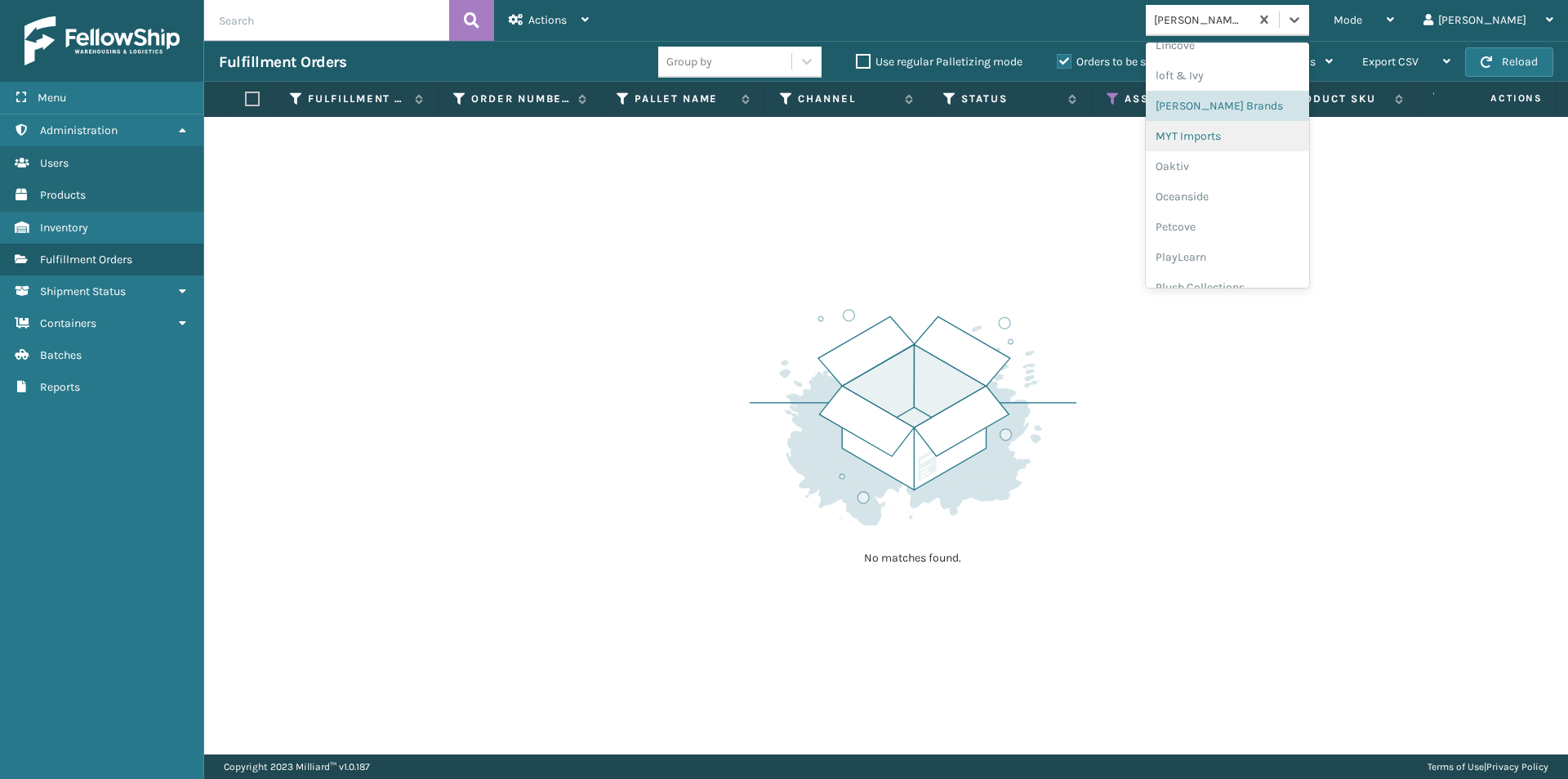
click at [1267, 134] on div "MYT Imports" at bounding box center [1227, 136] width 163 height 30
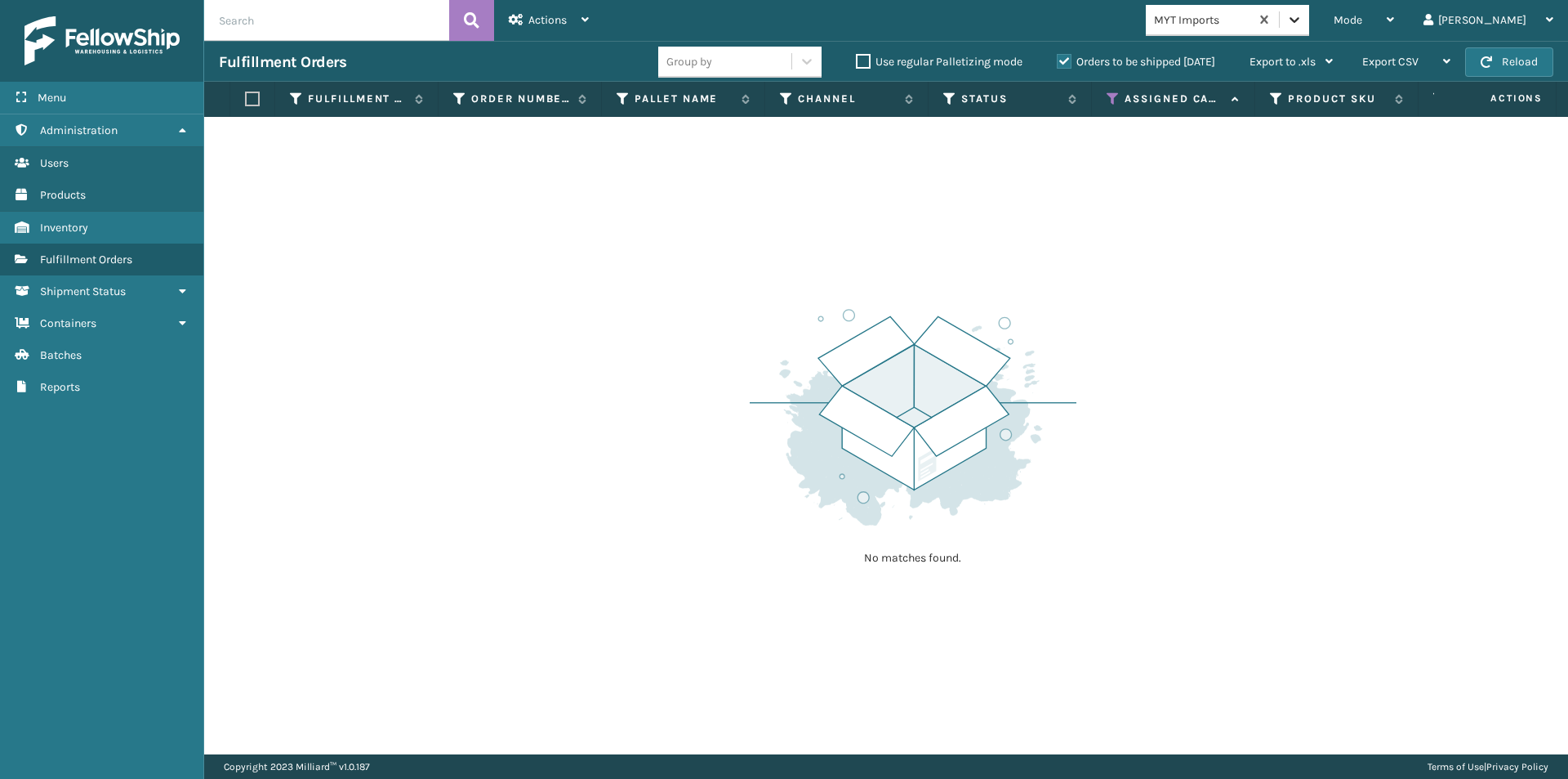
click at [1303, 20] on icon at bounding box center [1294, 20] width 16 height 16
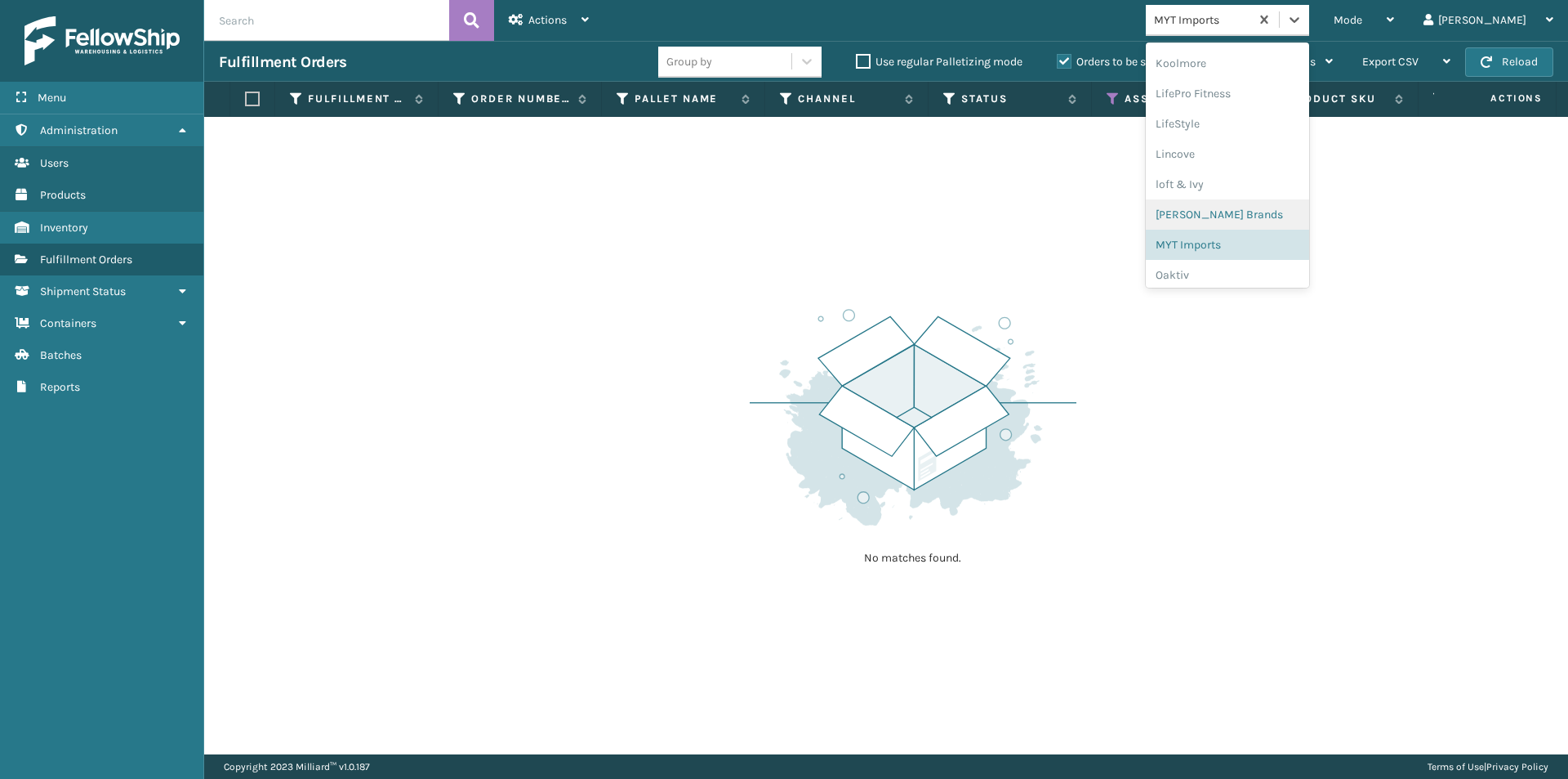
scroll to position [599, 0]
click at [1256, 255] on div "Oaktiv" at bounding box center [1227, 248] width 163 height 30
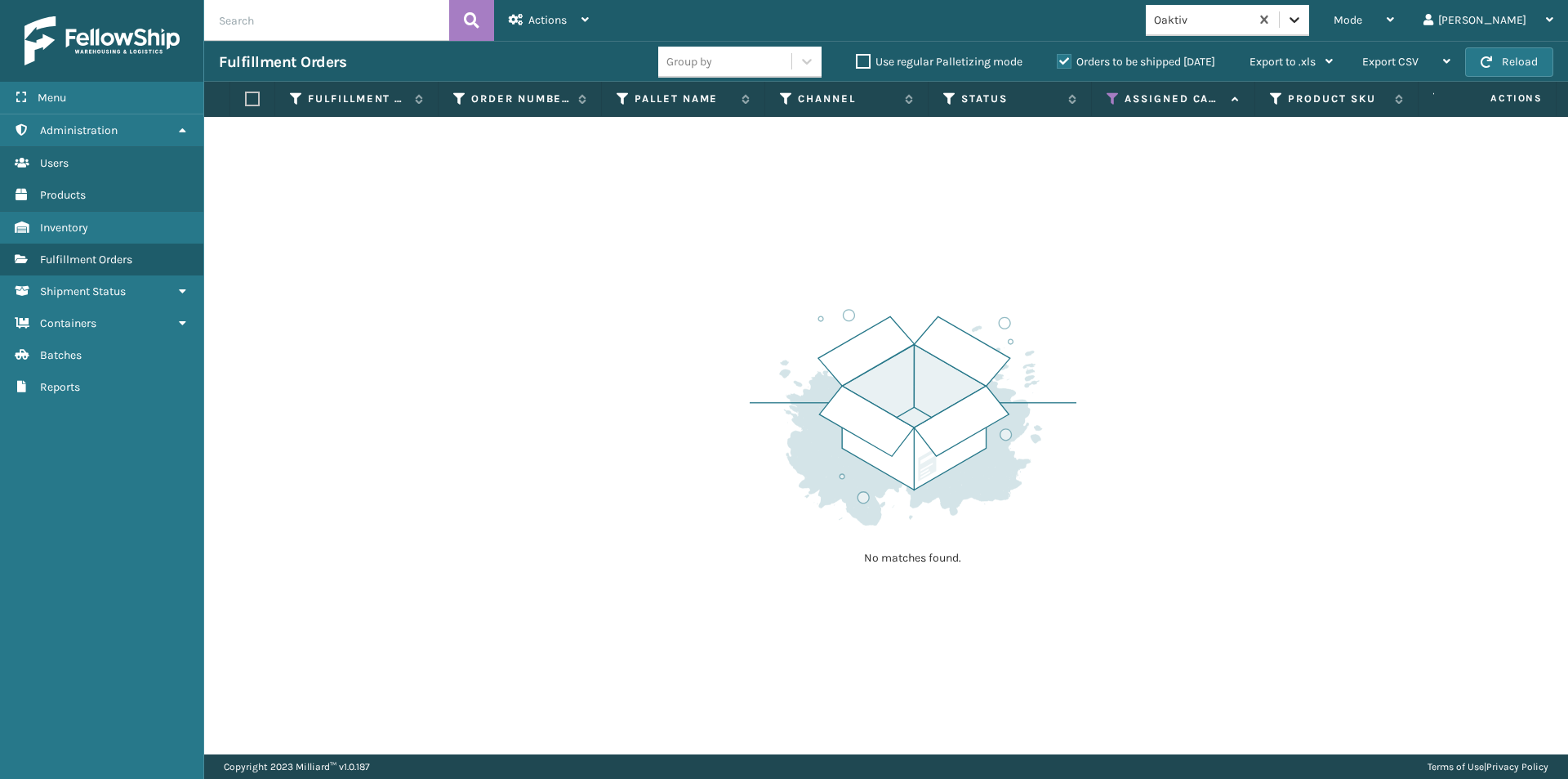
click at [1303, 15] on icon at bounding box center [1294, 20] width 16 height 16
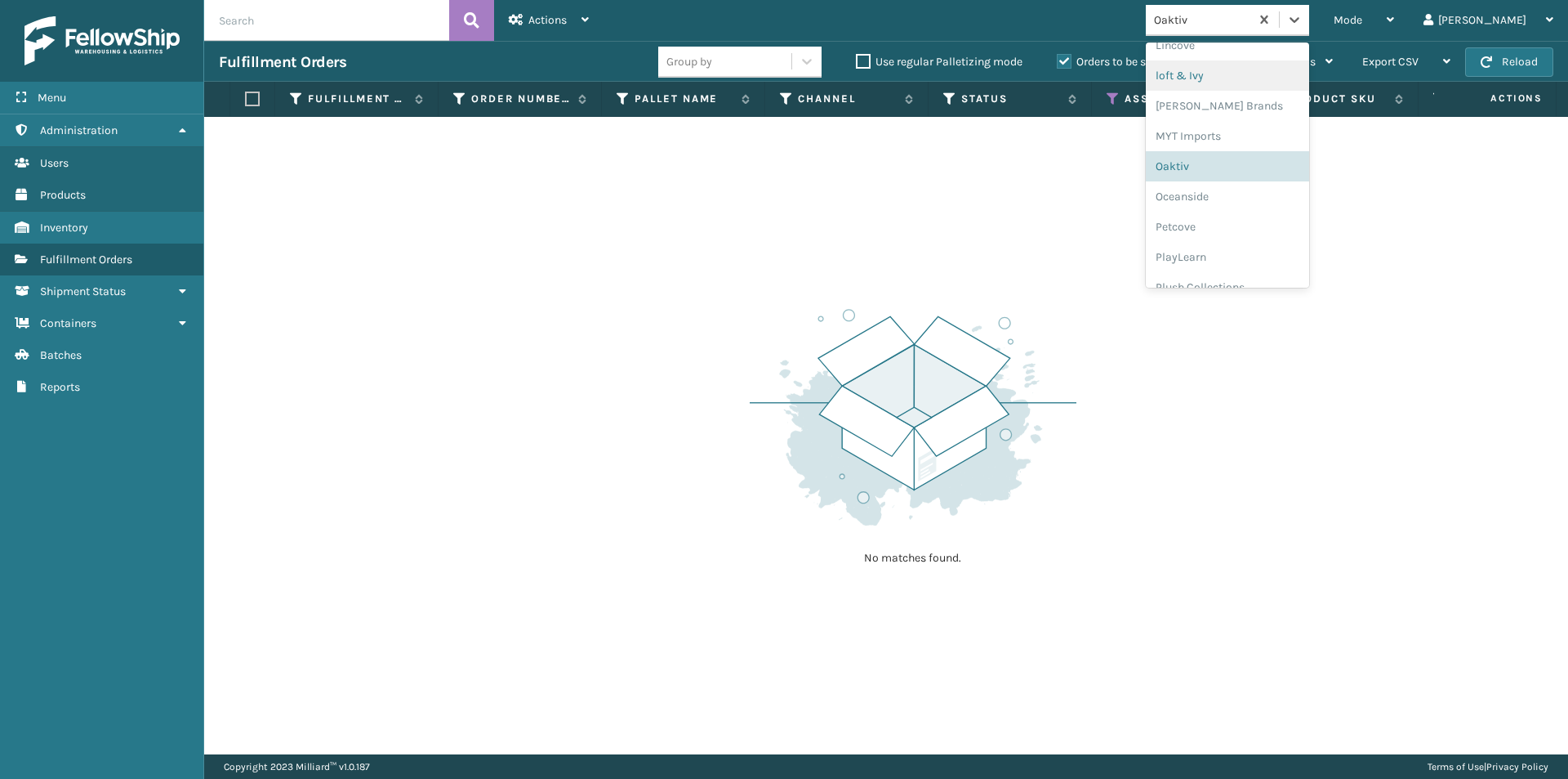
scroll to position [789, 0]
click at [1277, 96] on div "Oceanside" at bounding box center [1227, 88] width 163 height 30
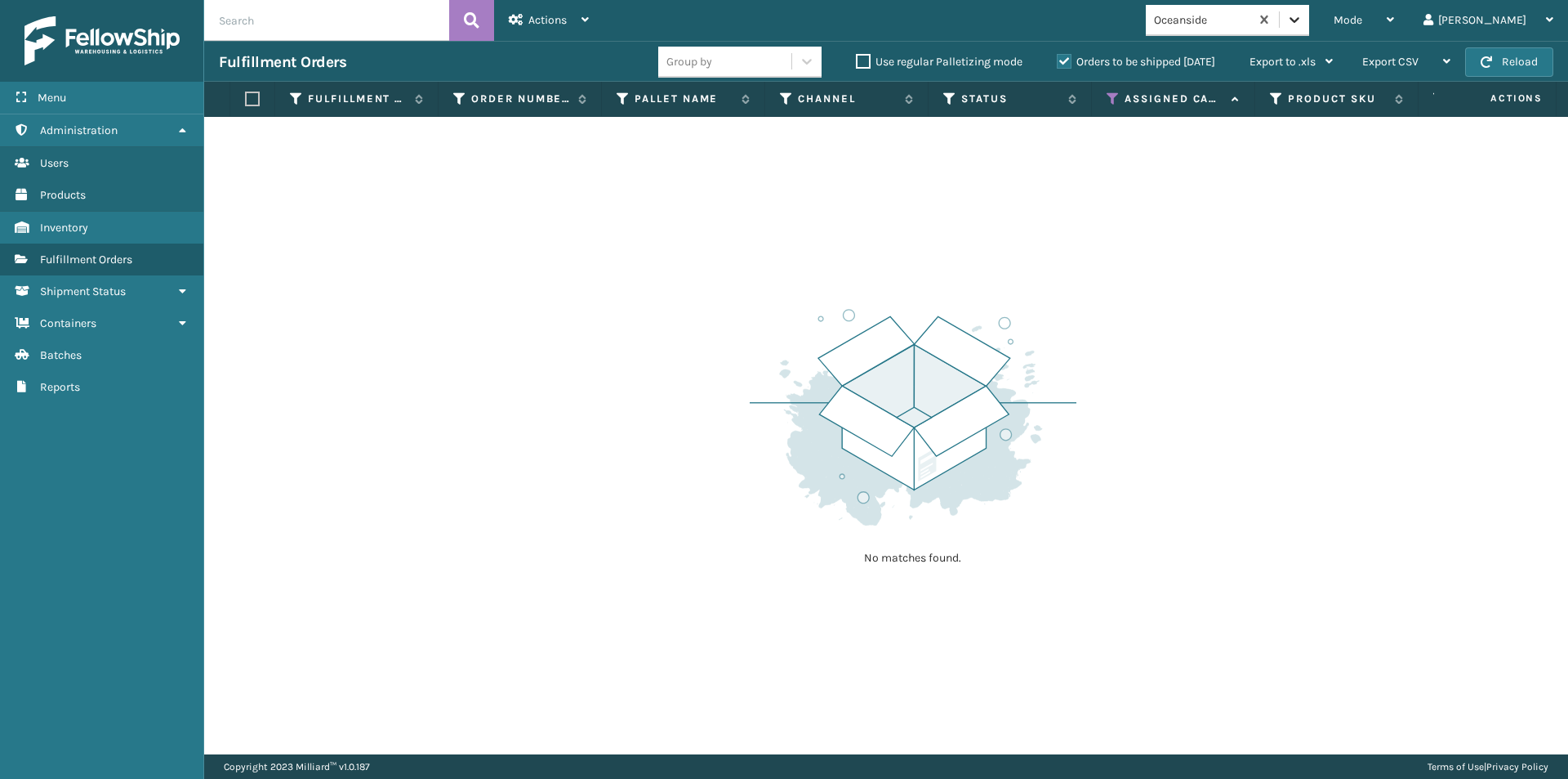
click at [1303, 19] on icon at bounding box center [1294, 20] width 16 height 16
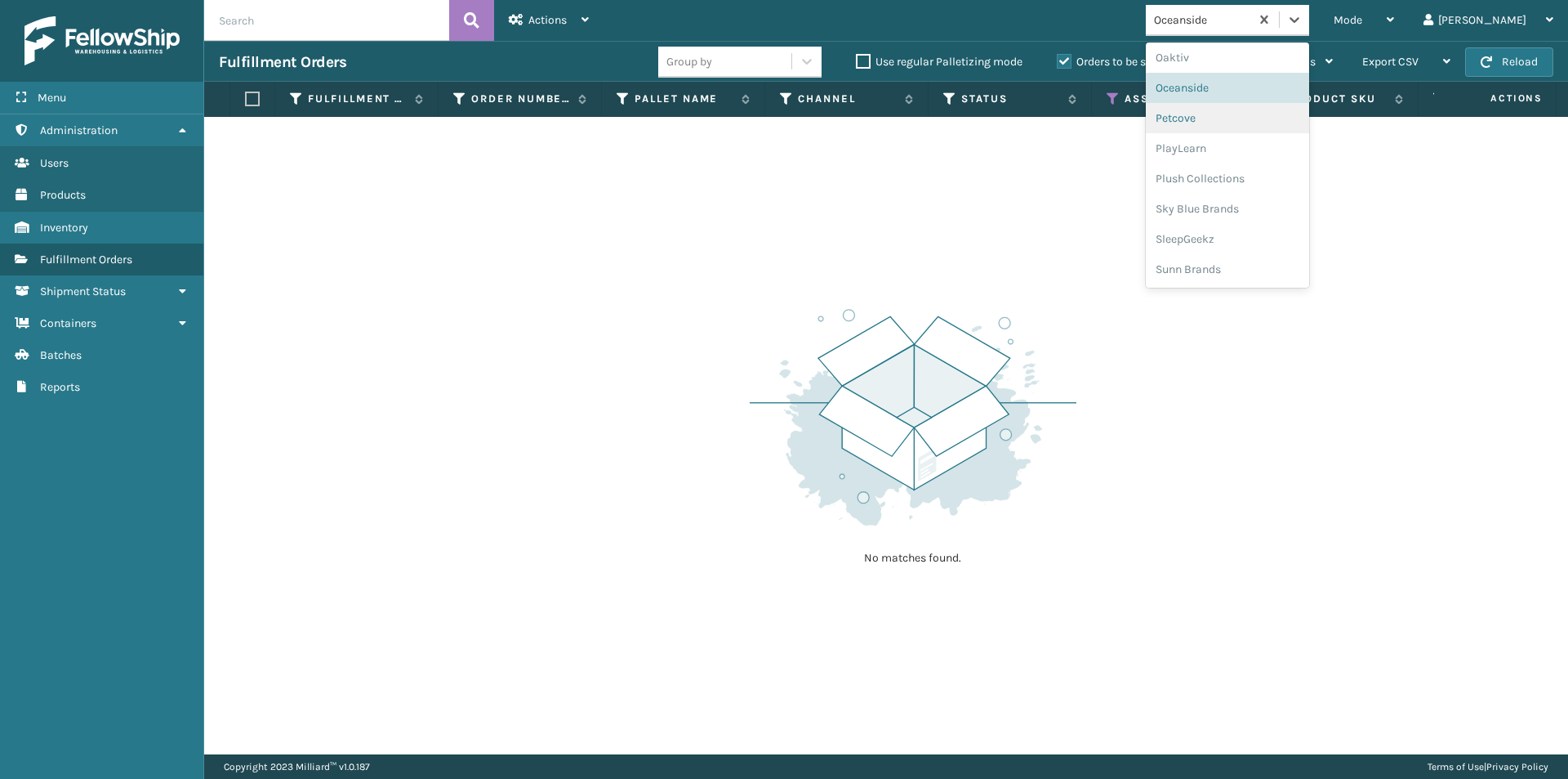
click at [1272, 130] on div "Petcove" at bounding box center [1227, 118] width 163 height 30
click at [1303, 15] on icon at bounding box center [1294, 20] width 16 height 16
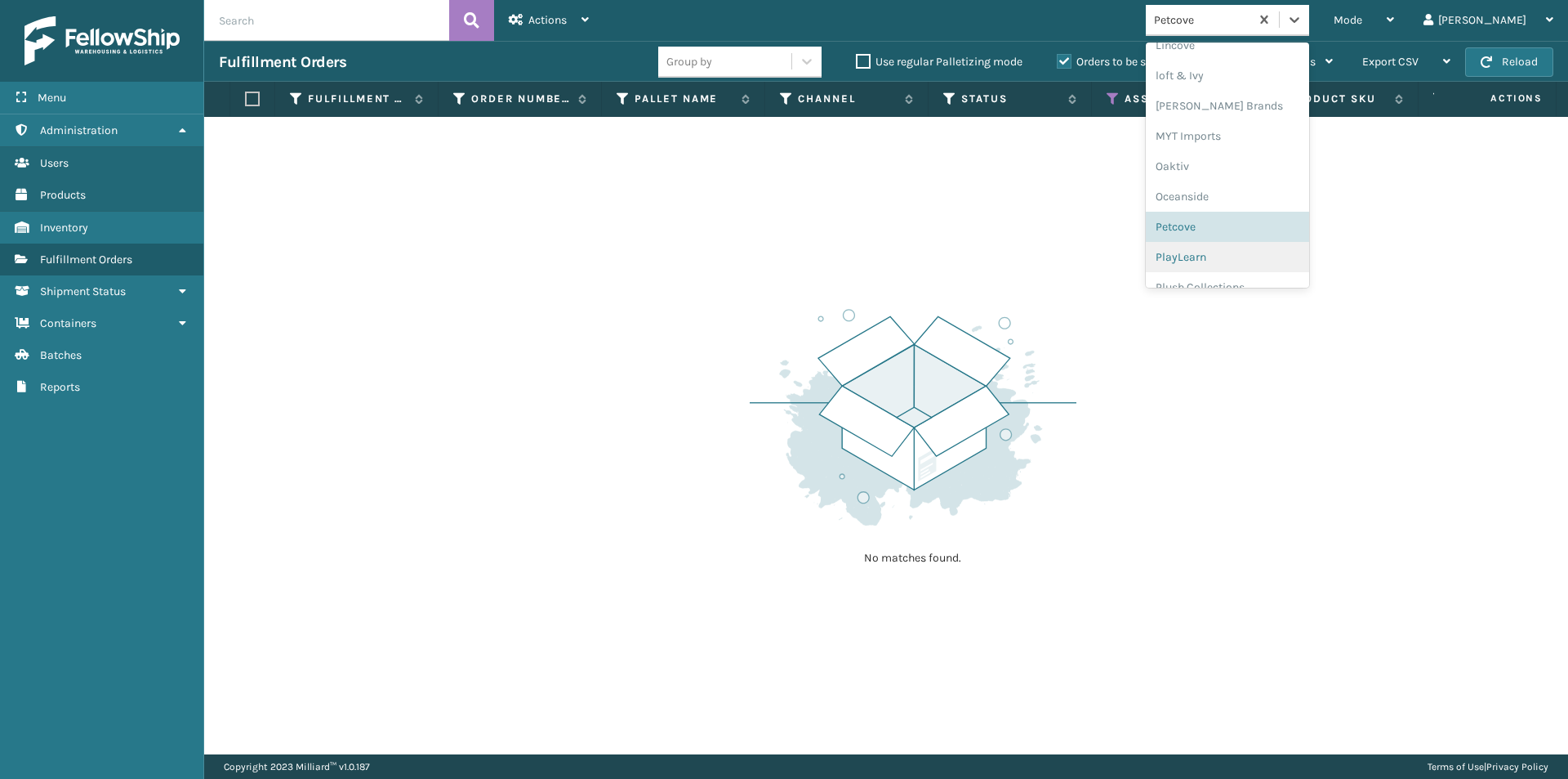
click at [1264, 260] on div "PlayLearn" at bounding box center [1227, 257] width 163 height 30
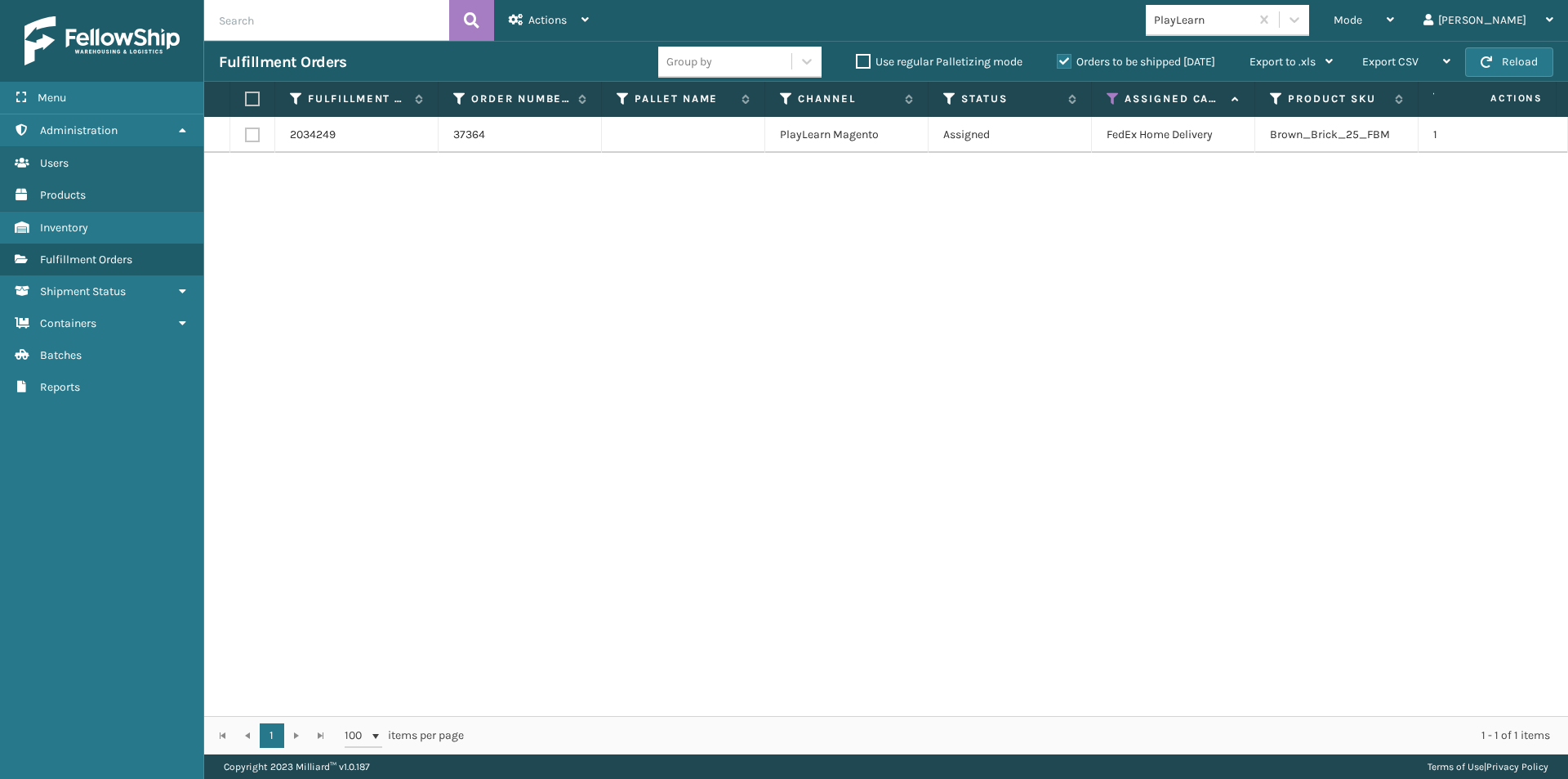
click at [254, 99] on label at bounding box center [249, 98] width 10 height 14
click at [246, 99] on input "checkbox" at bounding box center [245, 99] width 1 height 11
click at [572, 18] on div "Actions" at bounding box center [549, 21] width 80 height 41
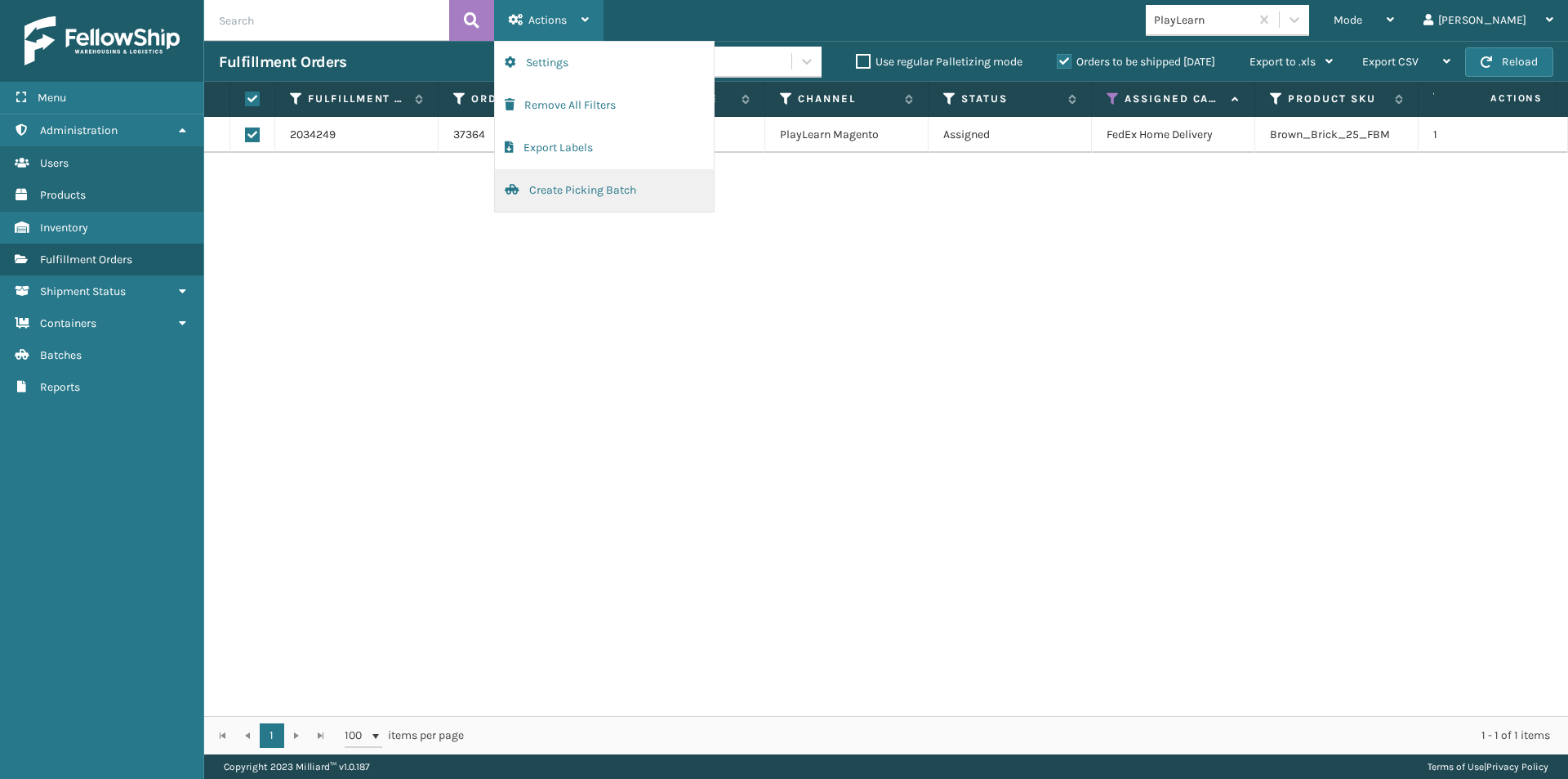
click at [588, 188] on button "Create Picking Batch" at bounding box center [604, 190] width 219 height 43
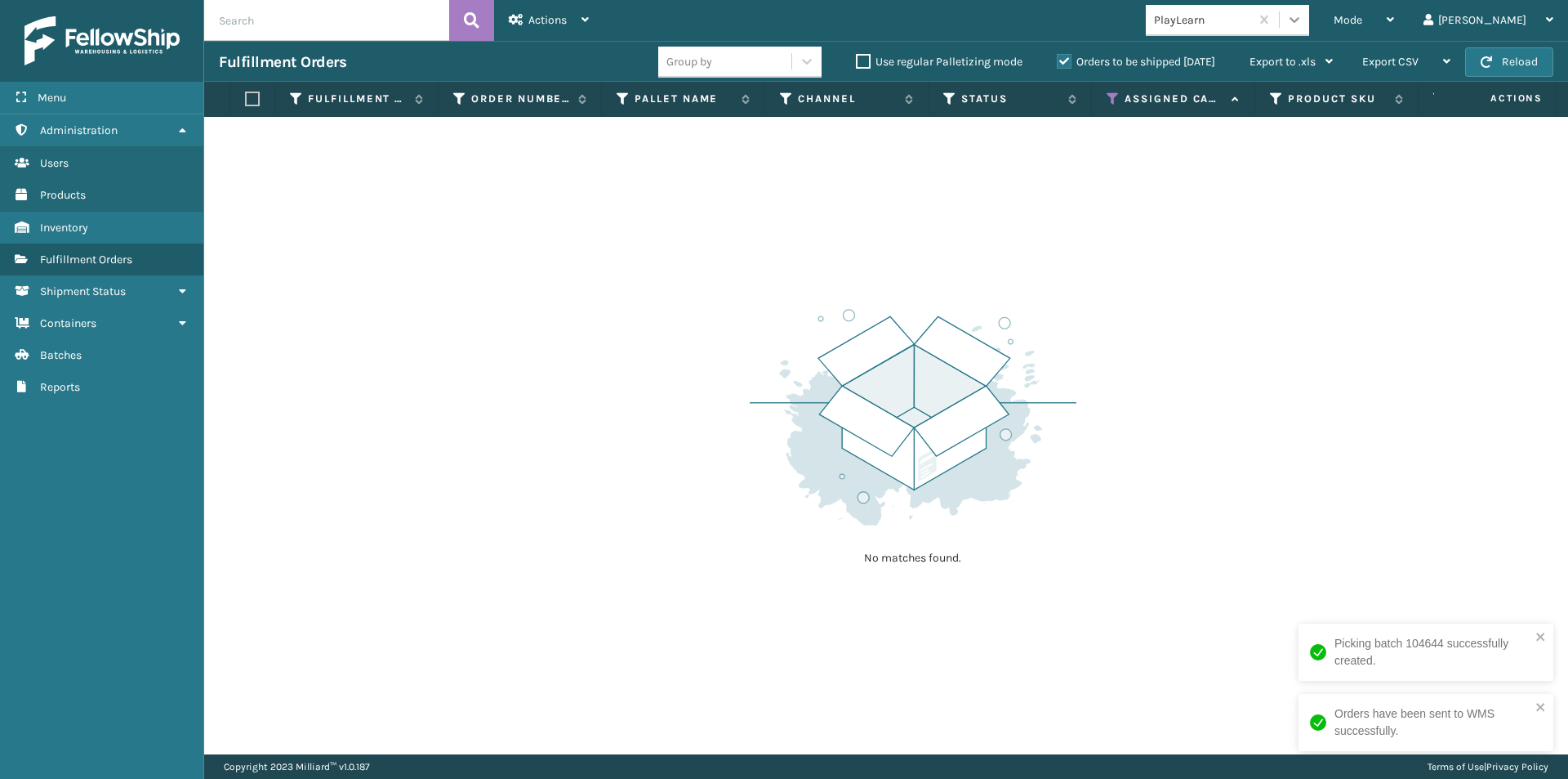
click at [1299, 21] on icon at bounding box center [1294, 20] width 10 height 5
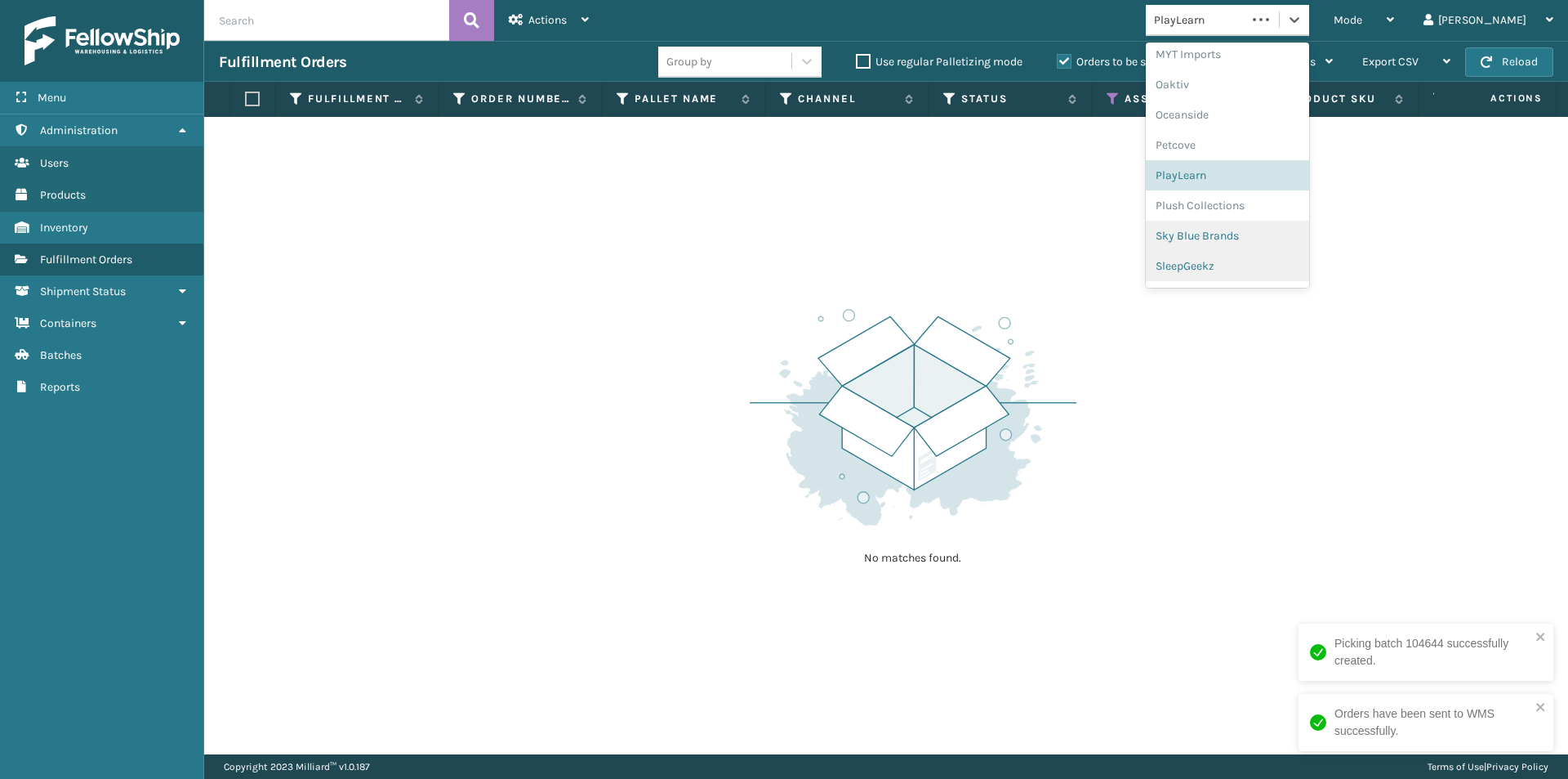
scroll to position [789, 0]
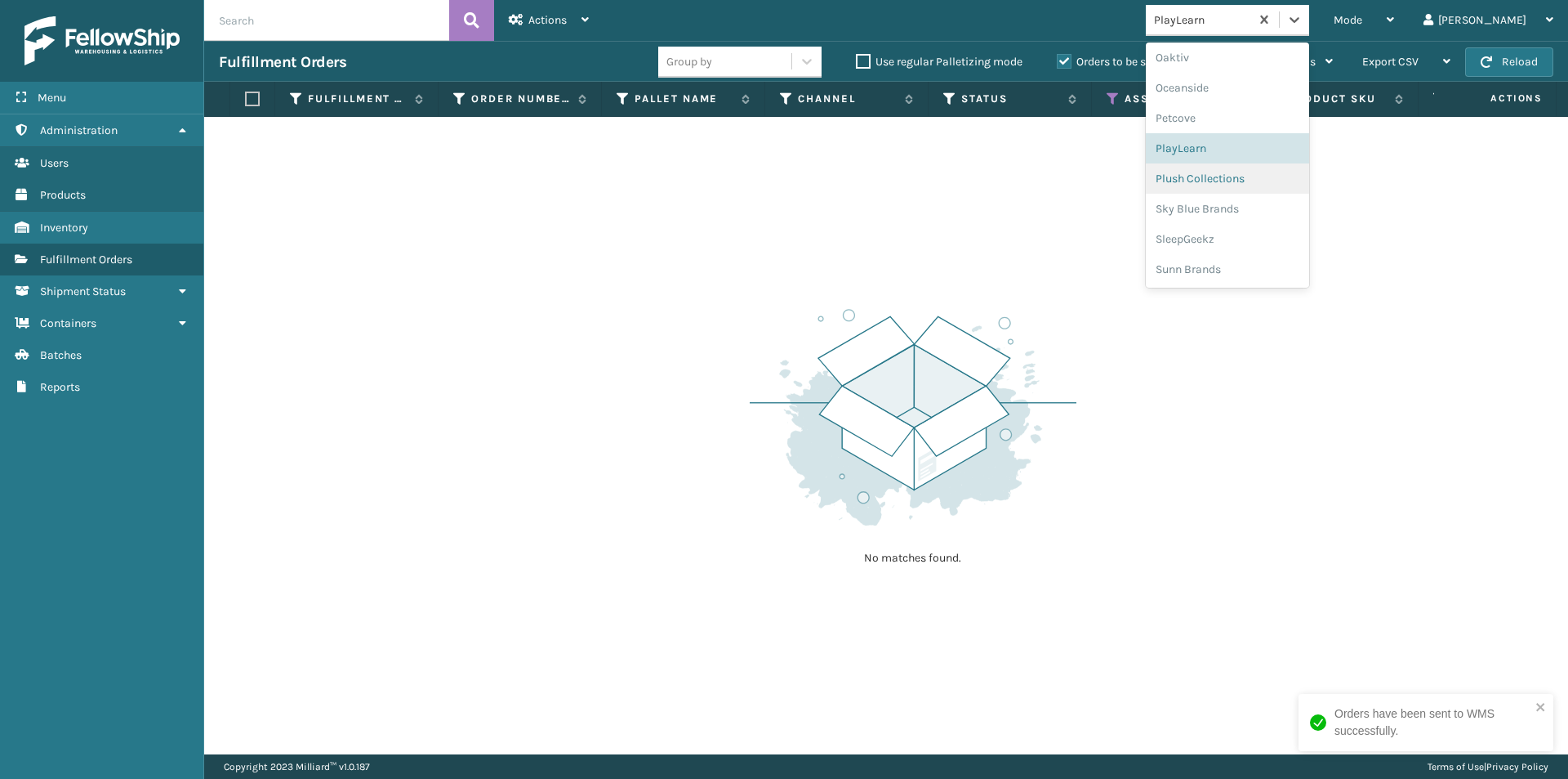
click at [1275, 184] on div "Plush Collections" at bounding box center [1227, 179] width 163 height 30
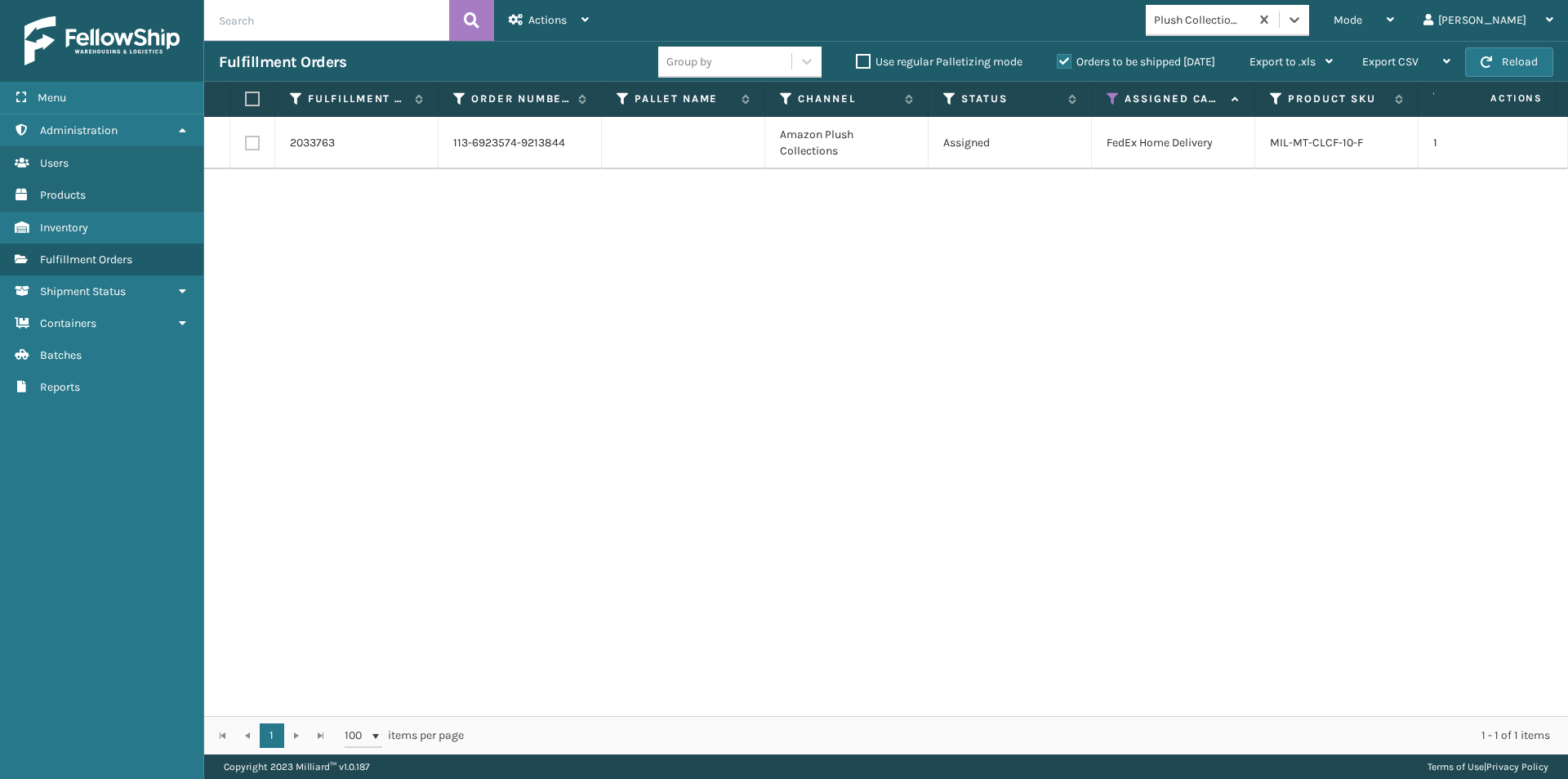
click at [254, 93] on label at bounding box center [249, 98] width 10 height 14
click at [246, 94] on input "checkbox" at bounding box center [245, 99] width 1 height 11
click at [588, 14] on icon at bounding box center [585, 20] width 7 height 12
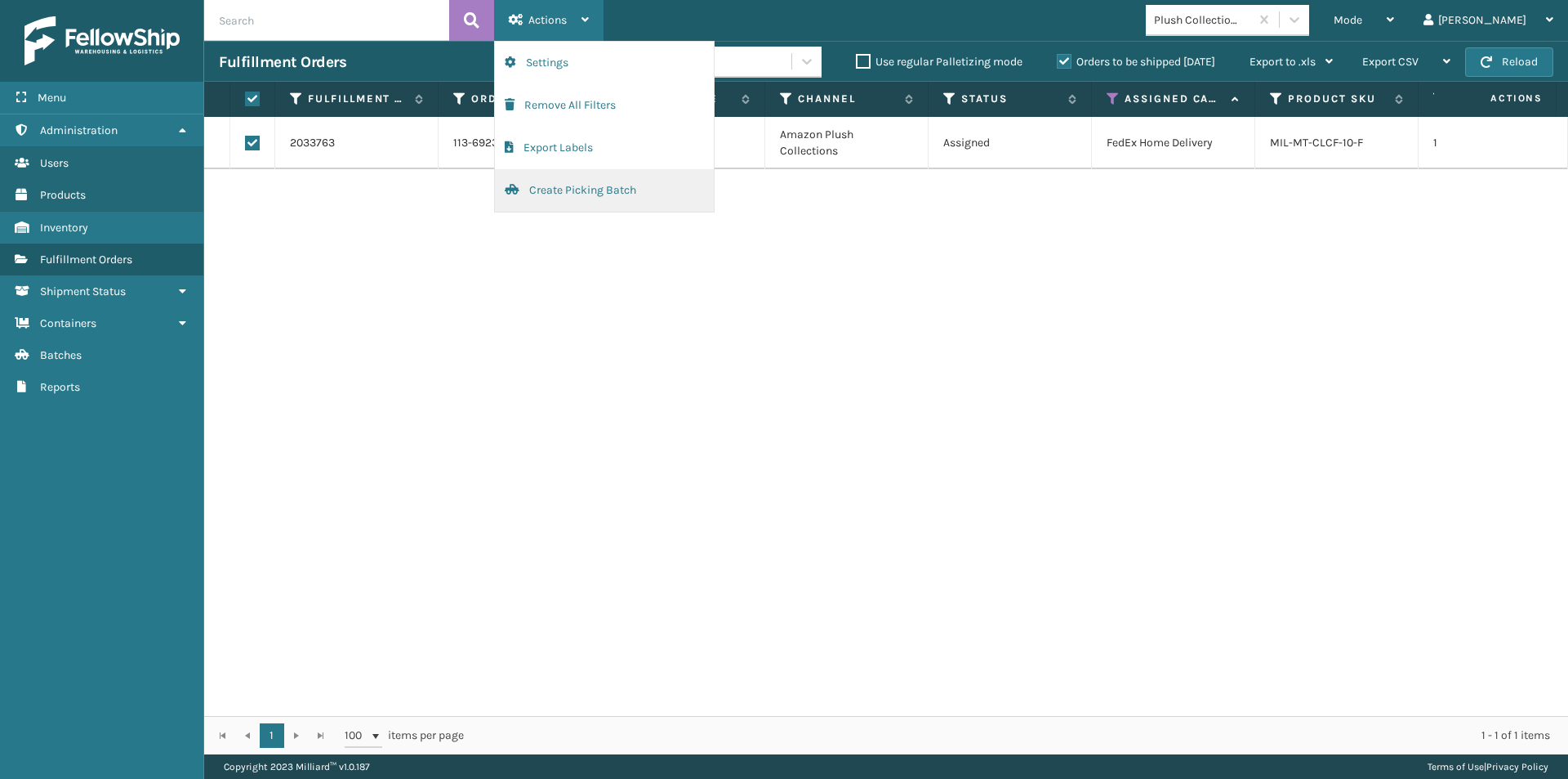
click at [612, 192] on button "Create Picking Batch" at bounding box center [604, 190] width 219 height 43
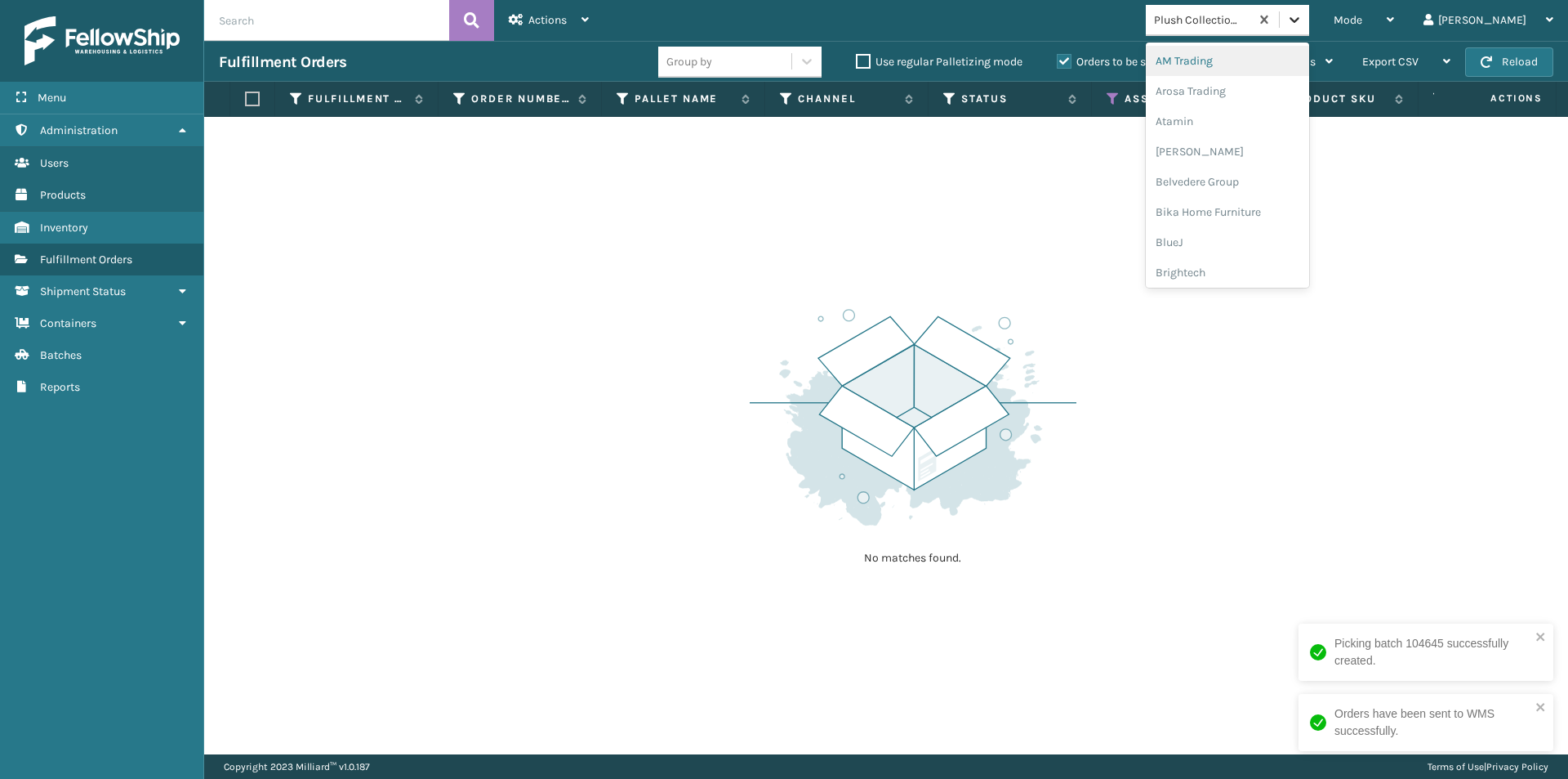
click at [1299, 19] on icon at bounding box center [1294, 20] width 10 height 5
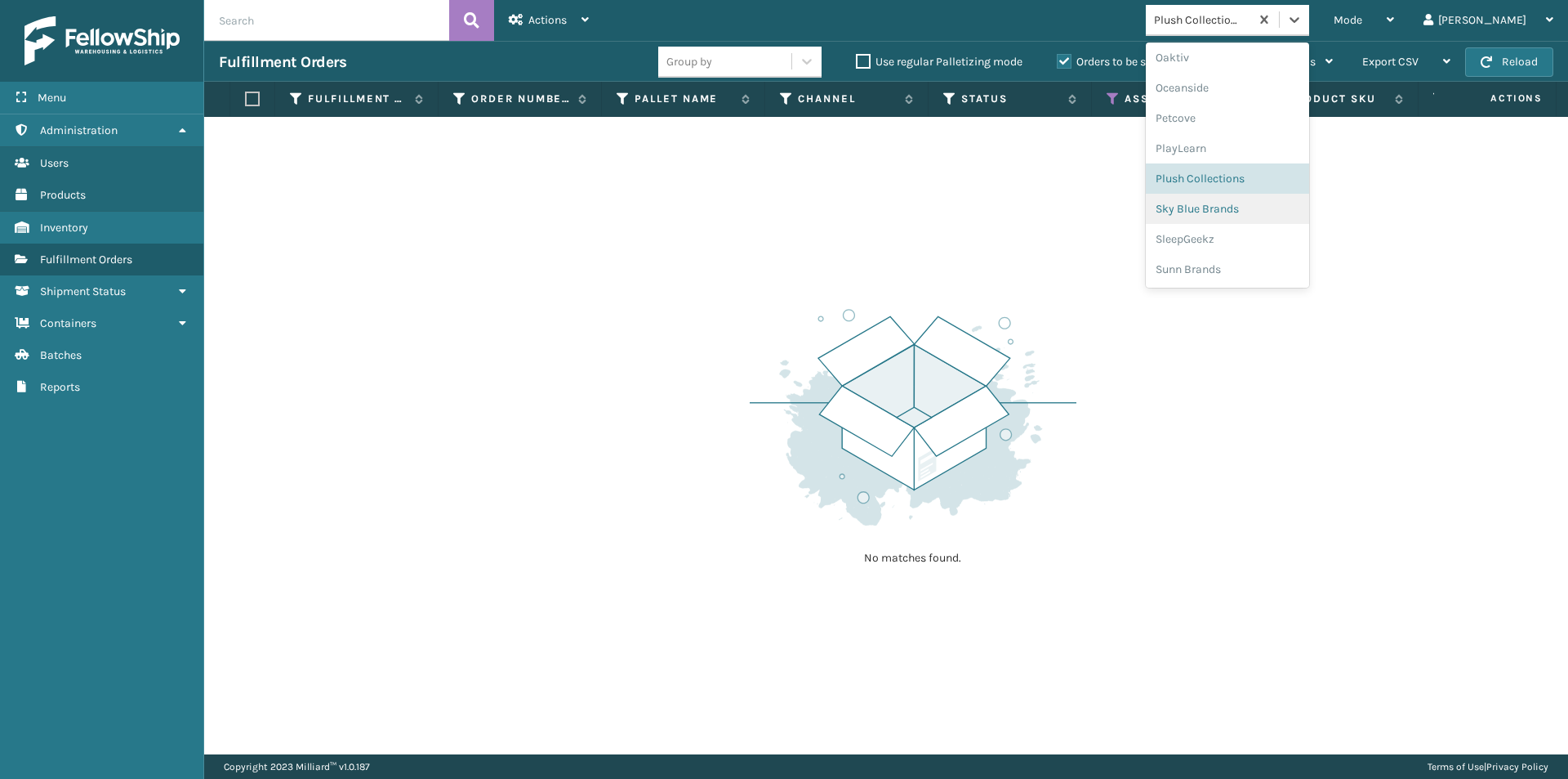
click at [1285, 210] on div "Sky Blue Brands" at bounding box center [1227, 209] width 163 height 30
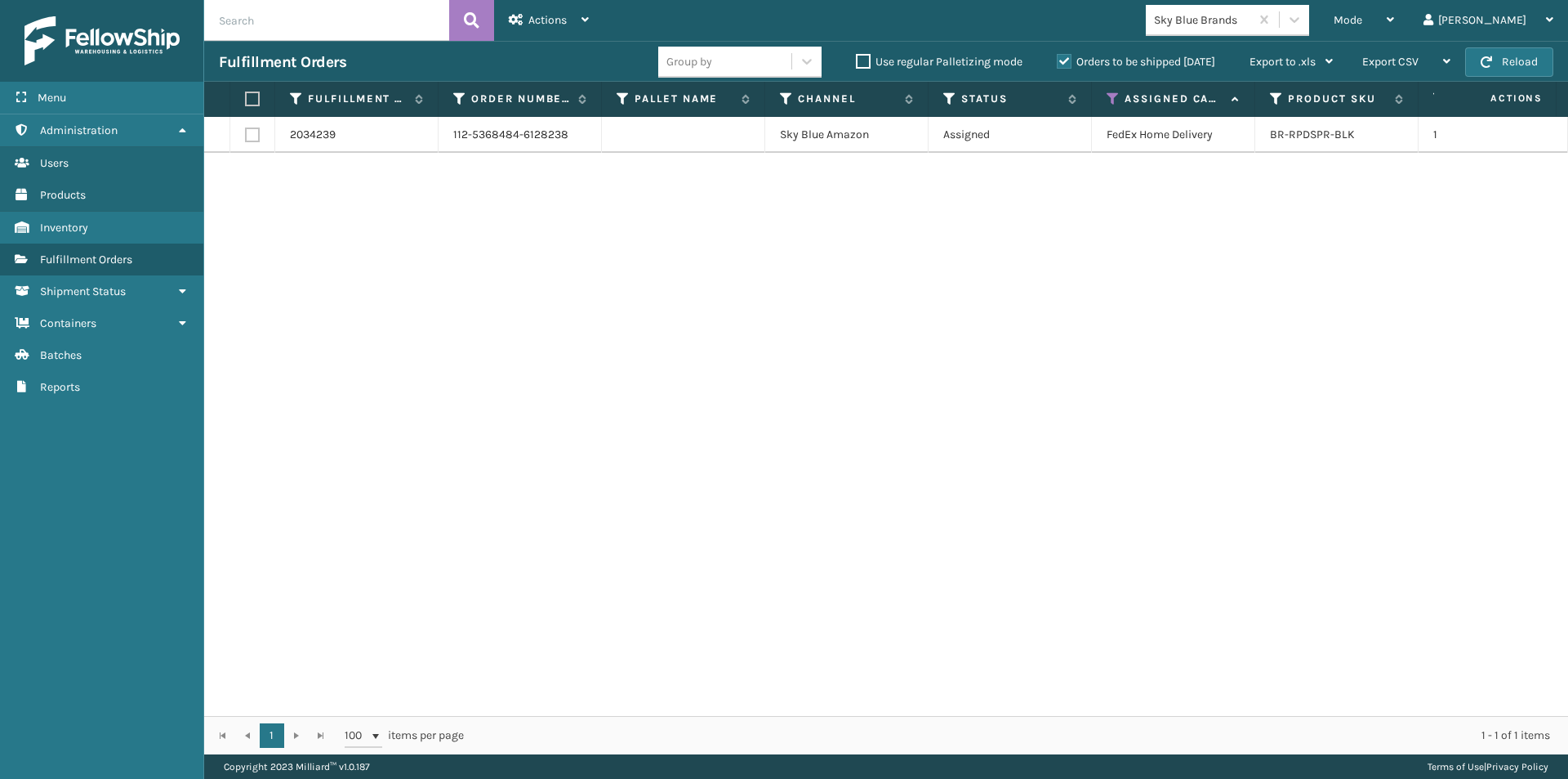
click at [254, 97] on label at bounding box center [249, 98] width 10 height 14
click at [246, 97] on input "checkbox" at bounding box center [245, 99] width 1 height 11
click at [588, 24] on icon at bounding box center [585, 20] width 7 height 12
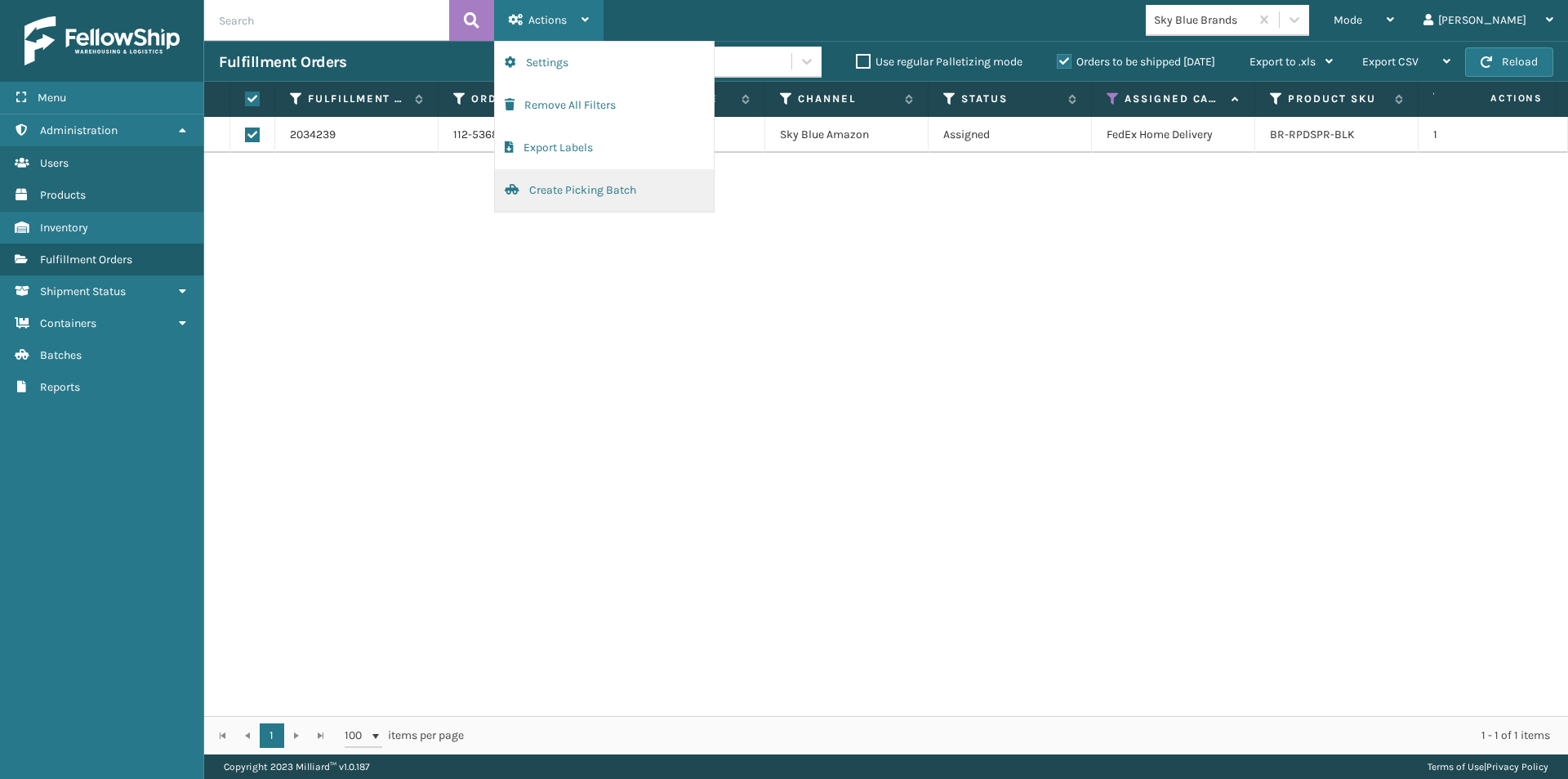
click at [572, 192] on button "Create Picking Batch" at bounding box center [604, 190] width 219 height 43
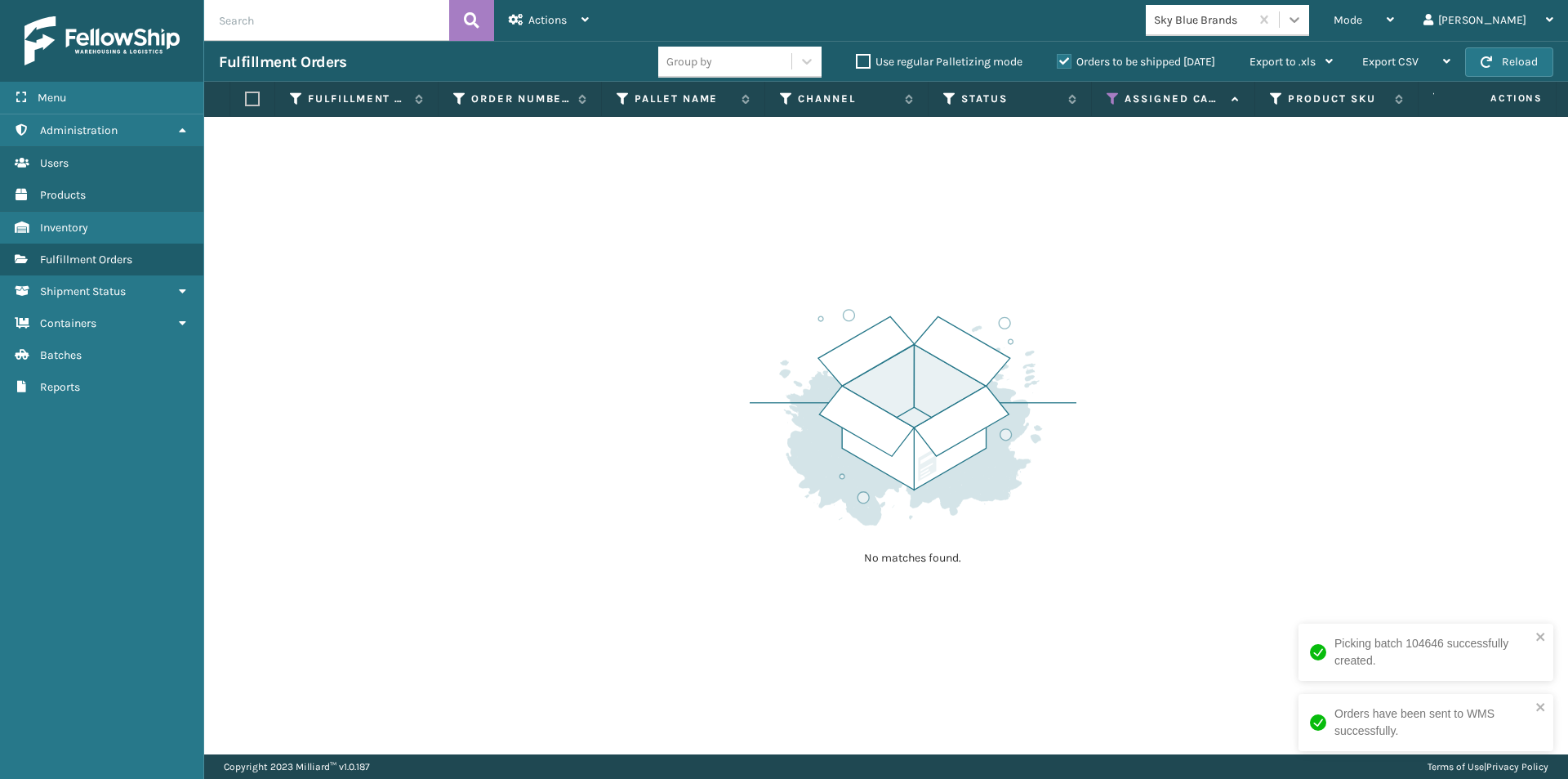
click at [1303, 23] on icon at bounding box center [1294, 20] width 16 height 16
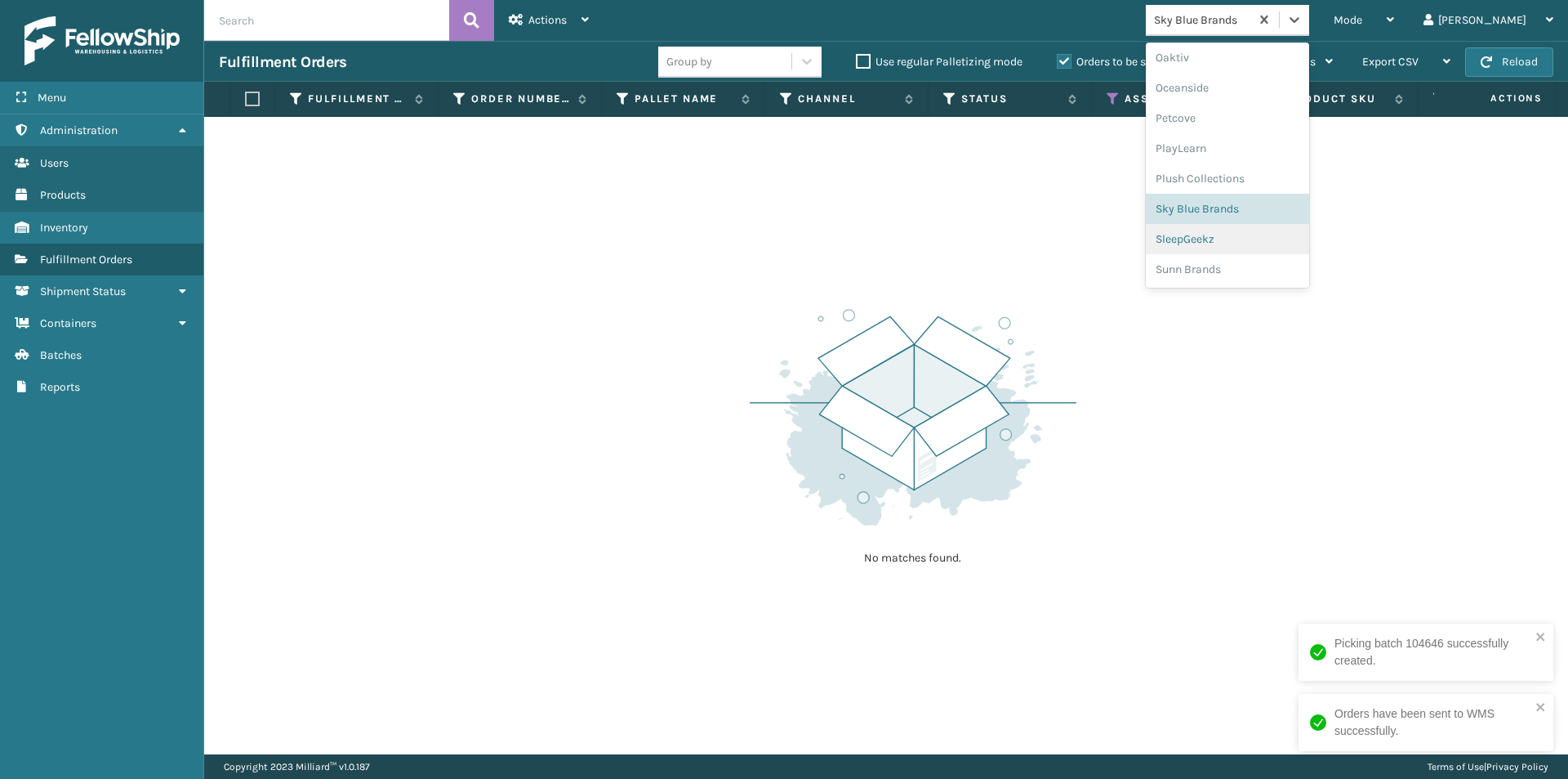
click at [1300, 245] on div "SleepGeekz" at bounding box center [1227, 239] width 163 height 30
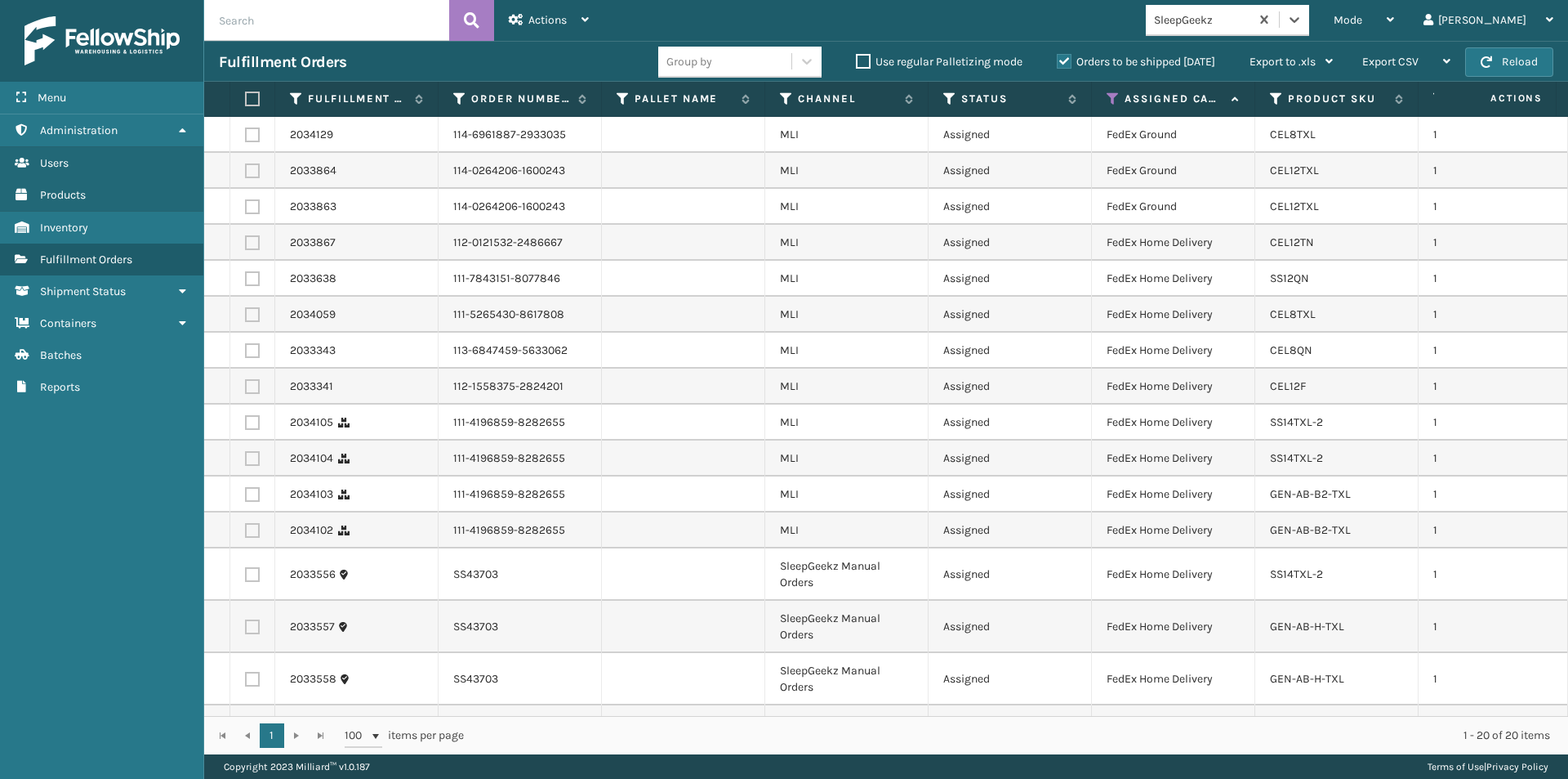
click at [252, 97] on label at bounding box center [249, 98] width 10 height 14
click at [246, 97] on input "checkbox" at bounding box center [245, 99] width 1 height 11
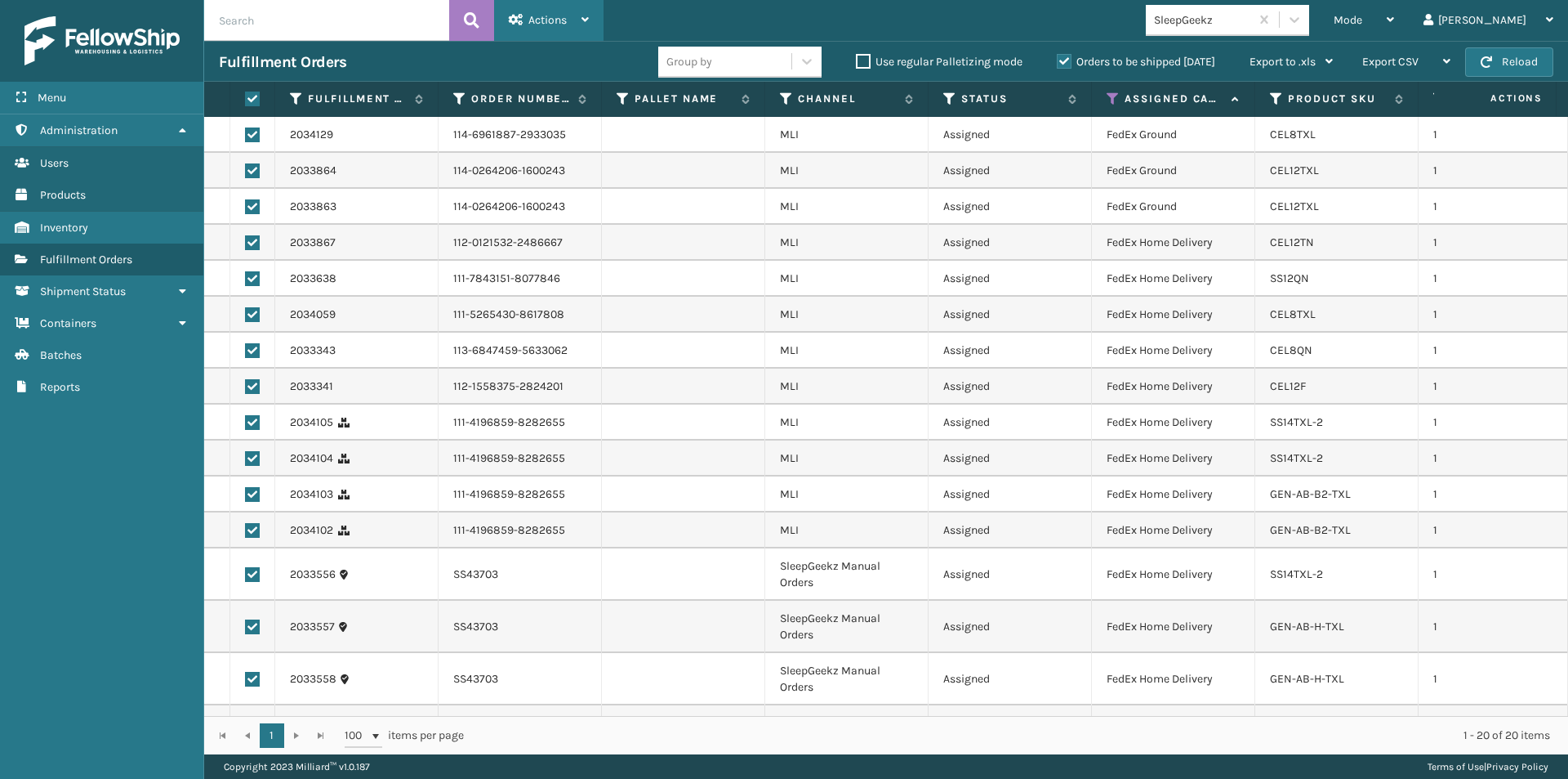
click at [585, 17] on icon at bounding box center [585, 20] width 7 height 12
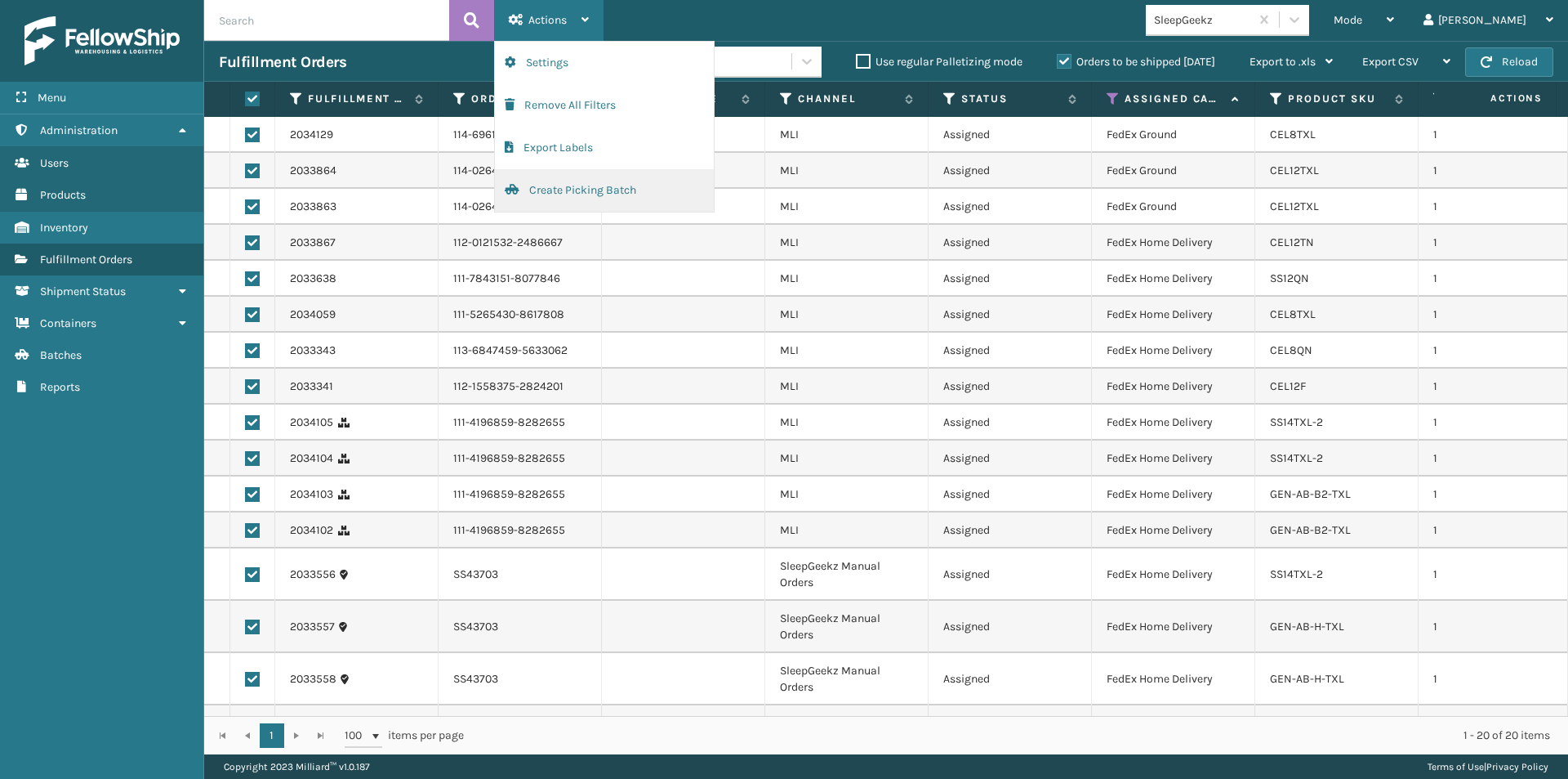
click at [570, 188] on button "Create Picking Batch" at bounding box center [604, 190] width 219 height 43
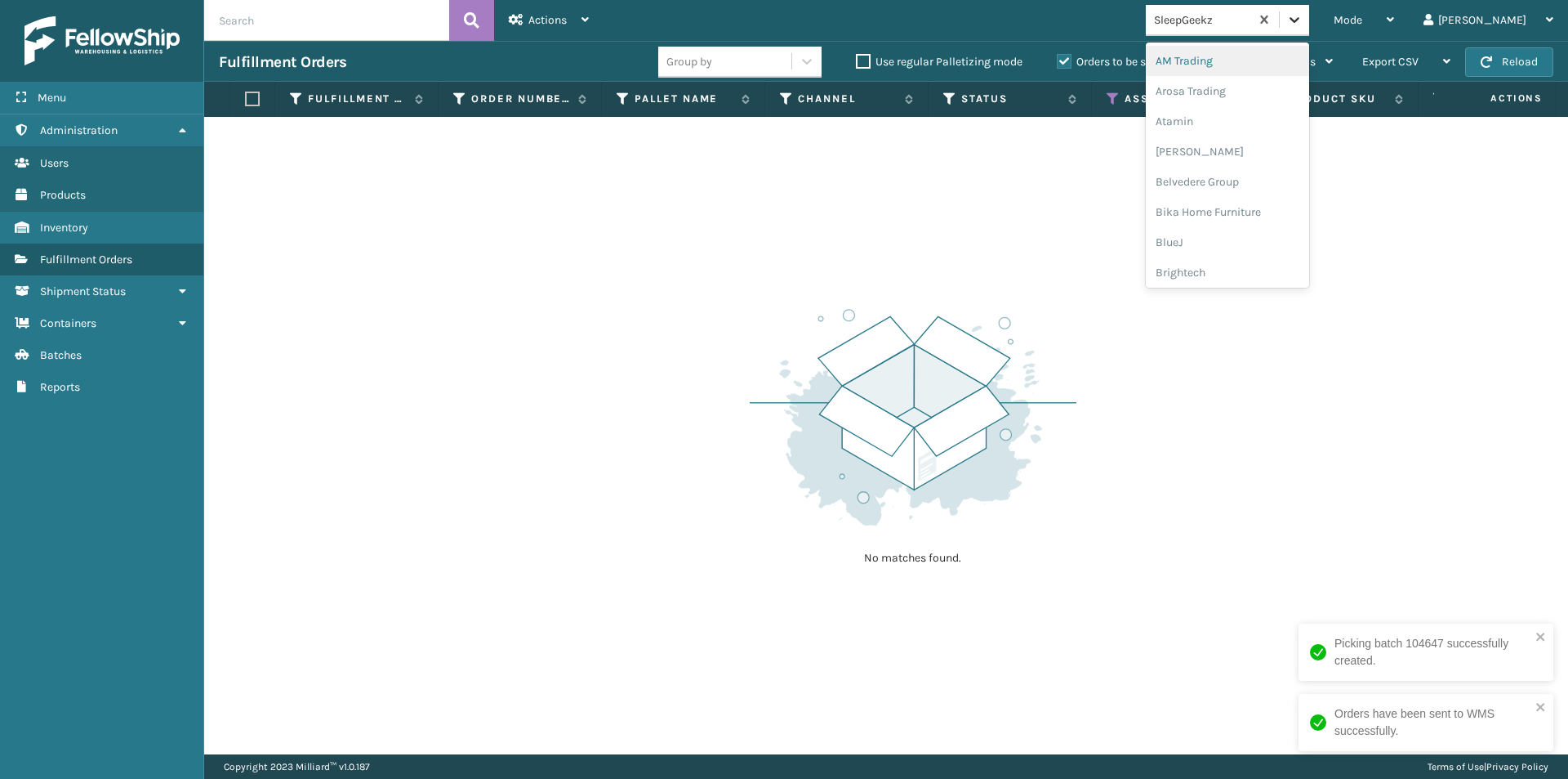
click at [1303, 26] on icon at bounding box center [1294, 20] width 16 height 16
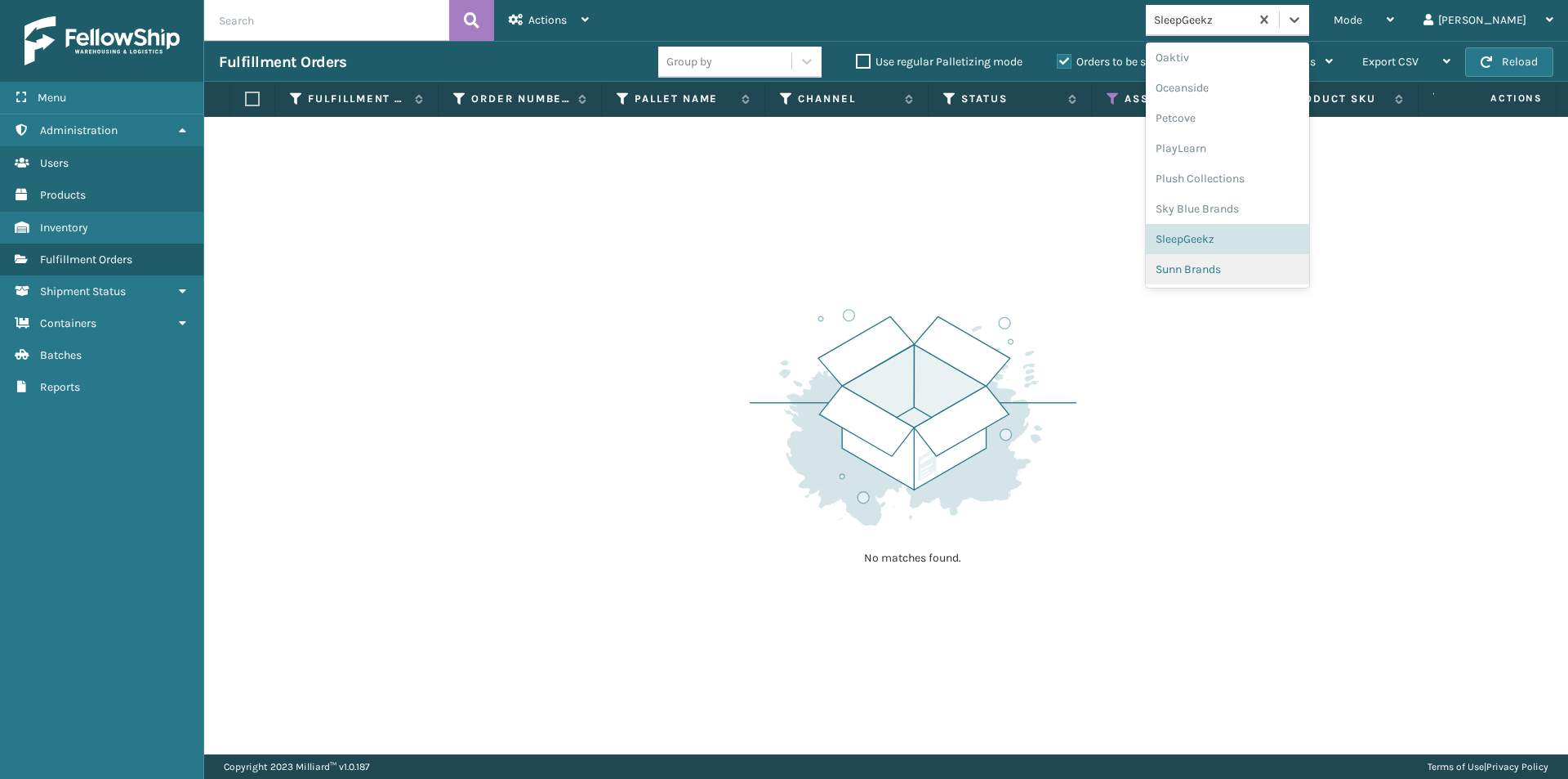
click at [1282, 271] on div "Sunn Brands" at bounding box center [1227, 269] width 163 height 30
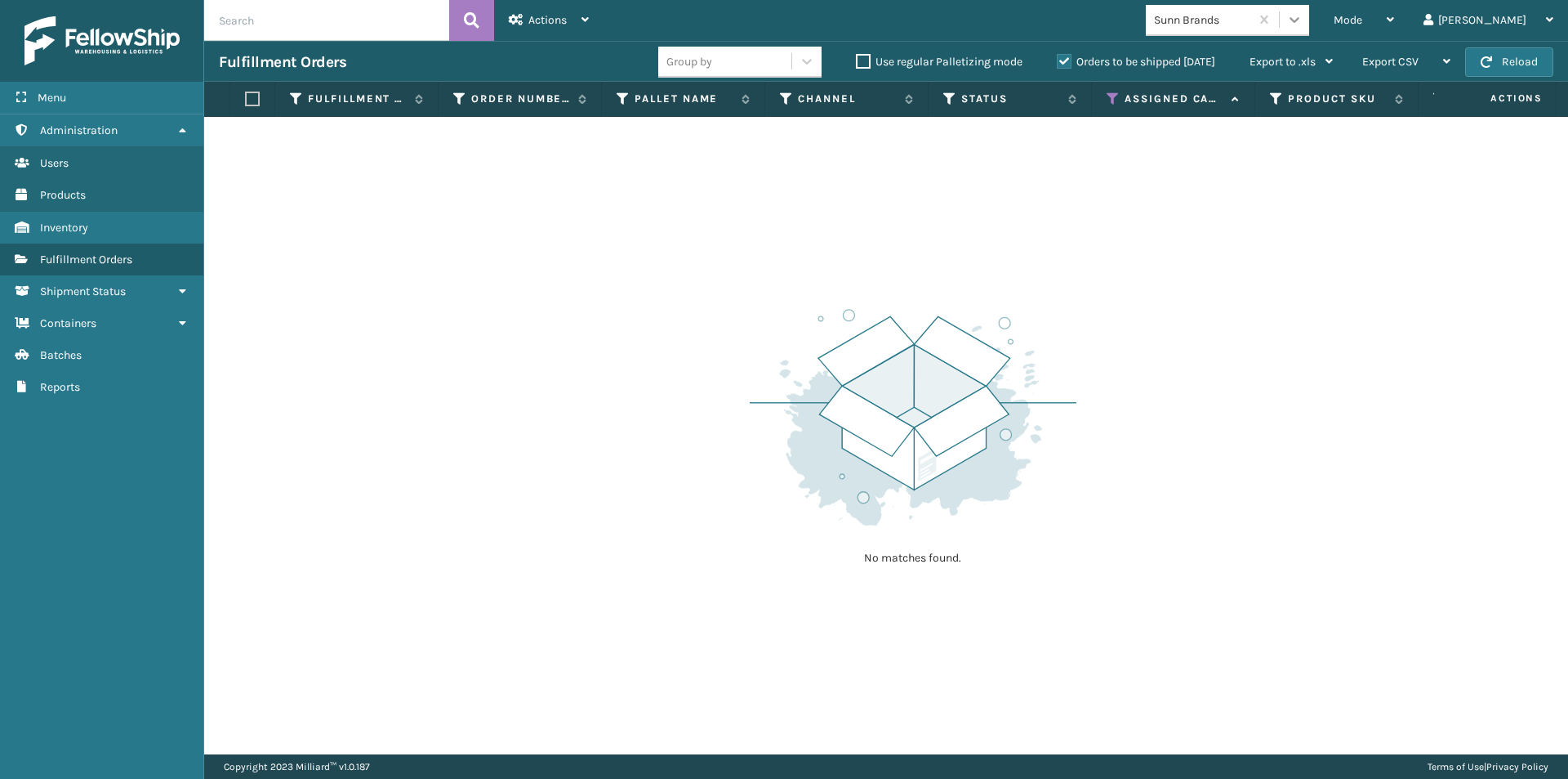
click at [1303, 26] on icon at bounding box center [1294, 20] width 16 height 16
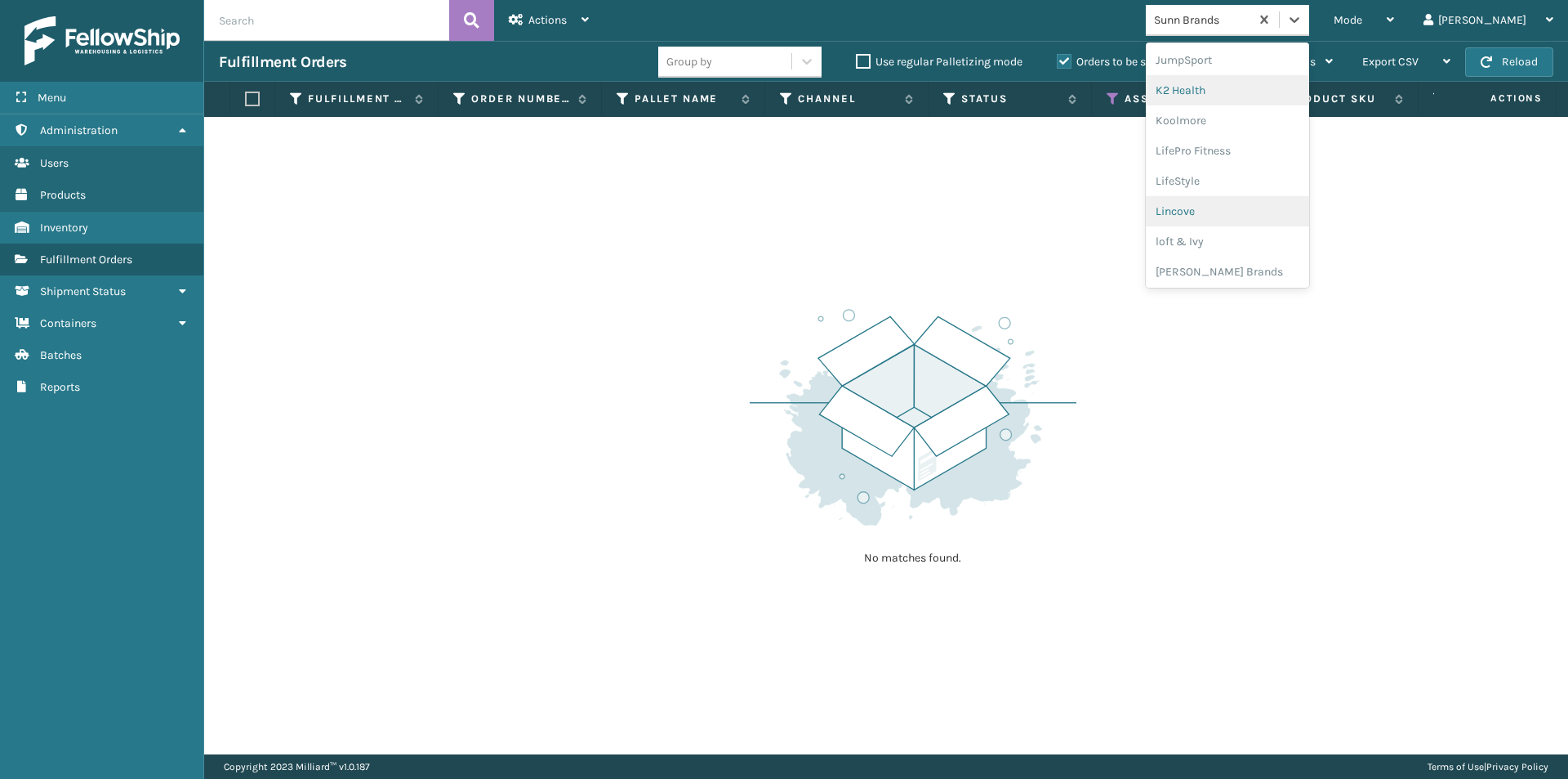
scroll to position [517, 0]
